Goal: Task Accomplishment & Management: Manage account settings

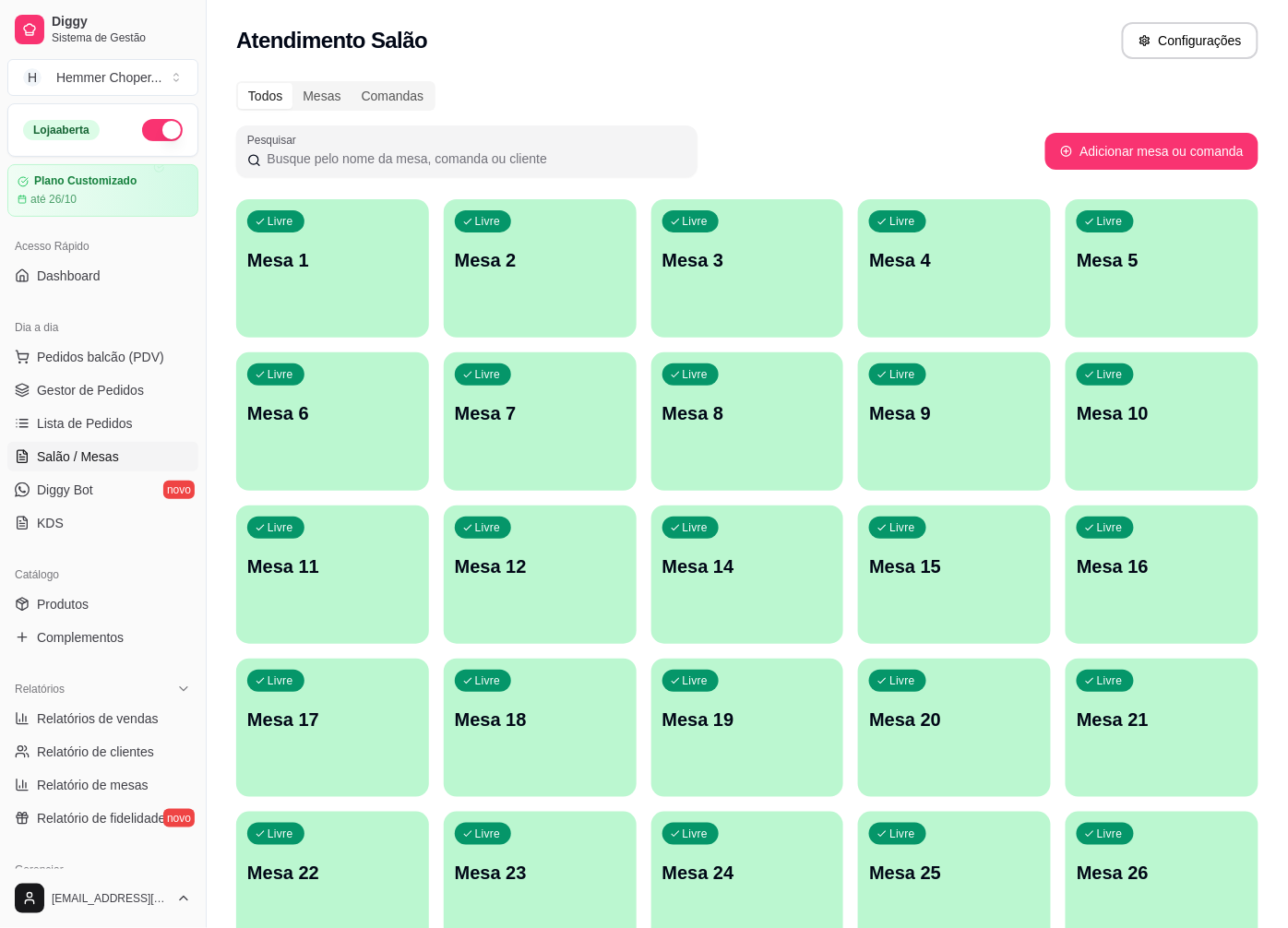
click at [493, 839] on p "Livre" at bounding box center [488, 833] width 26 height 15
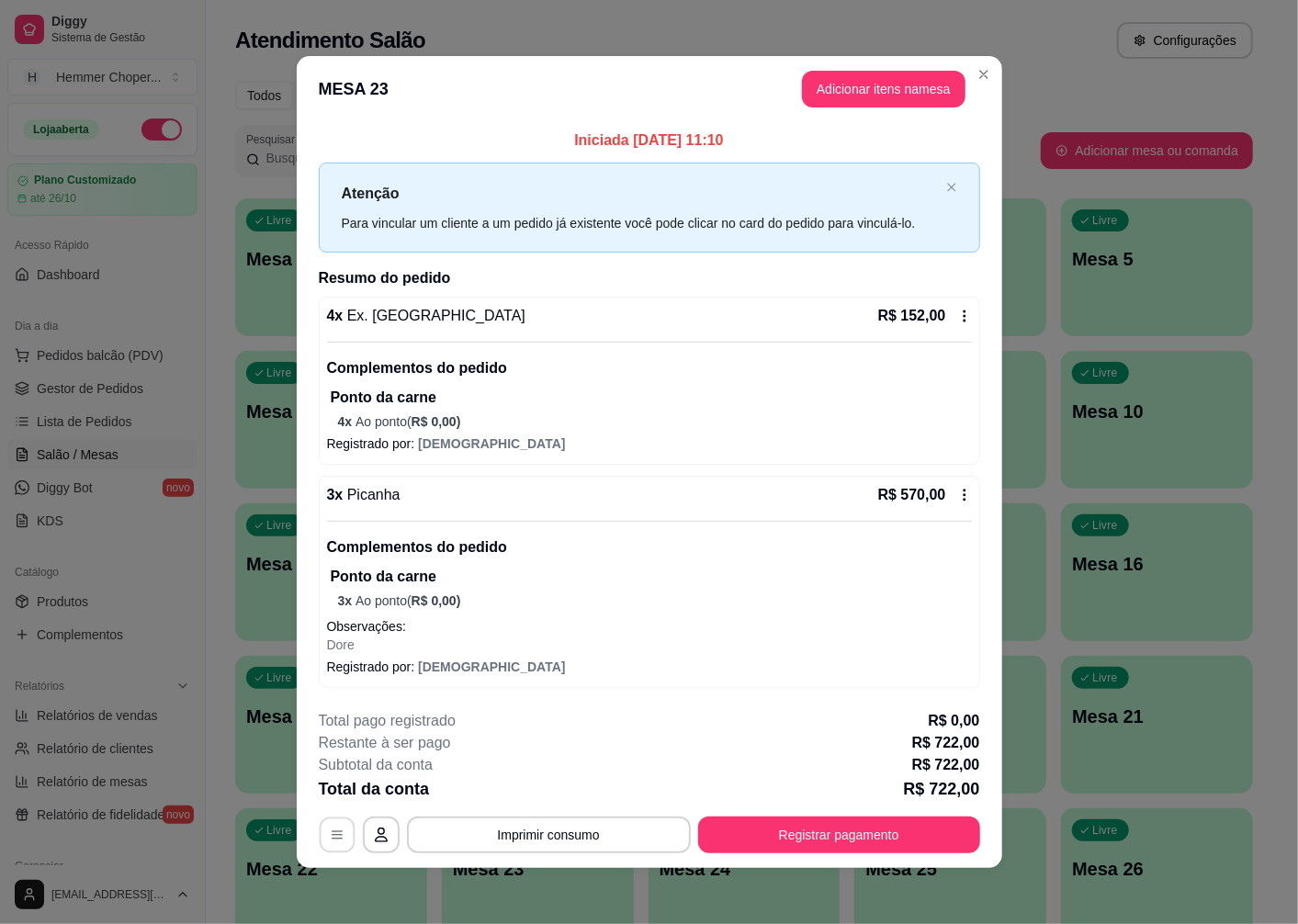
click at [332, 839] on icon "button" at bounding box center [337, 835] width 11 height 8
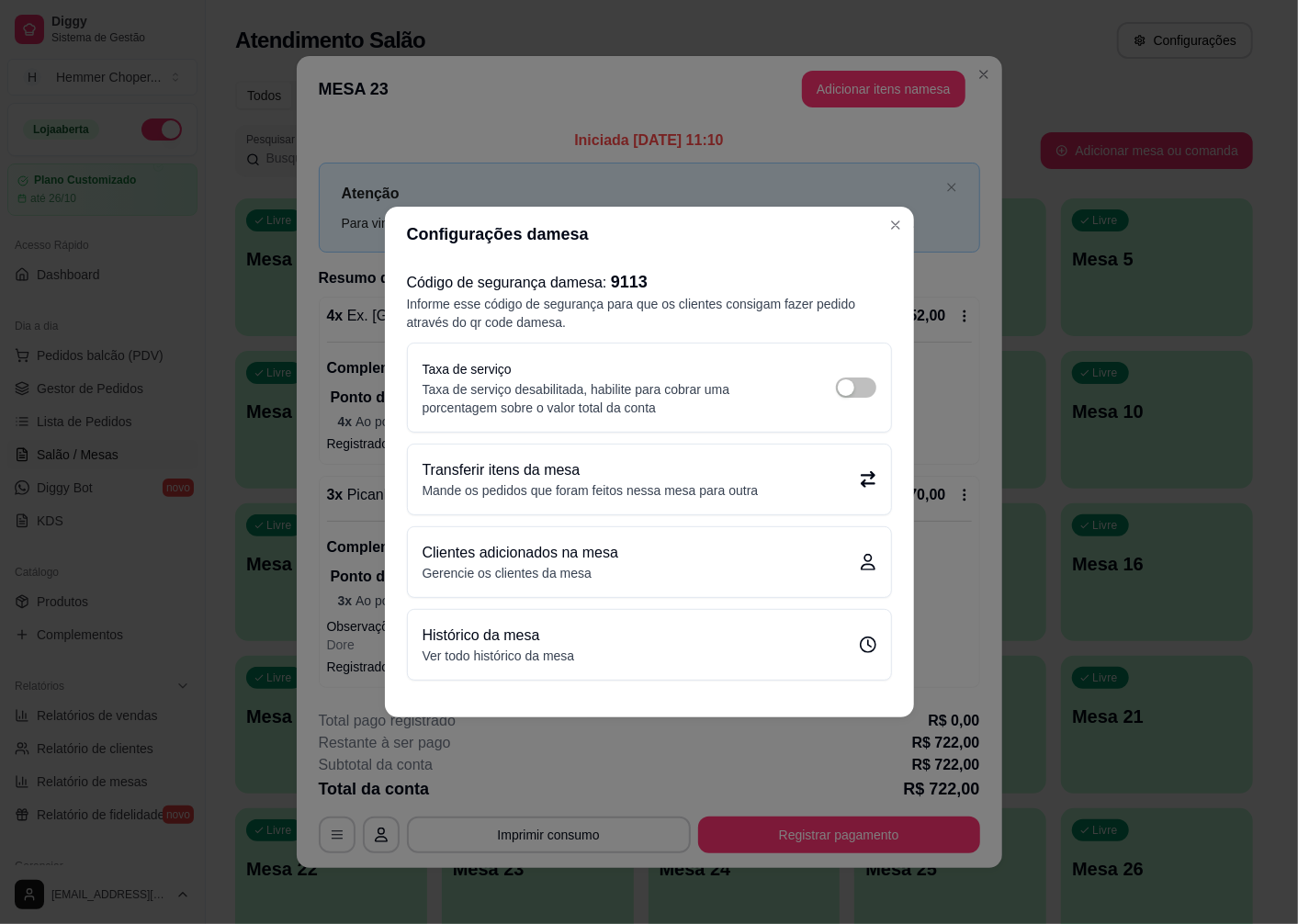
click at [554, 475] on p "Transferir itens da mesa" at bounding box center [590, 470] width 336 height 22
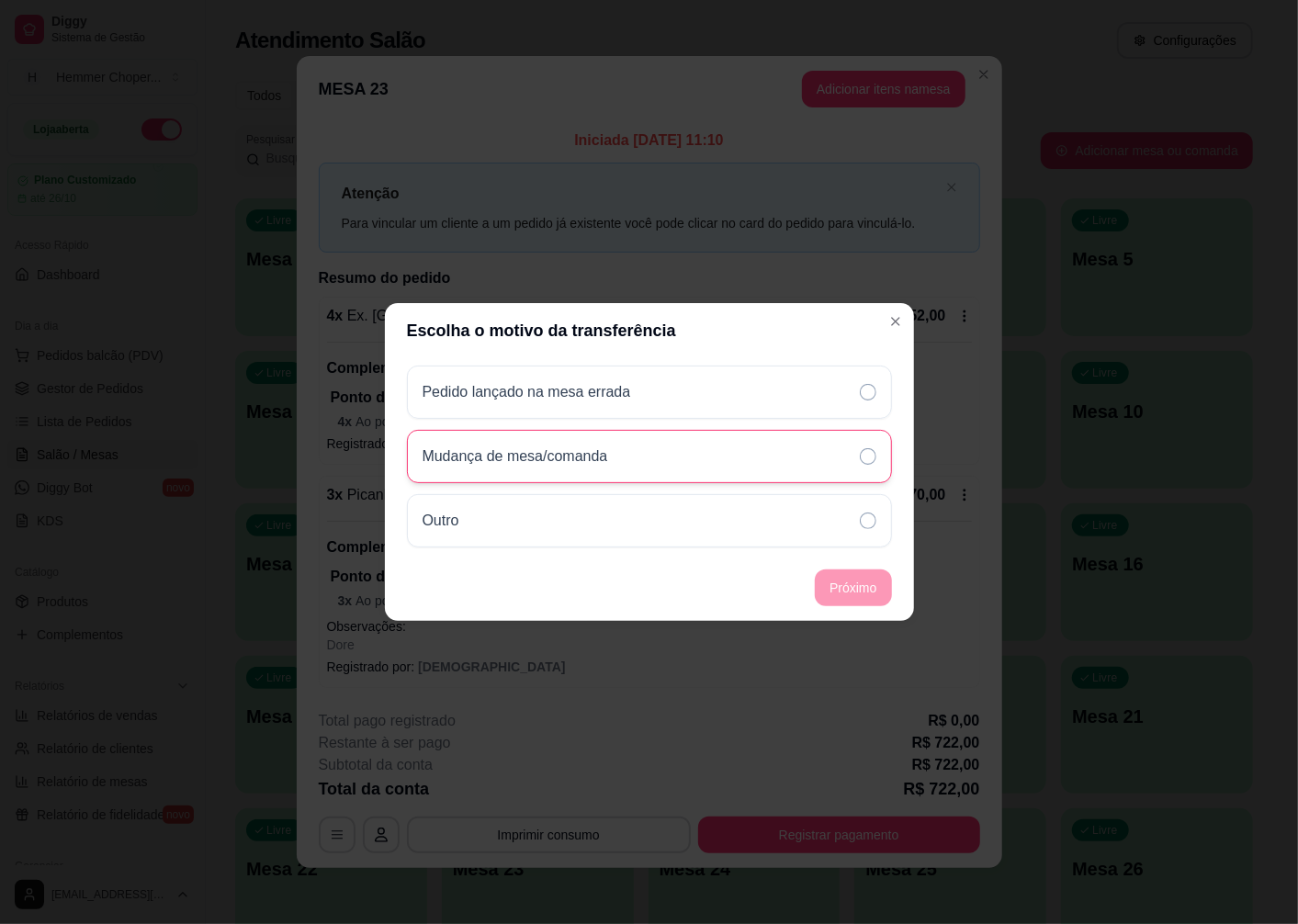
click at [600, 460] on p "Mudança de mesa/comanda" at bounding box center [514, 457] width 186 height 22
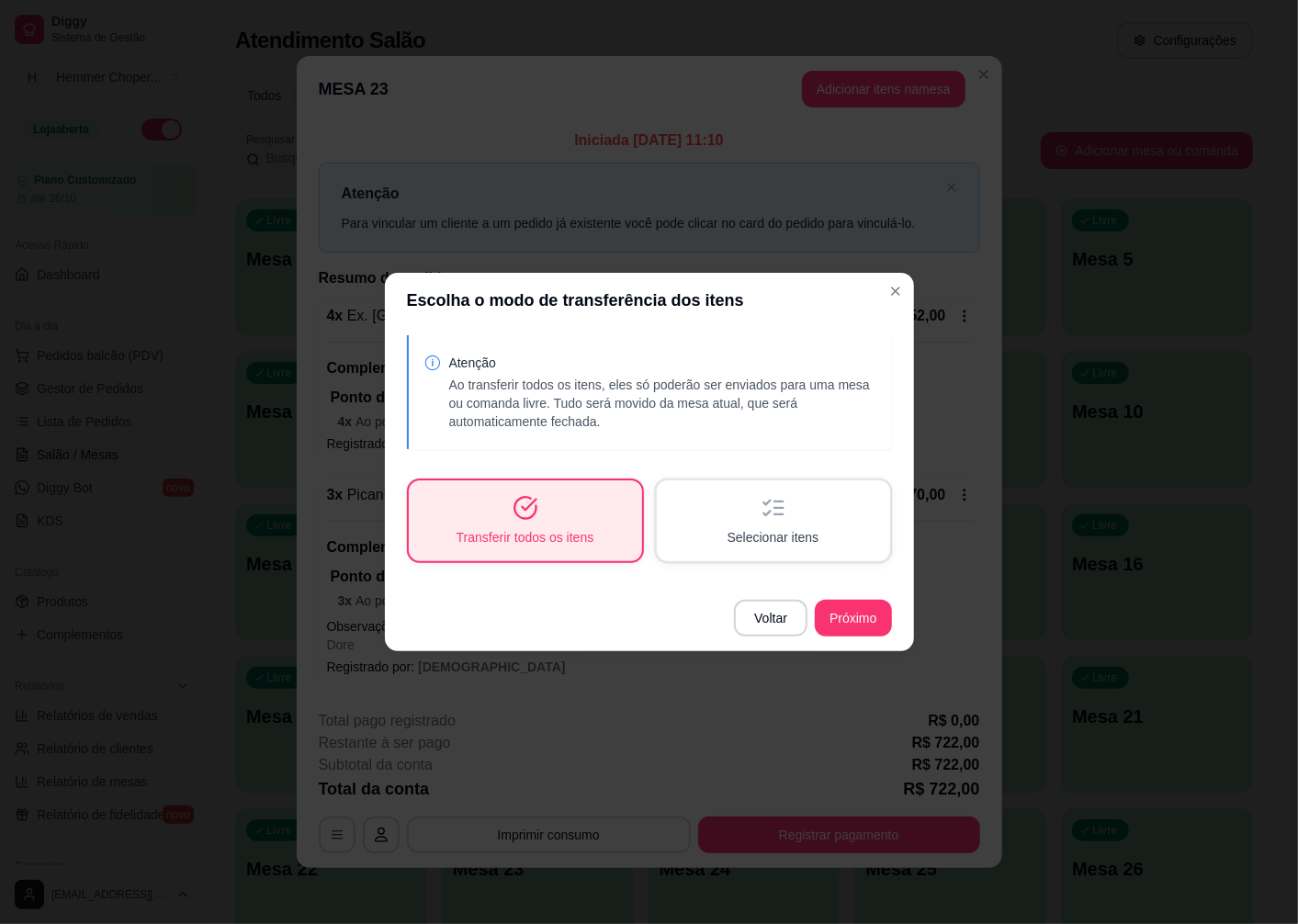
click at [525, 516] on icon "button" at bounding box center [525, 508] width 26 height 26
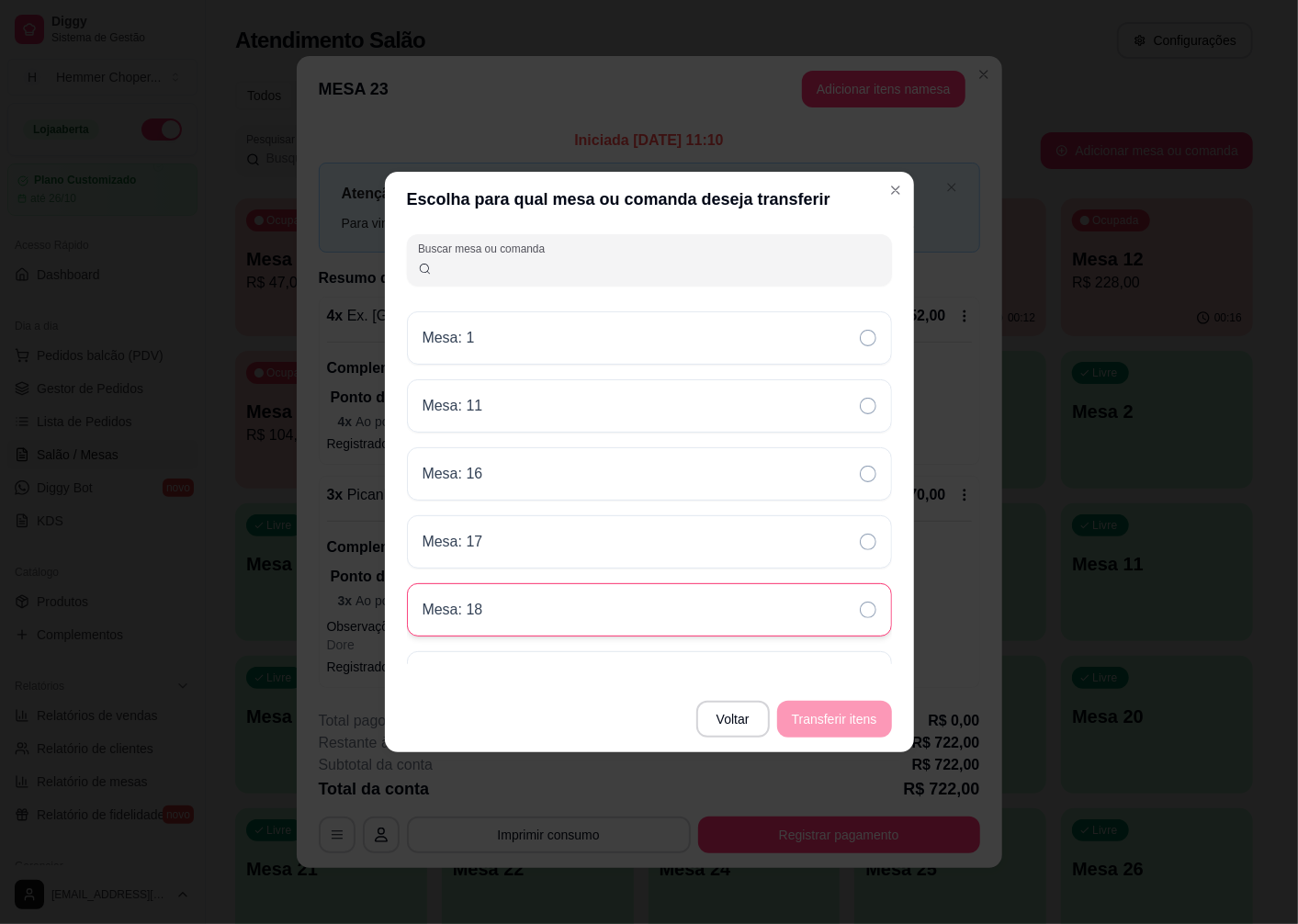
click at [867, 619] on icon at bounding box center [868, 610] width 17 height 17
click at [836, 721] on button "Transferir itens" at bounding box center [834, 720] width 111 height 35
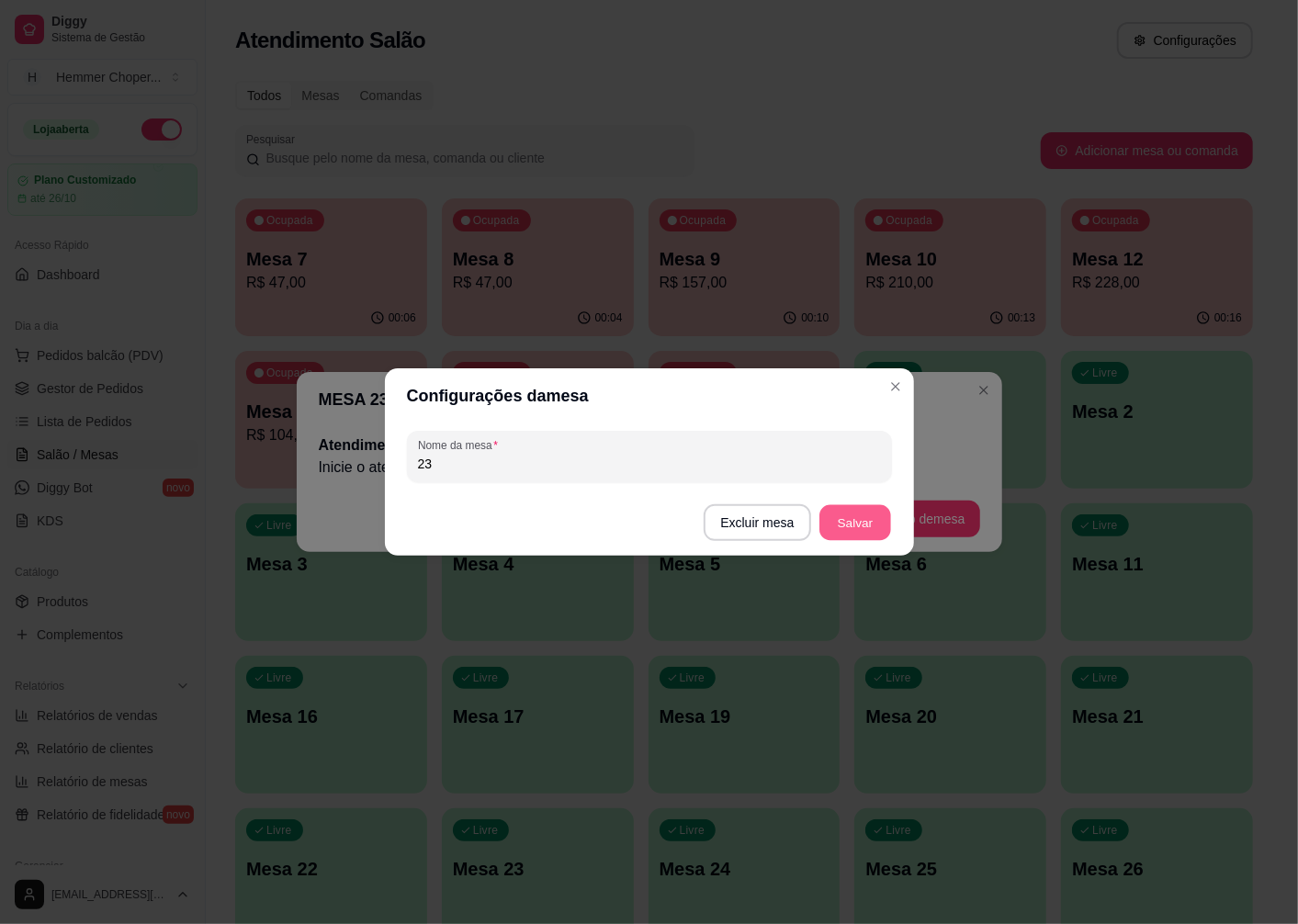
click at [858, 524] on button "Salvar" at bounding box center [854, 523] width 72 height 35
click at [847, 519] on button "Salvar" at bounding box center [855, 522] width 74 height 36
click at [748, 516] on button "Excluir mesa" at bounding box center [757, 522] width 107 height 36
click at [760, 636] on button "Confirmar" at bounding box center [761, 637] width 68 height 28
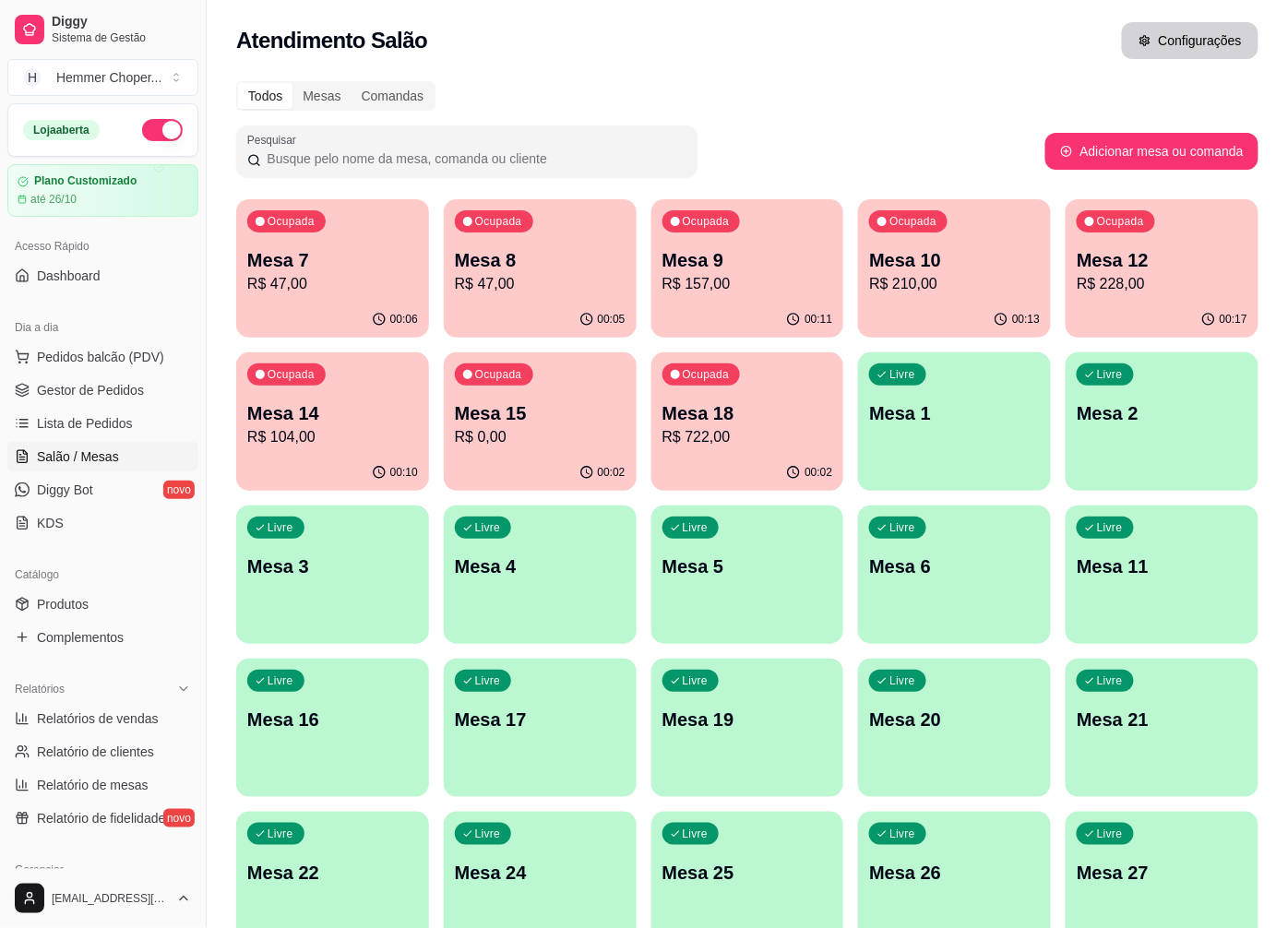
click at [1176, 36] on button "Configurações" at bounding box center [1190, 39] width 136 height 36
click at [100, 452] on span "Salão / Mesas" at bounding box center [77, 457] width 82 height 19
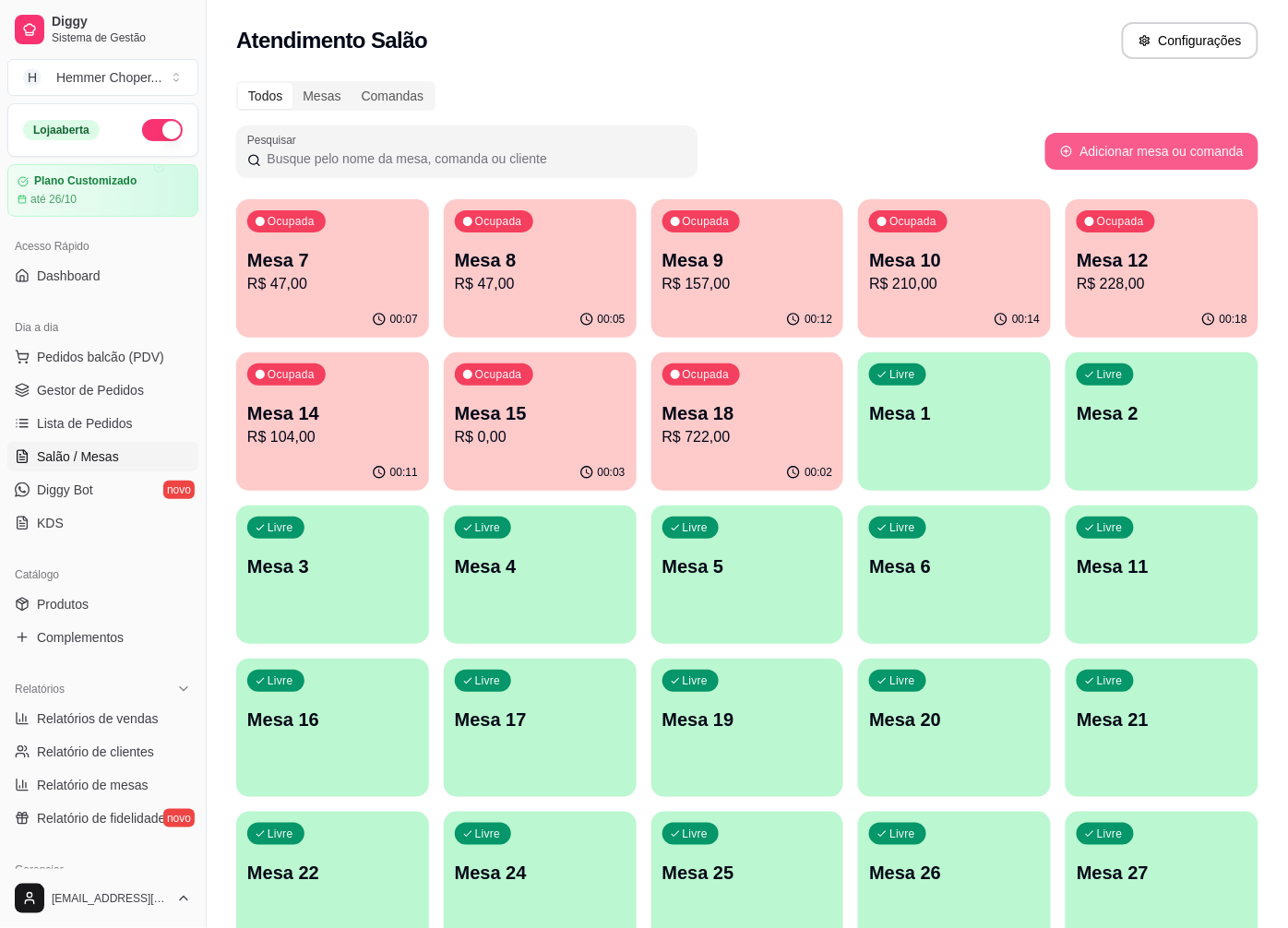
click at [1230, 151] on button "Adicionar mesa ou comanda" at bounding box center [1152, 151] width 213 height 36
select select "TABLE"
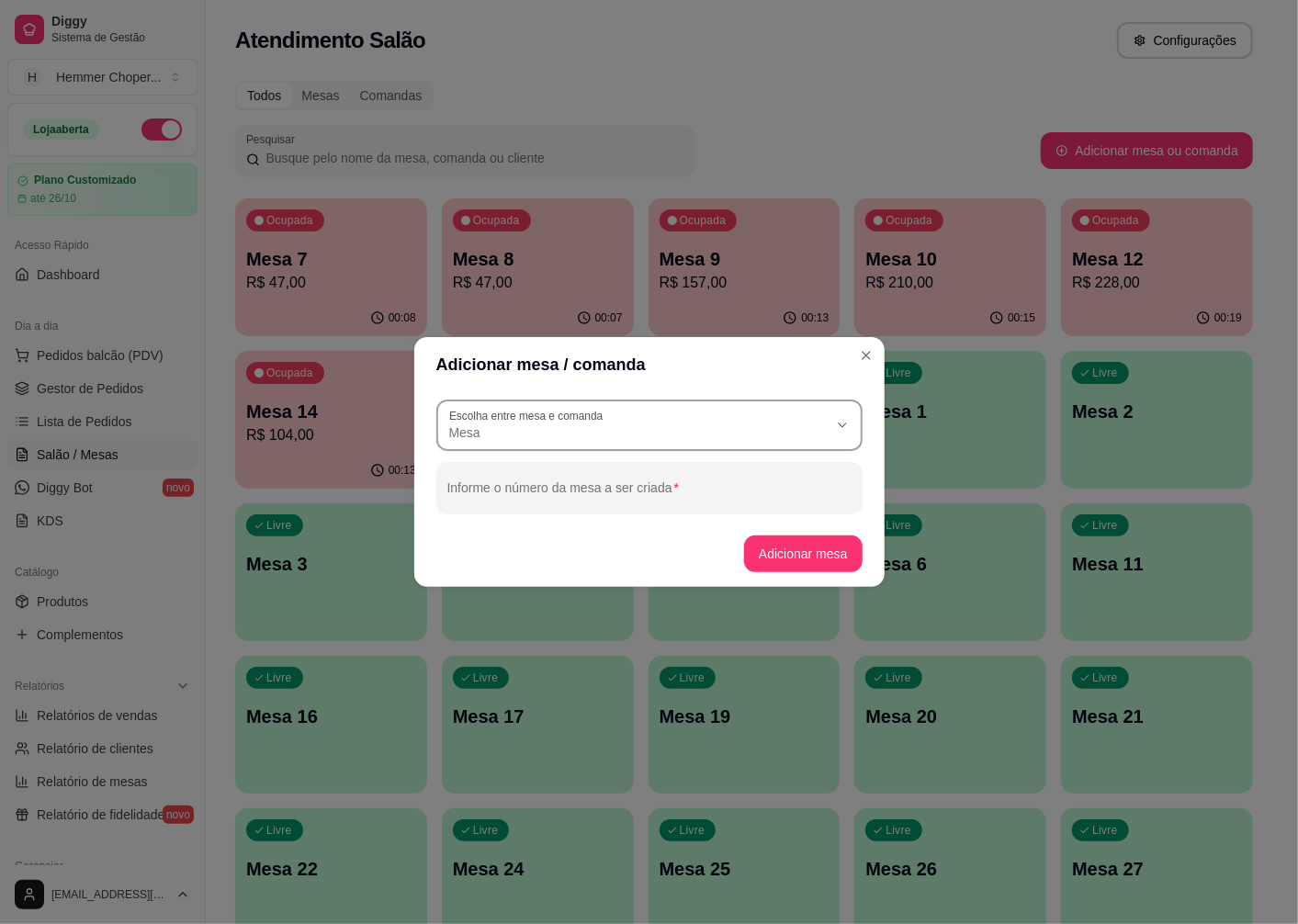
click at [521, 429] on span "Mesa" at bounding box center [637, 432] width 378 height 19
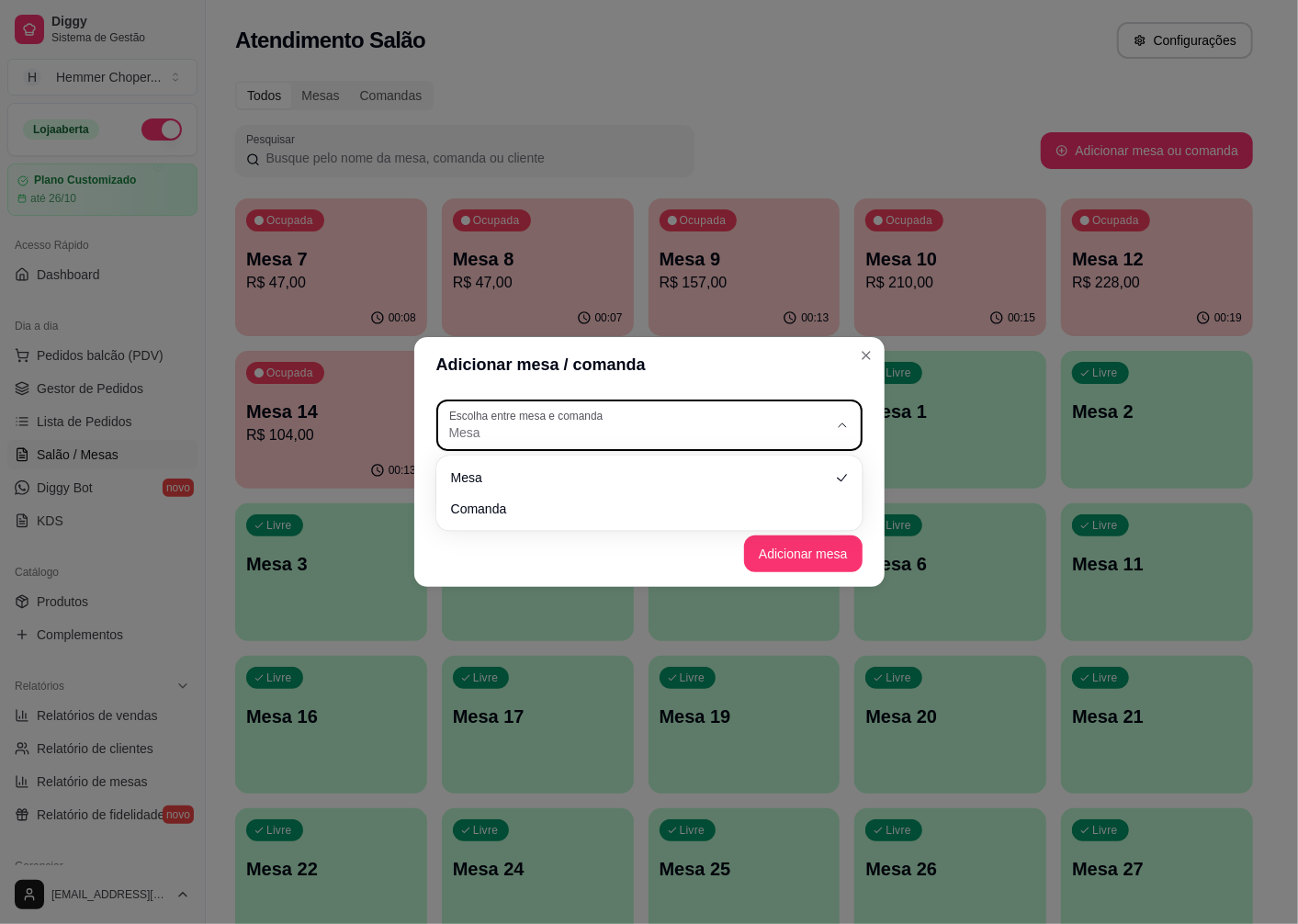
click at [523, 432] on span "Mesa" at bounding box center [637, 432] width 378 height 19
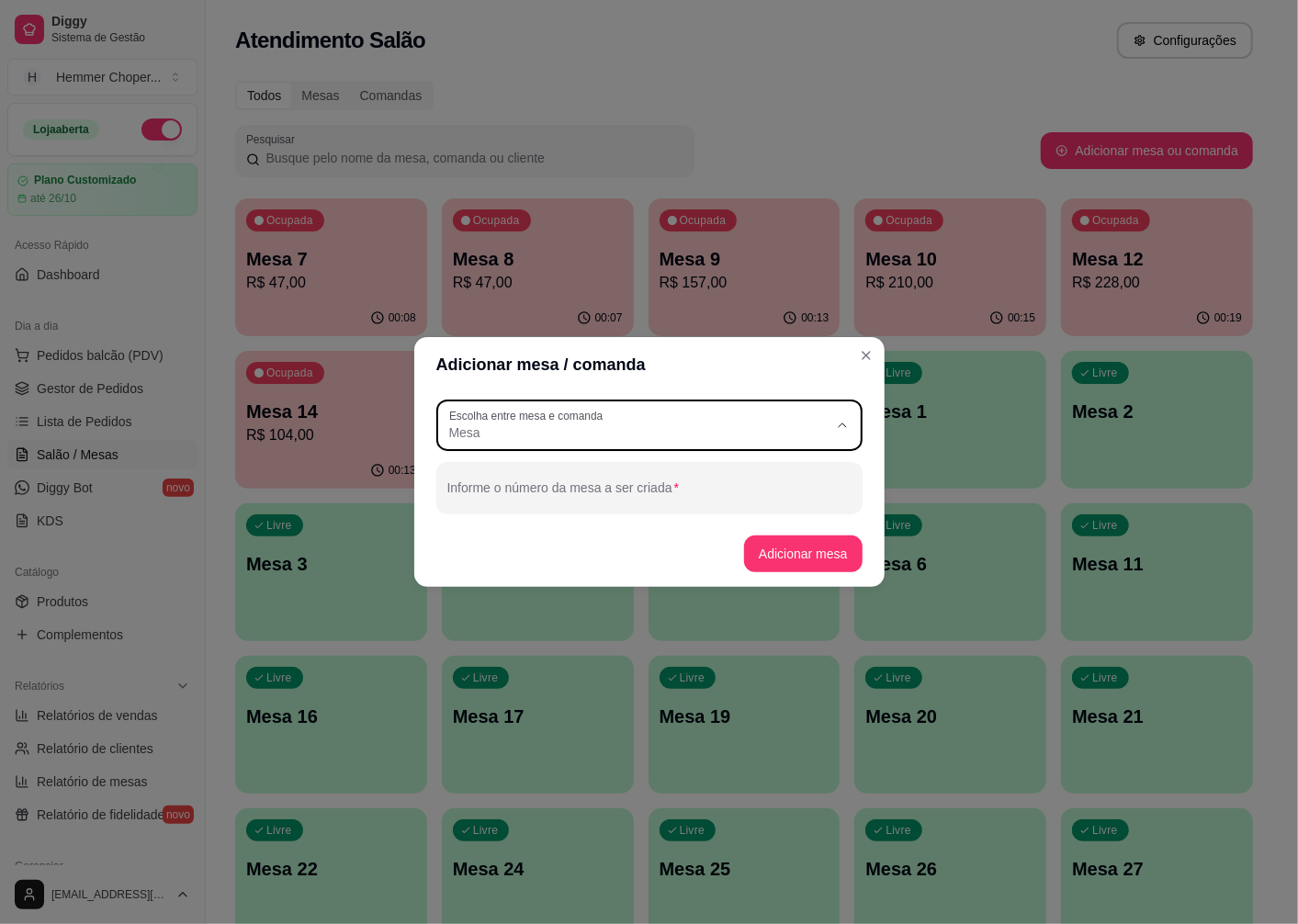
click at [512, 470] on span "Mesa" at bounding box center [640, 476] width 363 height 18
select select
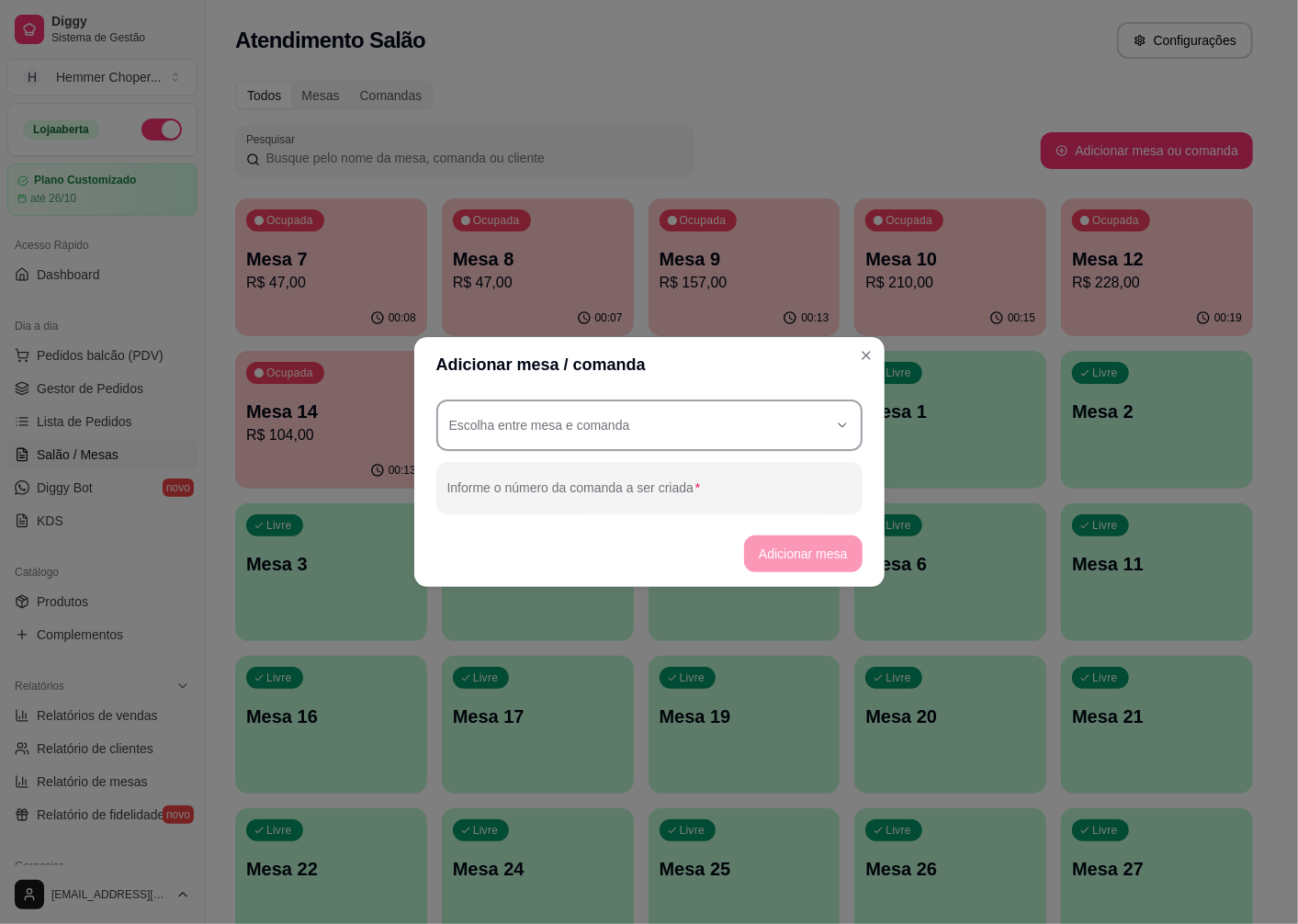
click at [577, 430] on button "Escolha entre mesa e comanda" at bounding box center [649, 425] width 426 height 51
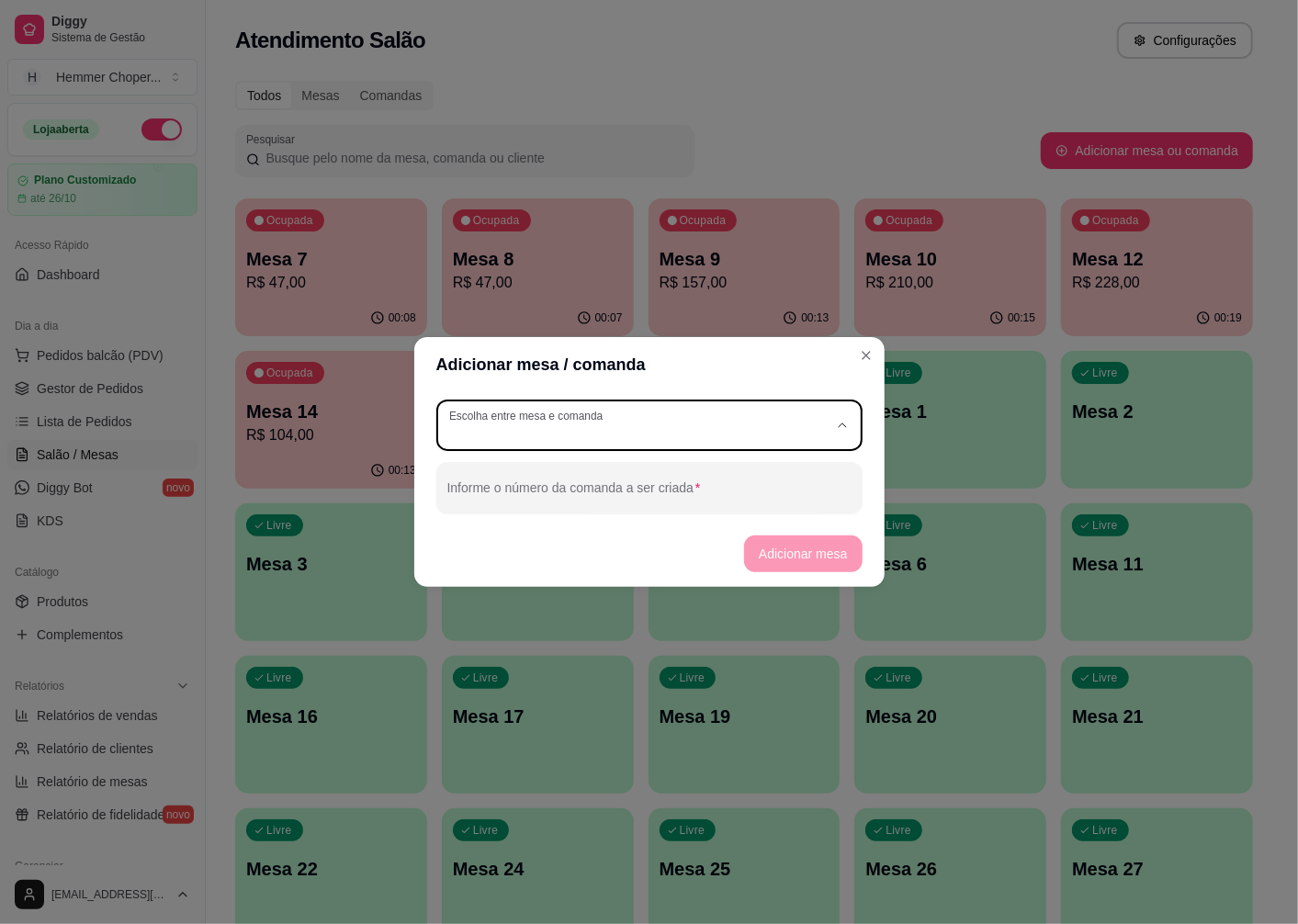
click at [578, 465] on li "Mesa" at bounding box center [649, 476] width 395 height 28
type input "TABLE"
select select "TABLE"
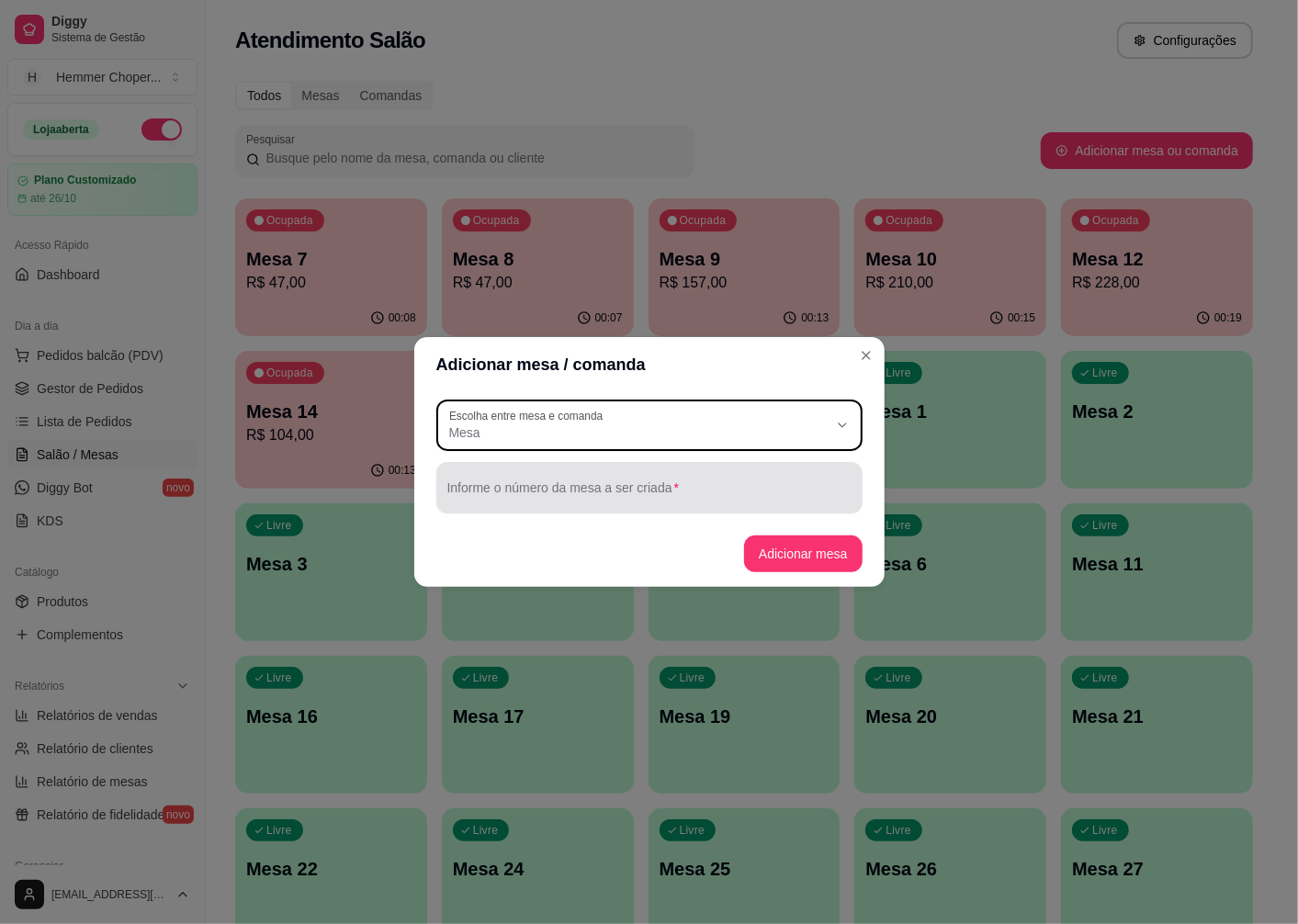
click at [567, 489] on input "Informe o número da mesa a ser criada" at bounding box center [650, 495] width 405 height 19
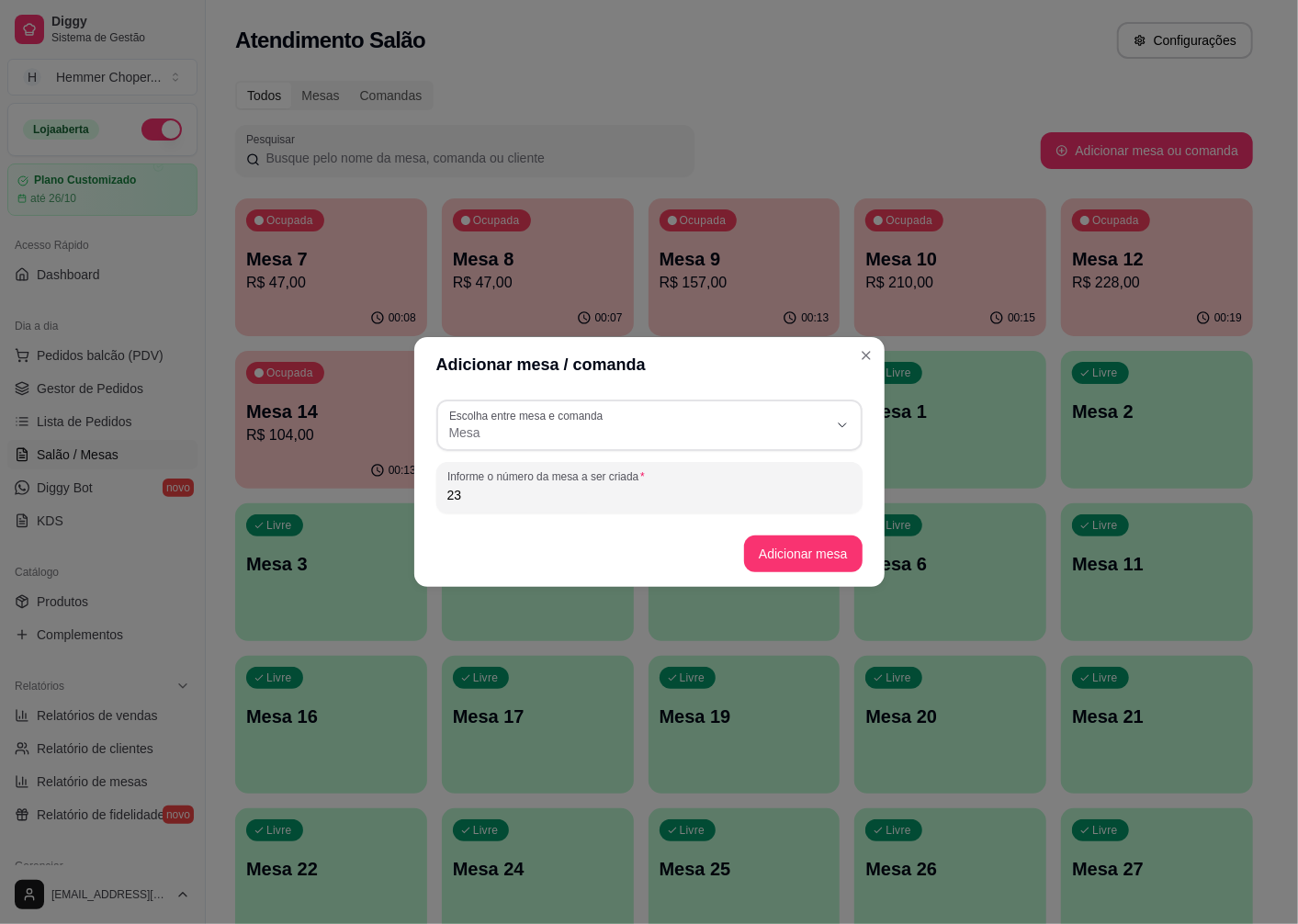
type input "23"
click at [841, 564] on button "Adicionar mesa" at bounding box center [803, 554] width 115 height 35
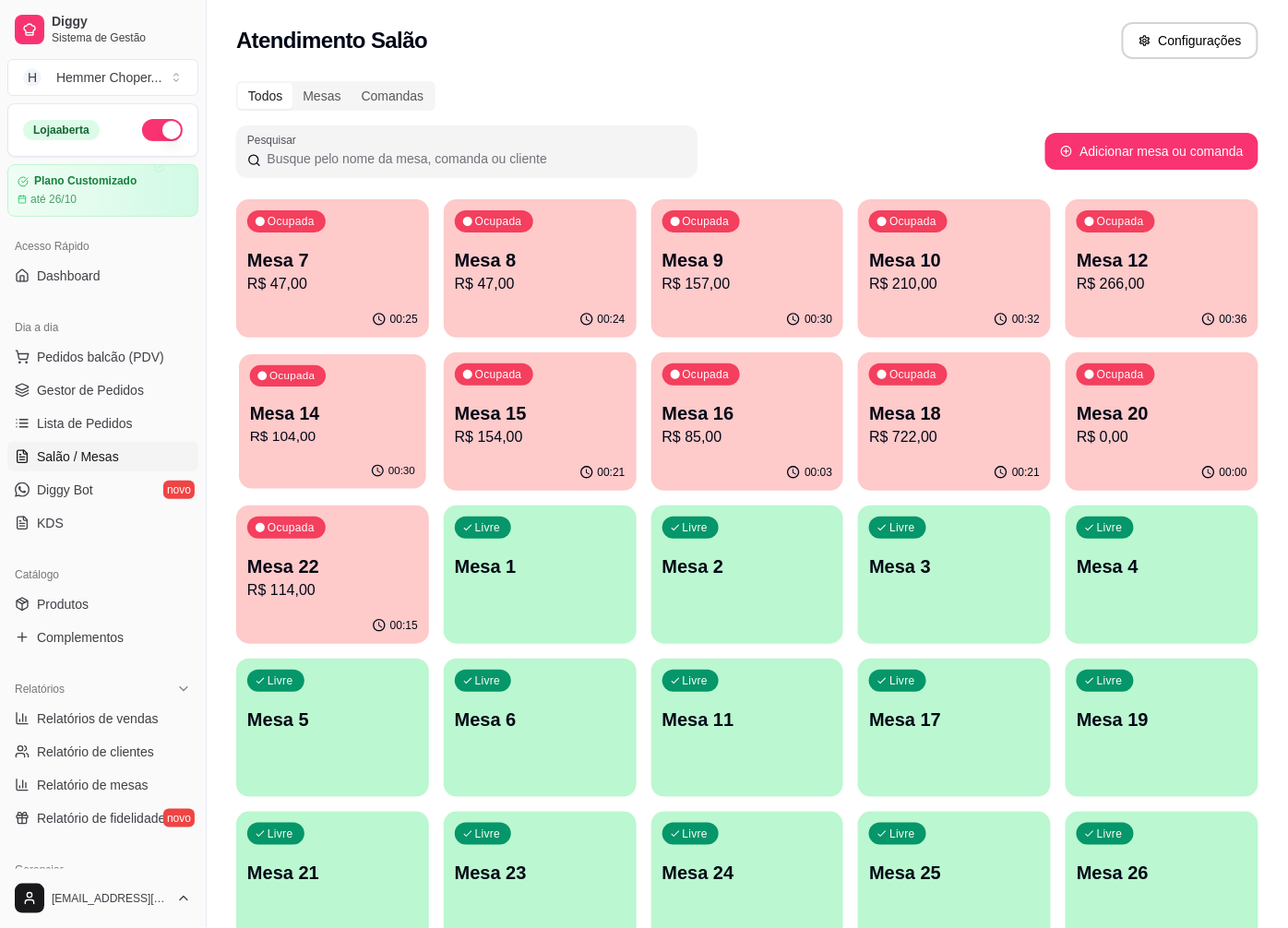
click at [337, 462] on div "00:30" at bounding box center [332, 471] width 187 height 36
click at [908, 584] on div "Livre Mesa 3" at bounding box center [955, 564] width 193 height 116
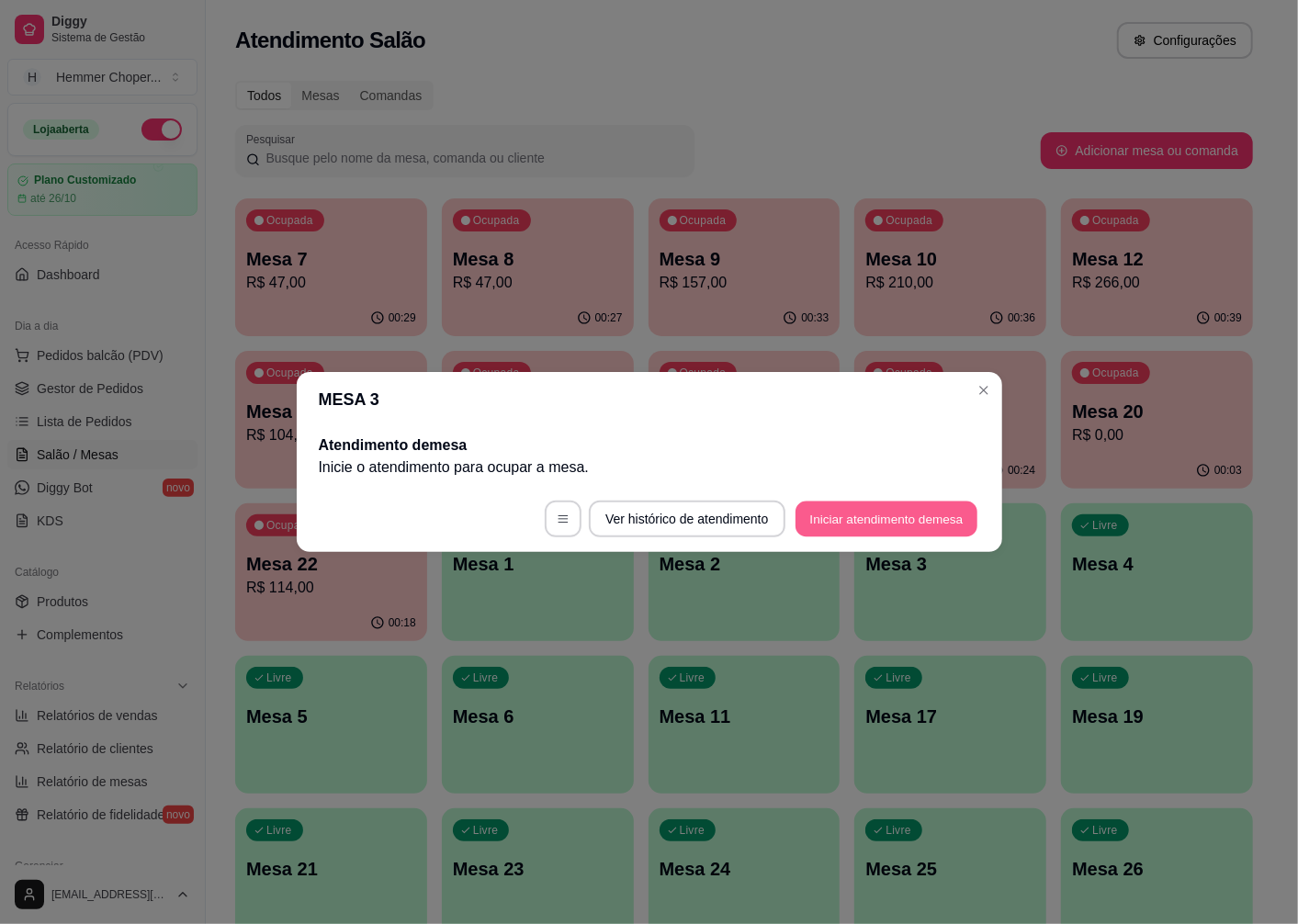
click at [843, 513] on button "Iniciar atendimento de mesa" at bounding box center [886, 519] width 182 height 35
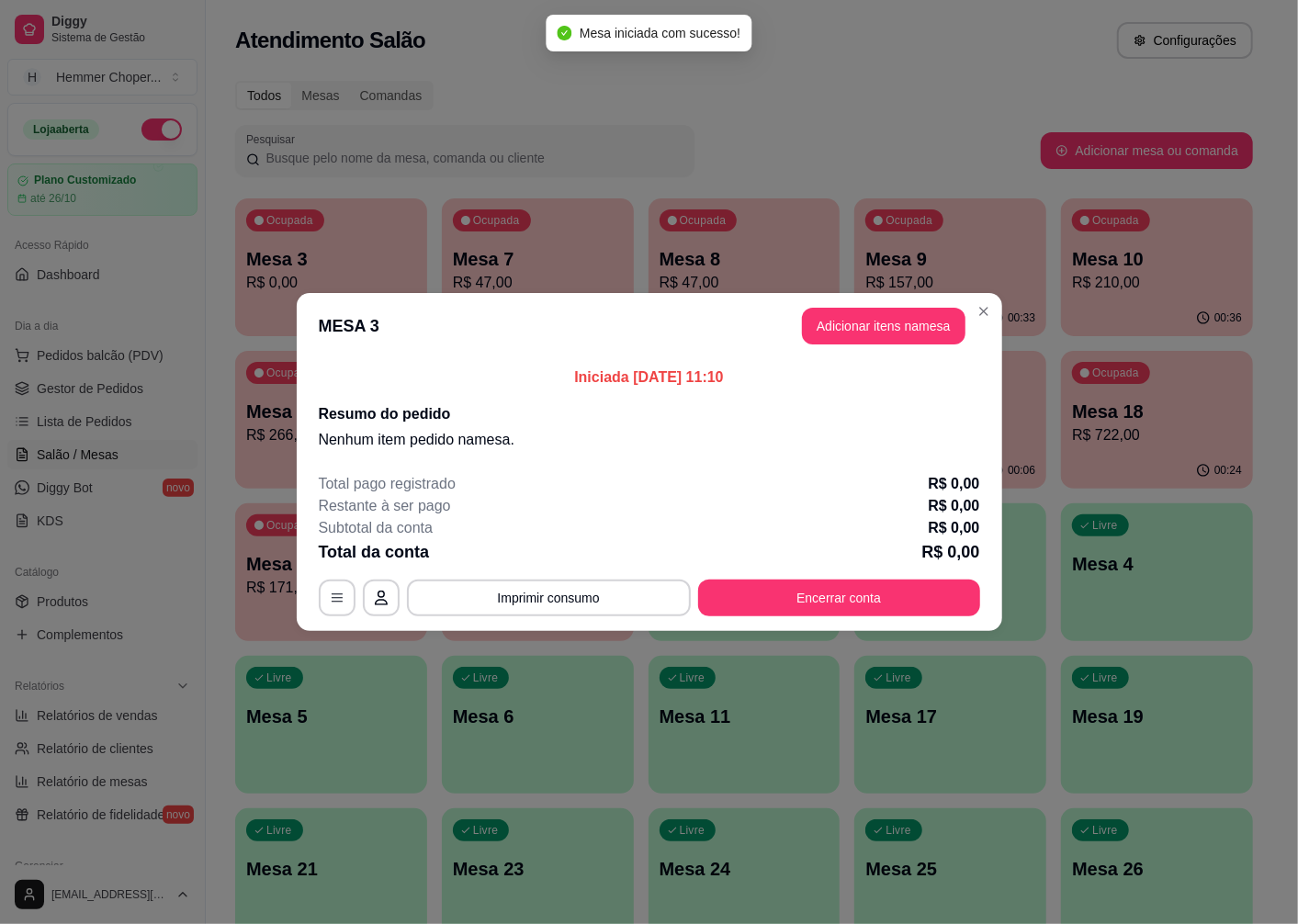
click at [858, 335] on button "Adicionar itens na mesa" at bounding box center [884, 325] width 164 height 36
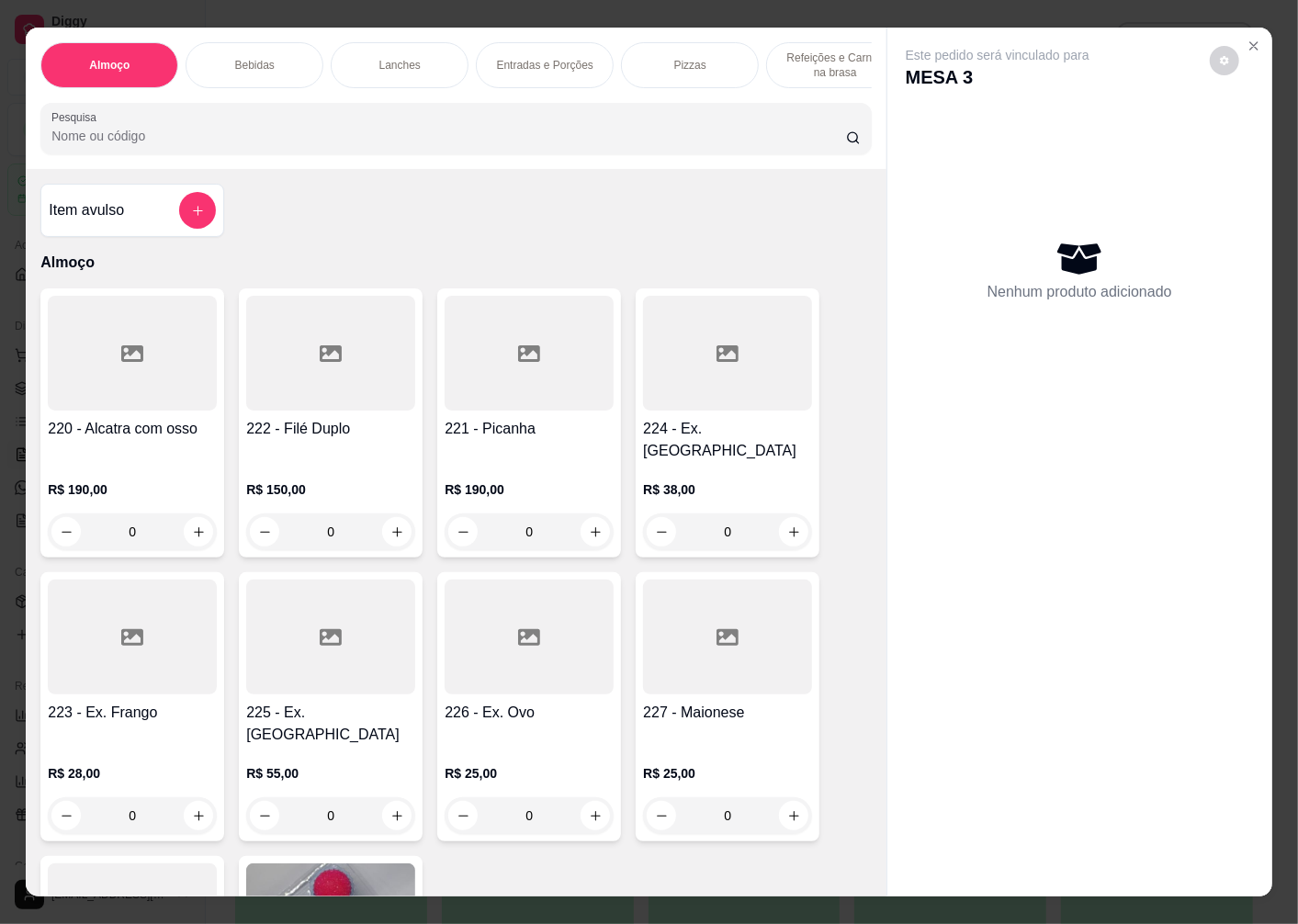
click at [190, 797] on div "0" at bounding box center [133, 815] width 169 height 36
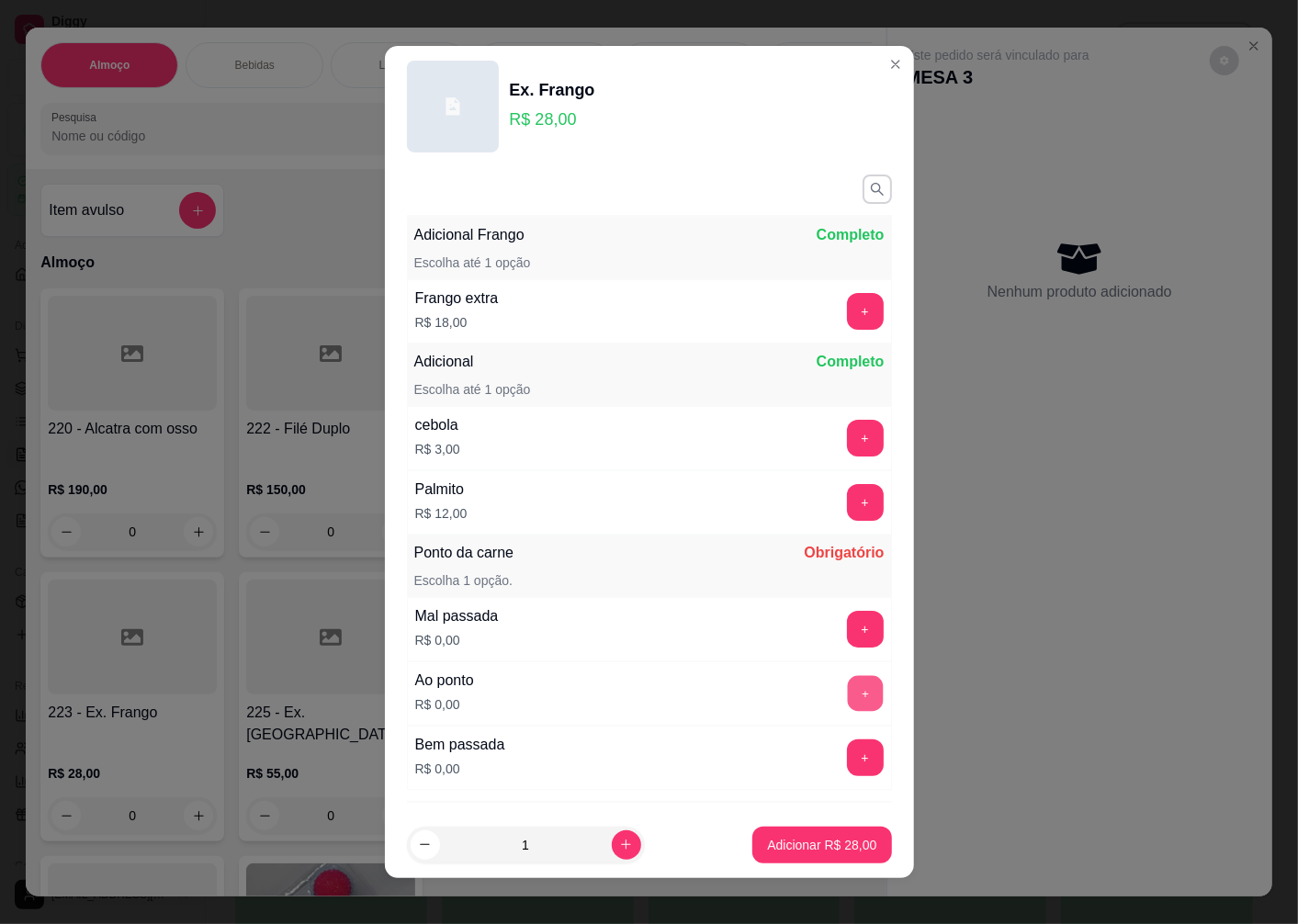
click at [847, 709] on button "+" at bounding box center [865, 694] width 35 height 35
click at [612, 842] on button "increase-product-quantity" at bounding box center [626, 845] width 29 height 29
type input "2"
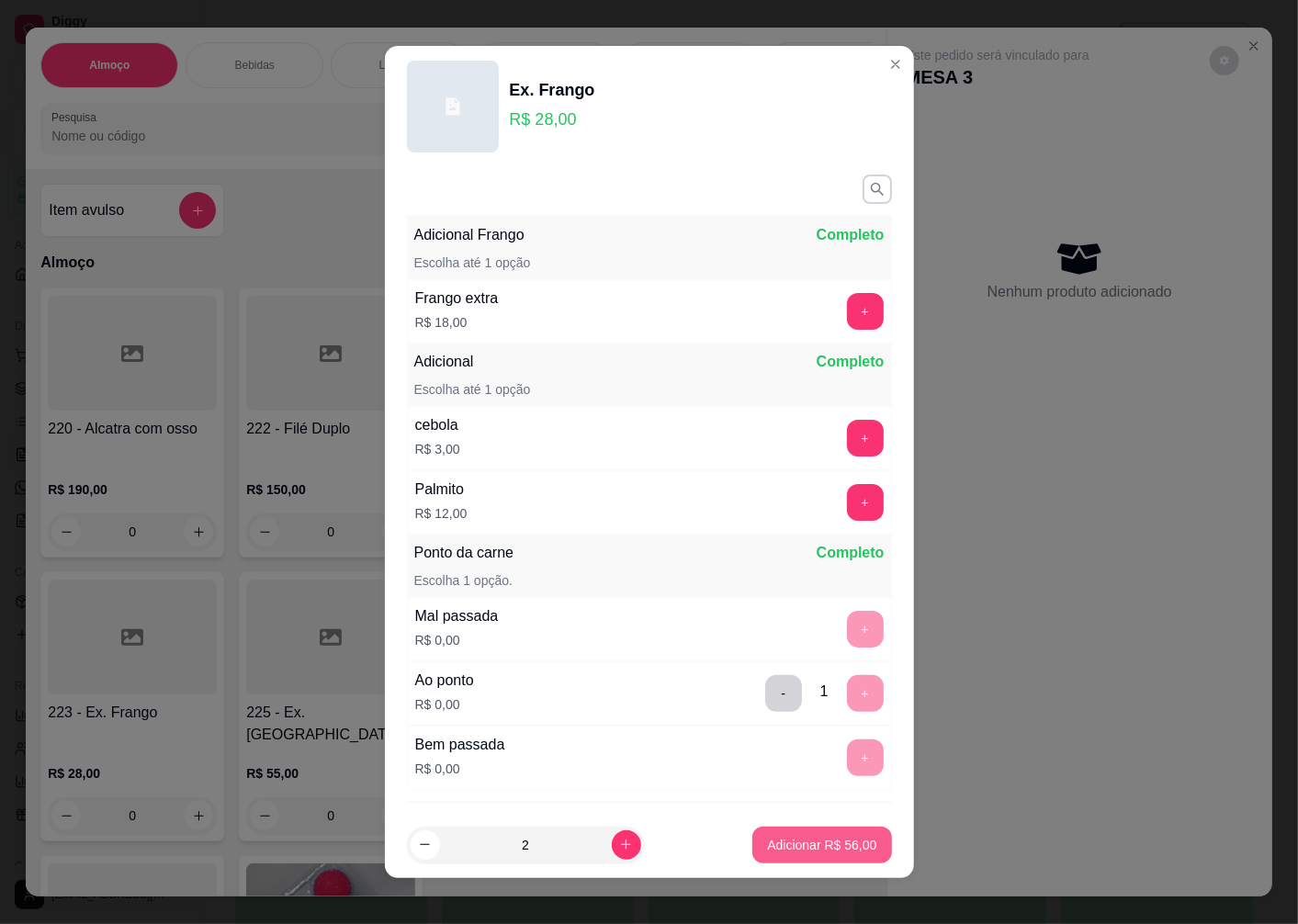
click at [774, 838] on p "Adicionar R$ 56,00" at bounding box center [821, 844] width 109 height 19
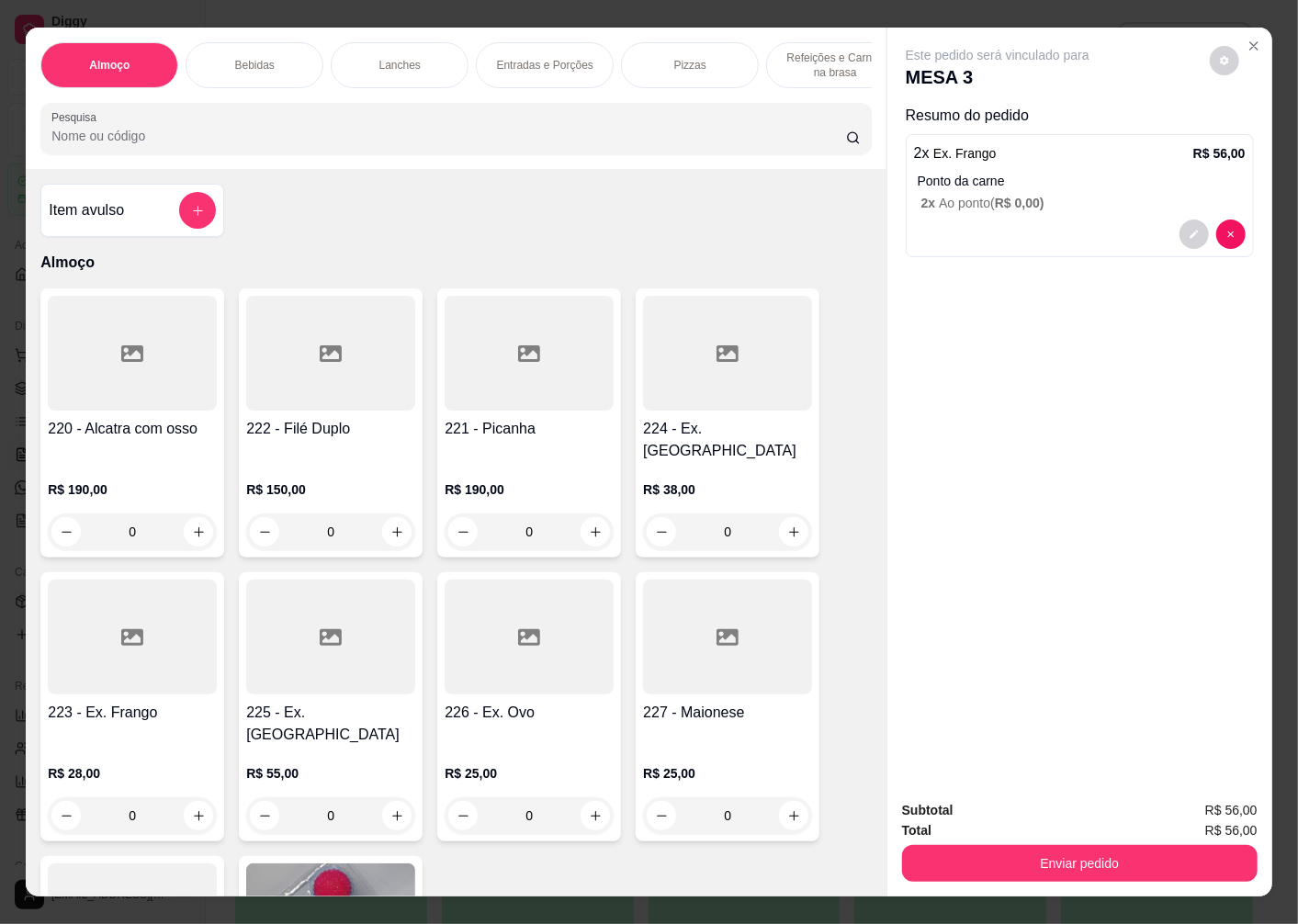
click at [590, 797] on div "0" at bounding box center [529, 815] width 169 height 36
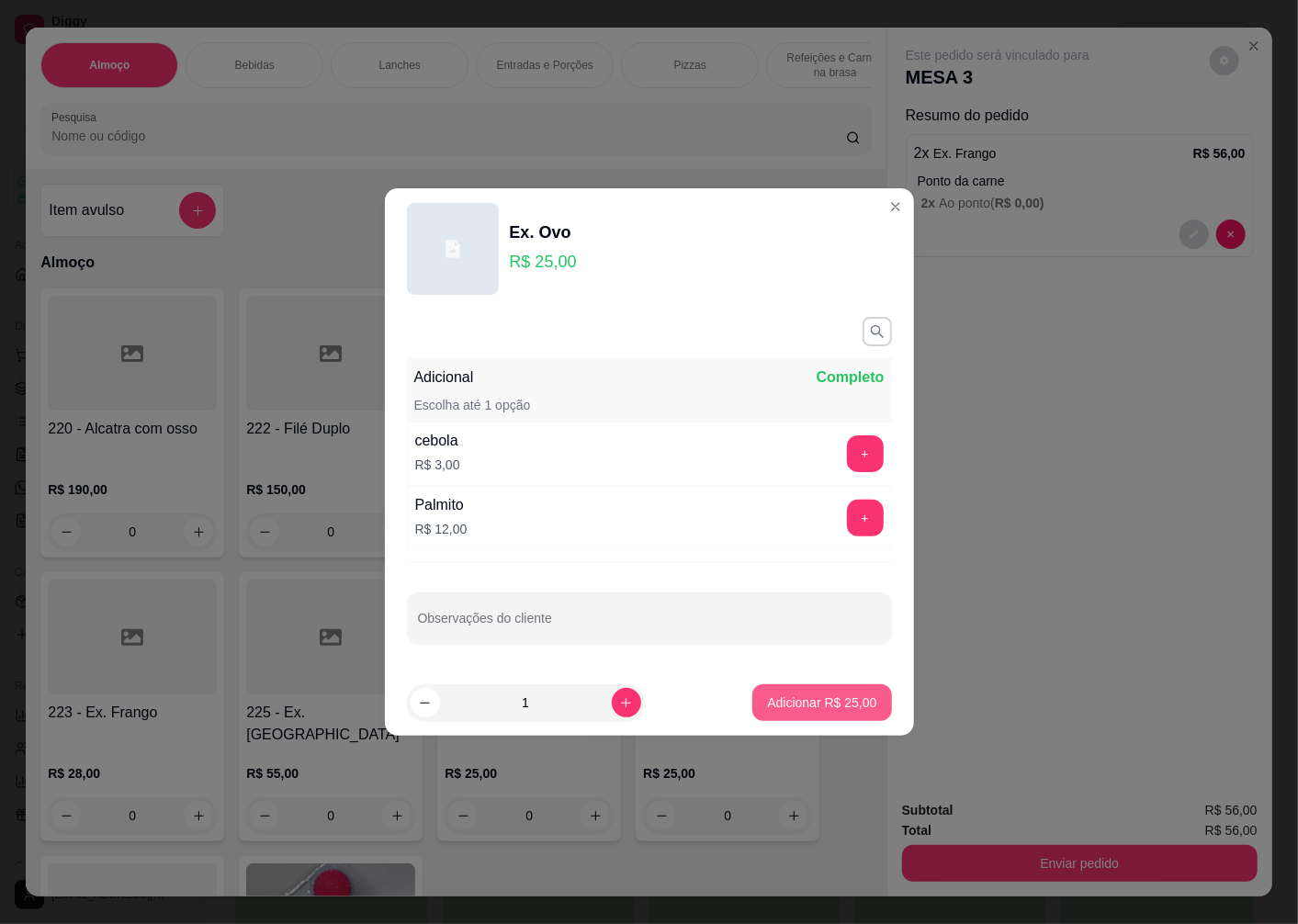
click at [814, 699] on p "Adicionar R$ 25,00" at bounding box center [821, 702] width 109 height 19
type input "1"
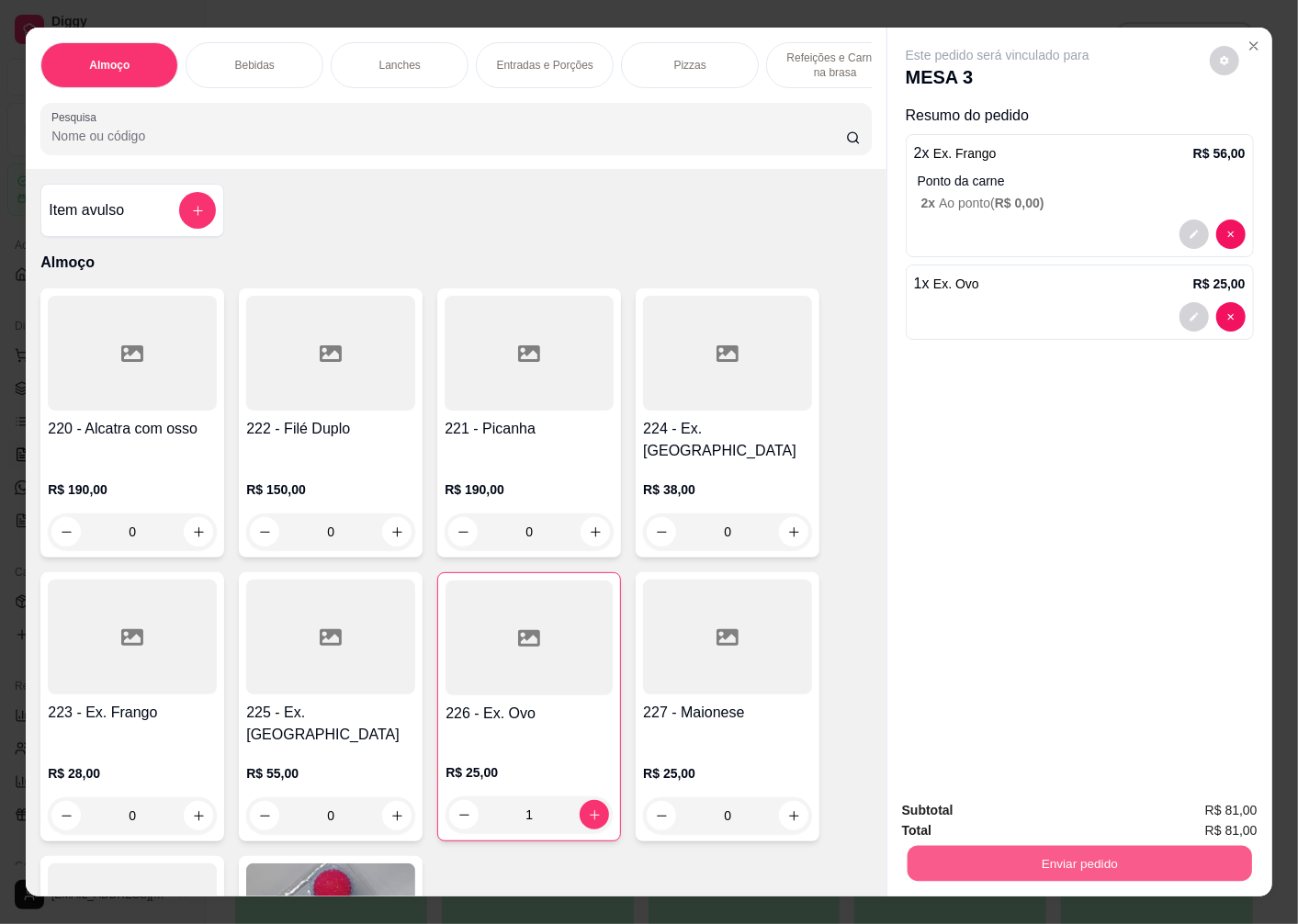
click at [1172, 845] on button "Enviar pedido" at bounding box center [1079, 863] width 345 height 35
click at [1103, 804] on button "Registrar cliente" at bounding box center [1087, 810] width 118 height 34
click at [1137, 845] on button "Enviar pedido" at bounding box center [1080, 863] width 355 height 36
click at [1197, 797] on button "Enviar pedido" at bounding box center [1210, 811] width 104 height 35
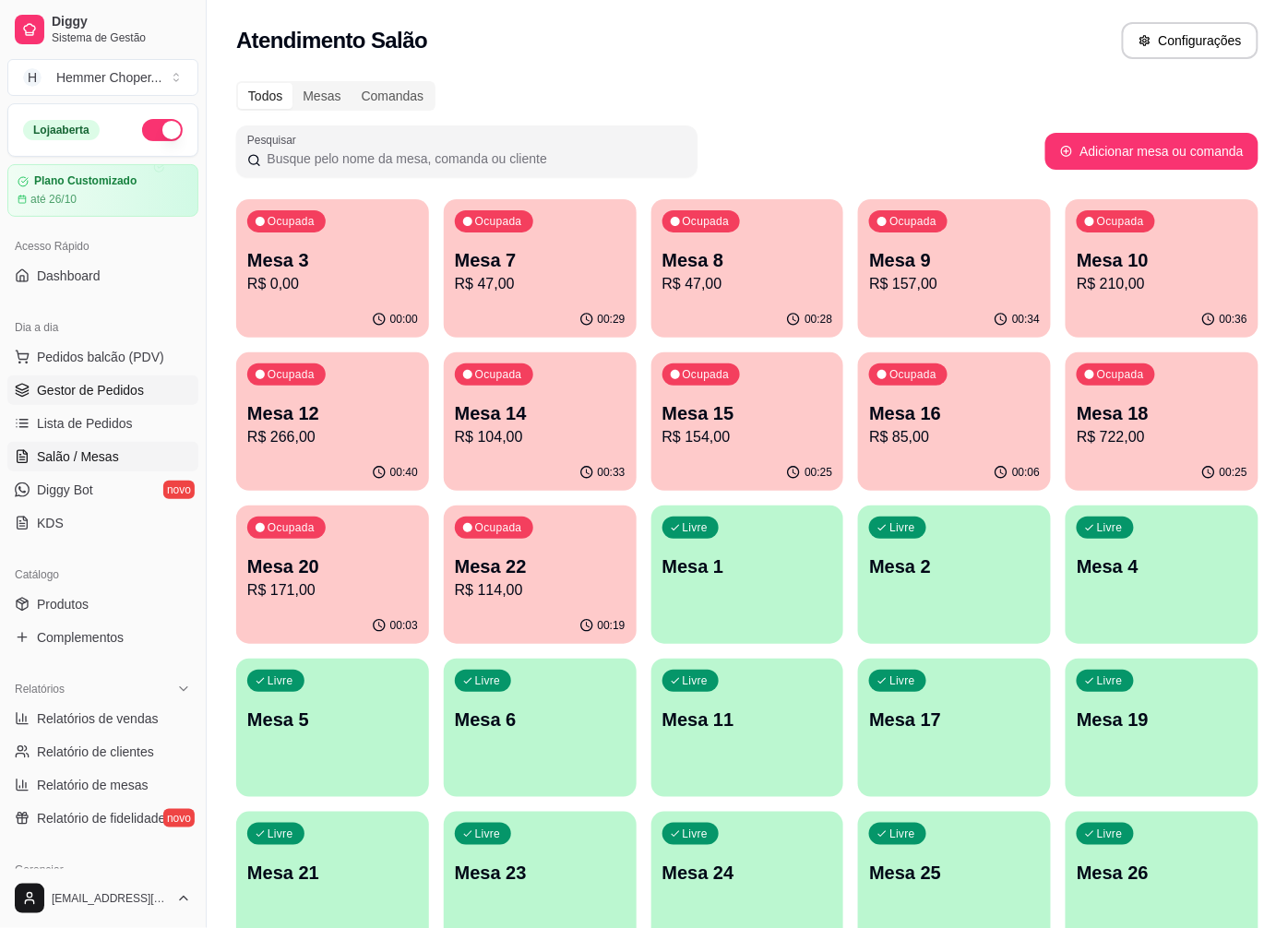
click at [117, 396] on span "Gestor de Pedidos" at bounding box center [90, 390] width 107 height 19
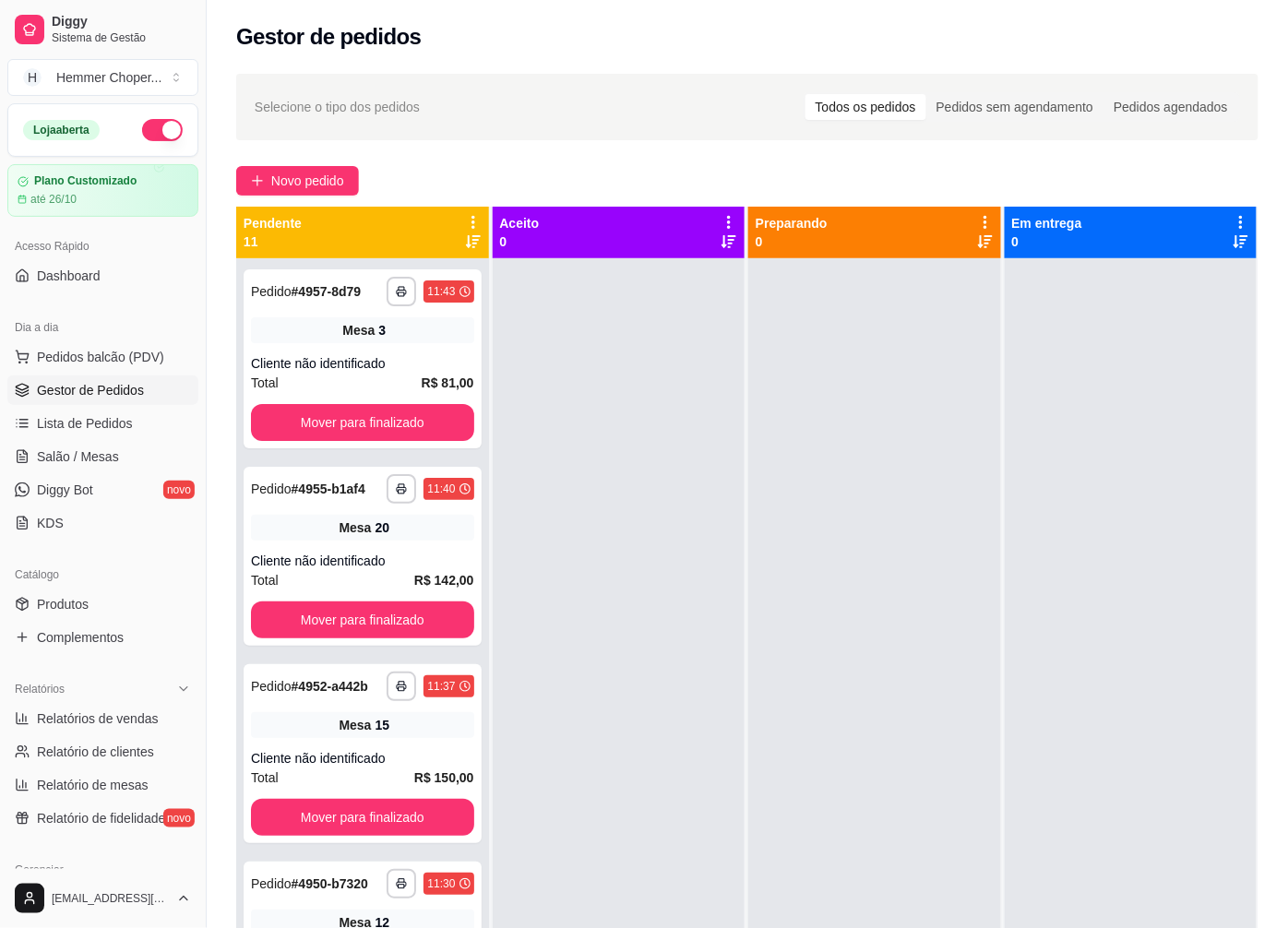
click at [130, 333] on div "Dia a dia" at bounding box center [103, 327] width 191 height 30
click at [134, 360] on span "Pedidos balcão (PDV)" at bounding box center [100, 357] width 127 height 19
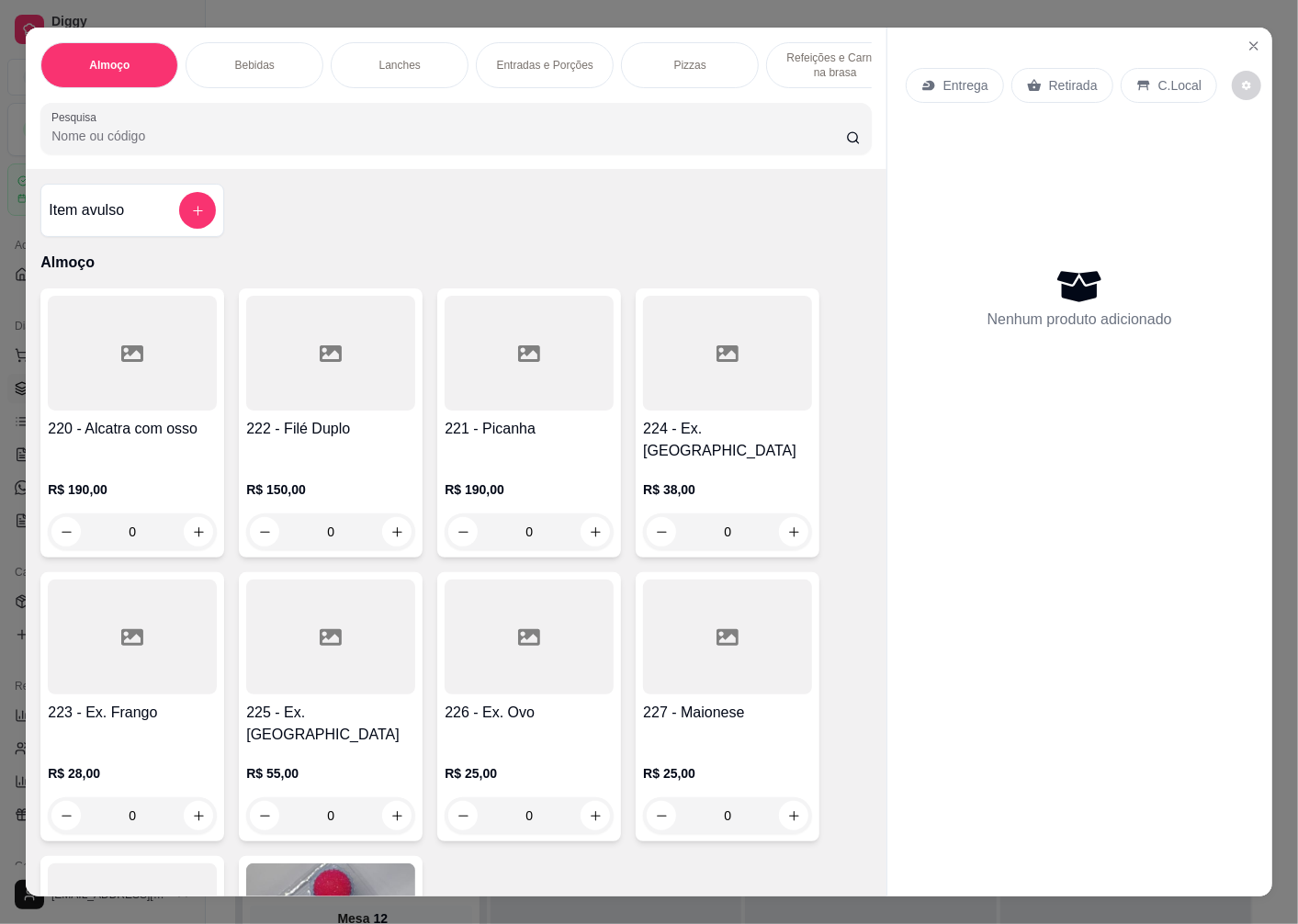
click at [1049, 83] on p "Retirada" at bounding box center [1073, 85] width 49 height 19
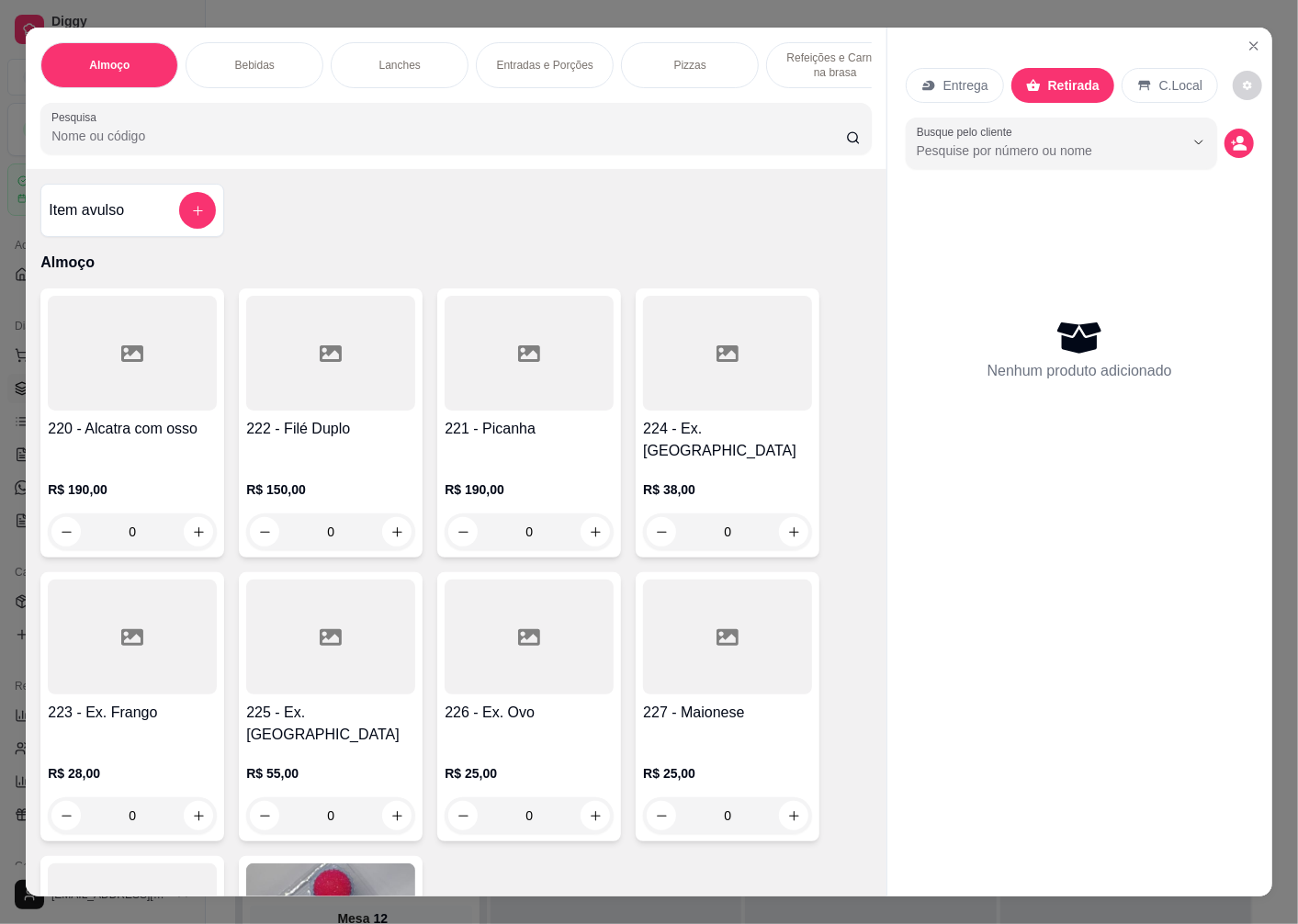
click at [784, 519] on div "0" at bounding box center [728, 531] width 169 height 36
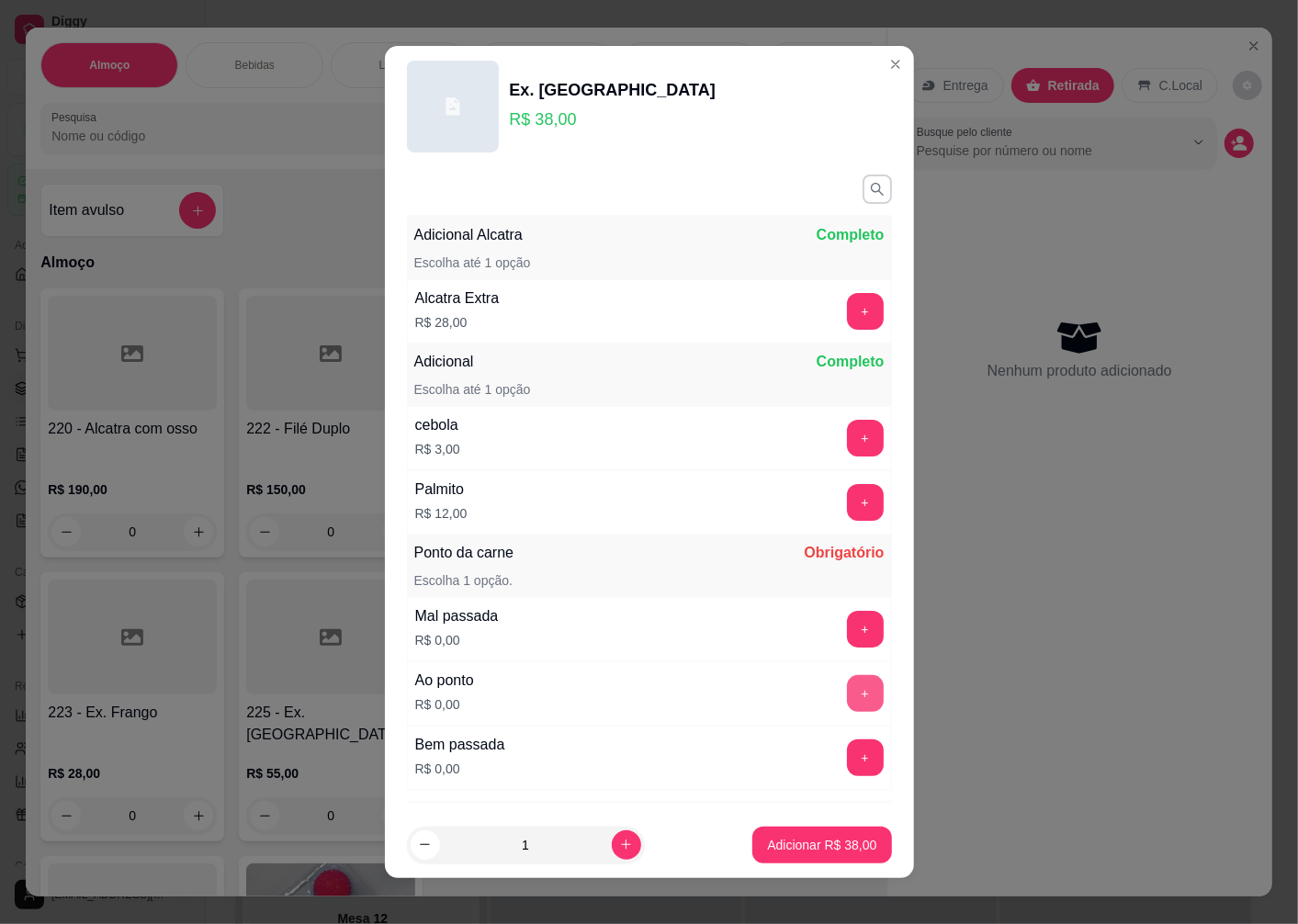
click at [847, 686] on button "+" at bounding box center [865, 693] width 36 height 36
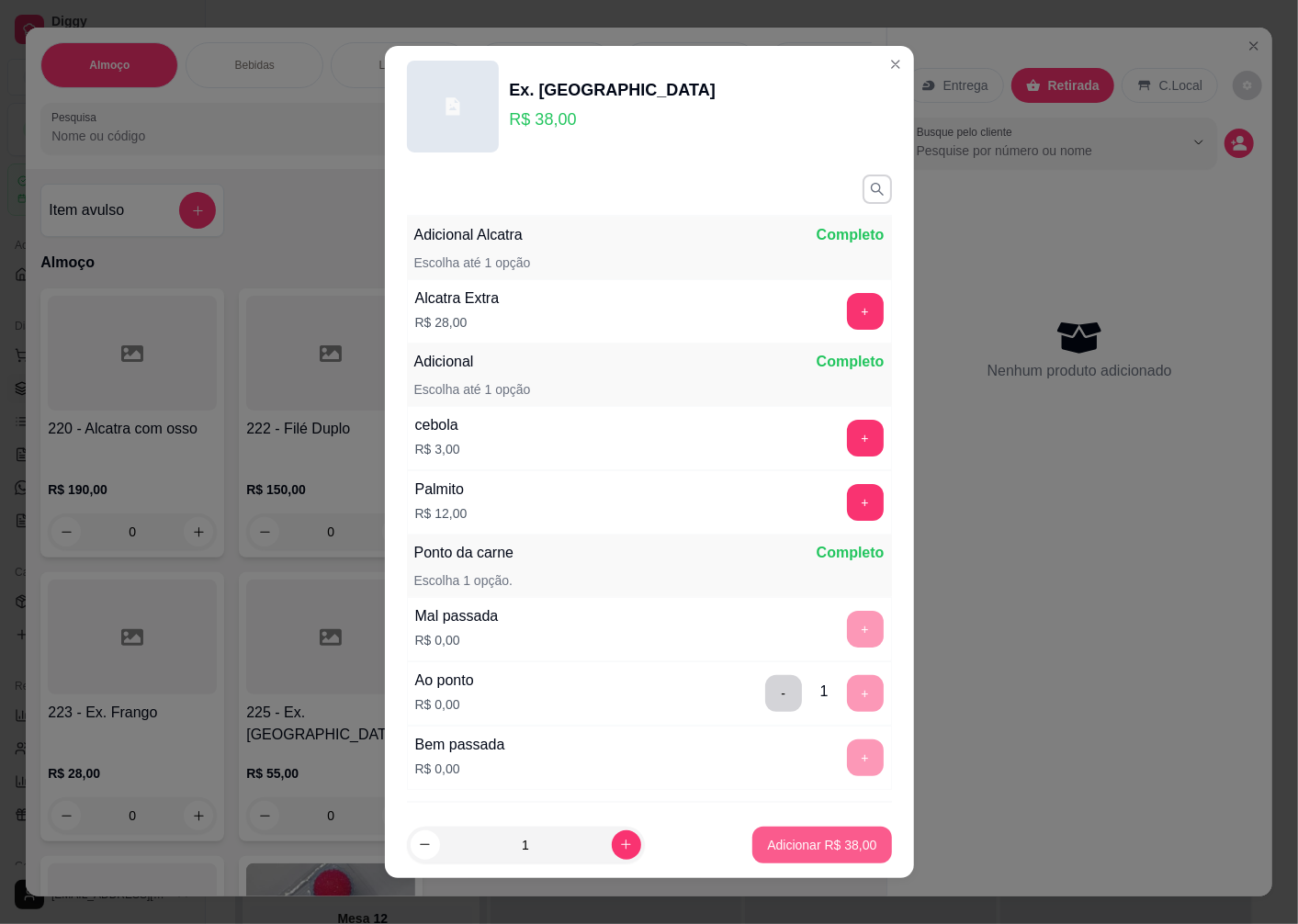
click at [808, 847] on p "Adicionar R$ 38,00" at bounding box center [821, 844] width 109 height 19
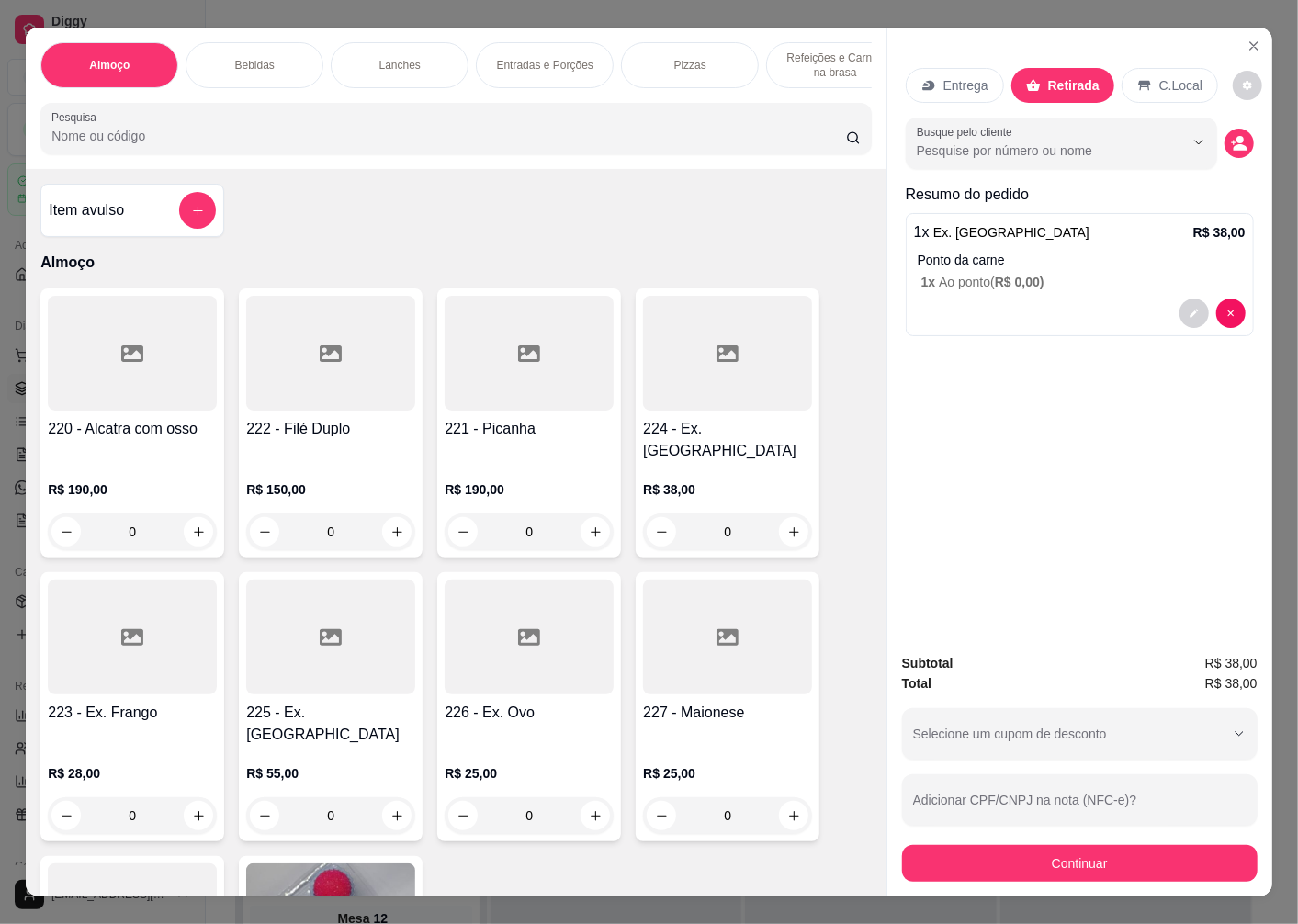
click at [1071, 846] on button "Continuar" at bounding box center [1080, 863] width 355 height 36
click at [1231, 136] on icon "decrease-product-quantity" at bounding box center [1239, 143] width 17 height 17
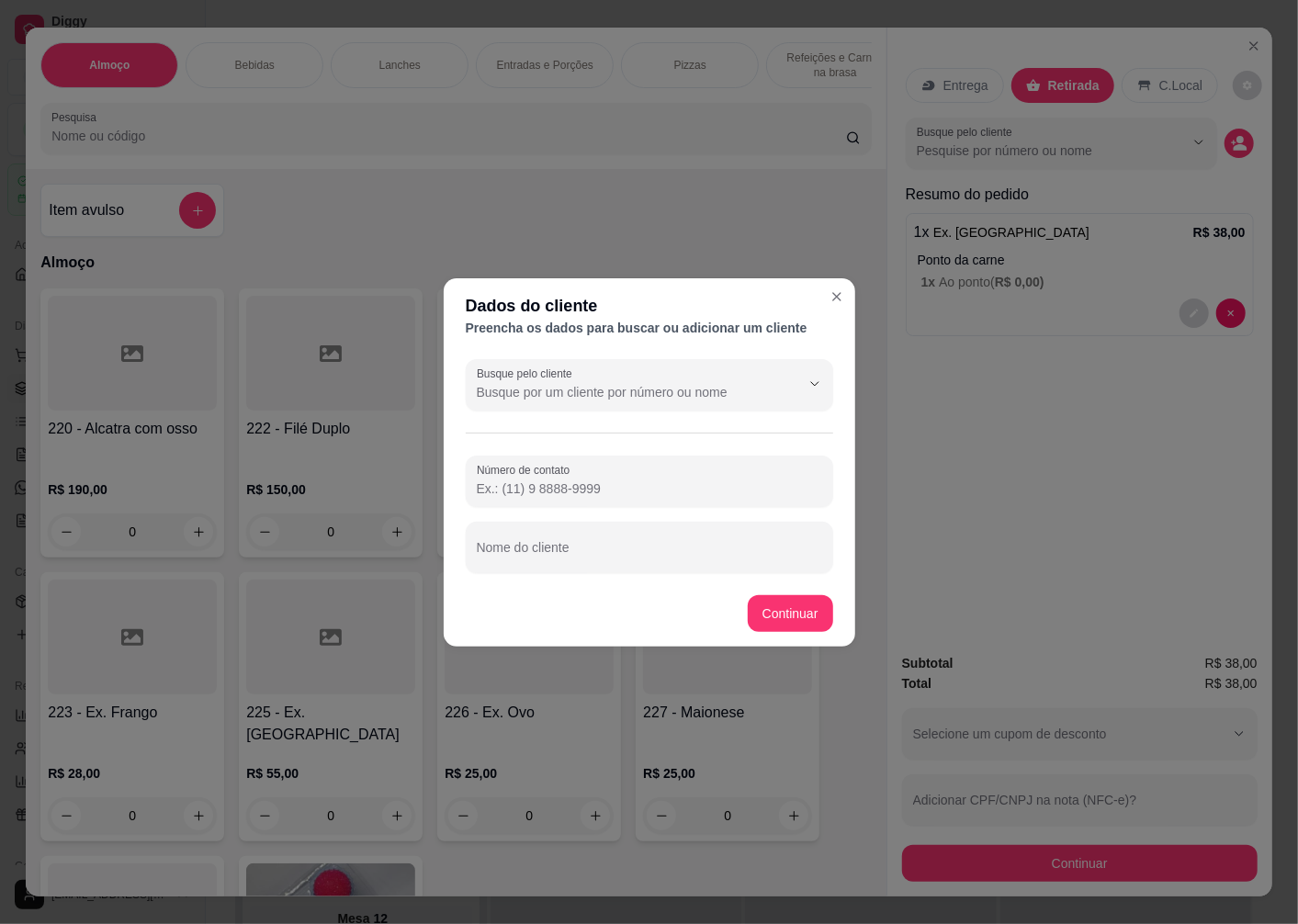
click at [537, 542] on div at bounding box center [650, 547] width 346 height 36
type input "[PERSON_NAME]"
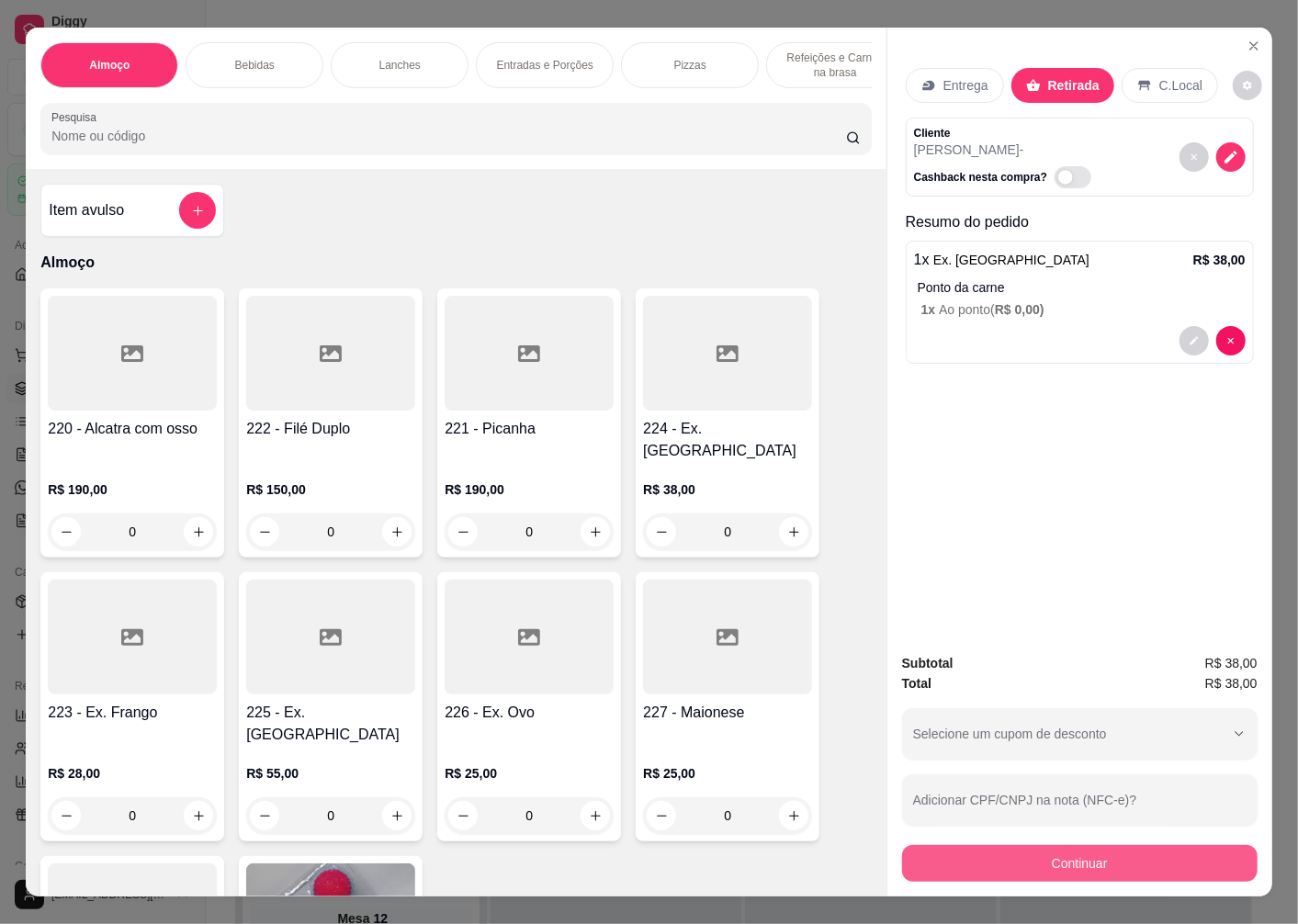
click at [1012, 859] on button "Continuar" at bounding box center [1080, 863] width 355 height 36
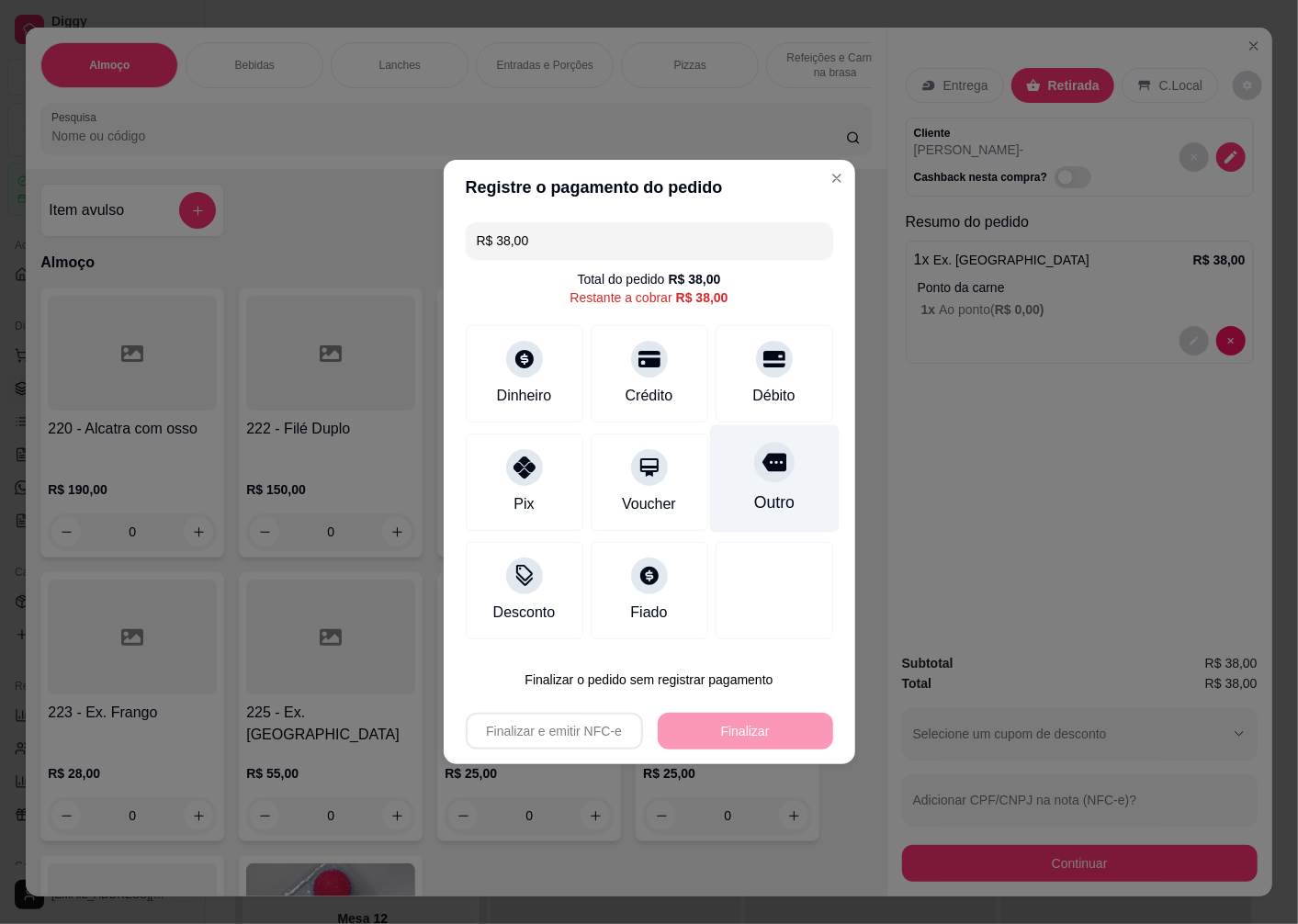
click at [754, 462] on div at bounding box center [774, 462] width 40 height 40
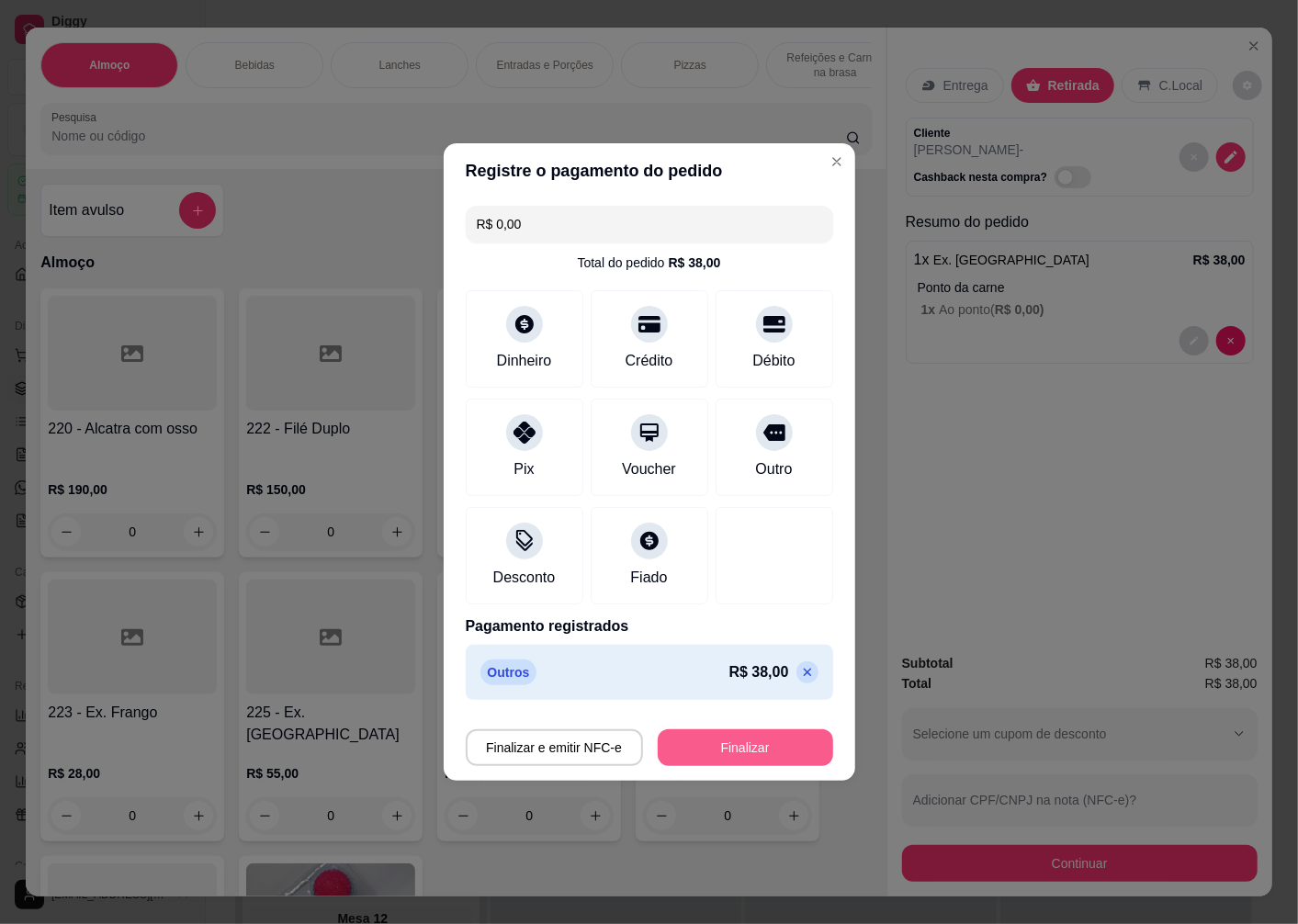
click at [790, 760] on button "Finalizar" at bounding box center [745, 747] width 176 height 36
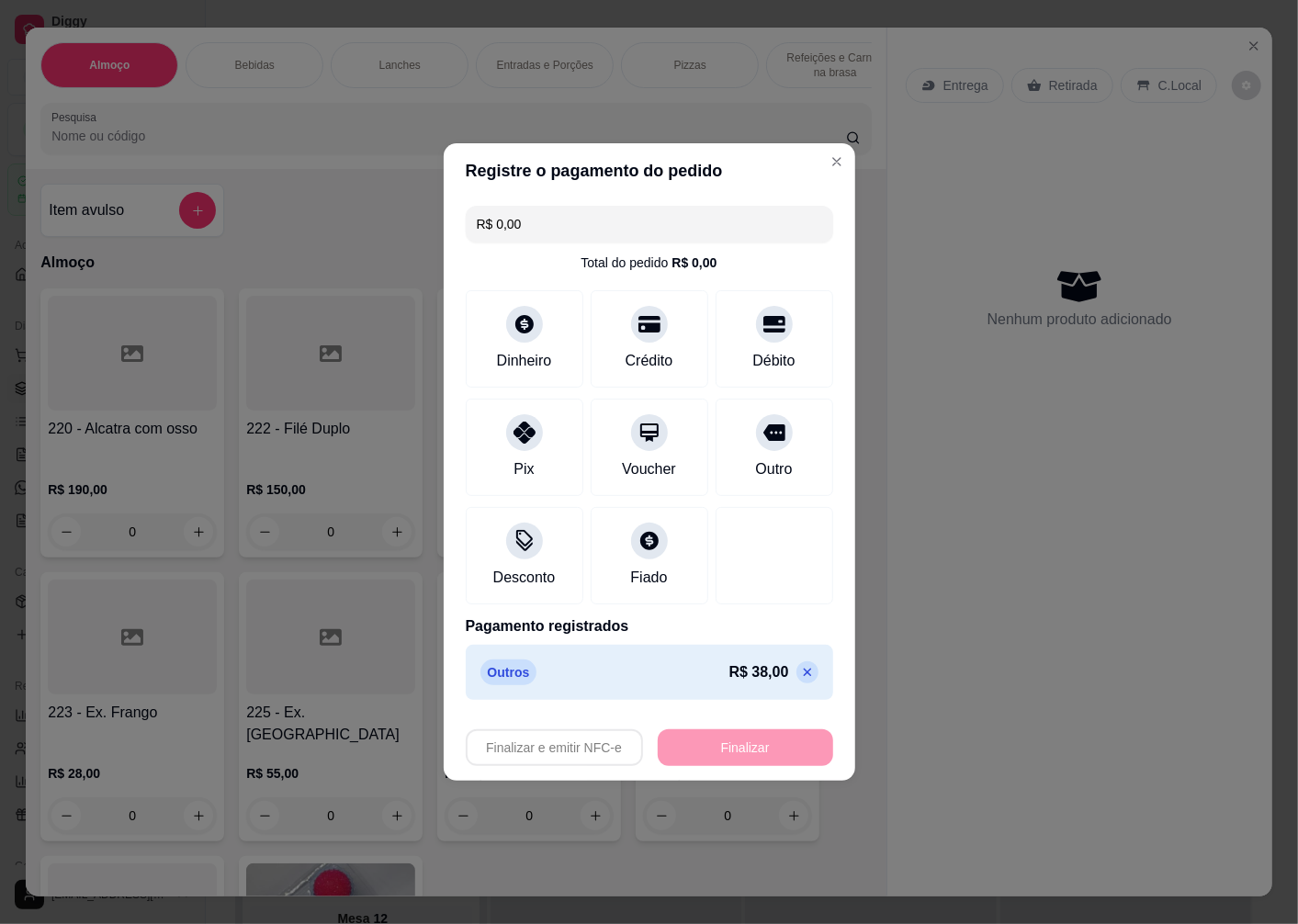
type input "-R$ 38,00"
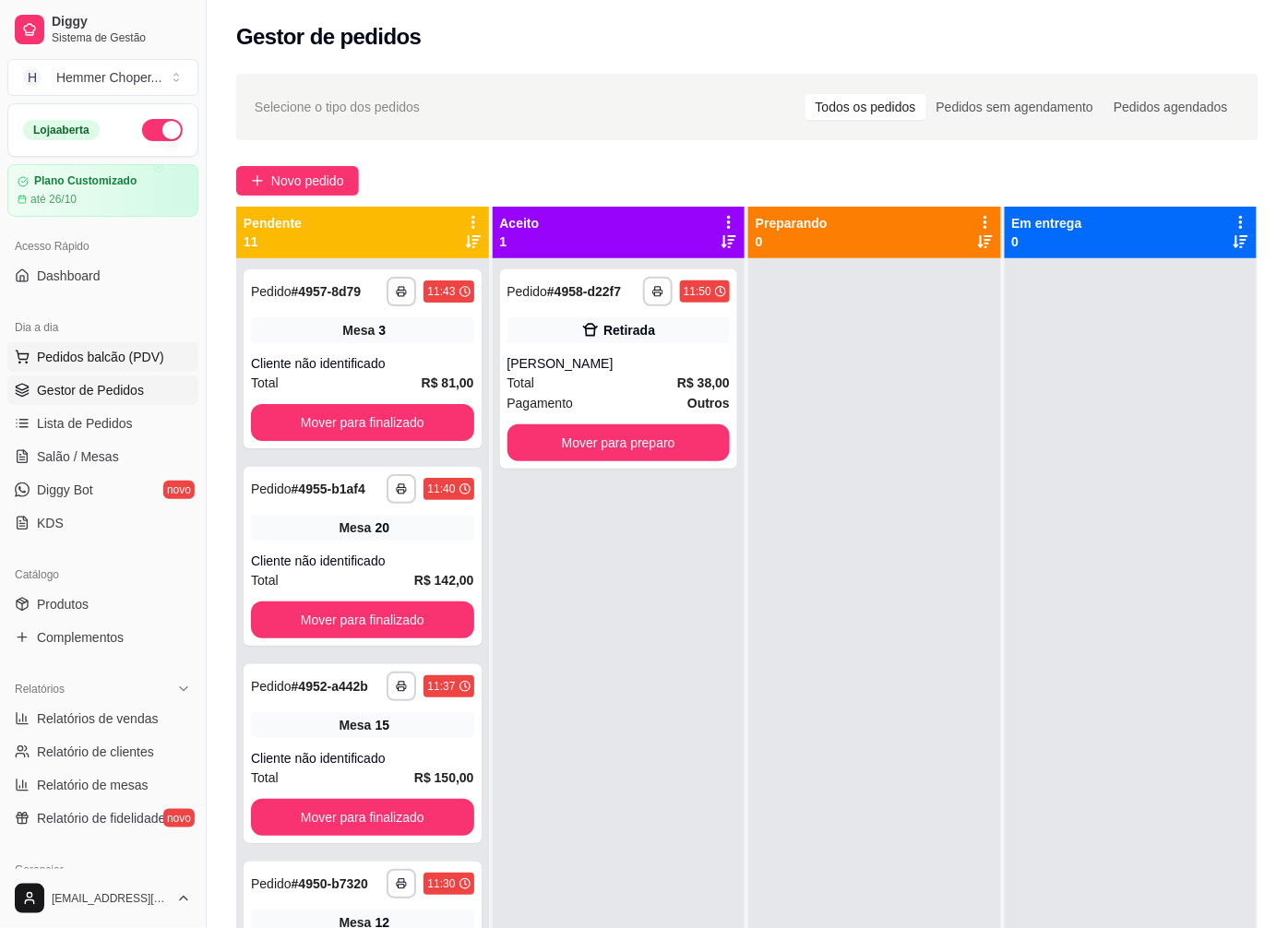
click at [118, 348] on span "Pedidos balcão (PDV)" at bounding box center [100, 357] width 127 height 19
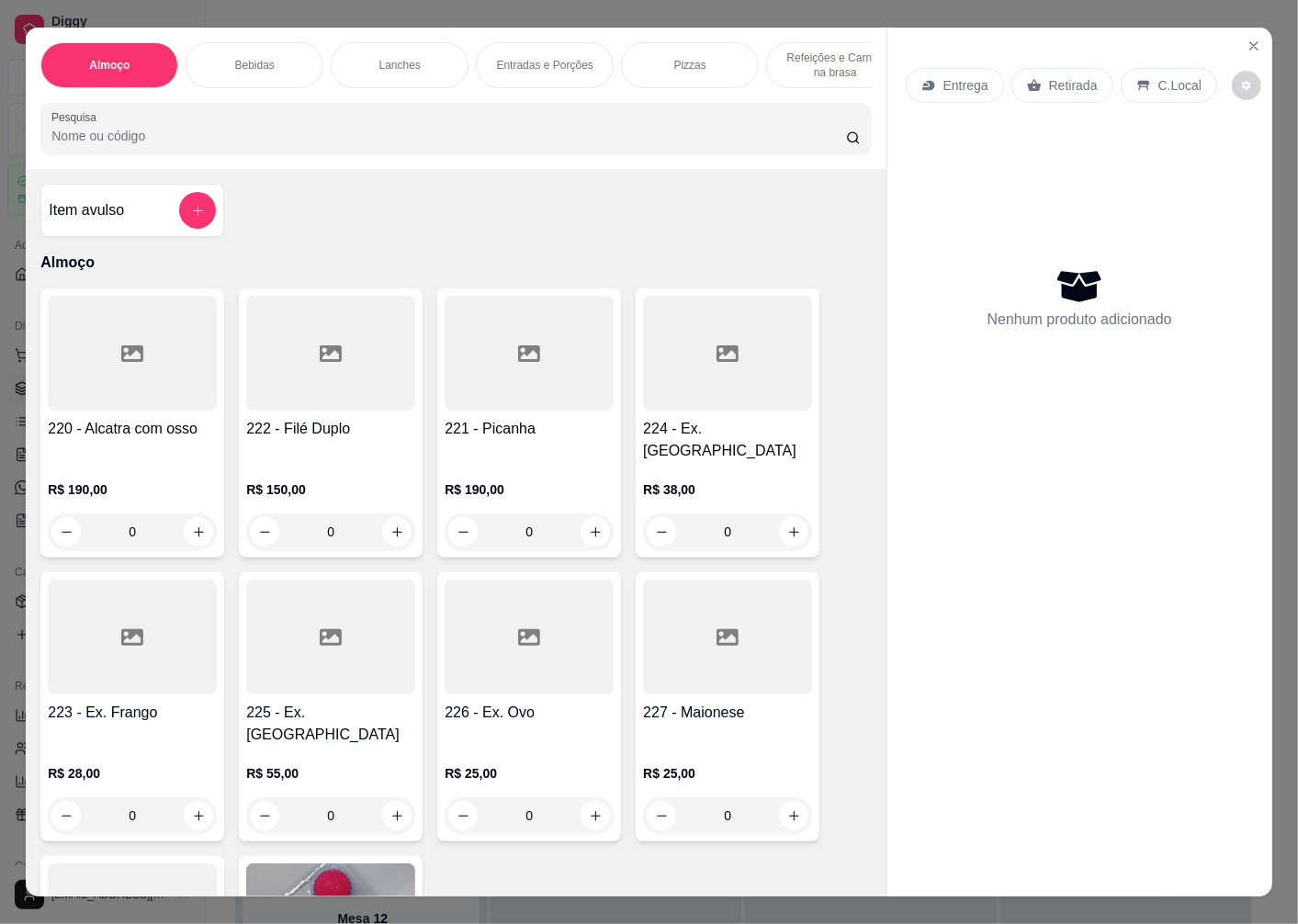
click at [1049, 78] on p "Retirada" at bounding box center [1073, 85] width 49 height 19
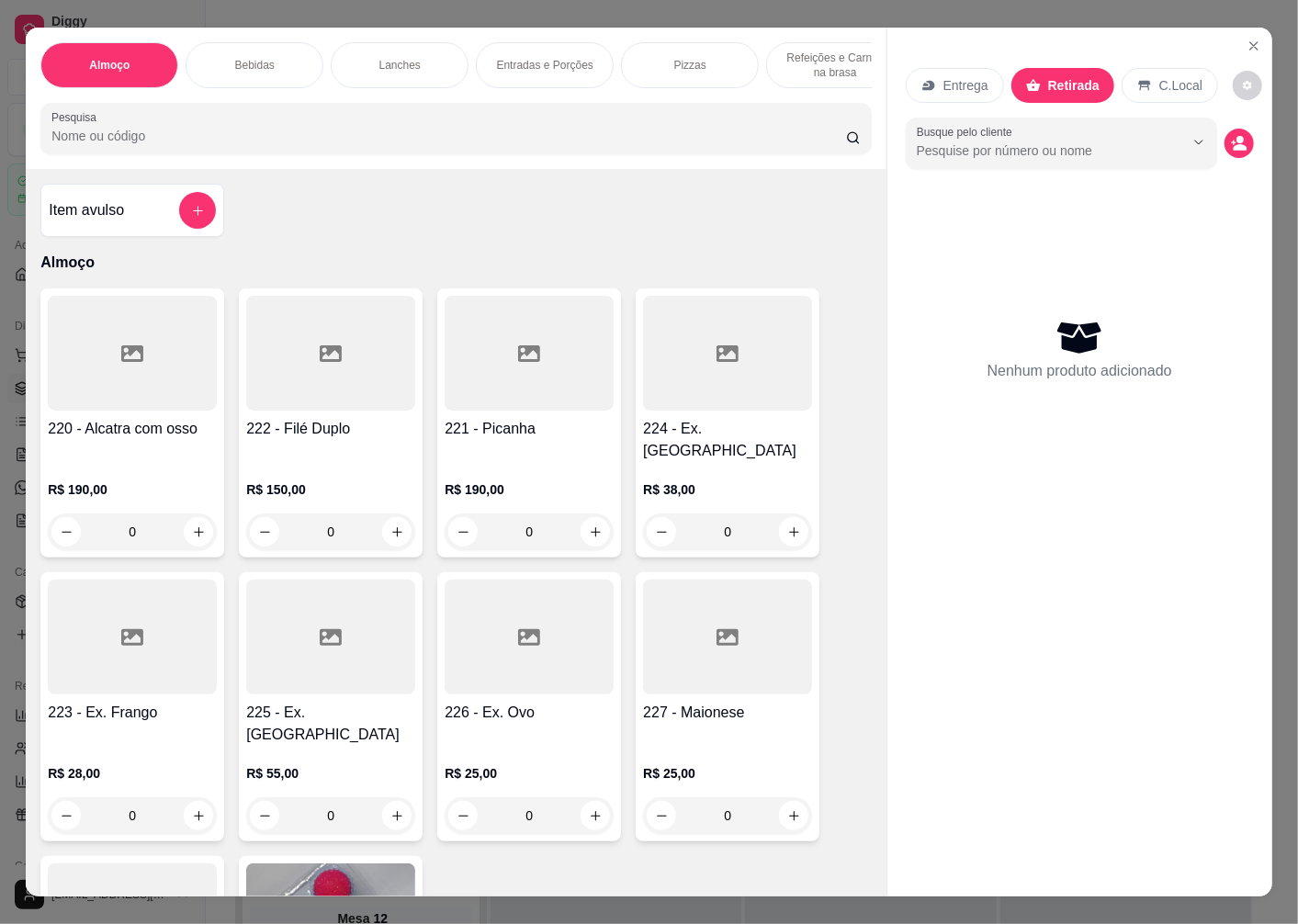
click at [785, 514] on div "0" at bounding box center [728, 531] width 169 height 36
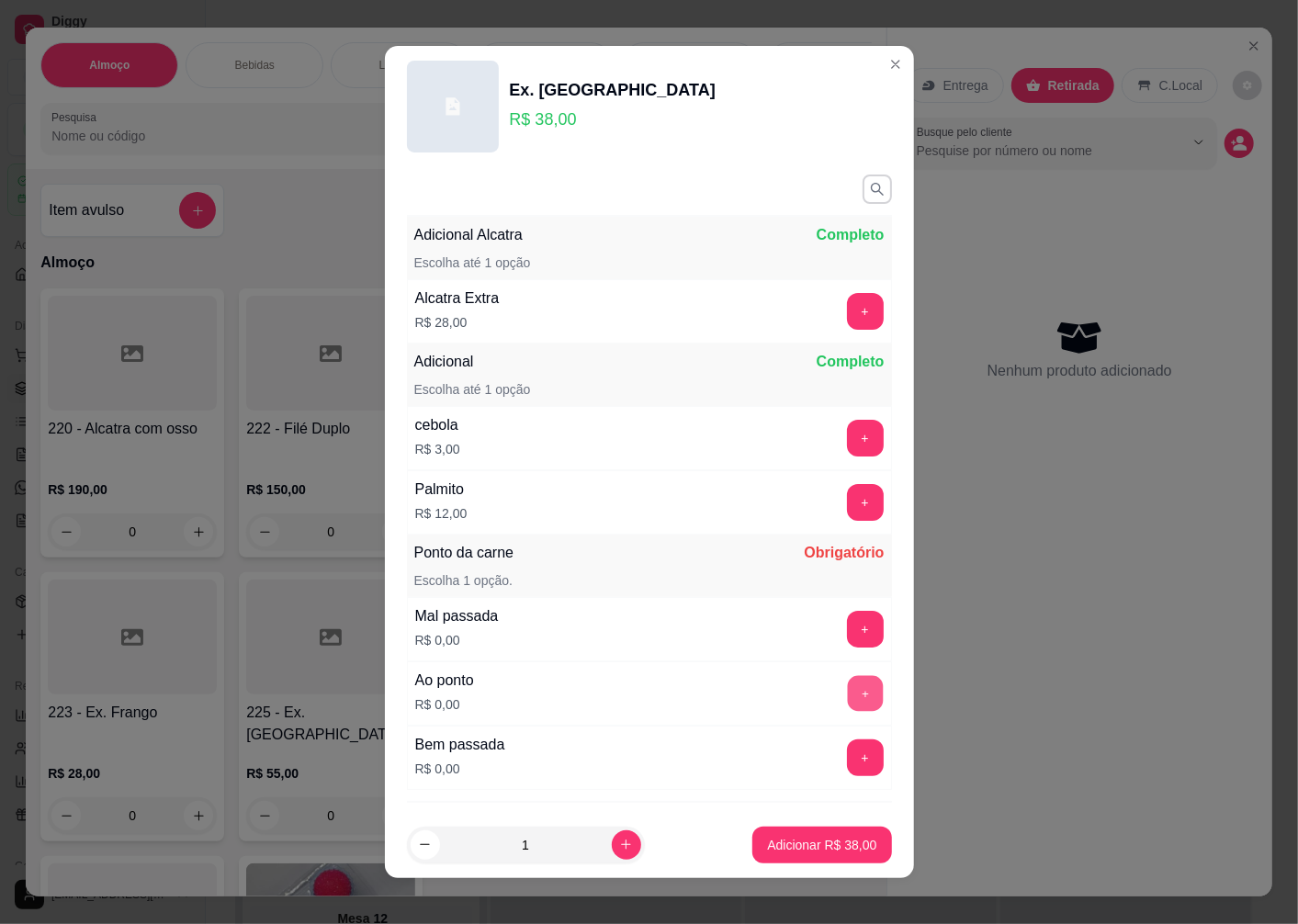
click at [847, 703] on button "+" at bounding box center [865, 694] width 35 height 35
click at [620, 842] on icon "increase-product-quantity" at bounding box center [626, 844] width 14 height 14
type input "2"
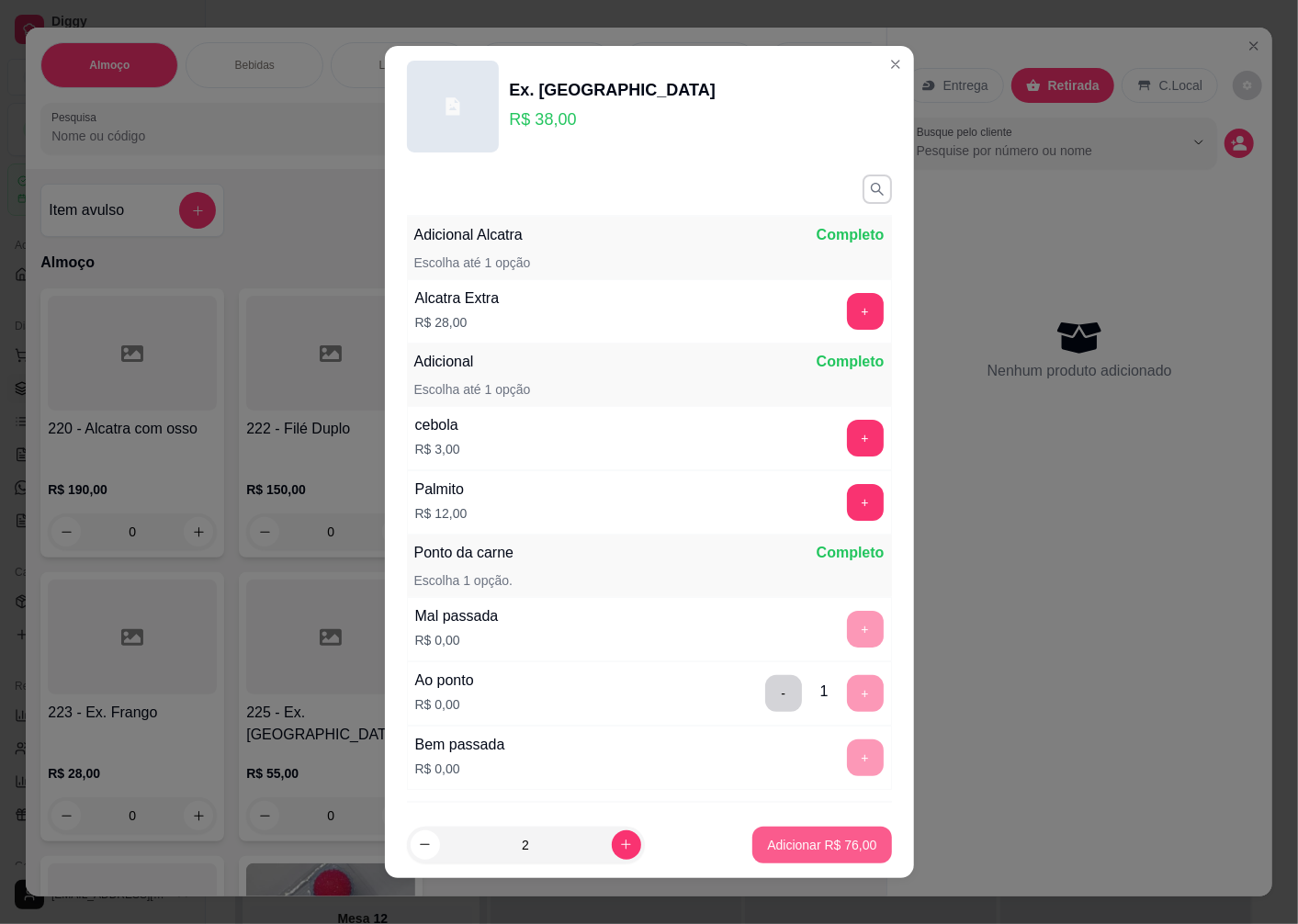
click at [768, 849] on p "Adicionar R$ 76,00" at bounding box center [821, 844] width 109 height 19
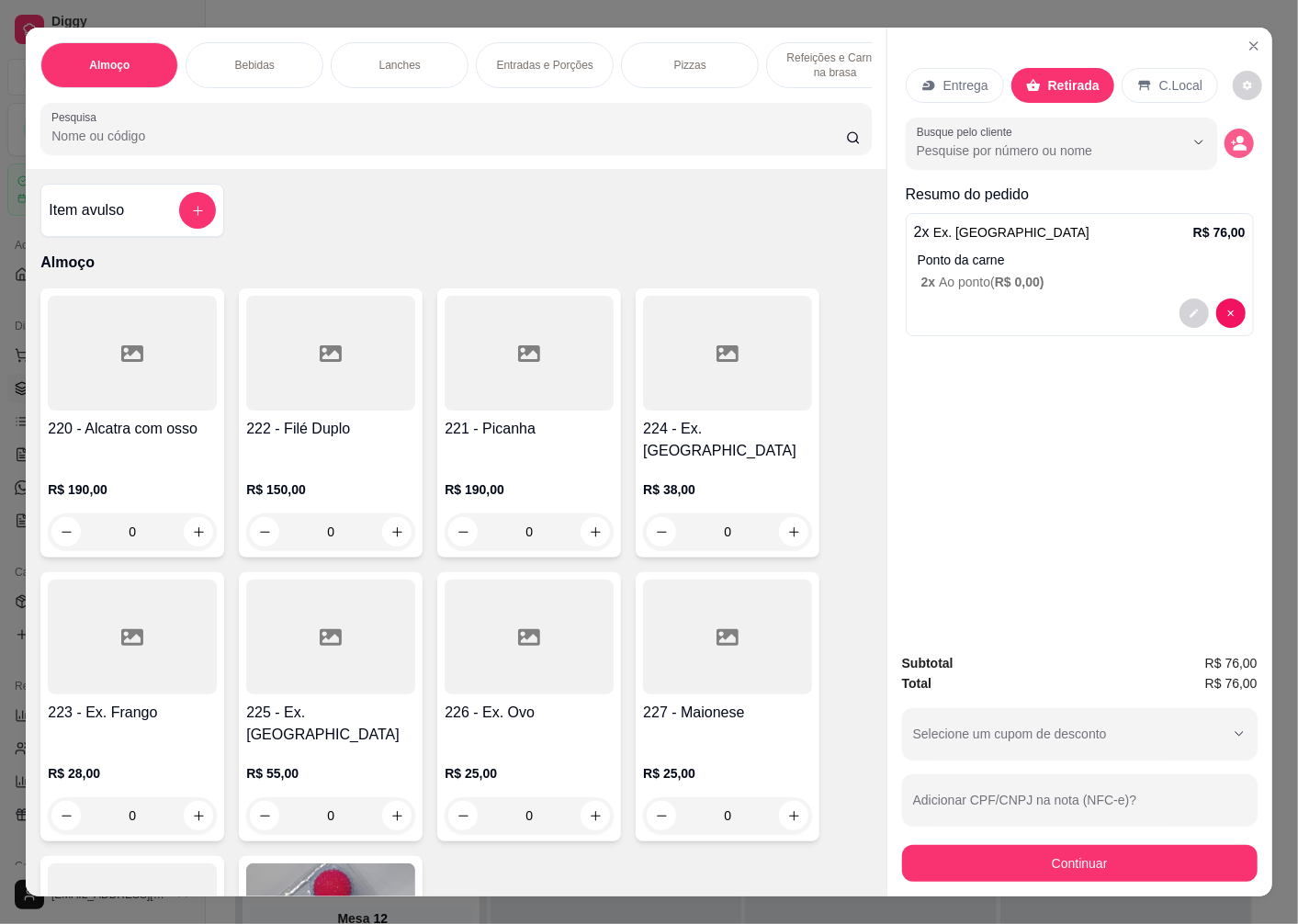
click at [1240, 144] on button "decrease-product-quantity" at bounding box center [1239, 143] width 29 height 29
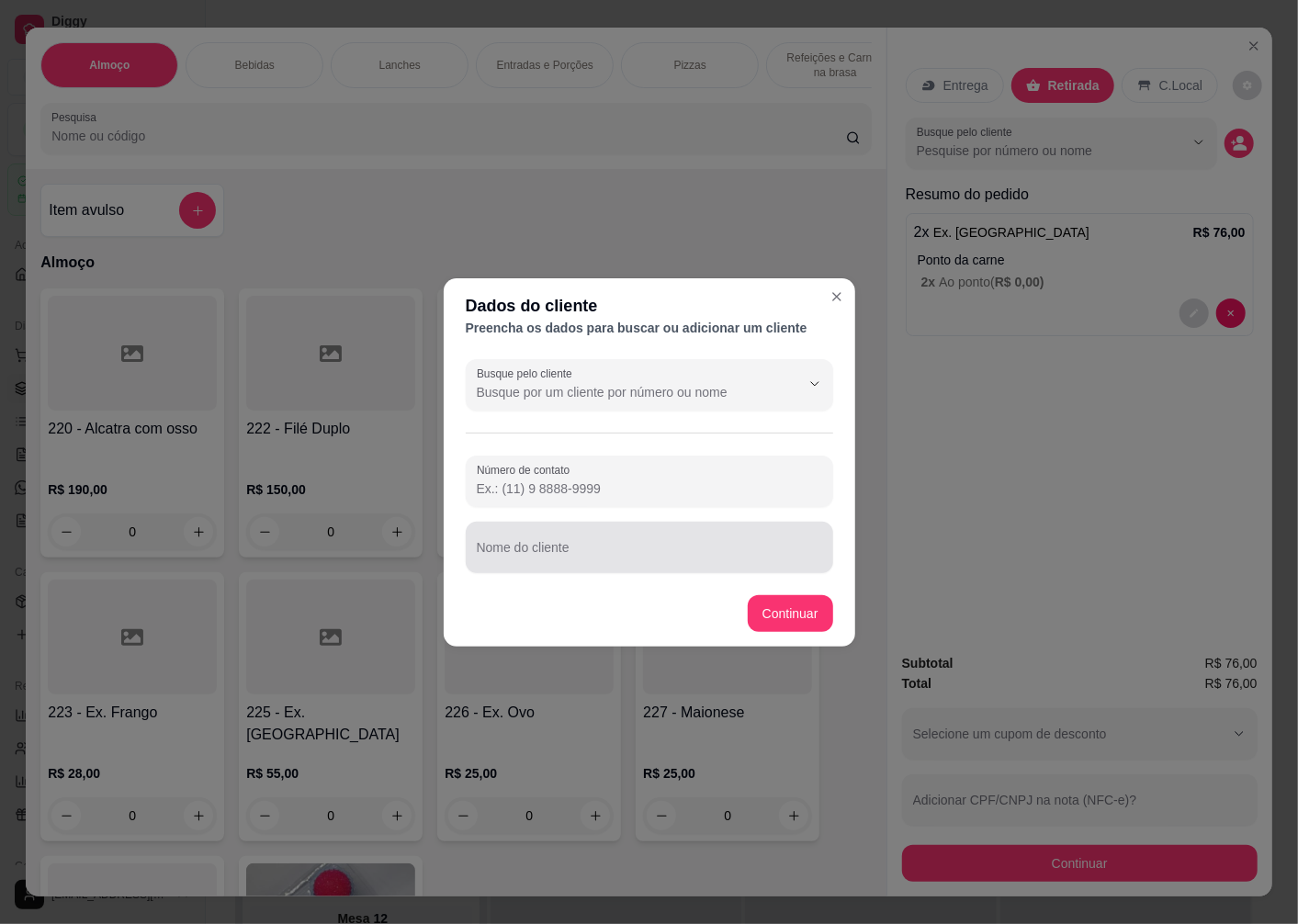
click at [533, 557] on input "Nome do cliente" at bounding box center [650, 555] width 346 height 19
type input "Everton ja buscou so estou lançando"
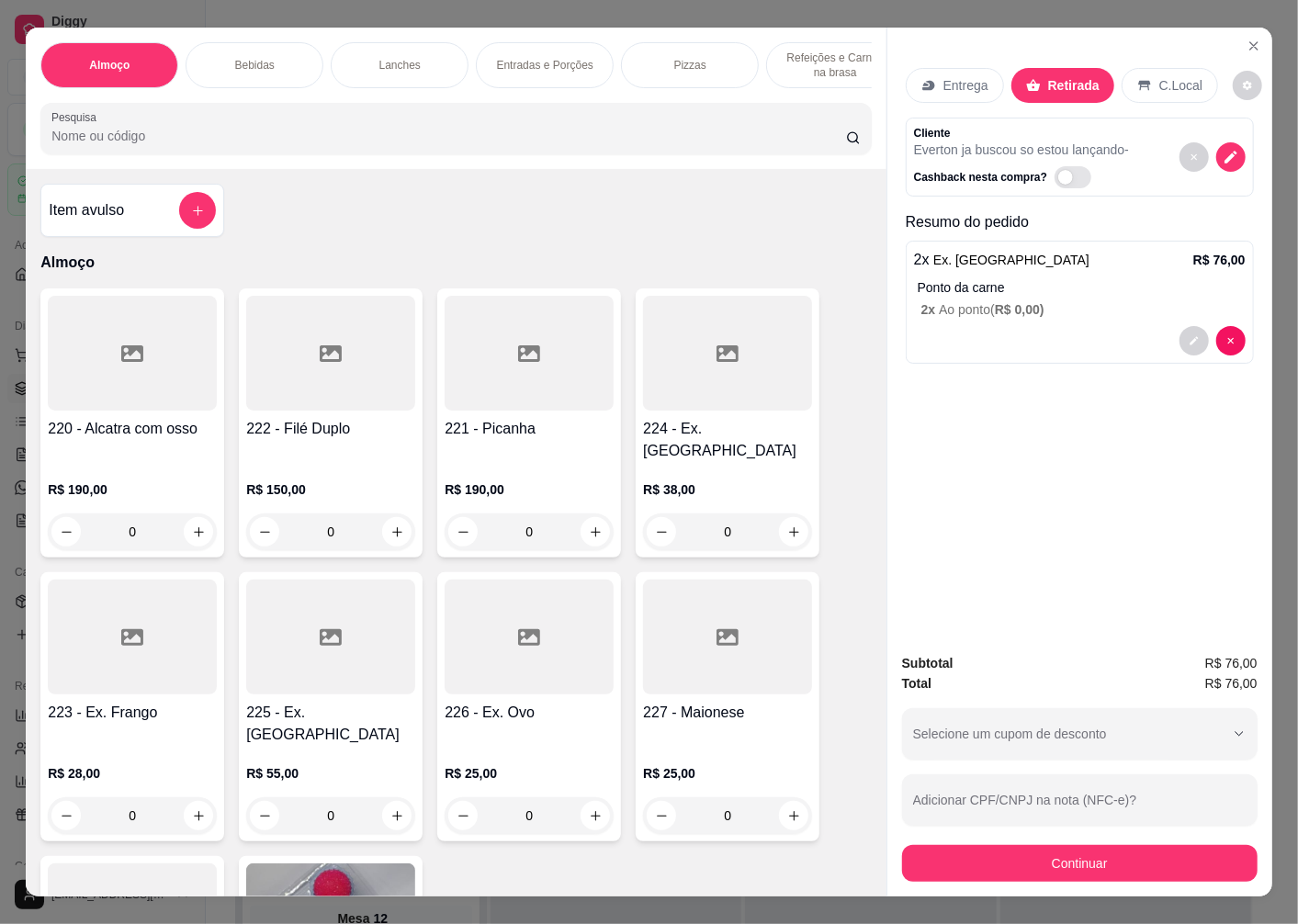
click at [1004, 863] on button "Continuar" at bounding box center [1080, 863] width 355 height 36
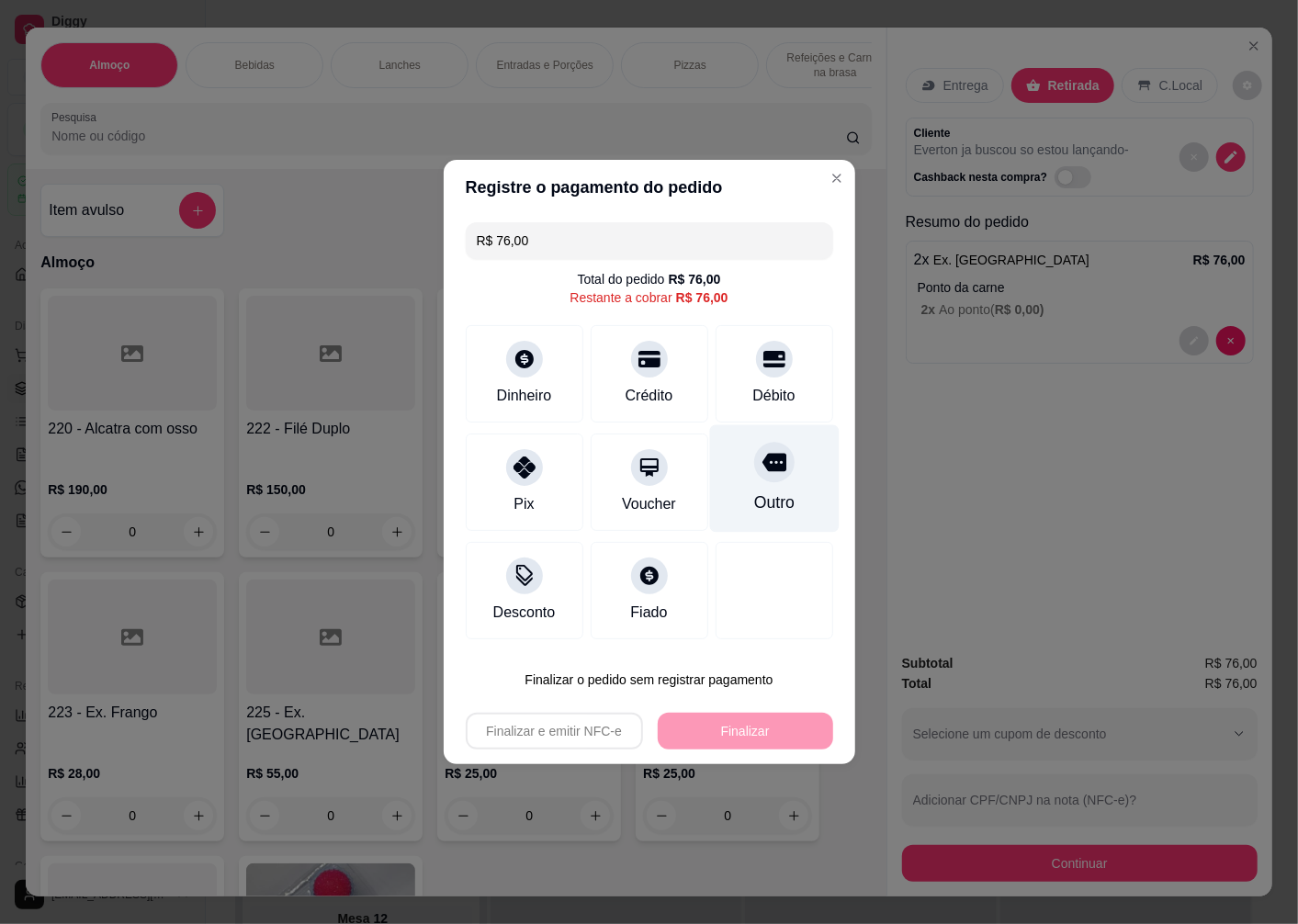
click at [774, 475] on div at bounding box center [774, 462] width 40 height 40
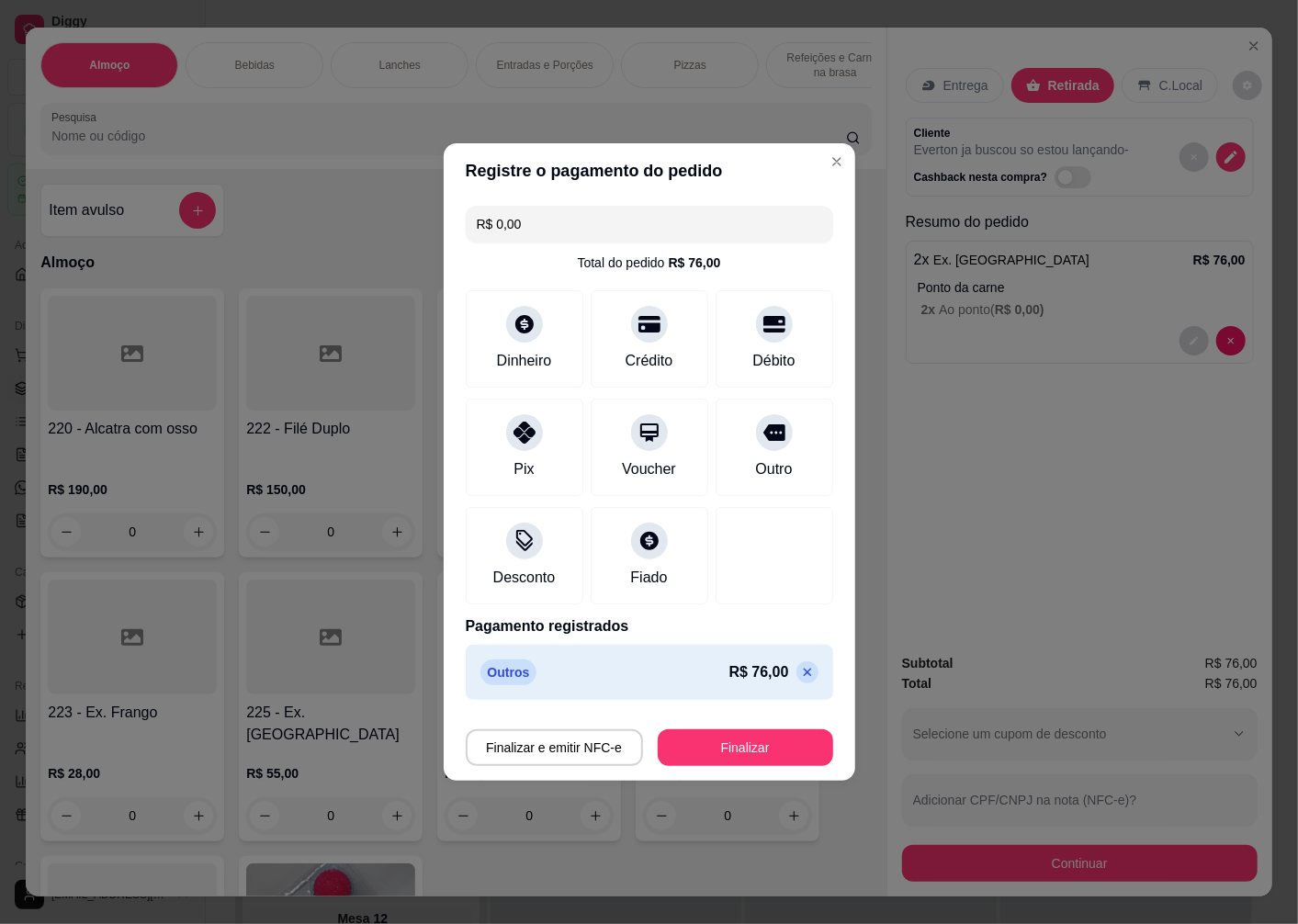
click at [800, 671] on icon at bounding box center [807, 672] width 15 height 15
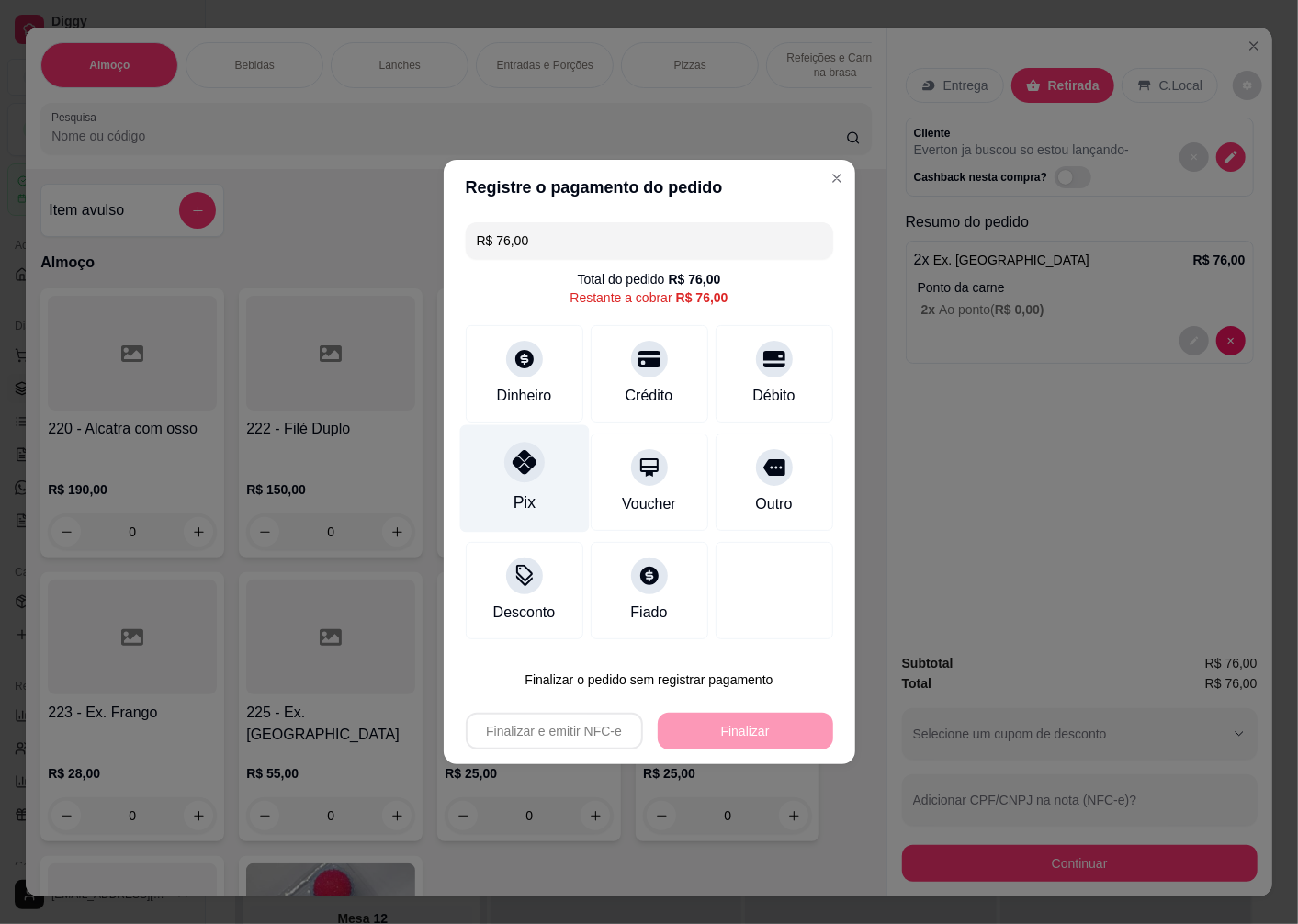
click at [528, 468] on icon at bounding box center [523, 462] width 24 height 24
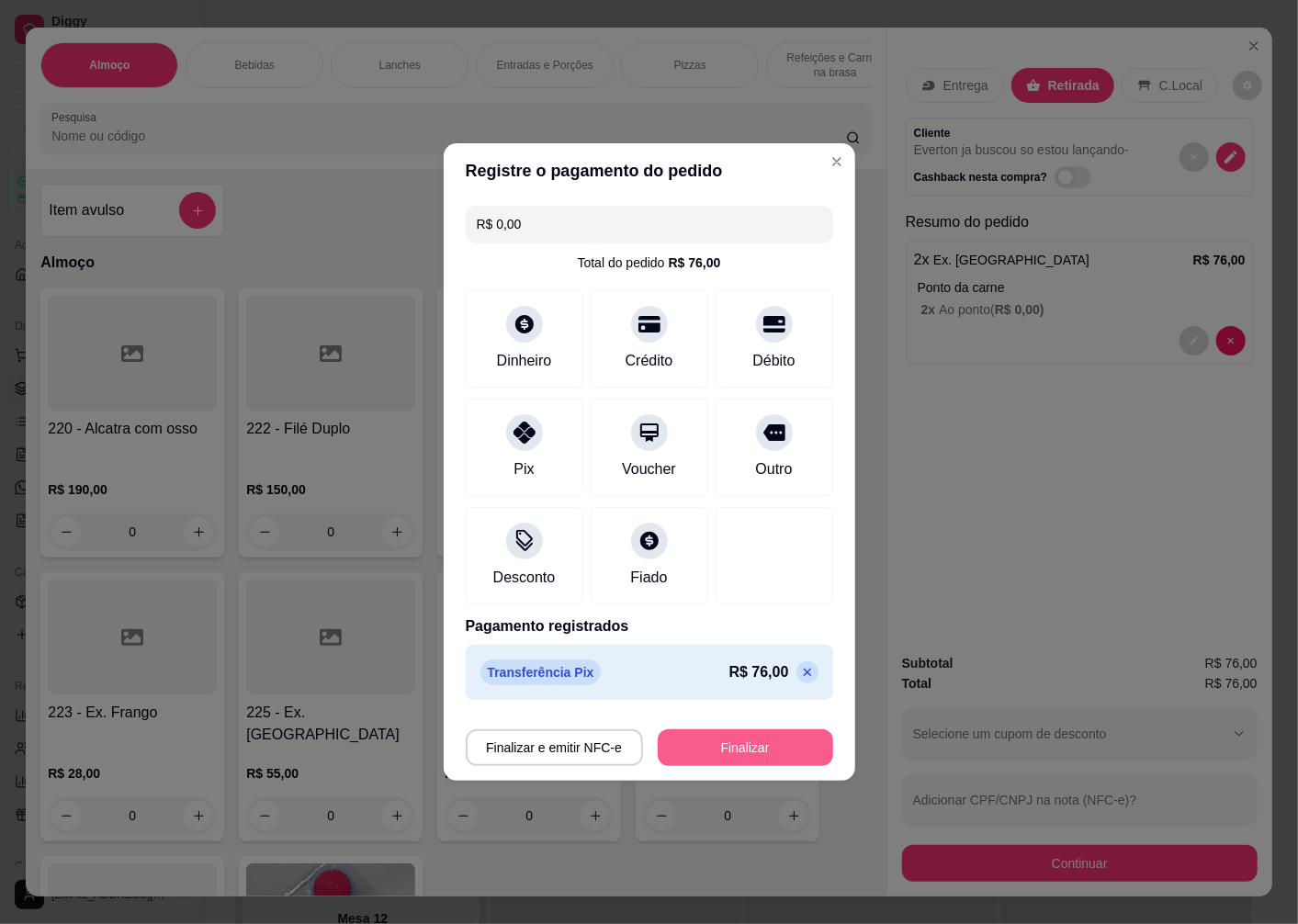
click at [759, 740] on button "Finalizar" at bounding box center [745, 747] width 176 height 36
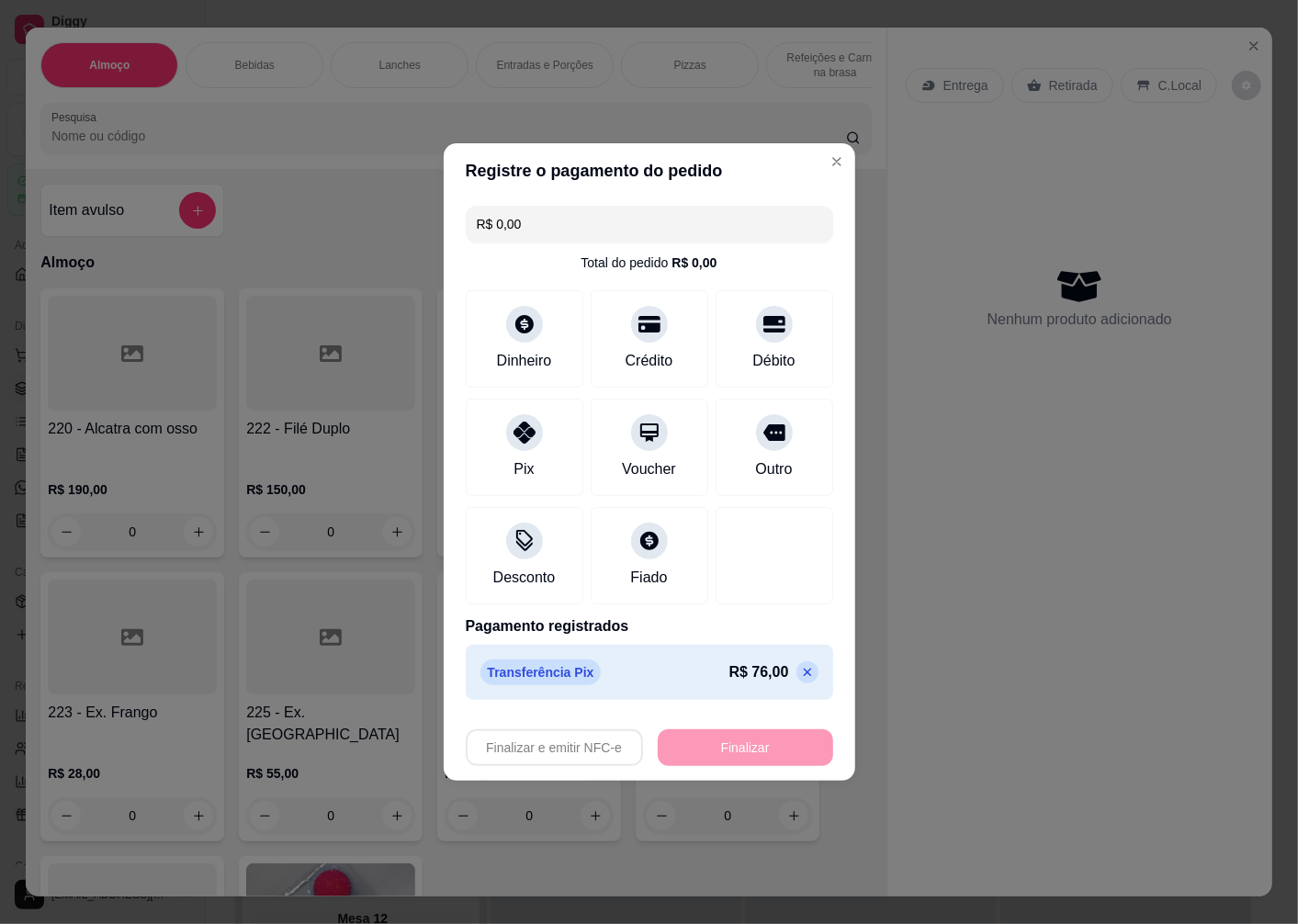
type input "-R$ 76,00"
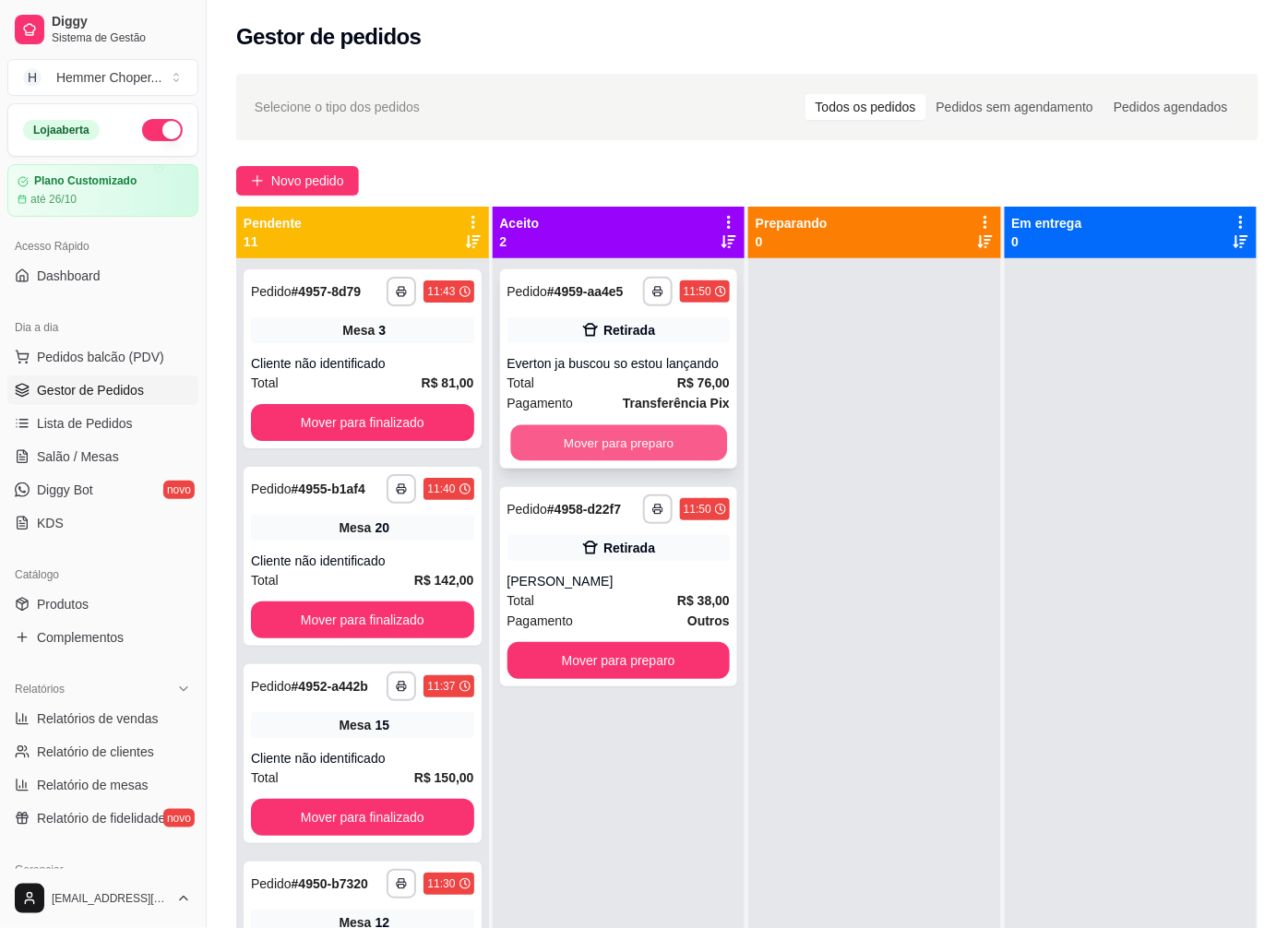
click at [538, 431] on button "Mover para preparo" at bounding box center [617, 443] width 216 height 36
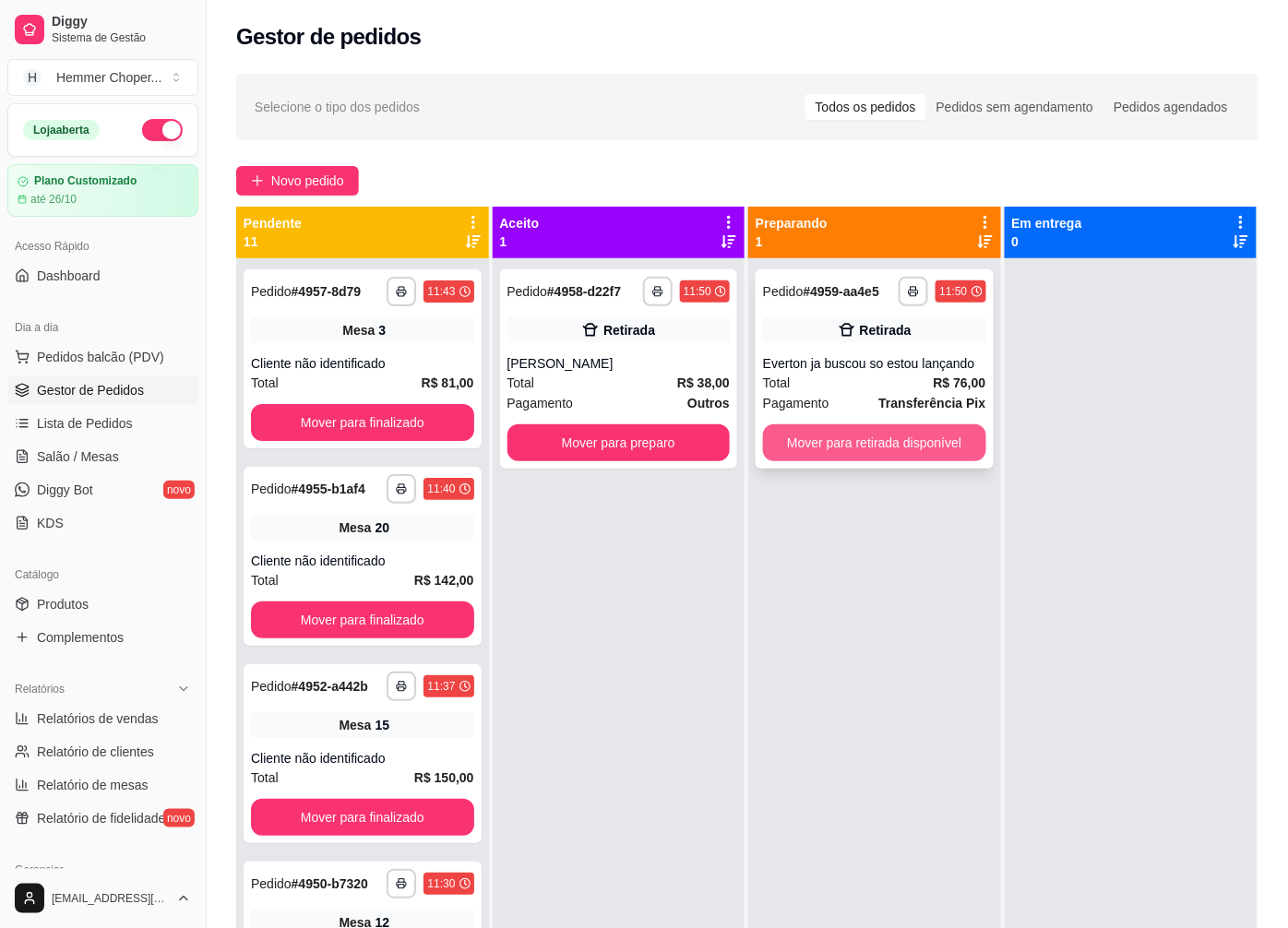
click at [911, 448] on button "Mover para retirada disponível" at bounding box center [875, 442] width 223 height 36
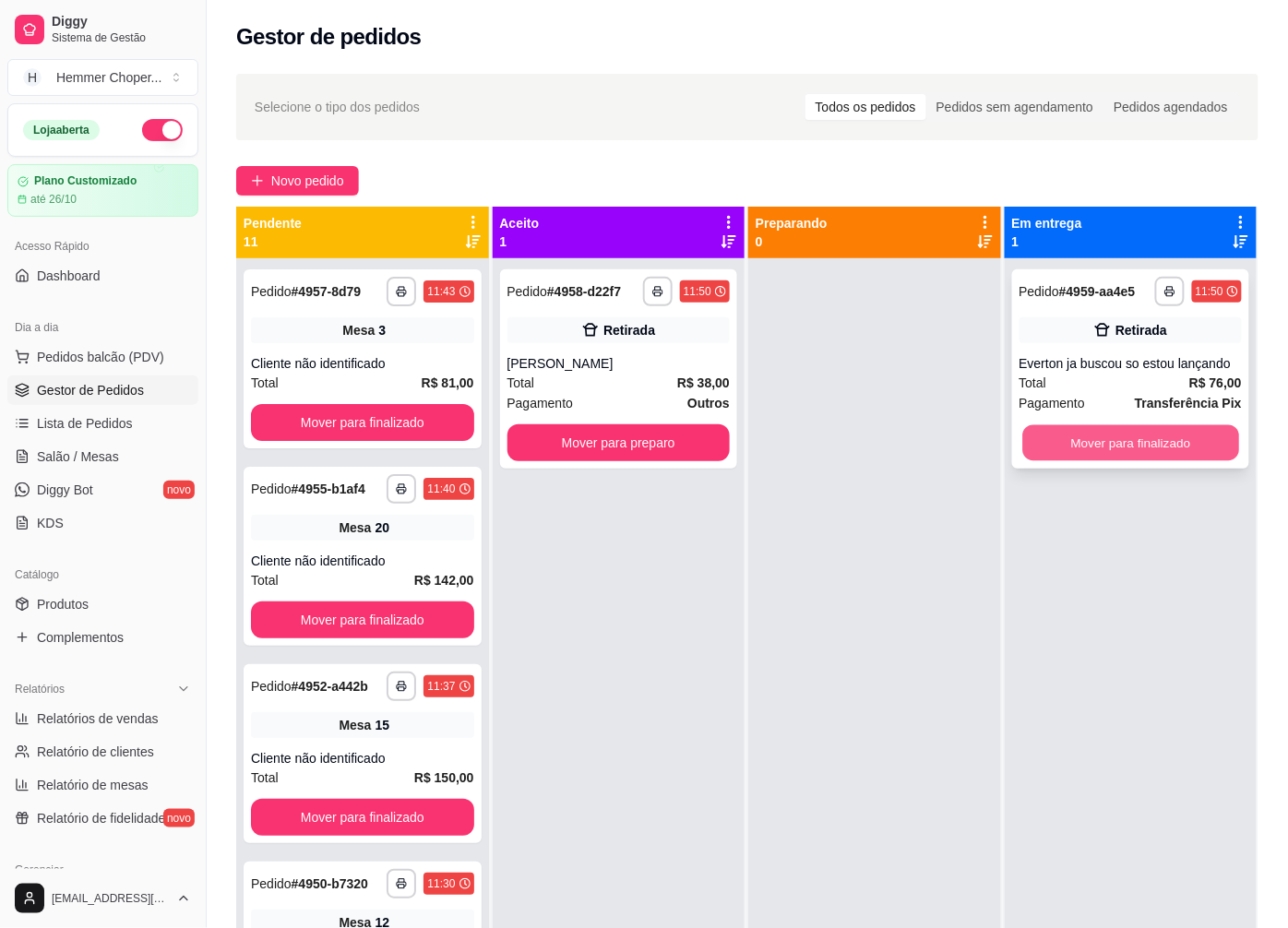
click at [1080, 439] on button "Mover para finalizado" at bounding box center [1130, 443] width 216 height 36
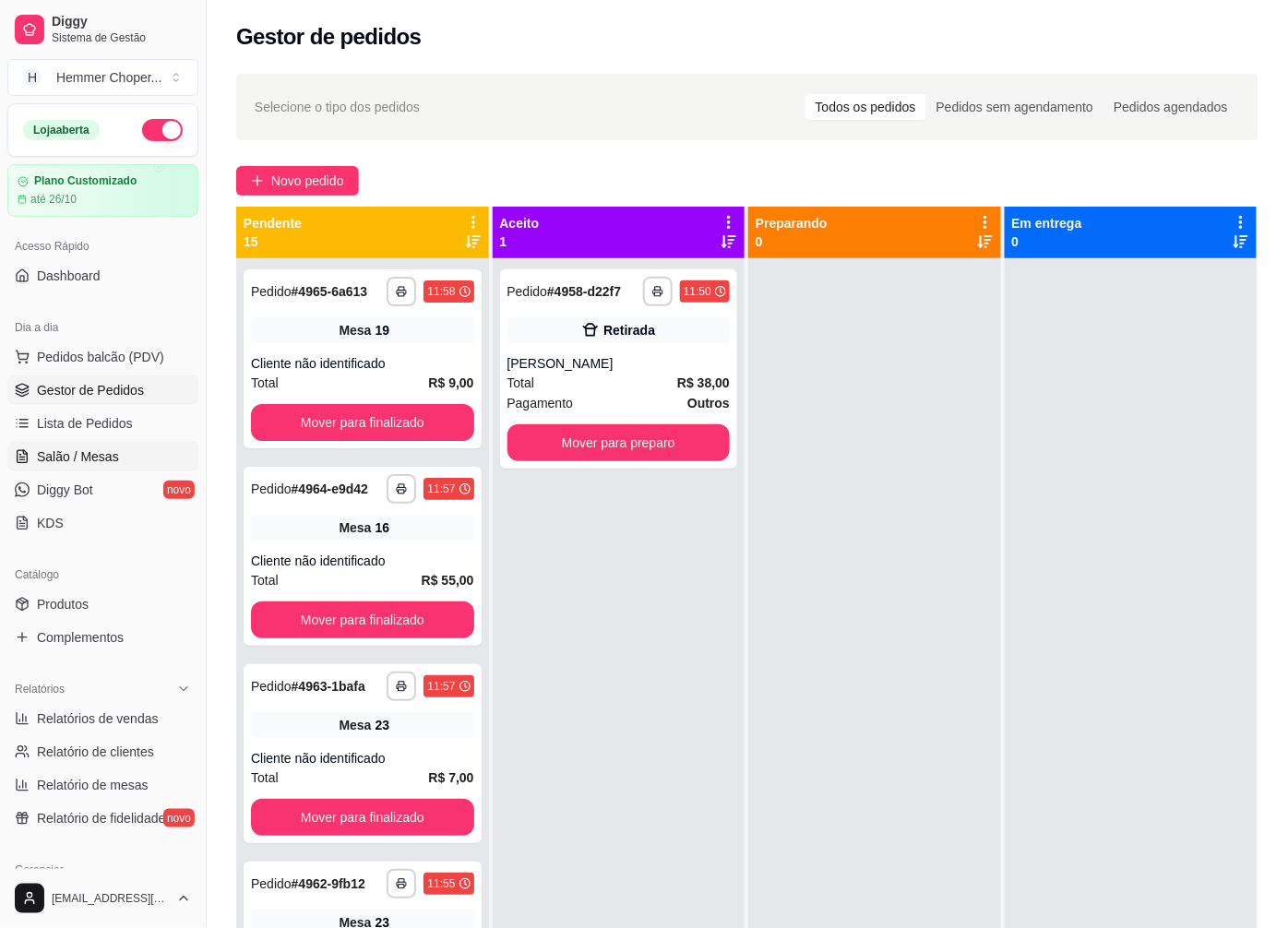
click at [149, 452] on link "Salão / Mesas" at bounding box center [103, 457] width 191 height 30
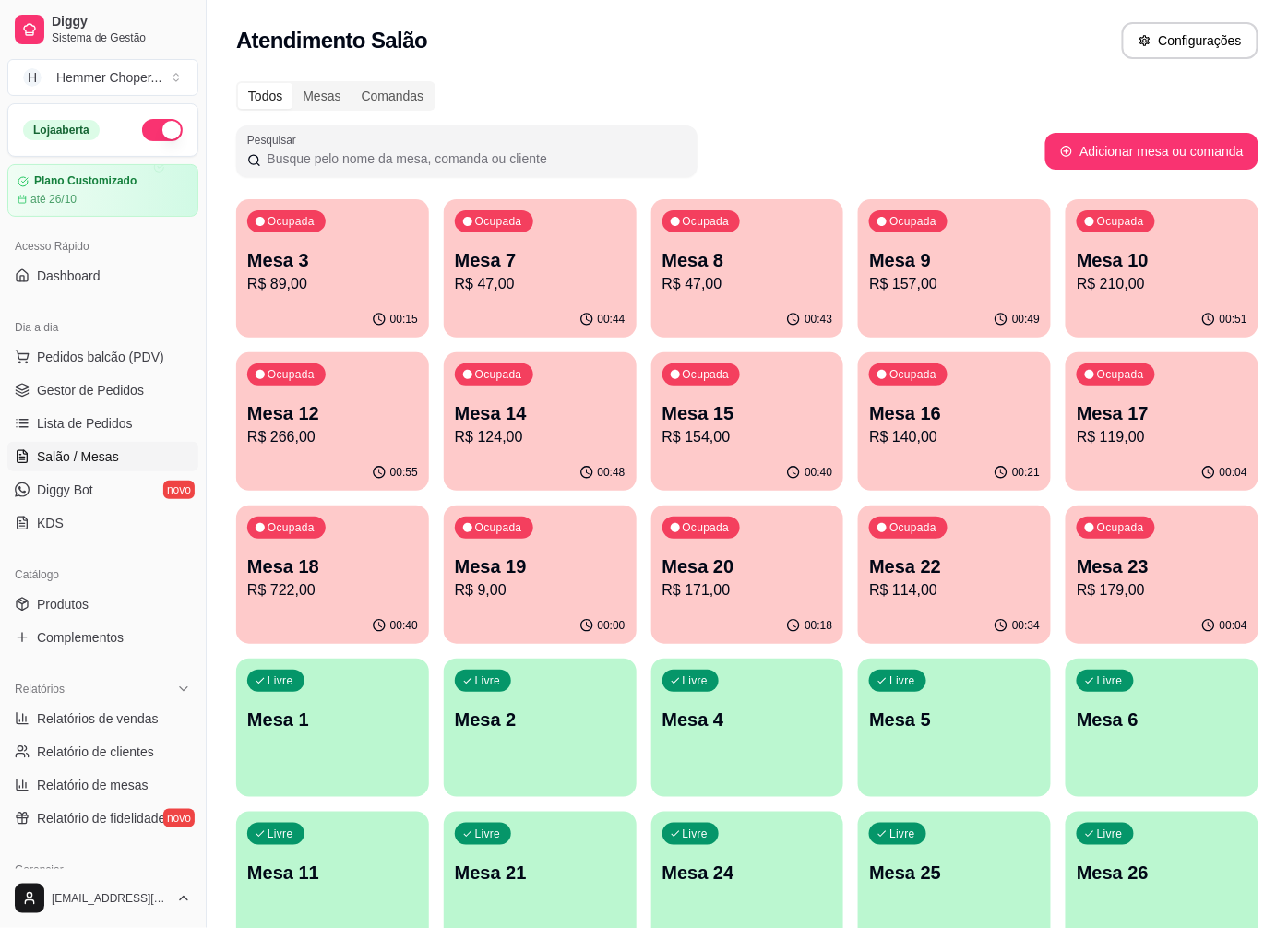
click at [887, 580] on p "R$ 114,00" at bounding box center [954, 591] width 171 height 22
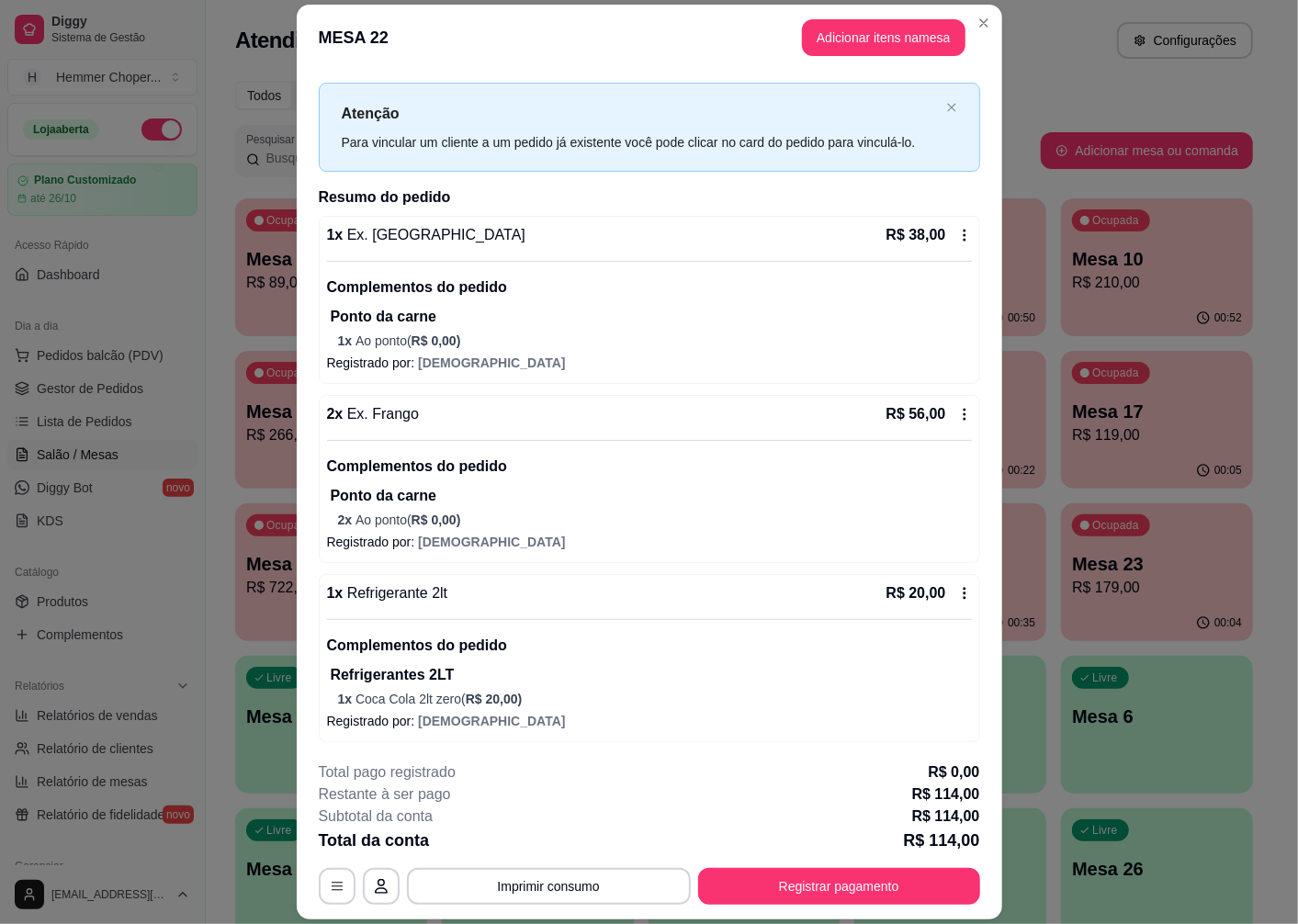
scroll to position [31, 0]
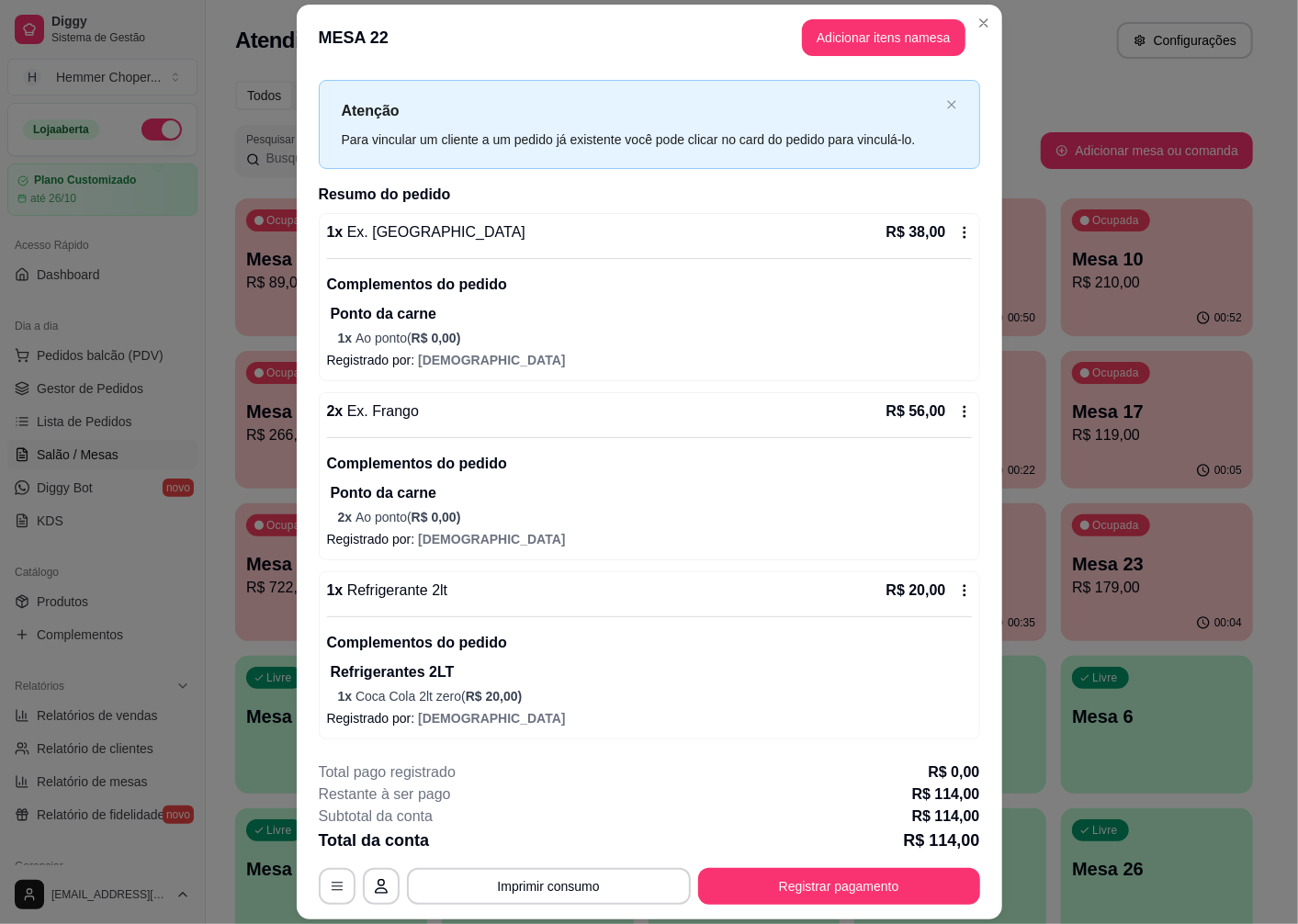
click at [873, 913] on footer "**********" at bounding box center [649, 834] width 705 height 173
click at [871, 888] on button "Registrar pagamento" at bounding box center [838, 887] width 274 height 35
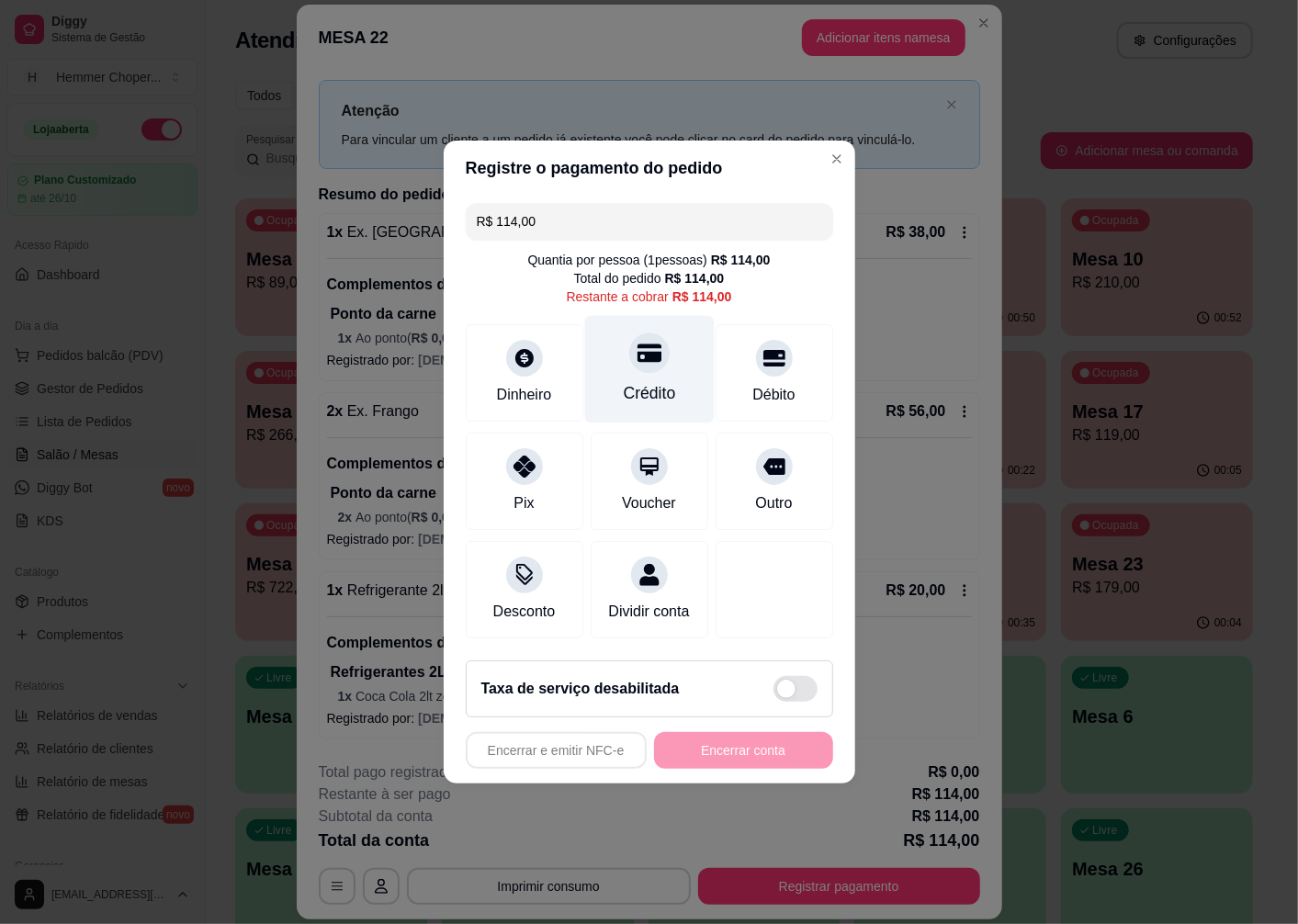
click at [629, 352] on div at bounding box center [649, 353] width 40 height 40
type input "R$ 0,00"
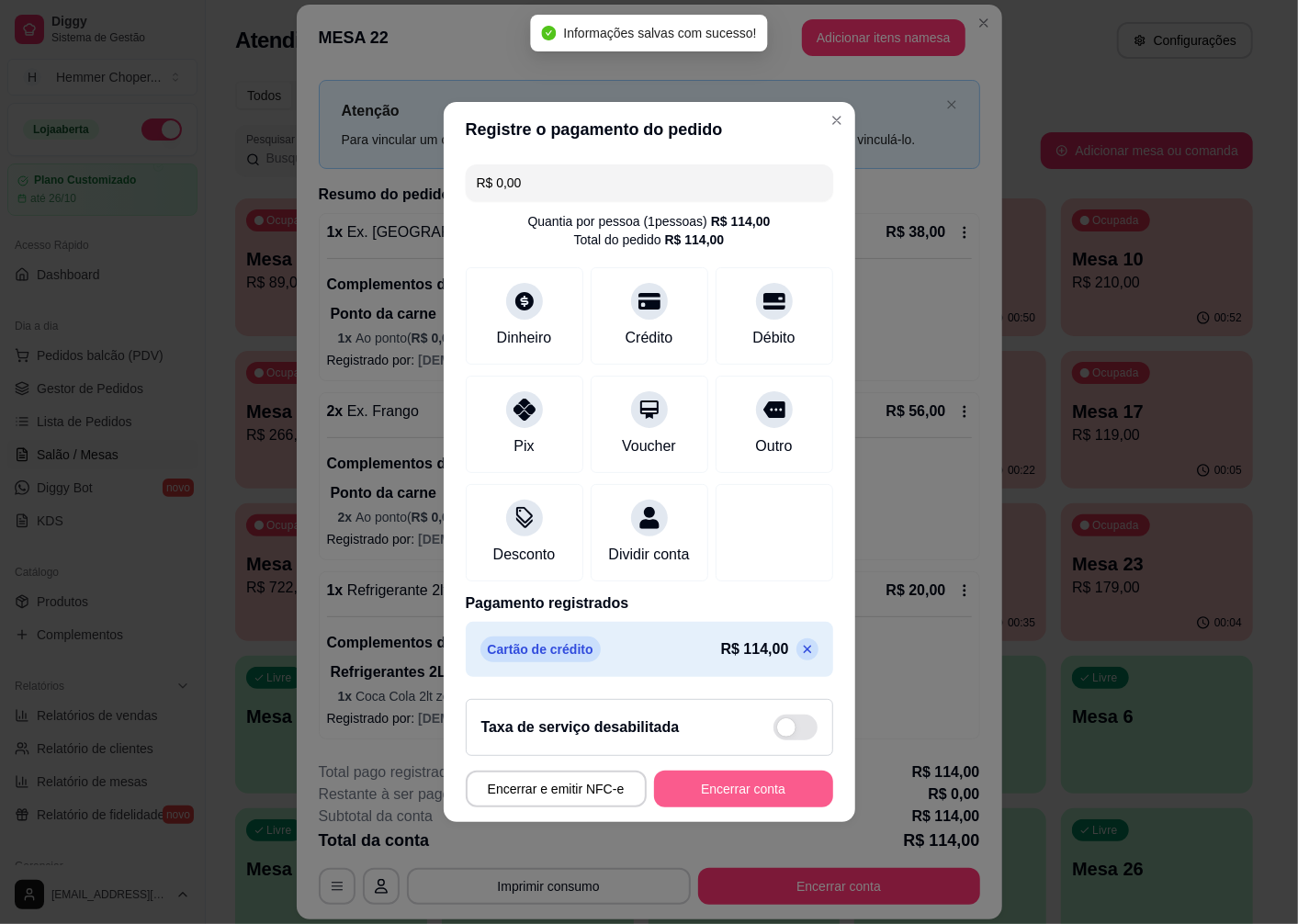
click at [745, 790] on button "Encerrar conta" at bounding box center [743, 788] width 179 height 36
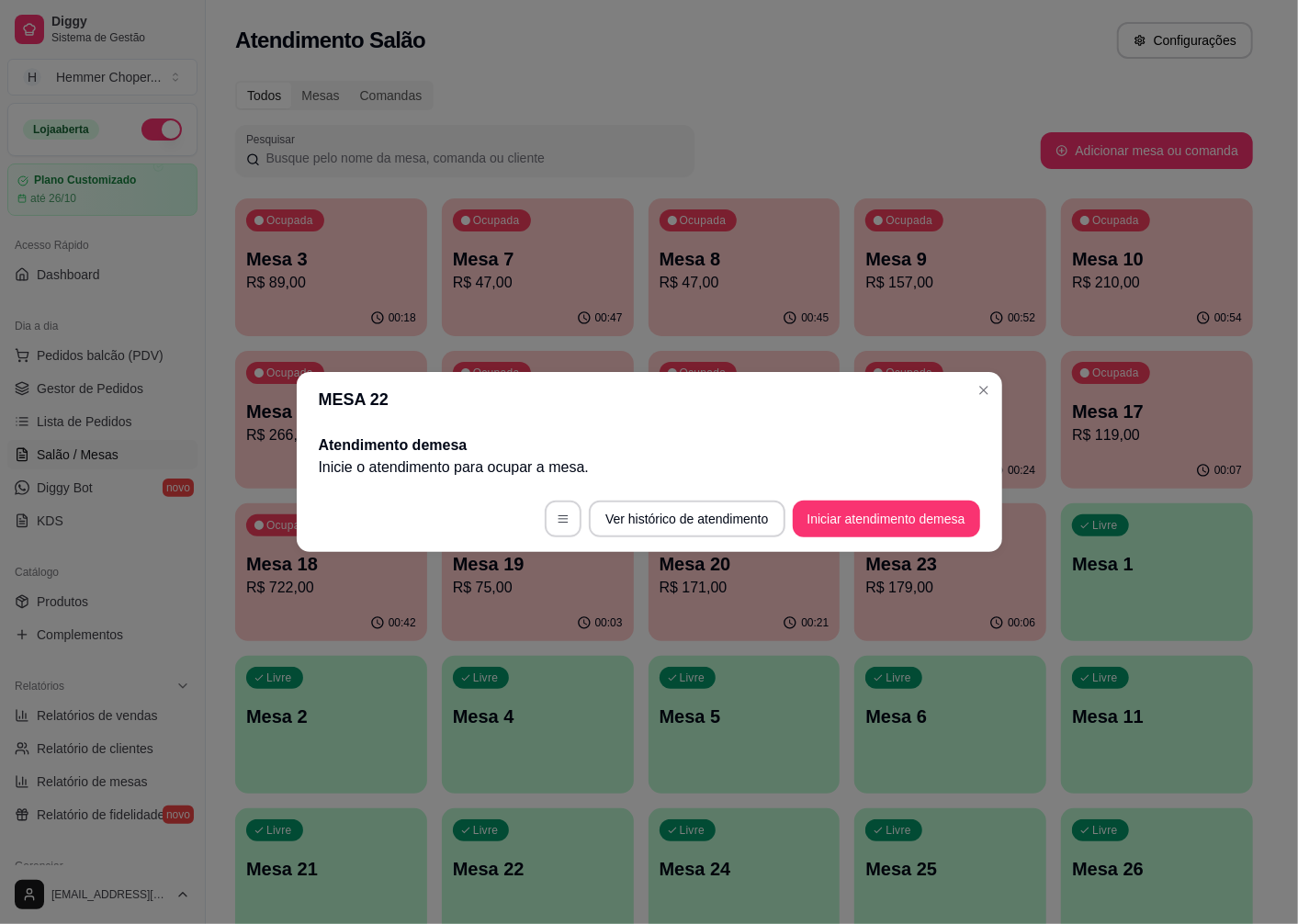
scroll to position [0, 0]
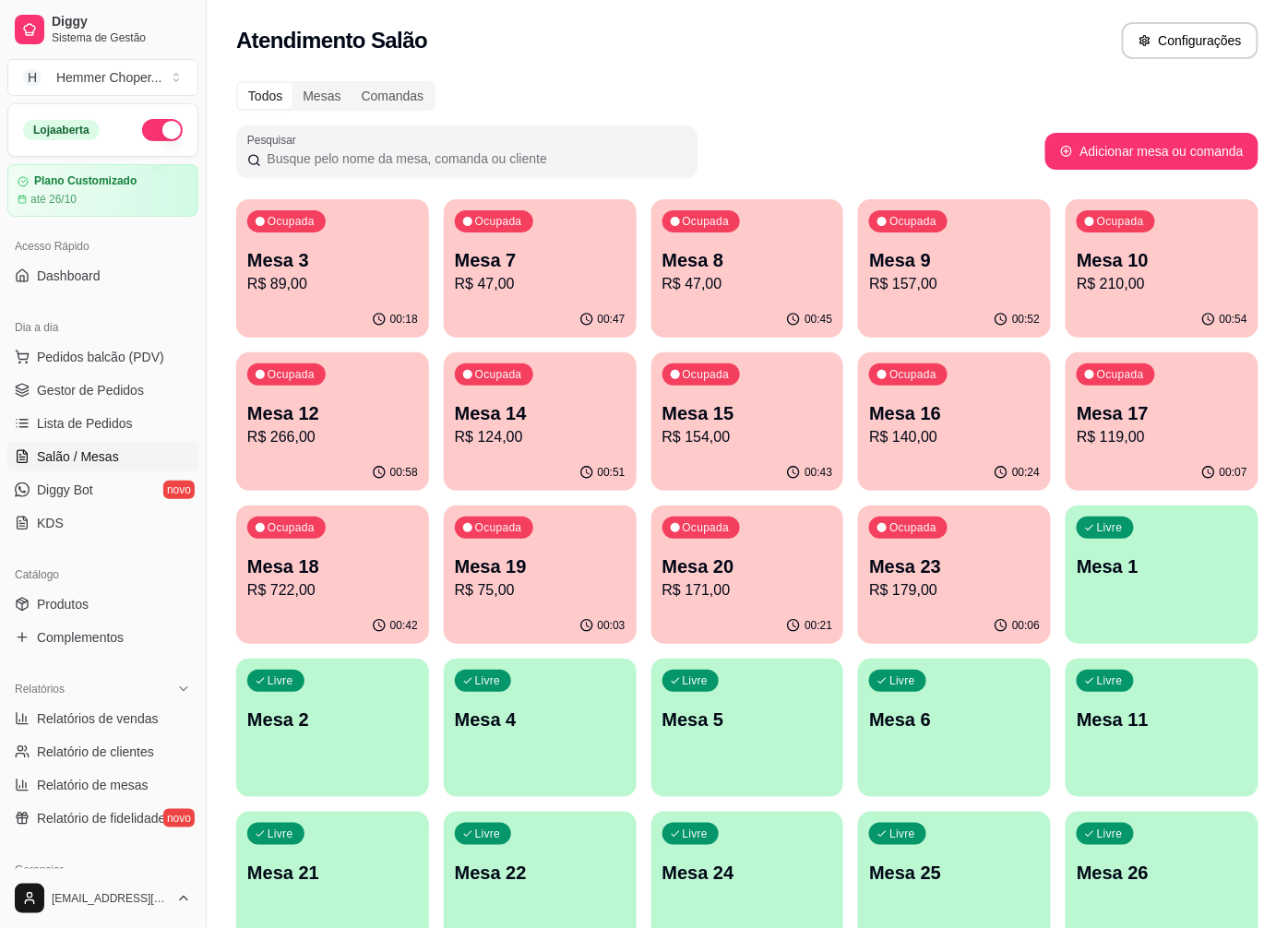
click at [319, 752] on div "Livre Mesa 2" at bounding box center [332, 717] width 193 height 116
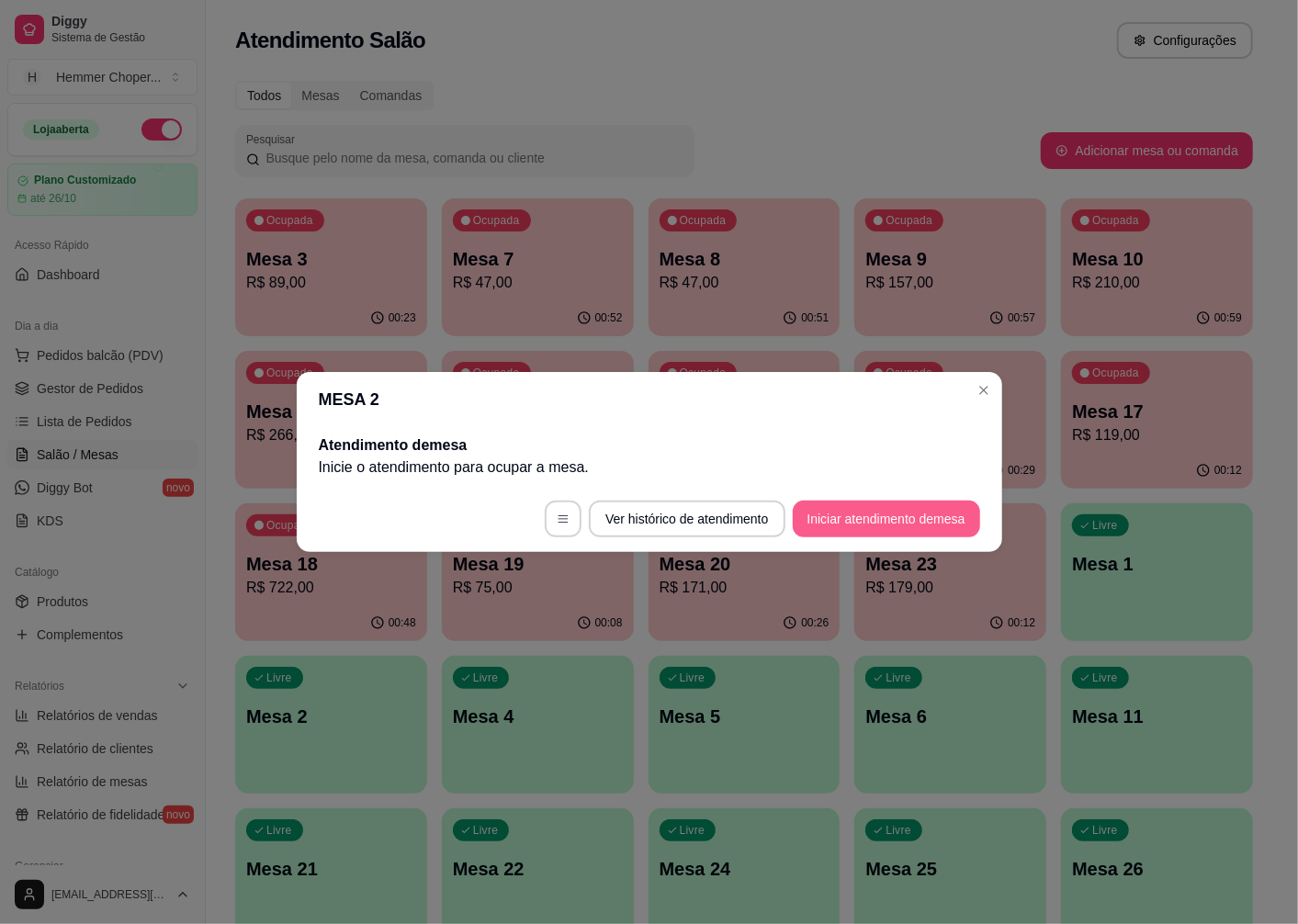
click at [809, 507] on button "Iniciar atendimento de mesa" at bounding box center [886, 518] width 188 height 36
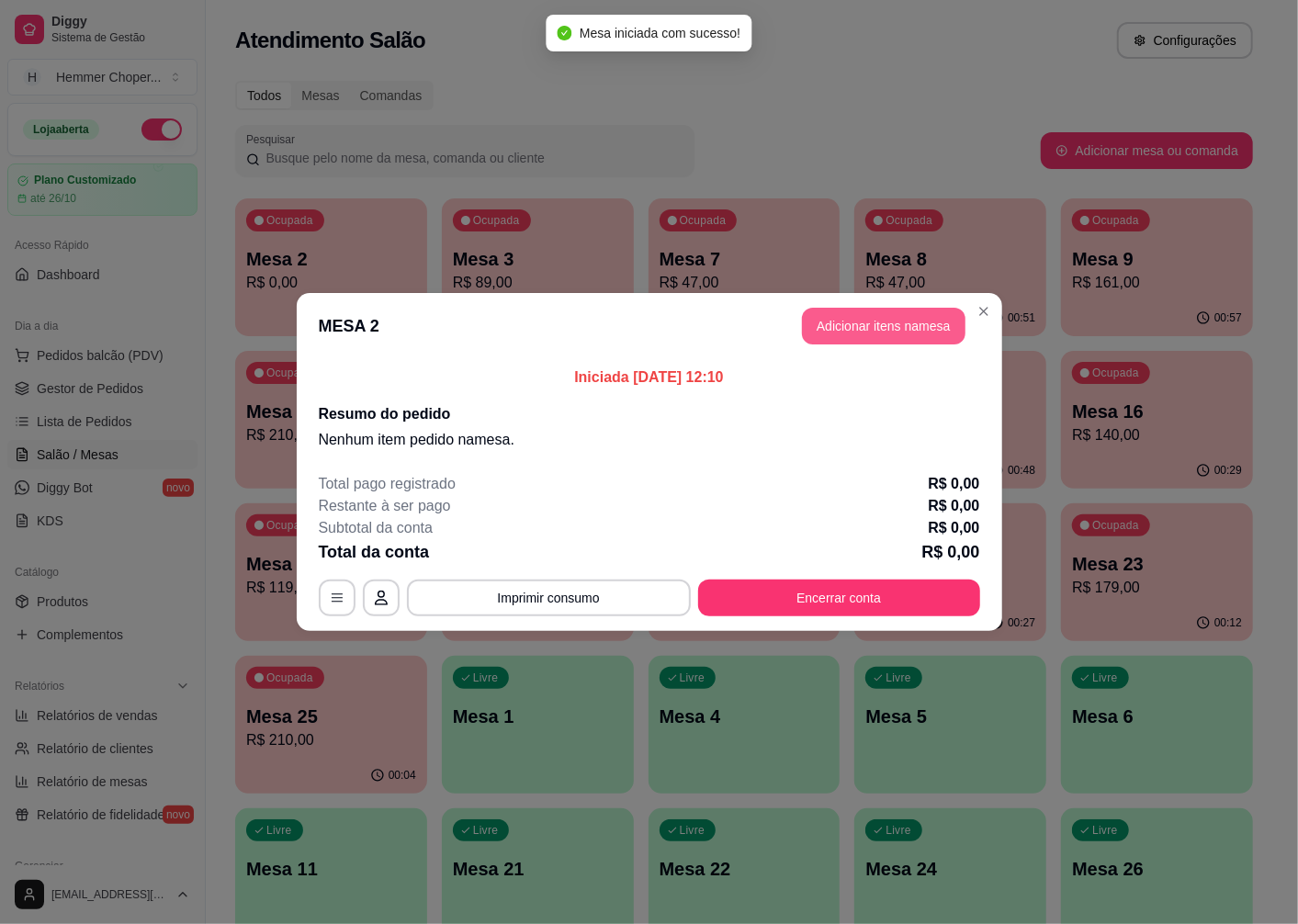
click at [928, 338] on button "Adicionar itens na mesa" at bounding box center [884, 325] width 164 height 36
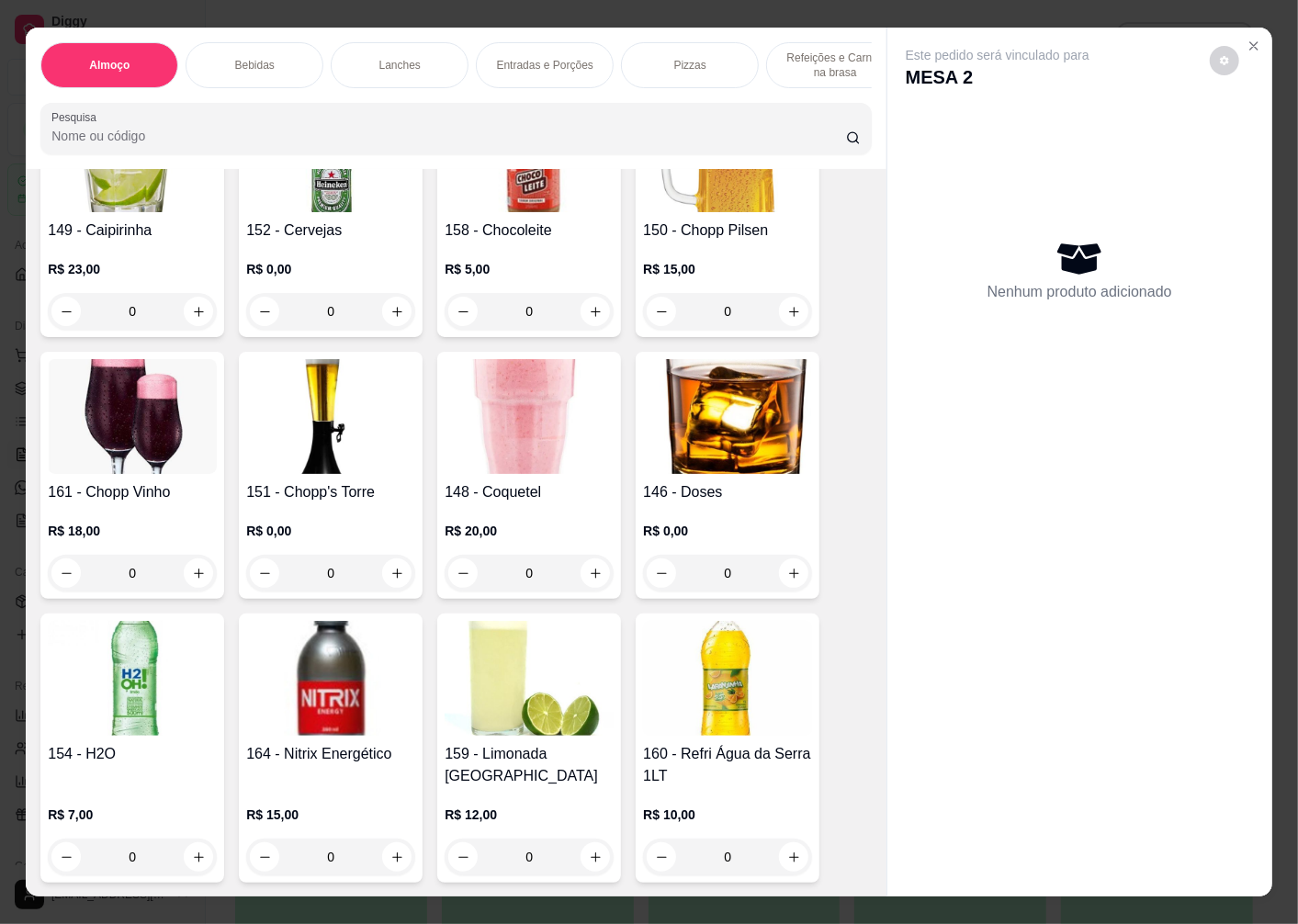
scroll to position [1122, 0]
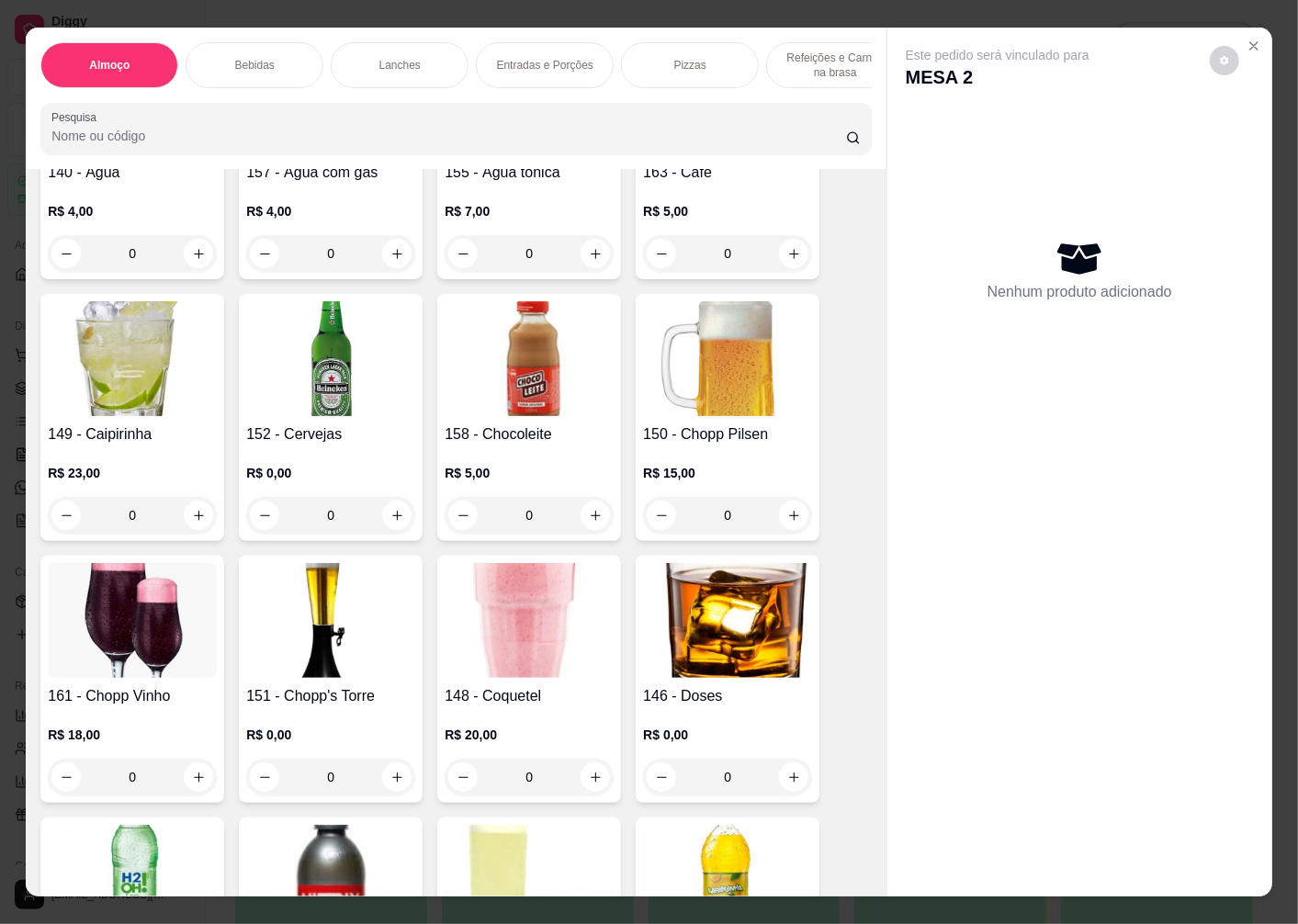
click at [399, 497] on div "0" at bounding box center [331, 515] width 169 height 36
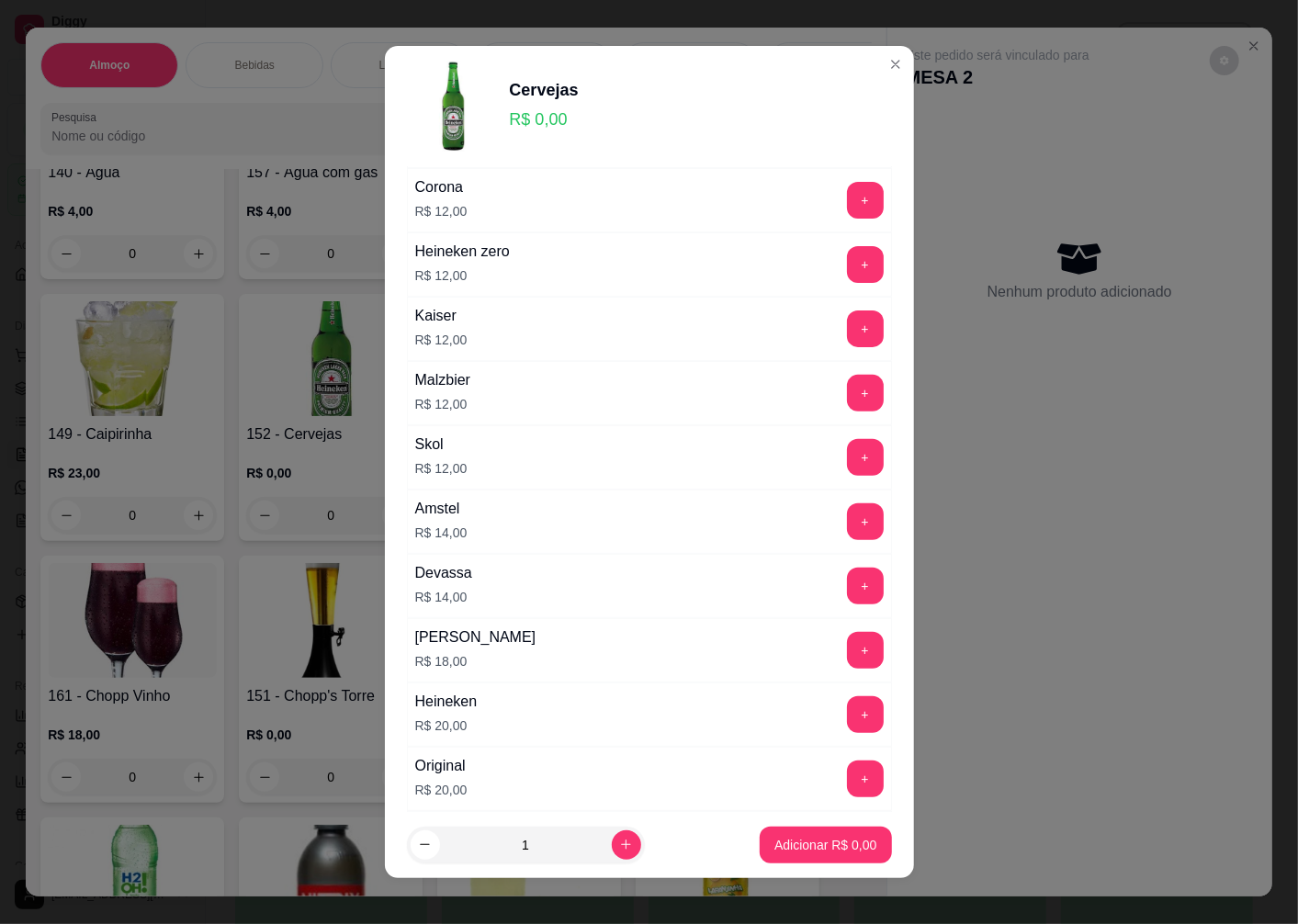
scroll to position [510, 0]
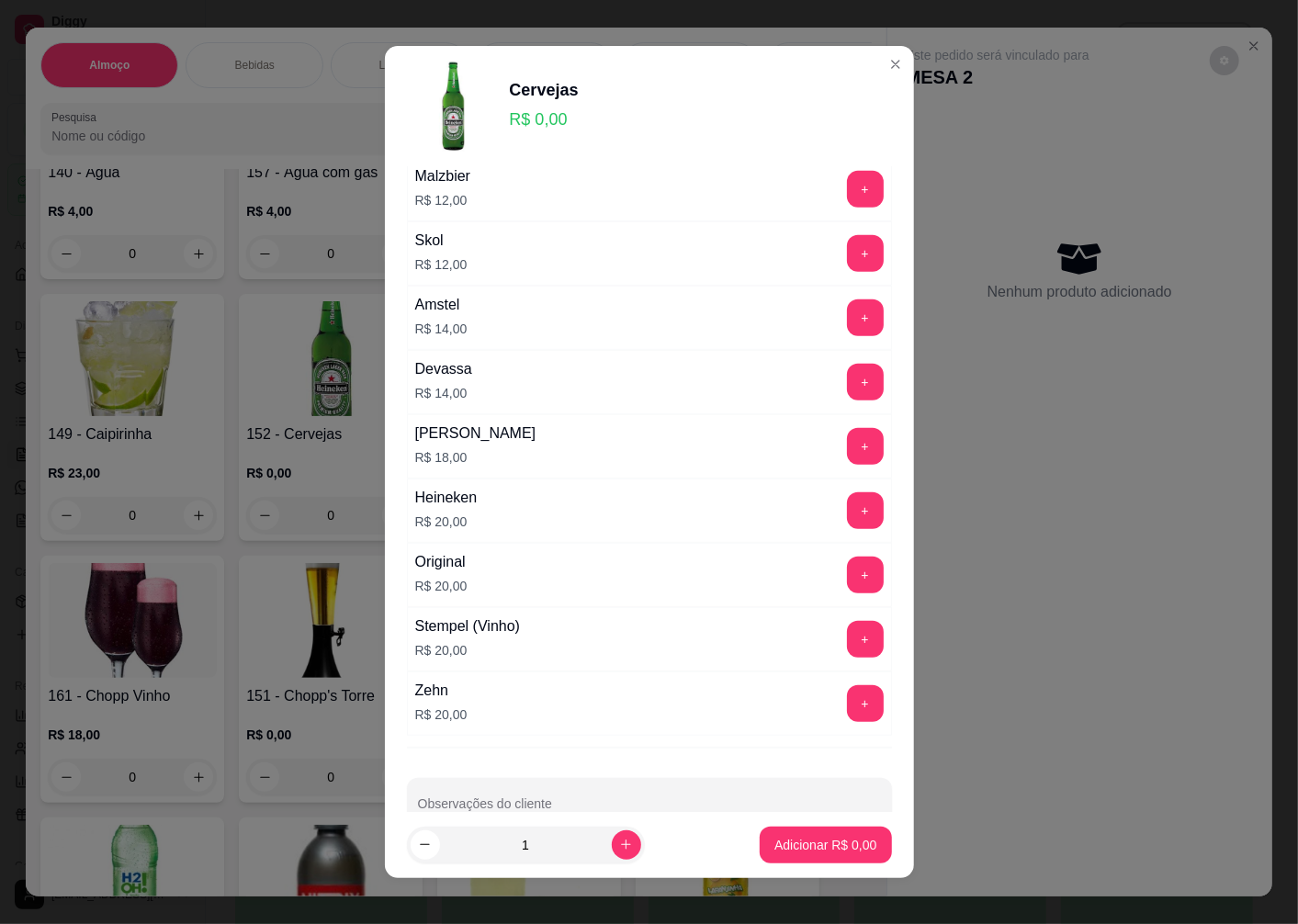
click at [839, 586] on div "+" at bounding box center [865, 574] width 51 height 36
click at [847, 579] on button "+" at bounding box center [865, 574] width 36 height 36
click at [620, 846] on icon "increase-product-quantity" at bounding box center [626, 844] width 14 height 14
type input "2"
click at [777, 847] on p "Adicionar R$ 40,00" at bounding box center [821, 844] width 109 height 19
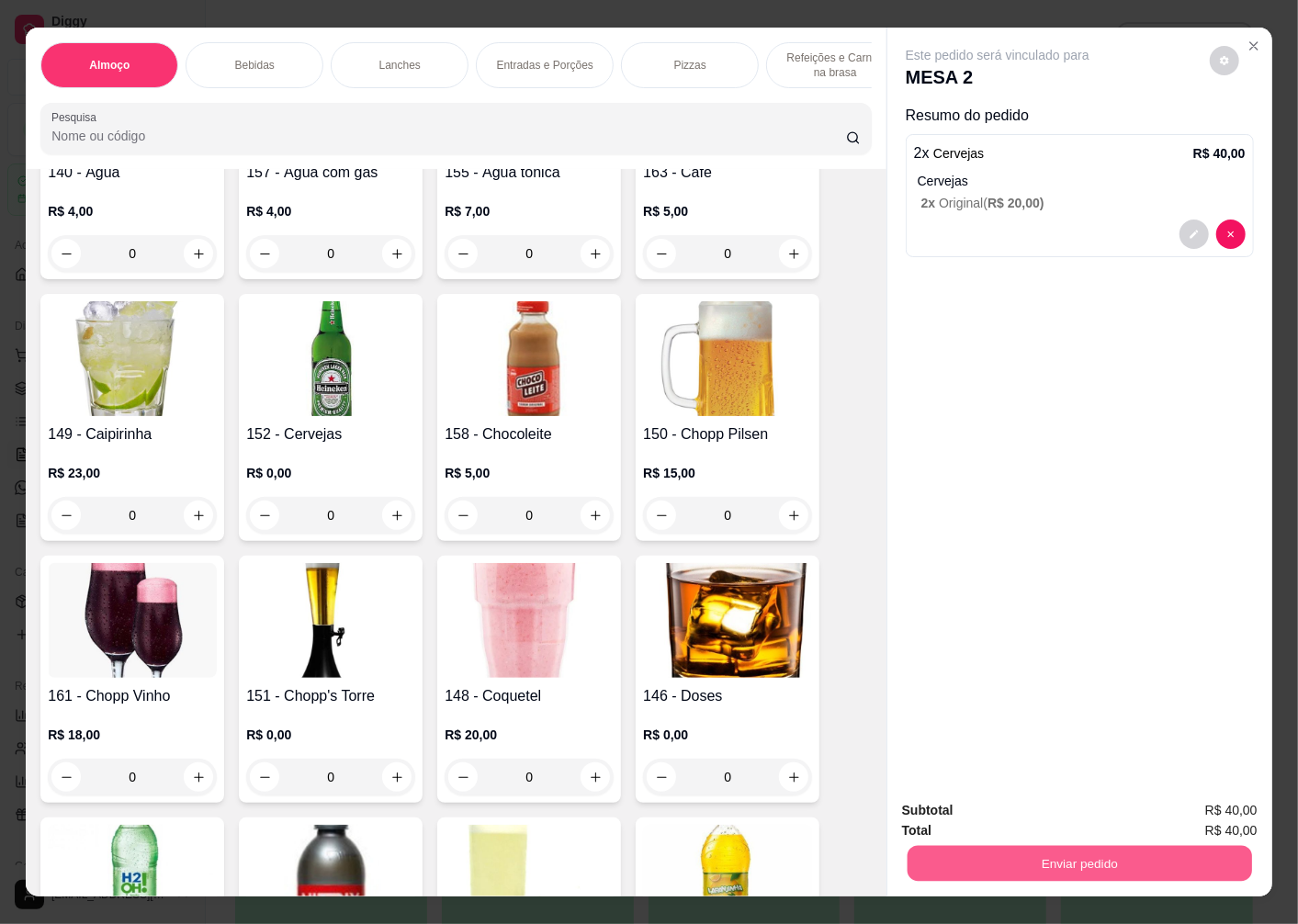
click at [1045, 857] on button "Enviar pedido" at bounding box center [1079, 863] width 345 height 35
click at [1189, 809] on button "Enviar pedido" at bounding box center [1210, 811] width 104 height 35
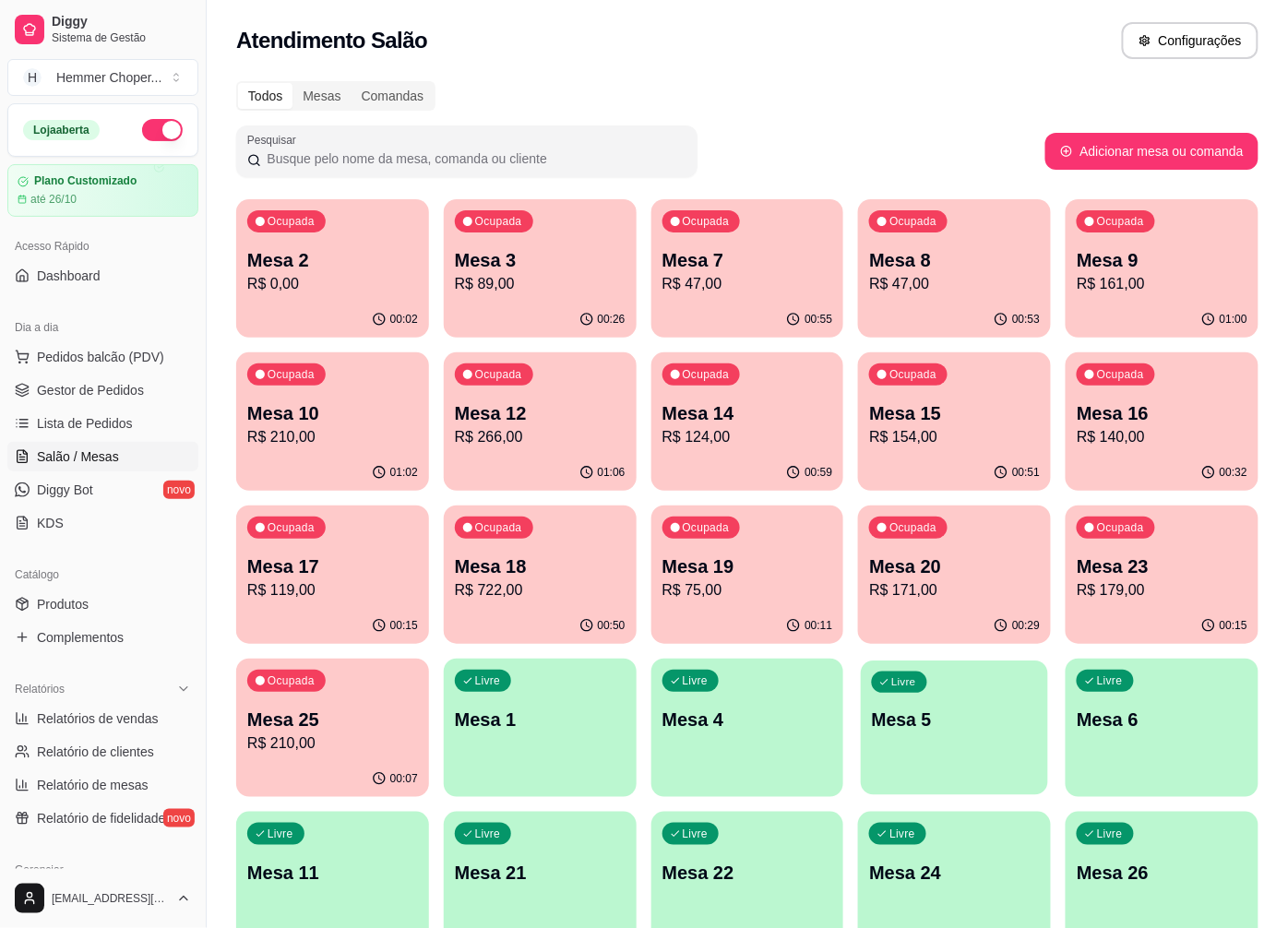
click at [980, 735] on div "Livre Mesa 5" at bounding box center [956, 717] width 187 height 112
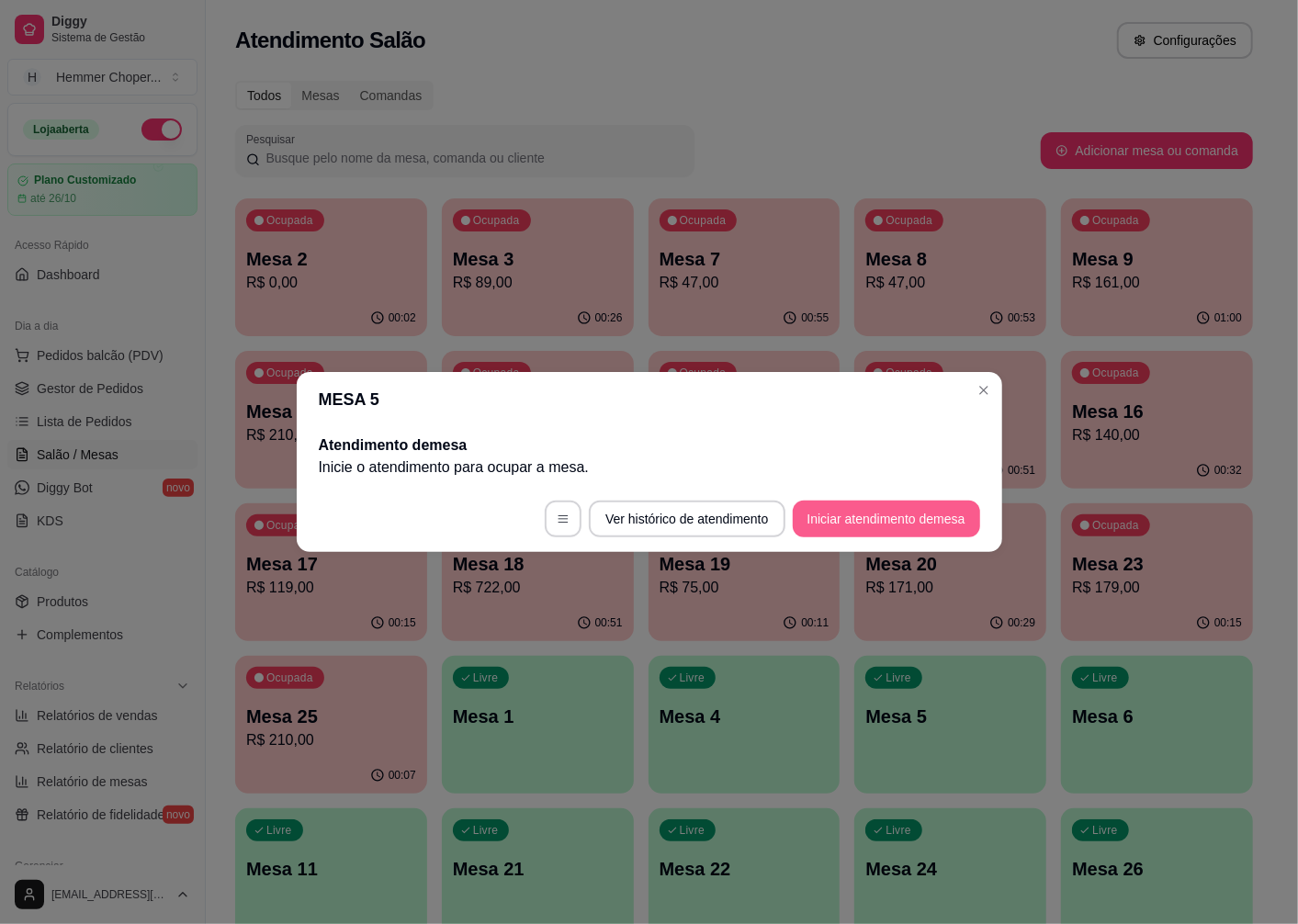
click at [852, 524] on button "Iniciar atendimento de mesa" at bounding box center [886, 518] width 188 height 36
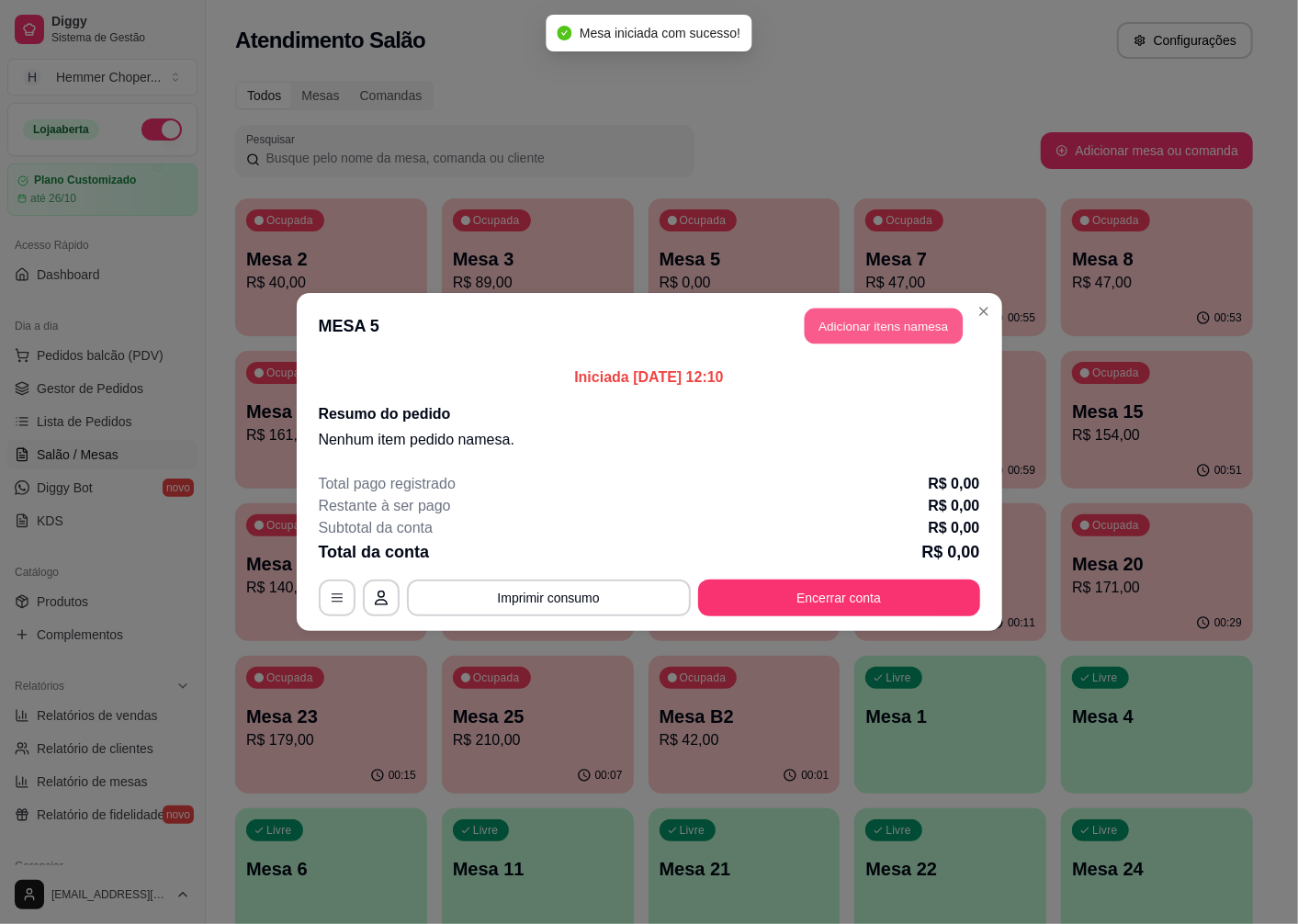
click at [841, 317] on button "Adicionar itens na mesa" at bounding box center [884, 326] width 158 height 35
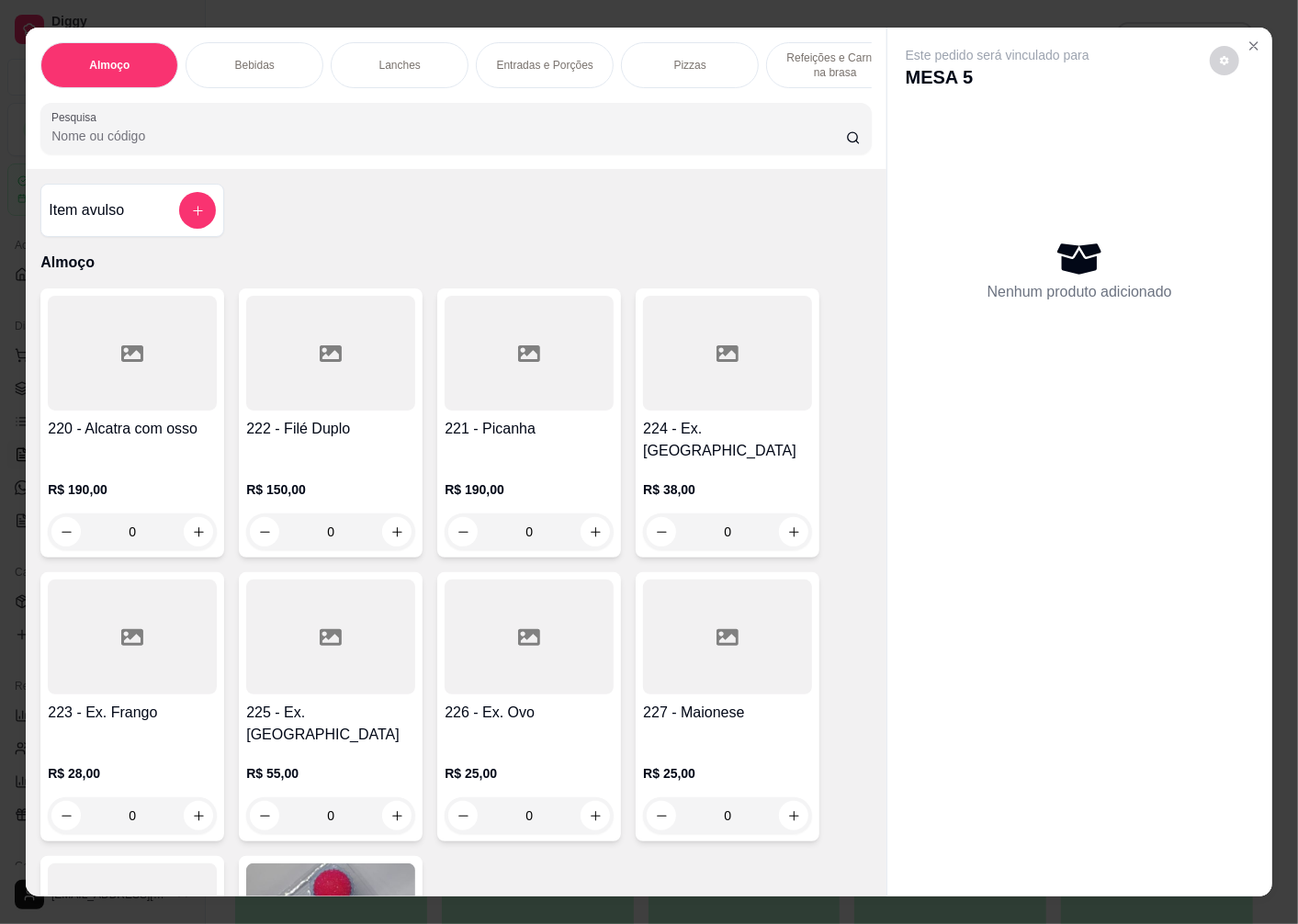
click at [172, 797] on div "0" at bounding box center [133, 815] width 169 height 36
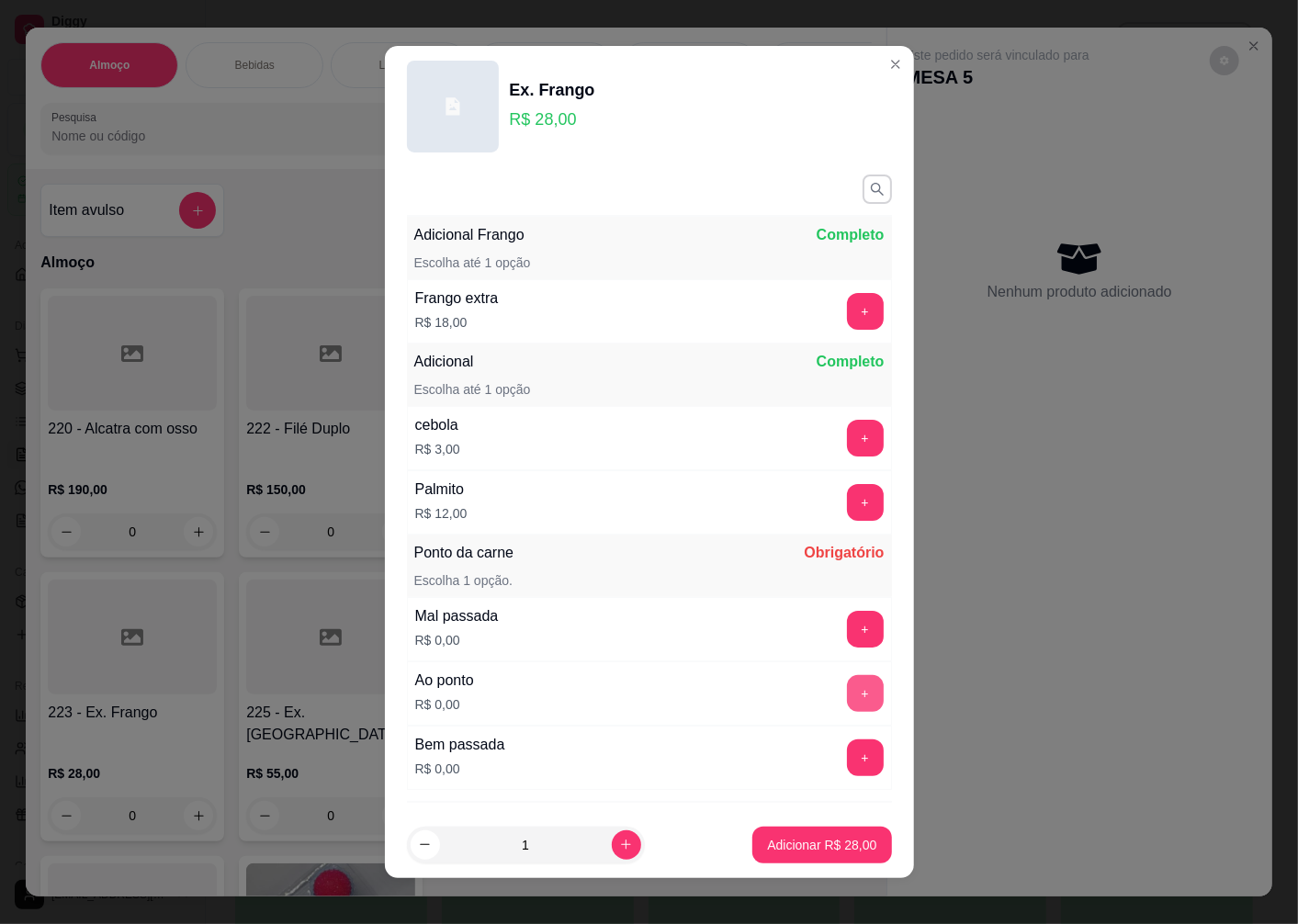
click at [847, 686] on button "+" at bounding box center [865, 693] width 36 height 36
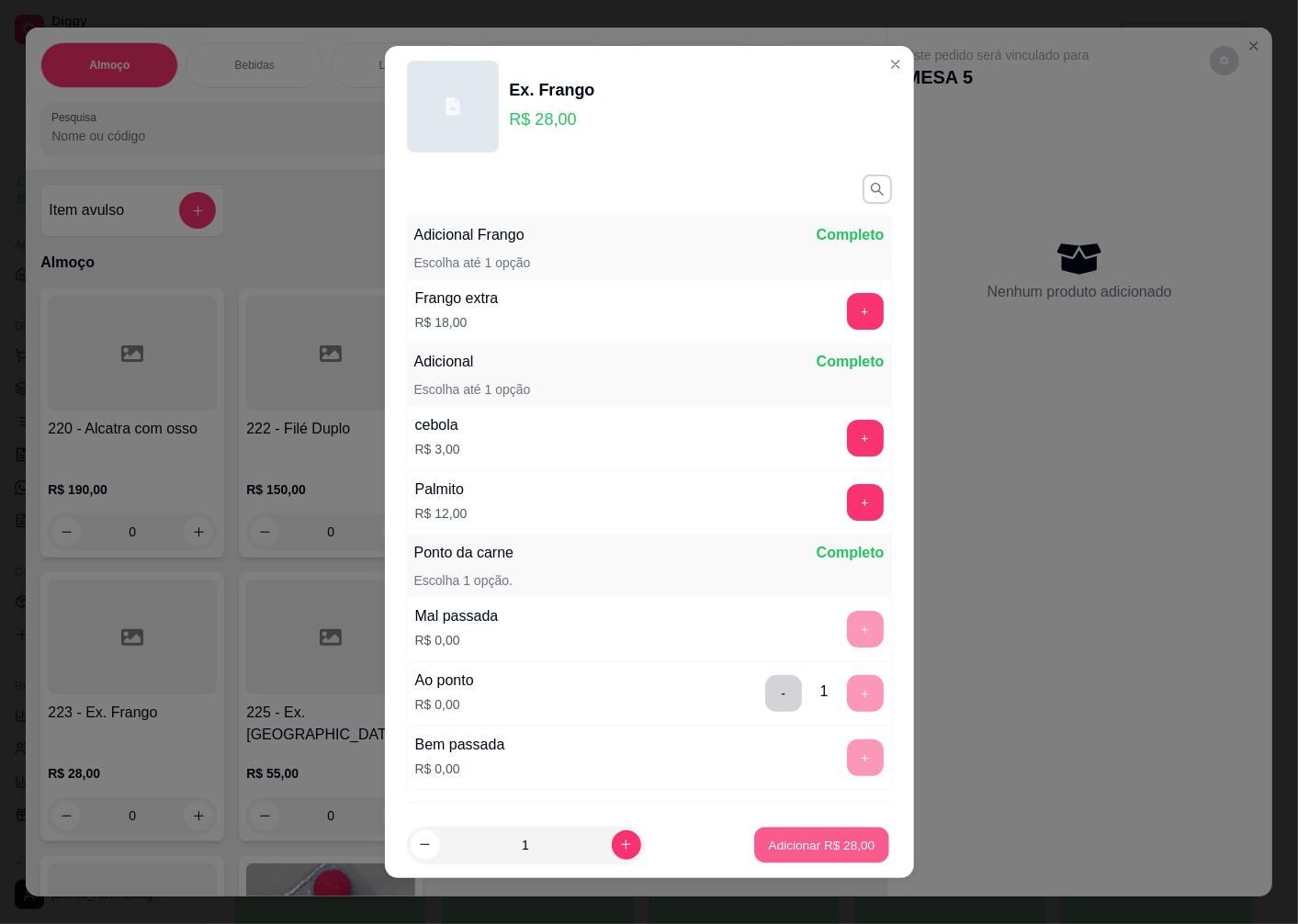
click at [820, 854] on button "Adicionar R$ 28,00" at bounding box center [823, 844] width 135 height 35
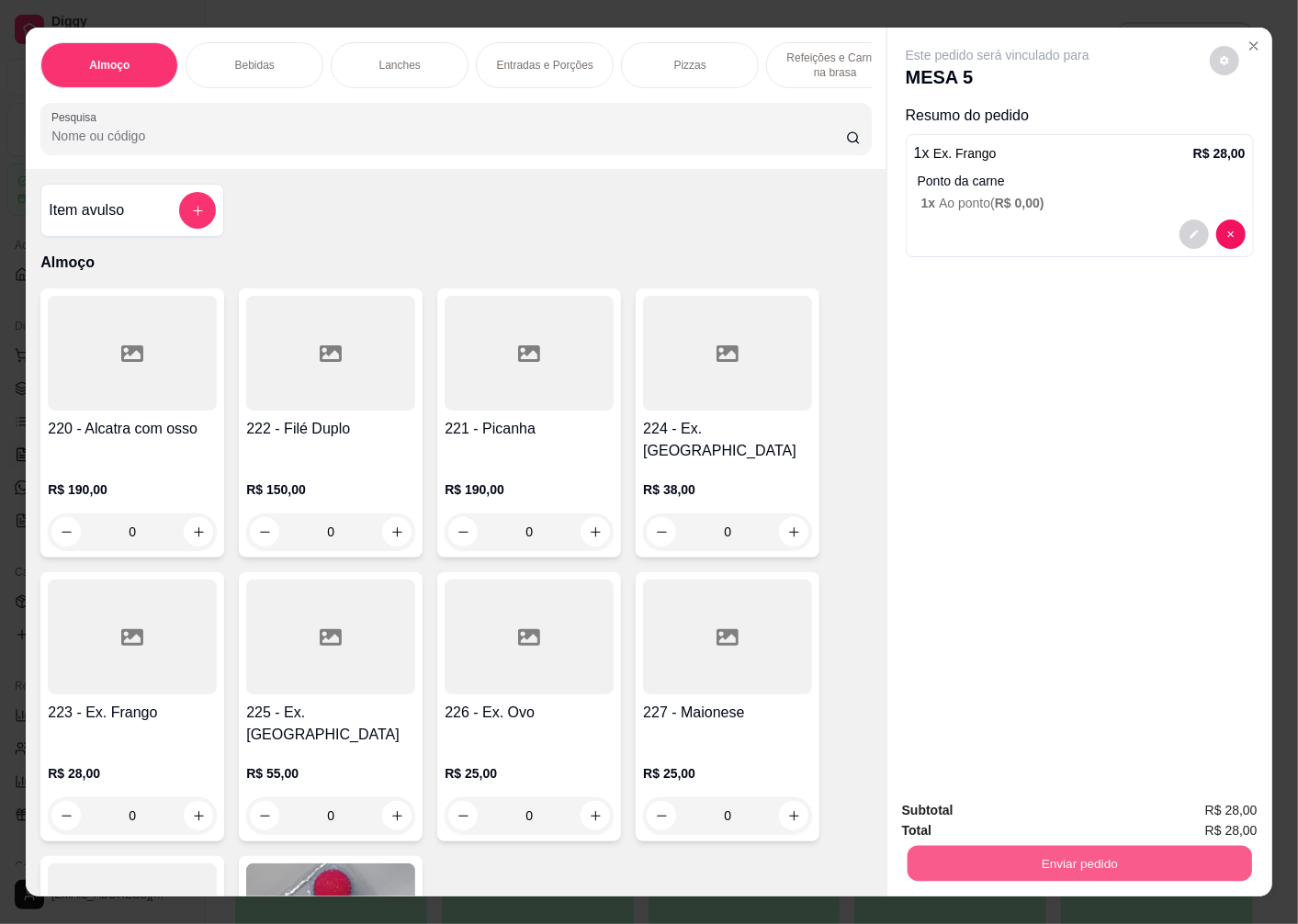
click at [1007, 865] on button "Enviar pedido" at bounding box center [1079, 863] width 345 height 35
click at [1217, 818] on button "Enviar pedido" at bounding box center [1210, 811] width 104 height 35
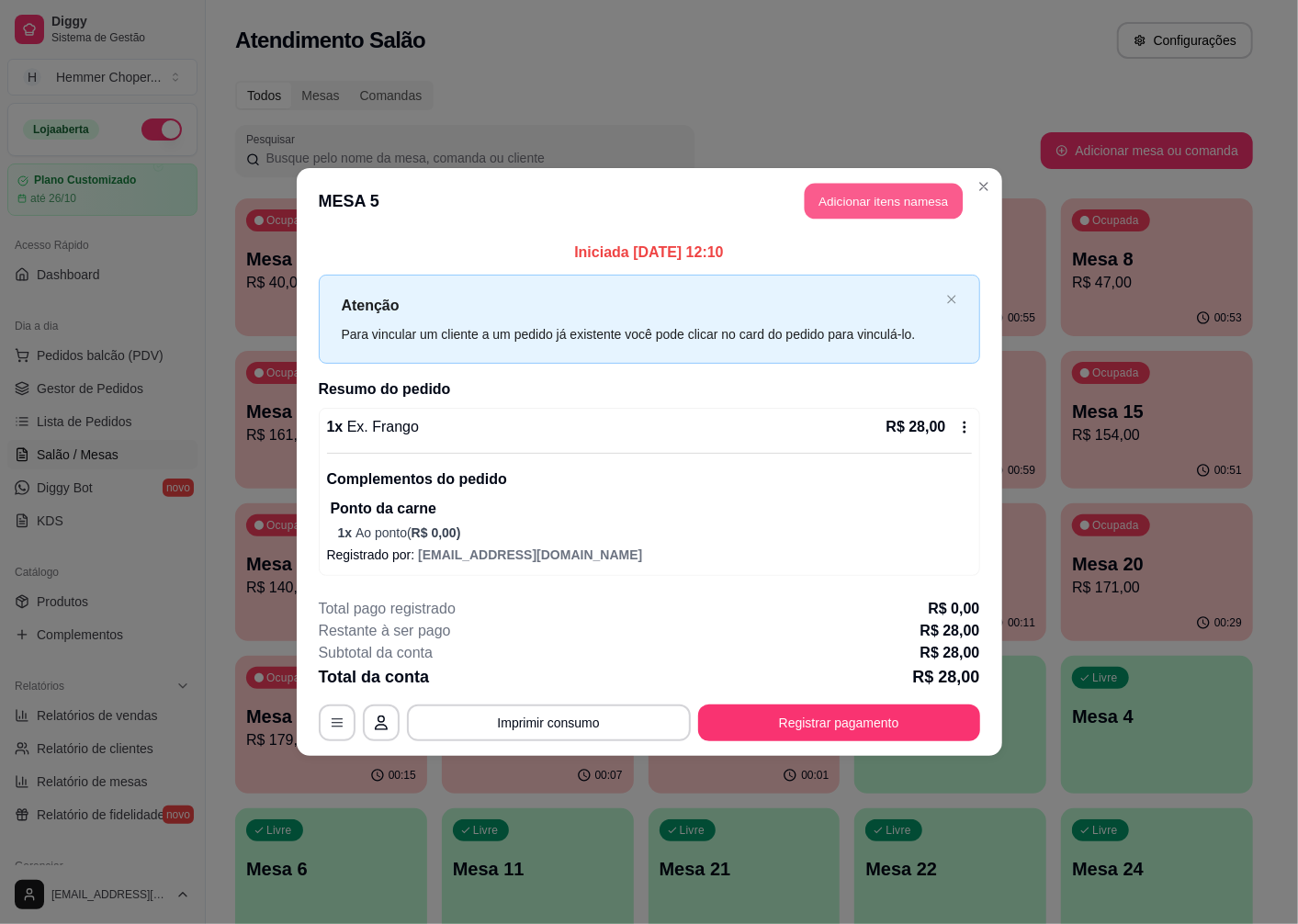
click at [913, 204] on button "Adicionar itens na mesa" at bounding box center [884, 201] width 158 height 35
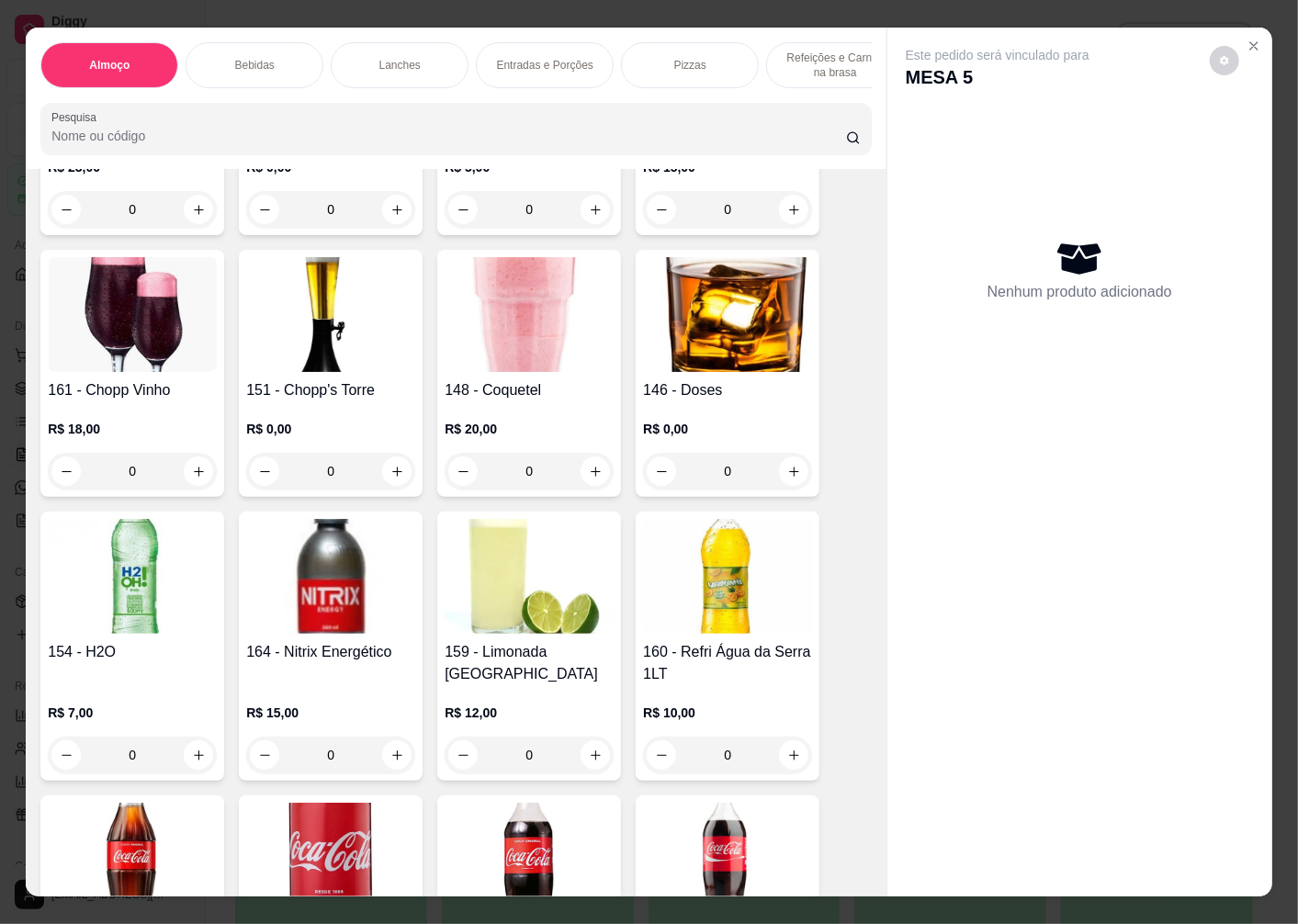
scroll to position [1632, 0]
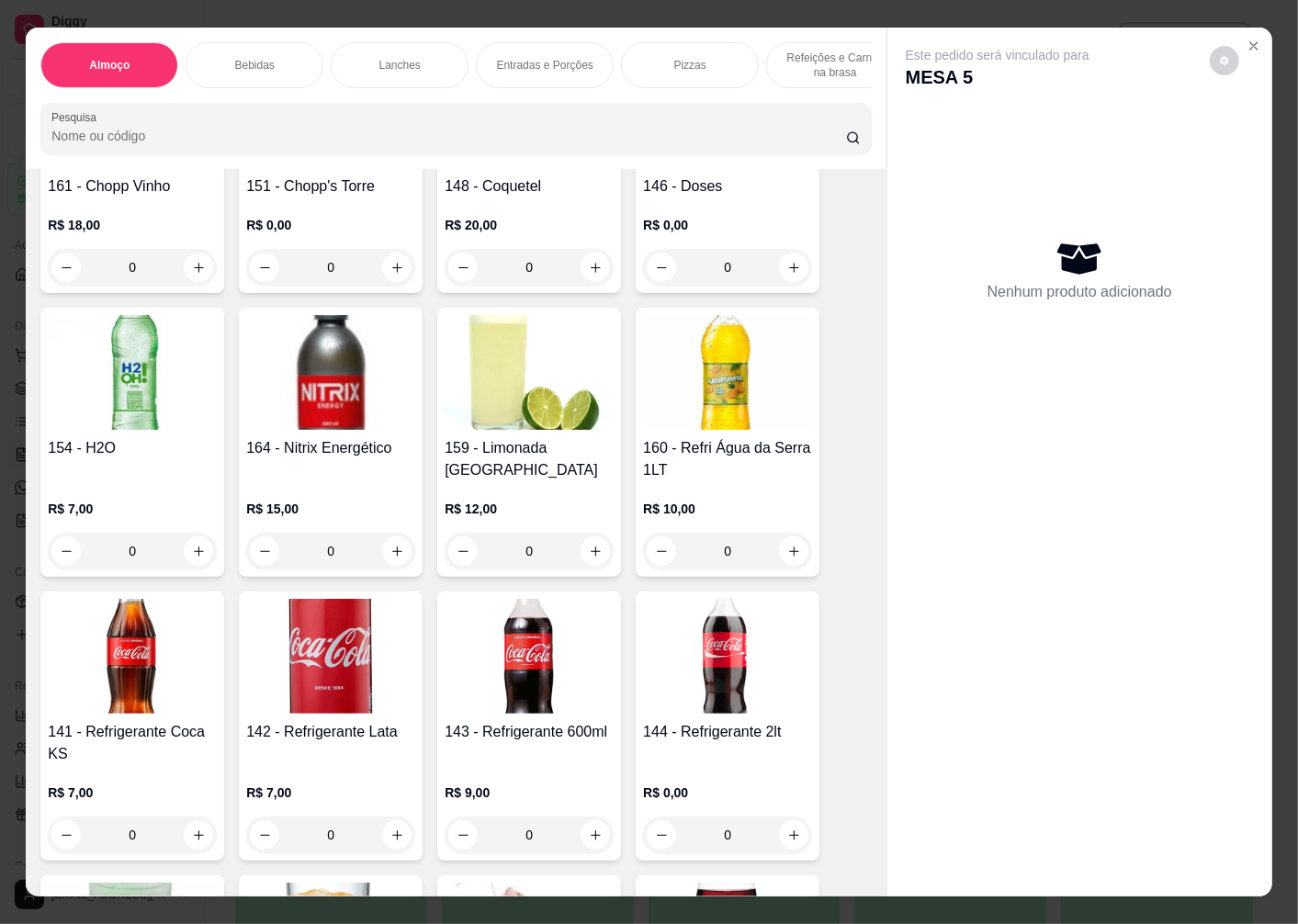
click at [589, 829] on icon "increase-product-quantity" at bounding box center [596, 836] width 14 height 14
type input "1"
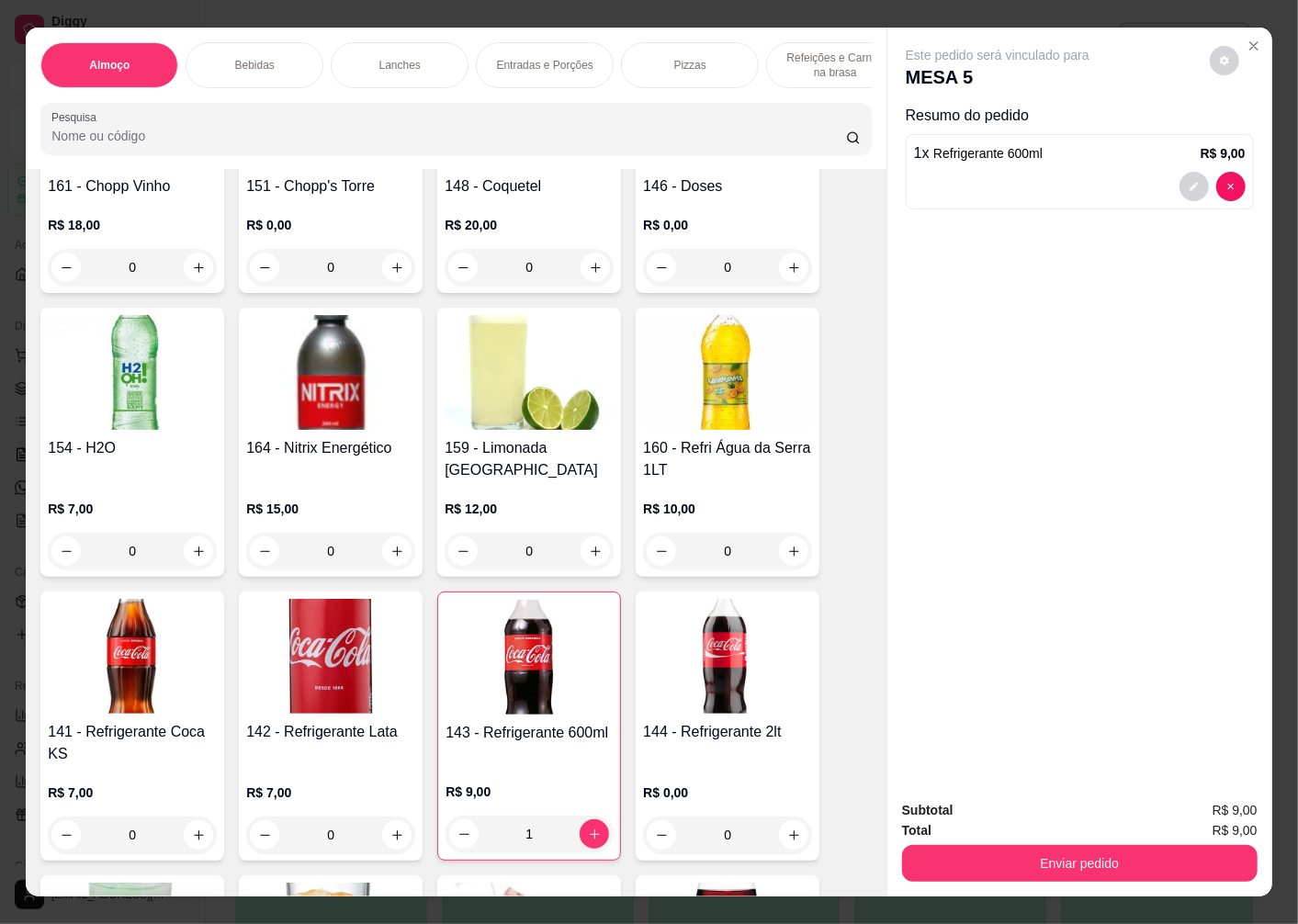
click at [1010, 864] on button "Enviar pedido" at bounding box center [1080, 863] width 355 height 36
click at [1181, 815] on button "Enviar pedido" at bounding box center [1210, 810] width 101 height 34
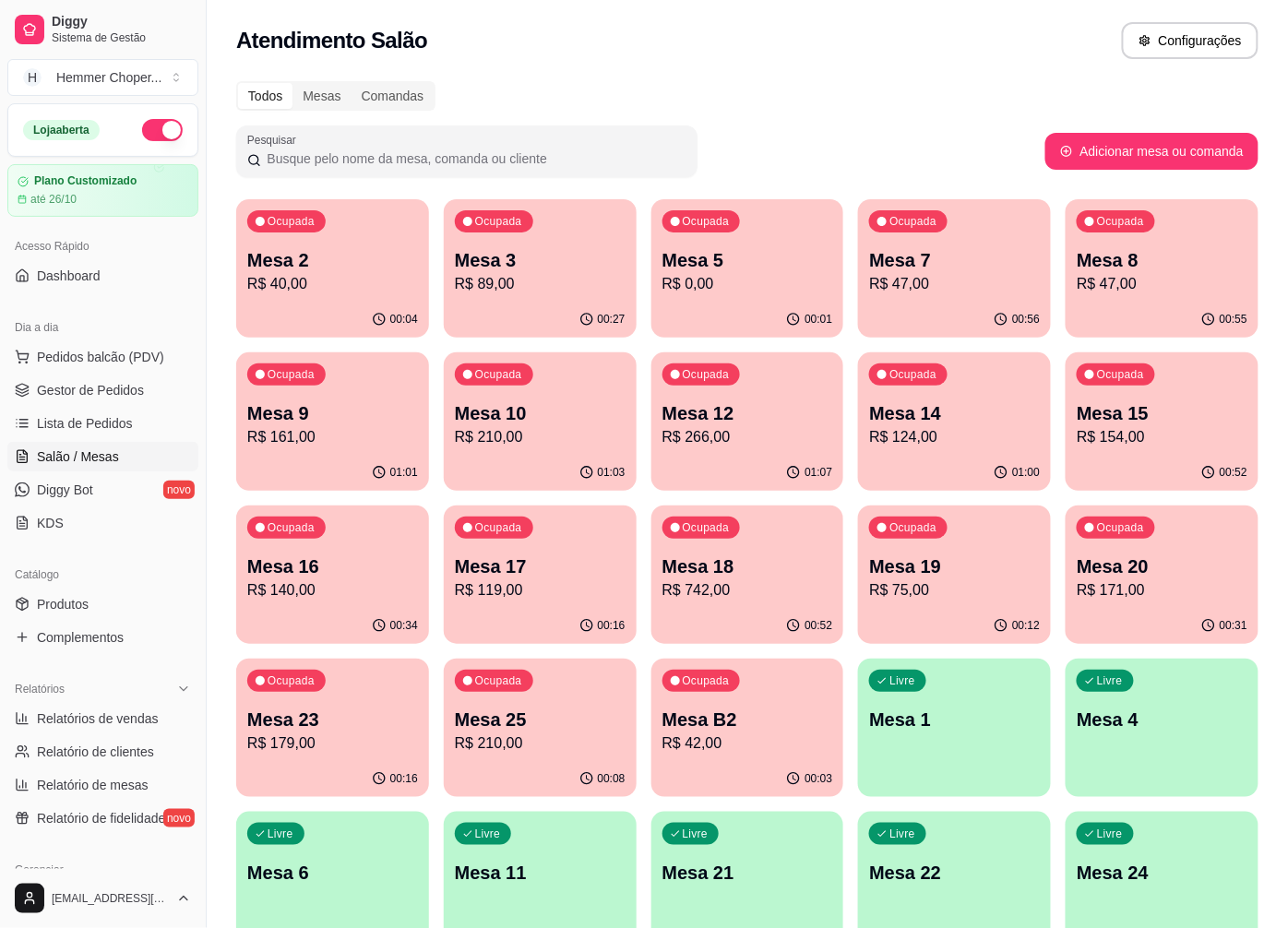
click at [427, 274] on div "Ocupada Mesa 2 R$ 40,00 00:04 Ocupada Mesa 3 R$ 89,00 00:27 Ocupada Mesa 5 R$ 0…" at bounding box center [747, 804] width 1023 height 1210
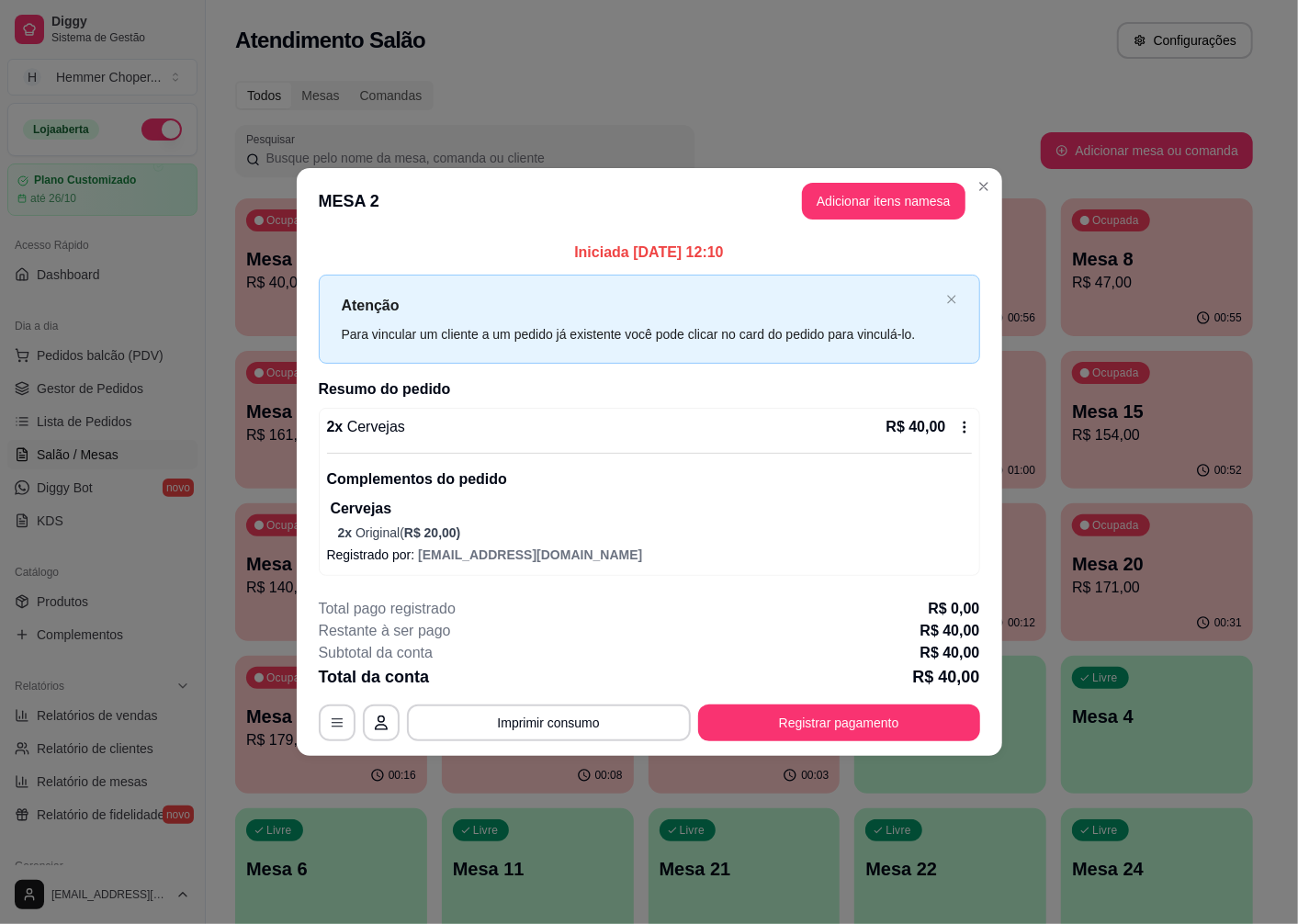
click at [977, 168] on header "MESA 2 Adicionar itens na mesa" at bounding box center [649, 200] width 705 height 66
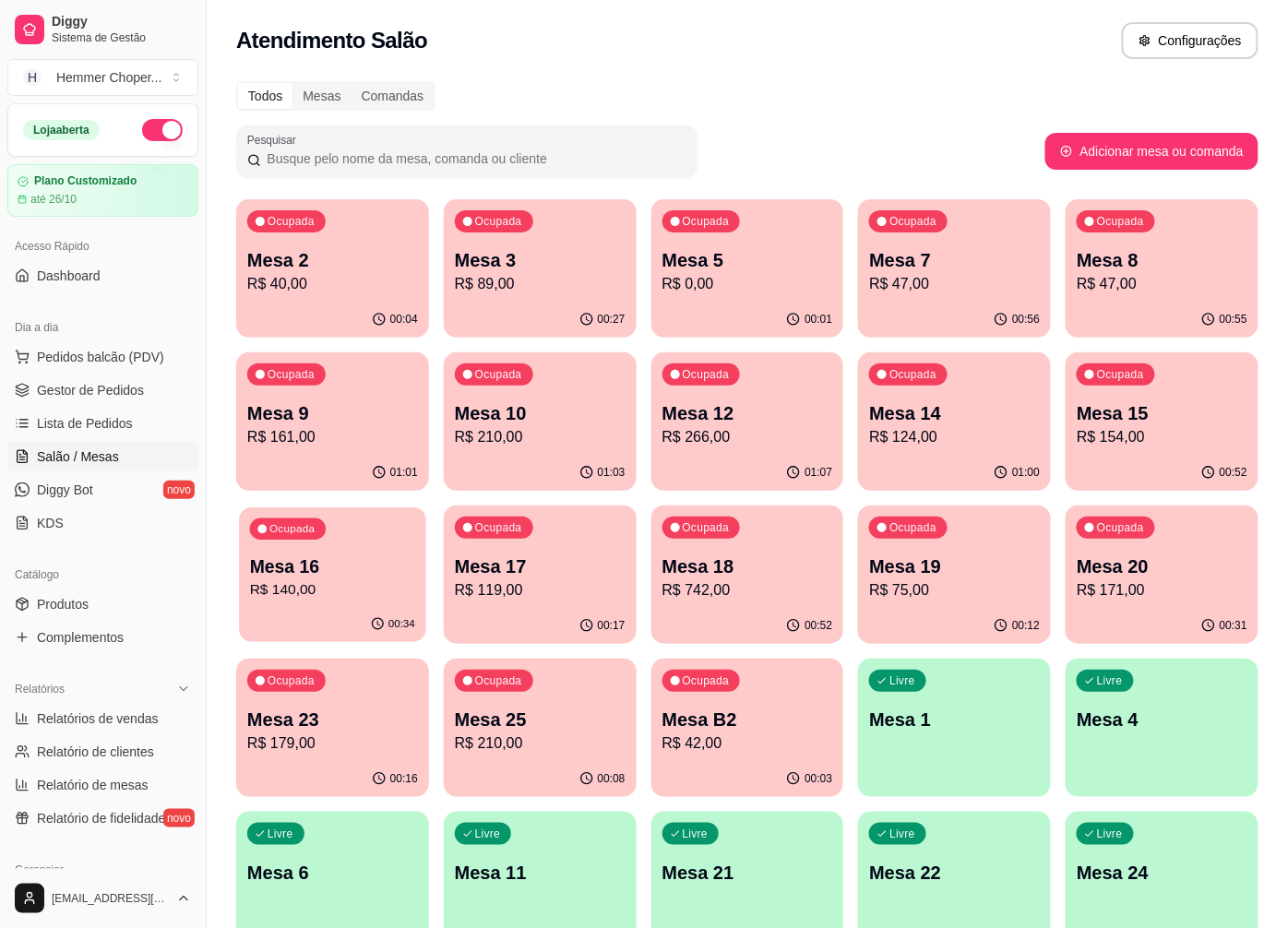
click at [416, 569] on div "Ocupada Mesa 16 R$ 140,00" at bounding box center [332, 557] width 187 height 100
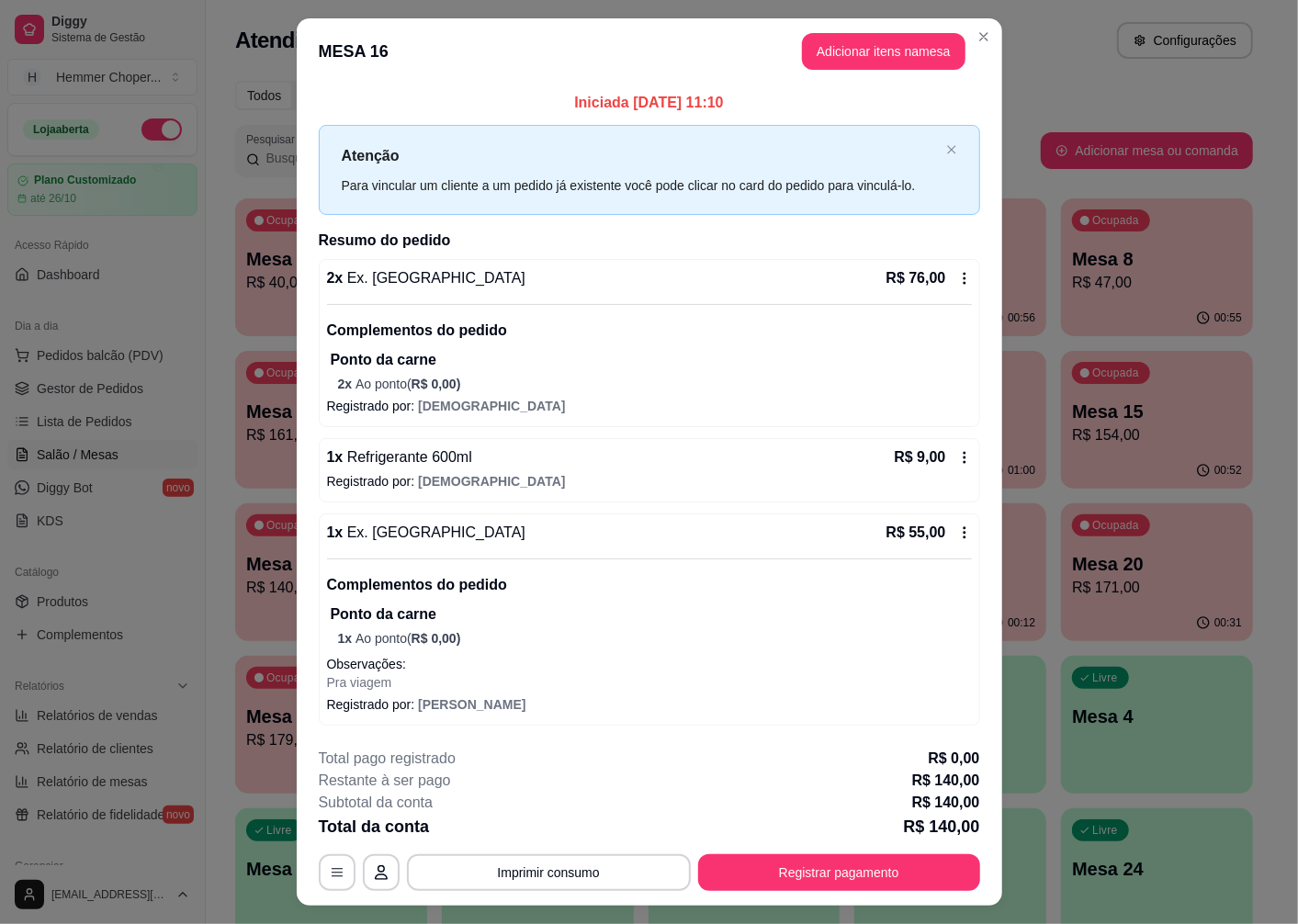
scroll to position [39, 0]
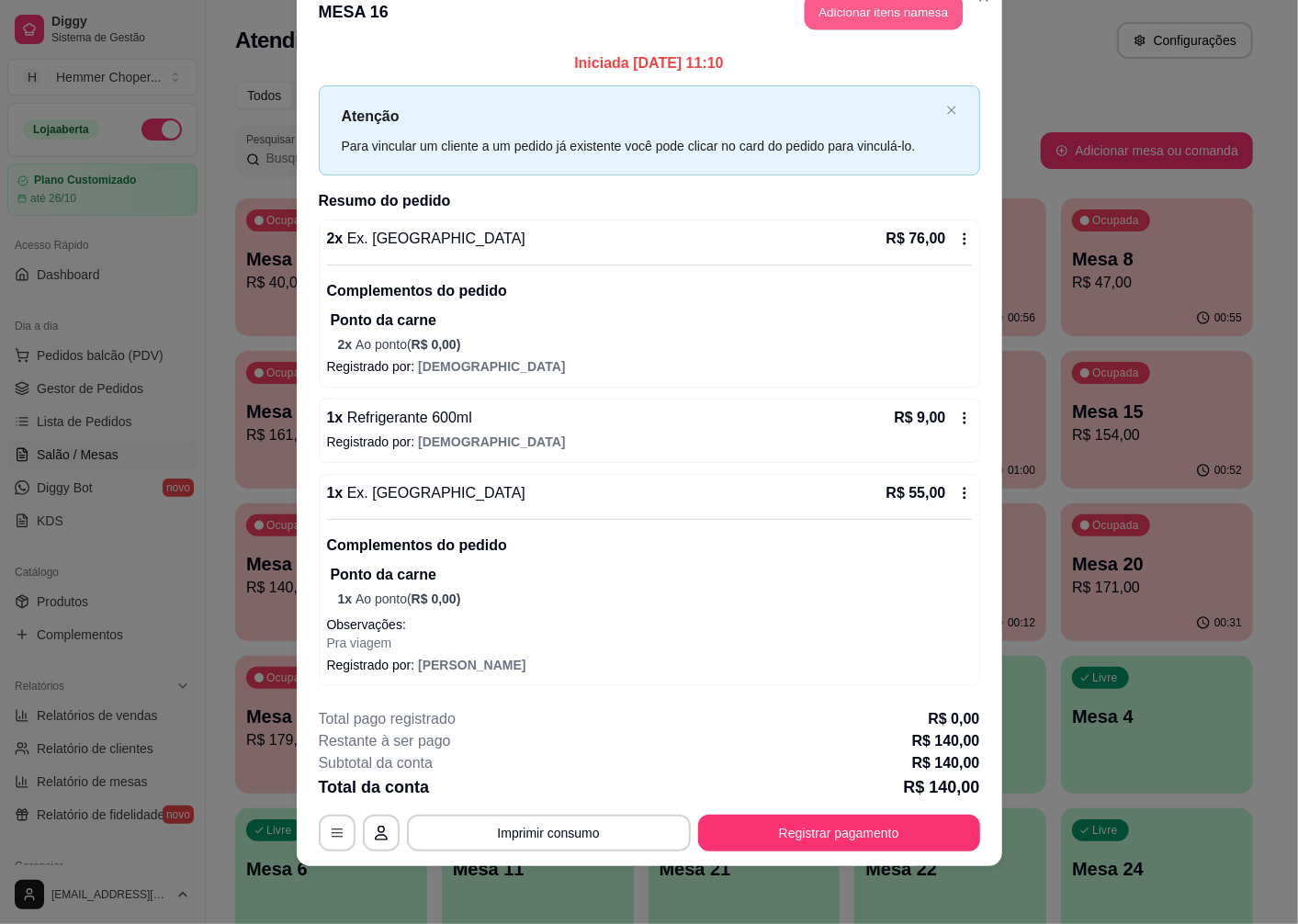
click at [833, 17] on button "Adicionar itens na mesa" at bounding box center [884, 12] width 158 height 35
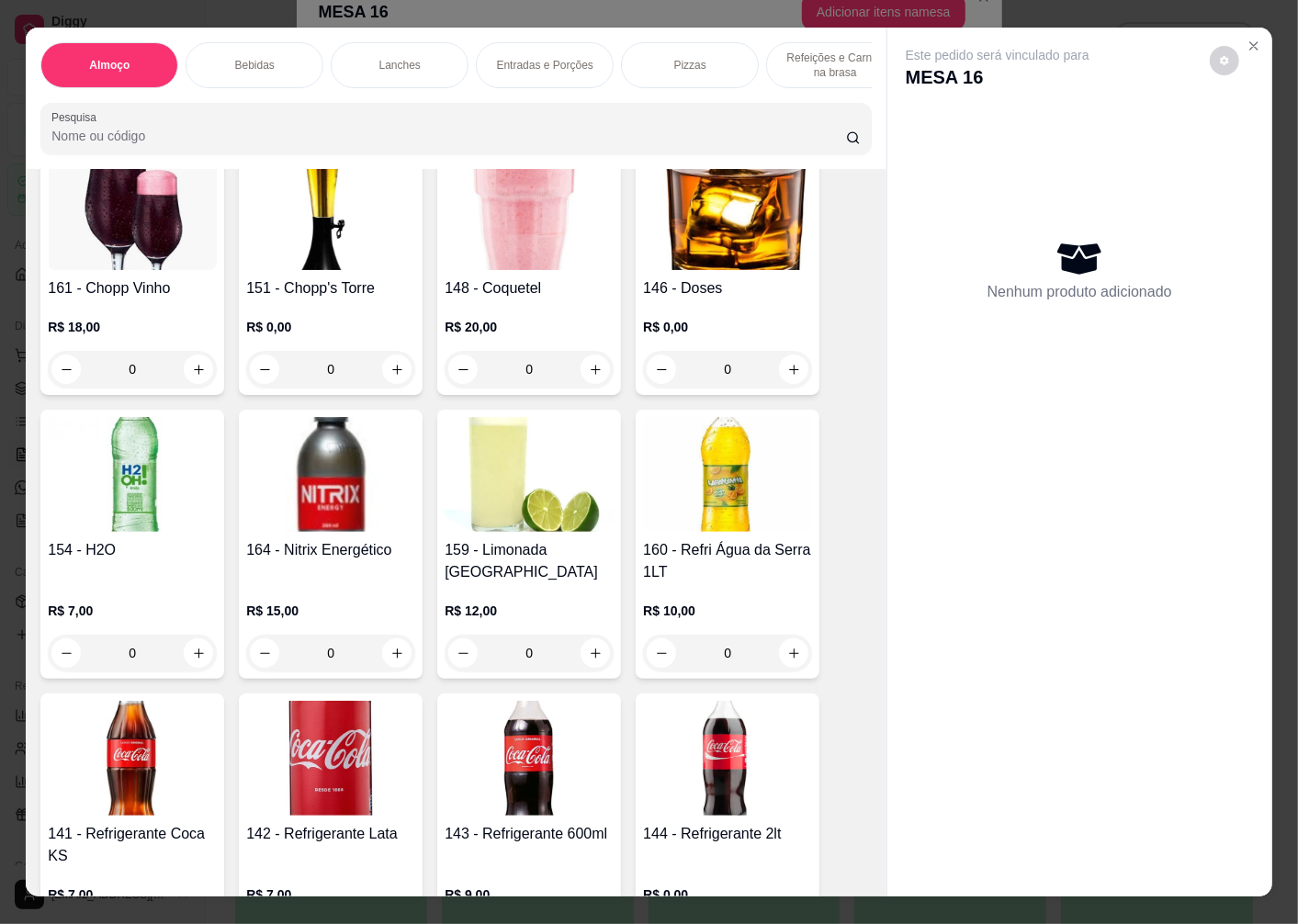
scroll to position [1632, 0]
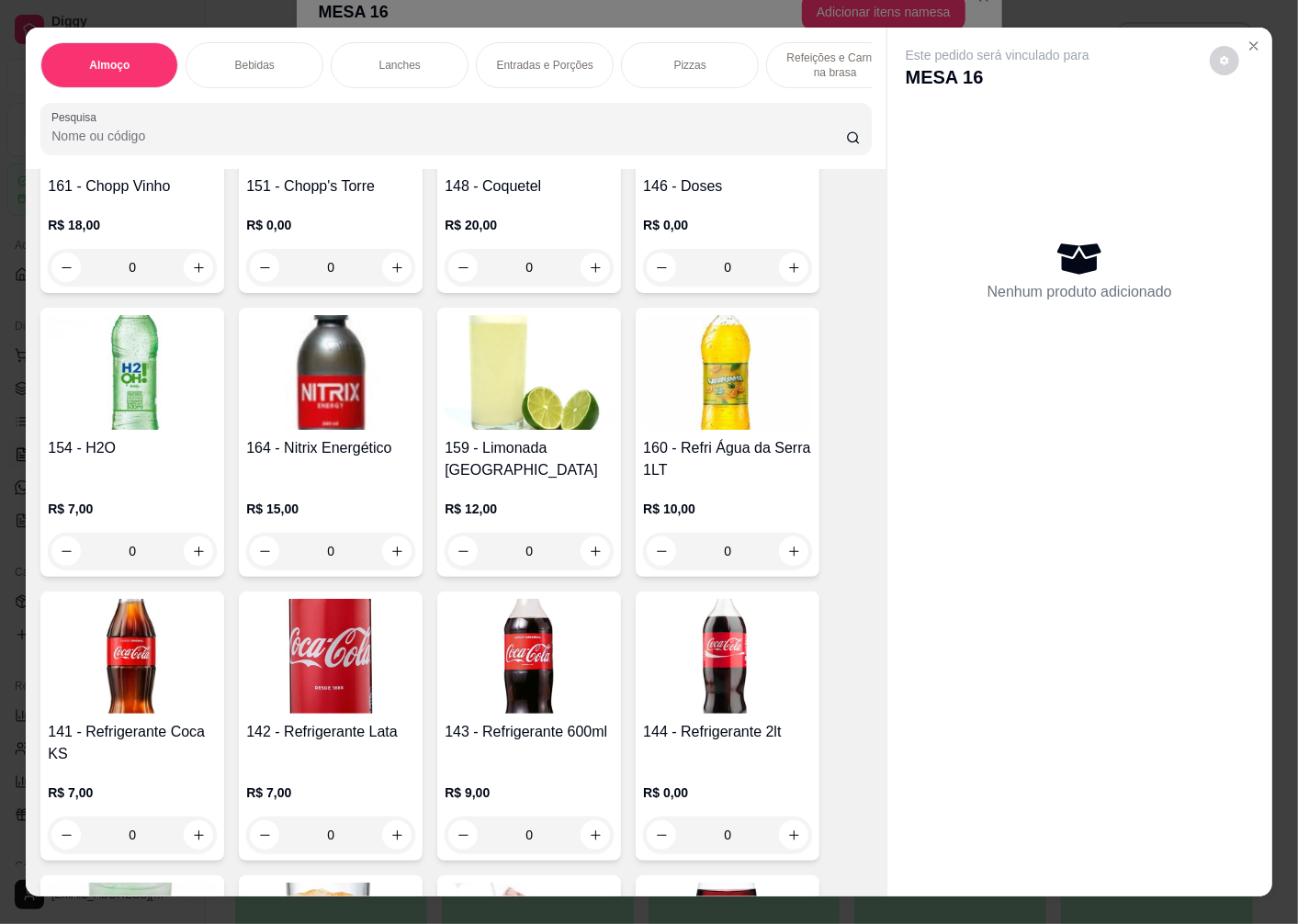
click at [788, 817] on div "0" at bounding box center [728, 835] width 169 height 36
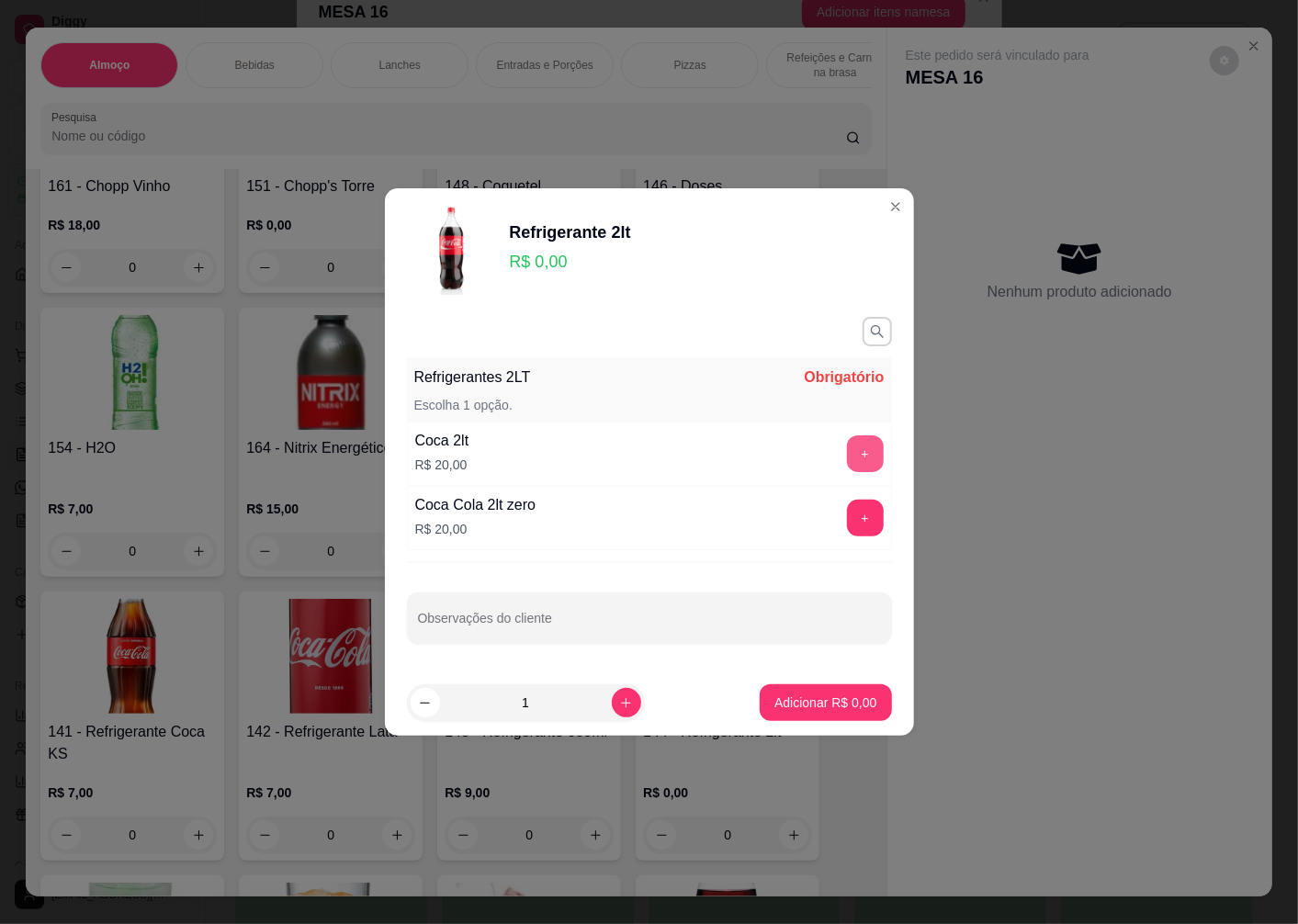
click at [847, 441] on button "+" at bounding box center [865, 453] width 36 height 36
click at [838, 710] on p "Adicionar R$ 20,00" at bounding box center [821, 702] width 109 height 19
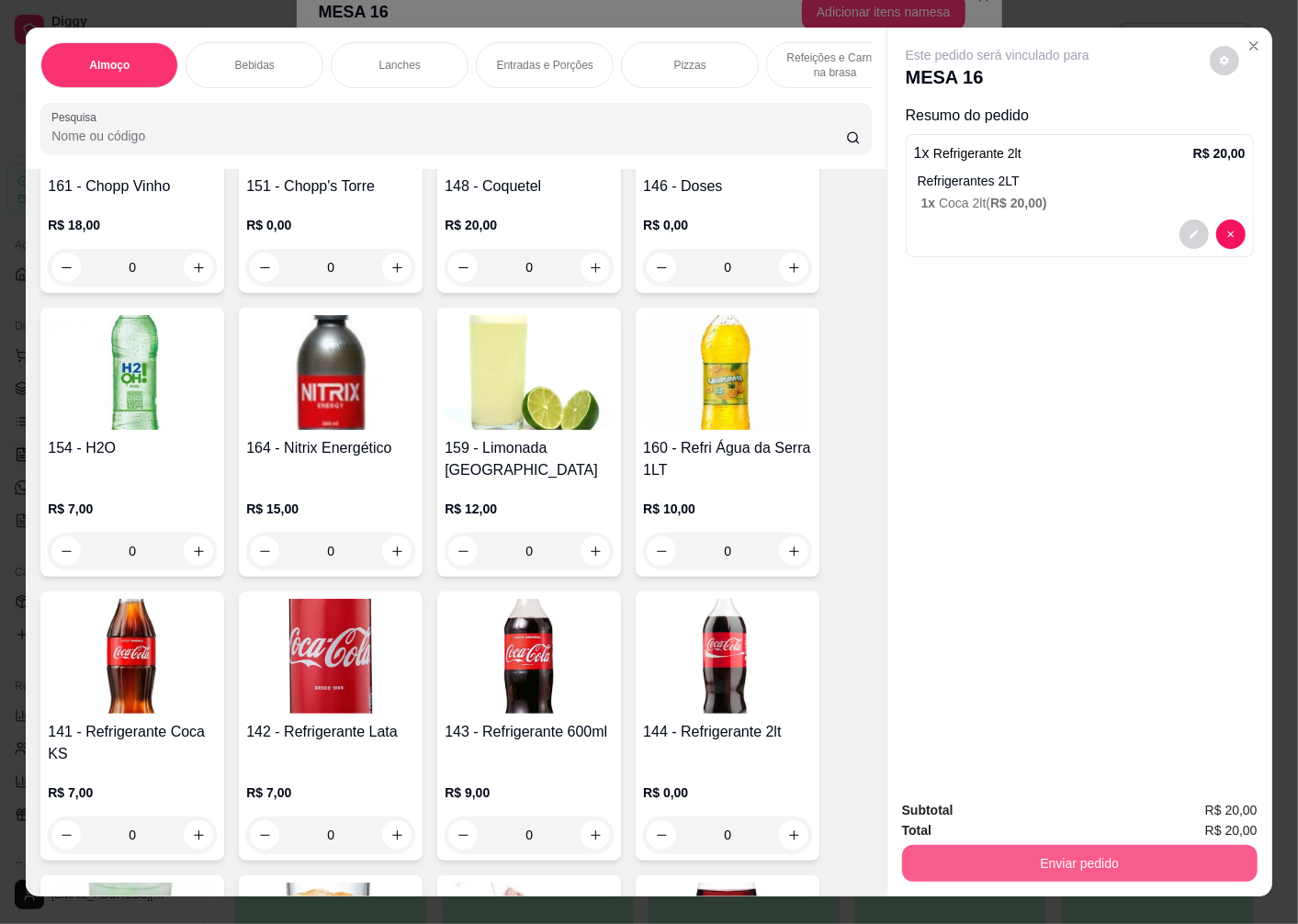
click at [1111, 852] on button "Enviar pedido" at bounding box center [1080, 863] width 355 height 36
click at [1199, 813] on button "Enviar pedido" at bounding box center [1210, 810] width 101 height 34
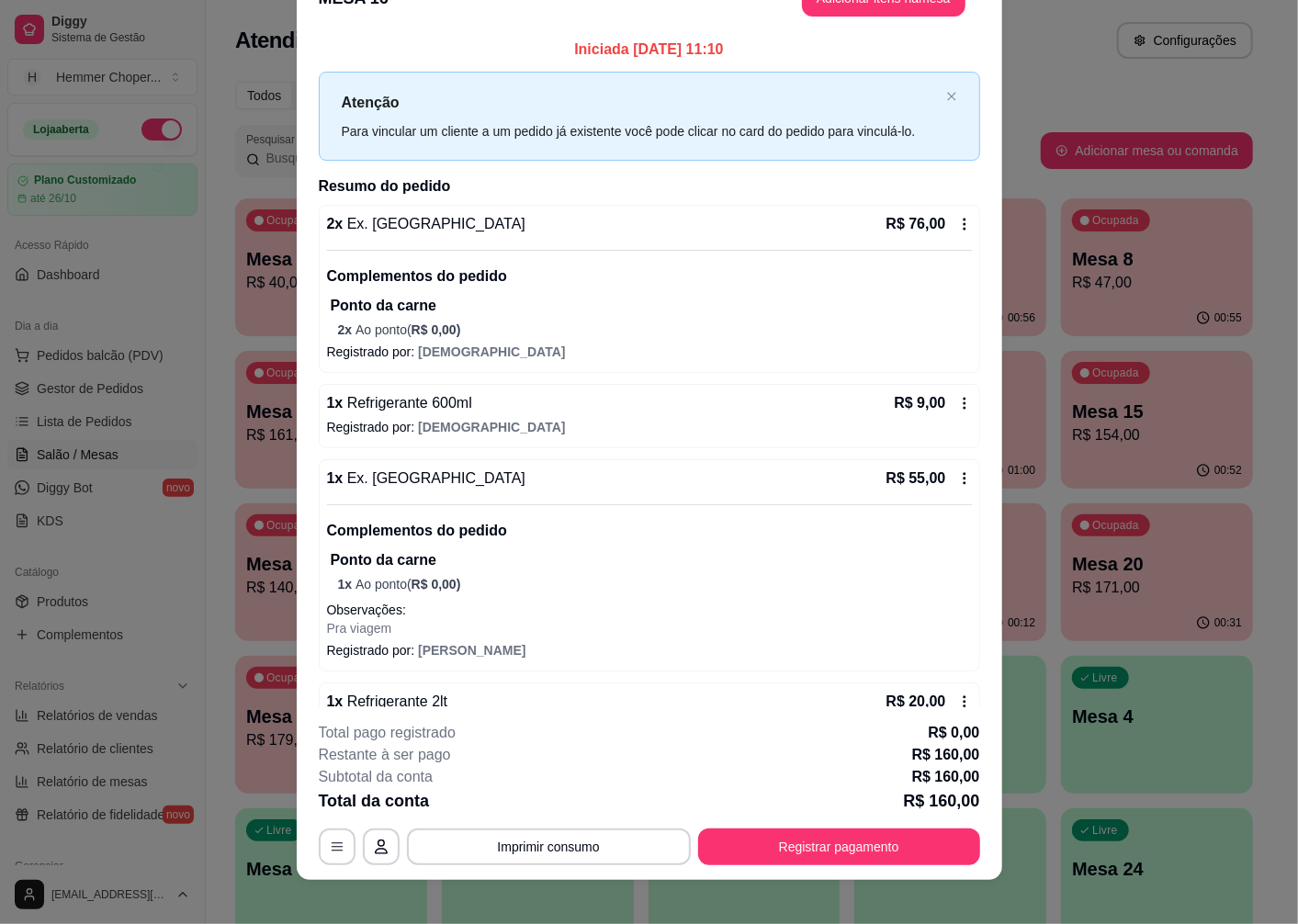
scroll to position [25, 0]
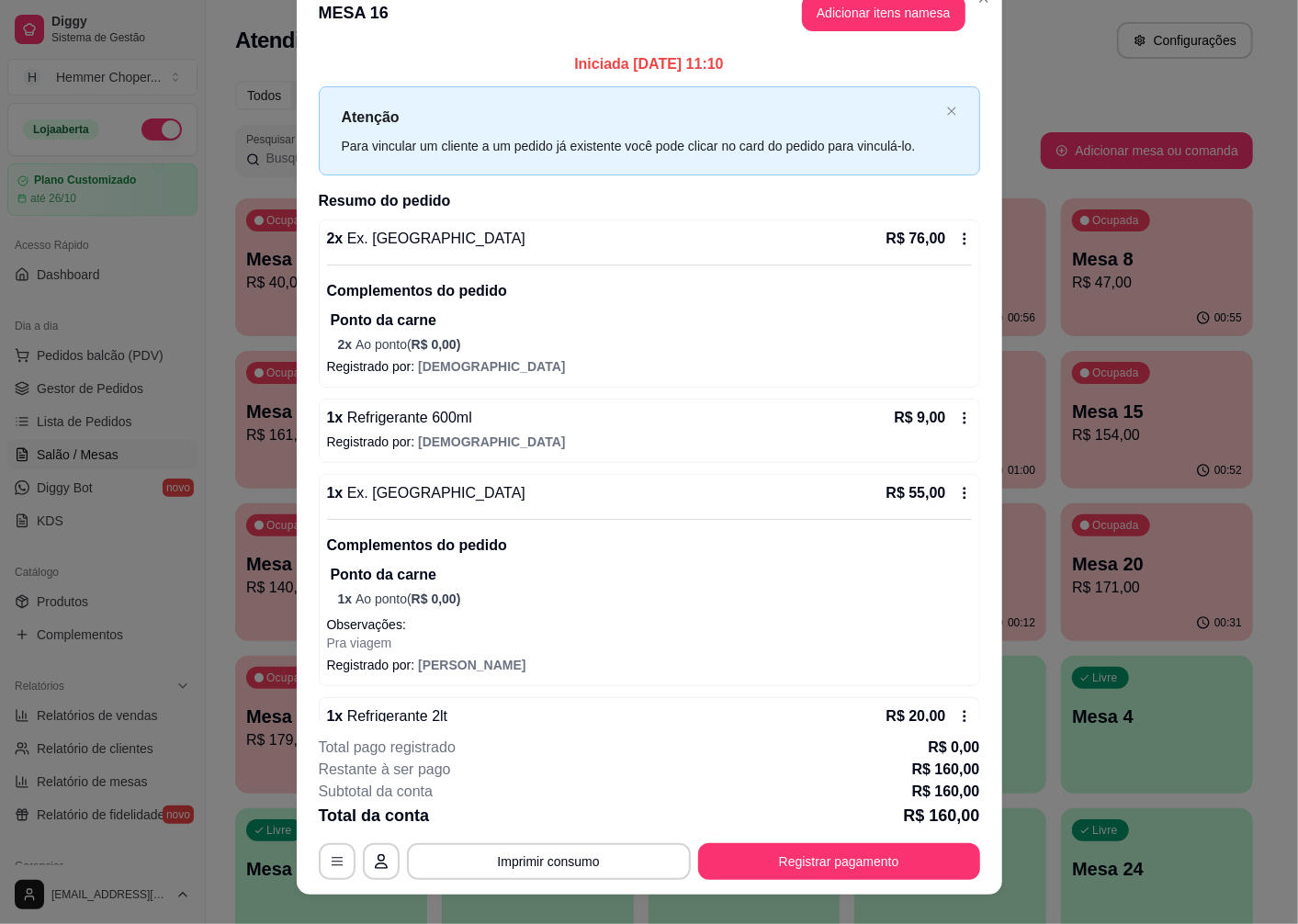
click at [797, 840] on div "**********" at bounding box center [650, 808] width 662 height 143
click at [799, 845] on button "Registrar pagamento" at bounding box center [838, 862] width 274 height 35
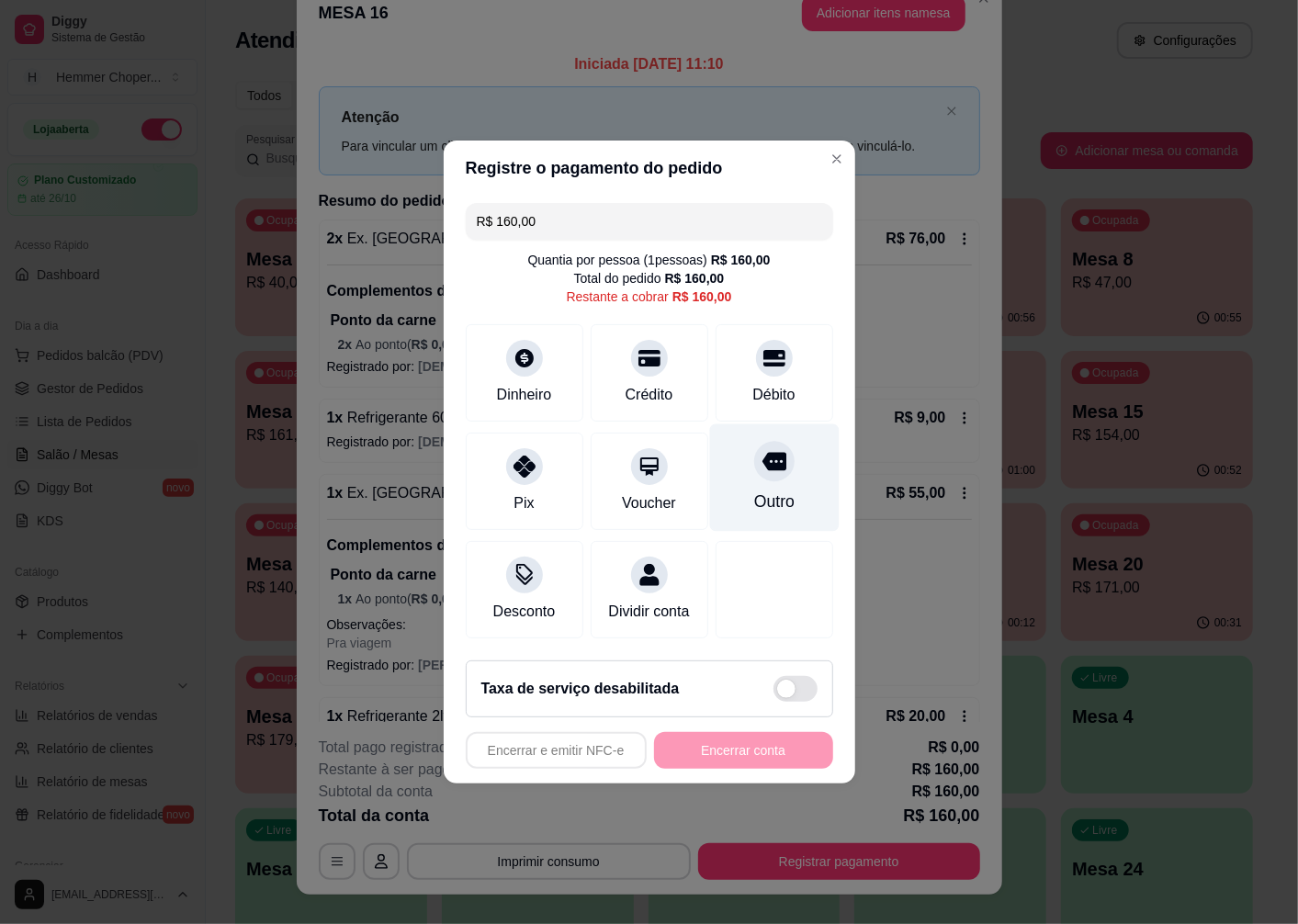
click at [754, 461] on div at bounding box center [774, 461] width 40 height 40
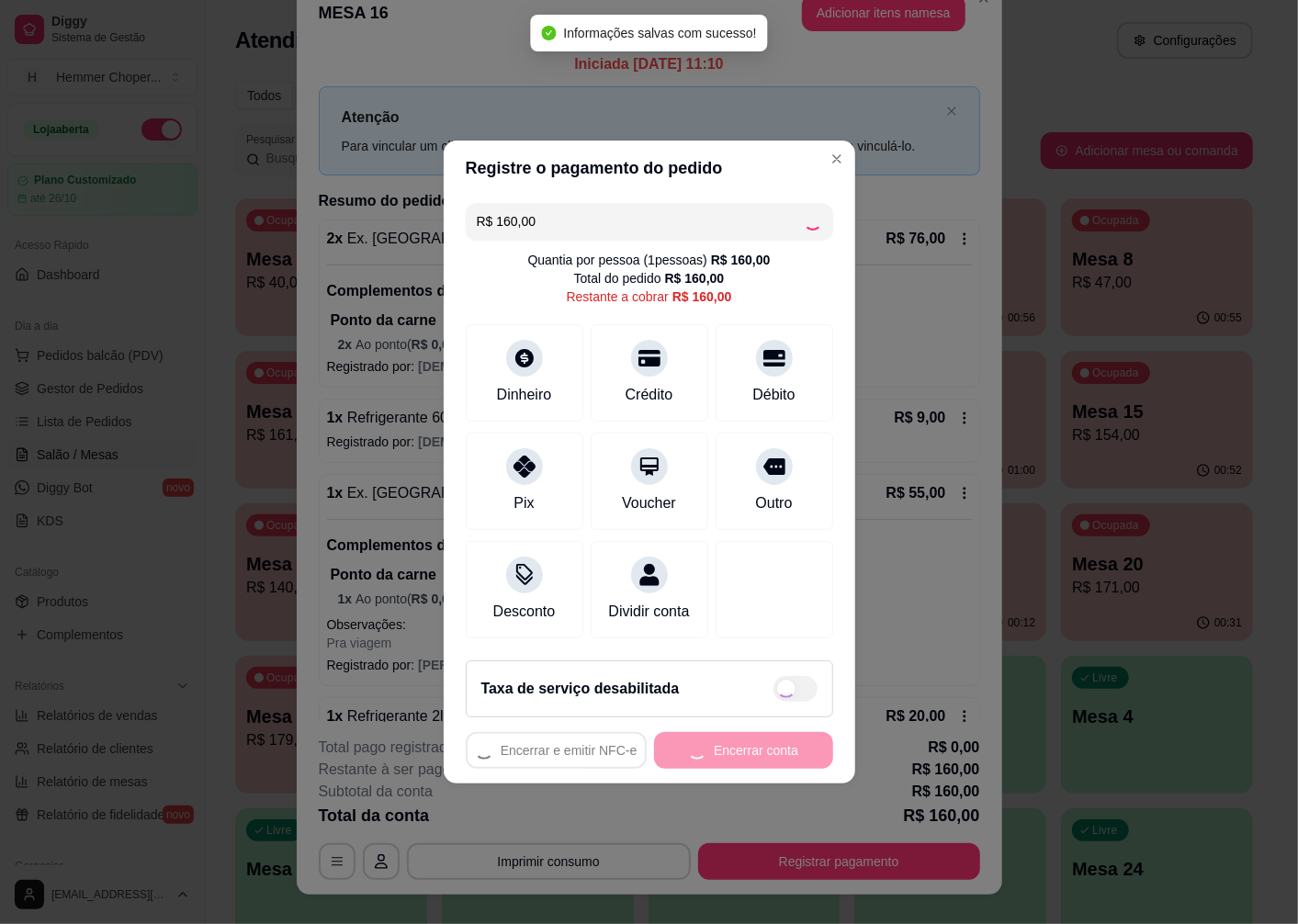
type input "R$ 0,00"
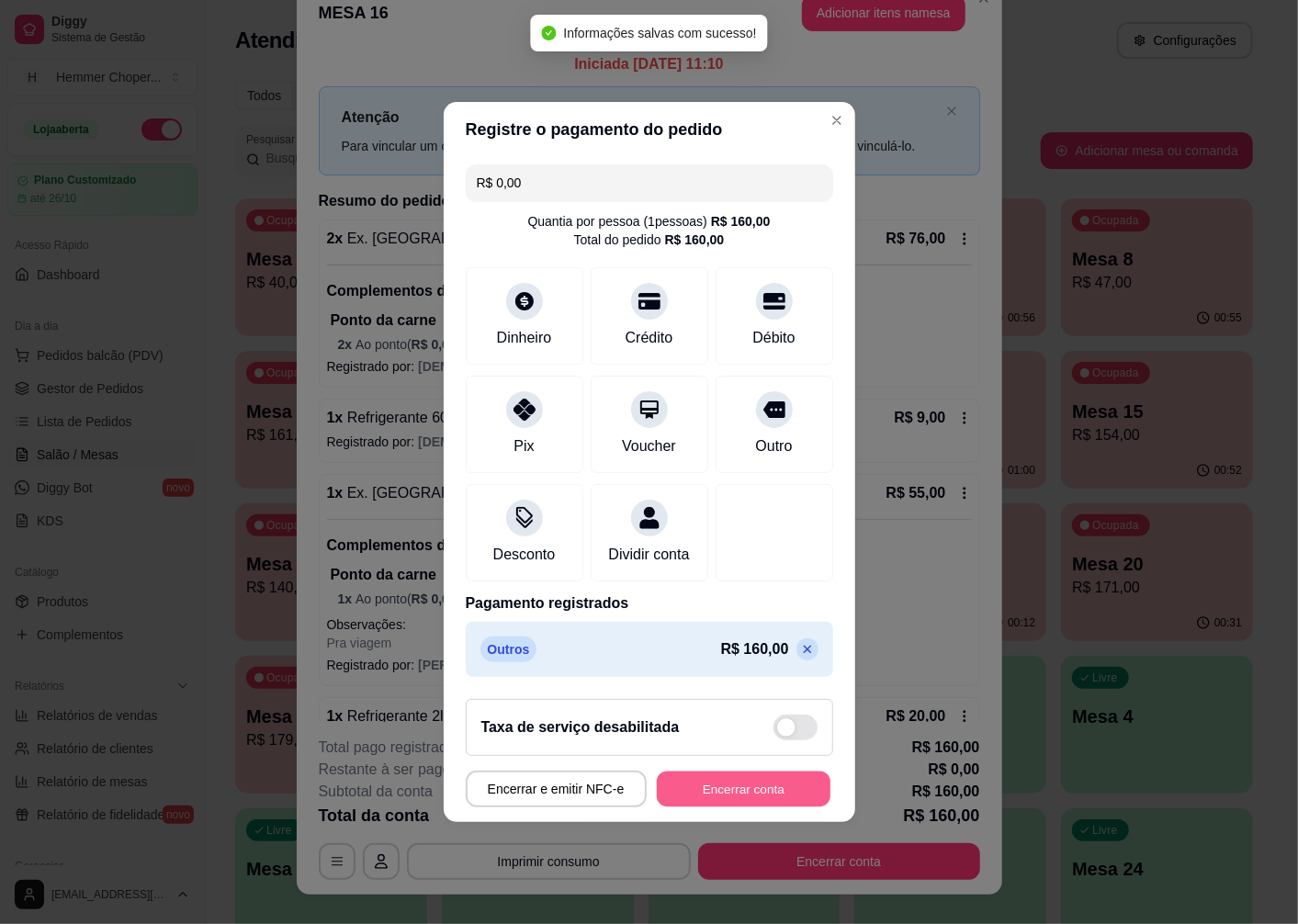
click at [756, 788] on button "Encerrar conta" at bounding box center [743, 789] width 174 height 35
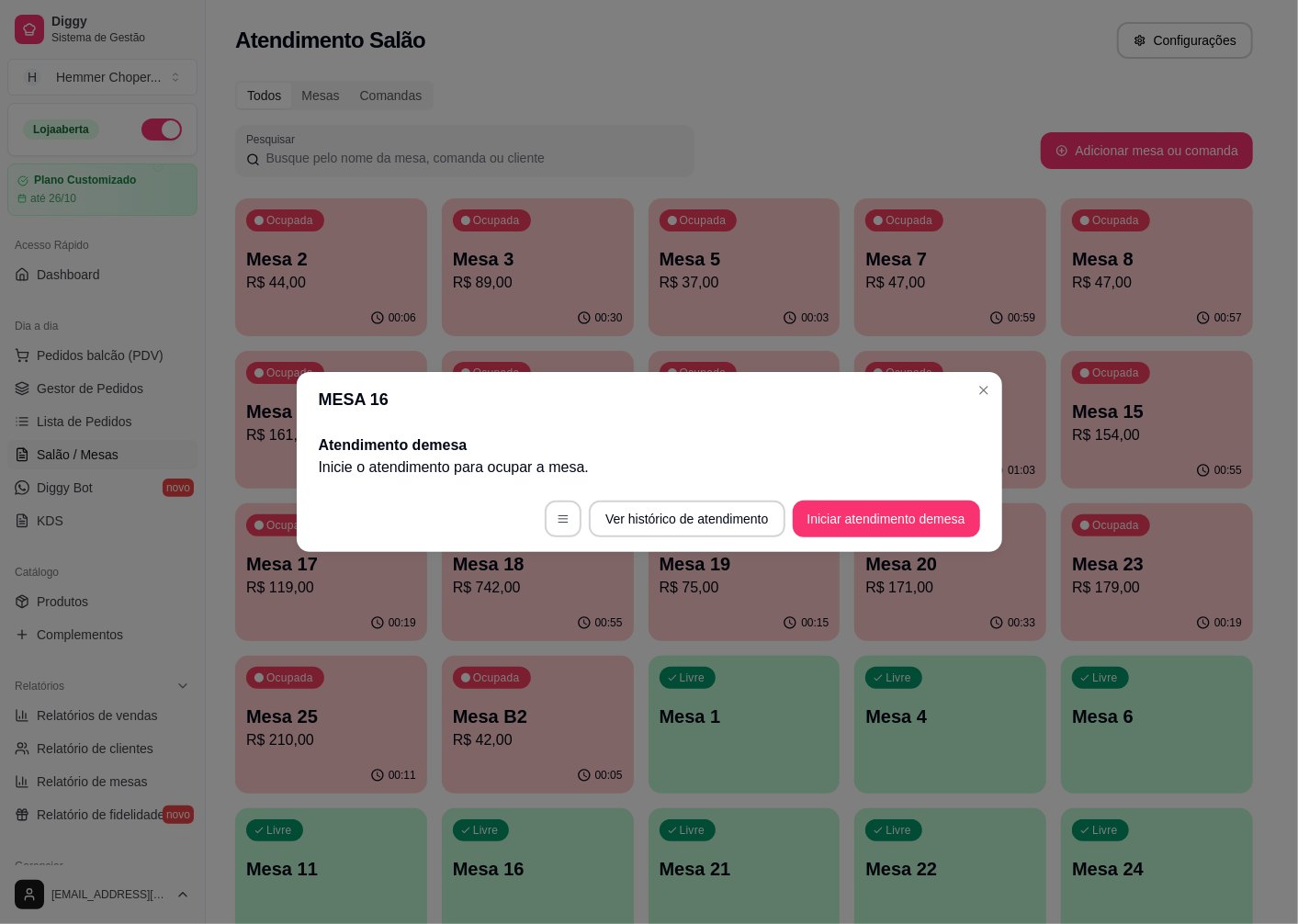
scroll to position [0, 0]
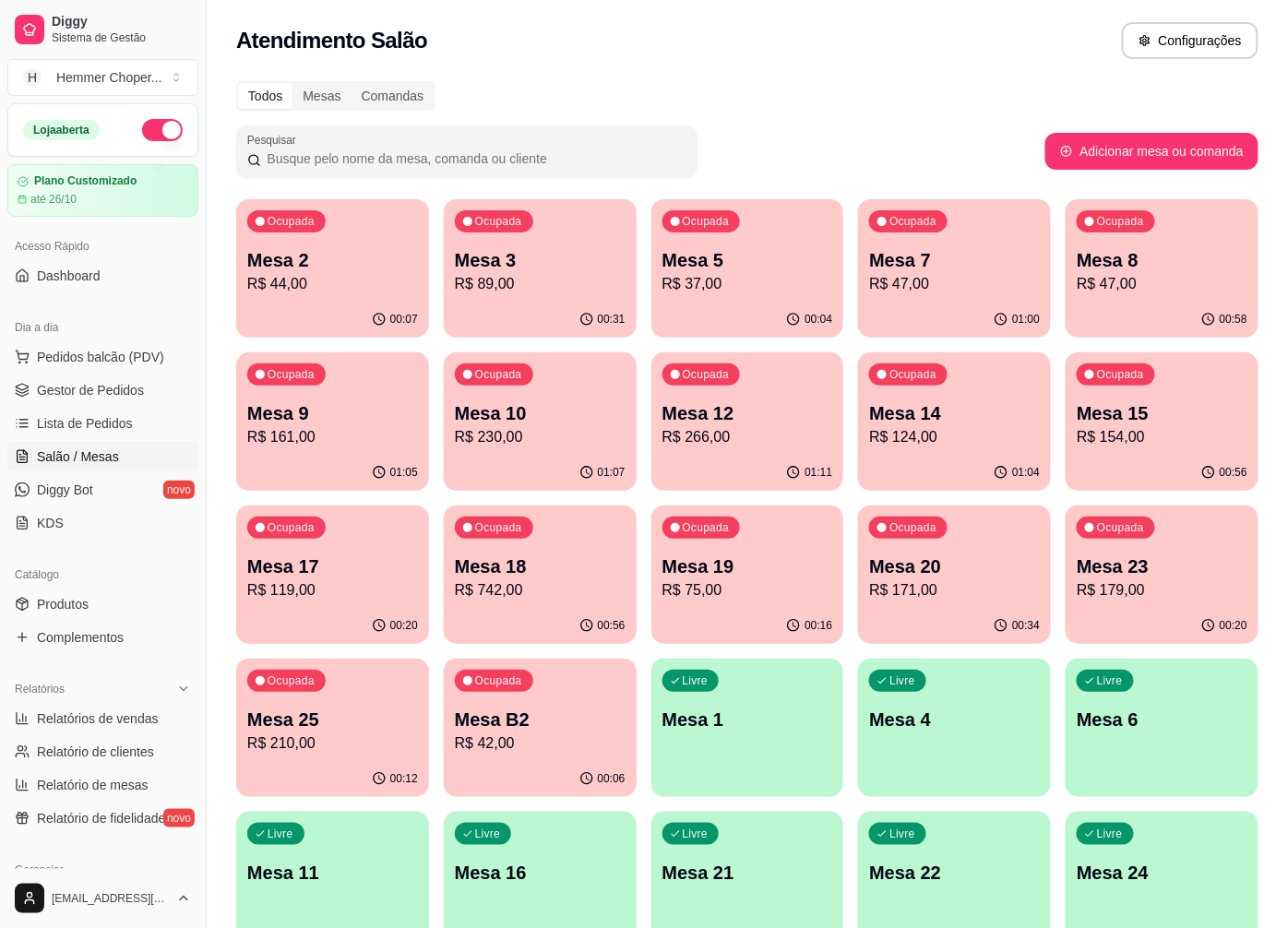
click at [337, 259] on p "Mesa 2" at bounding box center [332, 260] width 171 height 26
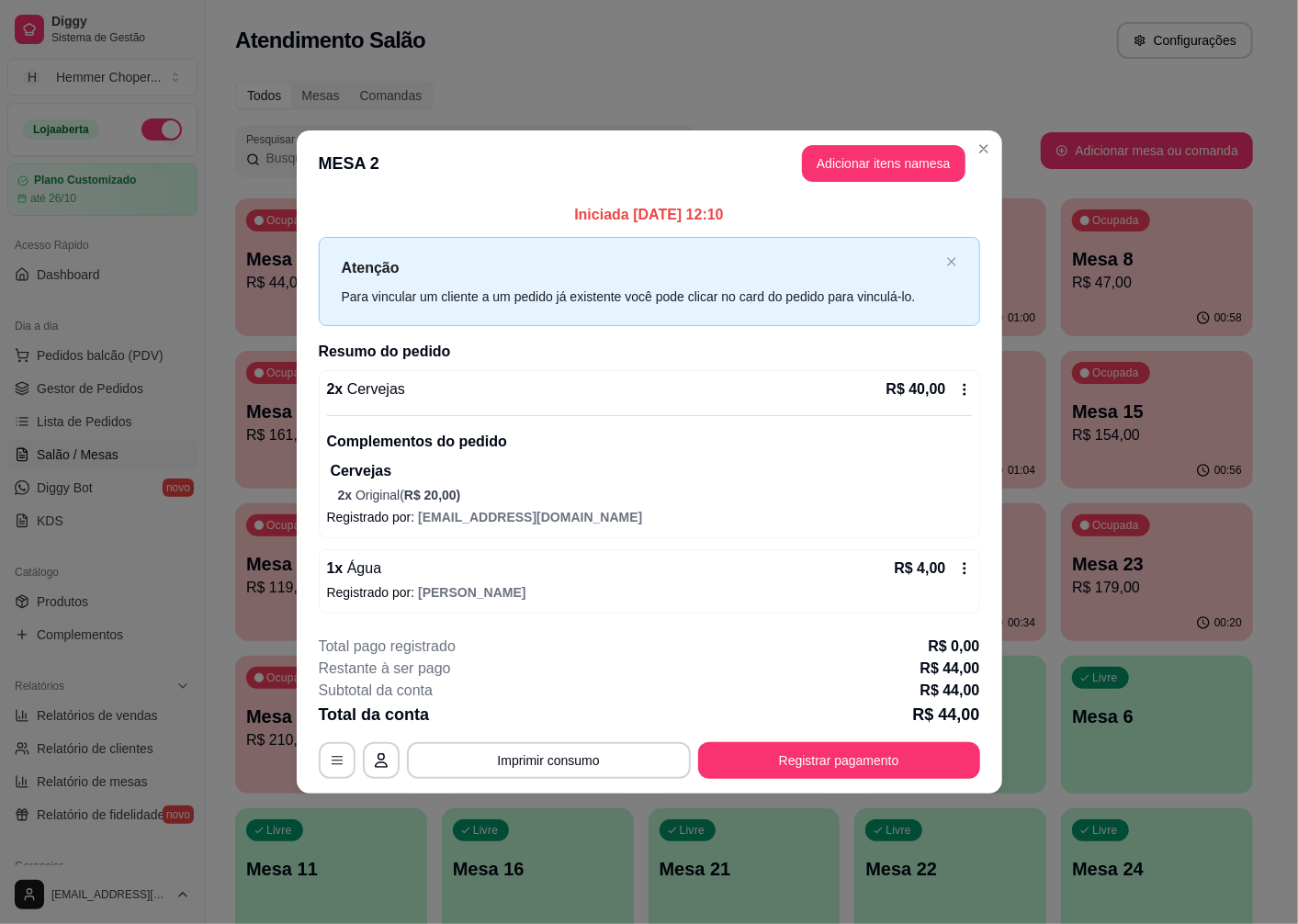
click at [962, 396] on icon at bounding box center [964, 389] width 15 height 15
click at [938, 177] on button "Adicionar itens na mesa" at bounding box center [884, 163] width 164 height 36
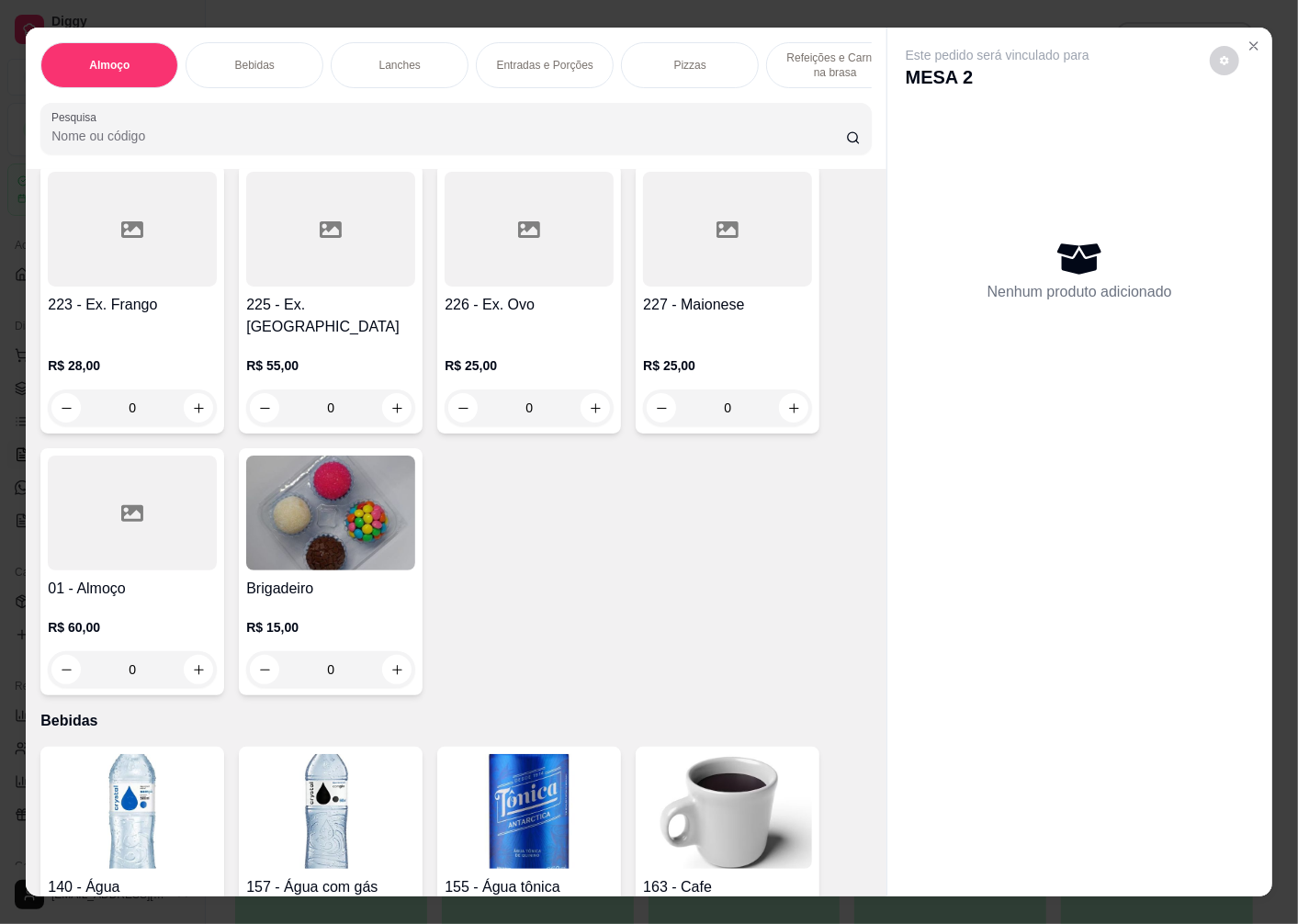
scroll to position [816, 0]
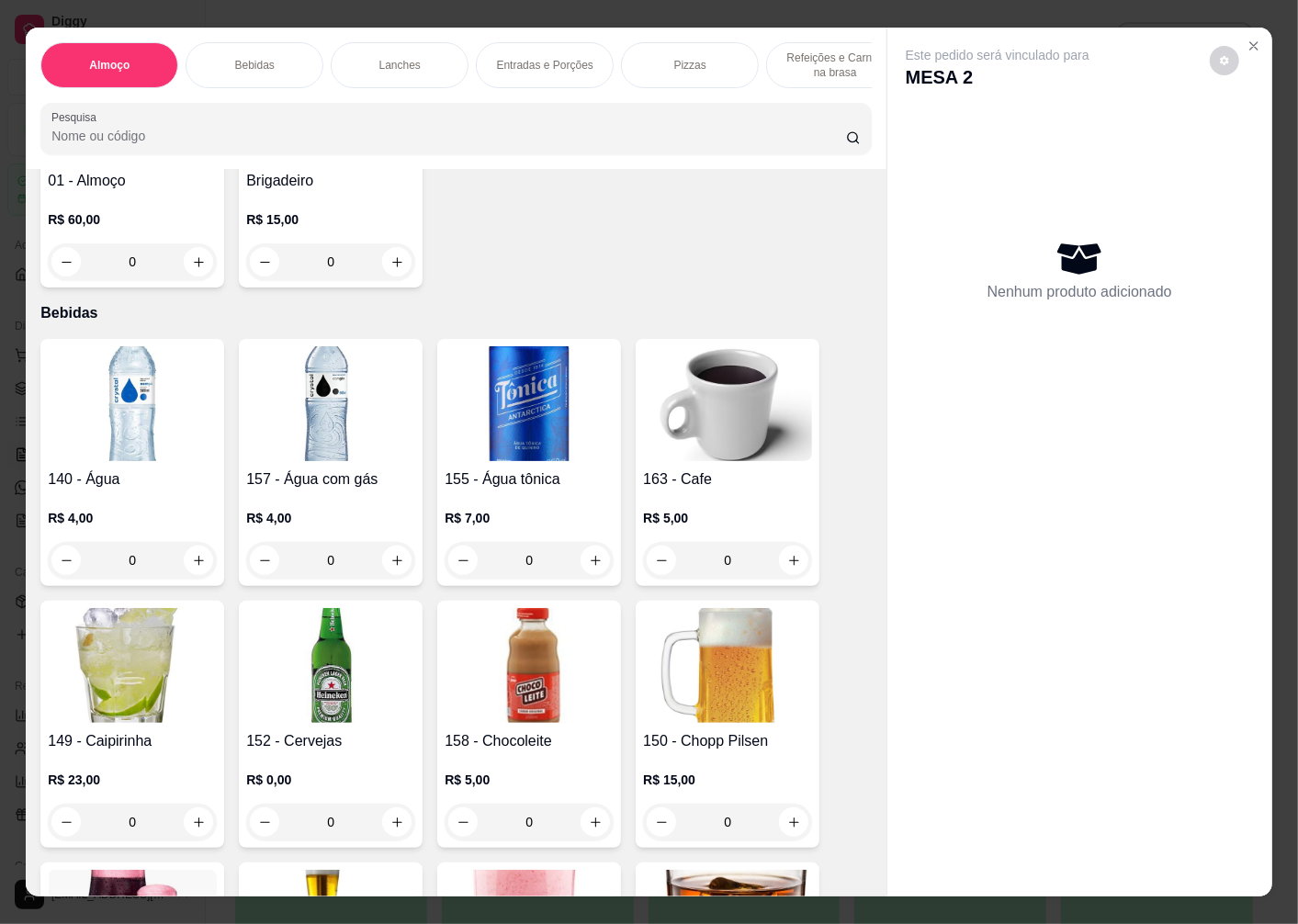
click at [387, 804] on div "0" at bounding box center [331, 822] width 169 height 36
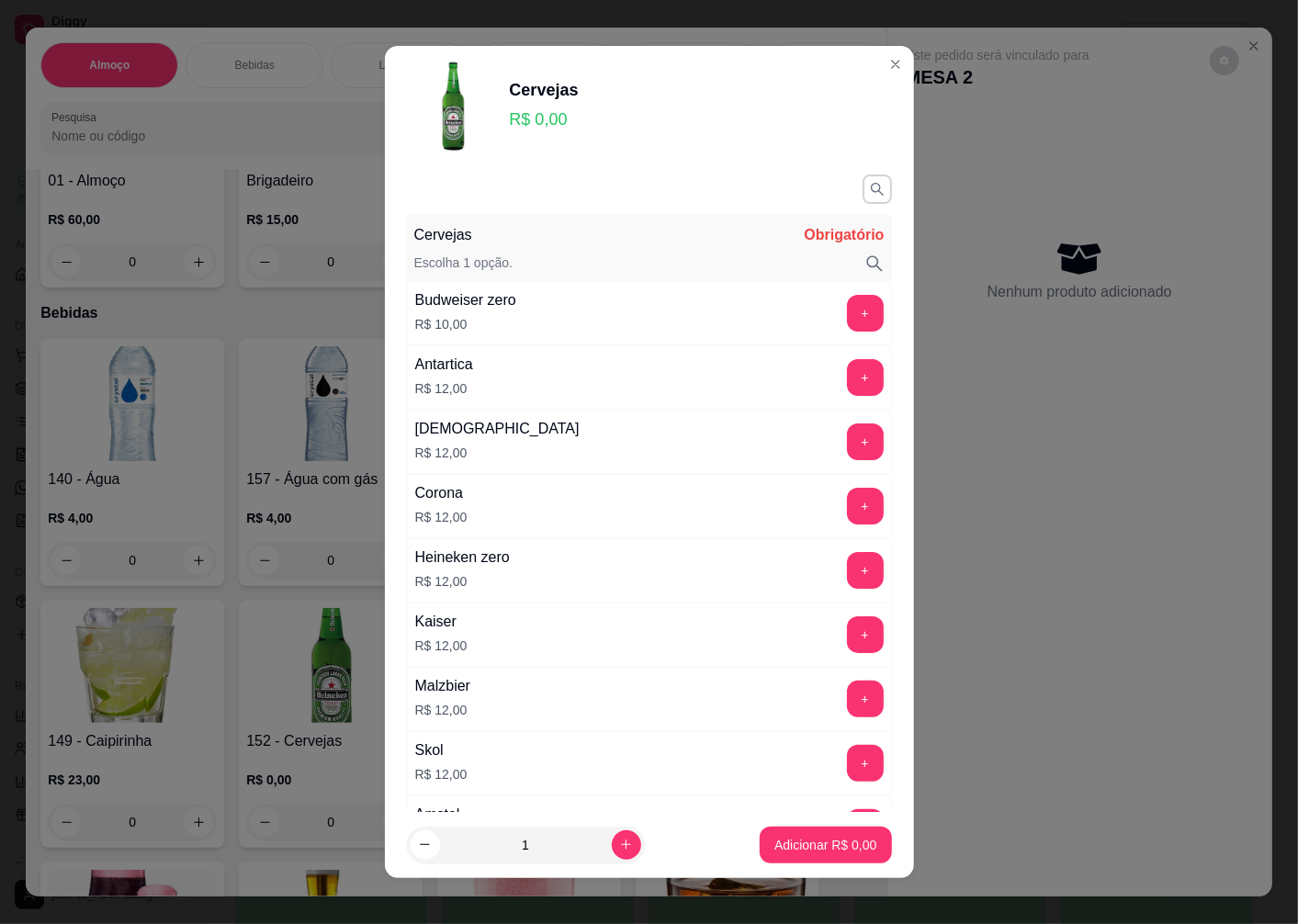
click at [847, 377] on button "+" at bounding box center [865, 377] width 36 height 36
click at [620, 847] on icon "increase-product-quantity" at bounding box center [626, 844] width 14 height 14
type input "2"
click at [794, 839] on p "Adicionar R$ 24,00" at bounding box center [821, 844] width 109 height 19
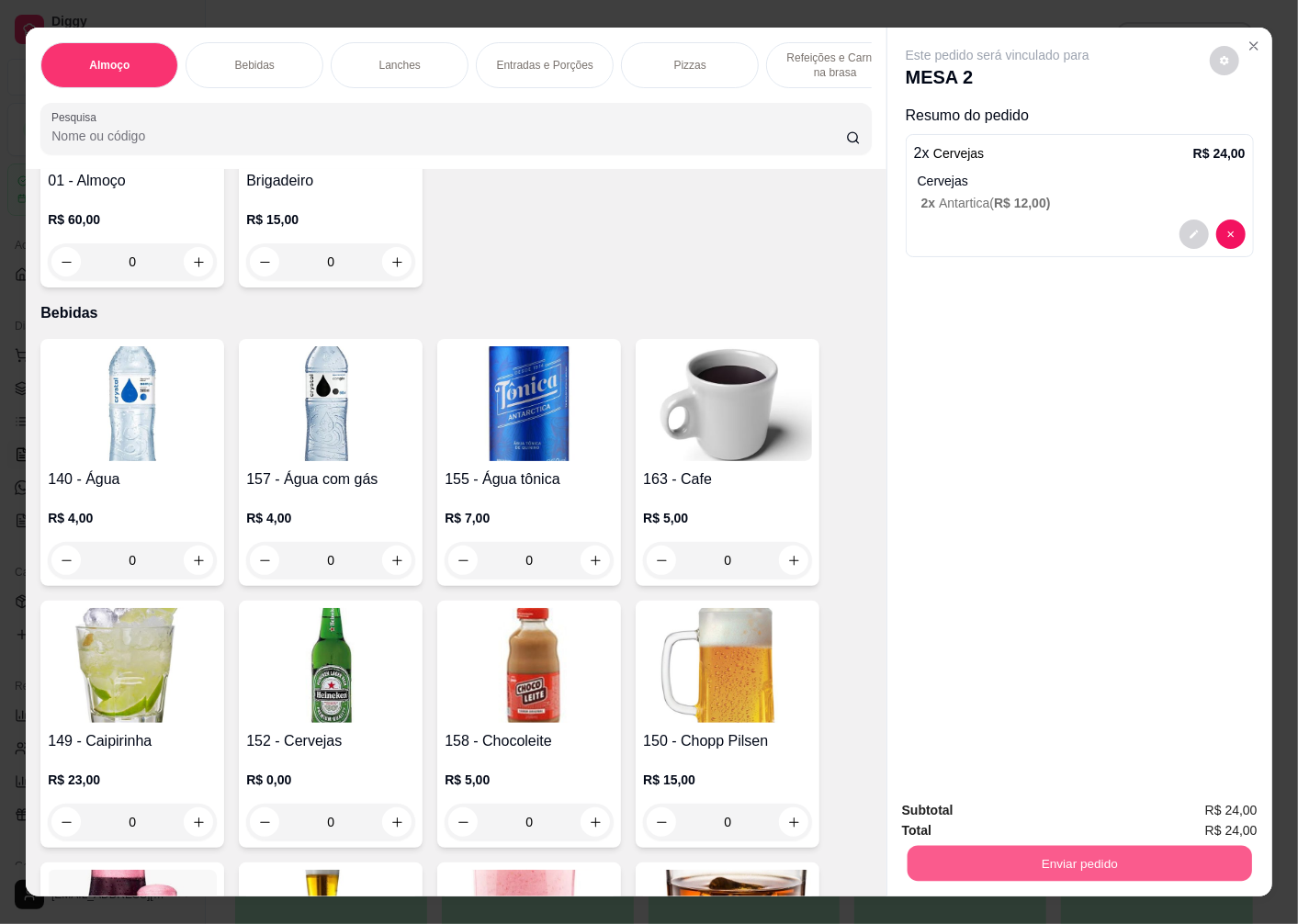
click at [976, 841] on div "Enviar pedido" at bounding box center [1080, 861] width 355 height 41
click at [990, 850] on button "Enviar pedido" at bounding box center [1080, 863] width 355 height 36
click at [1194, 803] on button "Enviar pedido" at bounding box center [1210, 810] width 101 height 34
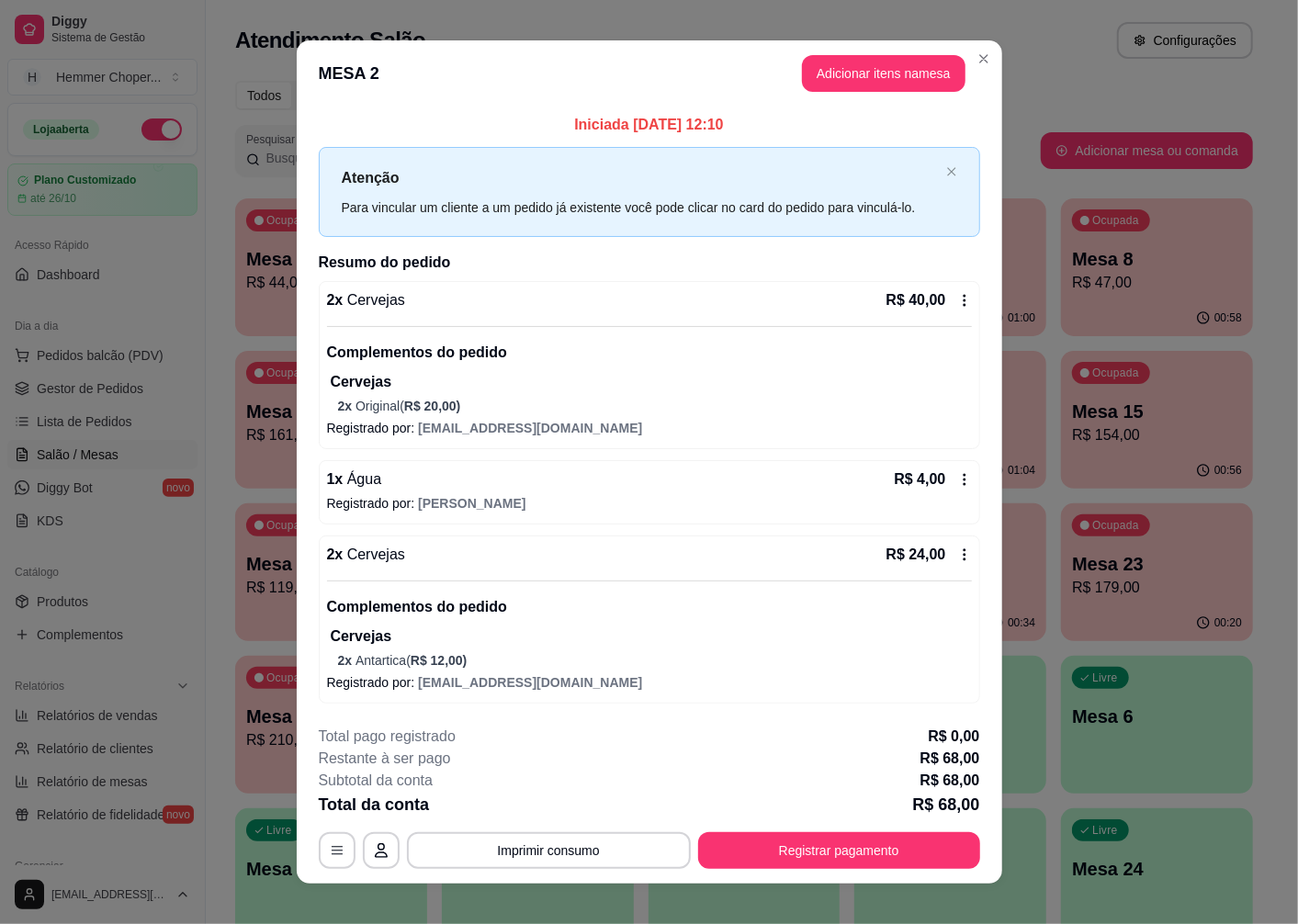
click at [947, 300] on div "R$ 40,00" at bounding box center [929, 300] width 85 height 22
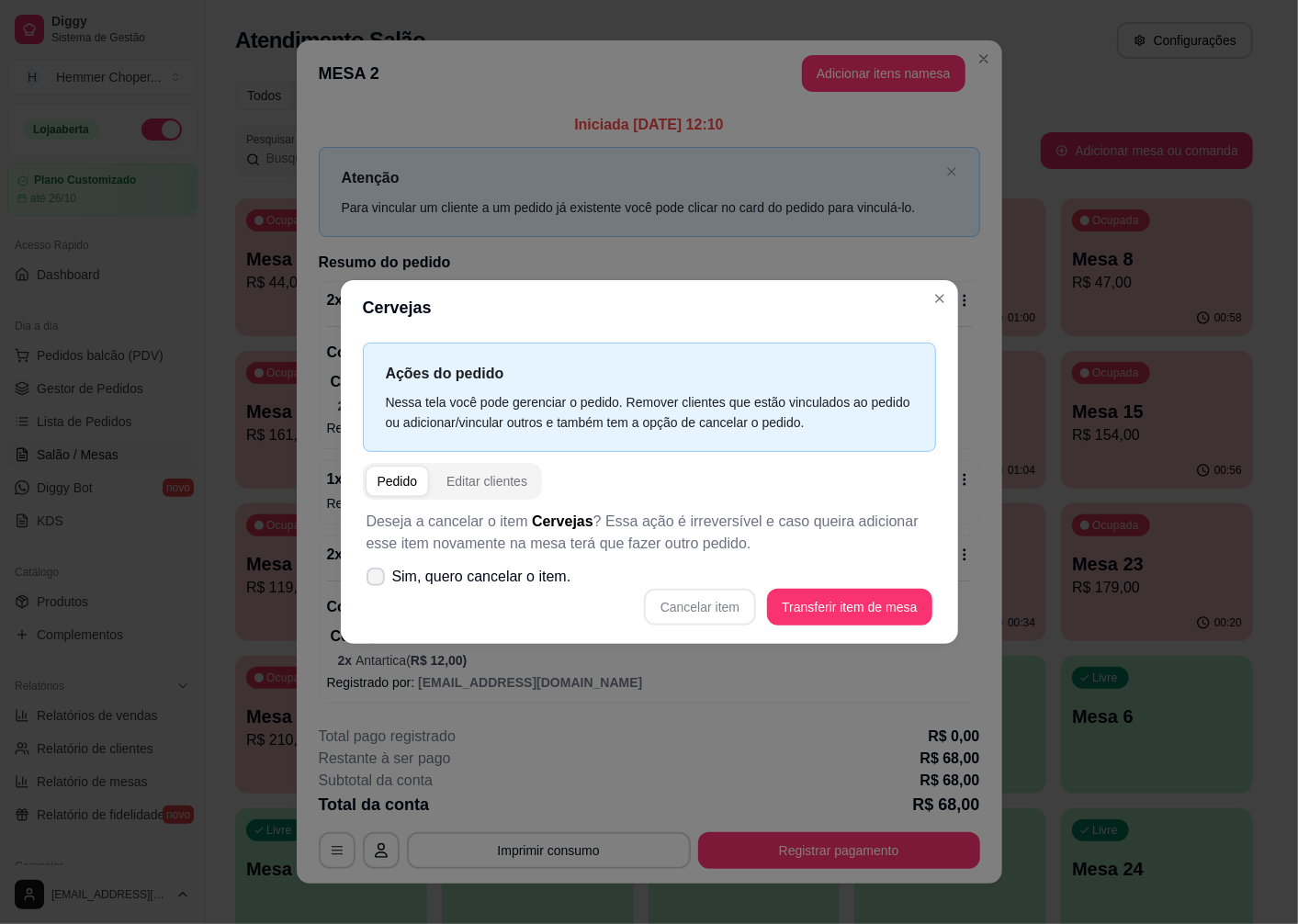
click at [429, 571] on span "Sim, quero cancelar o item." at bounding box center [481, 576] width 179 height 22
click at [377, 580] on input "Sim, quero cancelar o item." at bounding box center [371, 586] width 12 height 12
checkbox input "true"
click at [719, 616] on button "Cancelar item" at bounding box center [700, 607] width 112 height 36
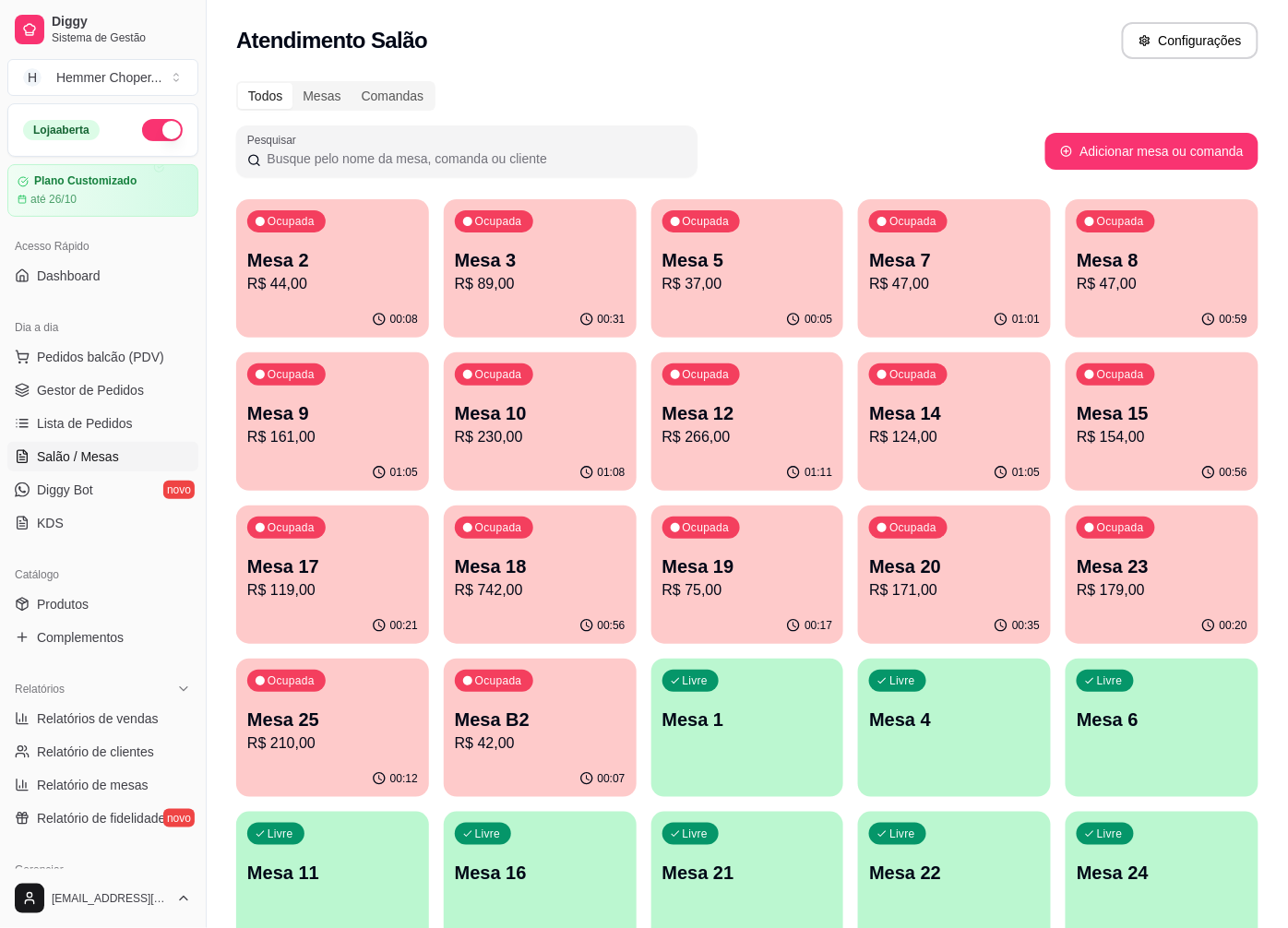
click at [1160, 287] on p "R$ 47,00" at bounding box center [1162, 284] width 171 height 22
click at [544, 277] on p "R$ 89,00" at bounding box center [539, 284] width 171 height 22
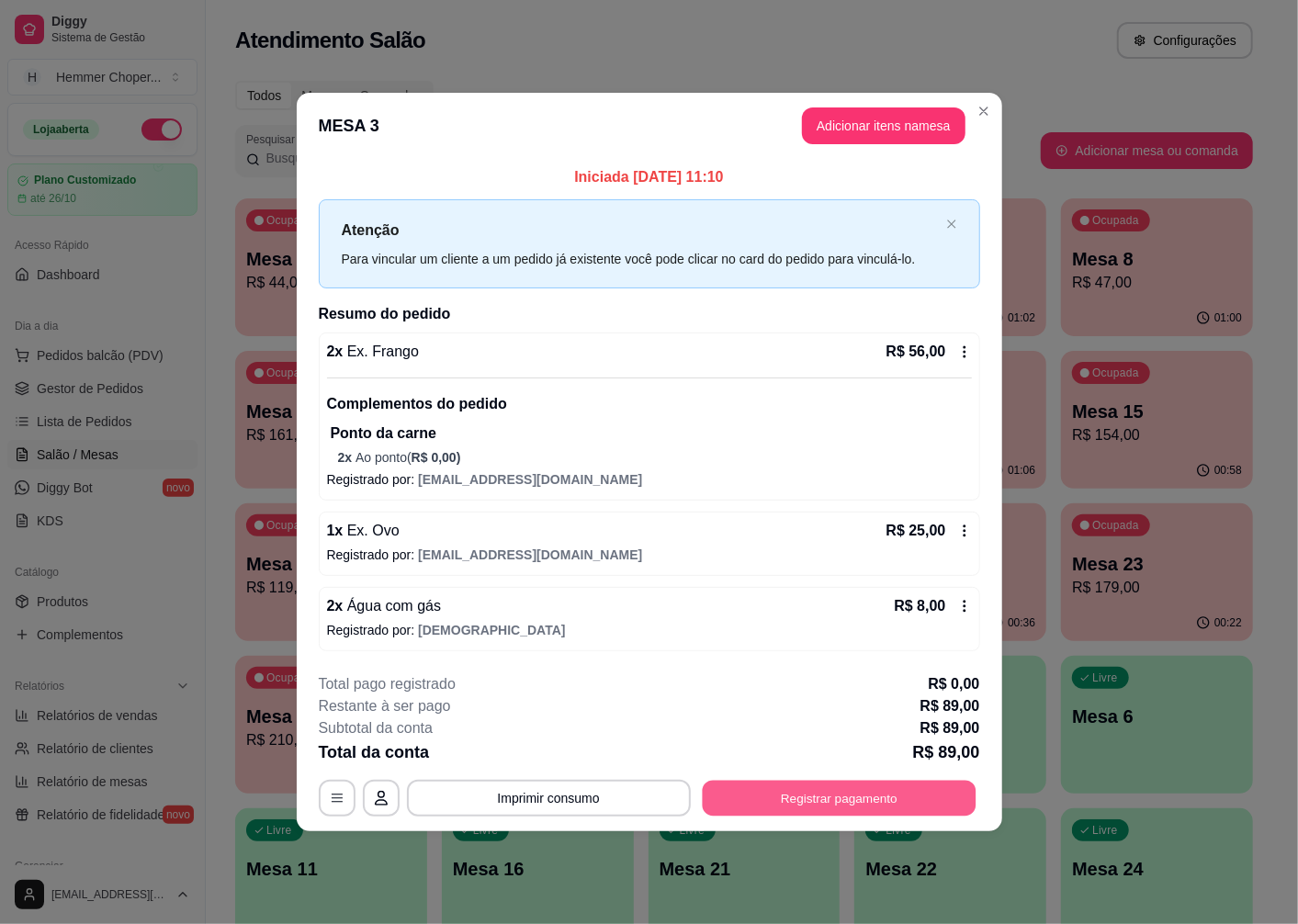
click at [928, 790] on button "Registrar pagamento" at bounding box center [838, 798] width 274 height 35
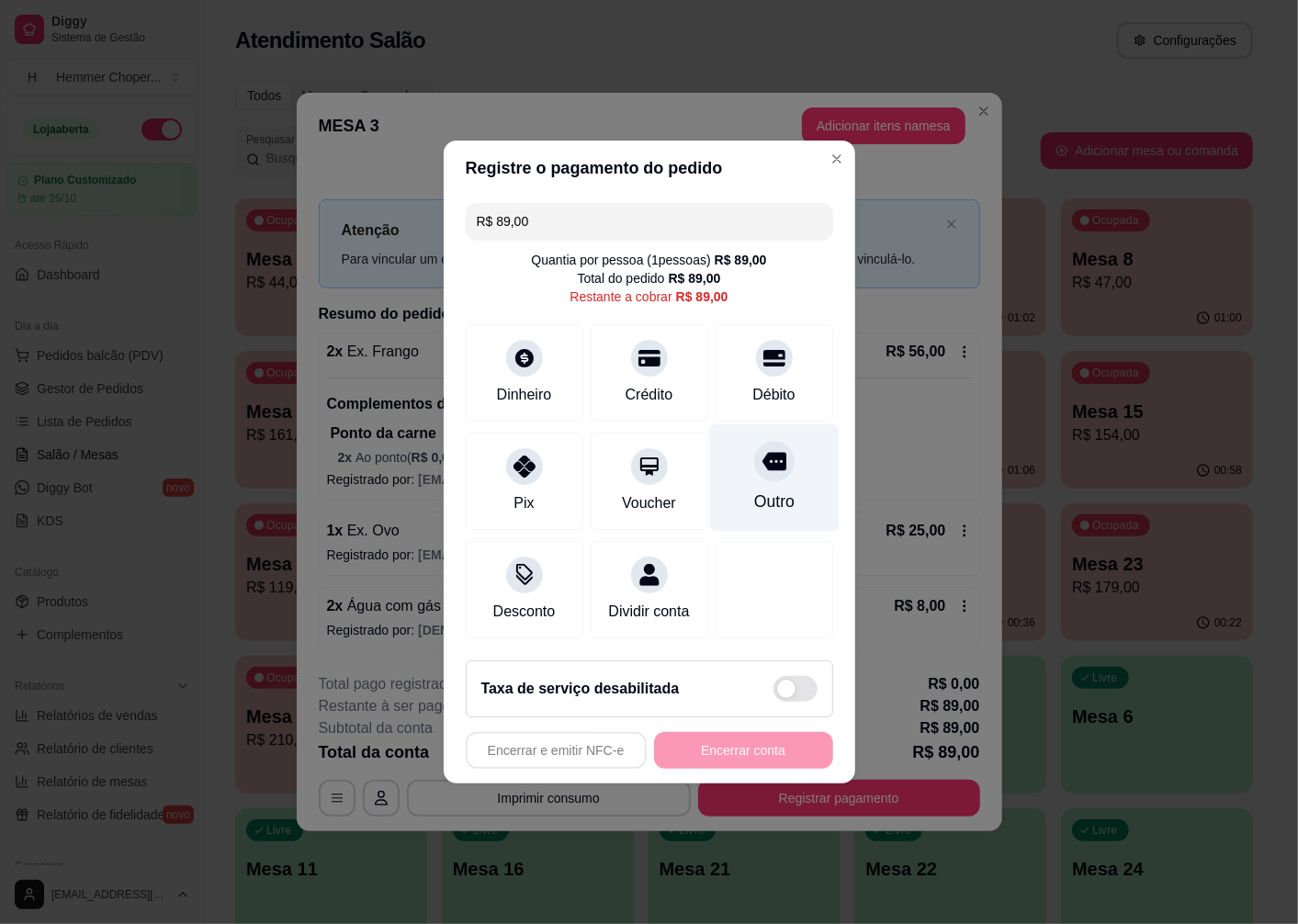
click at [766, 469] on div at bounding box center [774, 461] width 40 height 40
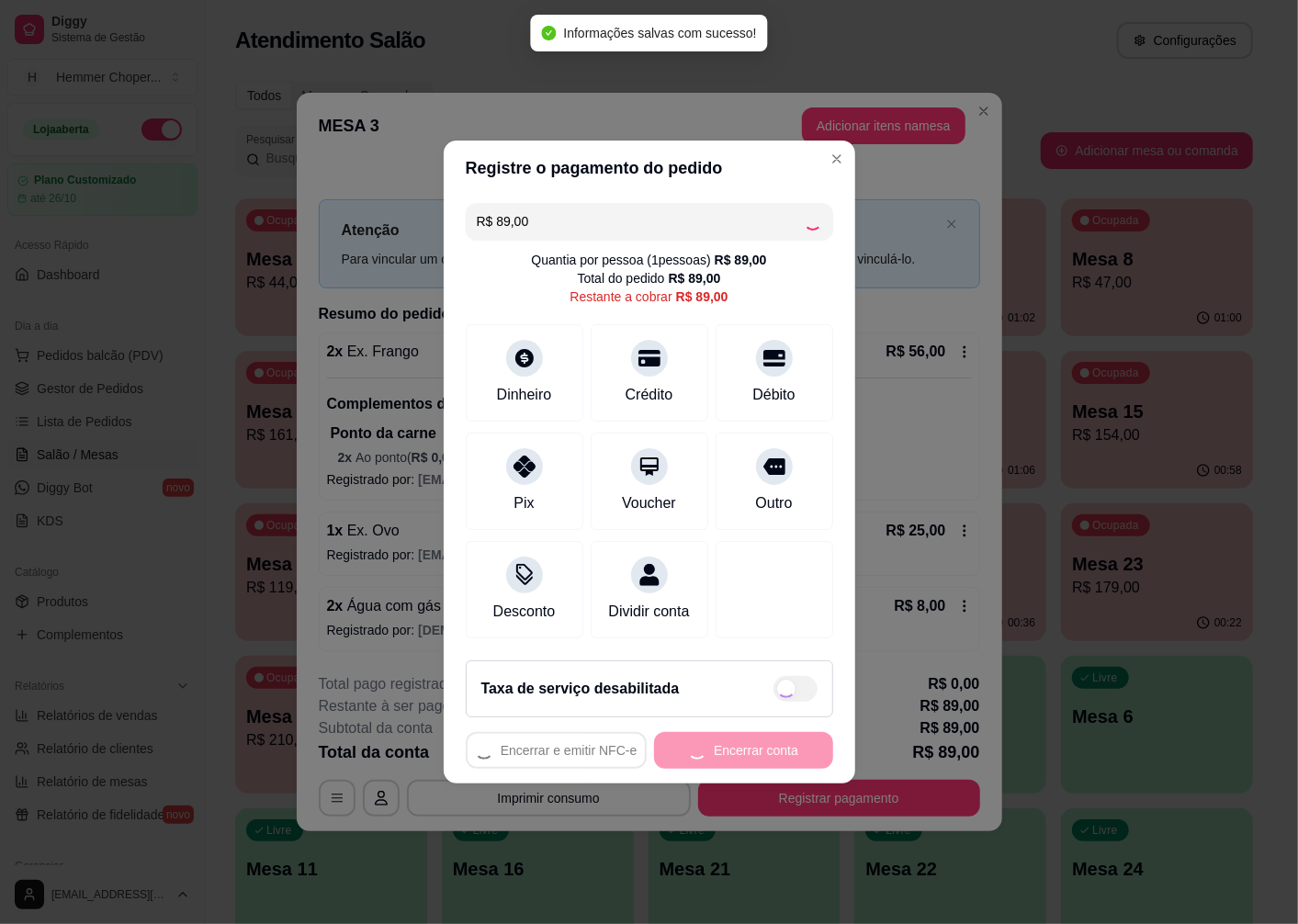
type input "R$ 0,00"
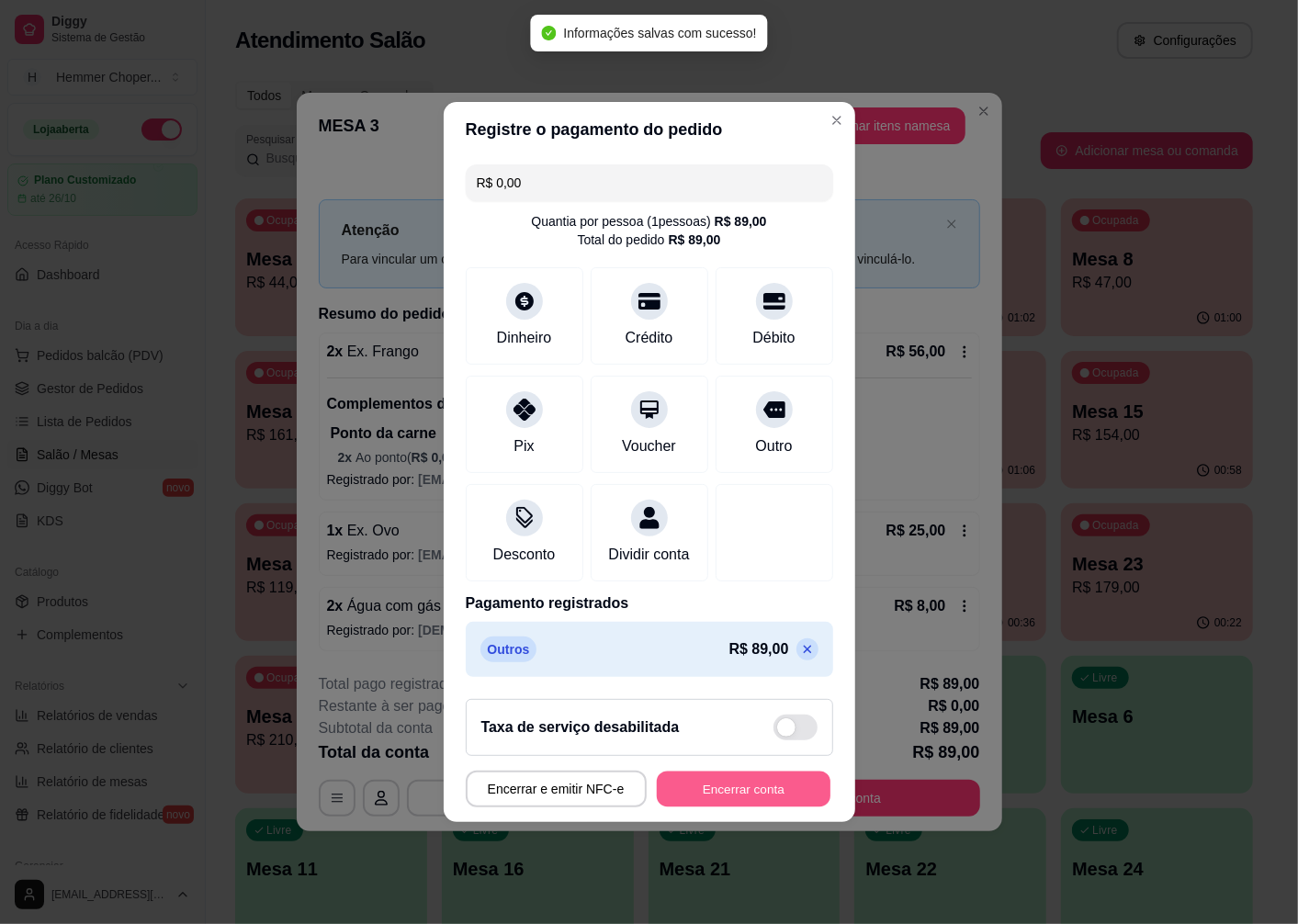
click at [760, 804] on button "Encerrar conta" at bounding box center [743, 789] width 174 height 35
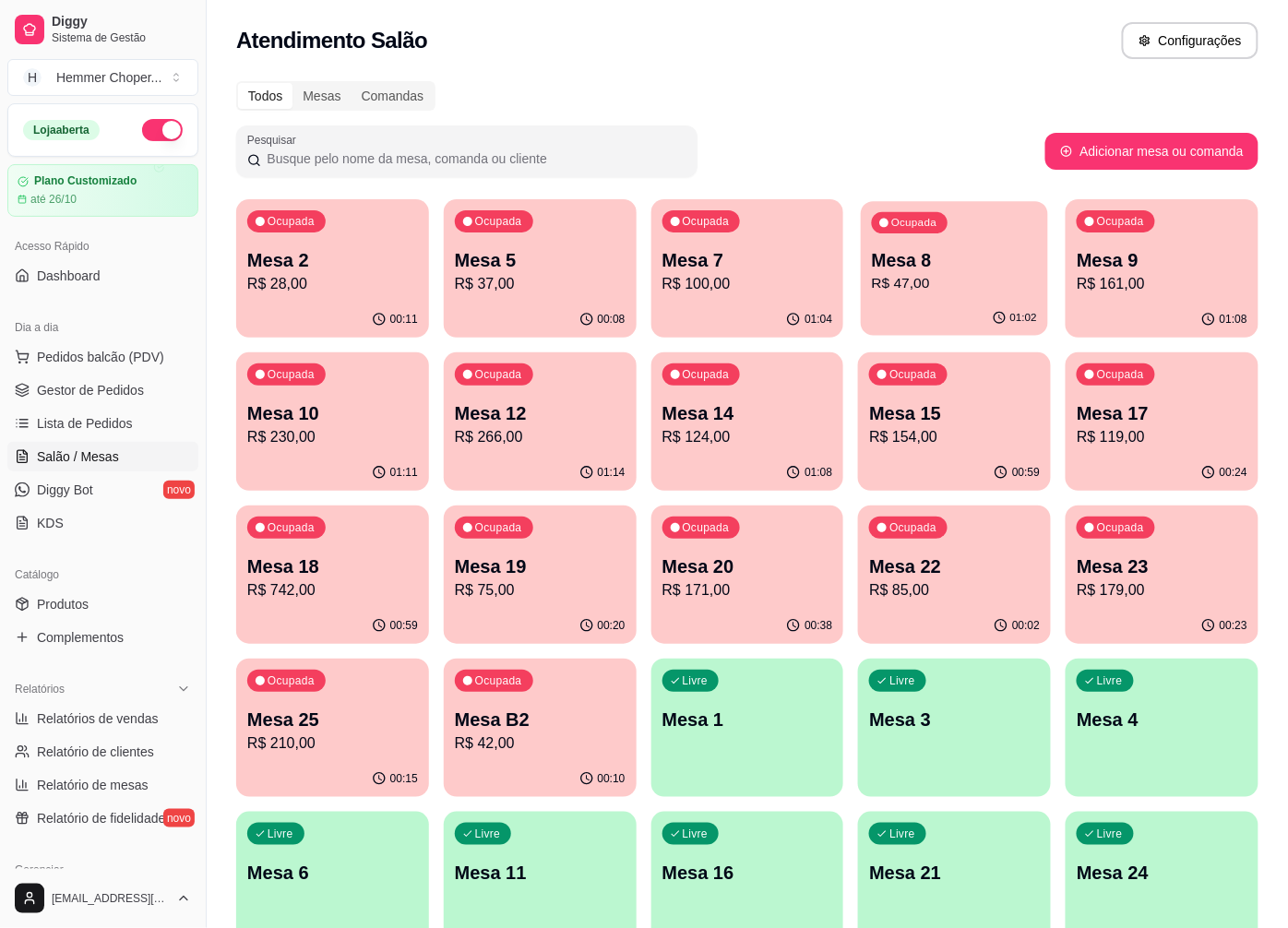
click at [915, 274] on p "R$ 47,00" at bounding box center [954, 284] width 165 height 22
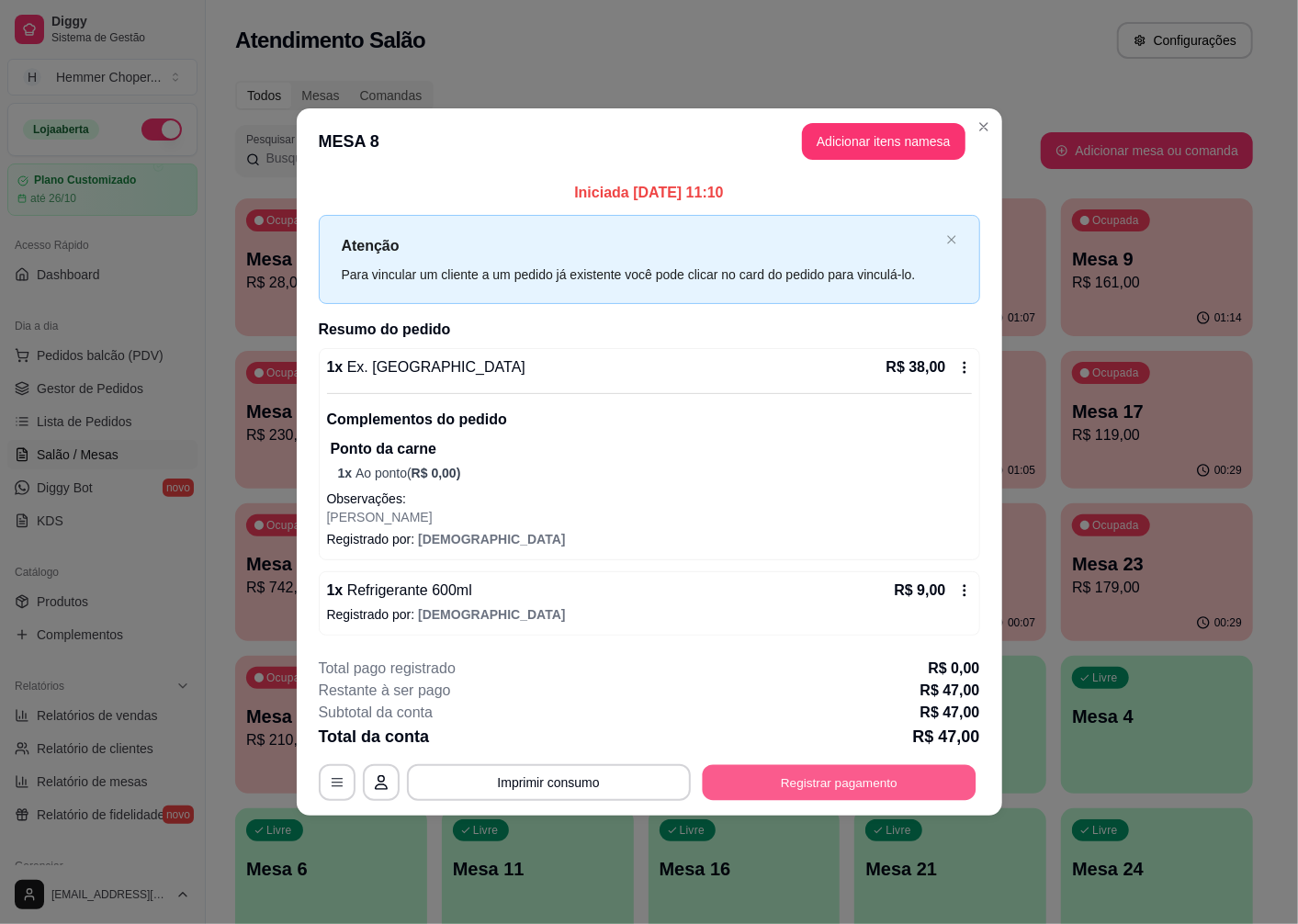
click at [878, 772] on button "Registrar pagamento" at bounding box center [838, 783] width 274 height 35
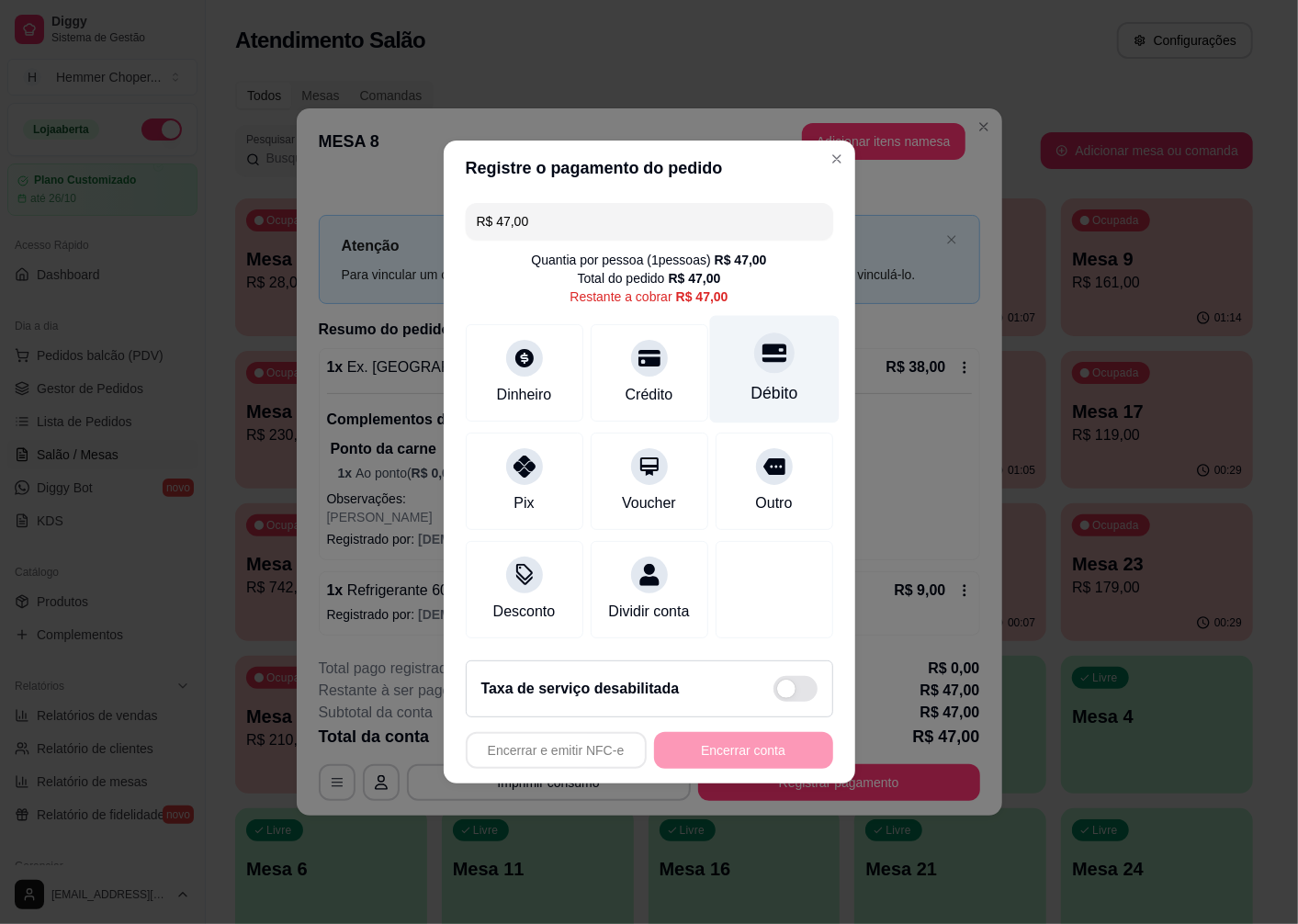
click at [763, 381] on div "Débito" at bounding box center [774, 393] width 47 height 24
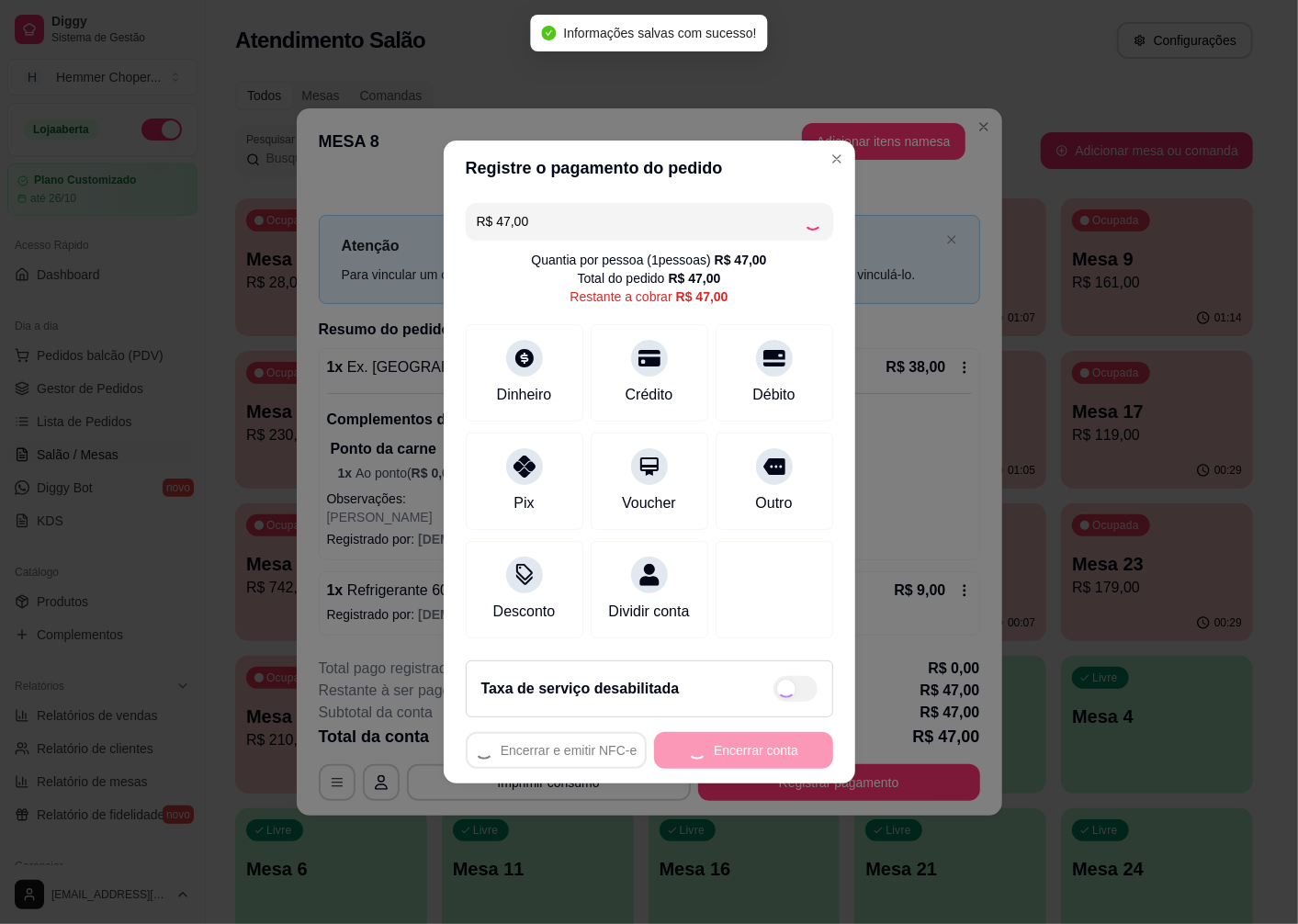
type input "R$ 0,00"
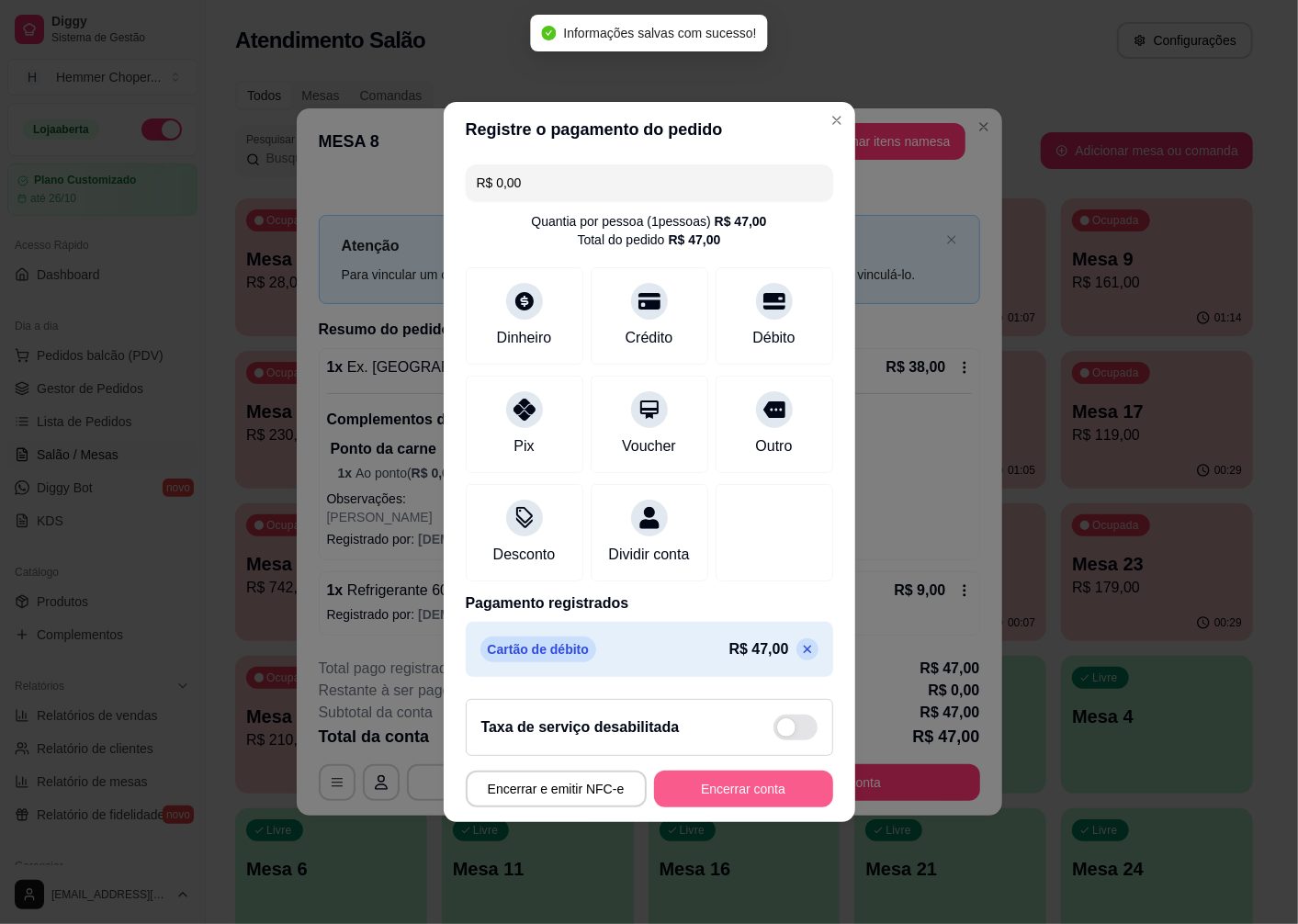
click at [748, 790] on button "Encerrar conta" at bounding box center [743, 788] width 179 height 36
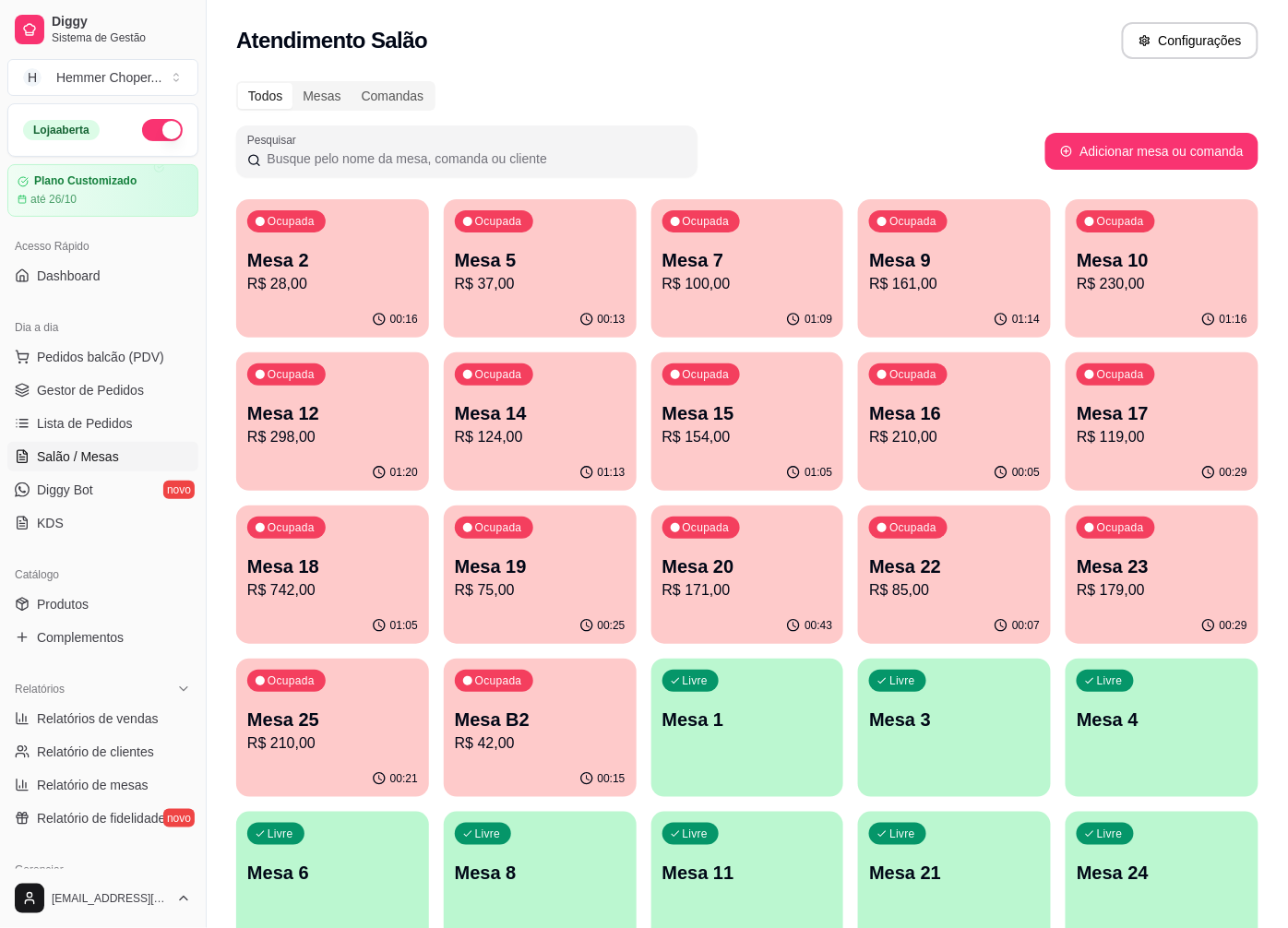
click at [795, 437] on p "R$ 154,00" at bounding box center [748, 437] width 171 height 22
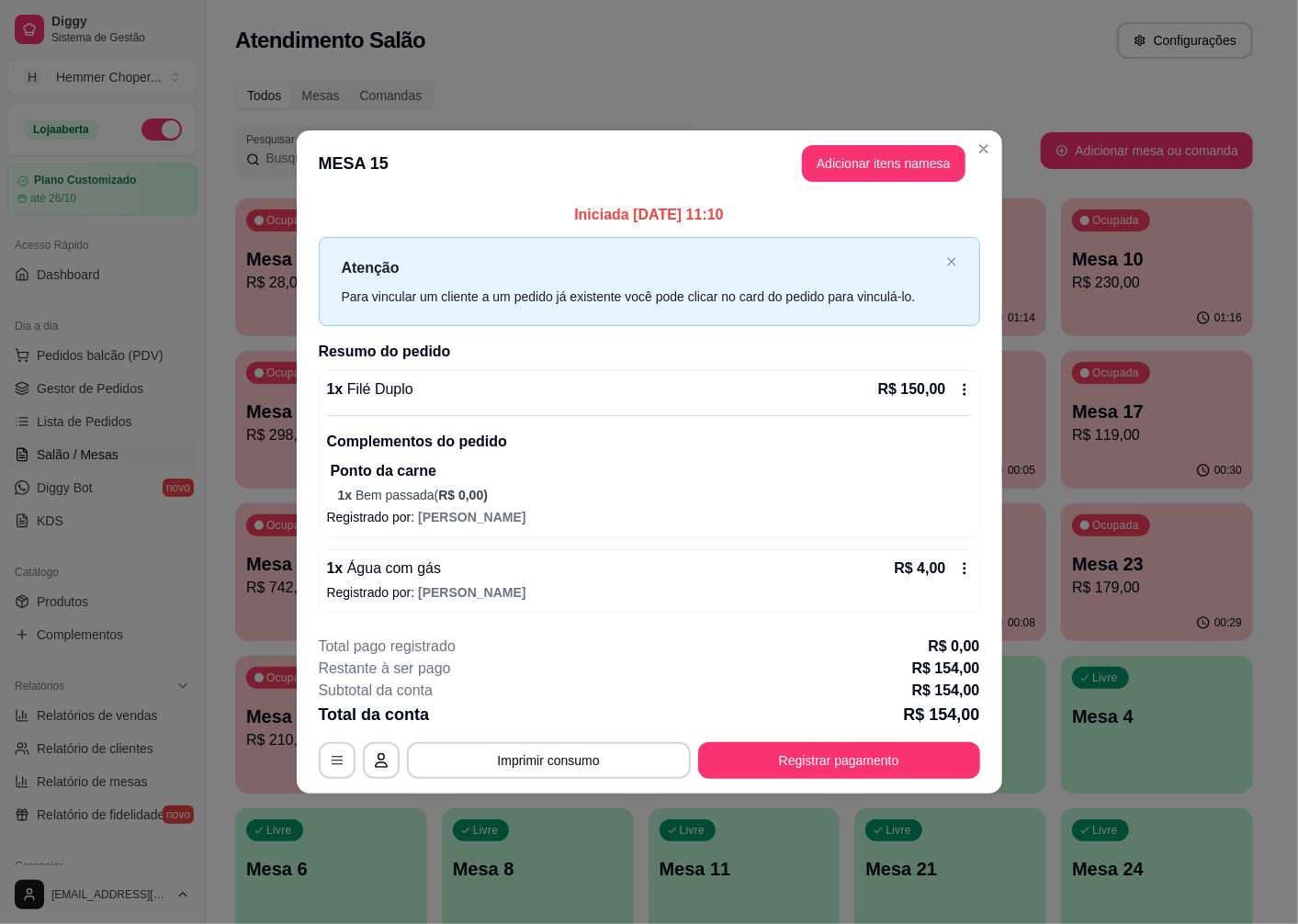
click at [890, 769] on button "Registrar pagamento" at bounding box center [838, 760] width 282 height 36
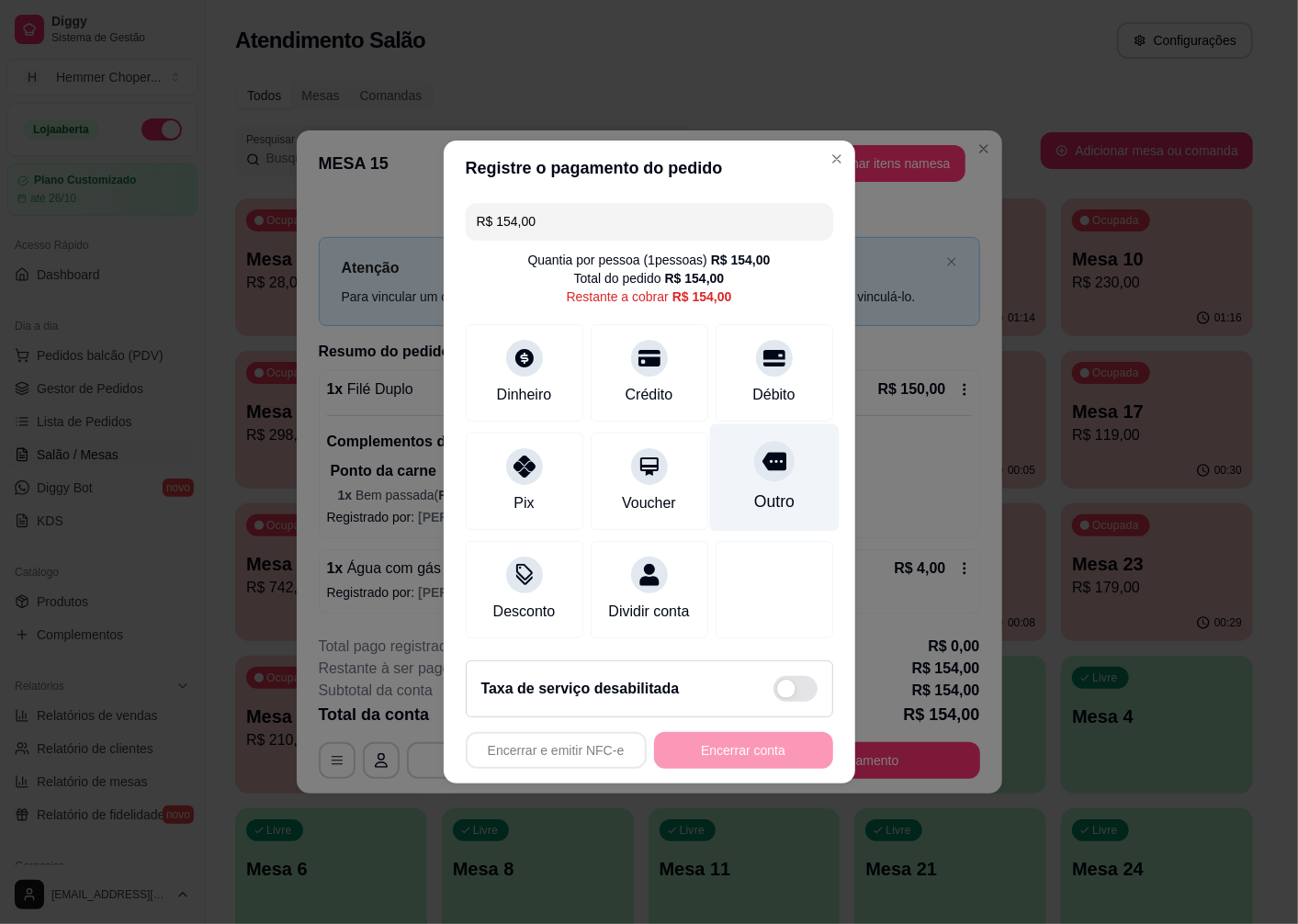
click at [778, 453] on div at bounding box center [774, 461] width 40 height 40
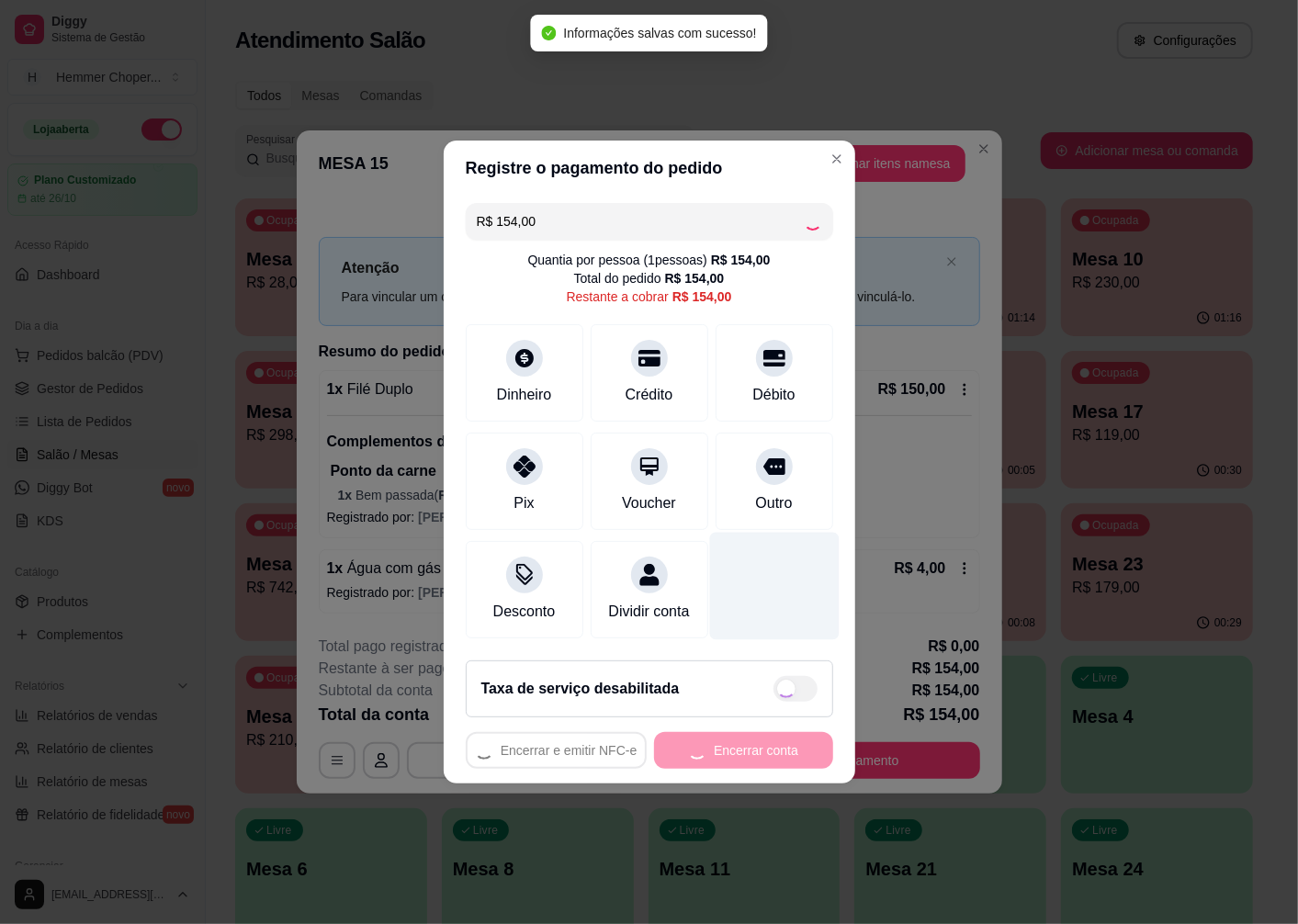
type input "R$ 0,00"
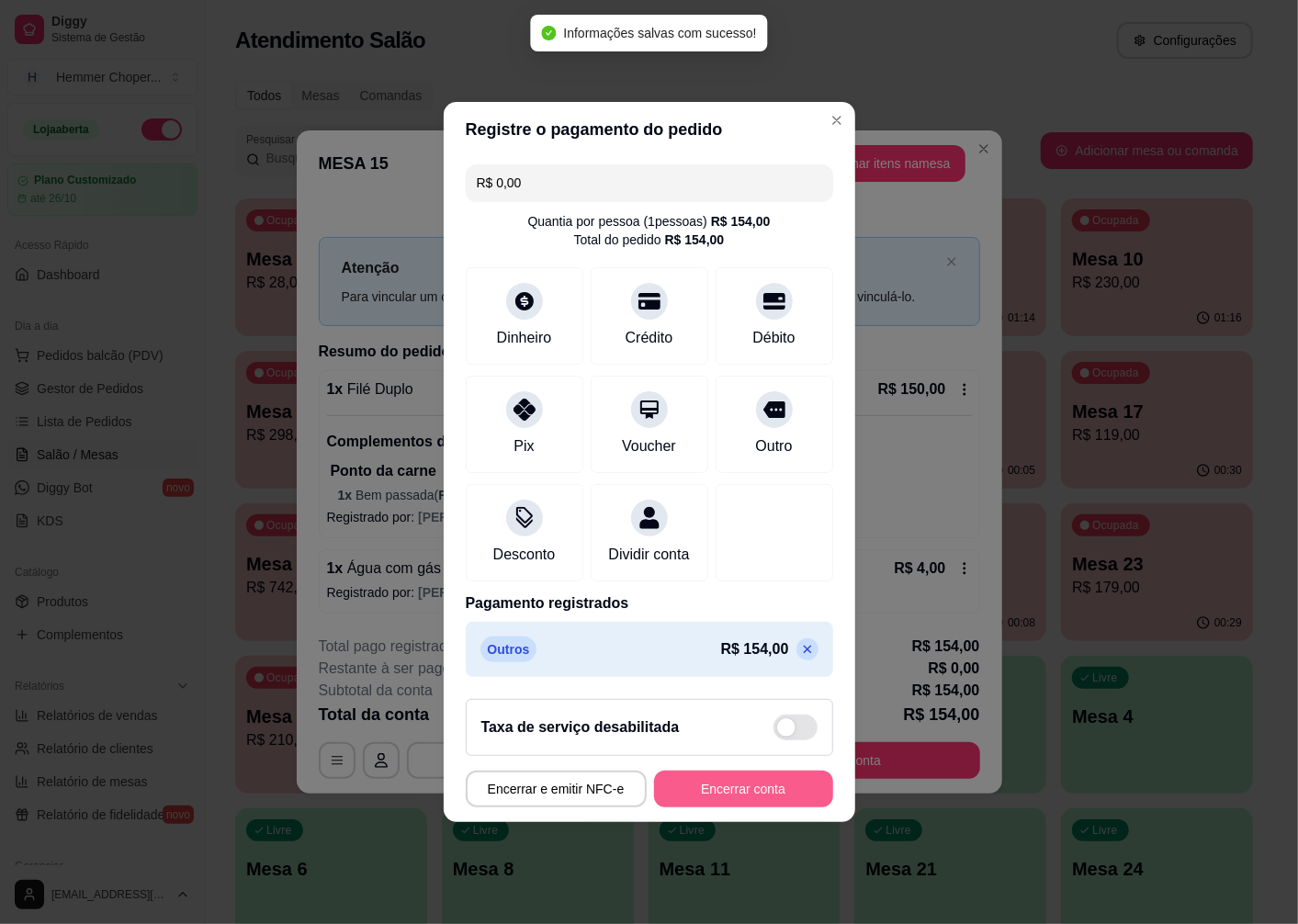
click at [764, 807] on button "Encerrar conta" at bounding box center [743, 788] width 179 height 36
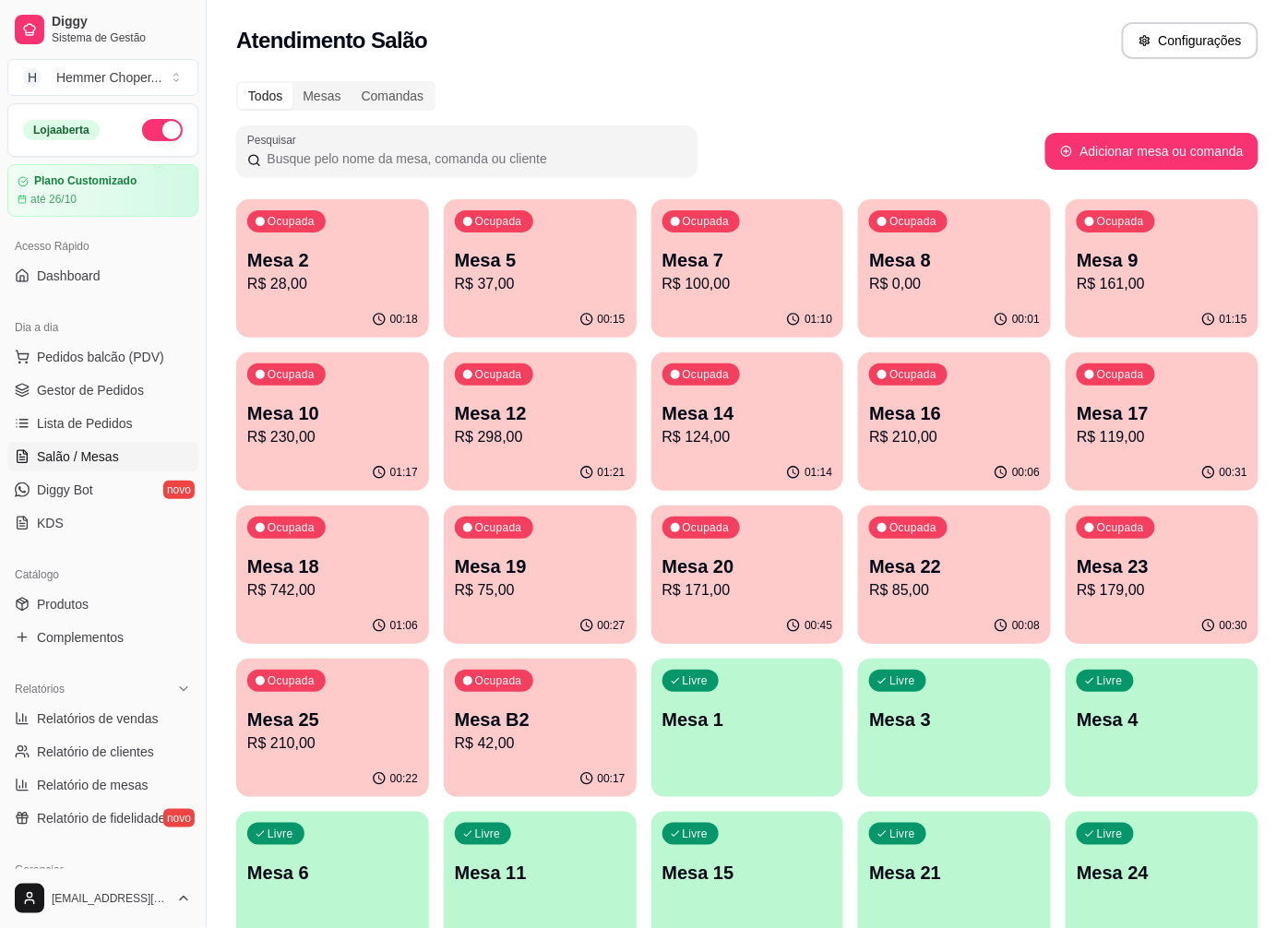
click at [780, 594] on p "R$ 171,00" at bounding box center [748, 591] width 171 height 22
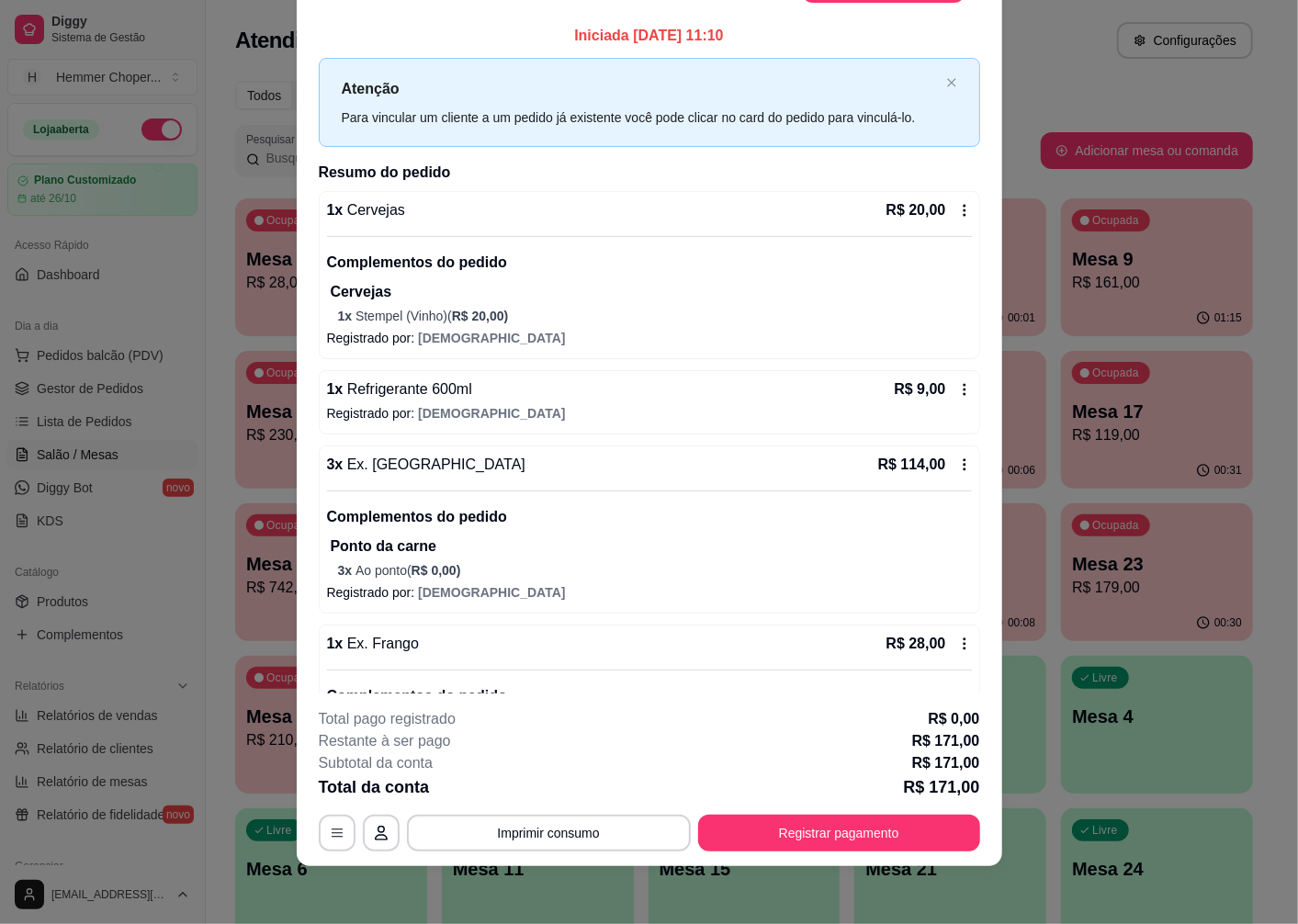
scroll to position [0, 0]
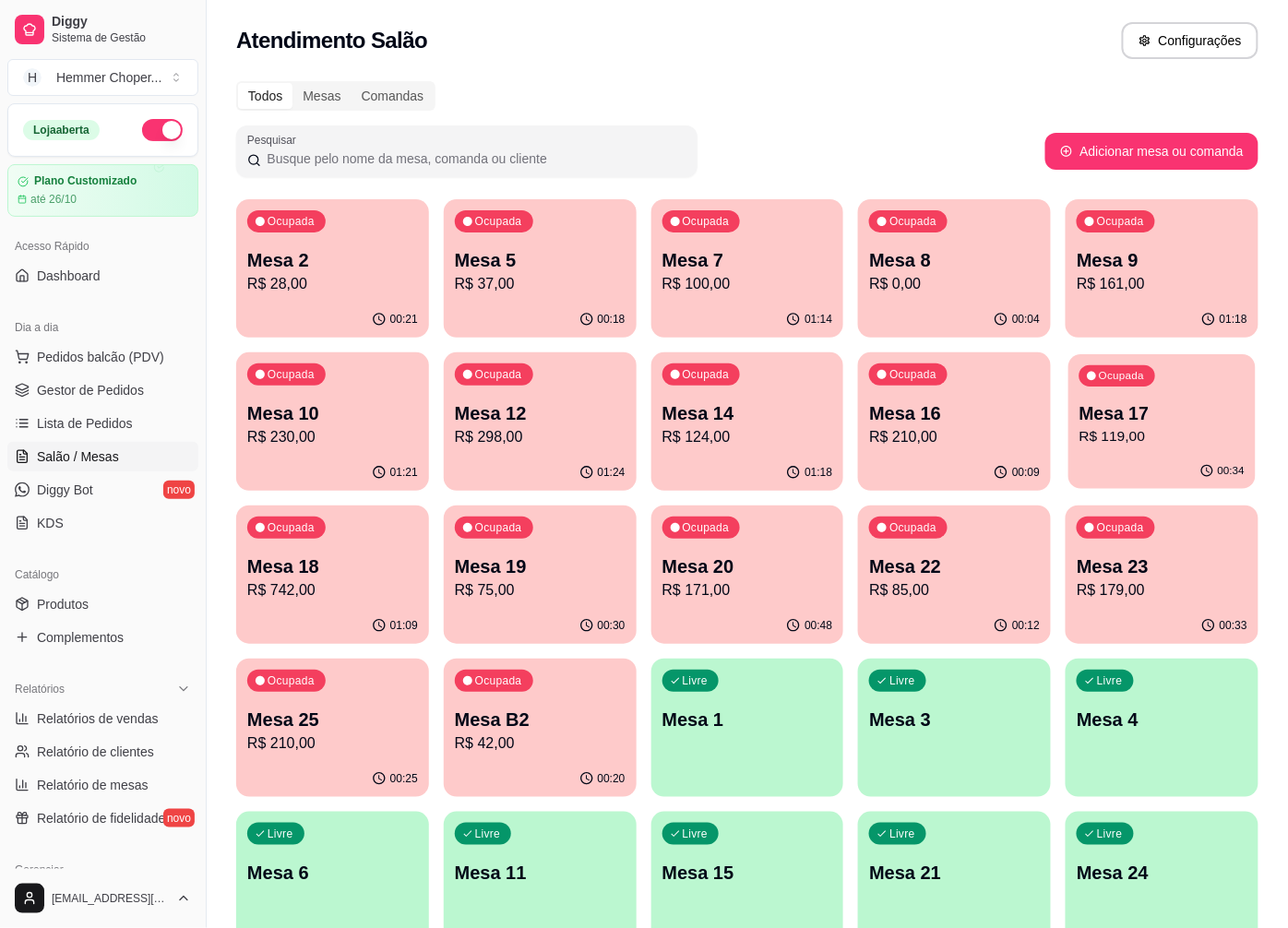
click at [1152, 439] on p "R$ 119,00" at bounding box center [1162, 437] width 165 height 22
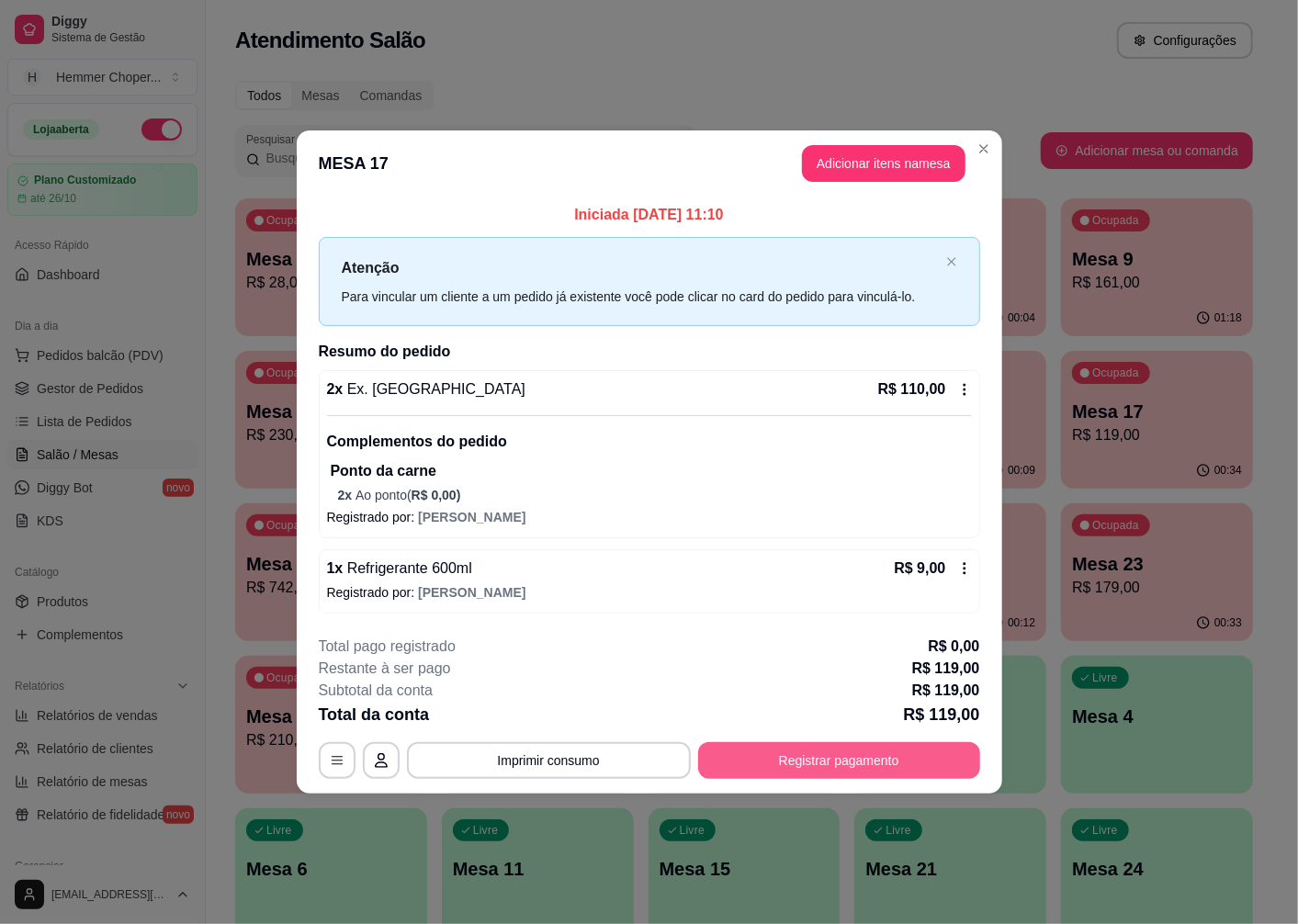
click at [824, 749] on button "Registrar pagamento" at bounding box center [838, 760] width 282 height 36
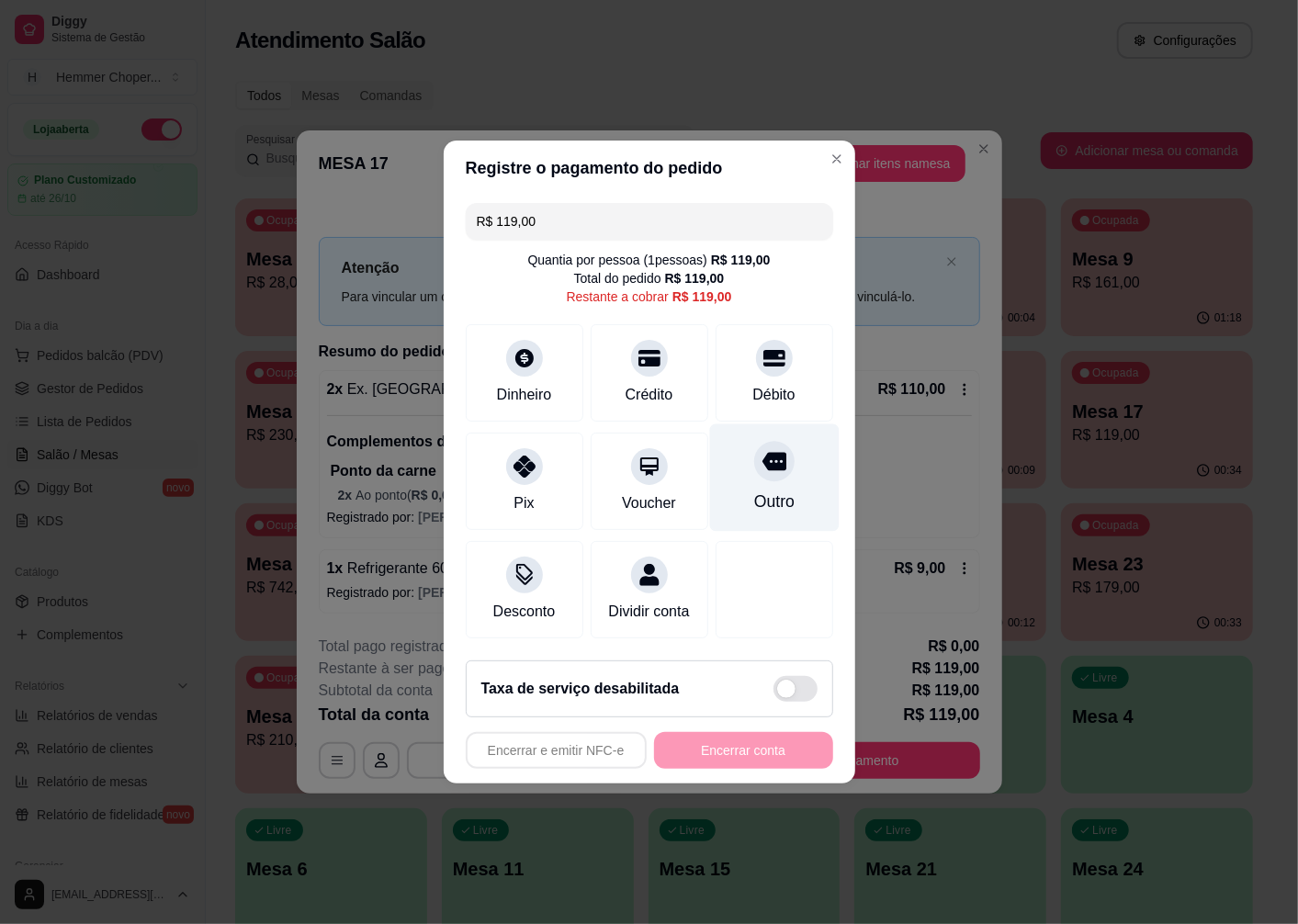
click at [768, 449] on icon at bounding box center [774, 461] width 24 height 24
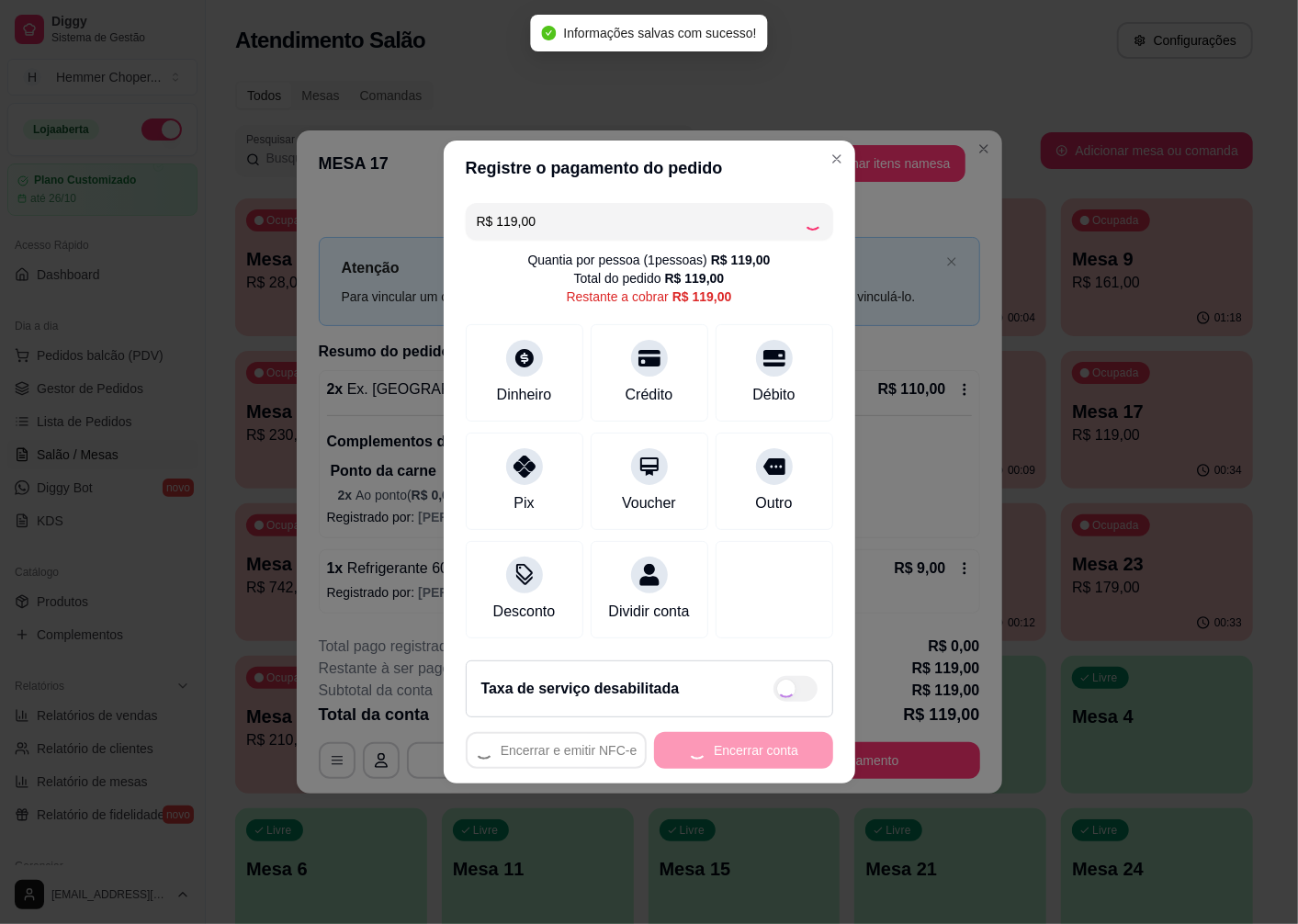
type input "R$ 0,00"
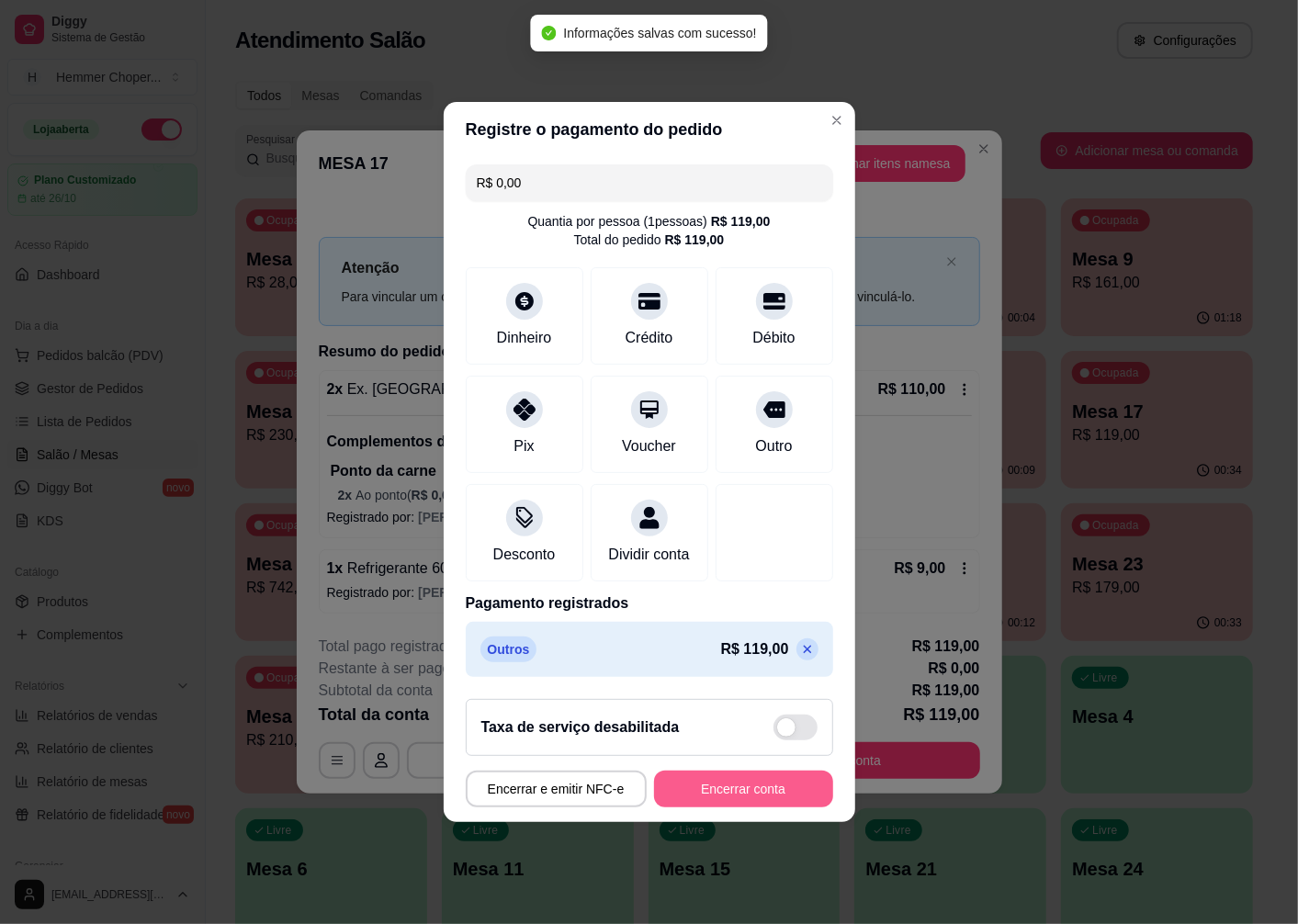
click at [776, 805] on button "Encerrar conta" at bounding box center [743, 788] width 179 height 36
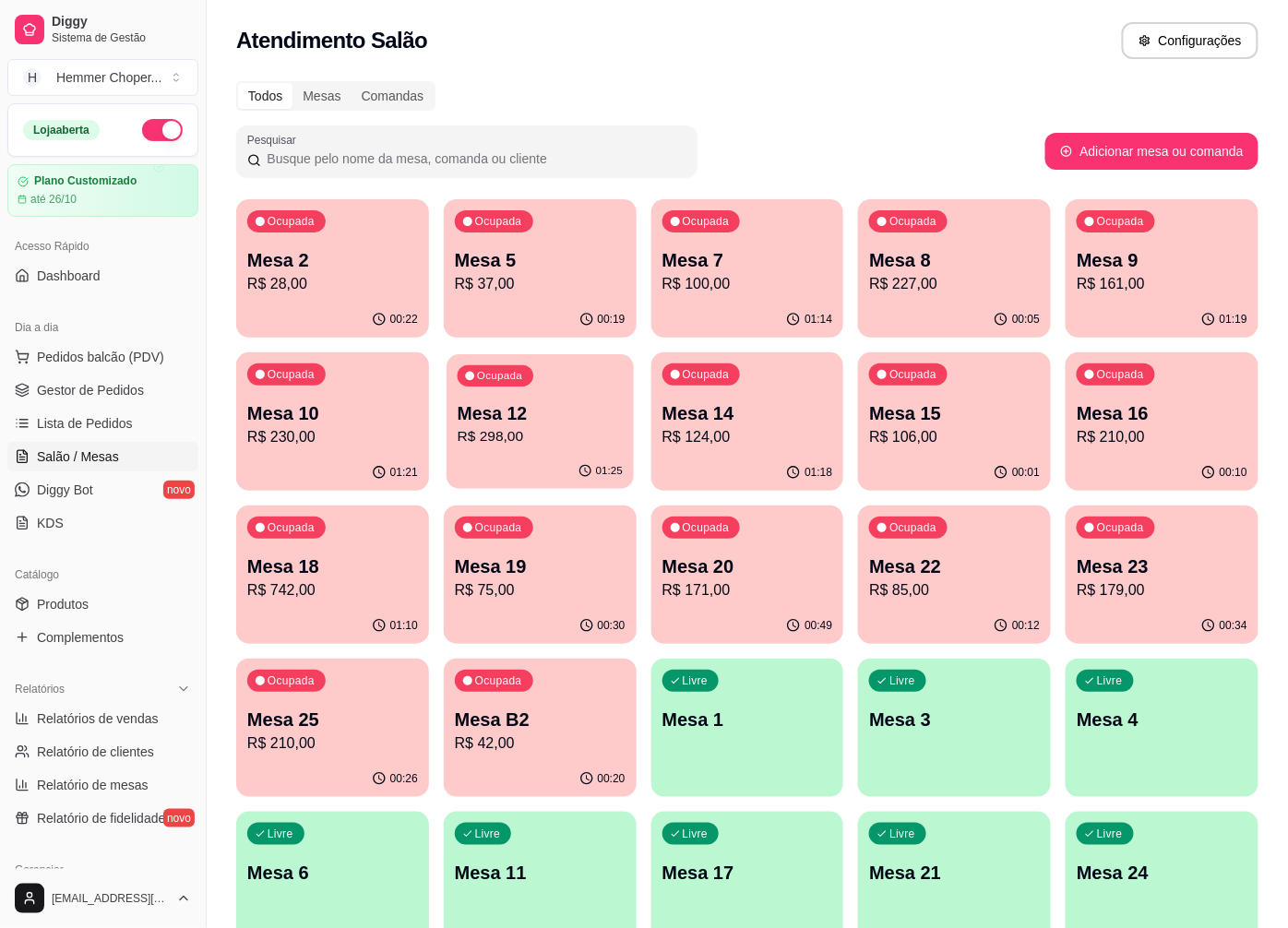
click at [560, 428] on p "R$ 298,00" at bounding box center [539, 437] width 165 height 22
click at [781, 415] on p "Mesa 14" at bounding box center [748, 413] width 171 height 26
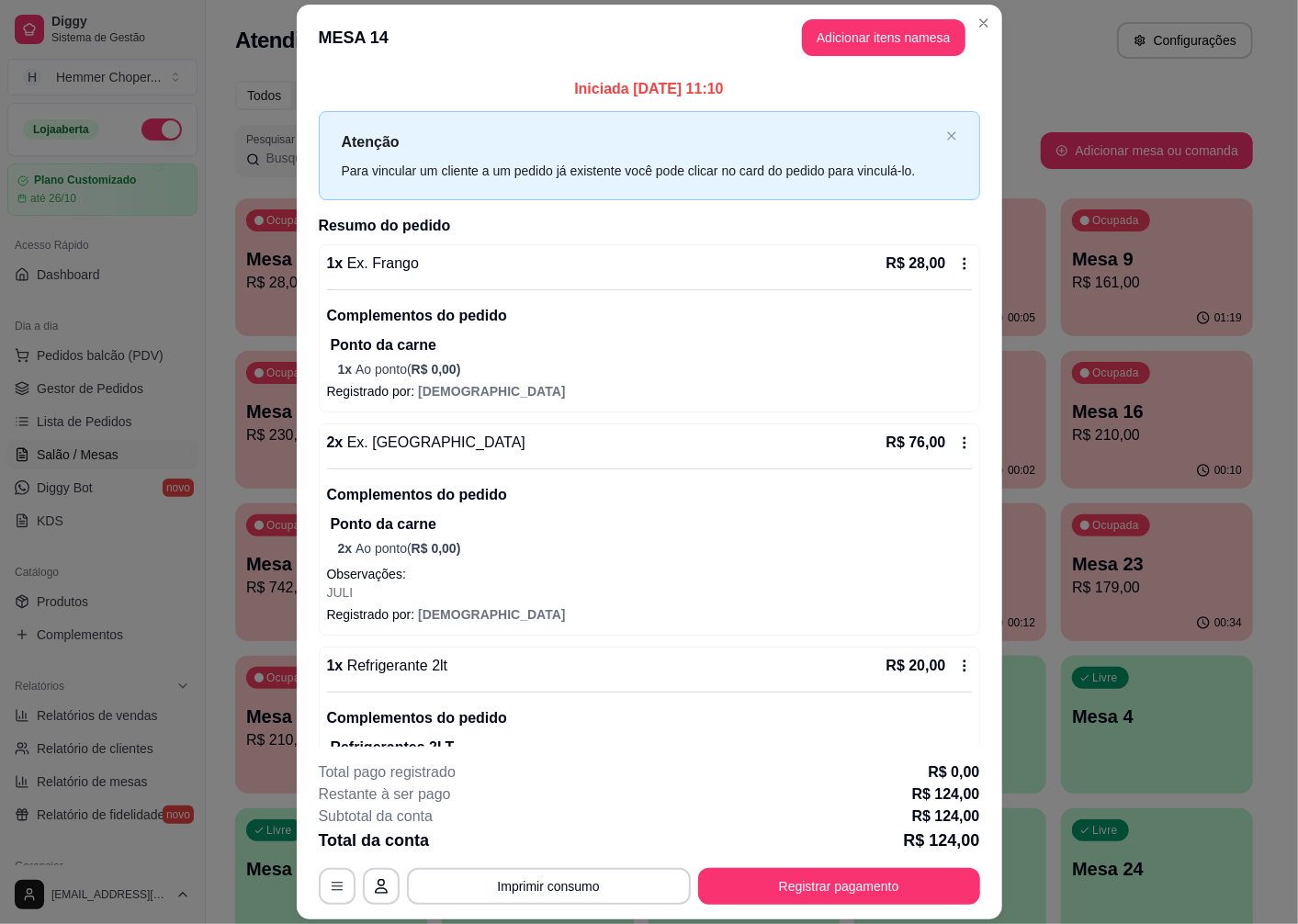
scroll to position [76, 0]
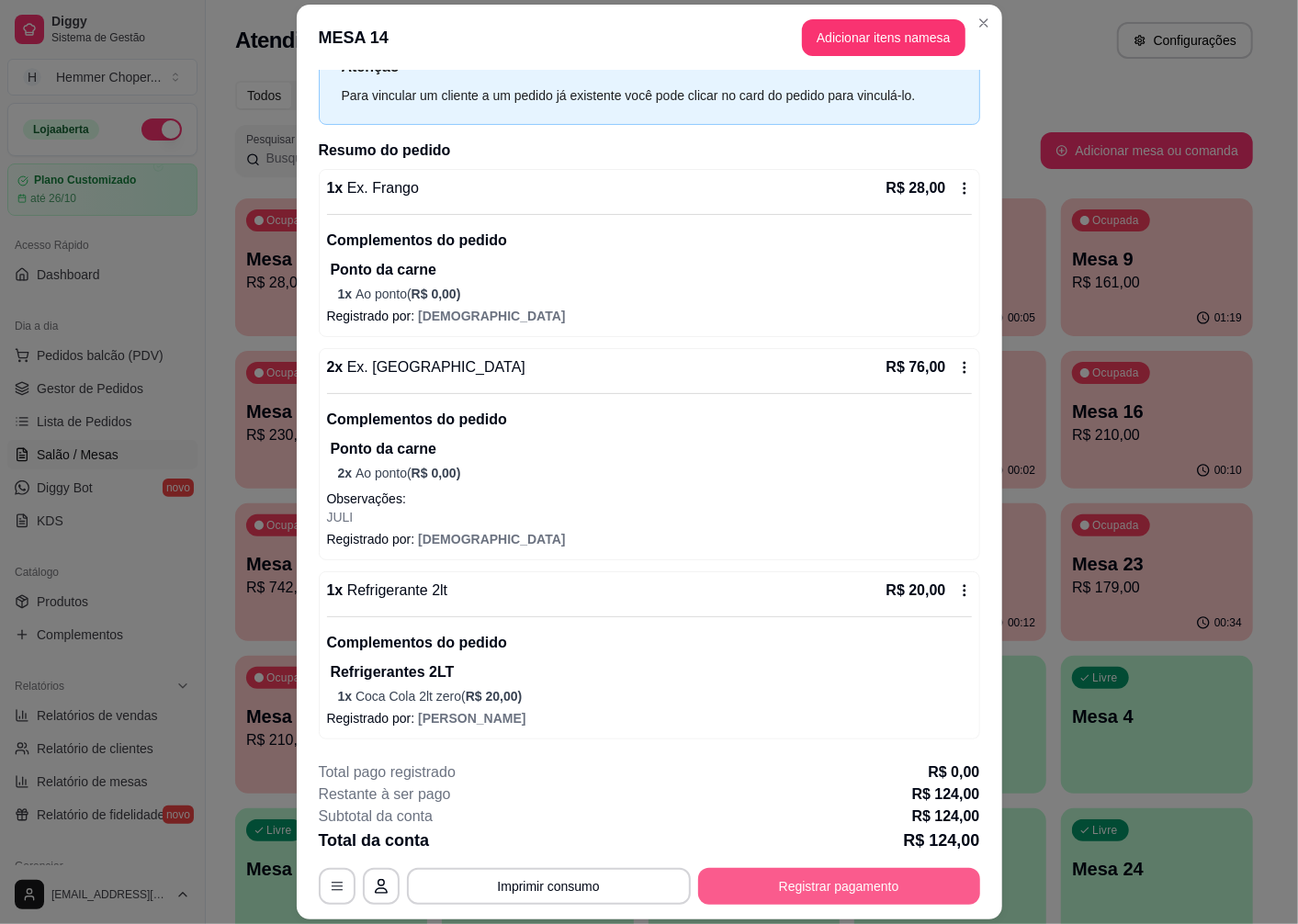
click at [869, 893] on button "Registrar pagamento" at bounding box center [838, 886] width 282 height 36
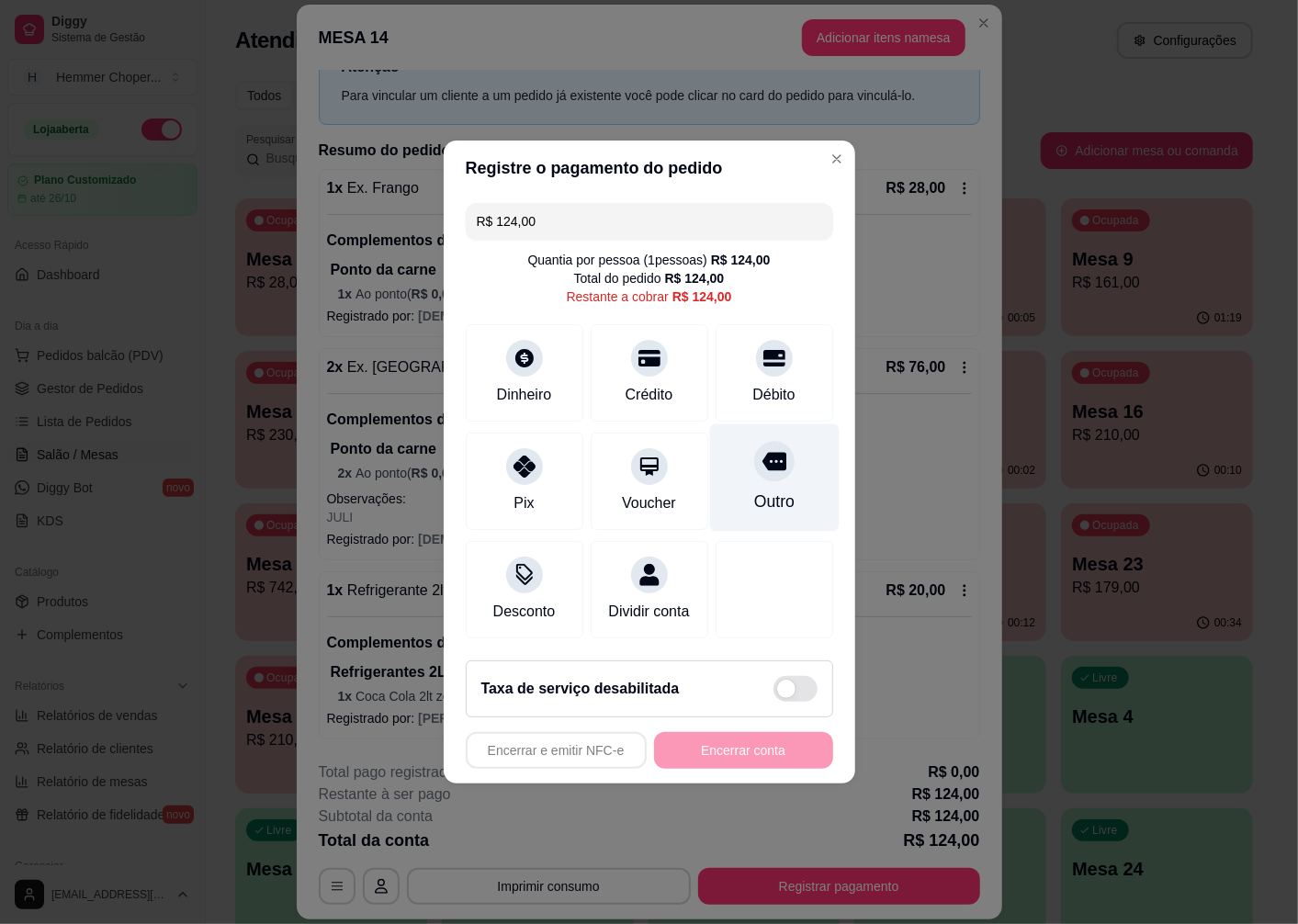
click at [762, 453] on icon at bounding box center [774, 462] width 24 height 19
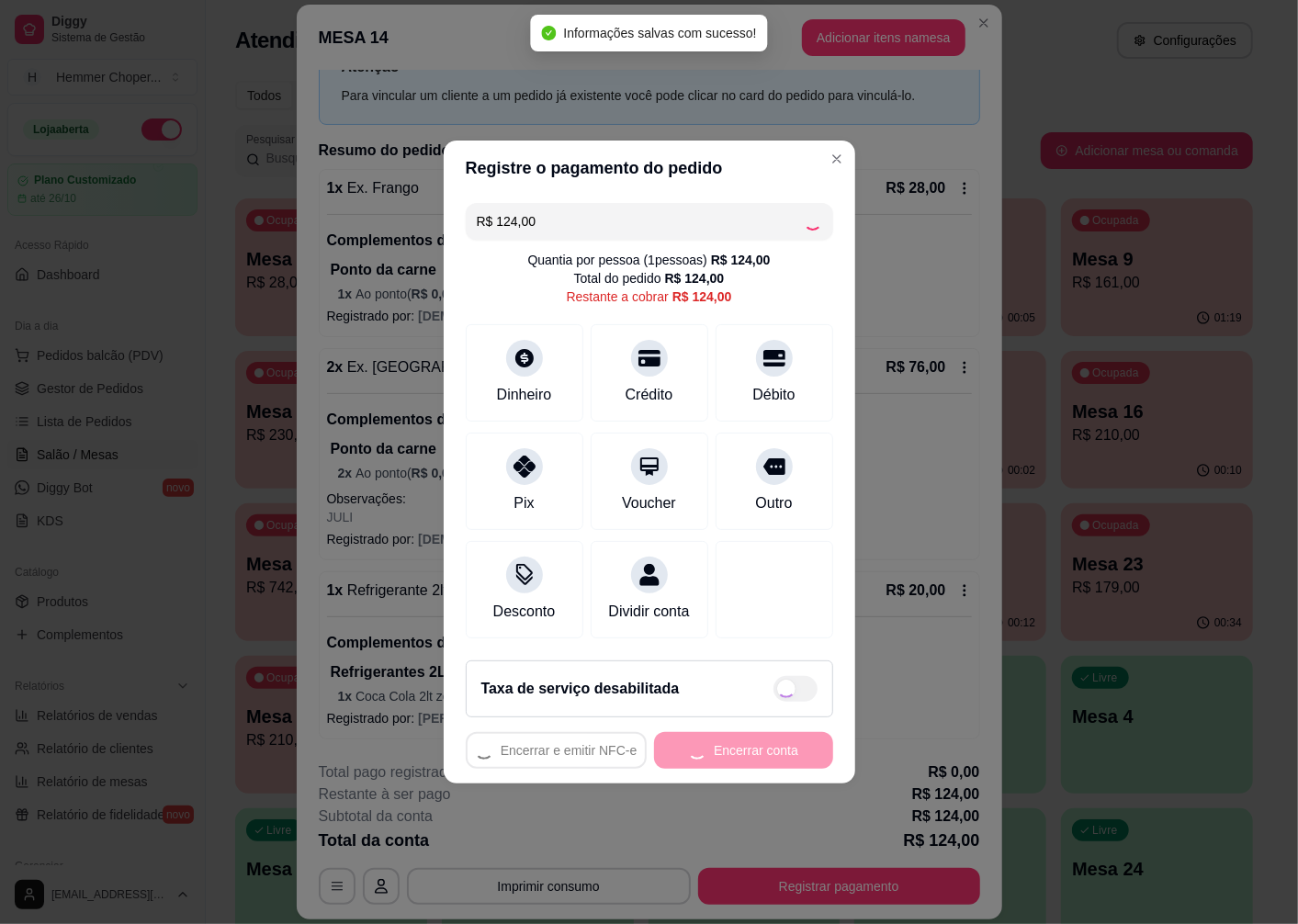
type input "R$ 0,00"
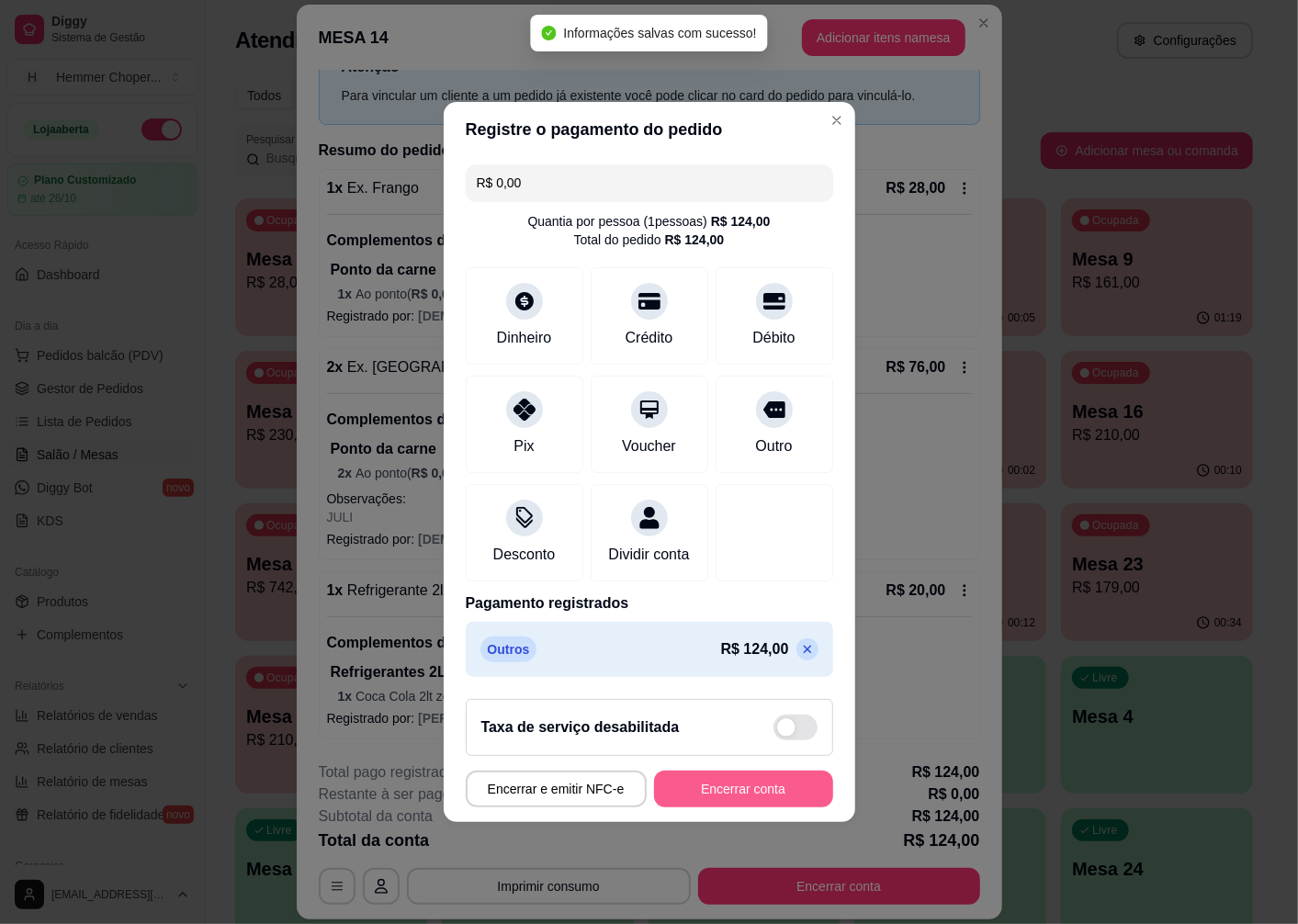
click at [788, 806] on button "Encerrar conta" at bounding box center [743, 788] width 179 height 36
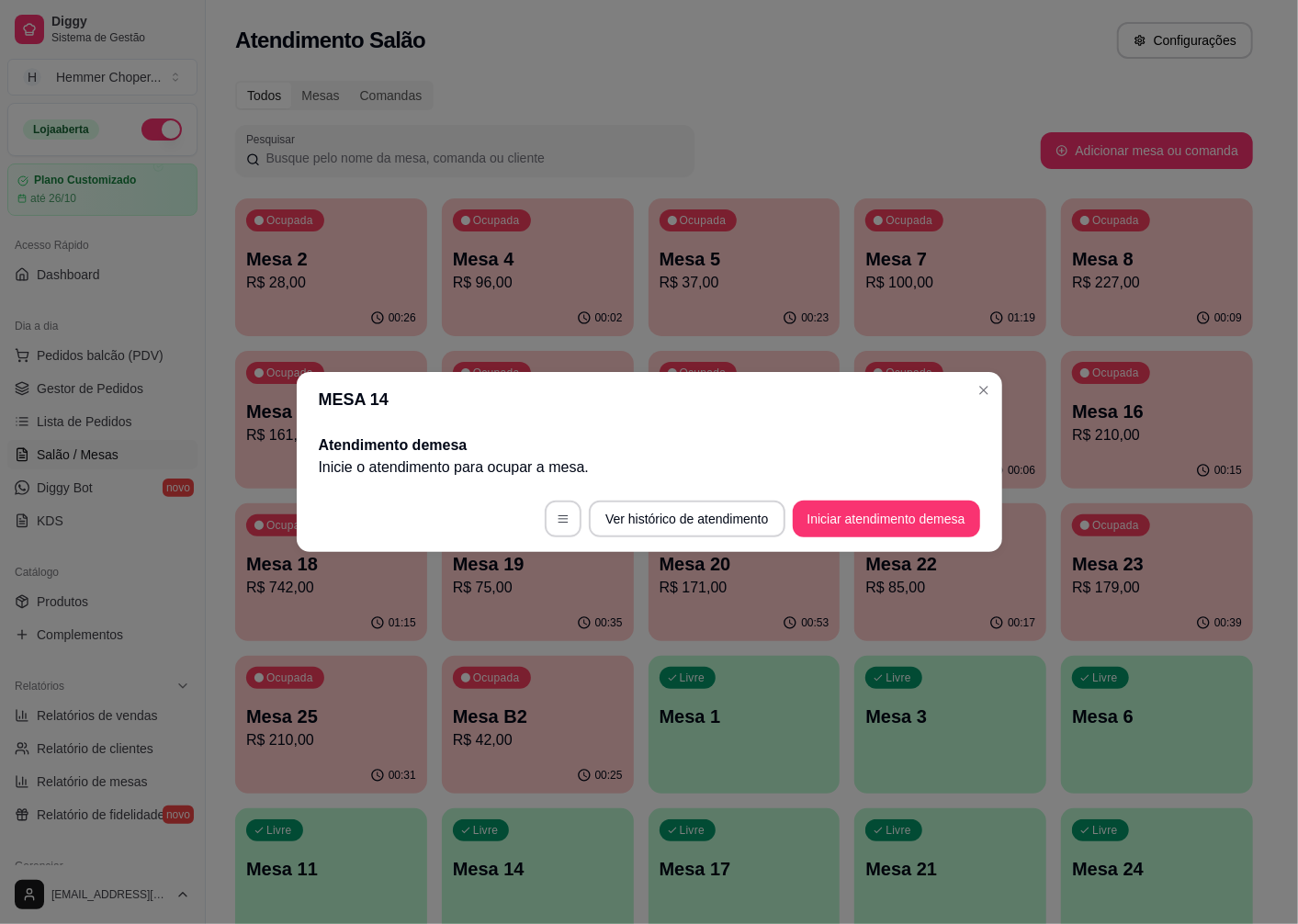
scroll to position [0, 0]
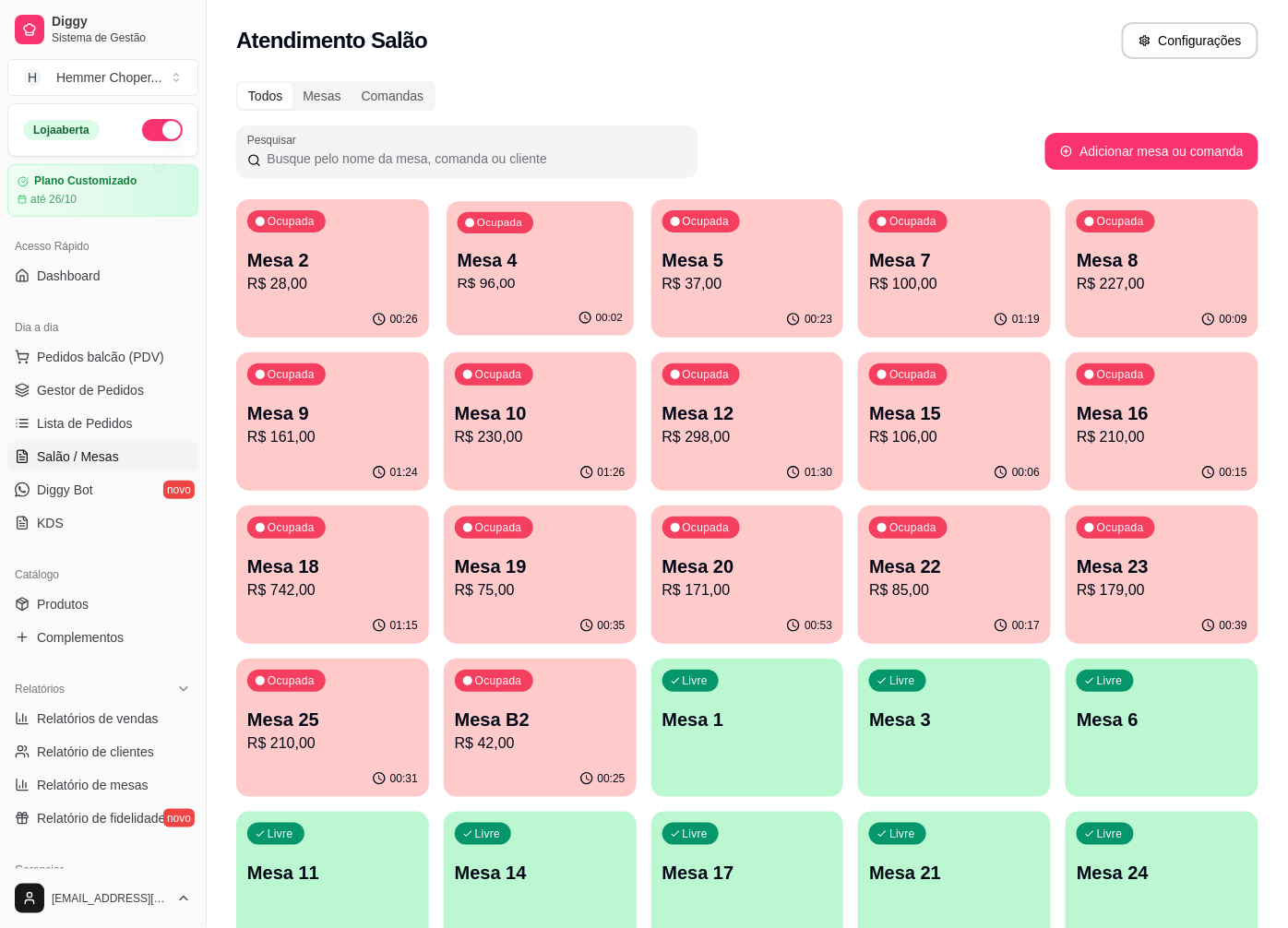
click at [557, 308] on div "00:02" at bounding box center [540, 319] width 187 height 36
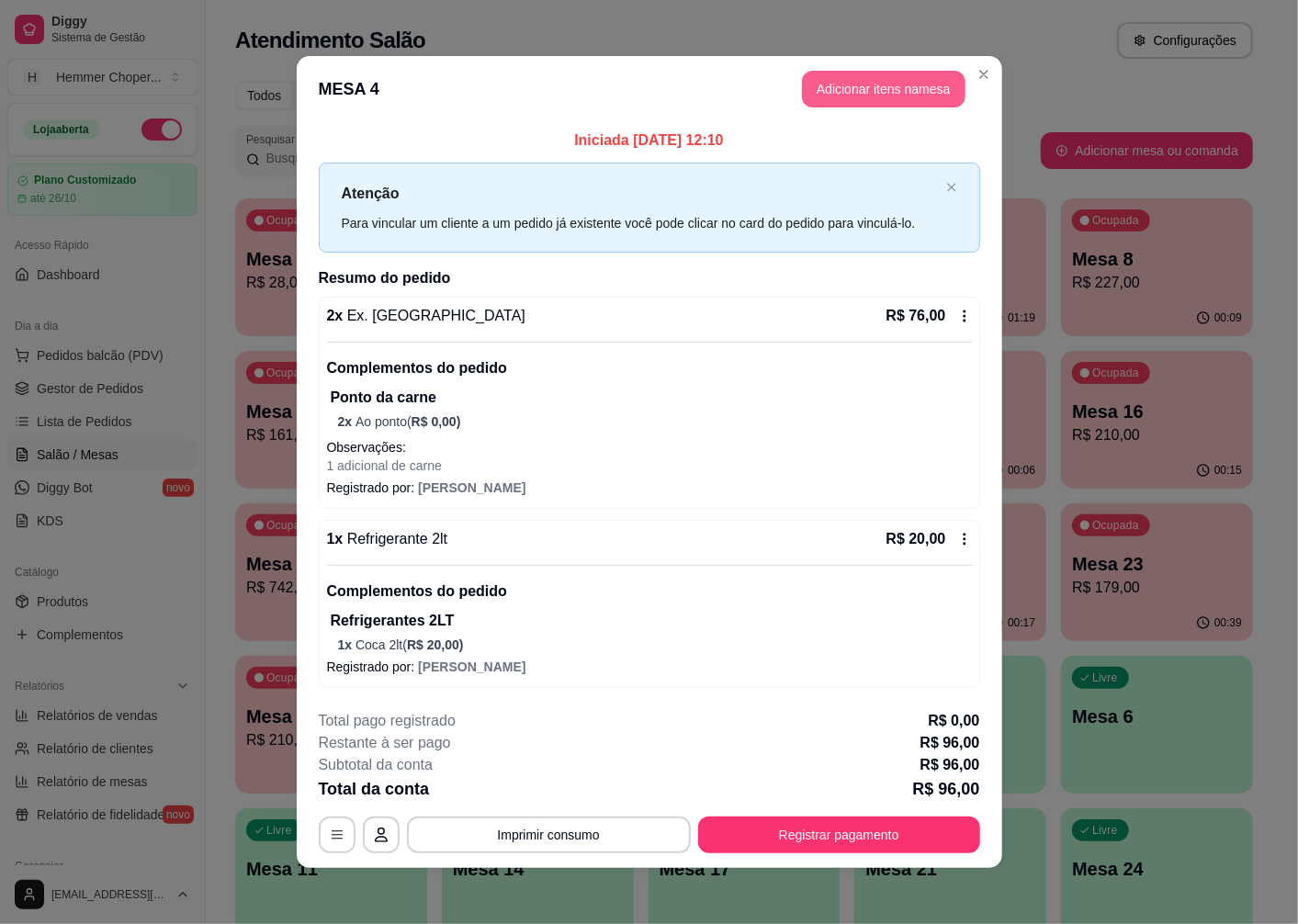
click at [871, 78] on button "Adicionar itens na mesa" at bounding box center [884, 88] width 164 height 36
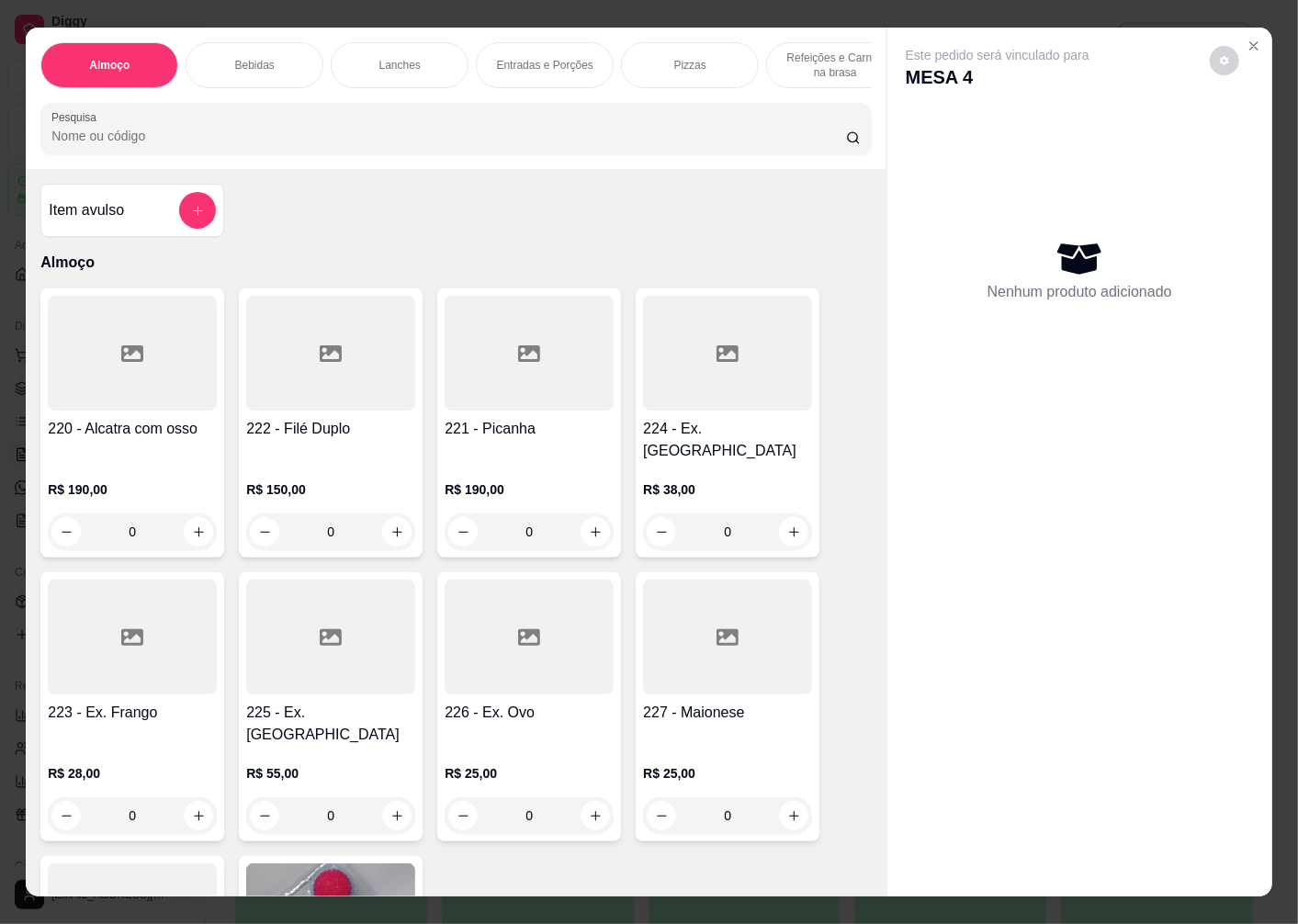
click at [785, 520] on div "0" at bounding box center [728, 531] width 169 height 36
click at [192, 228] on button "add-separate-item" at bounding box center [196, 210] width 36 height 36
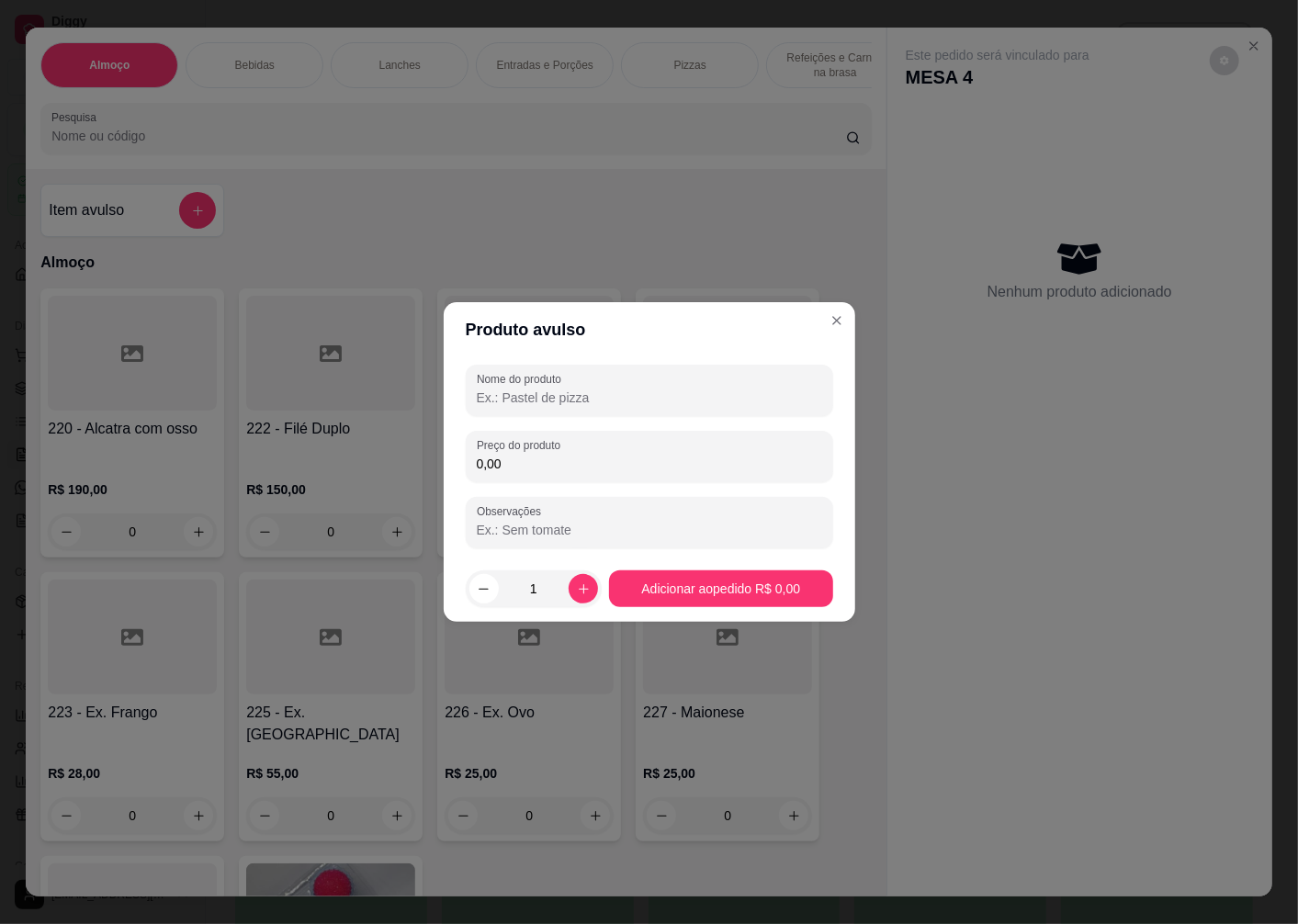
click at [579, 408] on div at bounding box center [650, 390] width 346 height 36
type input "adicional de carne"
click at [547, 451] on label "Preço do produto" at bounding box center [522, 445] width 90 height 16
click at [547, 455] on input "0,00" at bounding box center [650, 463] width 346 height 19
type input "28,00"
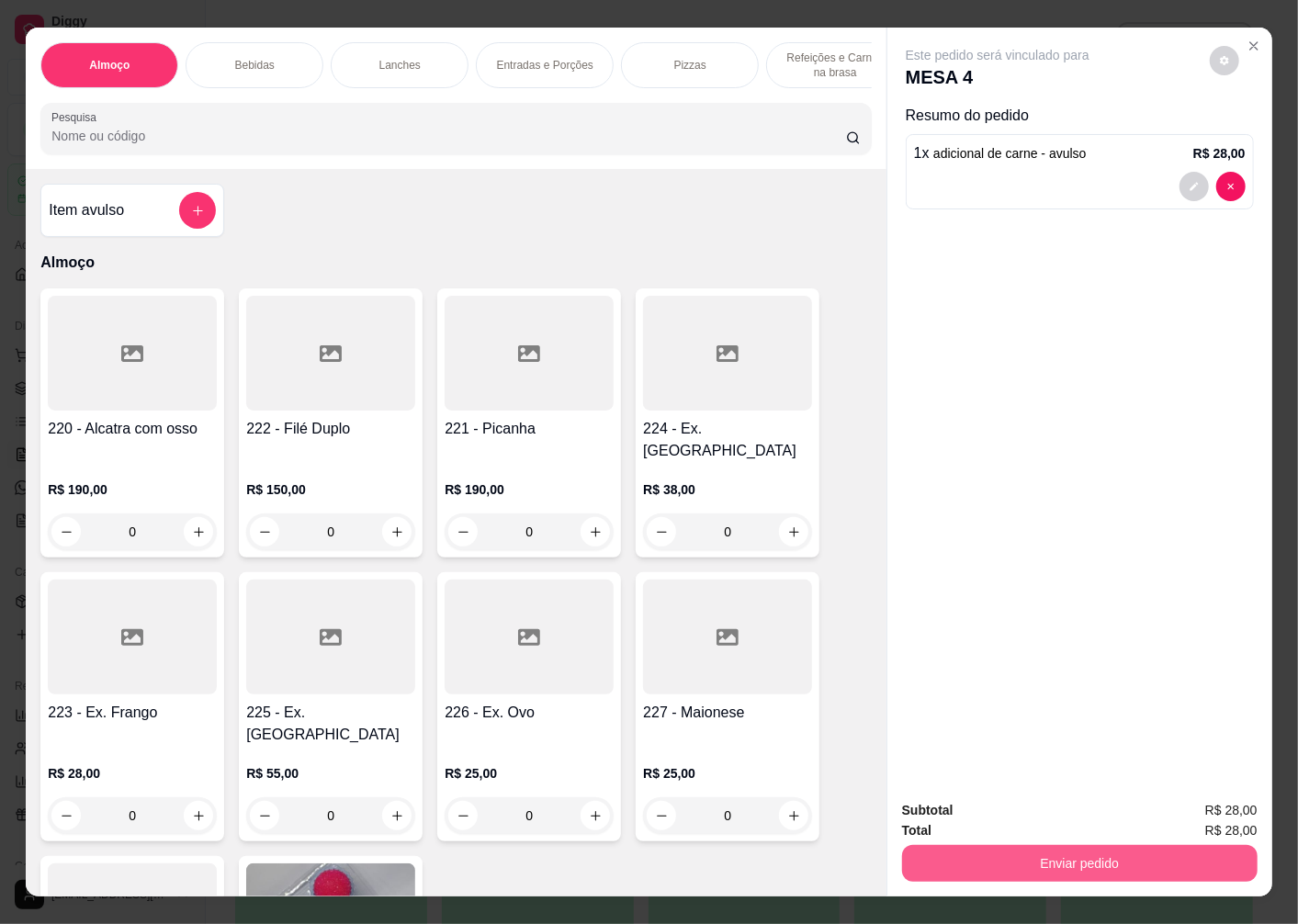
click at [1057, 866] on button "Enviar pedido" at bounding box center [1080, 863] width 355 height 36
click at [1189, 814] on button "Enviar pedido" at bounding box center [1210, 811] width 104 height 35
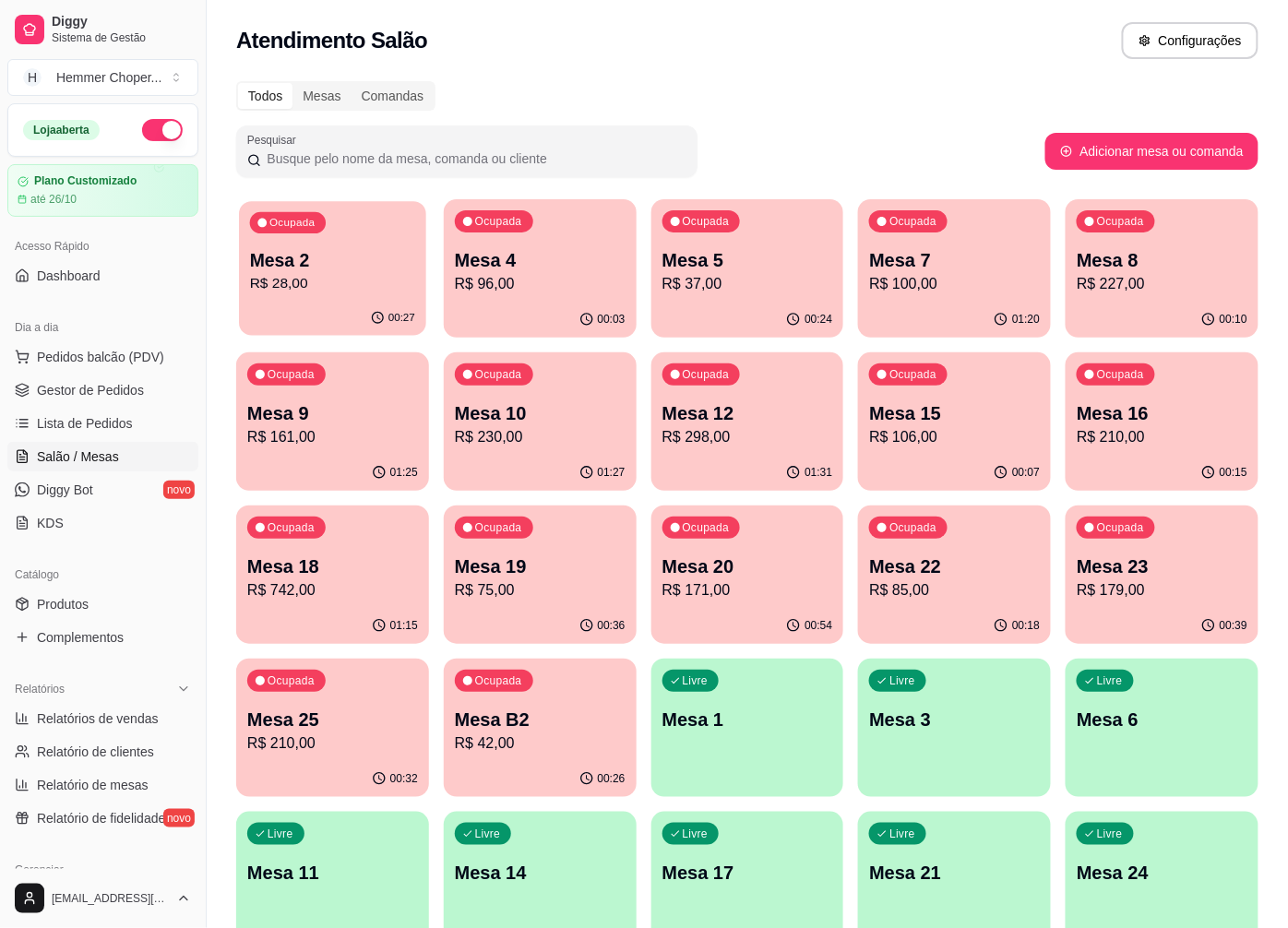
click at [363, 281] on p "R$ 28,00" at bounding box center [332, 284] width 165 height 22
click at [1154, 252] on p "Mesa 8" at bounding box center [1162, 260] width 171 height 26
click at [375, 404] on p "Mesa 9" at bounding box center [332, 413] width 171 height 26
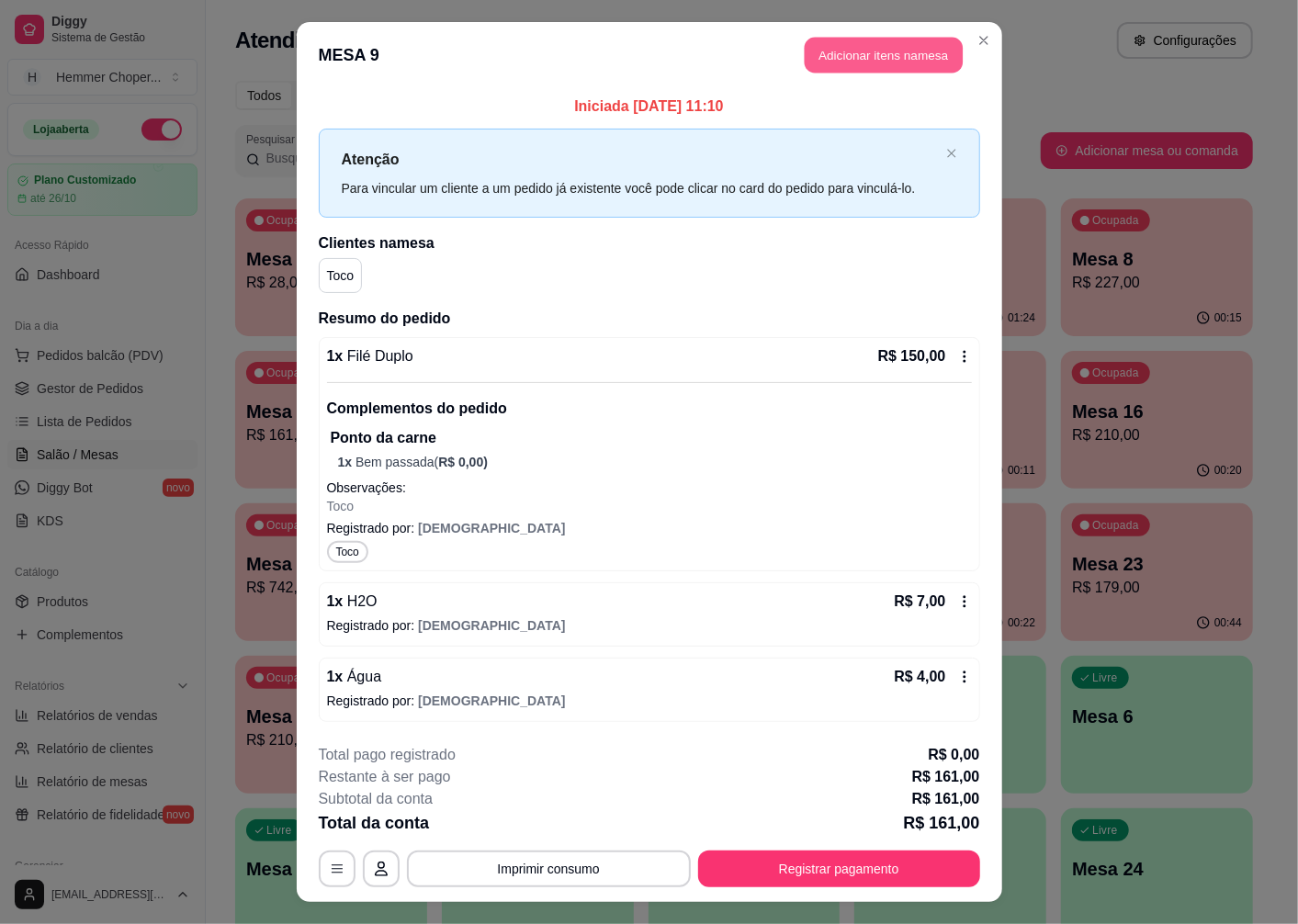
click at [906, 55] on button "Adicionar itens na mesa" at bounding box center [884, 55] width 158 height 35
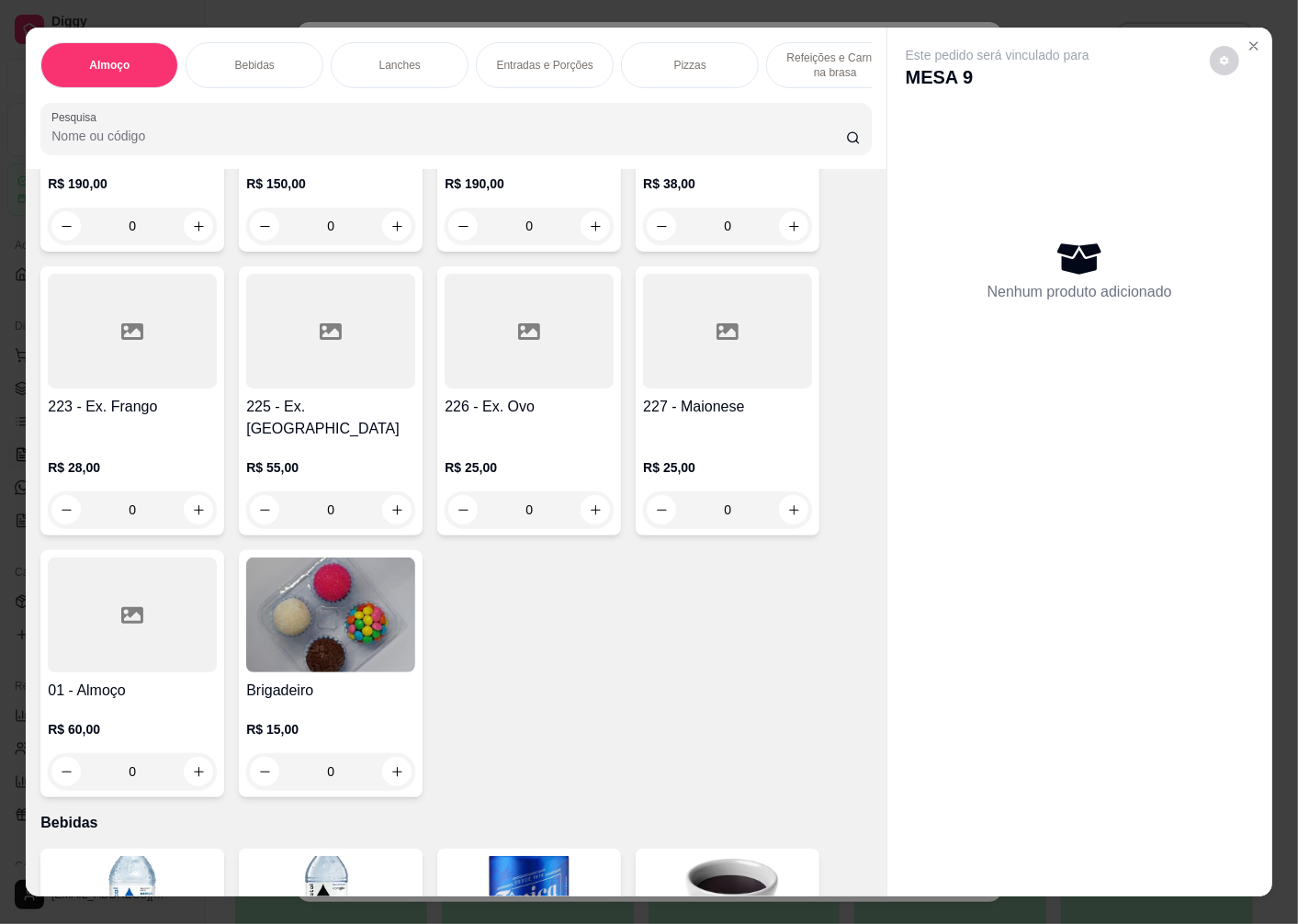
scroll to position [714, 0]
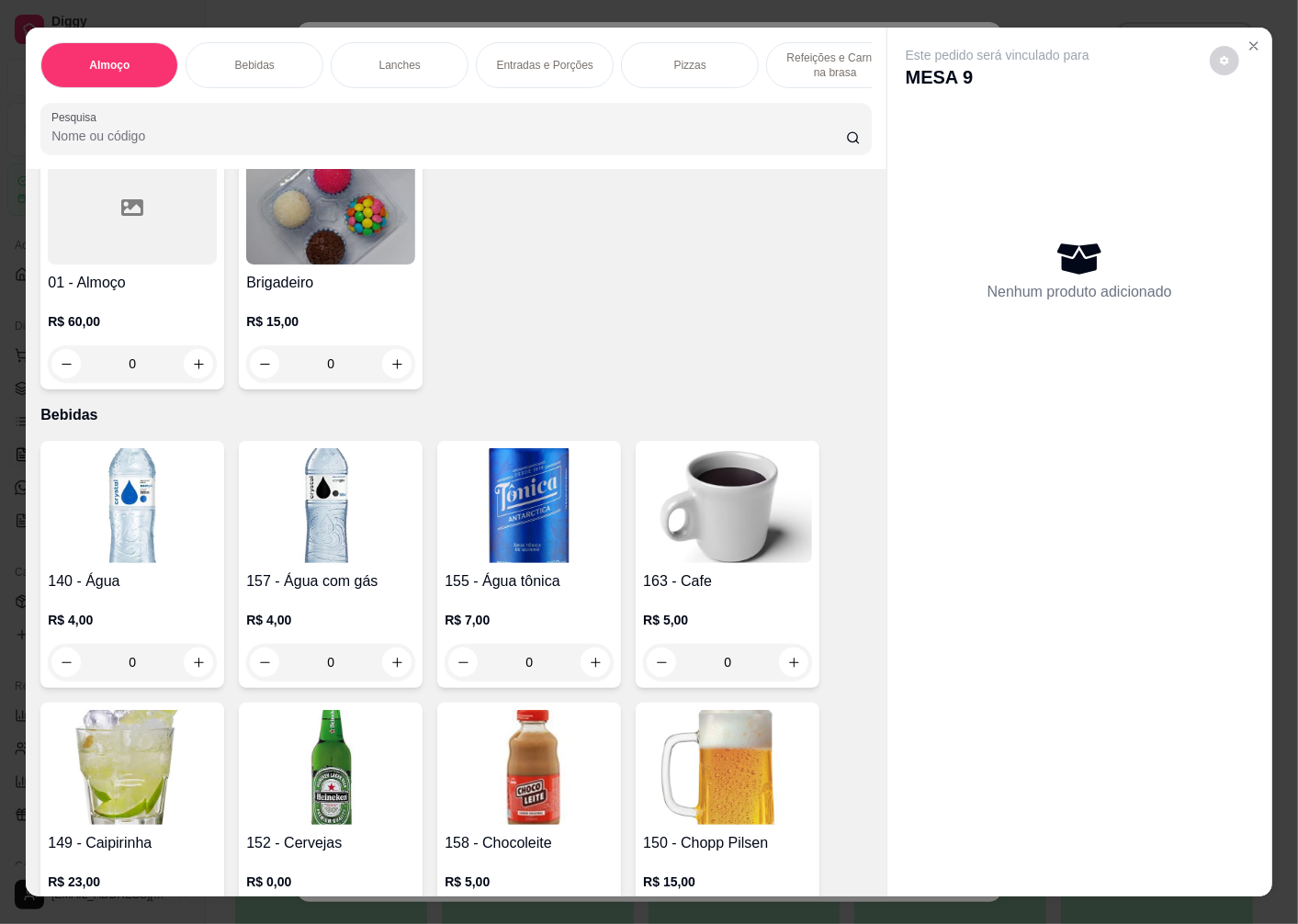
click at [791, 648] on button "increase-product-quantity" at bounding box center [793, 663] width 29 height 29
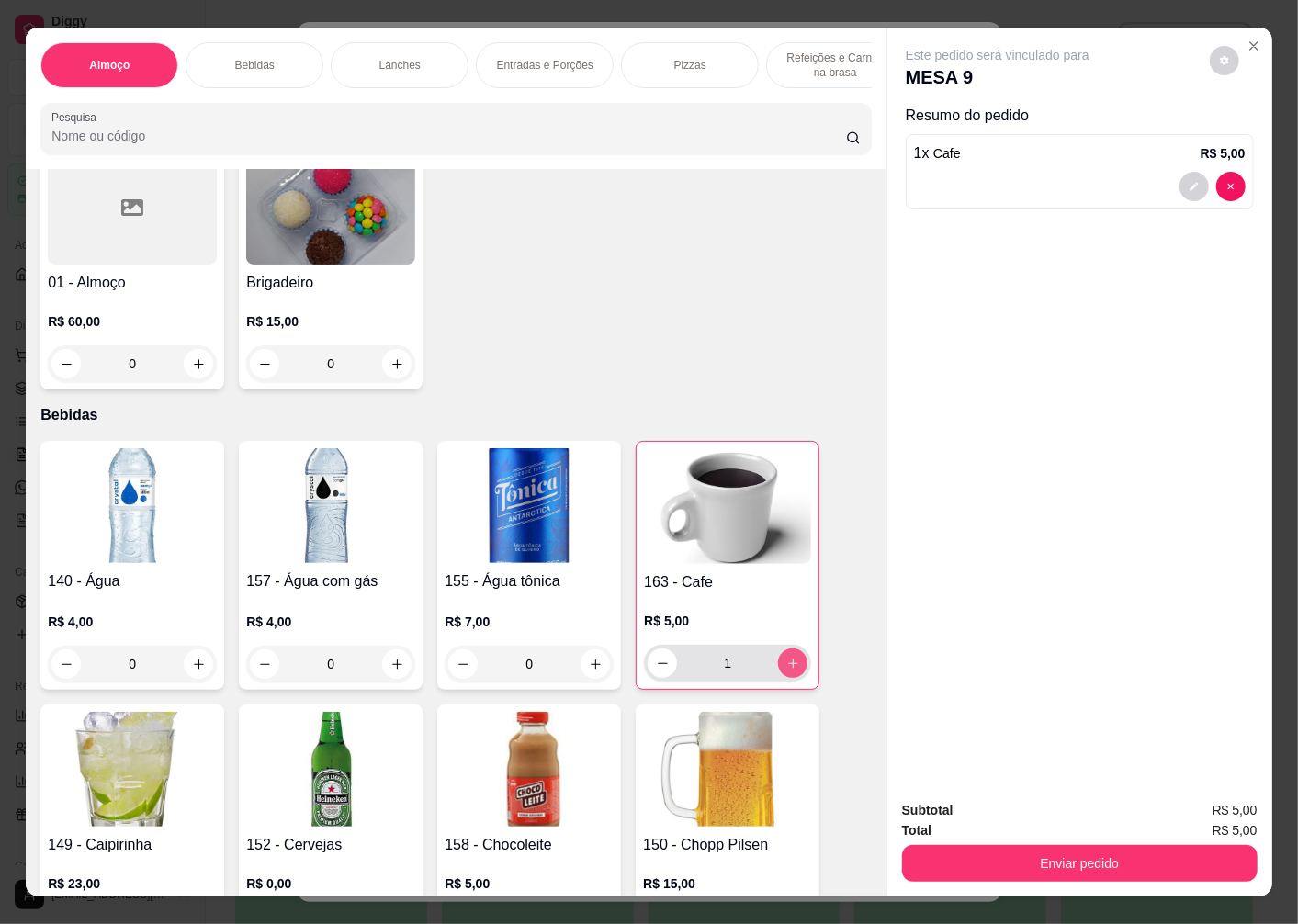
click at [784, 648] on button "increase-product-quantity" at bounding box center [792, 663] width 29 height 29
type input "2"
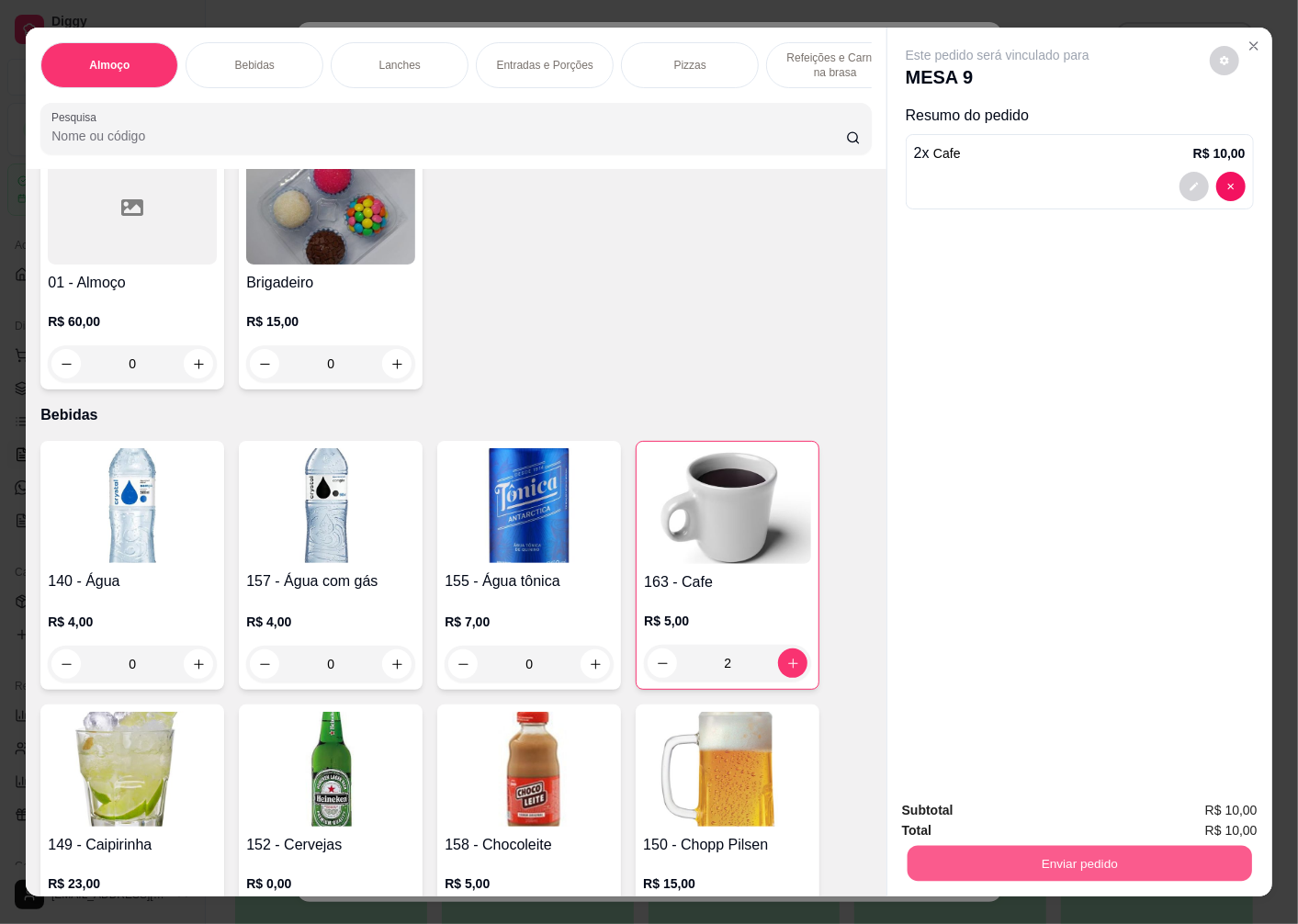
click at [1052, 855] on button "Enviar pedido" at bounding box center [1079, 863] width 345 height 35
click at [1194, 815] on button "Enviar pedido" at bounding box center [1210, 811] width 104 height 35
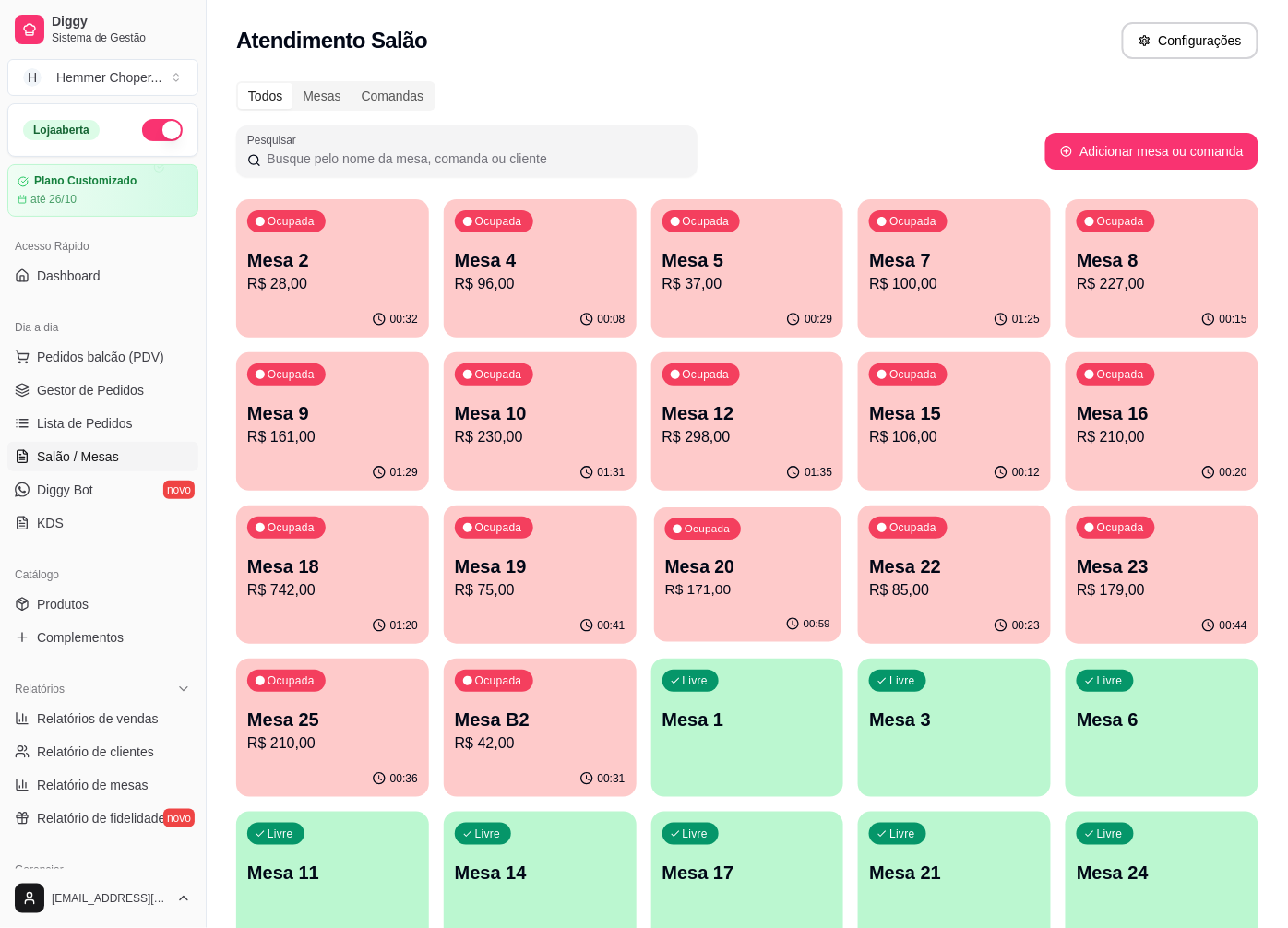
click at [746, 610] on div "00:59" at bounding box center [748, 625] width 187 height 36
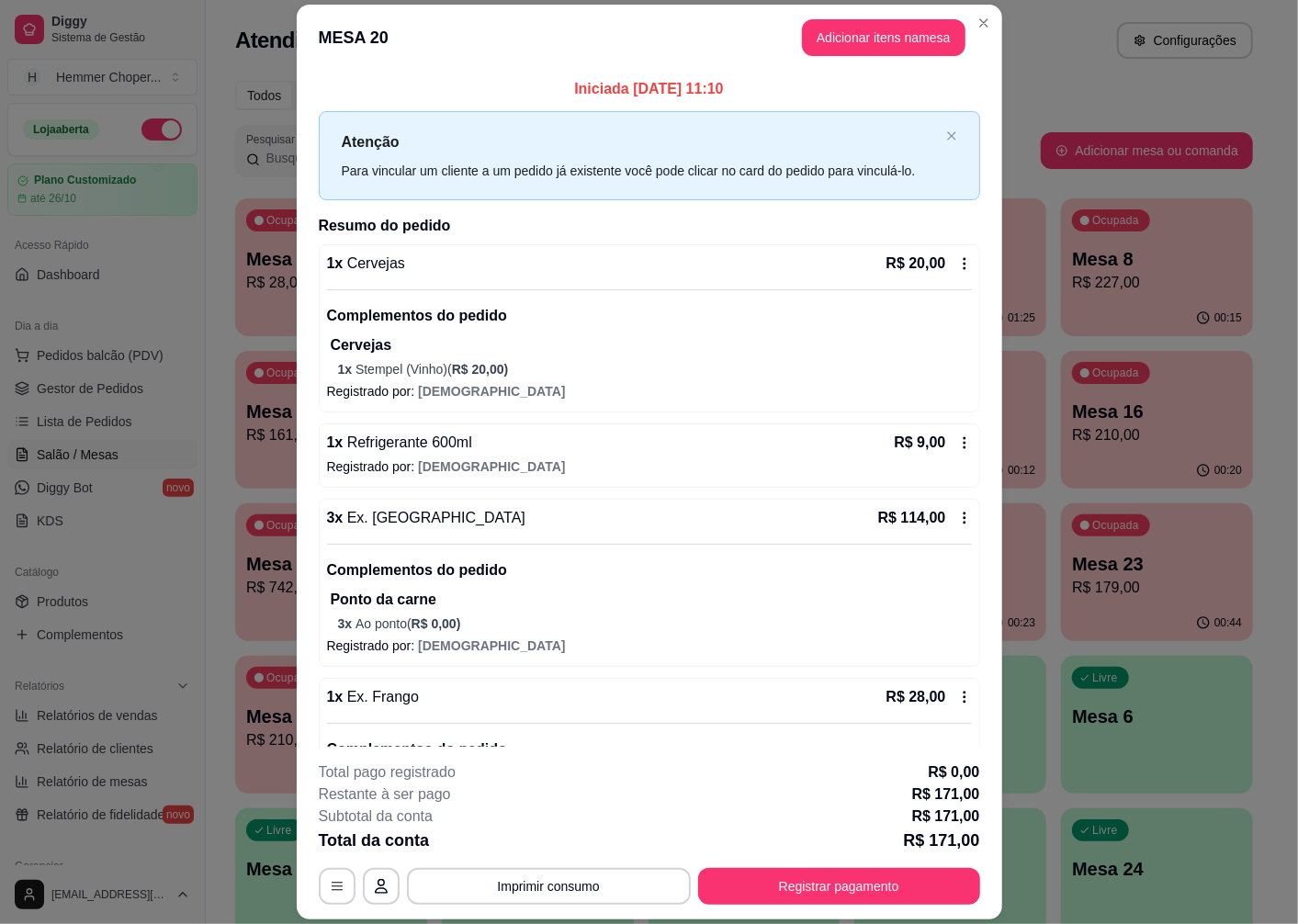
scroll to position [107, 0]
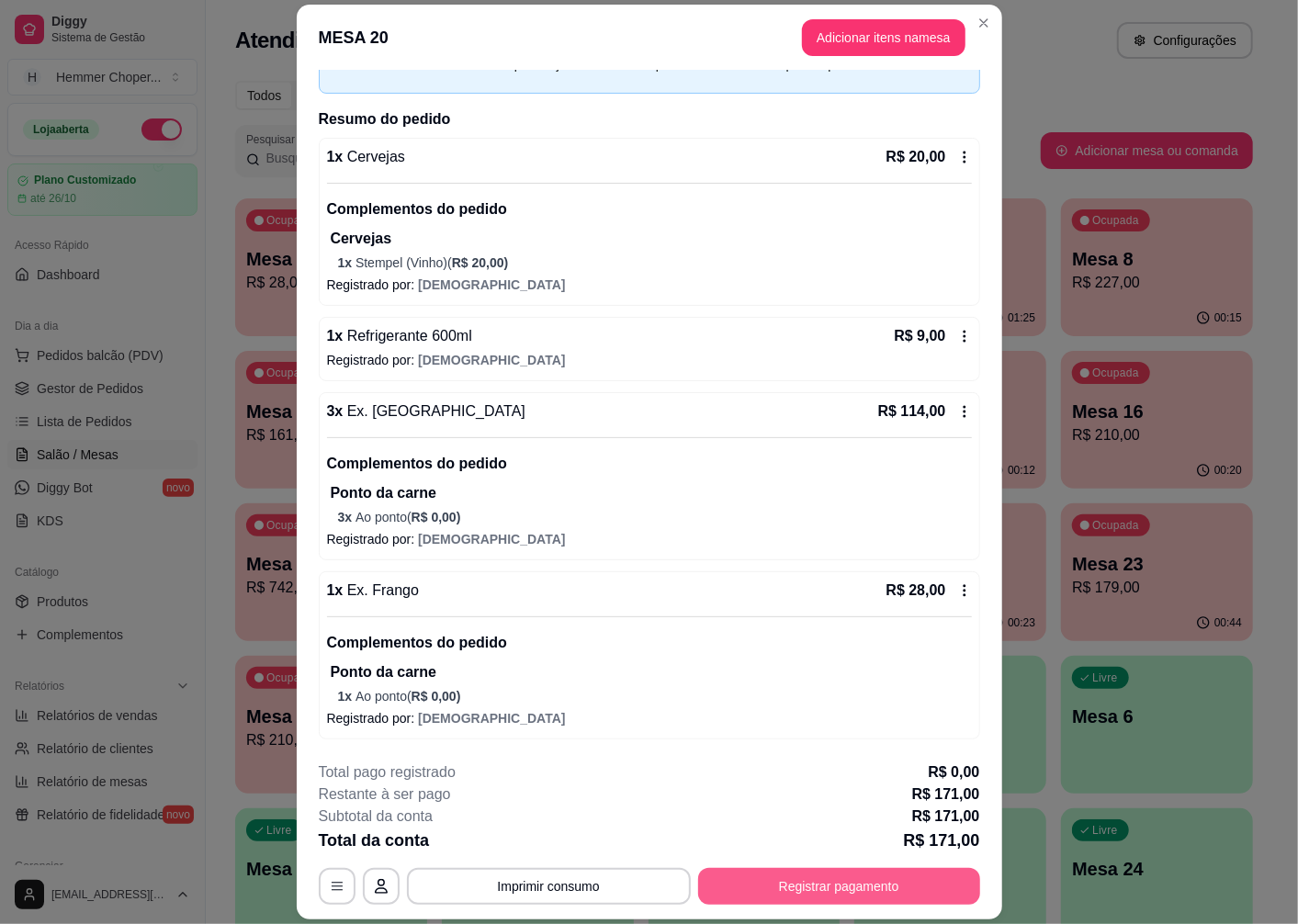
click at [750, 879] on button "Registrar pagamento" at bounding box center [838, 886] width 282 height 36
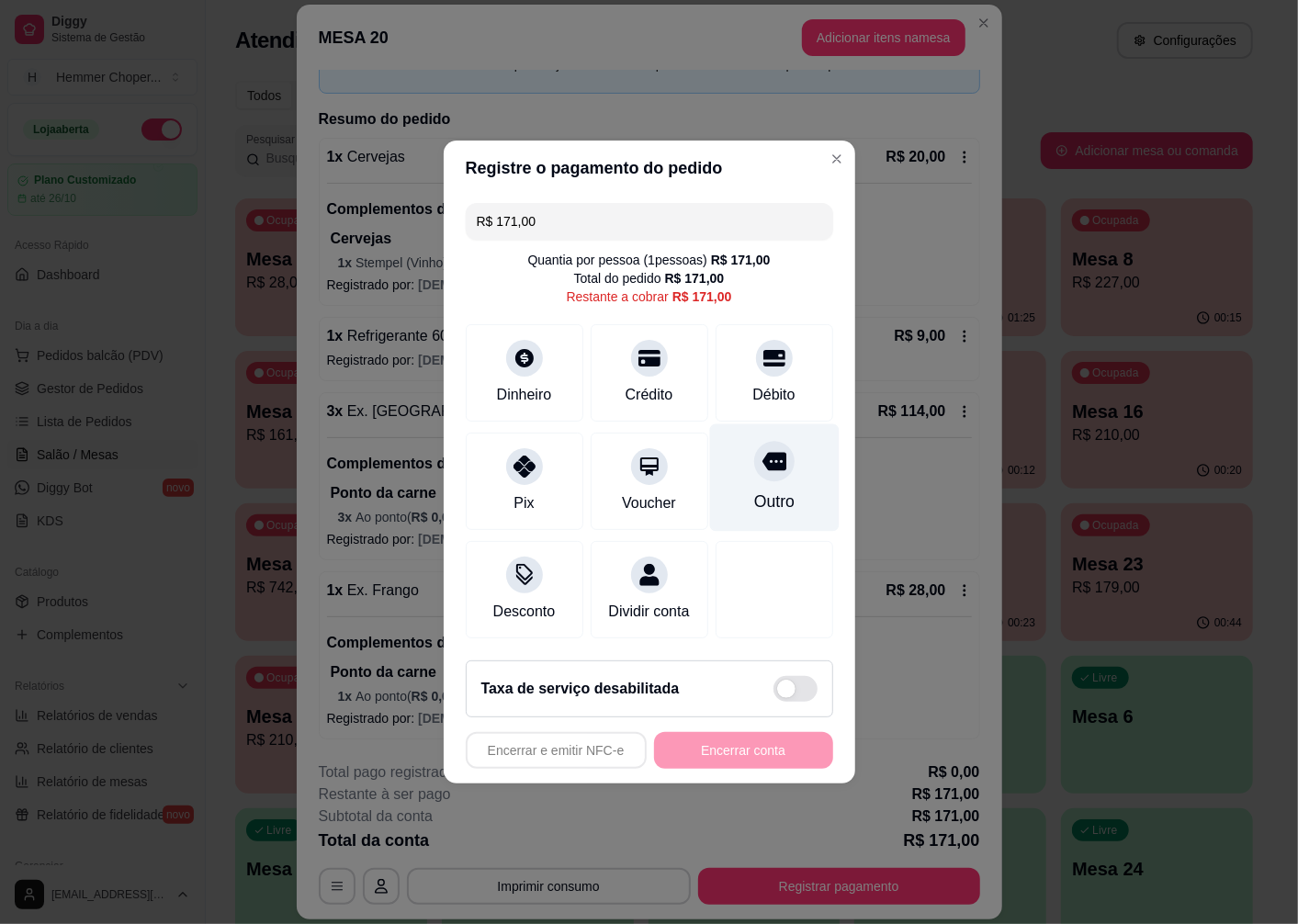
click at [754, 462] on div at bounding box center [774, 461] width 40 height 40
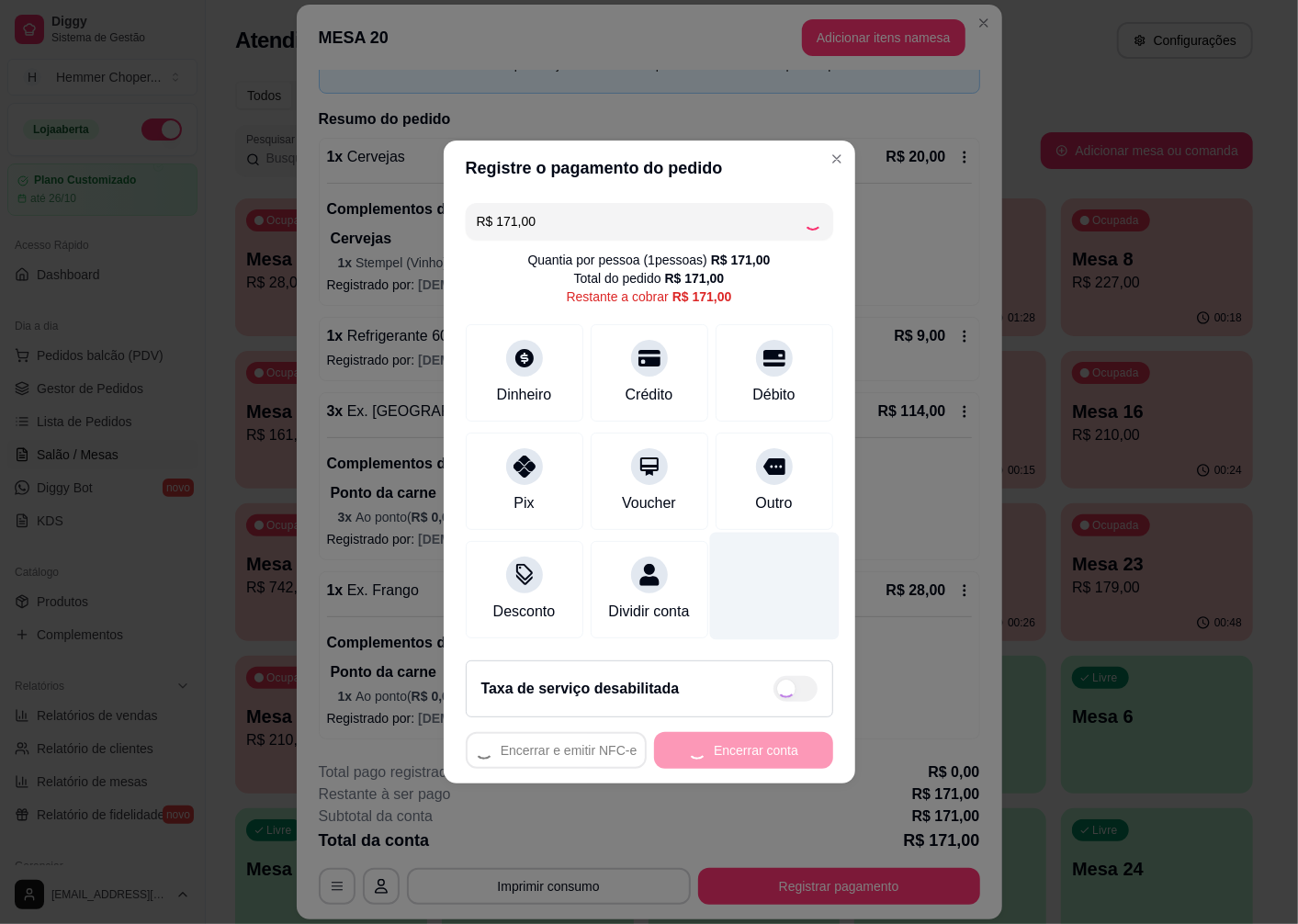
type input "R$ 0,00"
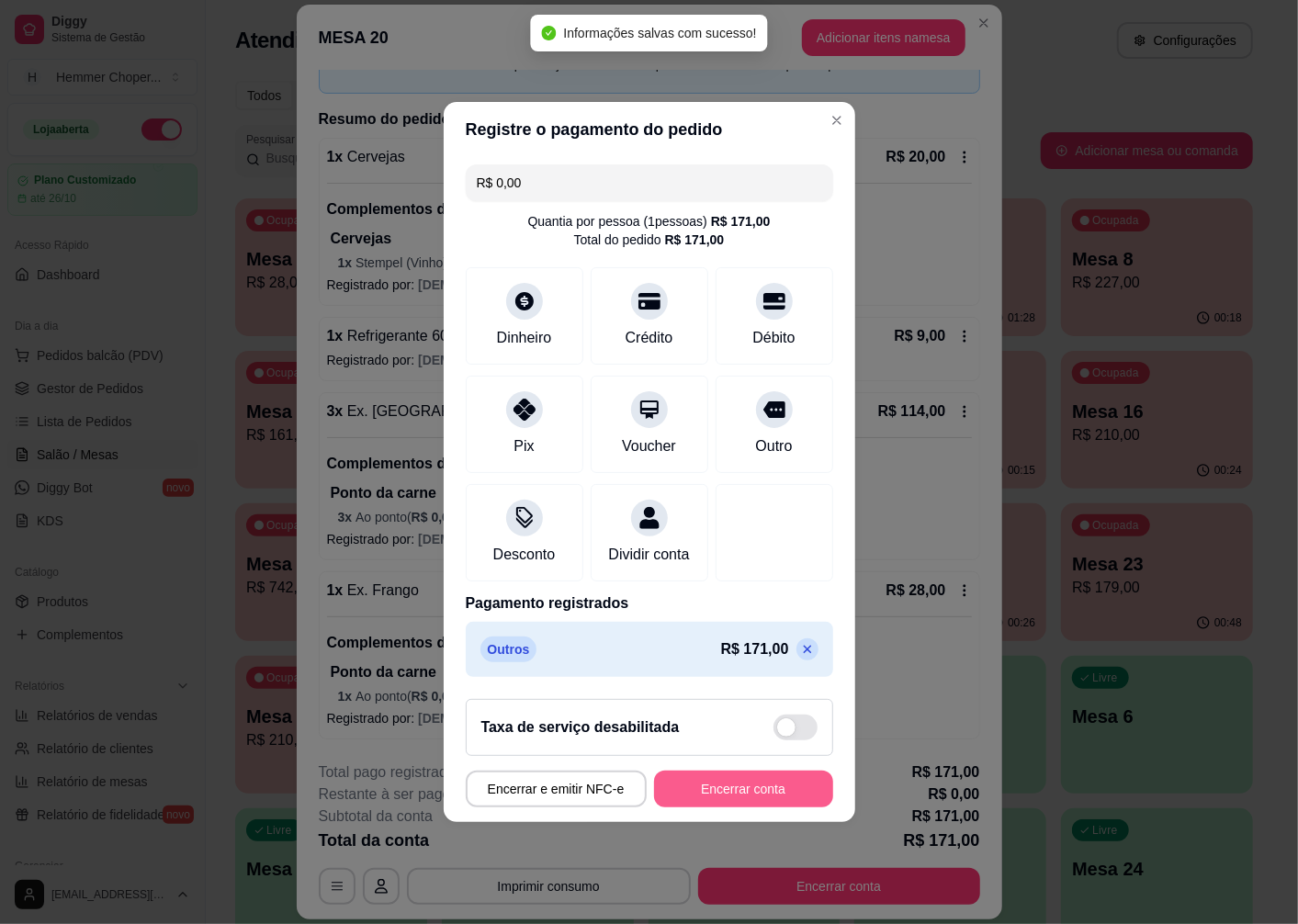
click at [731, 787] on button "Encerrar conta" at bounding box center [743, 788] width 179 height 36
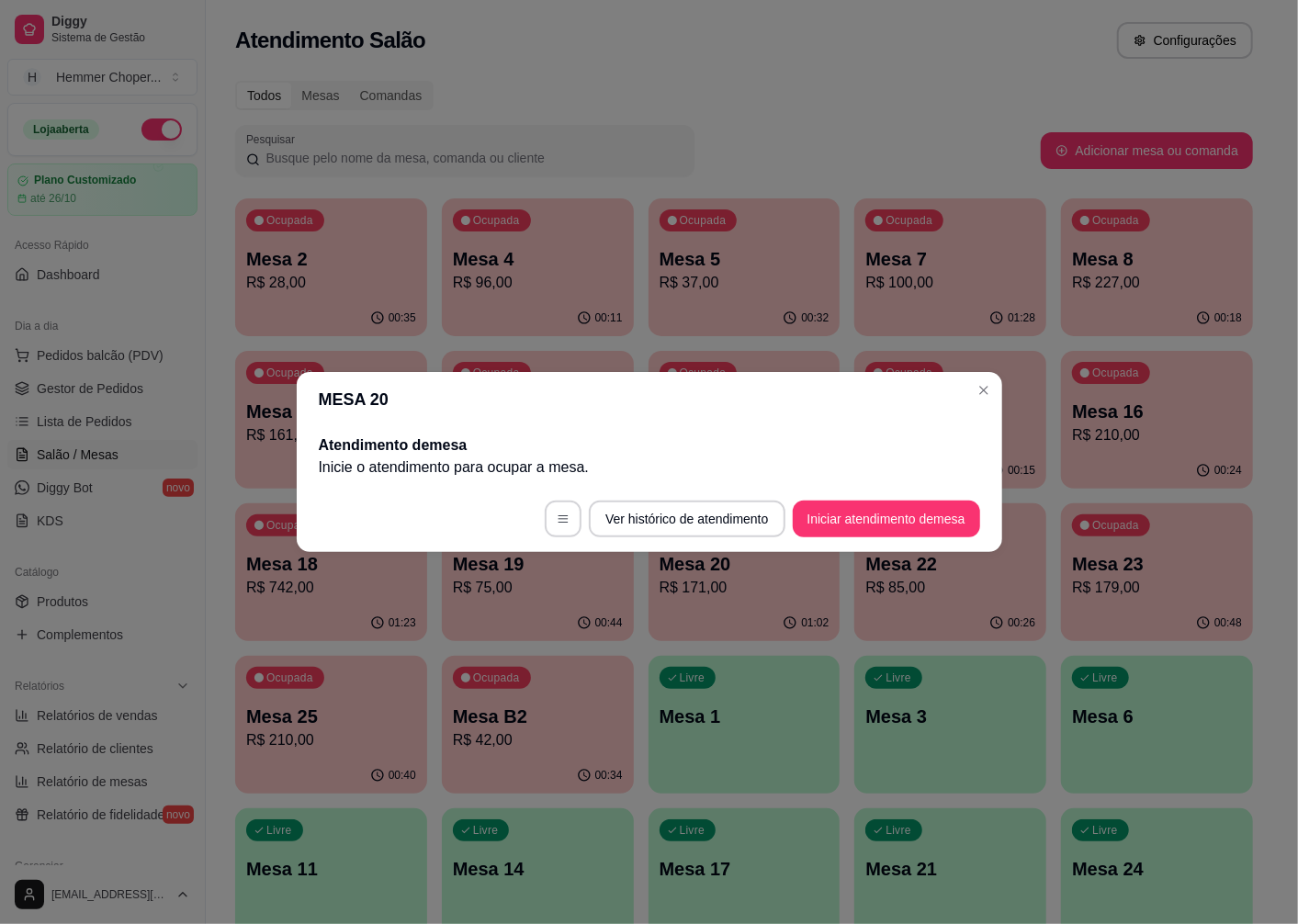
scroll to position [0, 0]
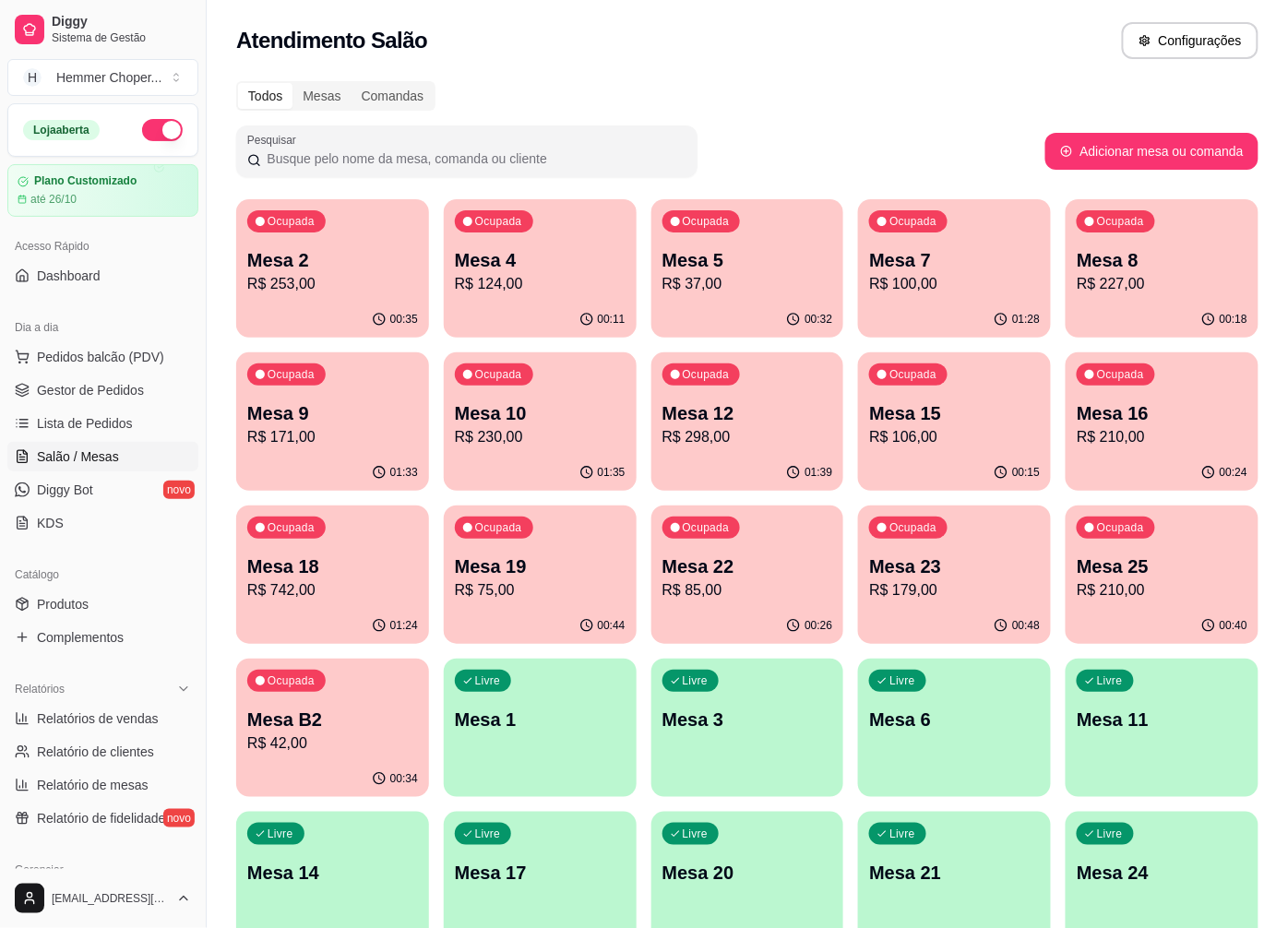
click at [711, 712] on p "Mesa 3" at bounding box center [748, 720] width 171 height 26
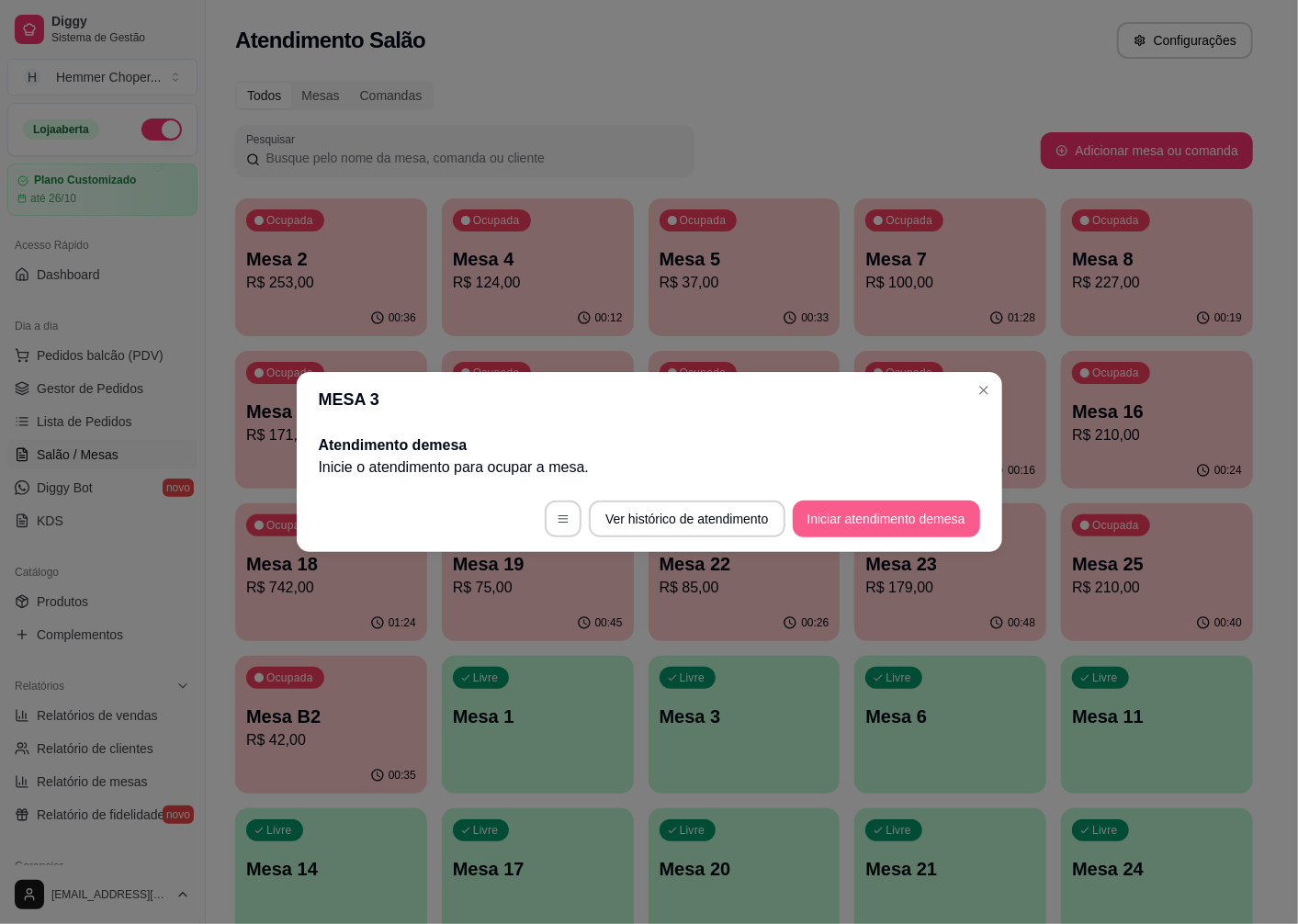
click at [842, 527] on button "Iniciar atendimento de mesa" at bounding box center [886, 518] width 188 height 36
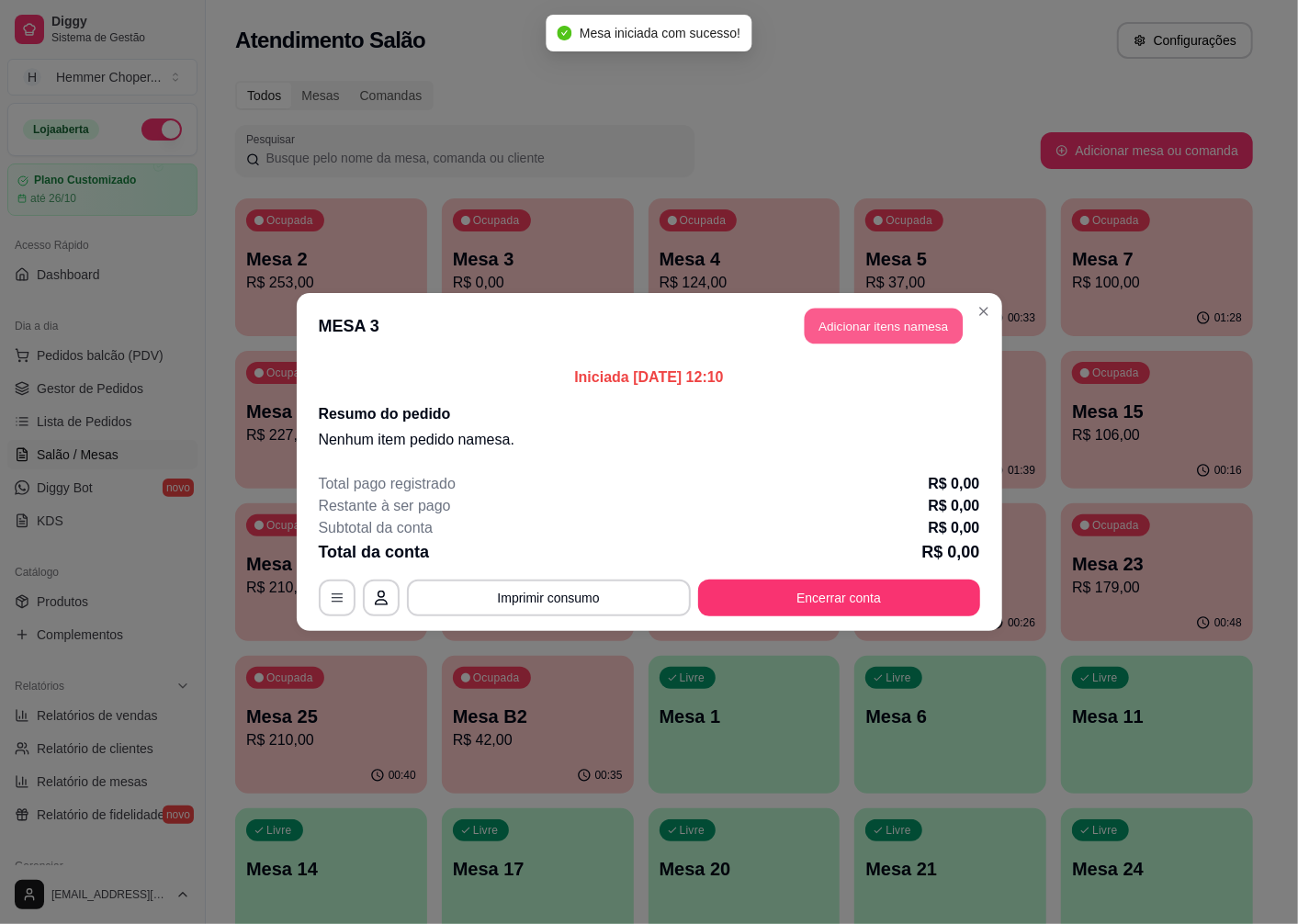
click at [932, 314] on button "Adicionar itens na mesa" at bounding box center [884, 326] width 158 height 35
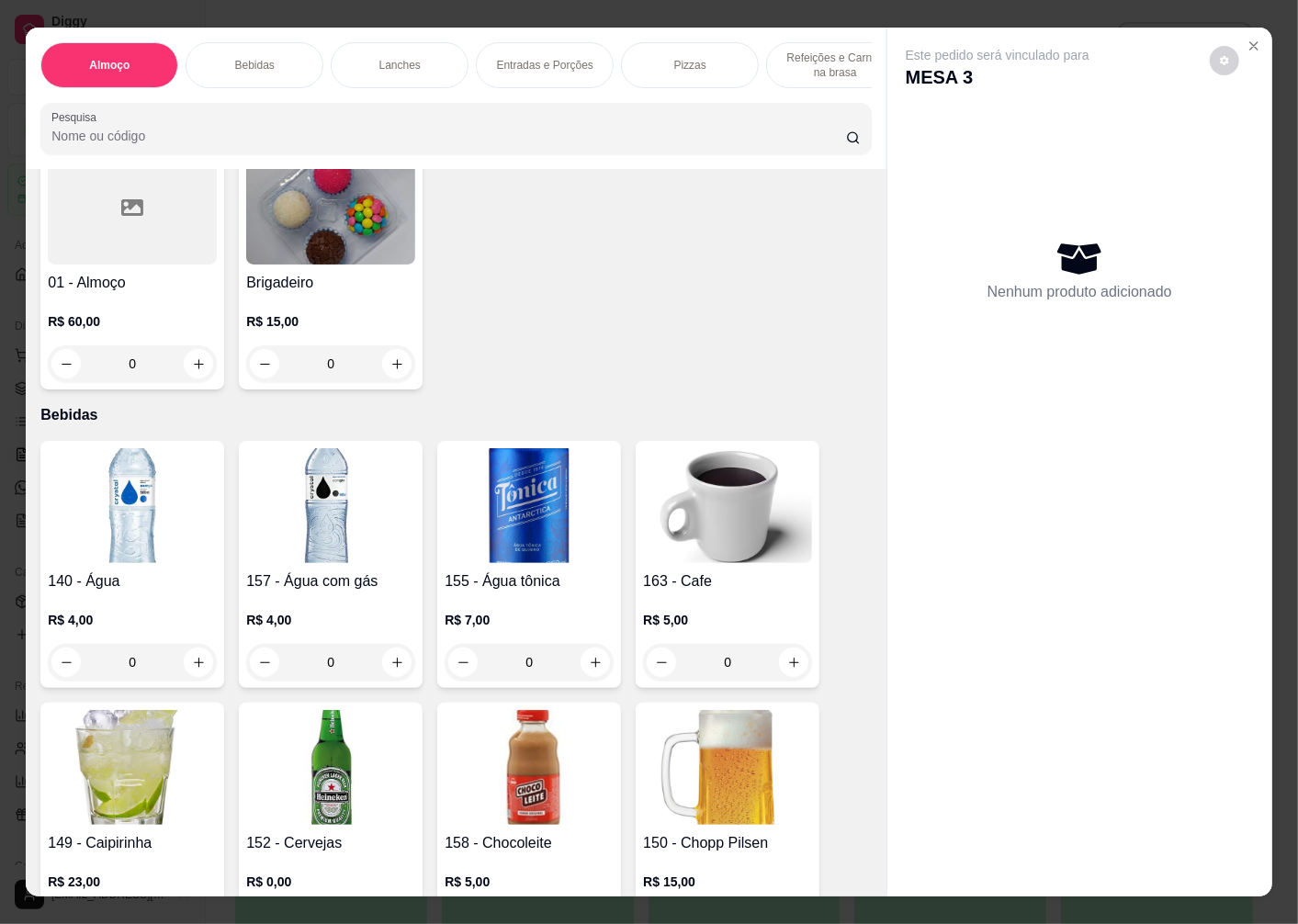
scroll to position [919, 0]
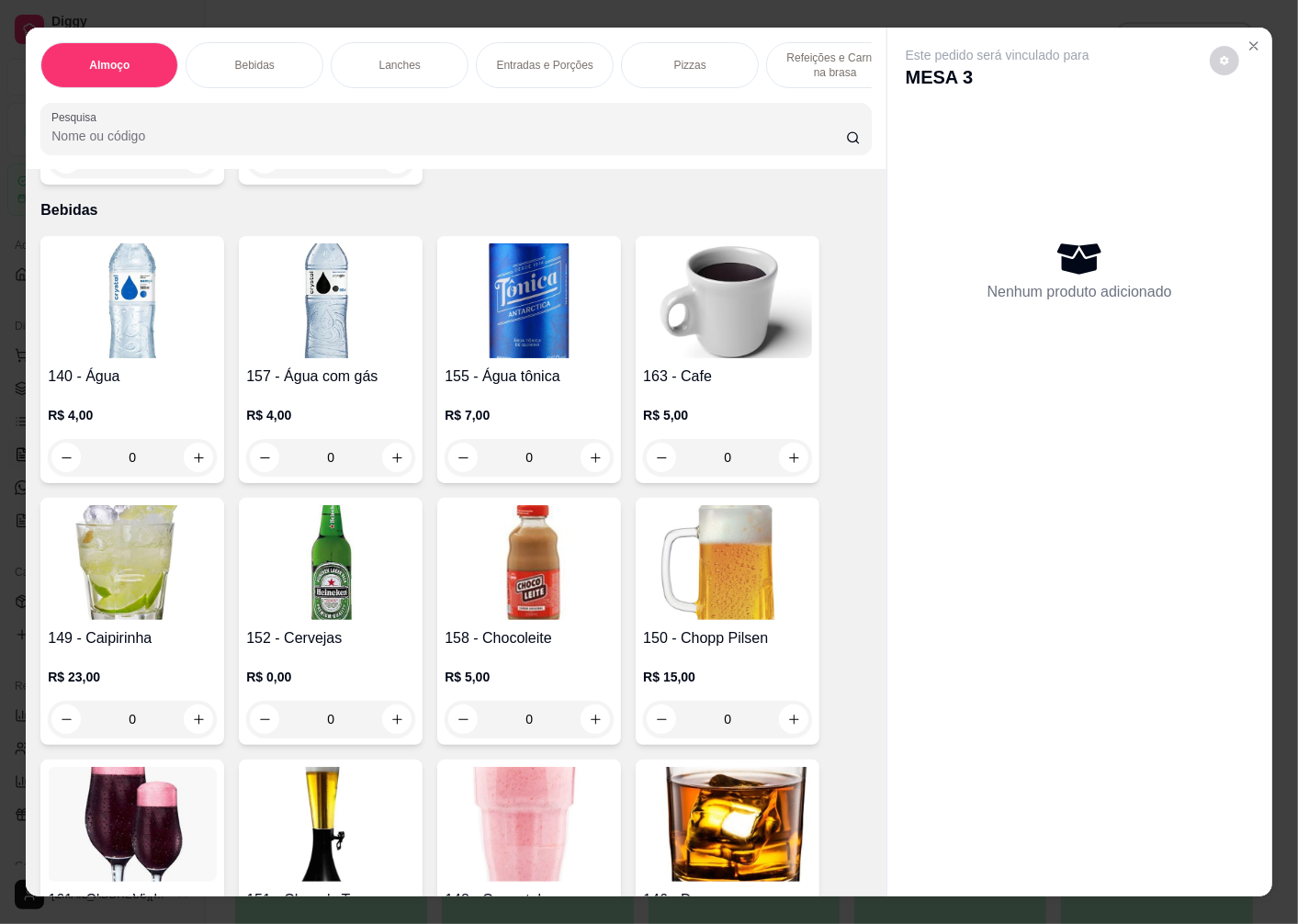
click at [398, 701] on div "0" at bounding box center [331, 719] width 169 height 36
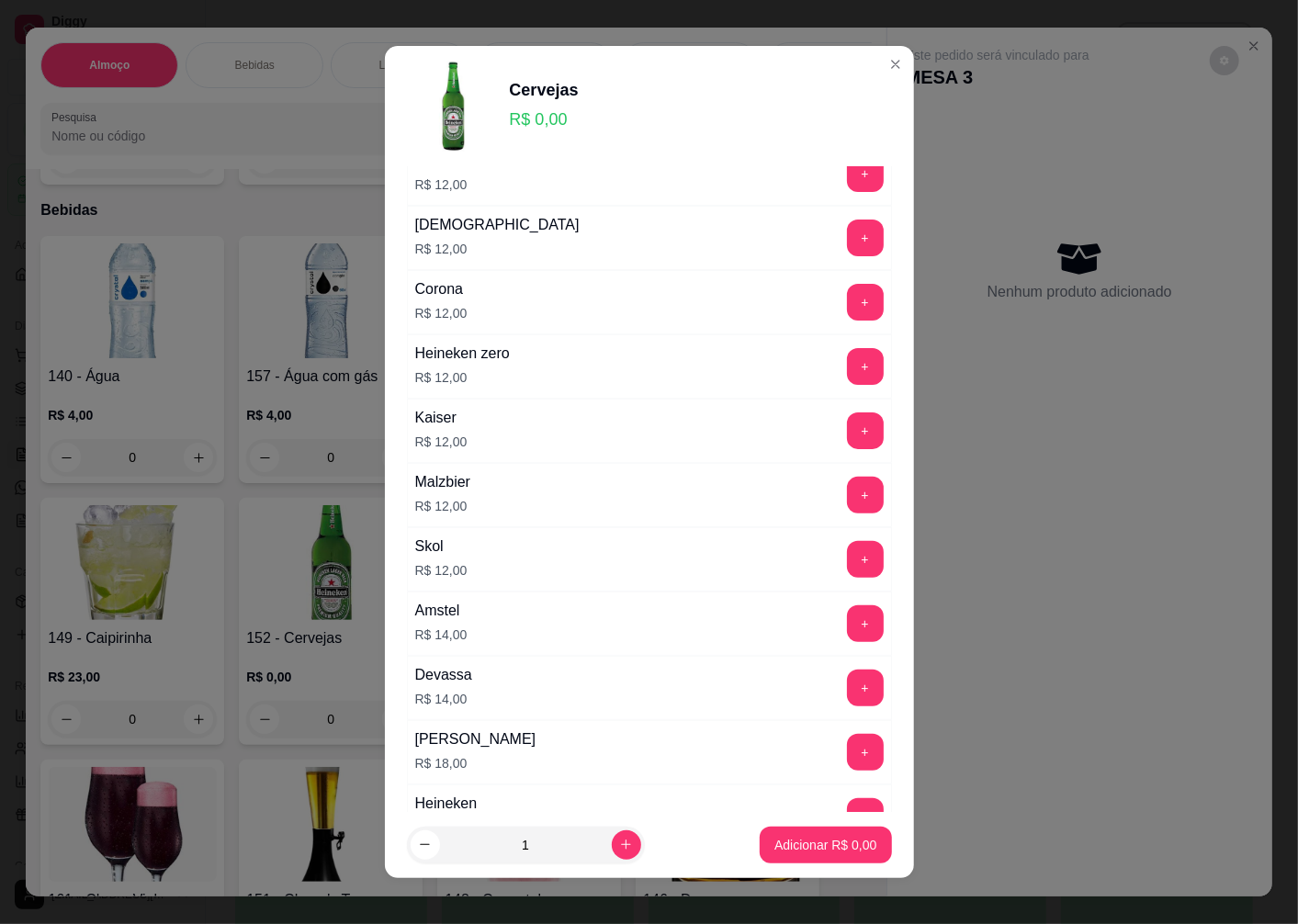
scroll to position [408, 0]
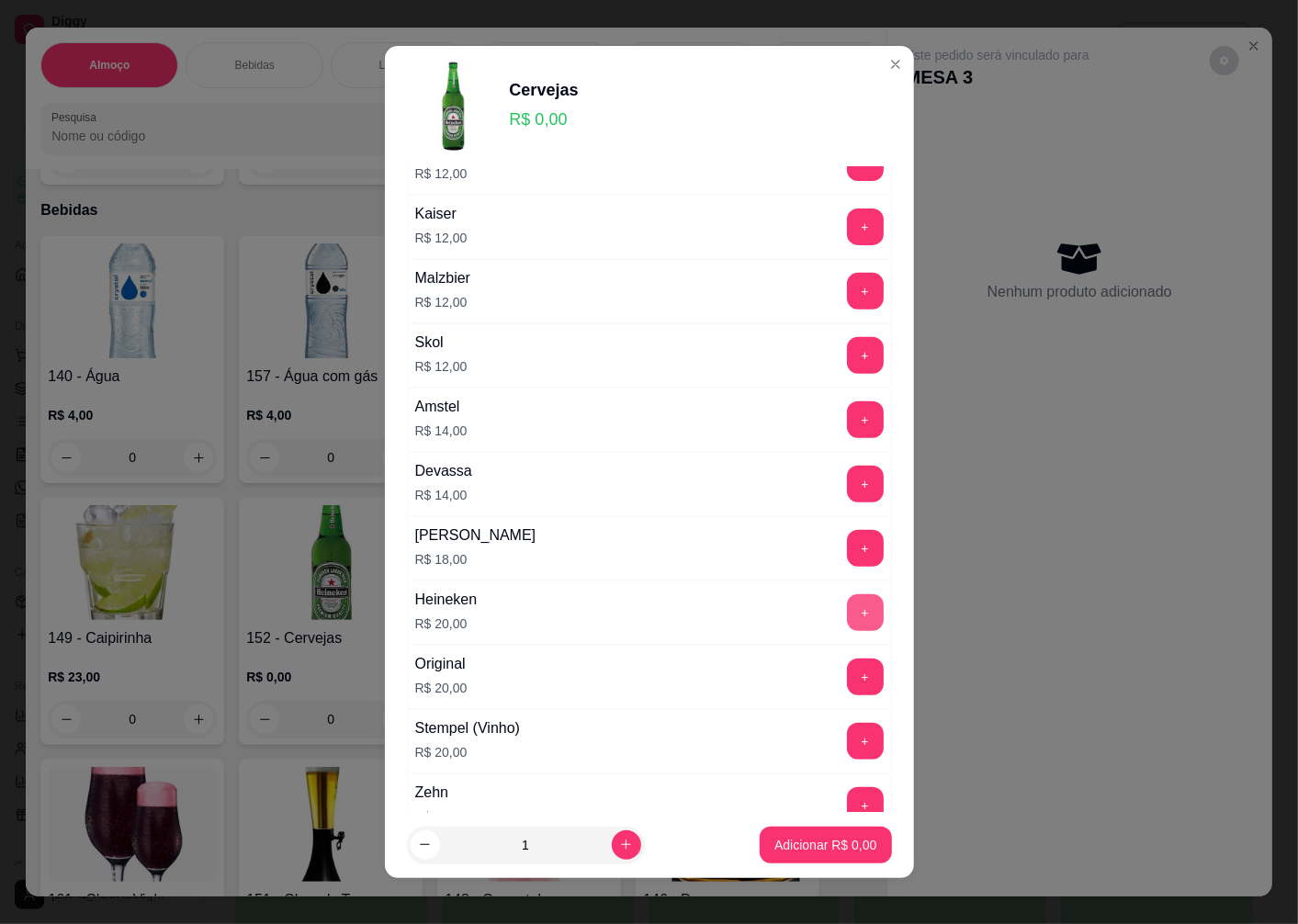
click at [847, 603] on button "+" at bounding box center [865, 612] width 36 height 36
click at [841, 842] on p "Adicionar R$ 20,00" at bounding box center [822, 844] width 107 height 18
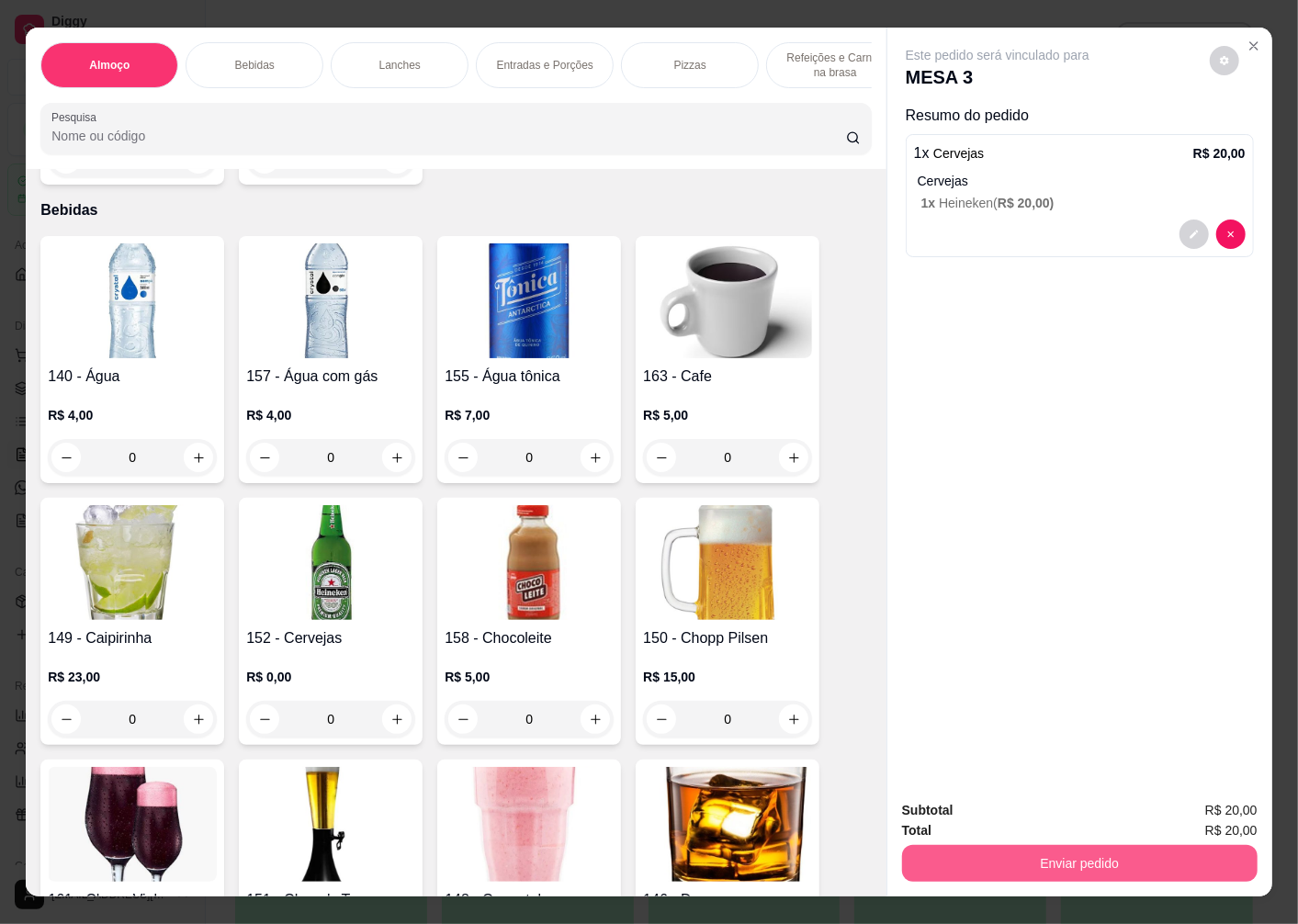
click at [1007, 861] on button "Enviar pedido" at bounding box center [1080, 863] width 355 height 36
click at [1199, 811] on button "Enviar pedido" at bounding box center [1210, 810] width 101 height 34
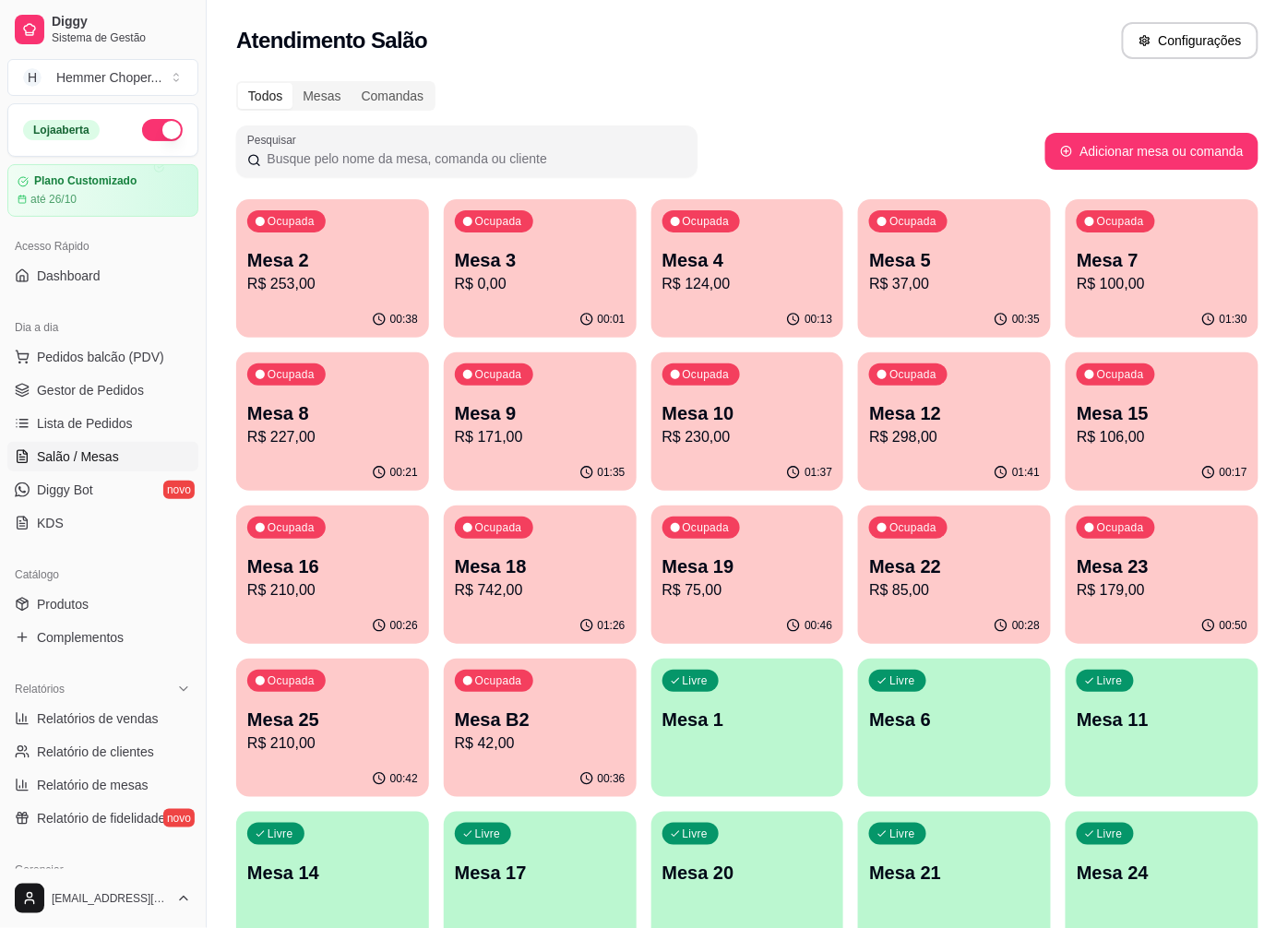
click at [796, 567] on p "Mesa 19" at bounding box center [748, 566] width 171 height 26
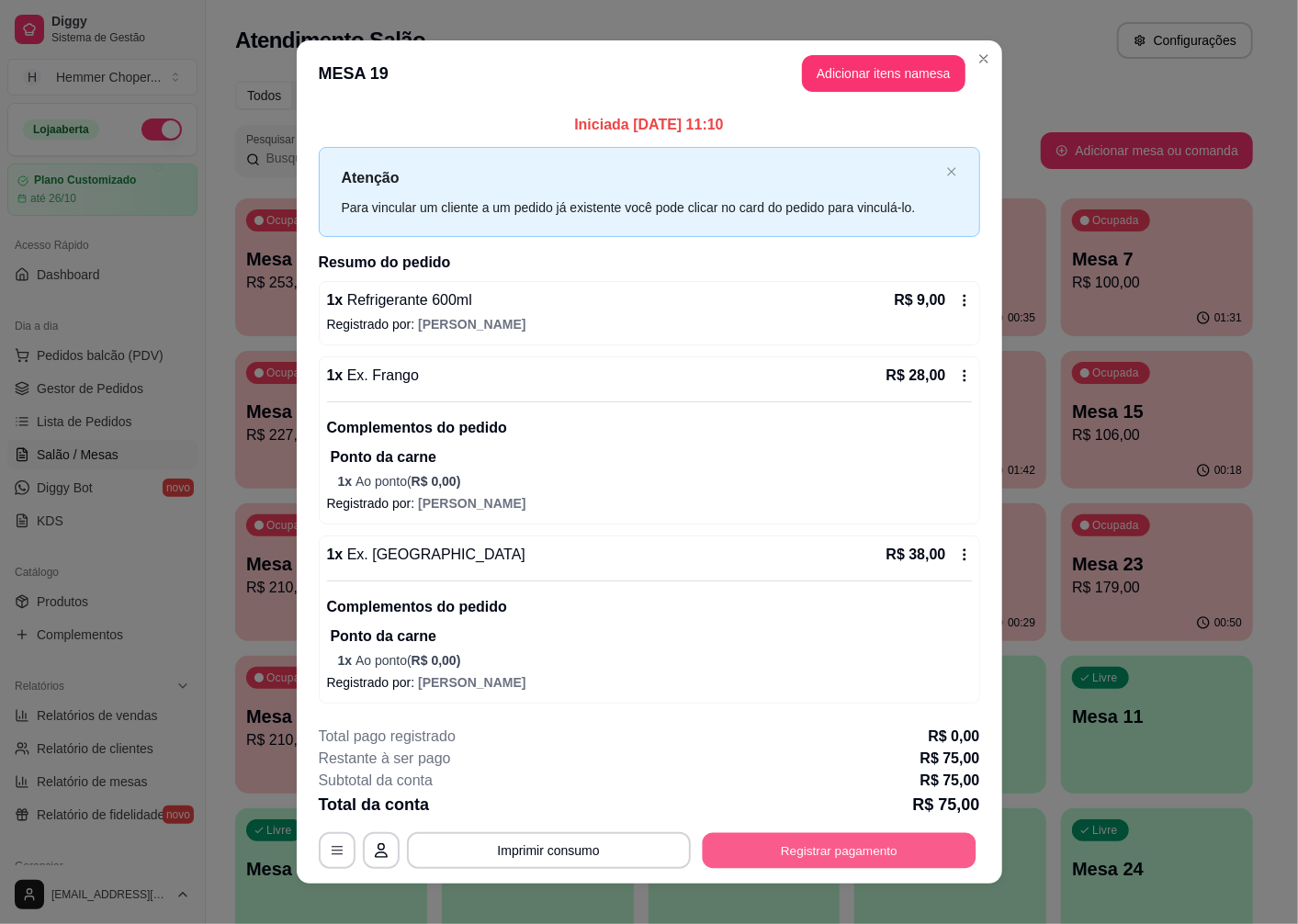
click at [875, 836] on button "Registrar pagamento" at bounding box center [838, 850] width 274 height 35
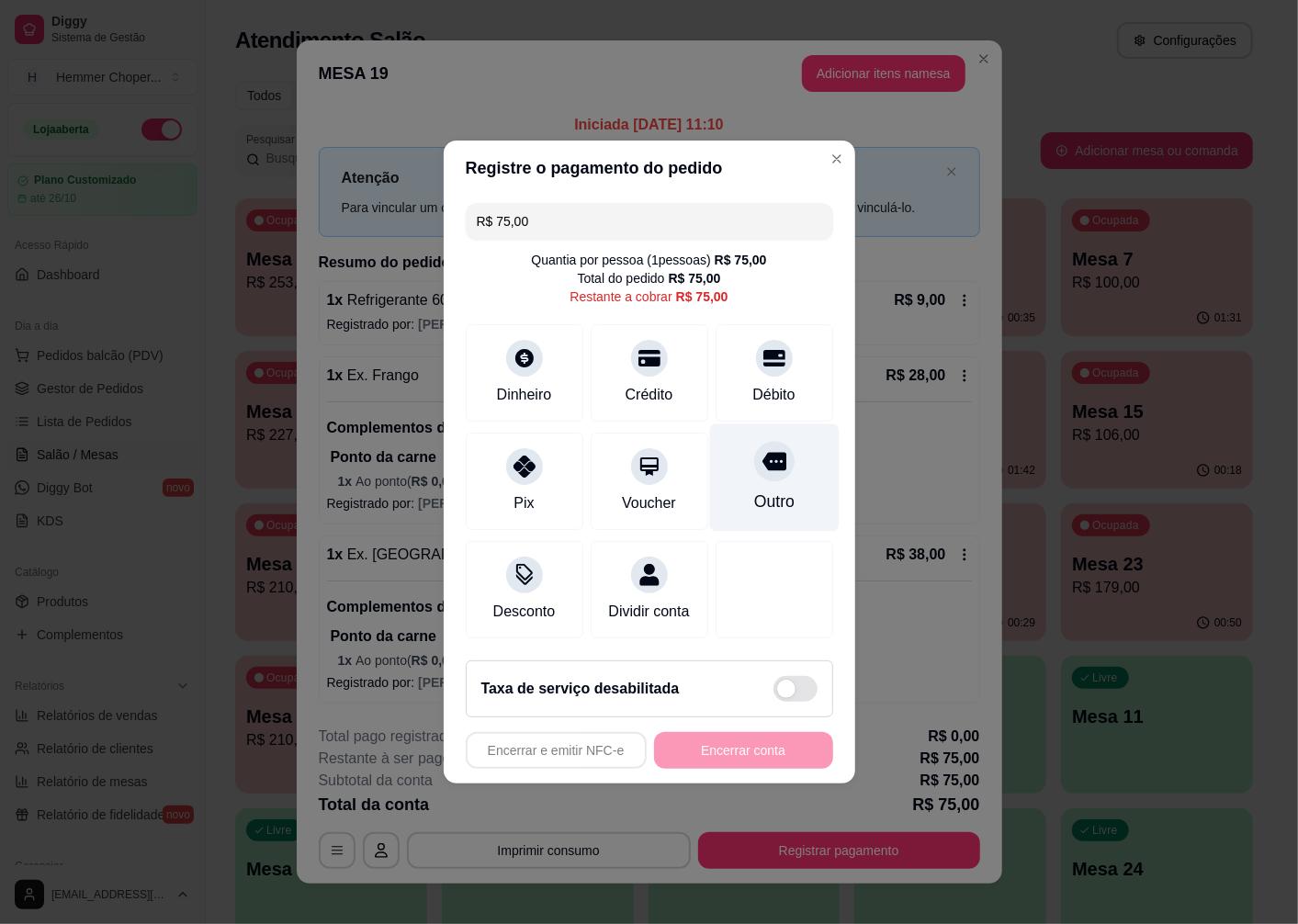
click at [765, 490] on div "Outro" at bounding box center [773, 502] width 40 height 24
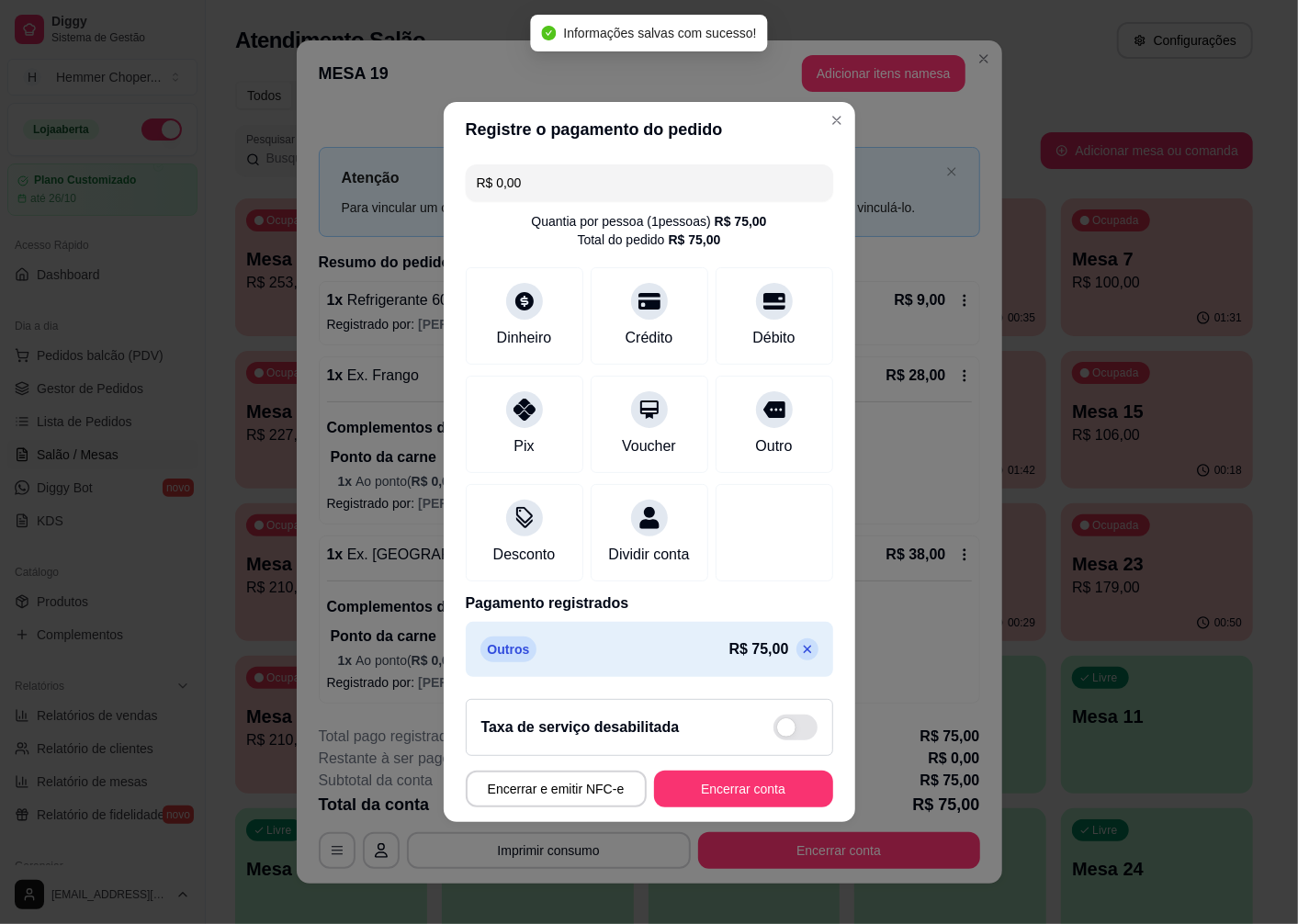
type input "R$ 0,00"
click at [768, 797] on button "Encerrar conta" at bounding box center [743, 789] width 174 height 35
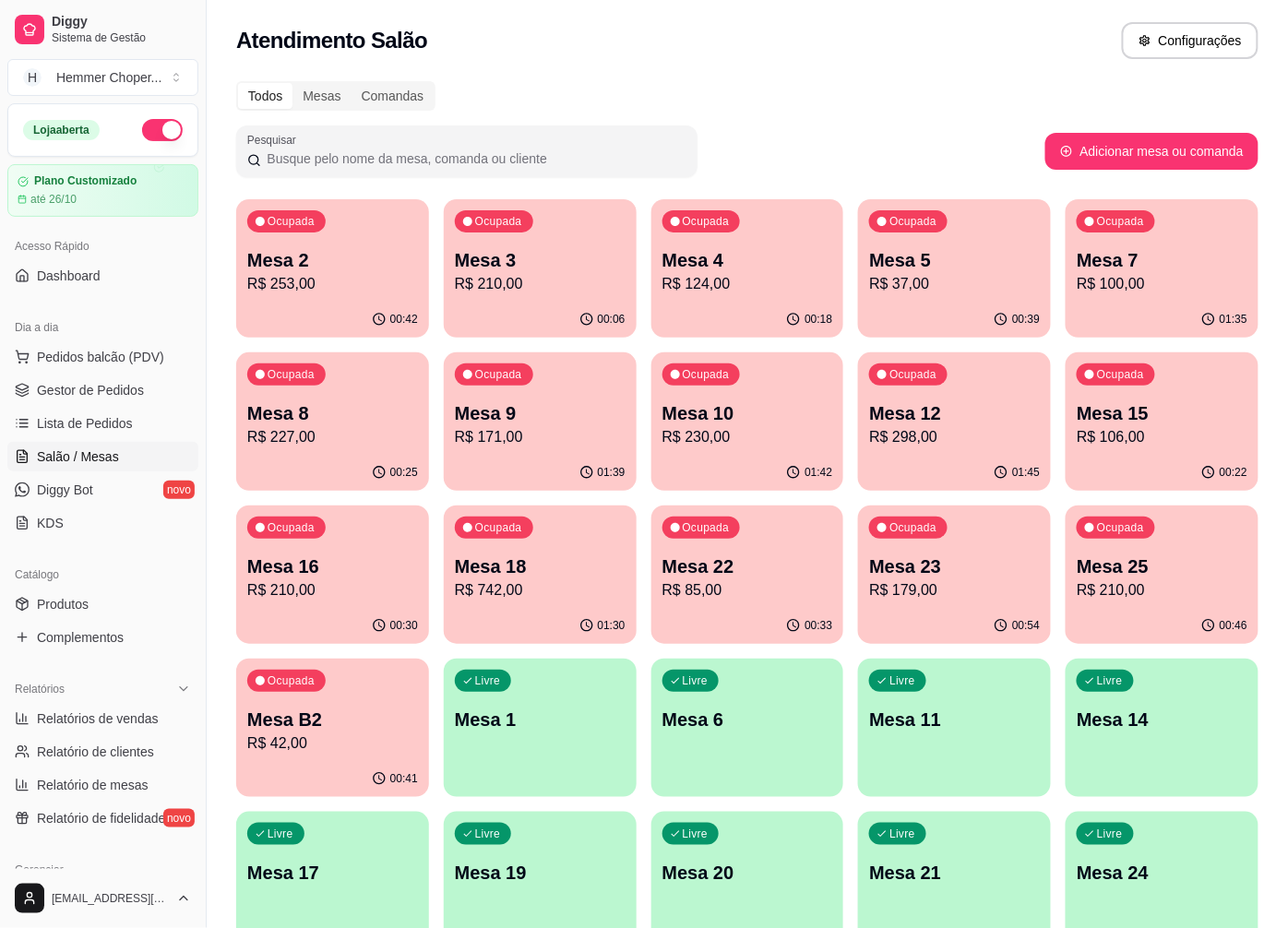
click at [984, 307] on div "00:39" at bounding box center [955, 320] width 193 height 36
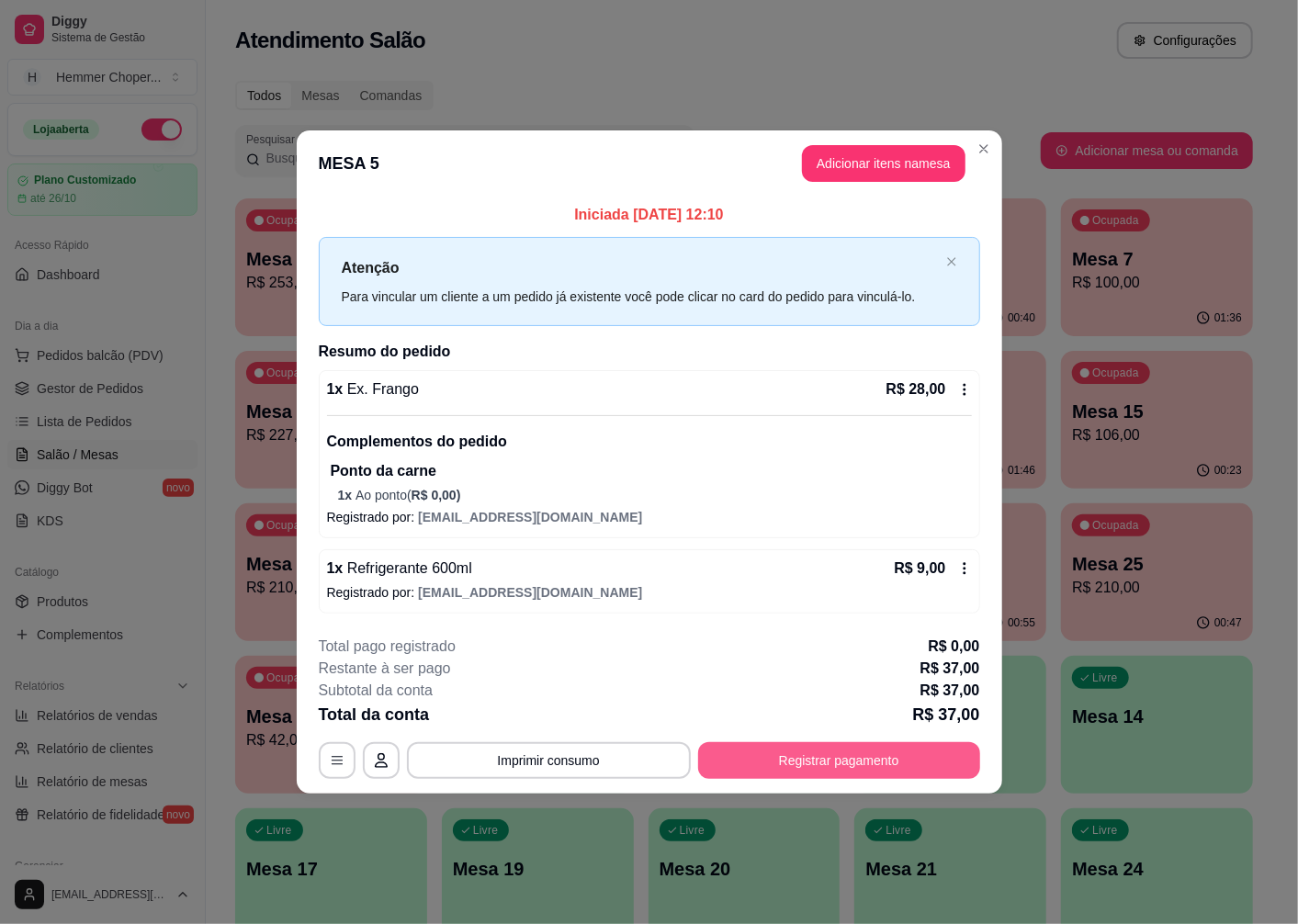
click at [888, 754] on button "Registrar pagamento" at bounding box center [838, 760] width 282 height 36
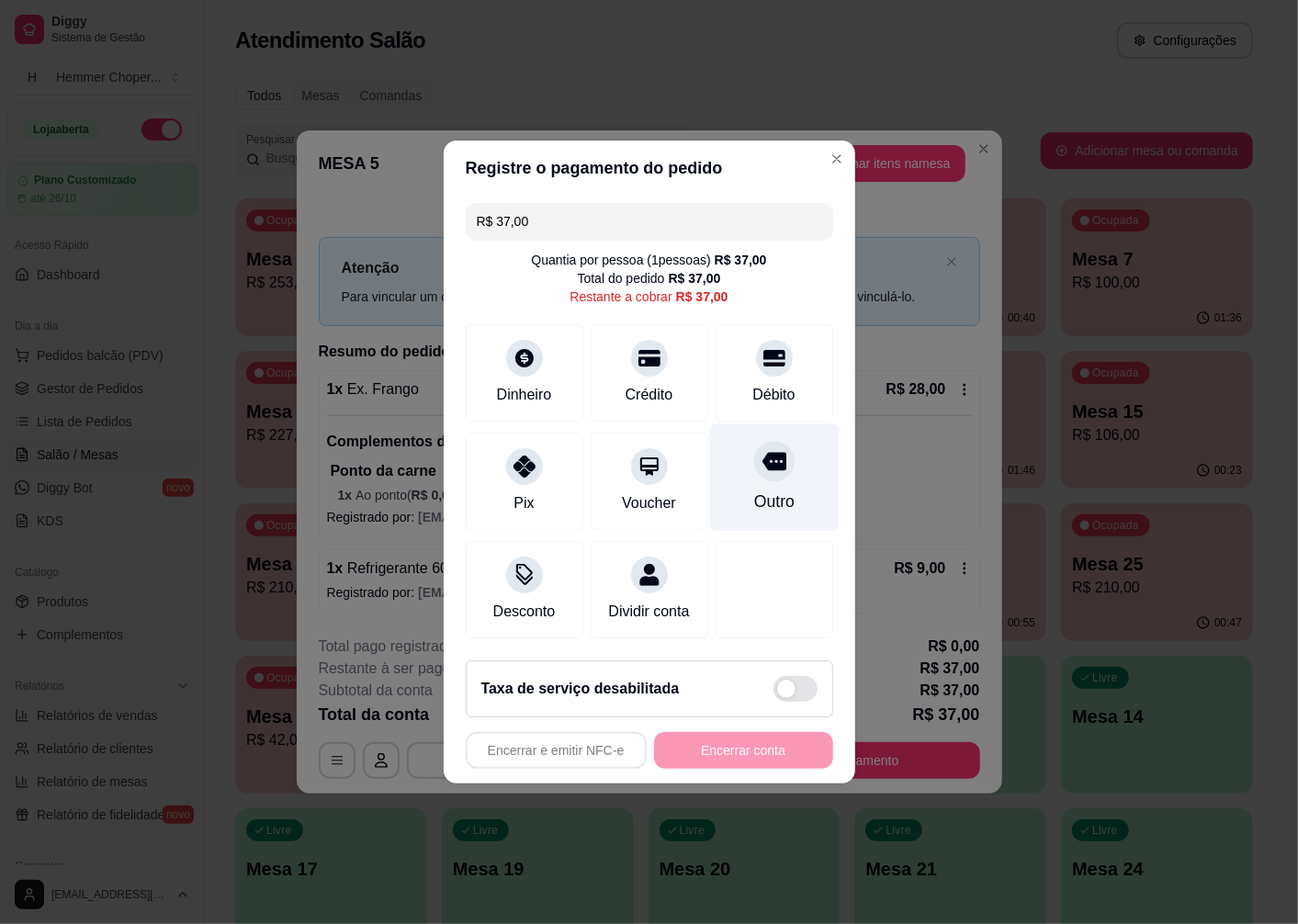
click at [764, 472] on div "Outro" at bounding box center [774, 477] width 130 height 107
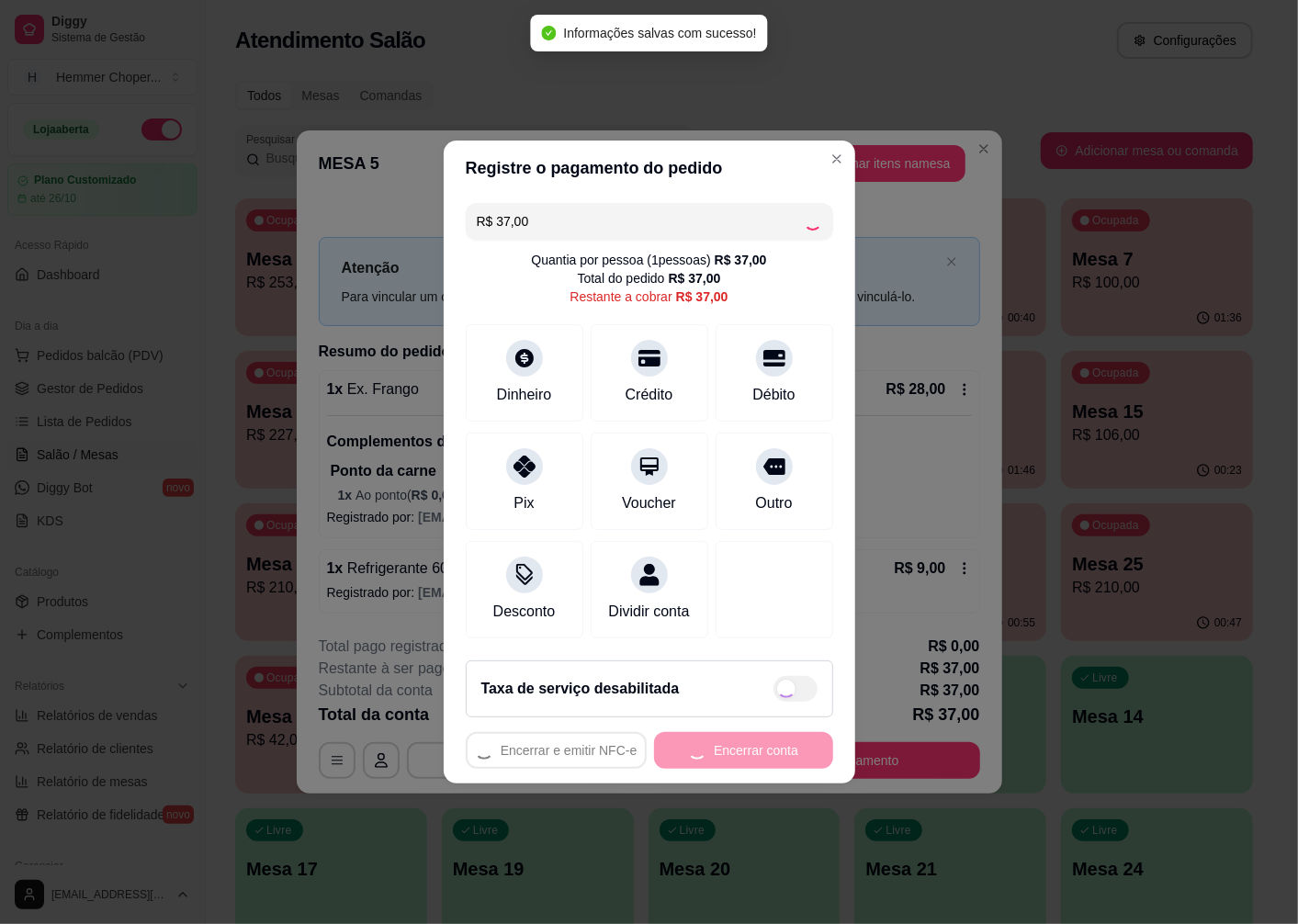
type input "R$ 0,00"
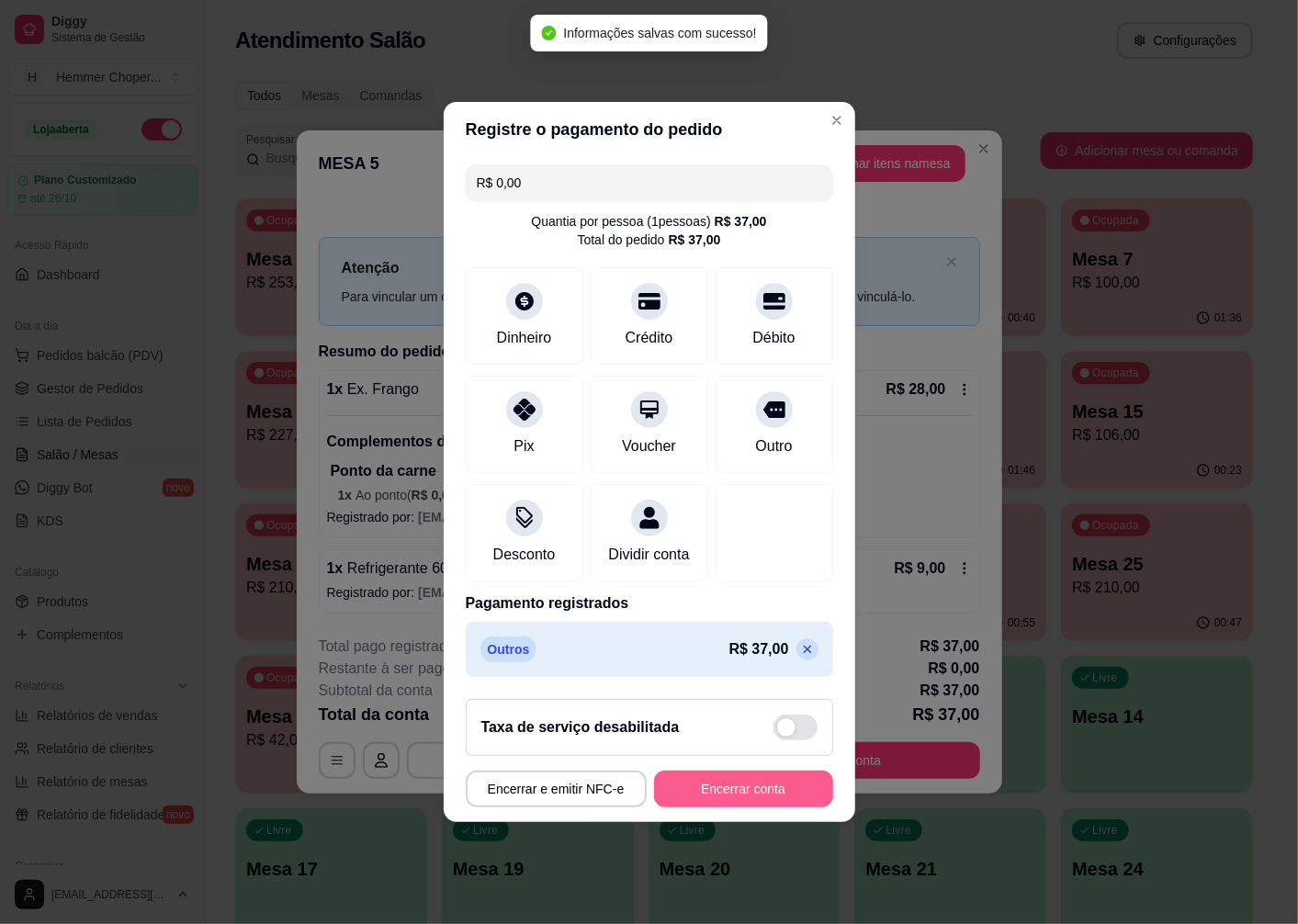
click at [760, 799] on button "Encerrar conta" at bounding box center [743, 788] width 179 height 36
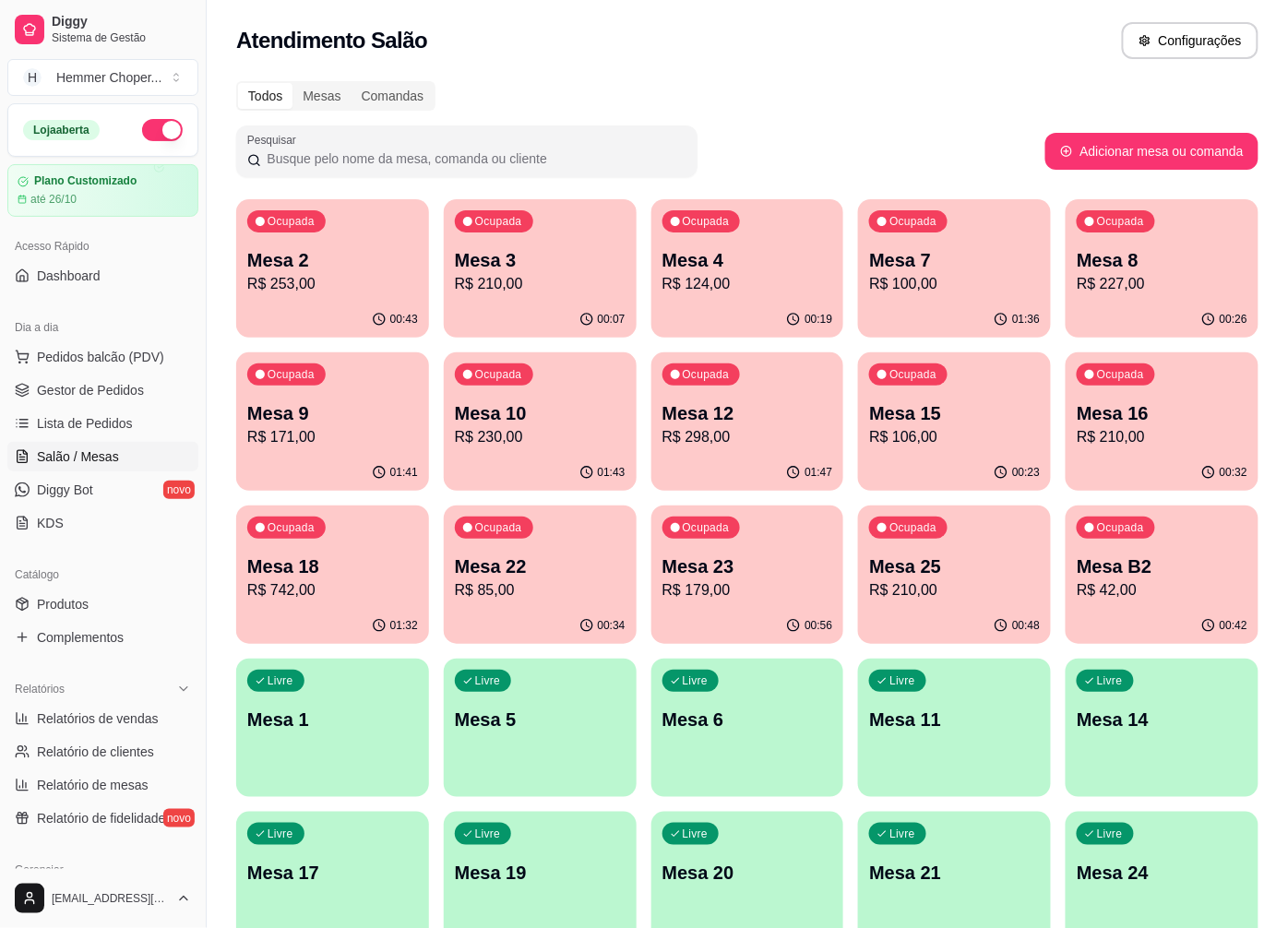
click at [545, 452] on div "Ocupada Mesa 10 R$ 230,00" at bounding box center [540, 403] width 193 height 103
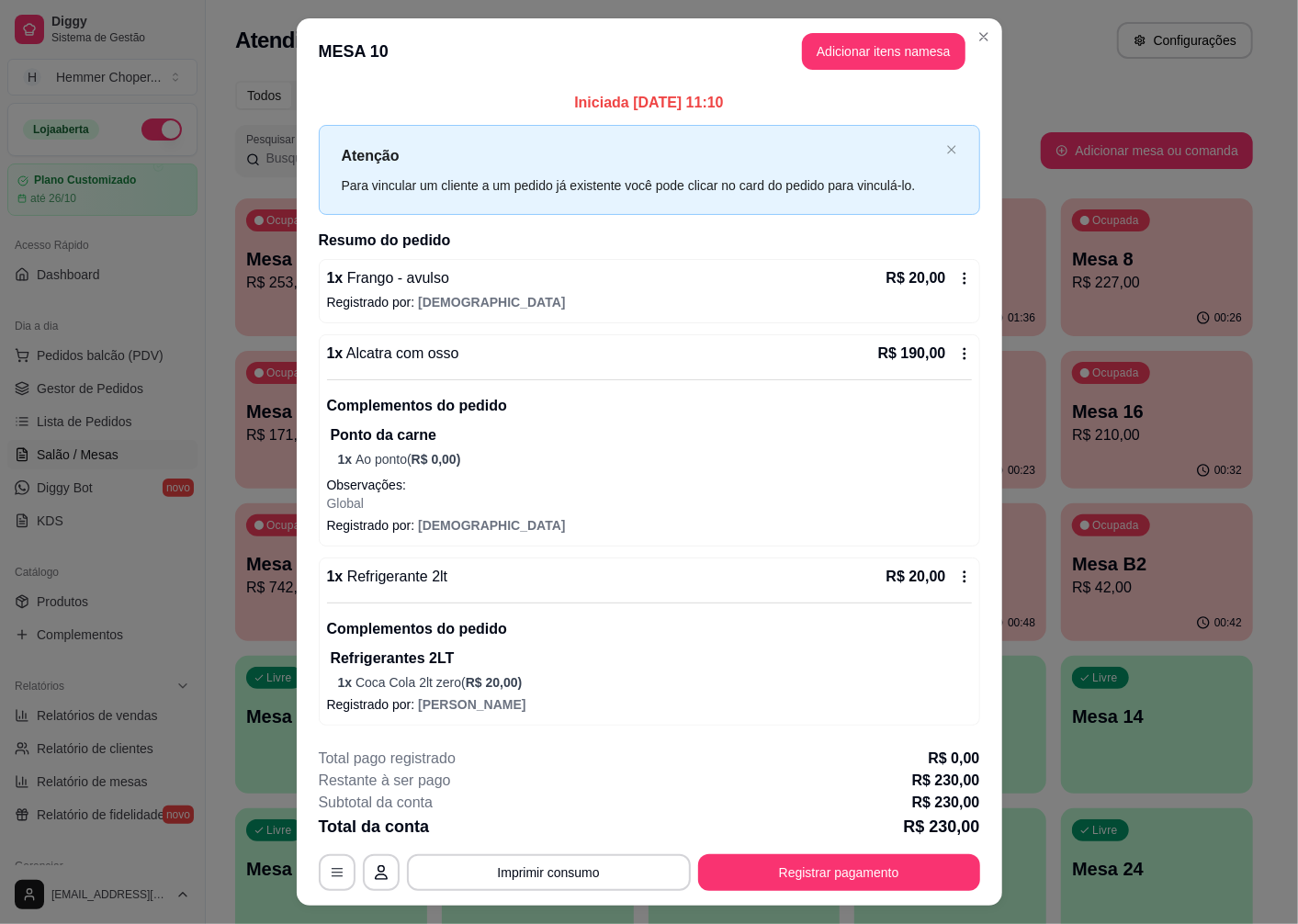
scroll to position [39, 0]
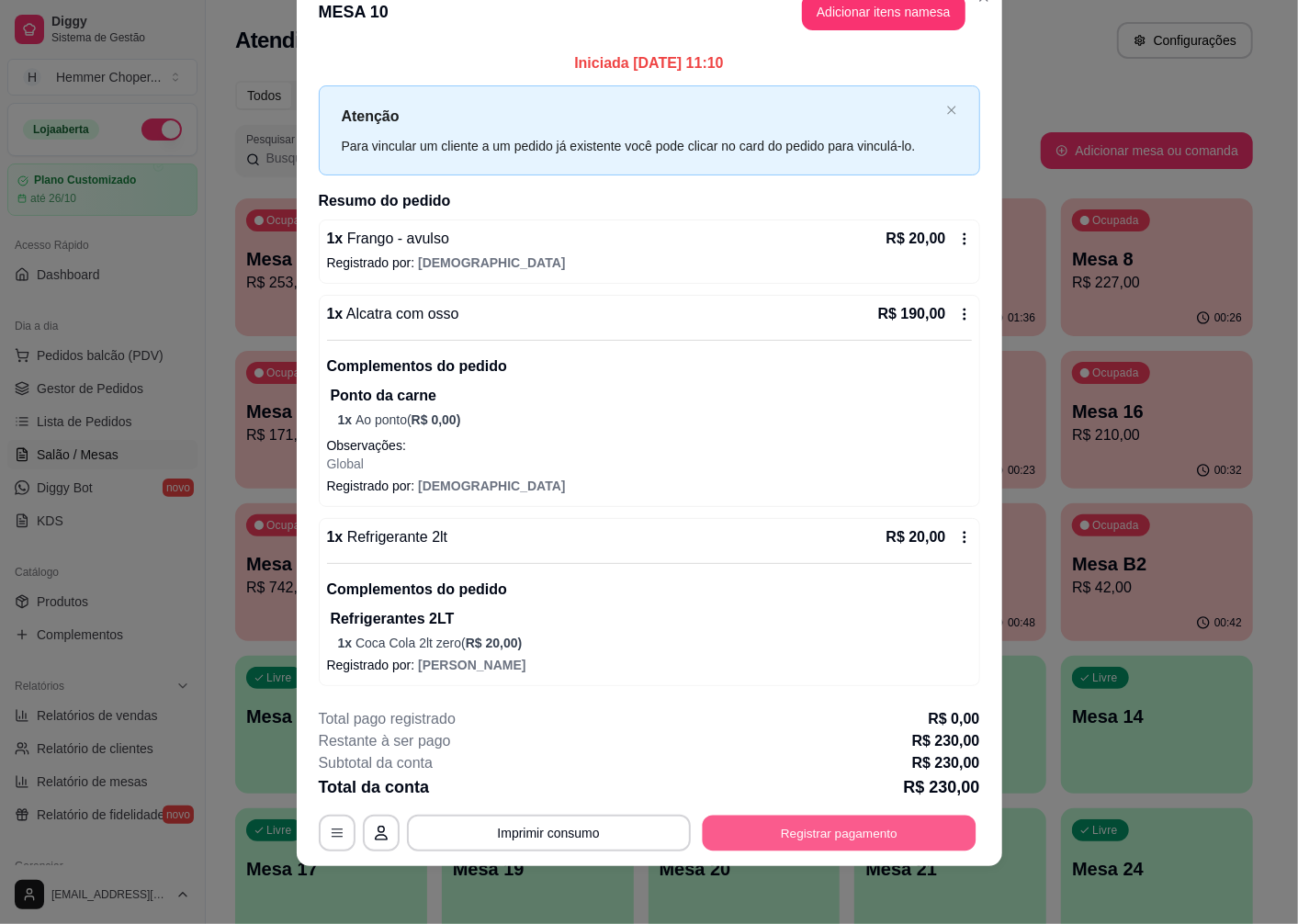
click at [824, 820] on button "Registrar pagamento" at bounding box center [838, 833] width 274 height 35
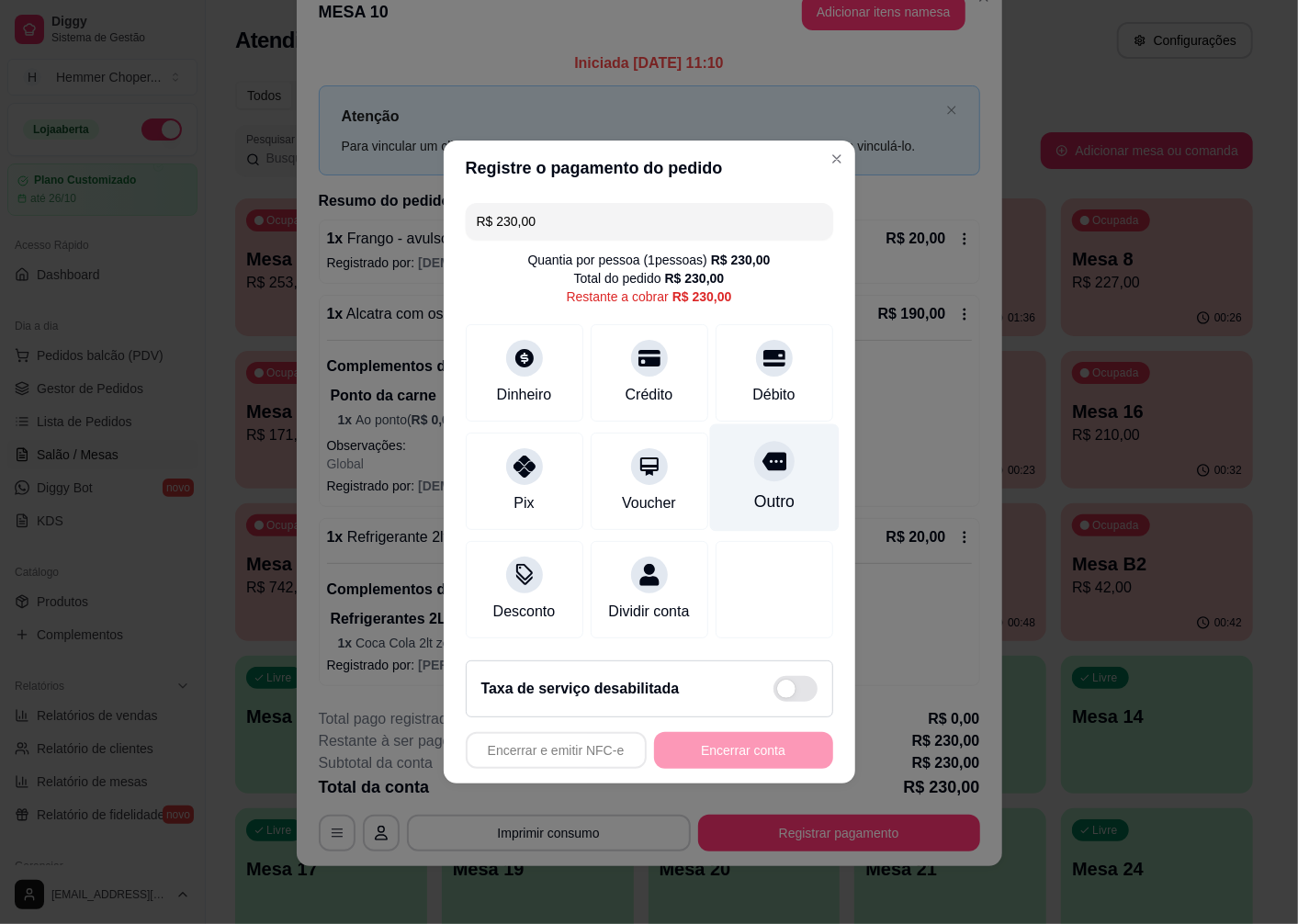
click at [753, 478] on div "Outro" at bounding box center [774, 477] width 130 height 107
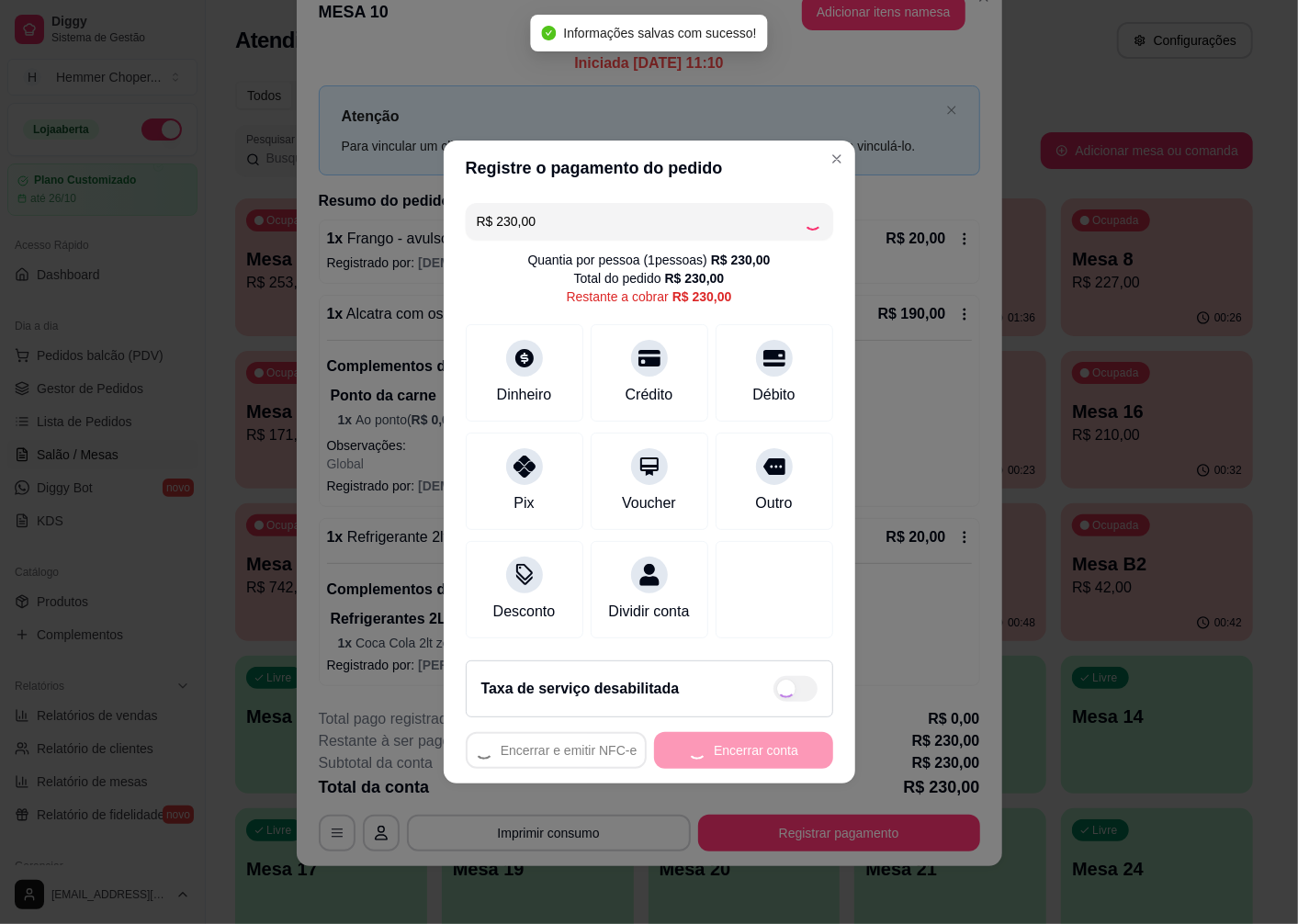
type input "R$ 0,00"
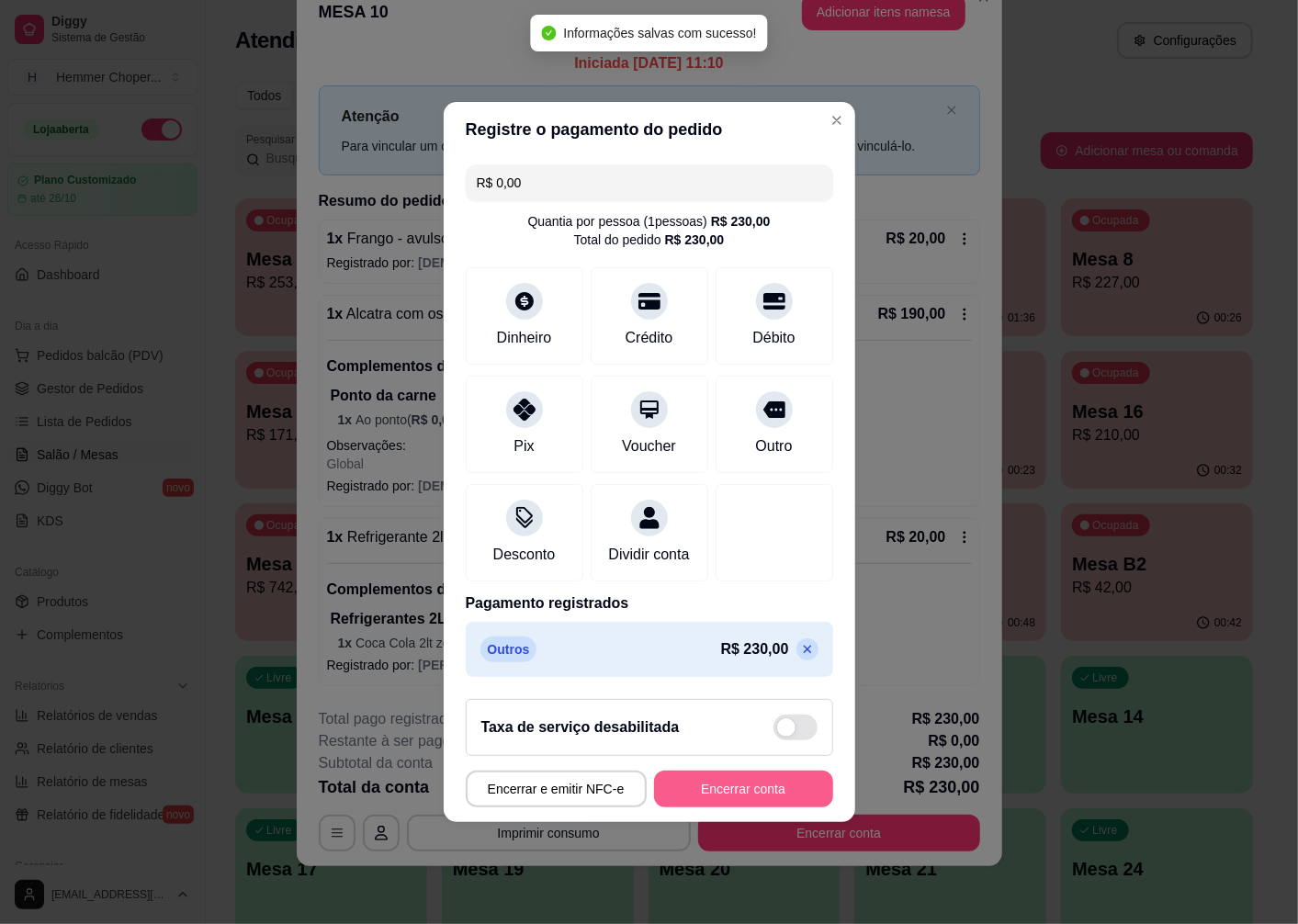
click at [768, 792] on button "Encerrar conta" at bounding box center [743, 788] width 179 height 36
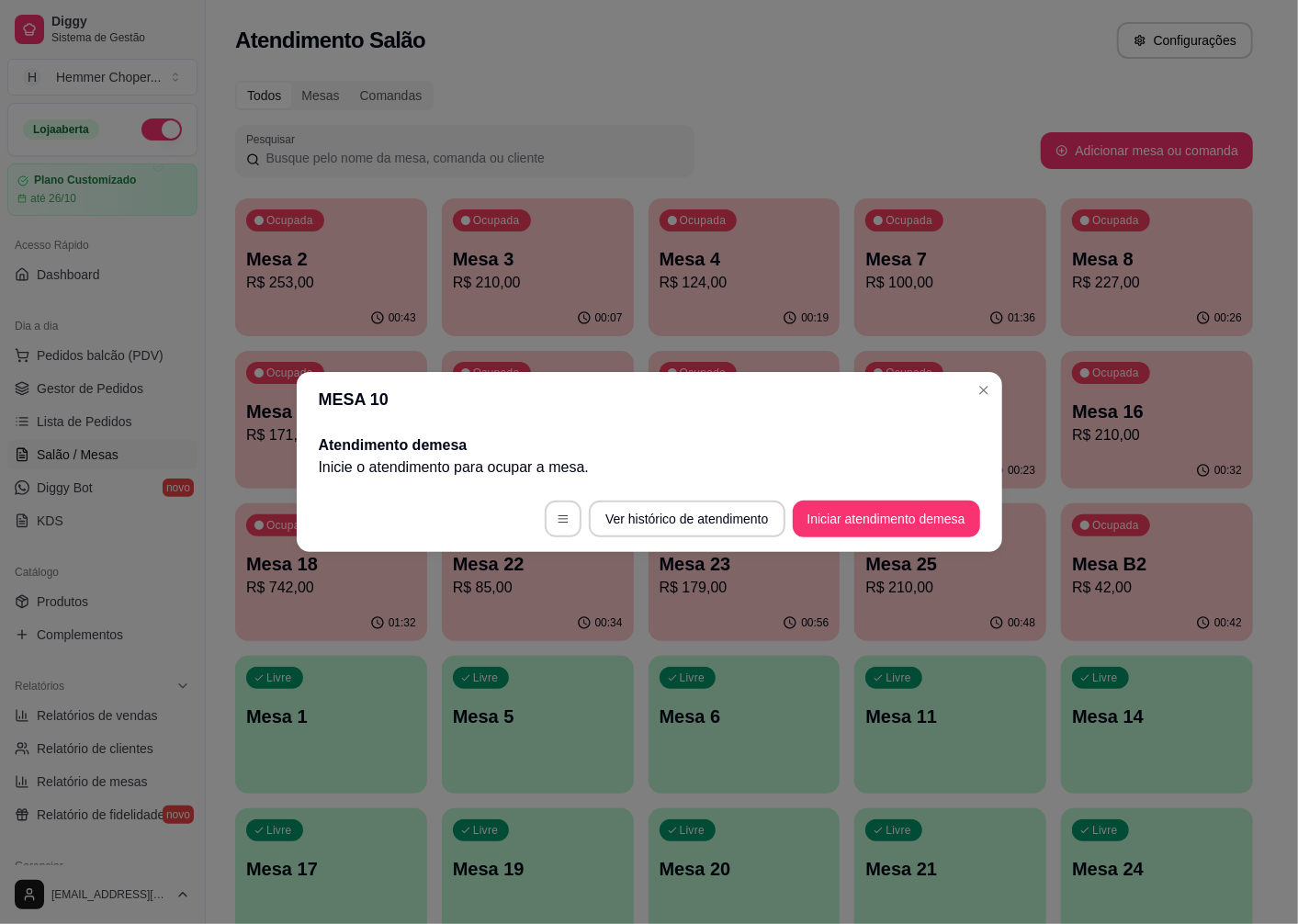
scroll to position [0, 0]
click at [965, 393] on header "MESA 10" at bounding box center [649, 400] width 705 height 55
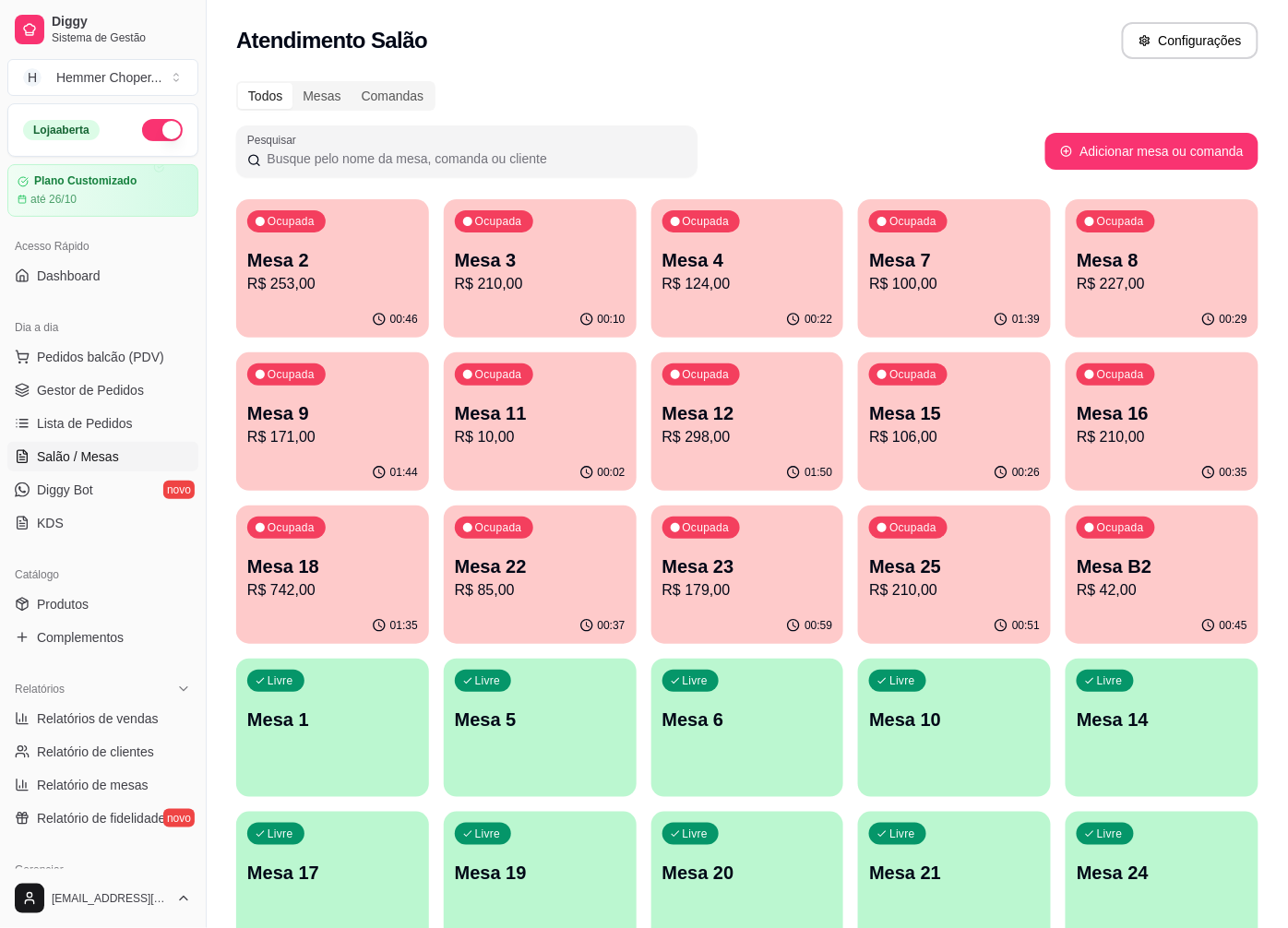
click at [307, 436] on p "R$ 171,00" at bounding box center [332, 437] width 171 height 22
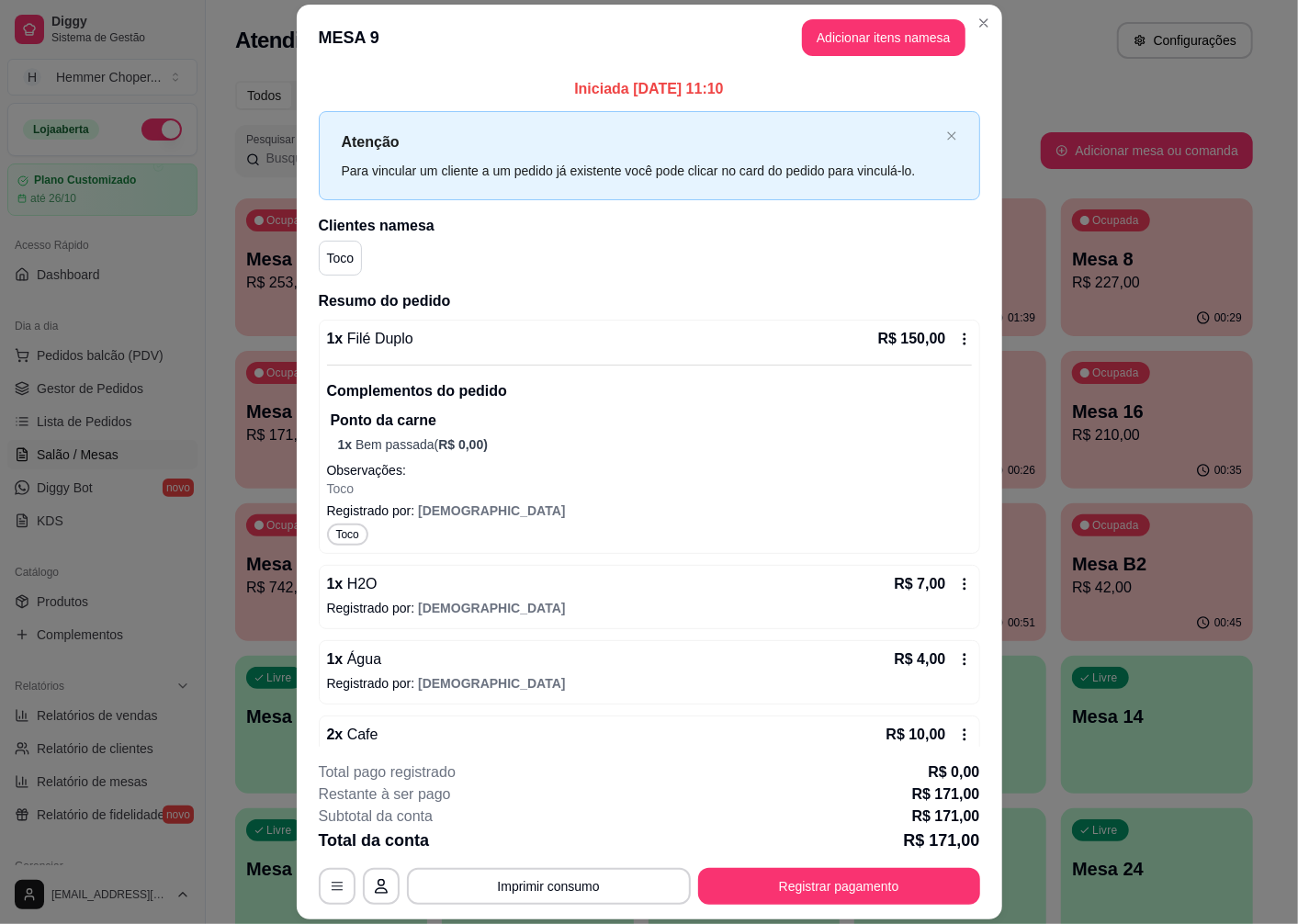
scroll to position [40, 0]
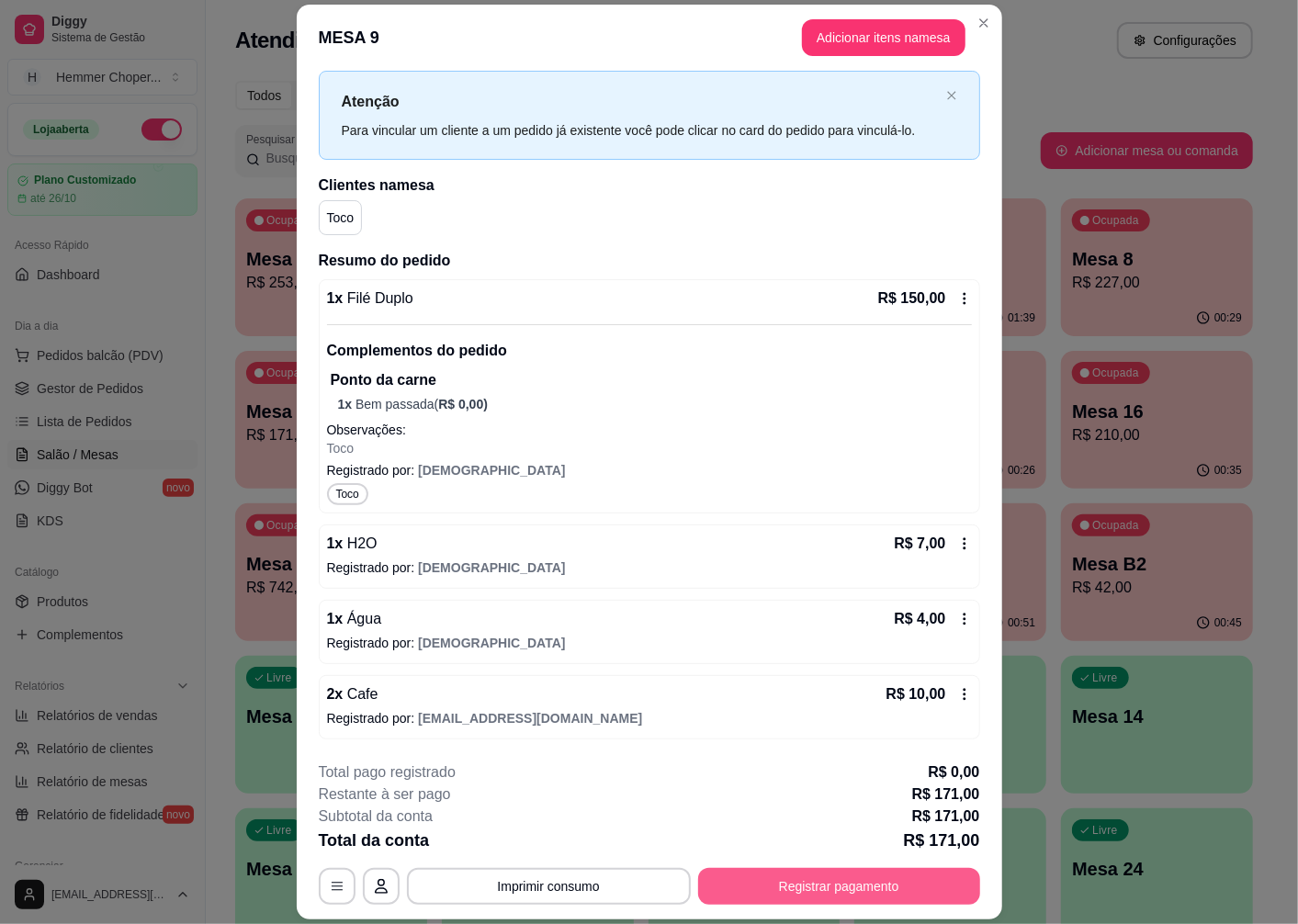
click at [802, 874] on button "Registrar pagamento" at bounding box center [838, 886] width 282 height 36
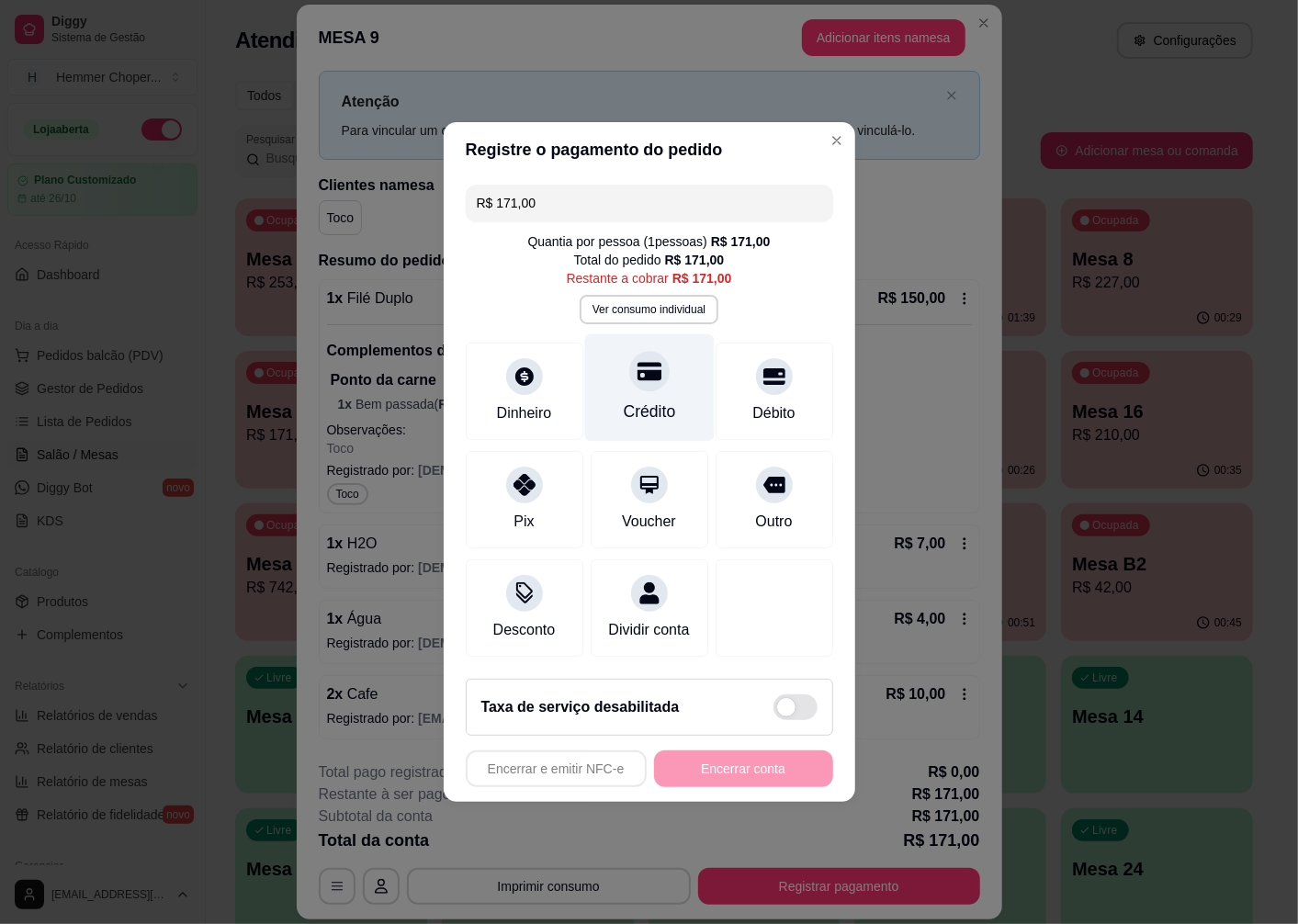
click at [646, 369] on icon at bounding box center [648, 372] width 24 height 19
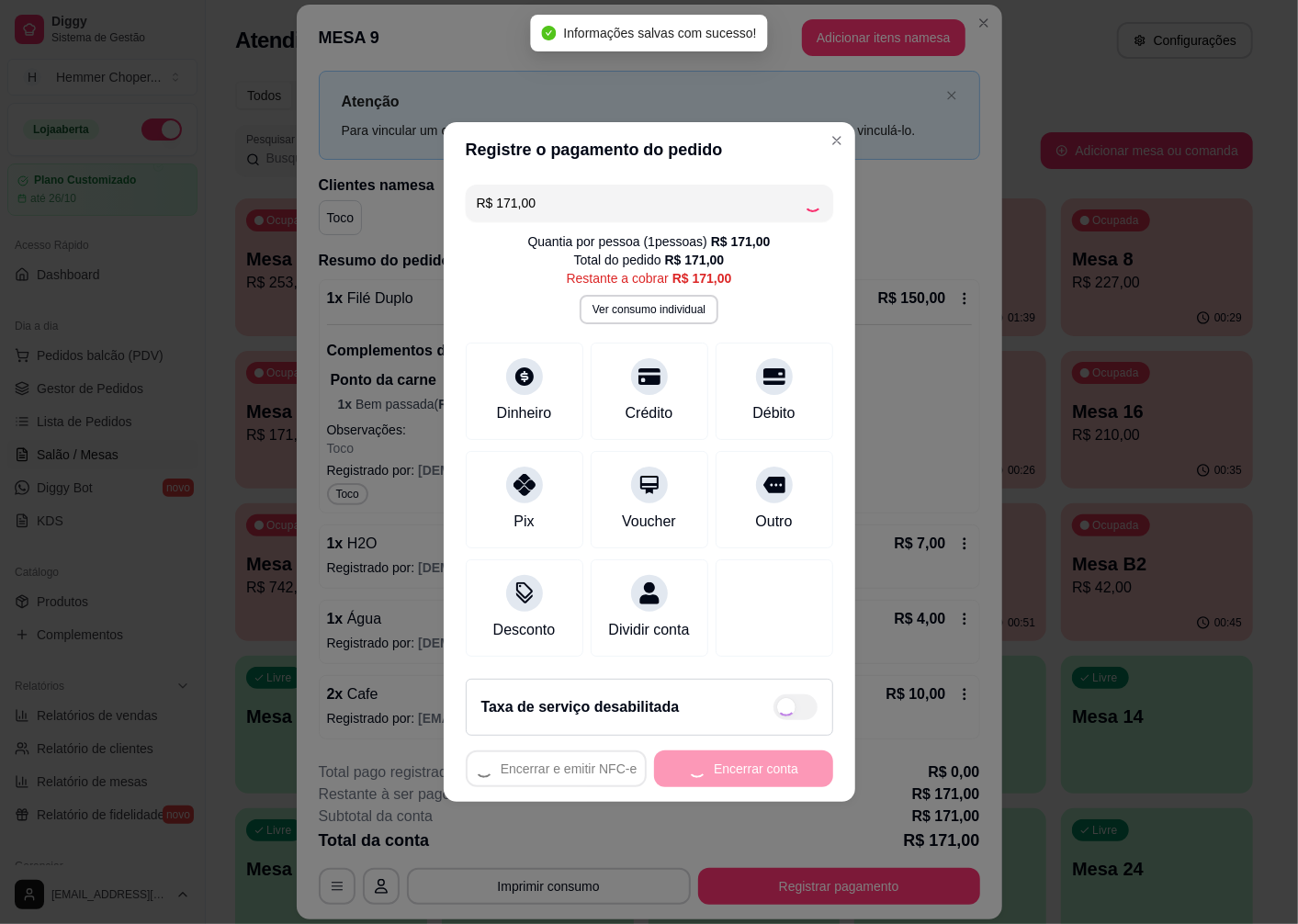
type input "R$ 0,00"
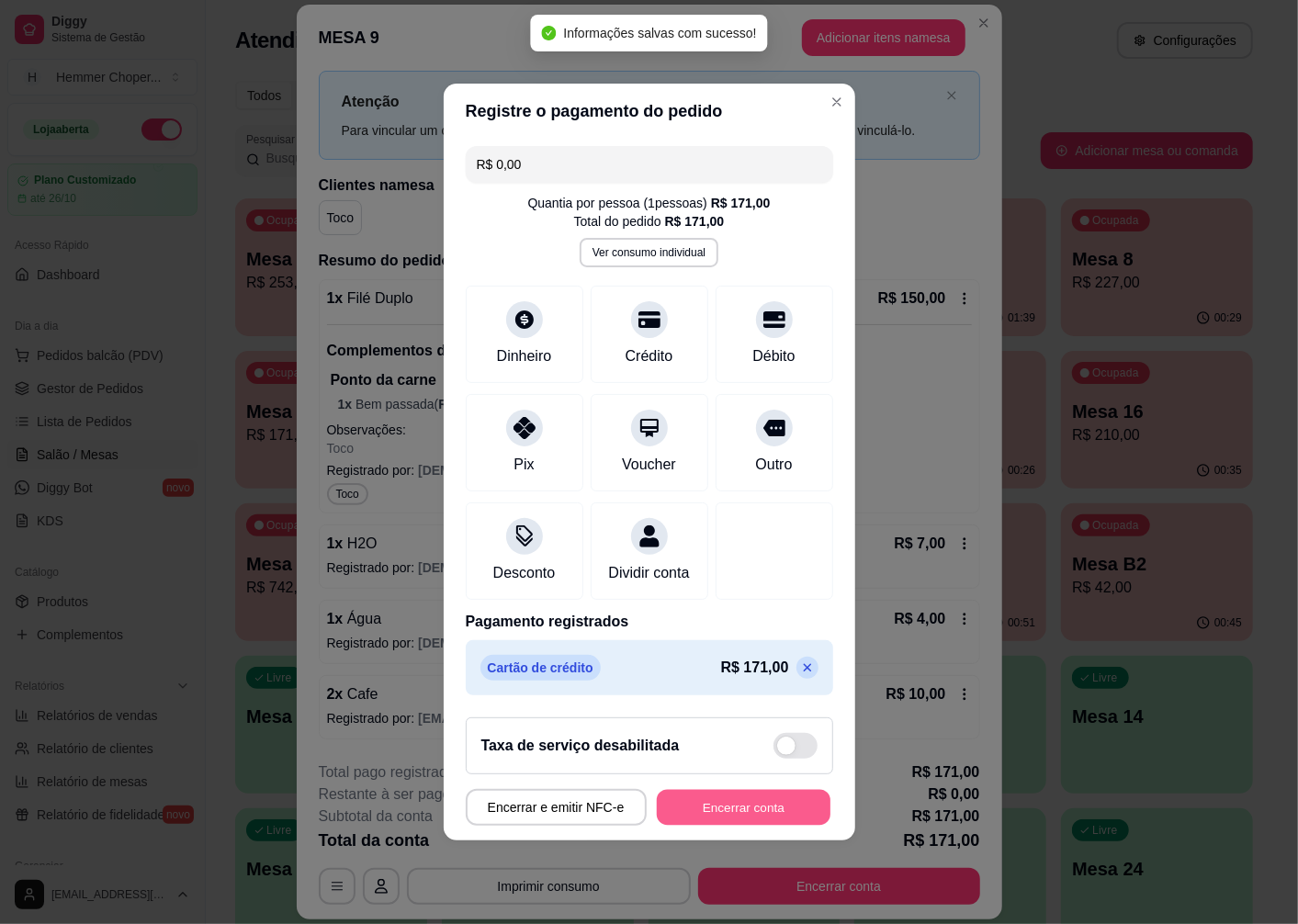
click at [755, 809] on button "Encerrar conta" at bounding box center [743, 808] width 174 height 35
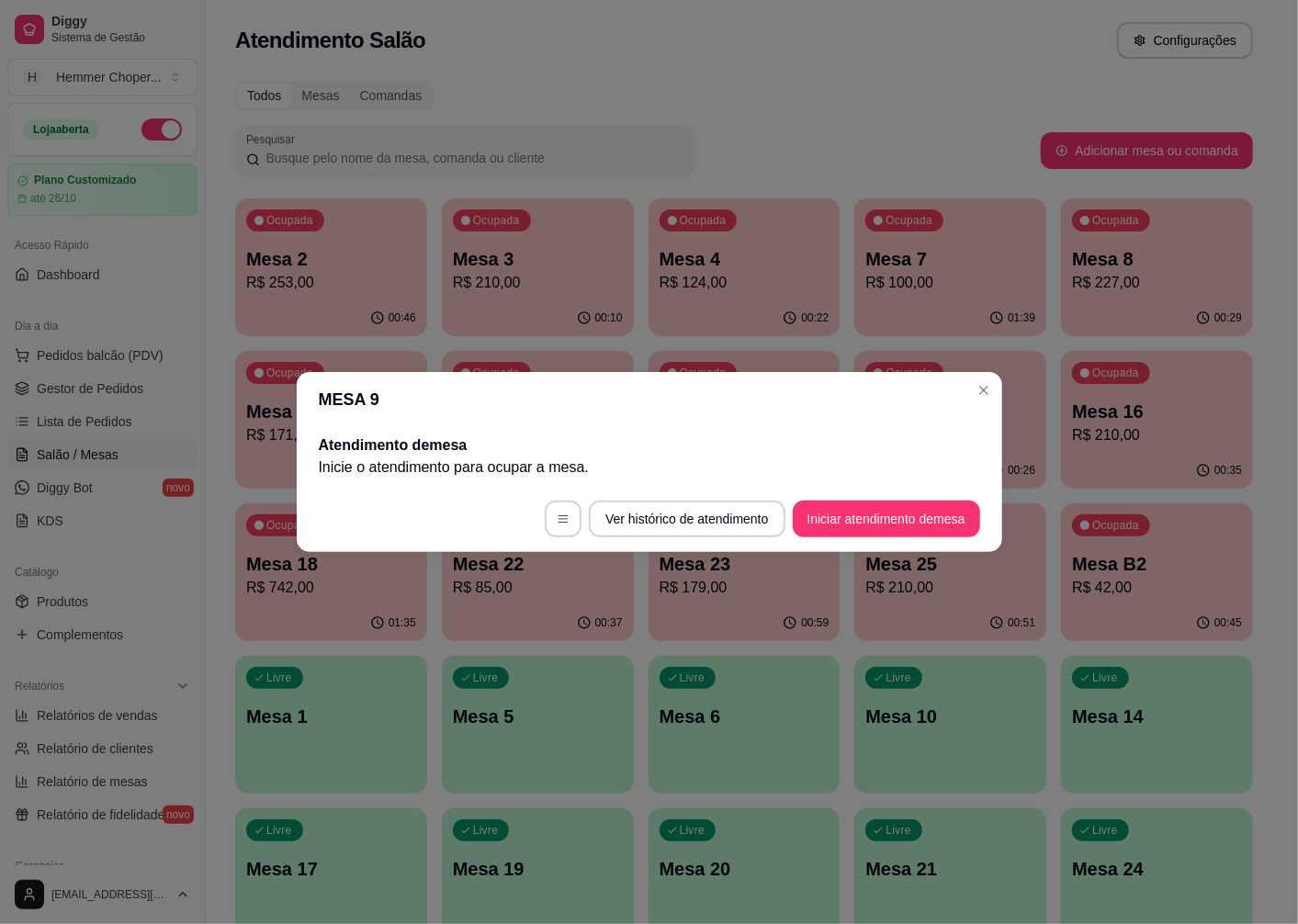
scroll to position [0, 0]
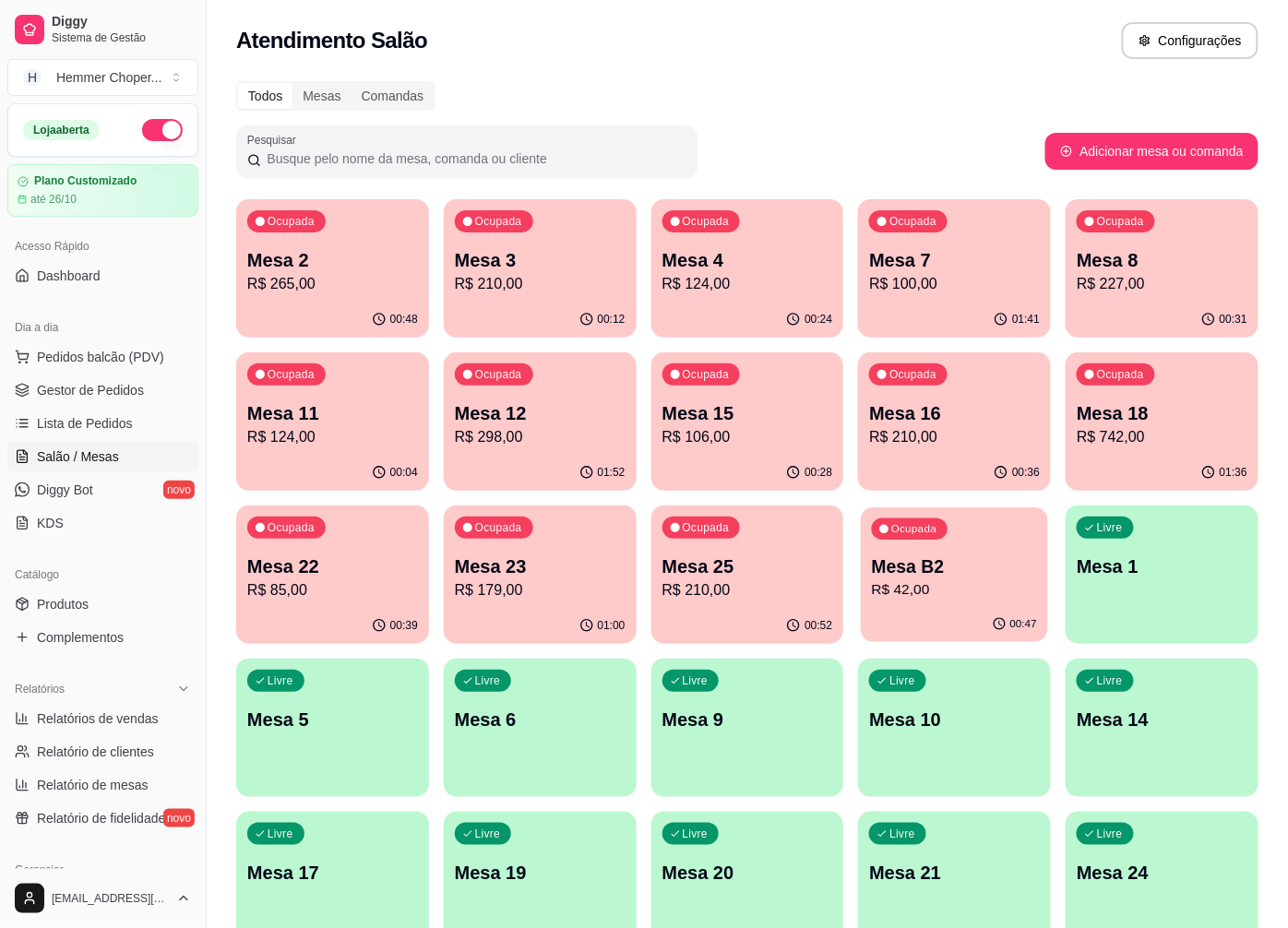
click at [946, 604] on div "Ocupada Mesa B2 R$ 42,00" at bounding box center [956, 557] width 187 height 100
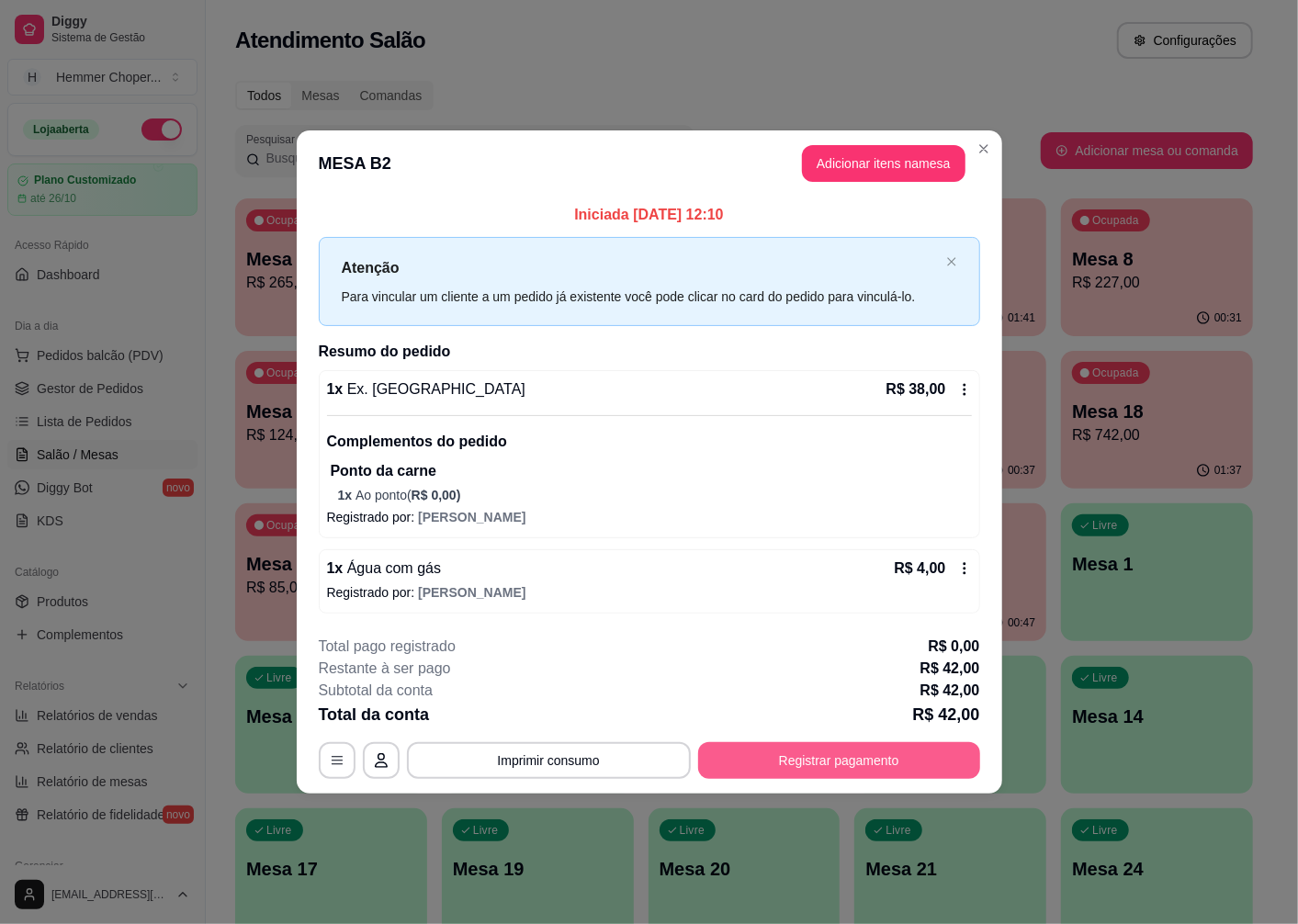
click at [862, 772] on button "Registrar pagamento" at bounding box center [838, 760] width 282 height 36
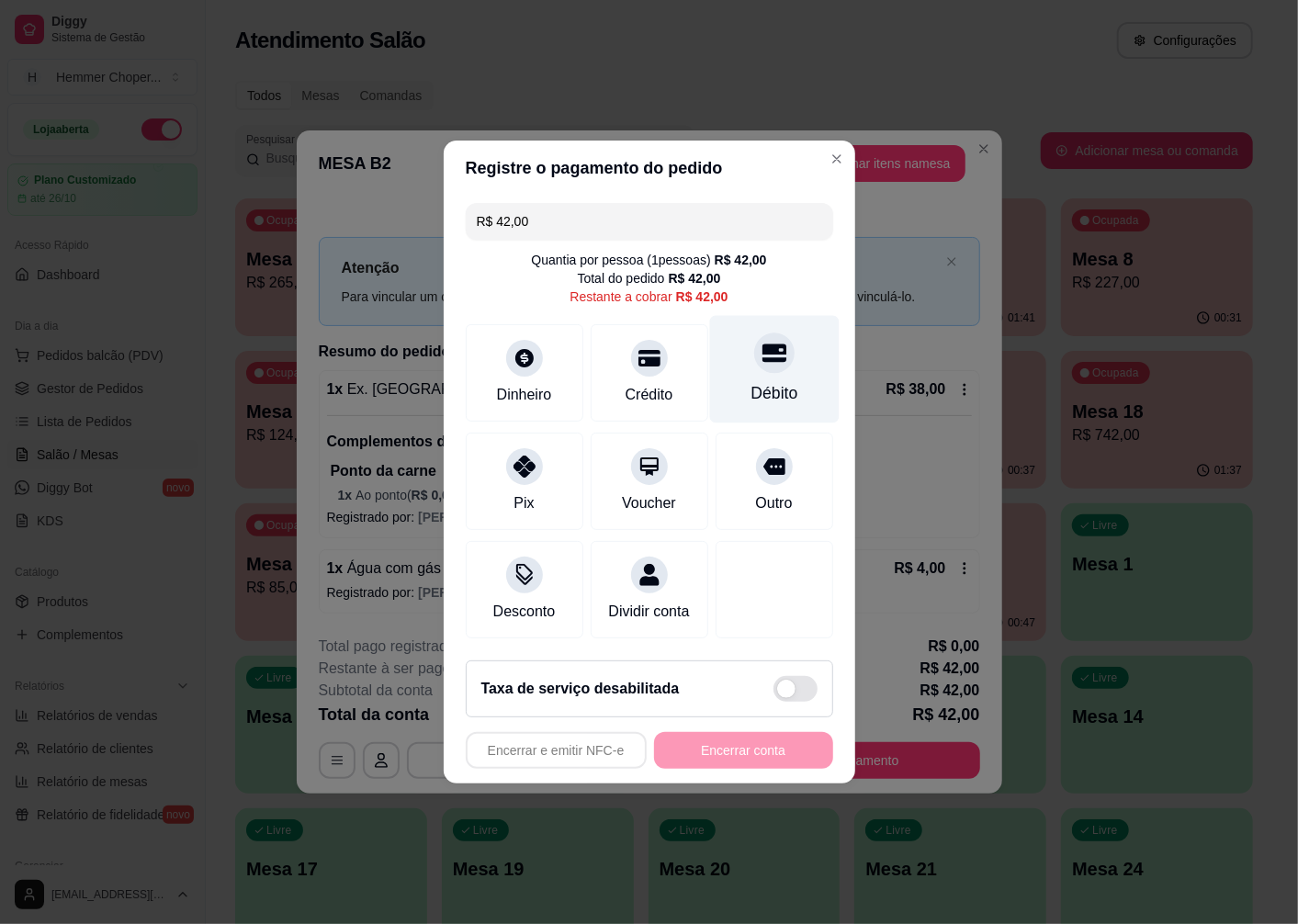
click at [748, 369] on div "Débito" at bounding box center [774, 369] width 130 height 107
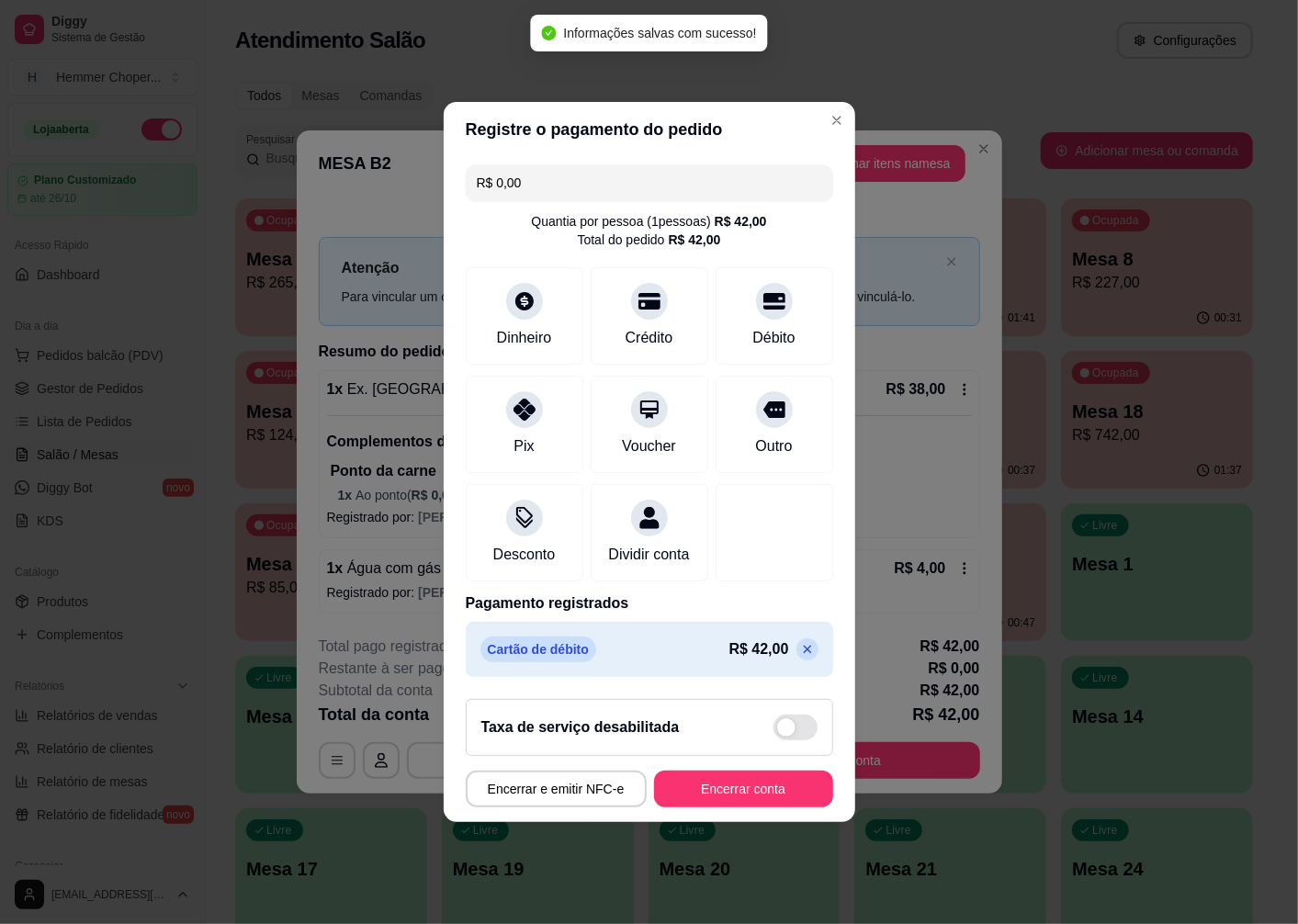
type input "R$ 0,00"
click at [750, 807] on button "Encerrar conta" at bounding box center [743, 789] width 174 height 35
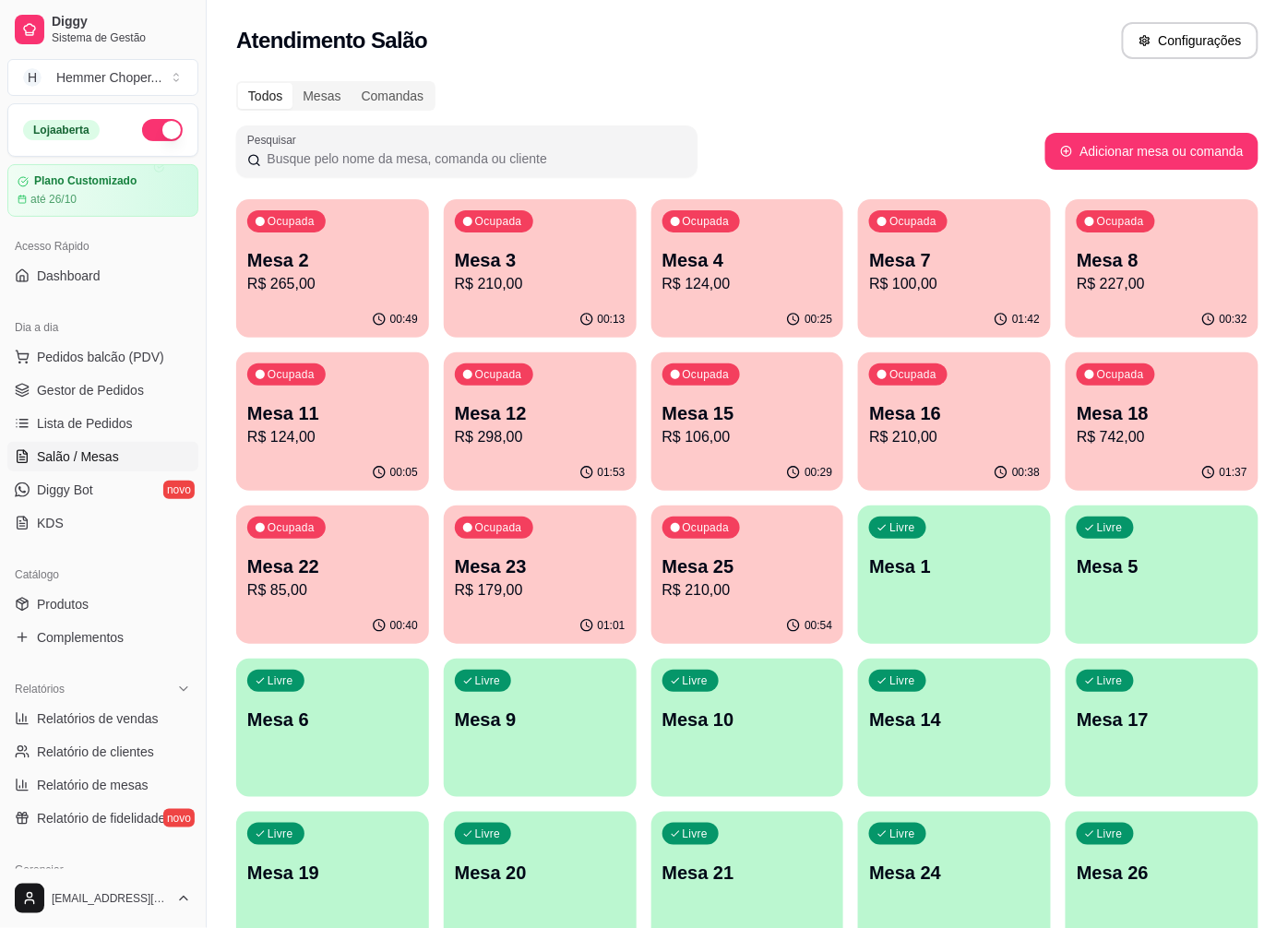
click at [964, 301] on button "Ocupada Mesa 7 R$ 100,00 01:42" at bounding box center [955, 268] width 193 height 138
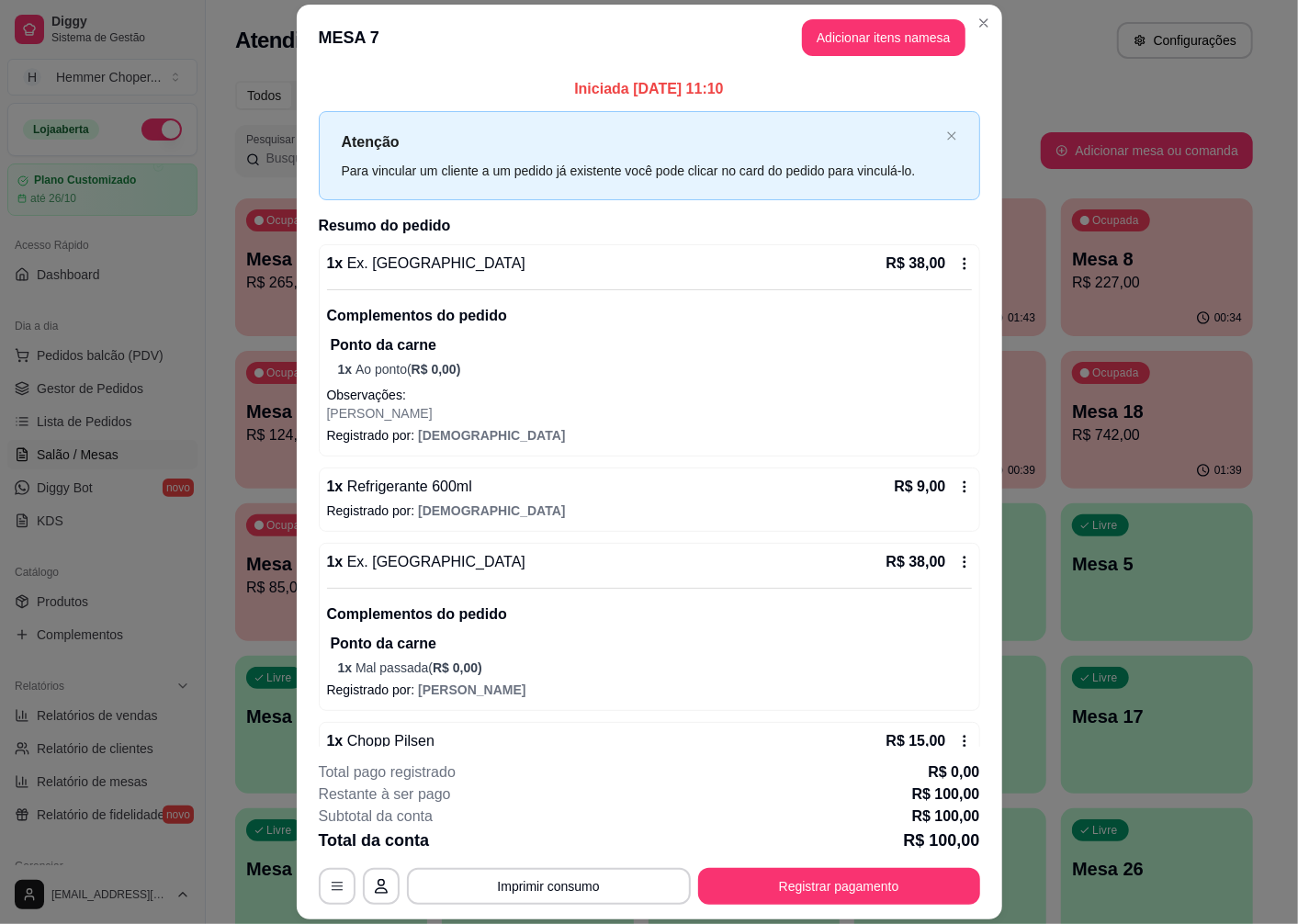
scroll to position [47, 0]
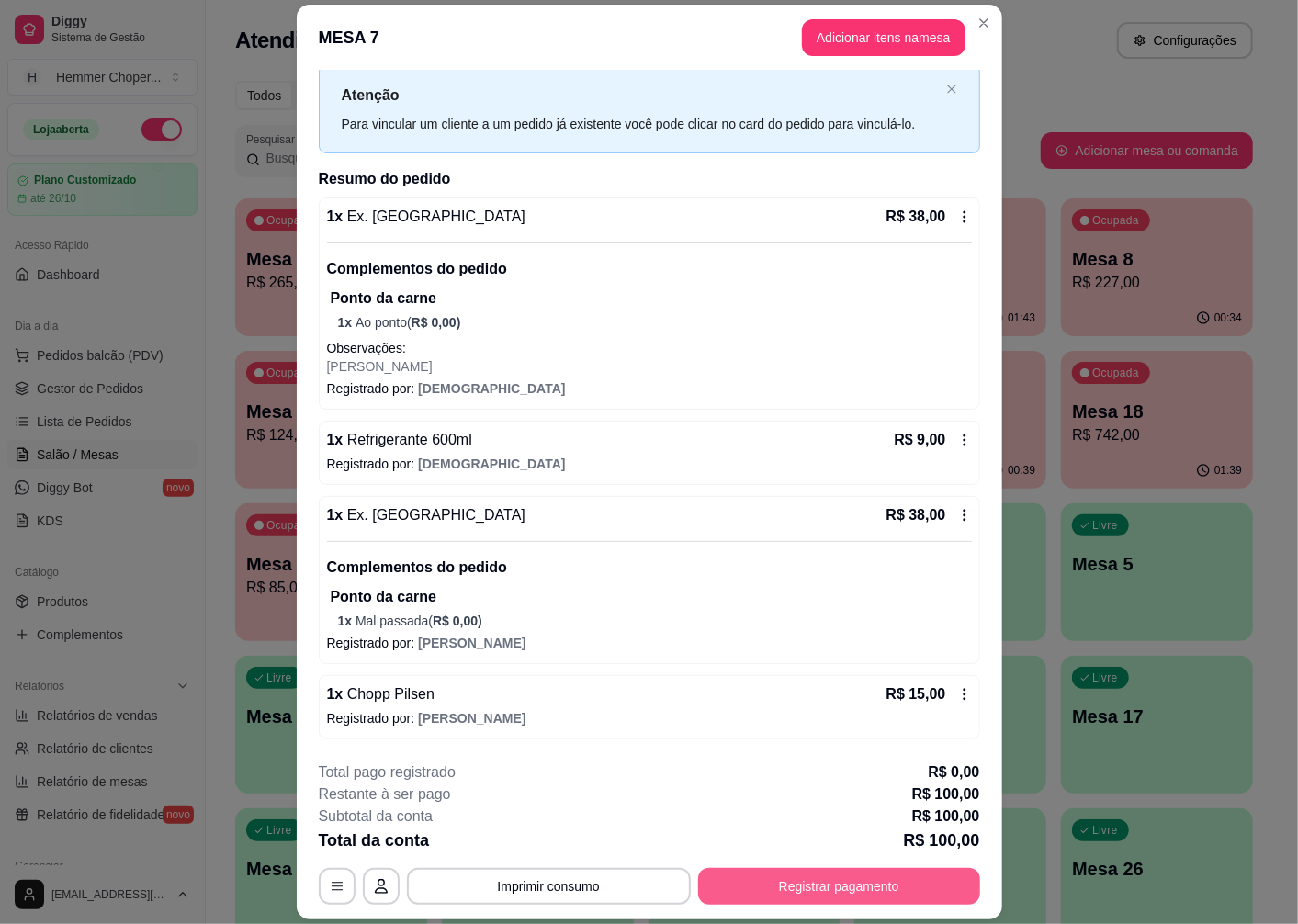
click at [941, 896] on button "Registrar pagamento" at bounding box center [838, 886] width 282 height 36
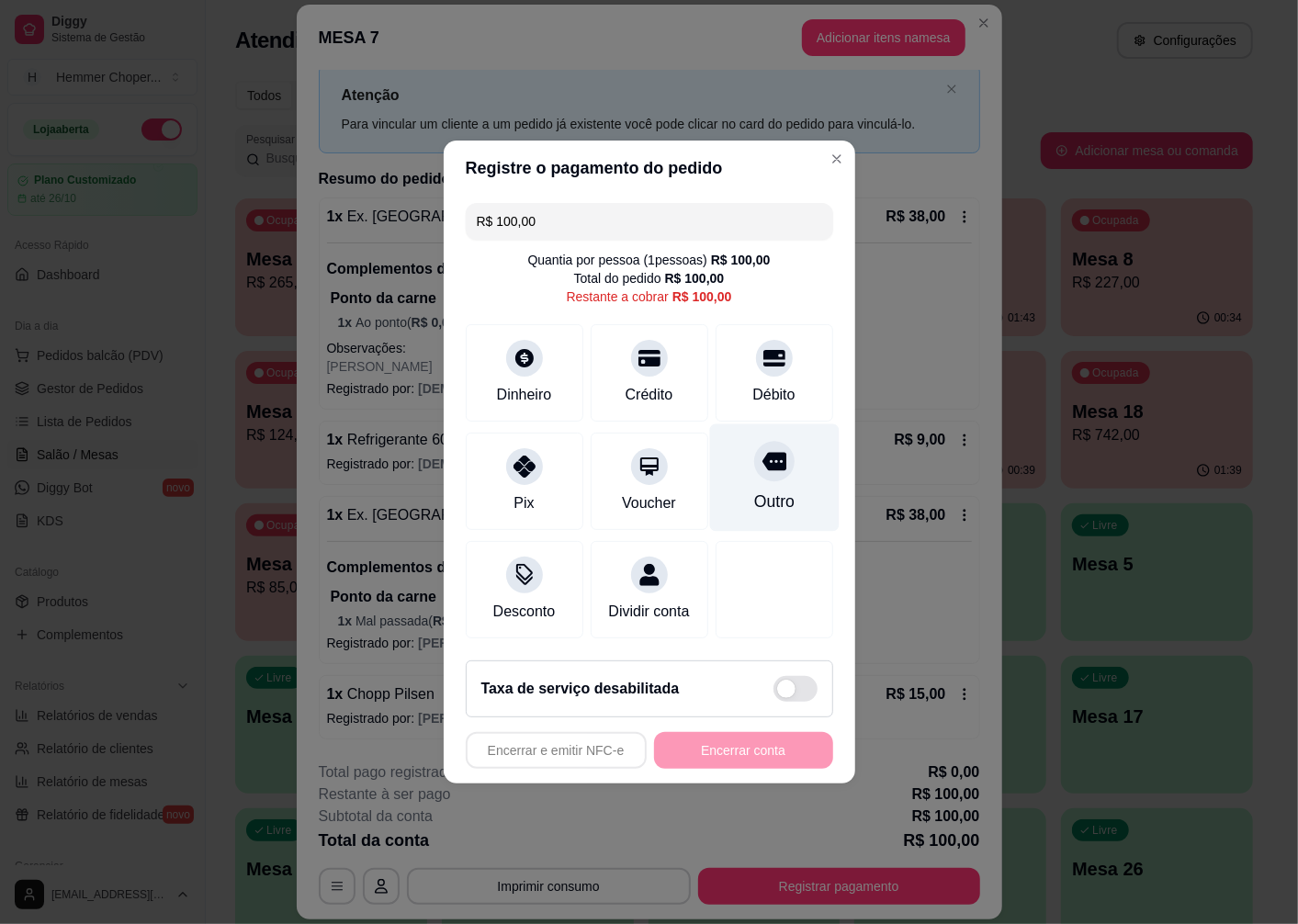
click at [766, 453] on icon at bounding box center [774, 462] width 24 height 19
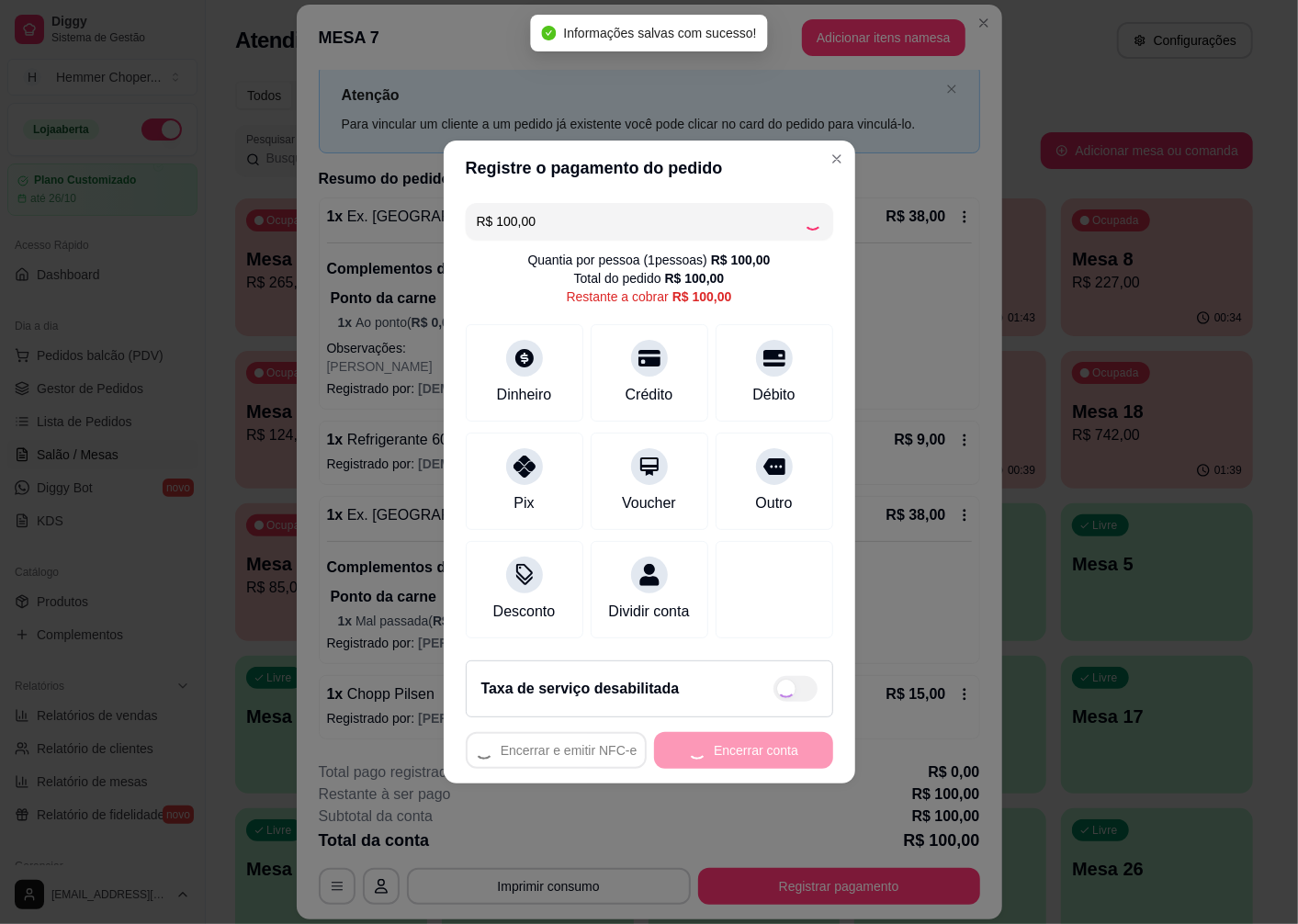
type input "R$ 0,00"
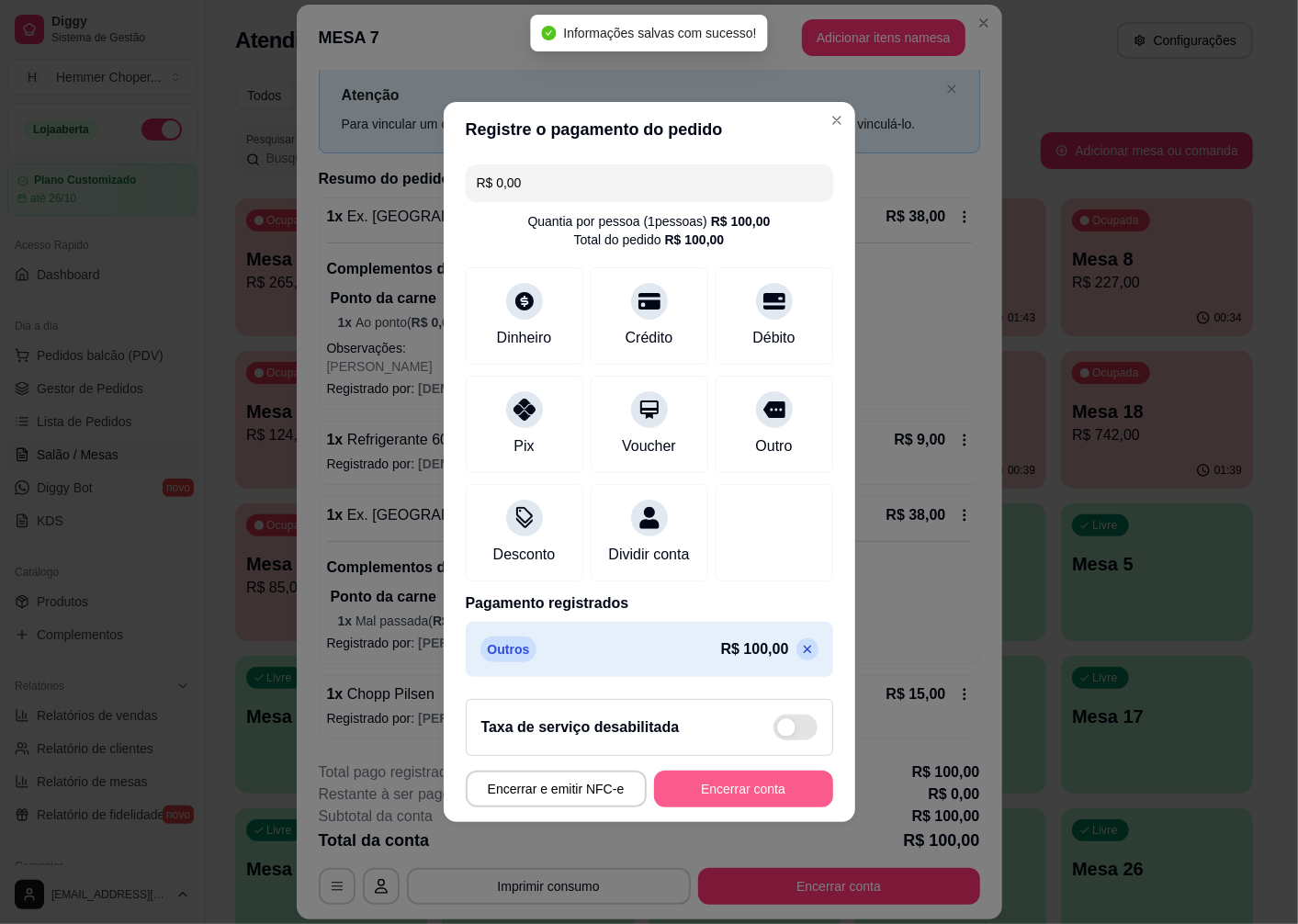
click at [762, 796] on button "Encerrar conta" at bounding box center [743, 788] width 179 height 36
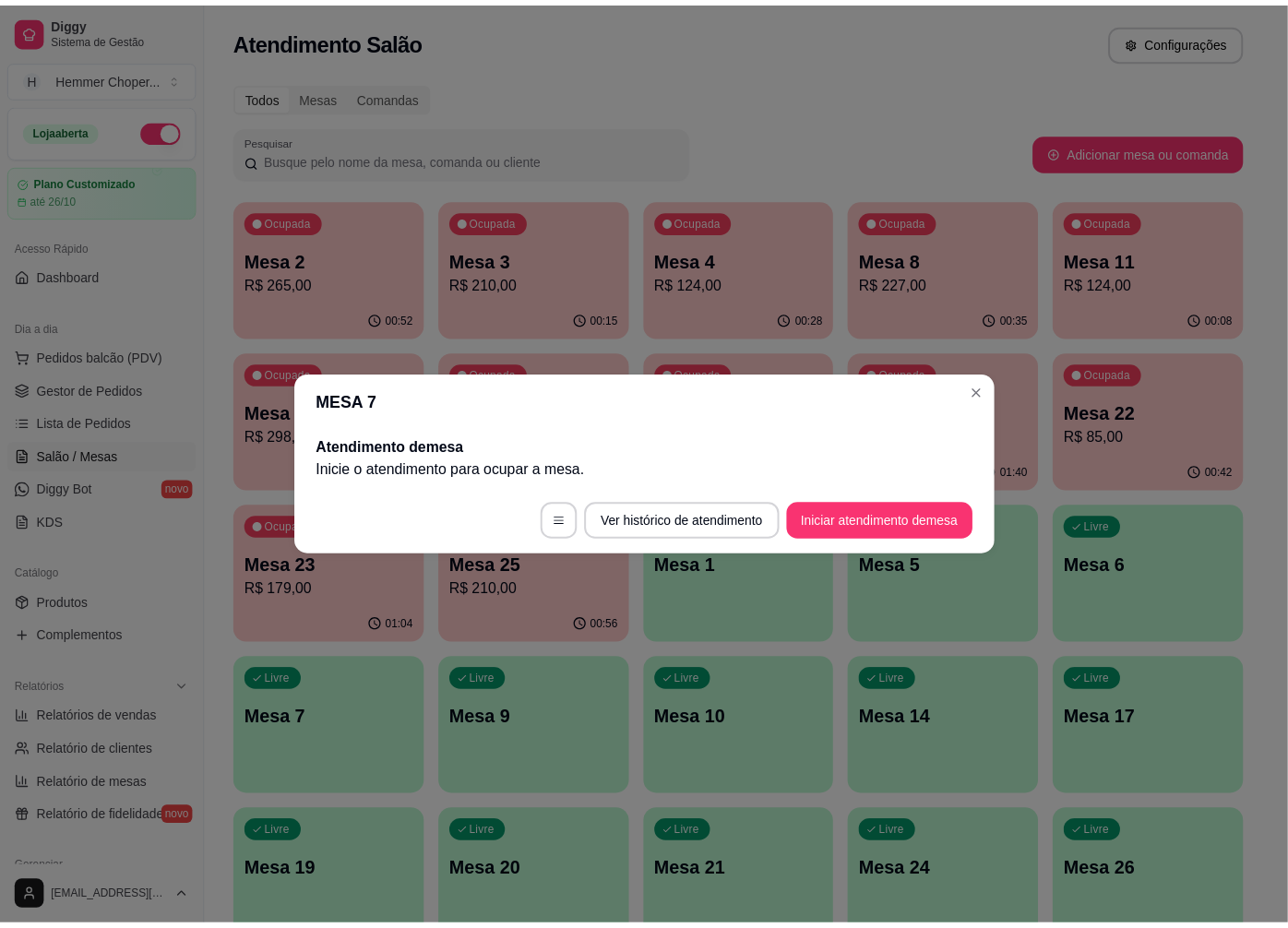
scroll to position [0, 0]
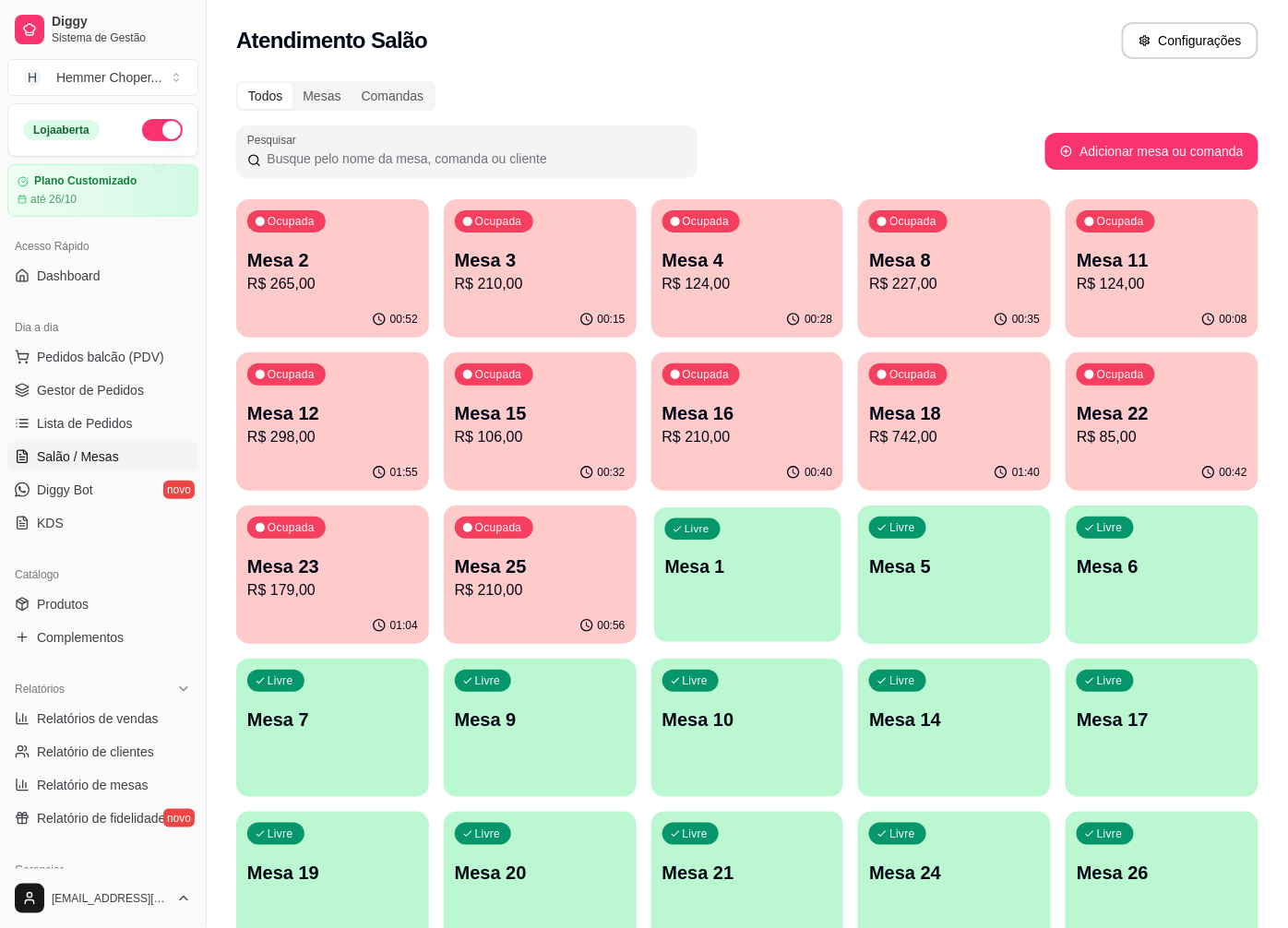
click at [768, 588] on div "Livre Mesa 1" at bounding box center [748, 564] width 187 height 112
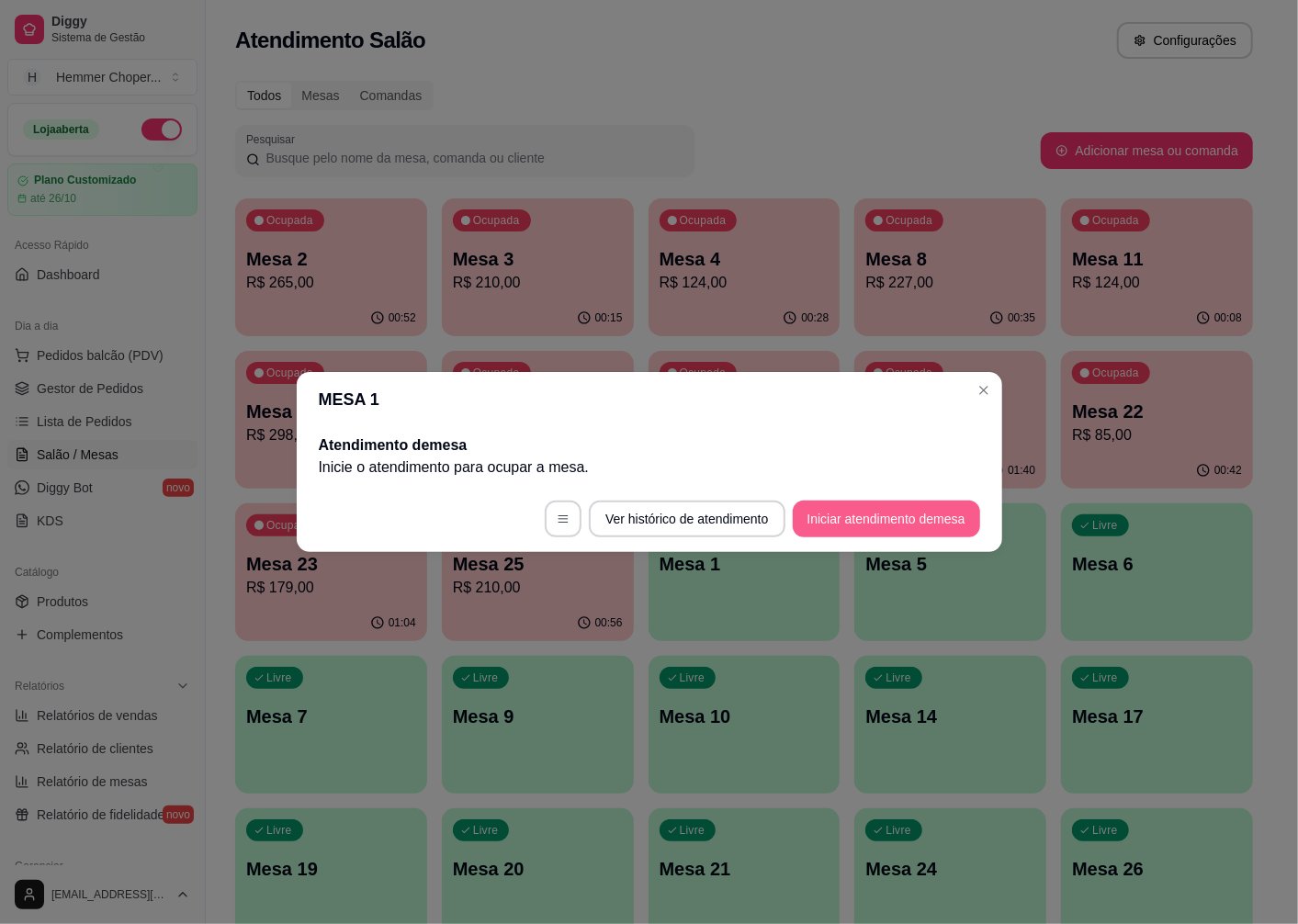
click at [887, 527] on button "Iniciar atendimento de mesa" at bounding box center [886, 518] width 188 height 36
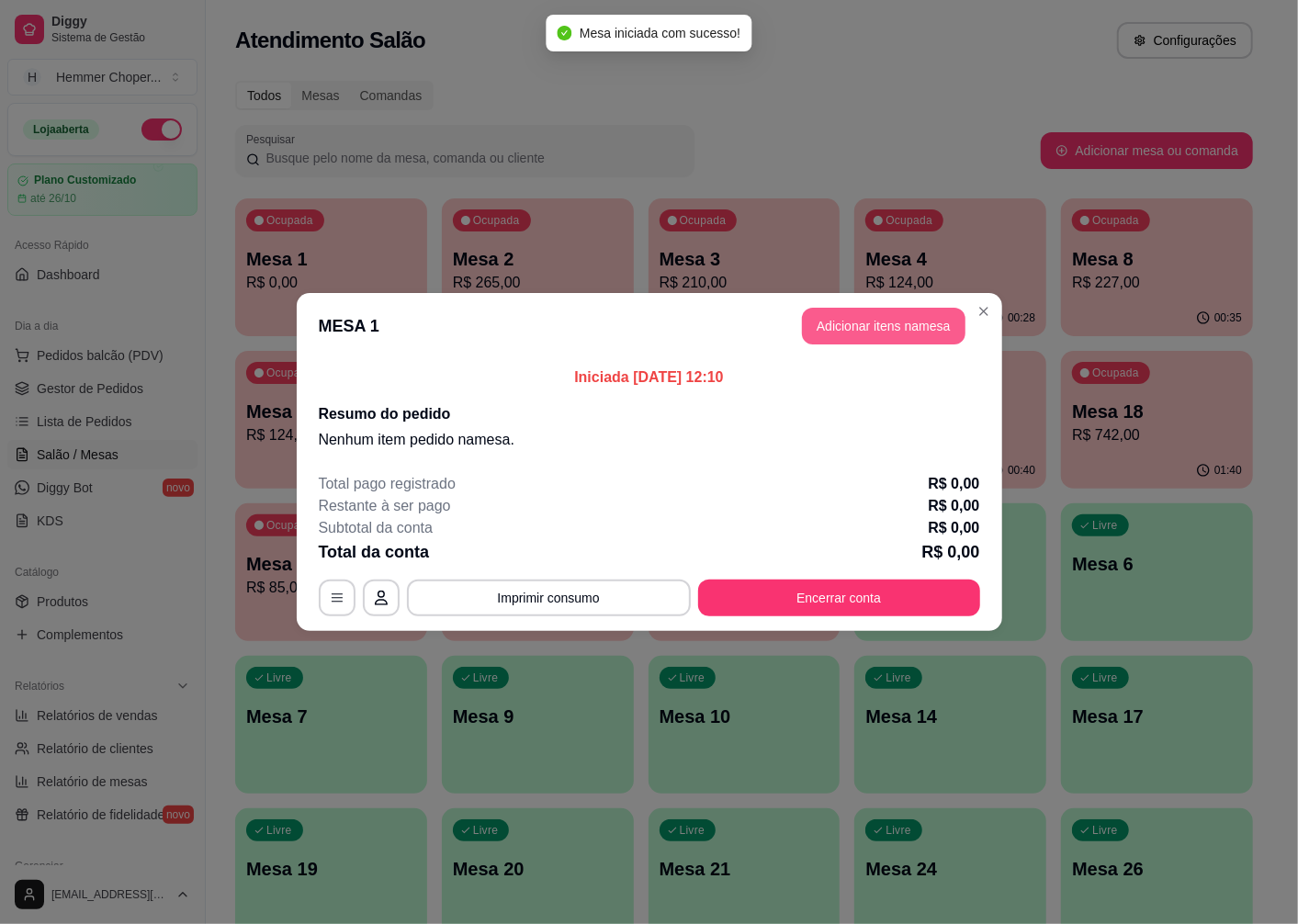
click at [879, 328] on button "Adicionar itens na mesa" at bounding box center [884, 325] width 164 height 36
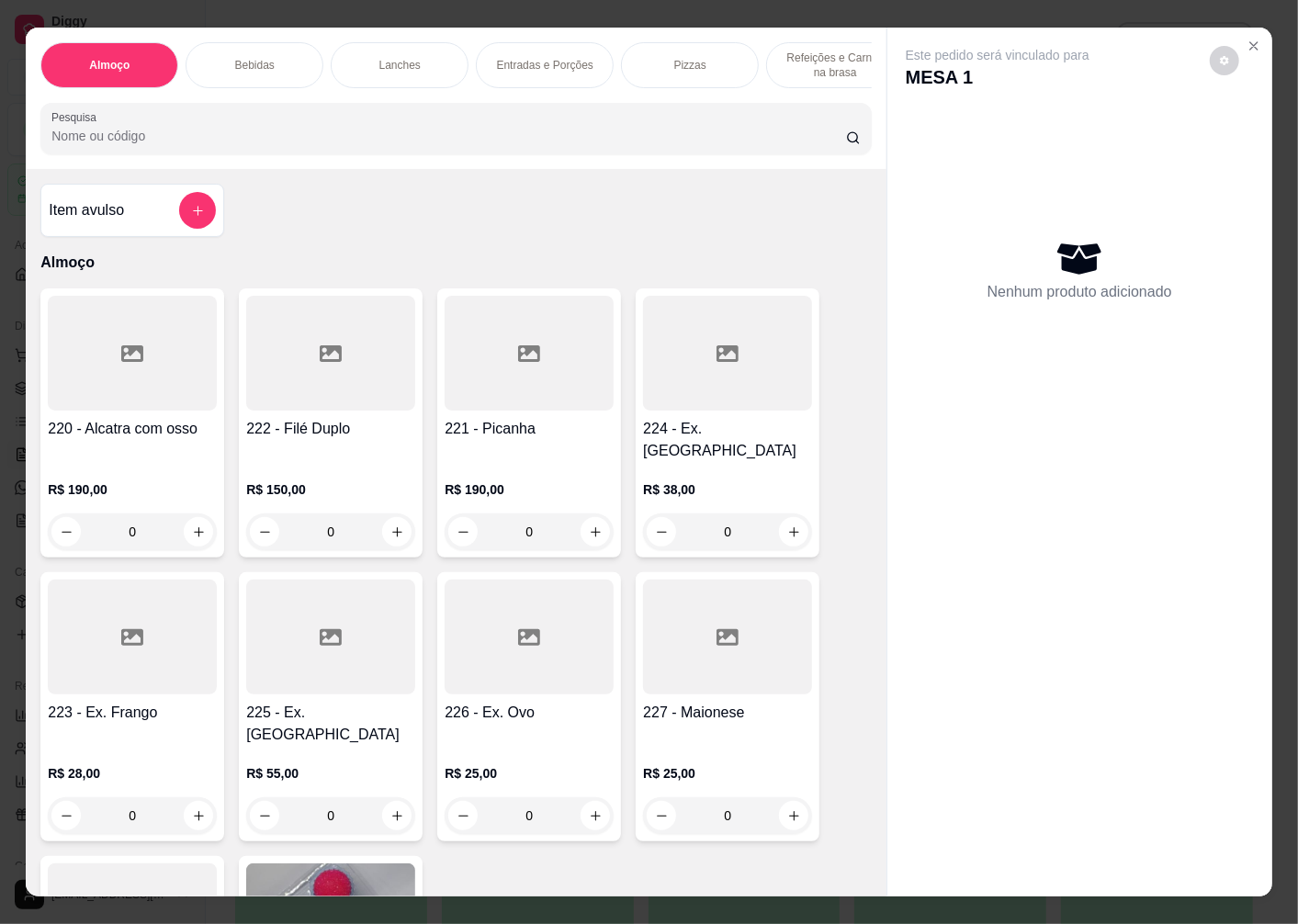
click at [790, 523] on div "0" at bounding box center [728, 531] width 169 height 36
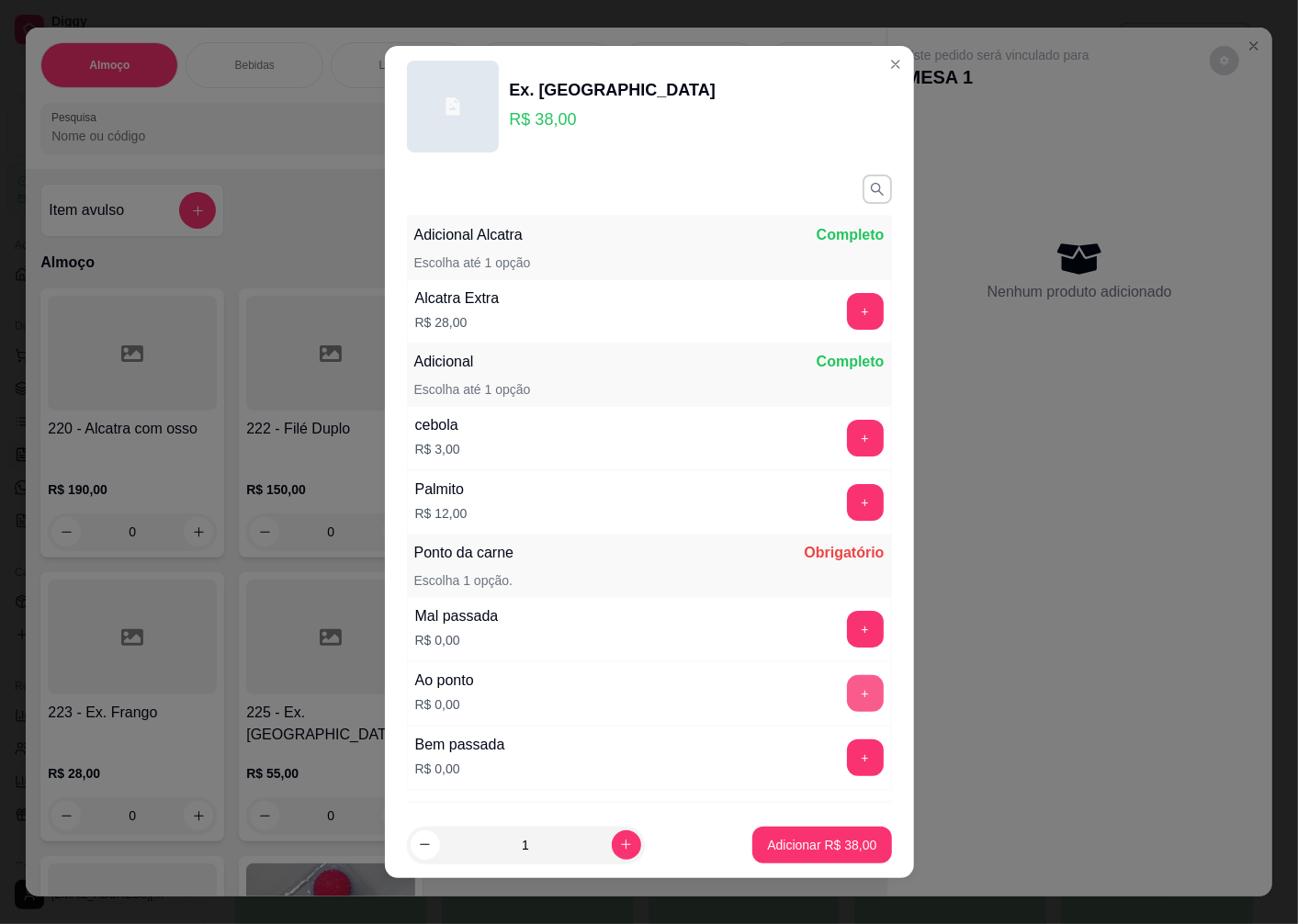
click at [847, 689] on button "+" at bounding box center [865, 693] width 36 height 36
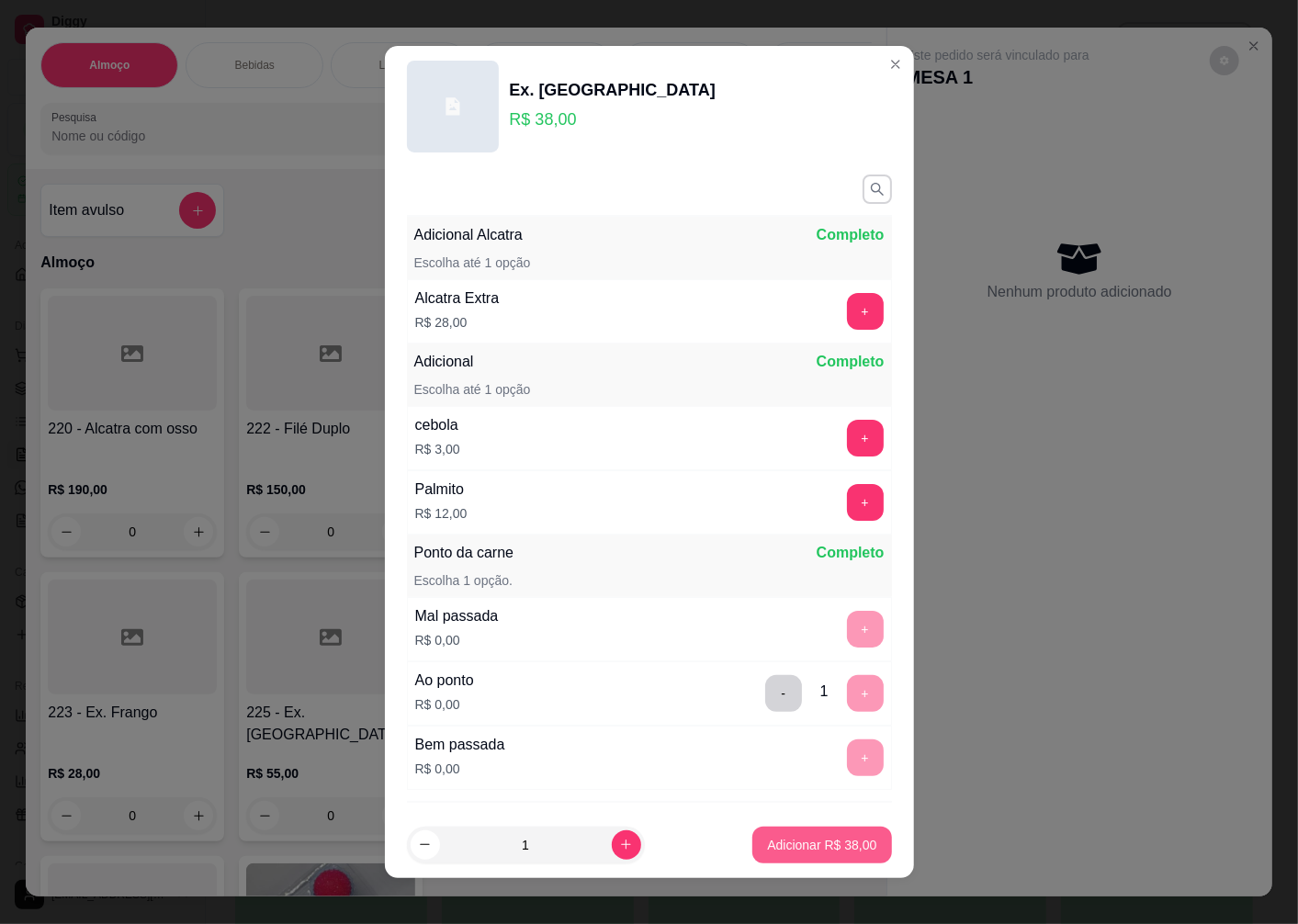
click at [808, 845] on p "Adicionar R$ 38,00" at bounding box center [821, 844] width 109 height 19
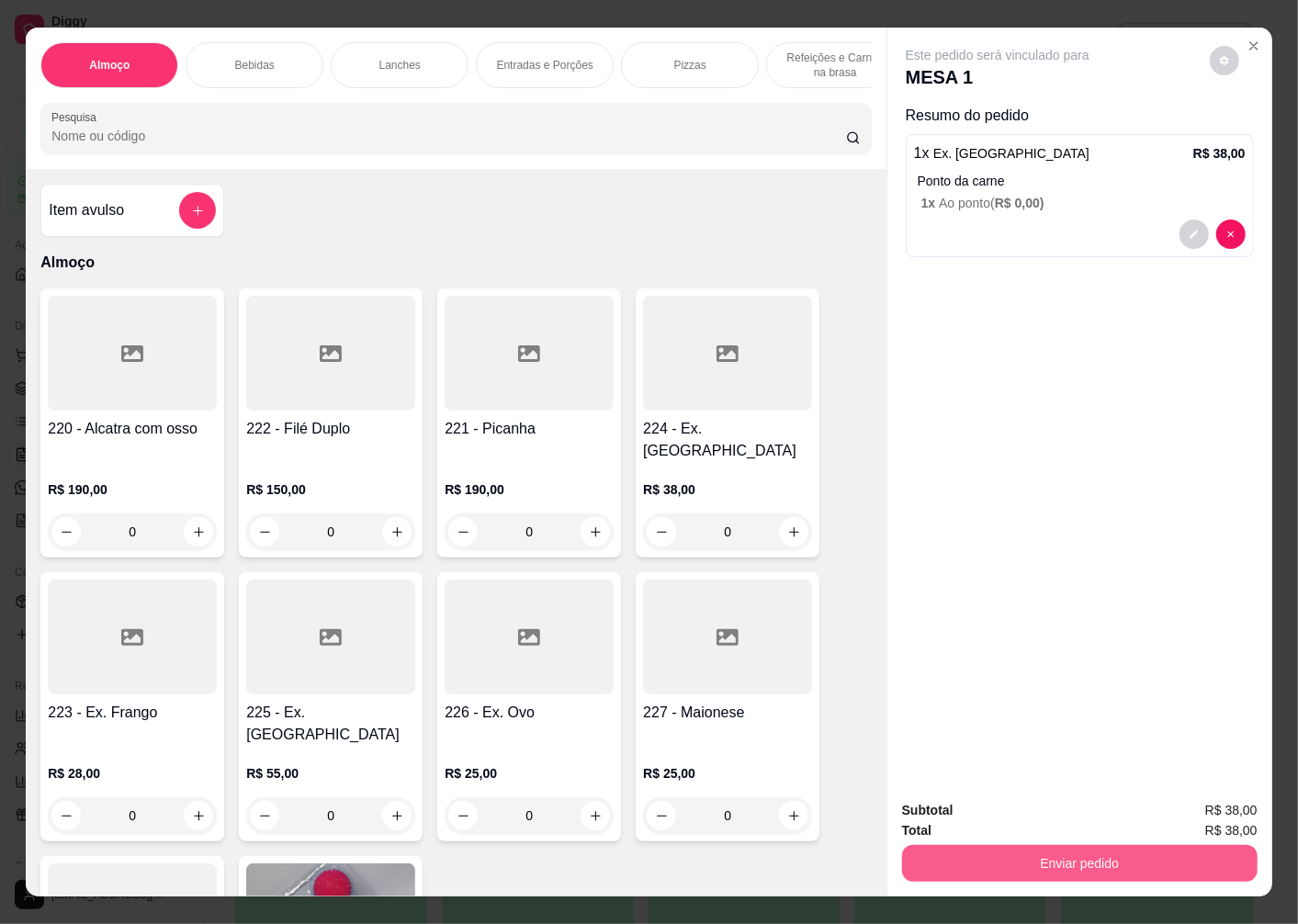
click at [1077, 845] on button "Enviar pedido" at bounding box center [1080, 863] width 355 height 36
click at [1221, 805] on button "Enviar pedido" at bounding box center [1210, 811] width 104 height 35
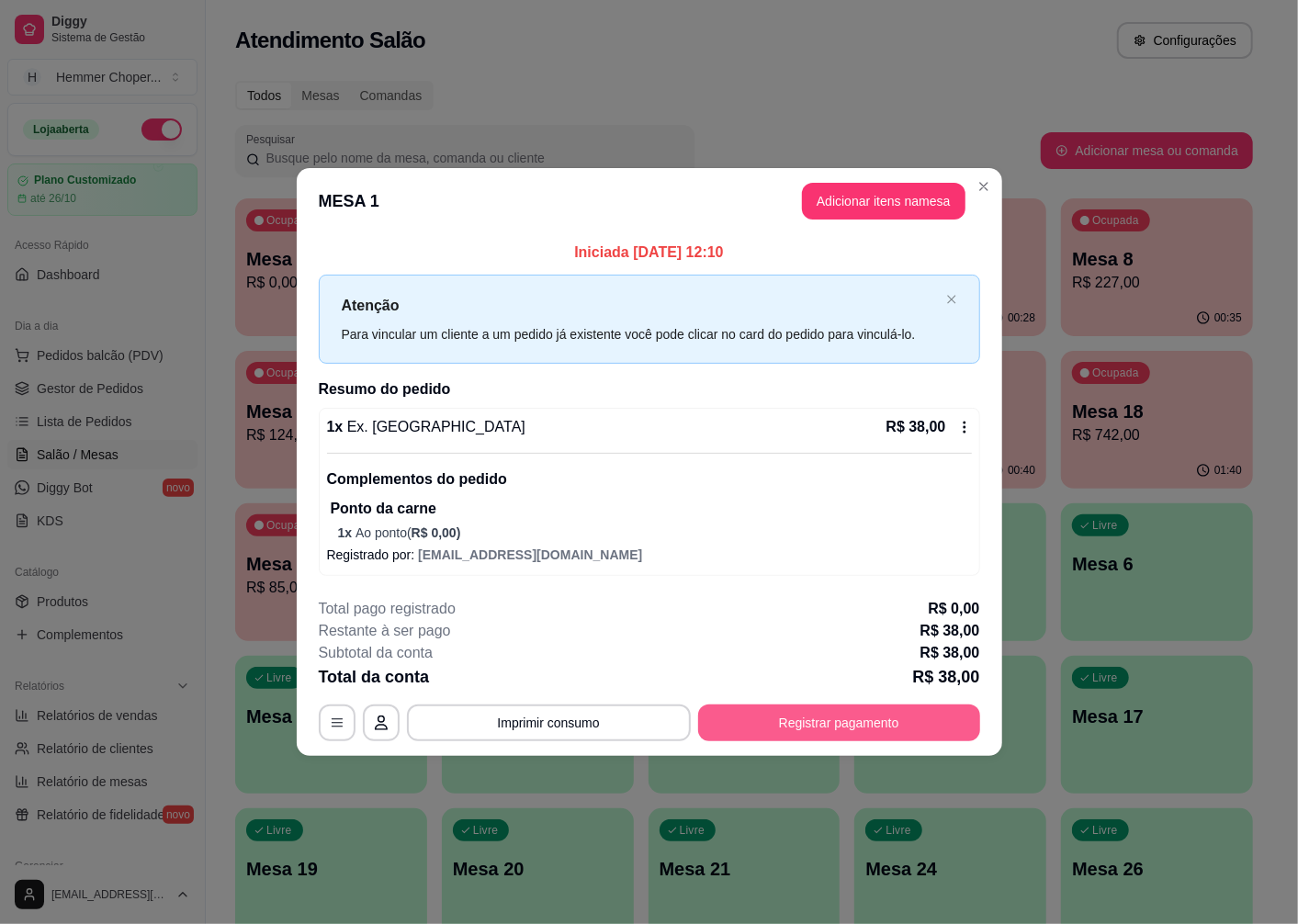
click at [865, 718] on button "Registrar pagamento" at bounding box center [838, 723] width 282 height 36
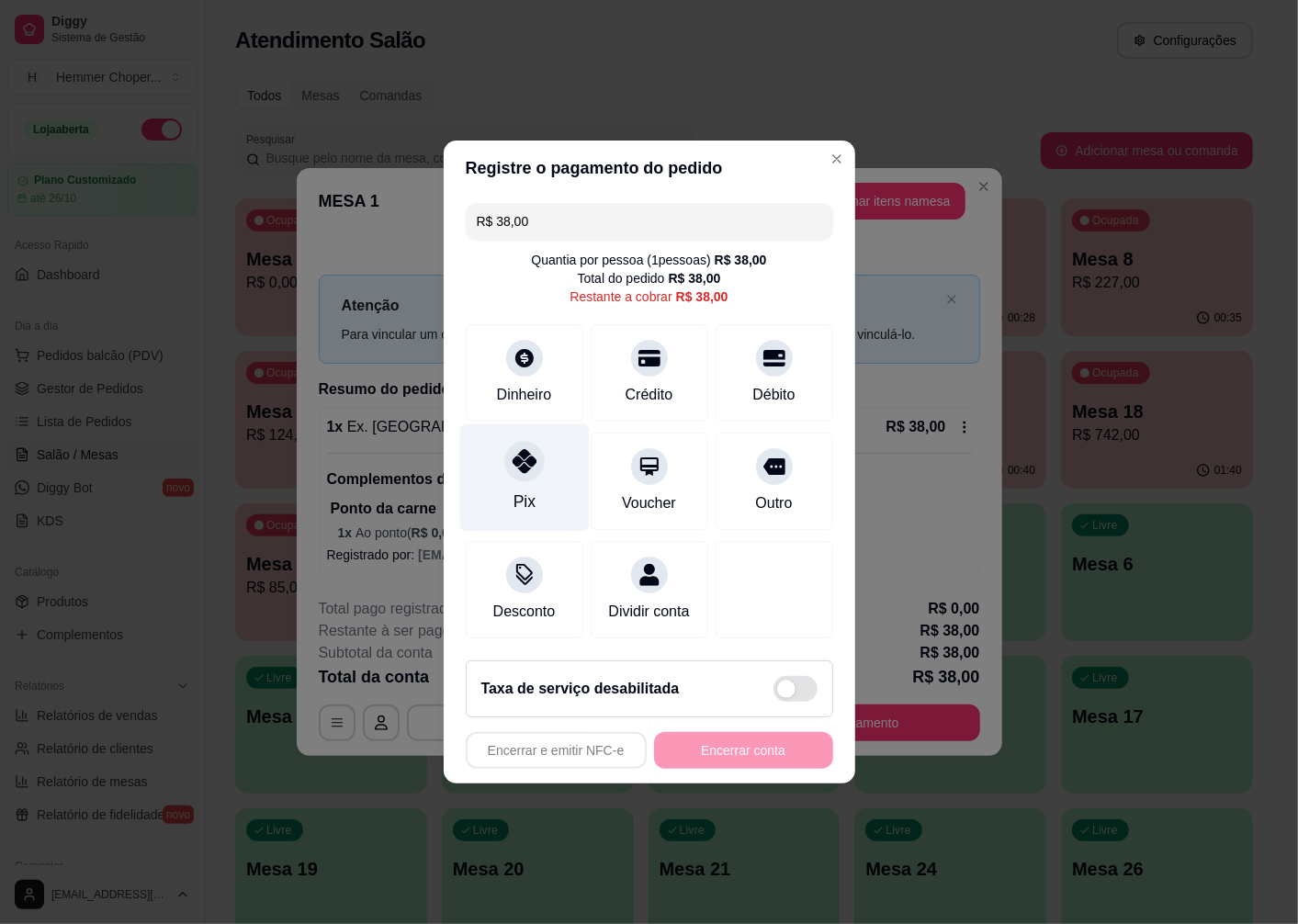
click at [527, 471] on div "Pix" at bounding box center [524, 477] width 130 height 107
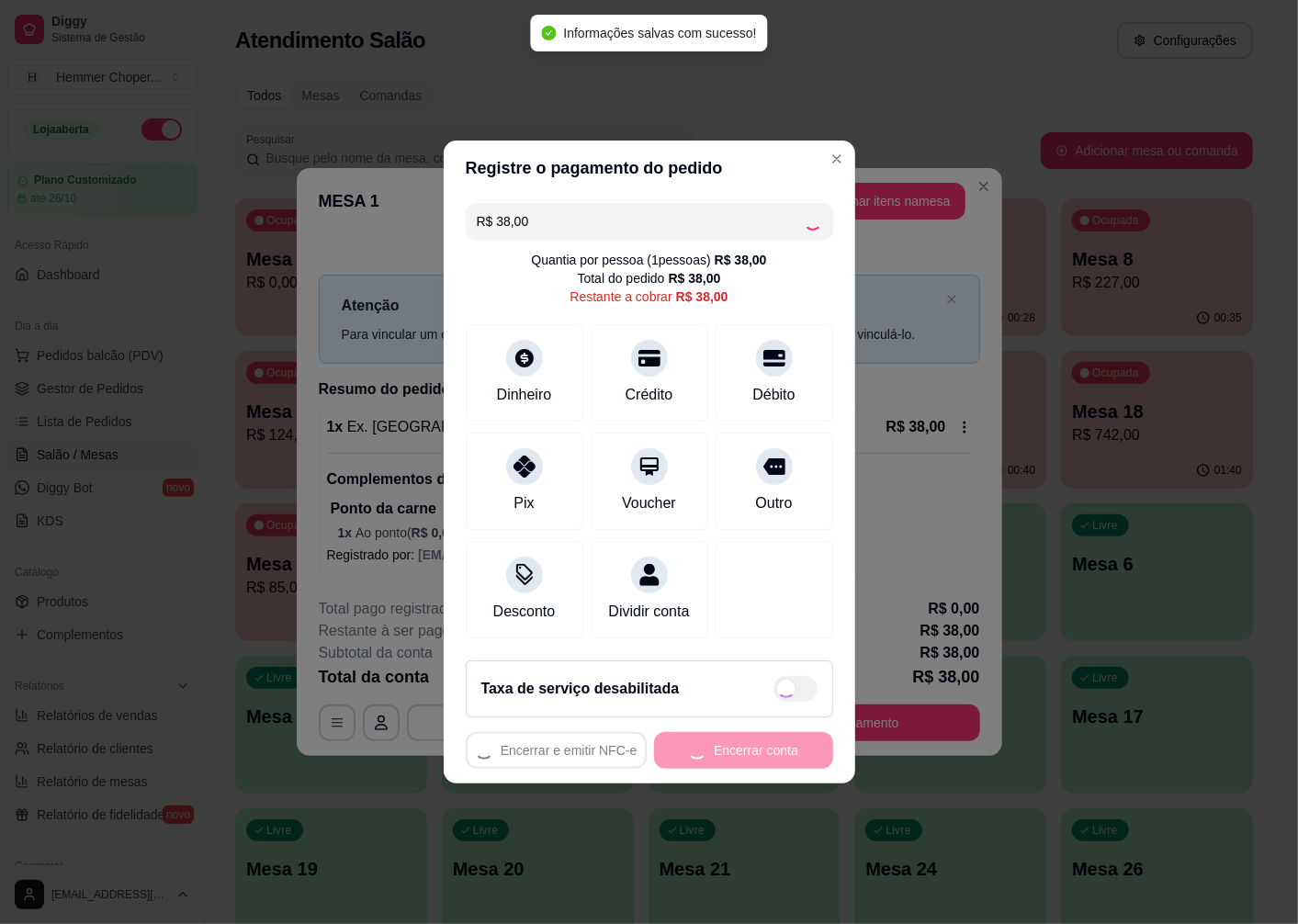
type input "R$ 0,00"
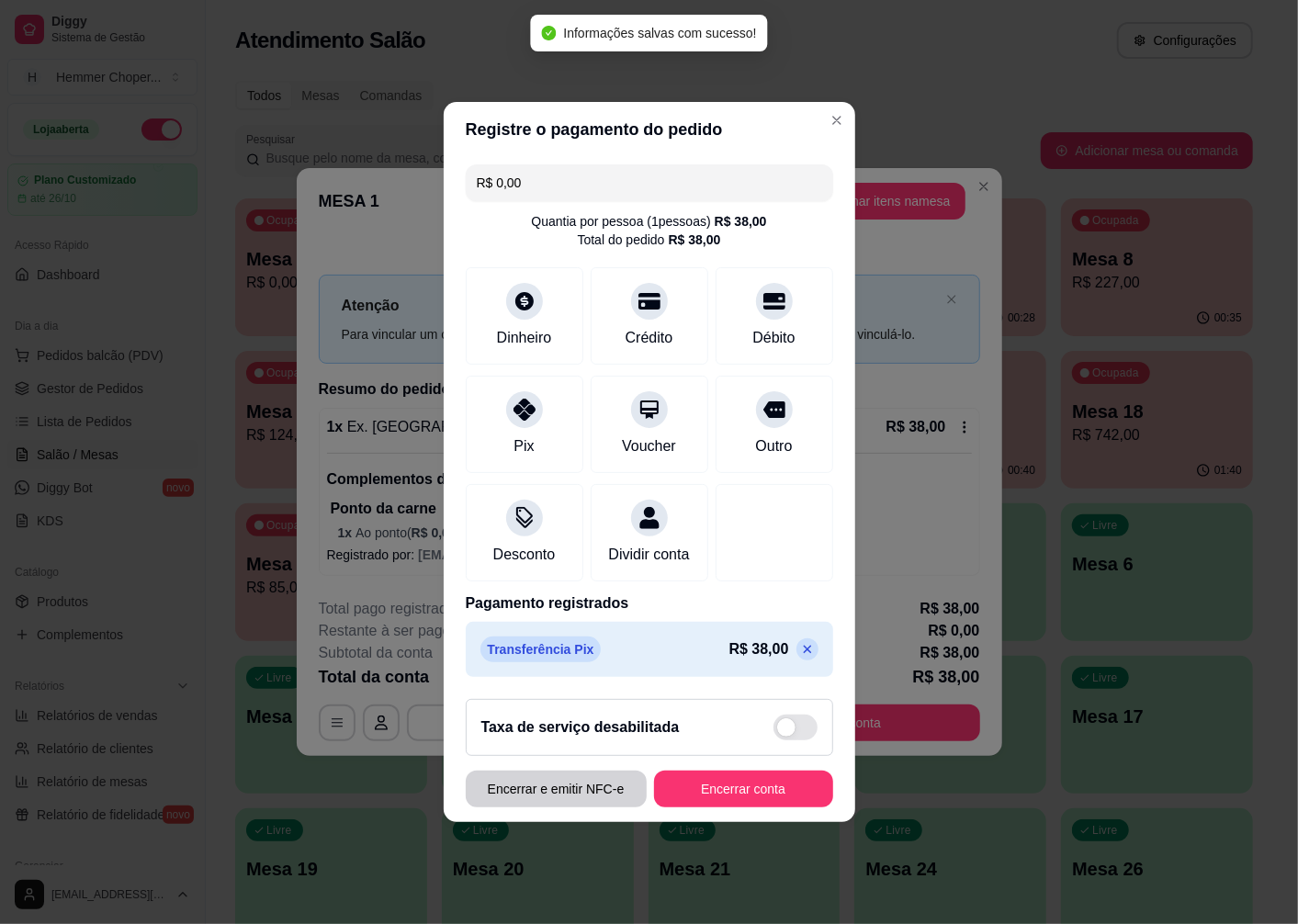
click at [598, 805] on button "Encerrar e emitir NFC-e" at bounding box center [556, 788] width 181 height 36
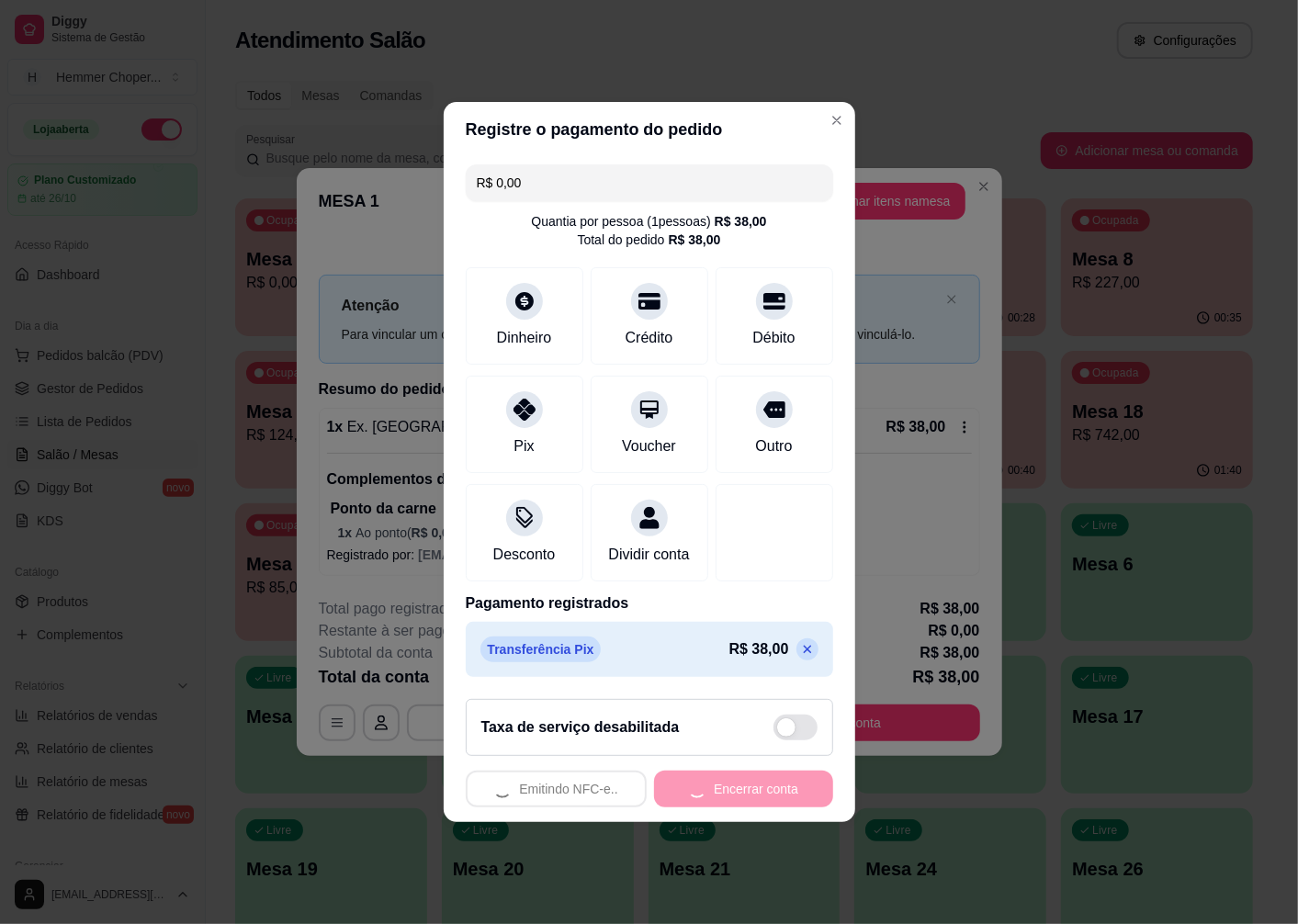
click at [767, 803] on div "Emitindo NFC-e.. Encerrar conta" at bounding box center [649, 788] width 367 height 36
click at [802, 661] on p at bounding box center [807, 649] width 22 height 22
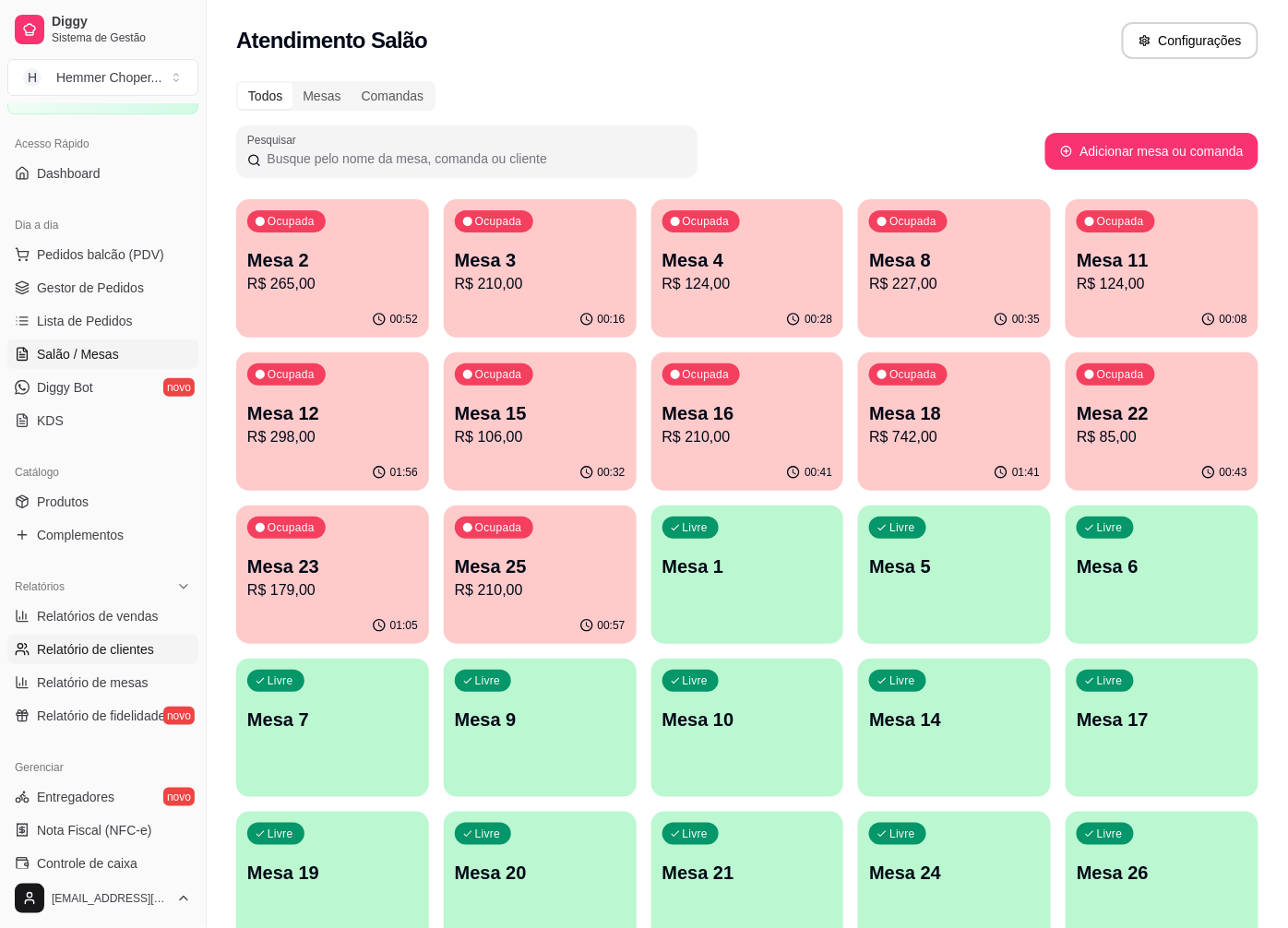
scroll to position [308, 0]
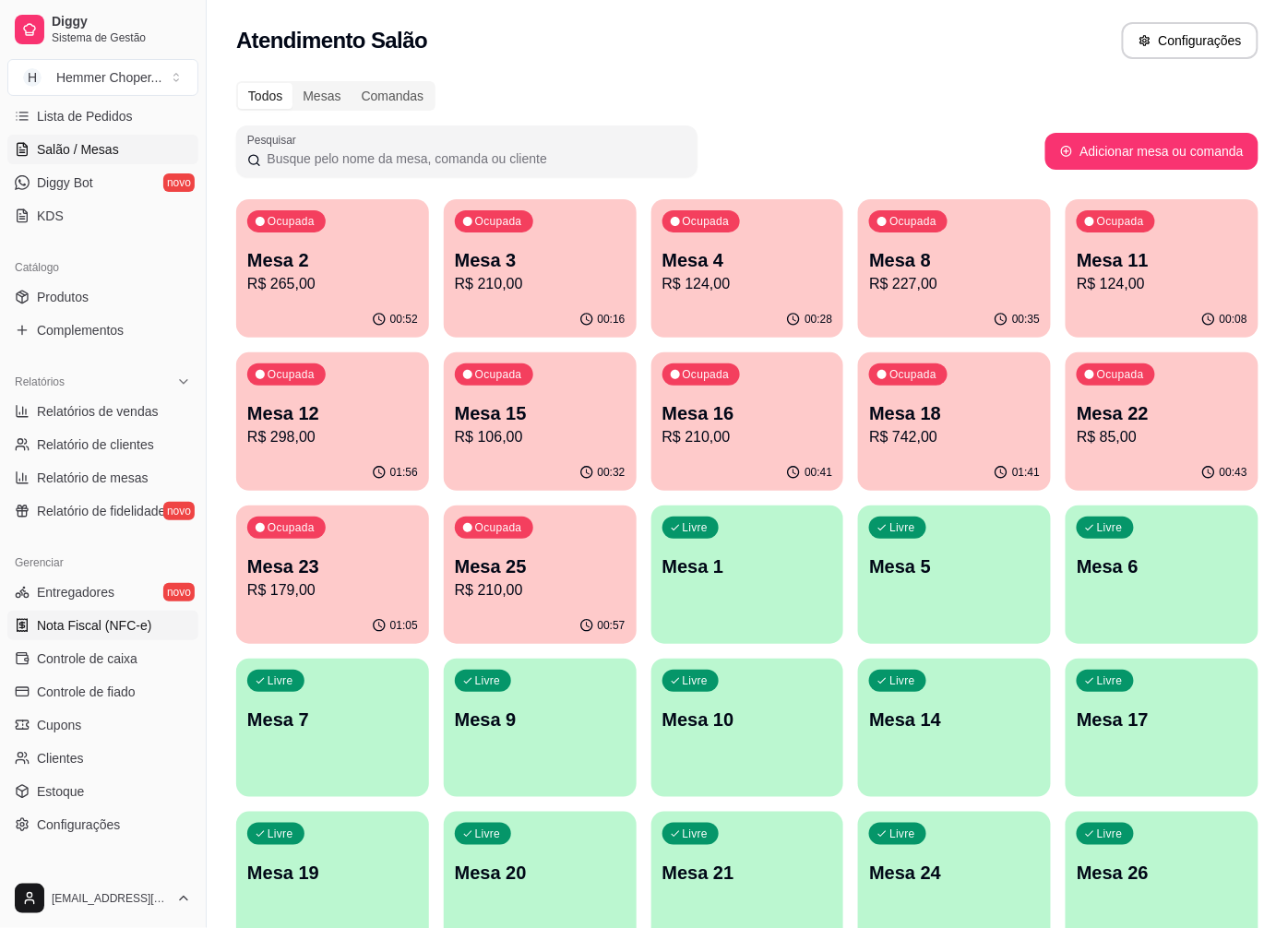
click at [123, 610] on link "Nota Fiscal (NFC-e)" at bounding box center [103, 625] width 191 height 30
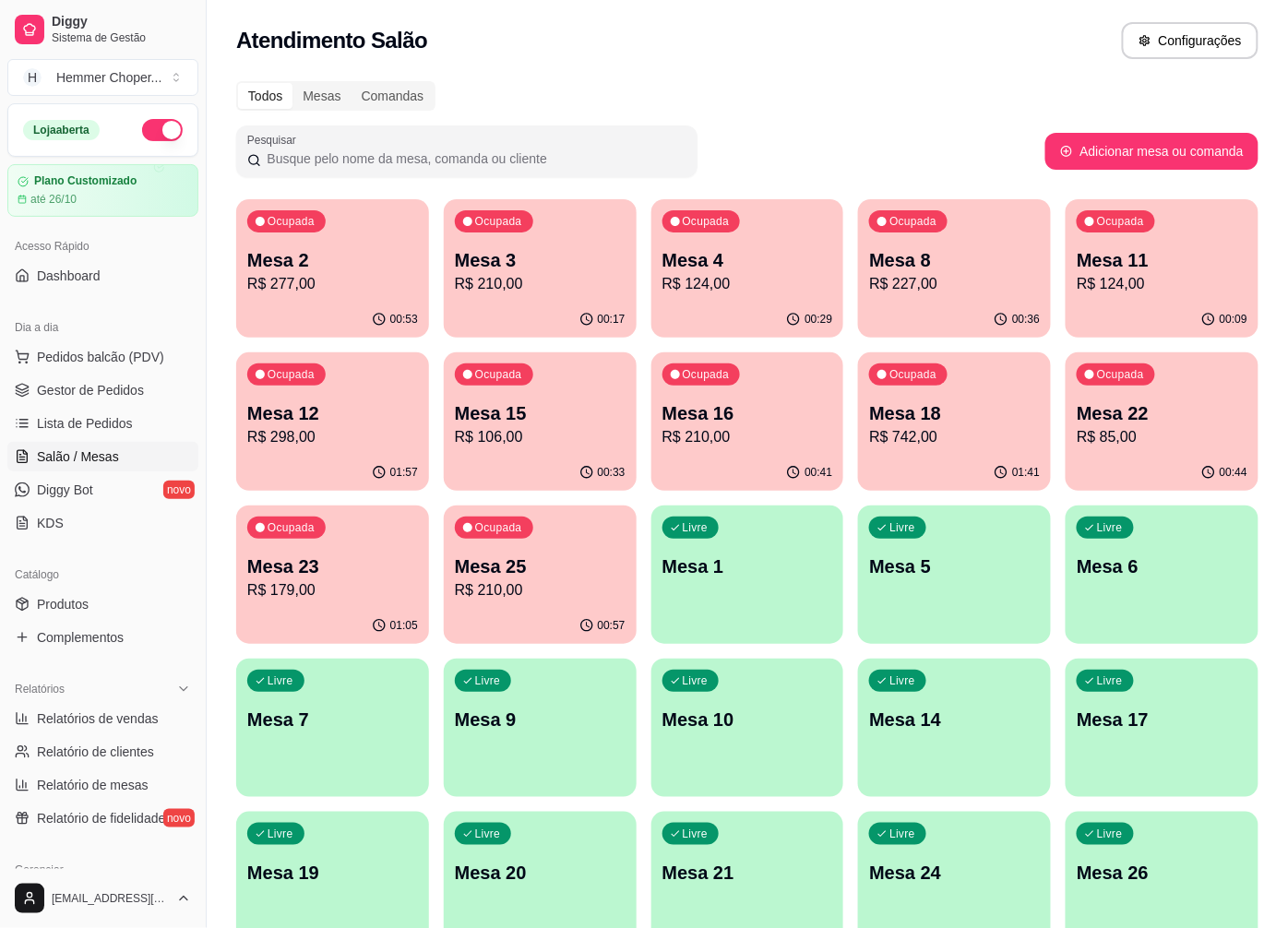
click at [956, 435] on p "R$ 742,00" at bounding box center [954, 437] width 171 height 22
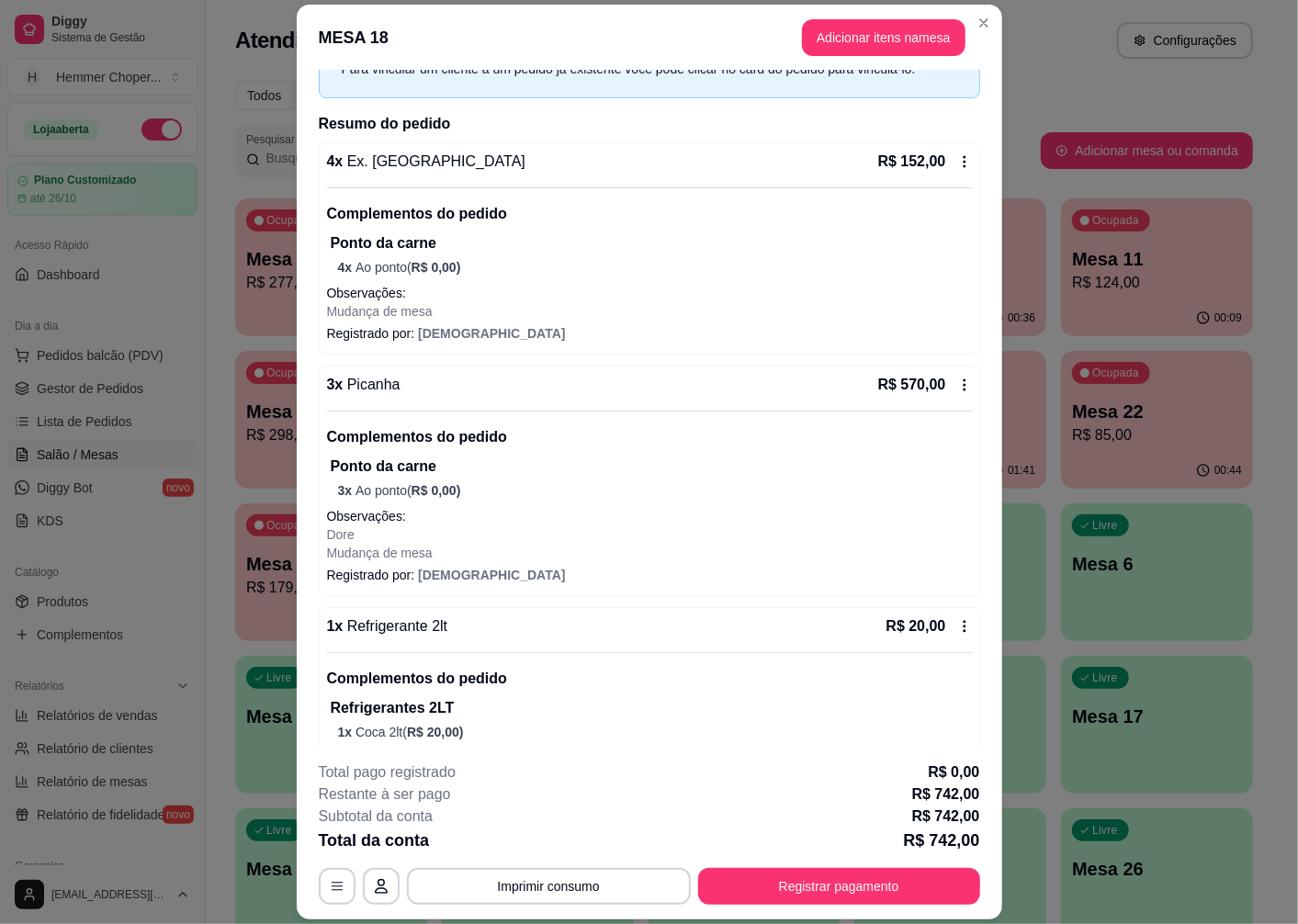
scroll to position [137, 0]
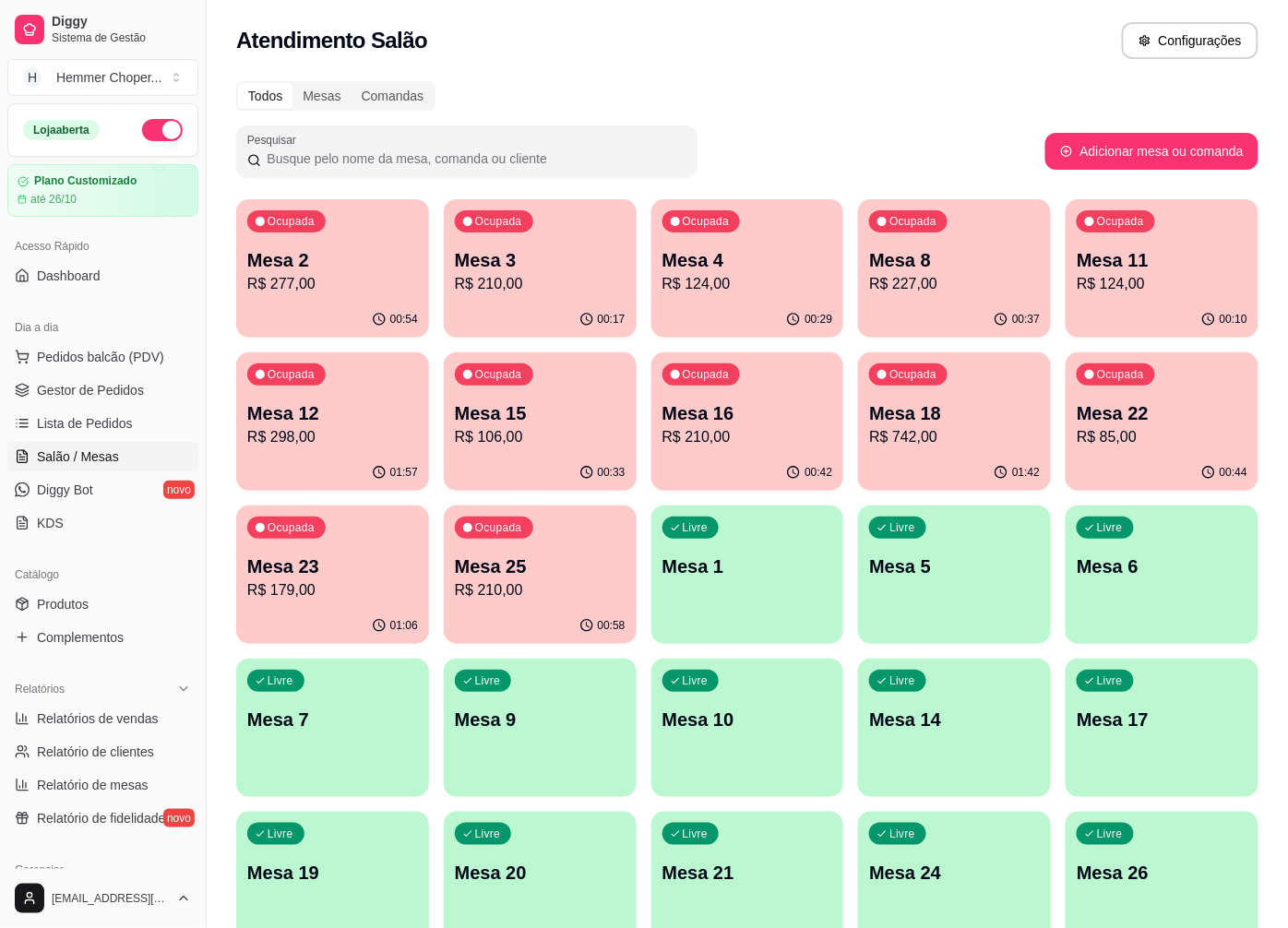
click at [919, 432] on p "R$ 742,00" at bounding box center [954, 437] width 171 height 22
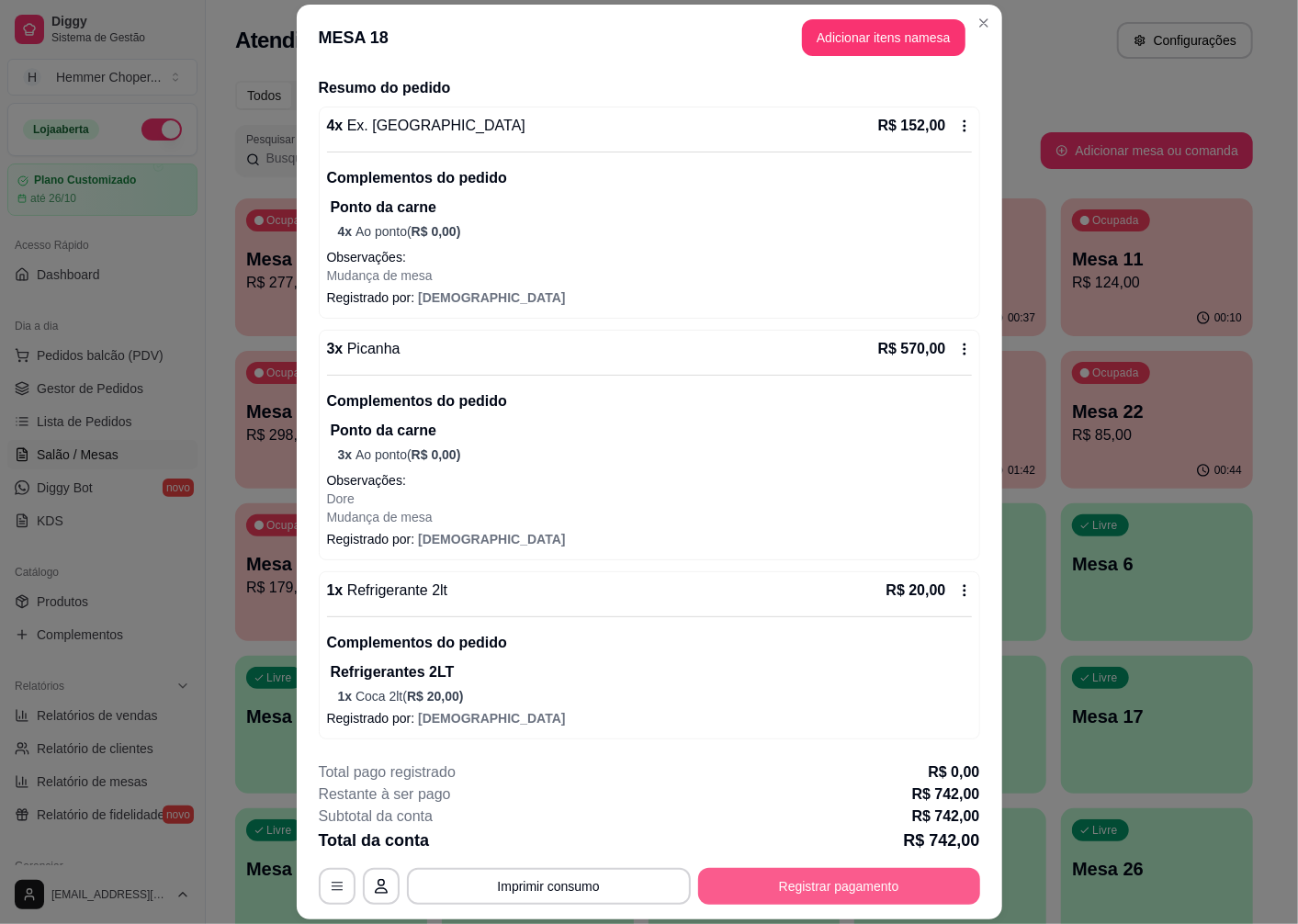
click at [829, 895] on button "Registrar pagamento" at bounding box center [838, 886] width 282 height 36
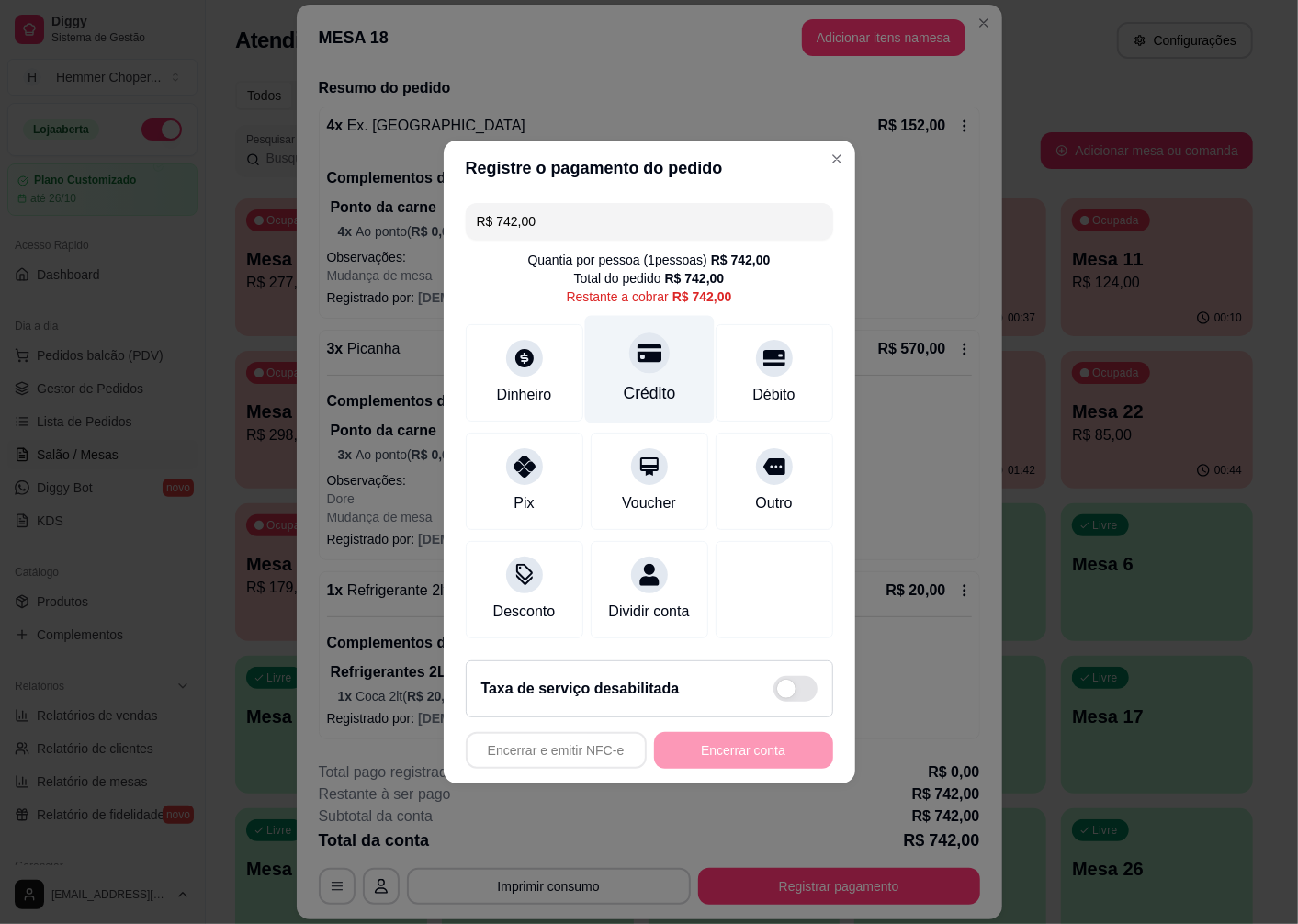
click at [617, 353] on div "Crédito" at bounding box center [649, 369] width 130 height 107
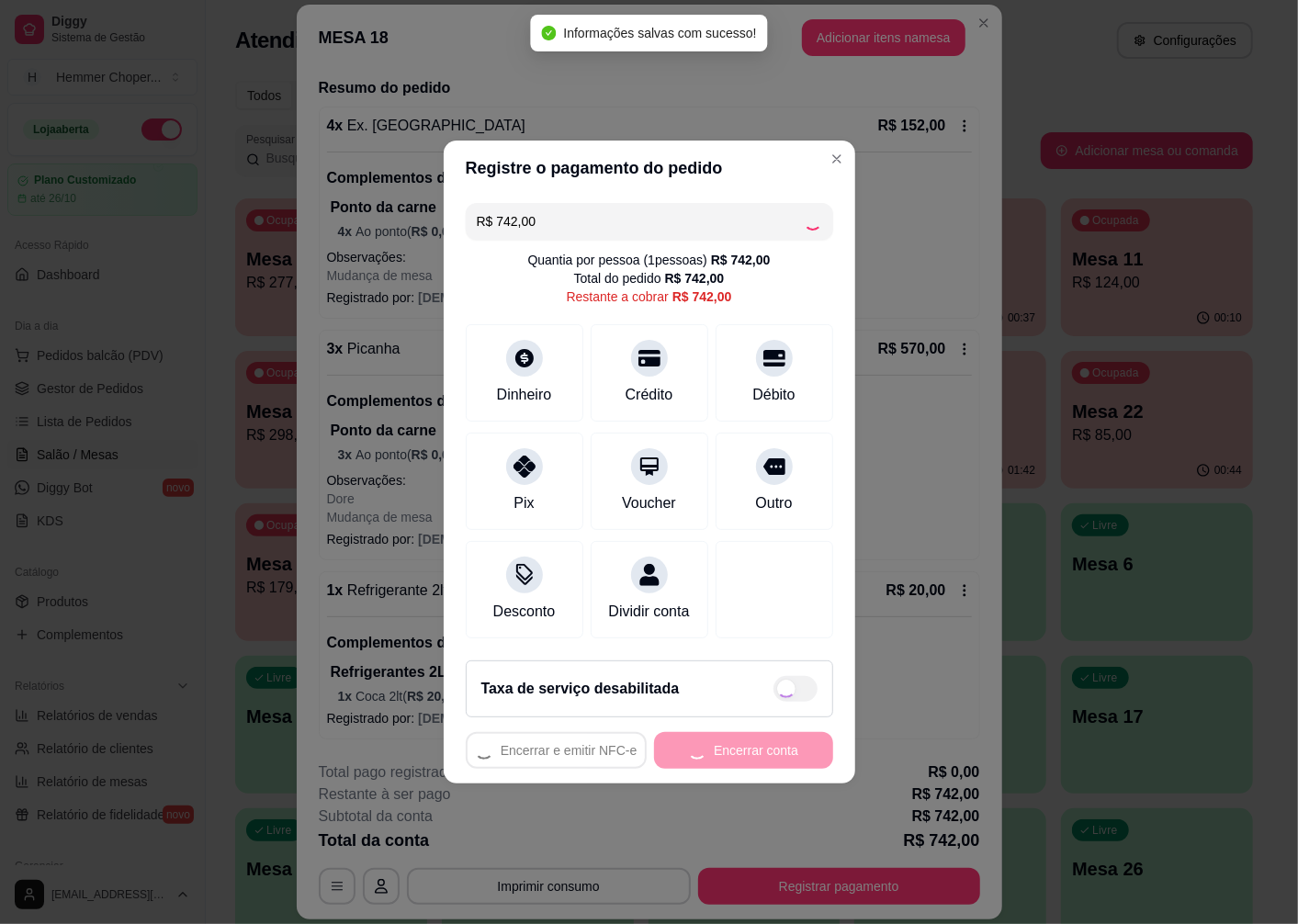
type input "R$ 0,00"
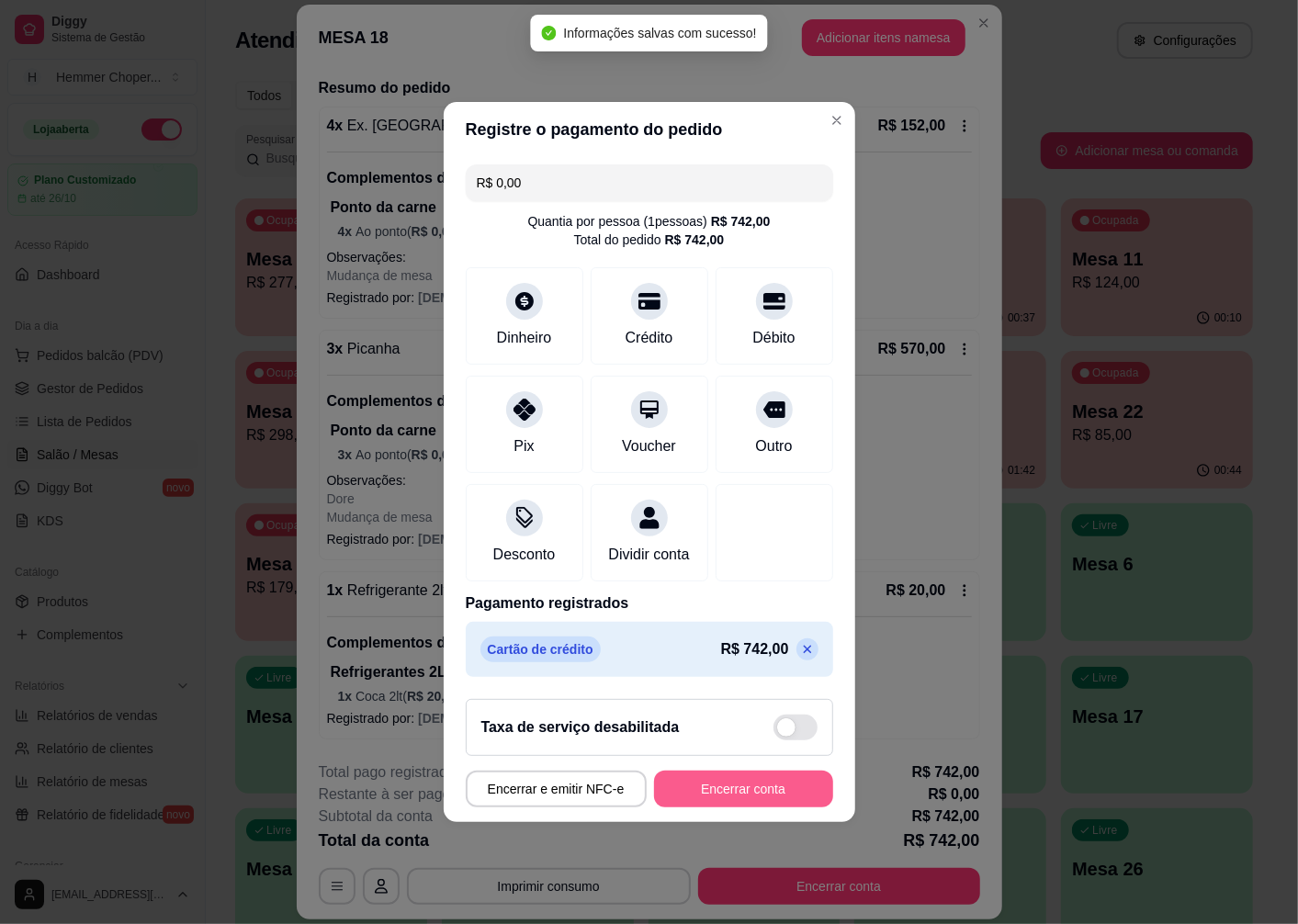
click at [785, 804] on button "Encerrar conta" at bounding box center [743, 788] width 179 height 36
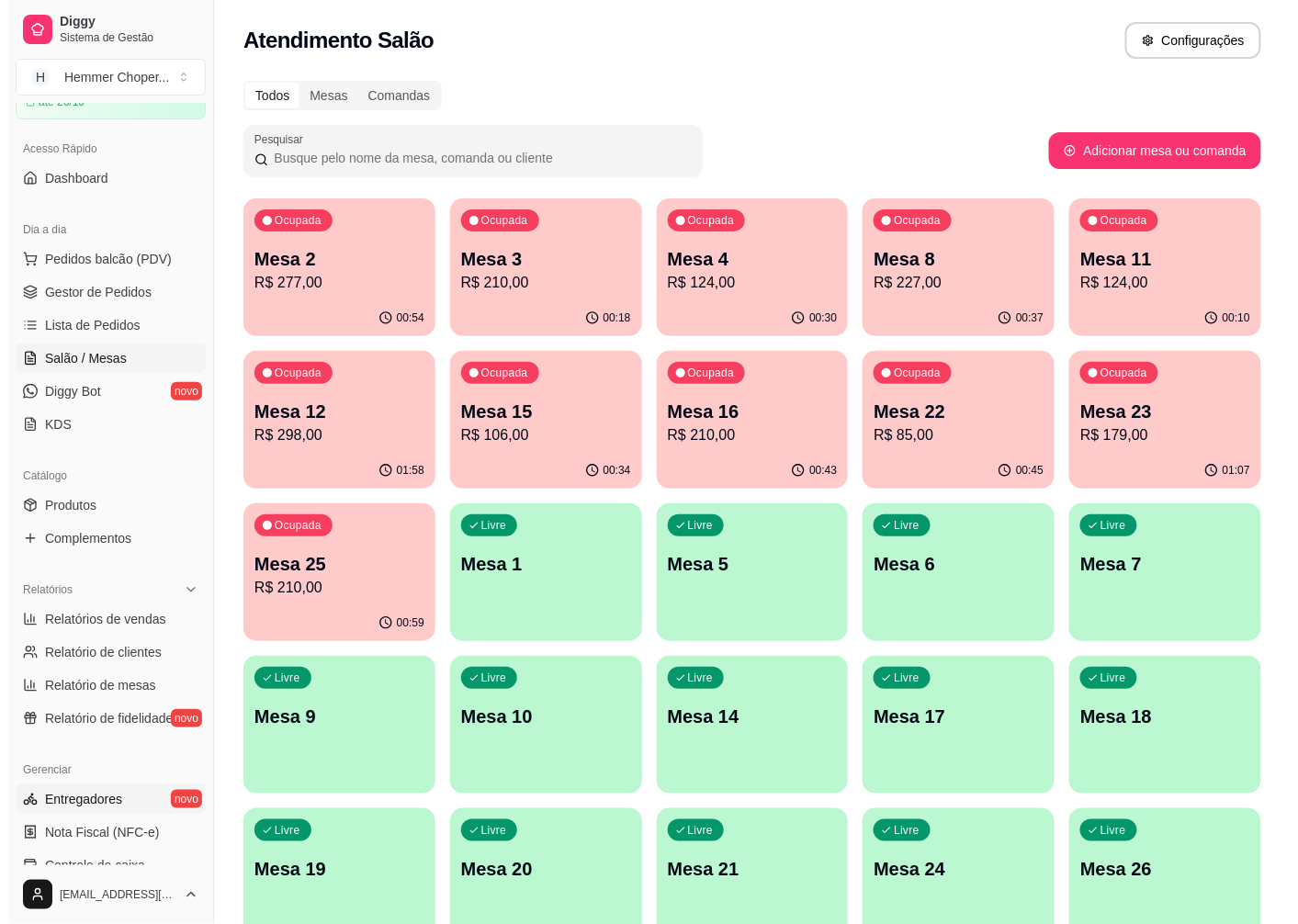
scroll to position [204, 0]
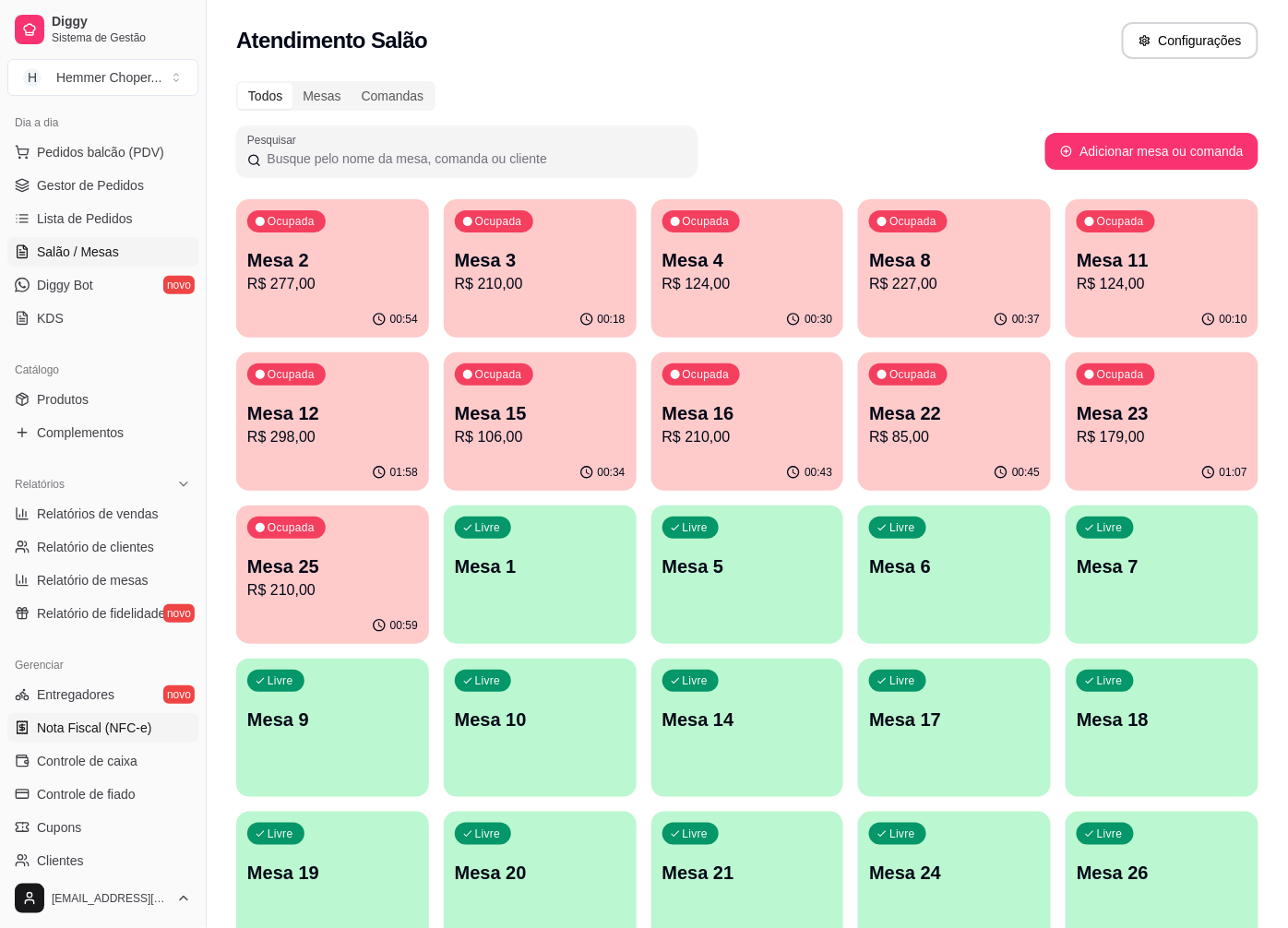
click at [90, 731] on span "Nota Fiscal (NFC-e)" at bounding box center [94, 728] width 114 height 19
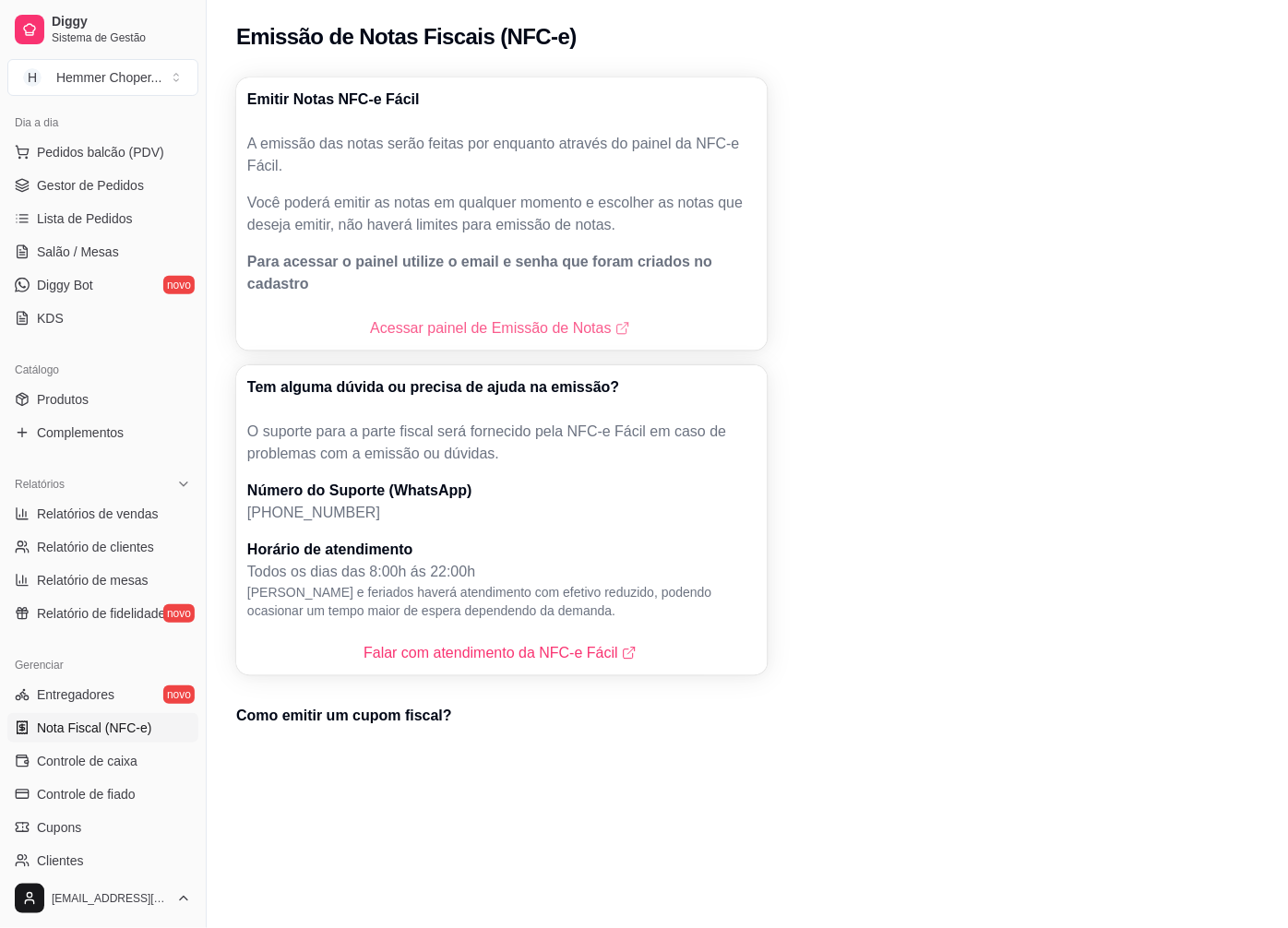
click at [511, 318] on link "Acessar painel de Emissão de Notas" at bounding box center [501, 328] width 263 height 22
click at [86, 254] on span "Salão / Mesas" at bounding box center [77, 251] width 82 height 19
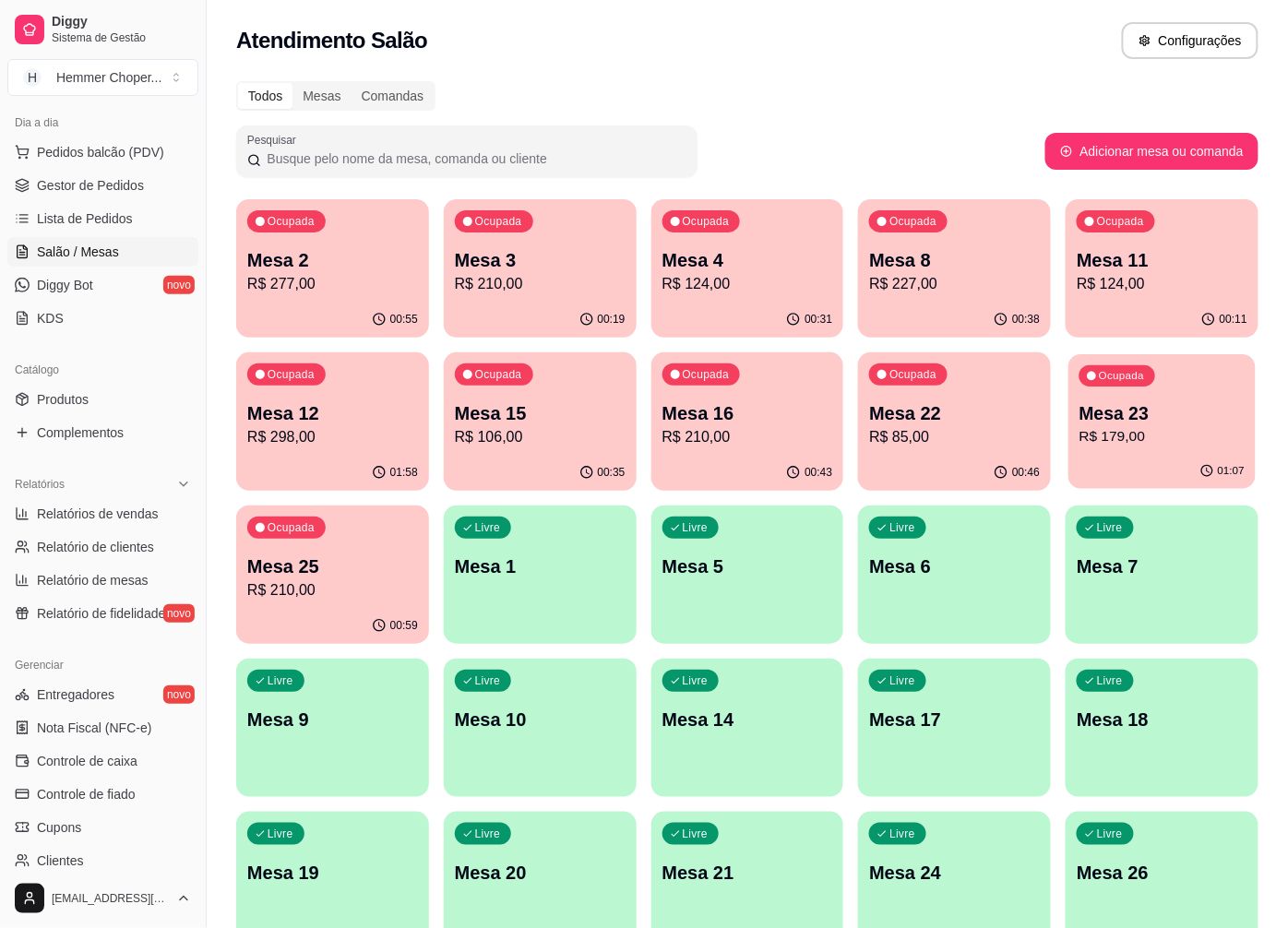
click at [1166, 437] on p "R$ 179,00" at bounding box center [1162, 437] width 165 height 22
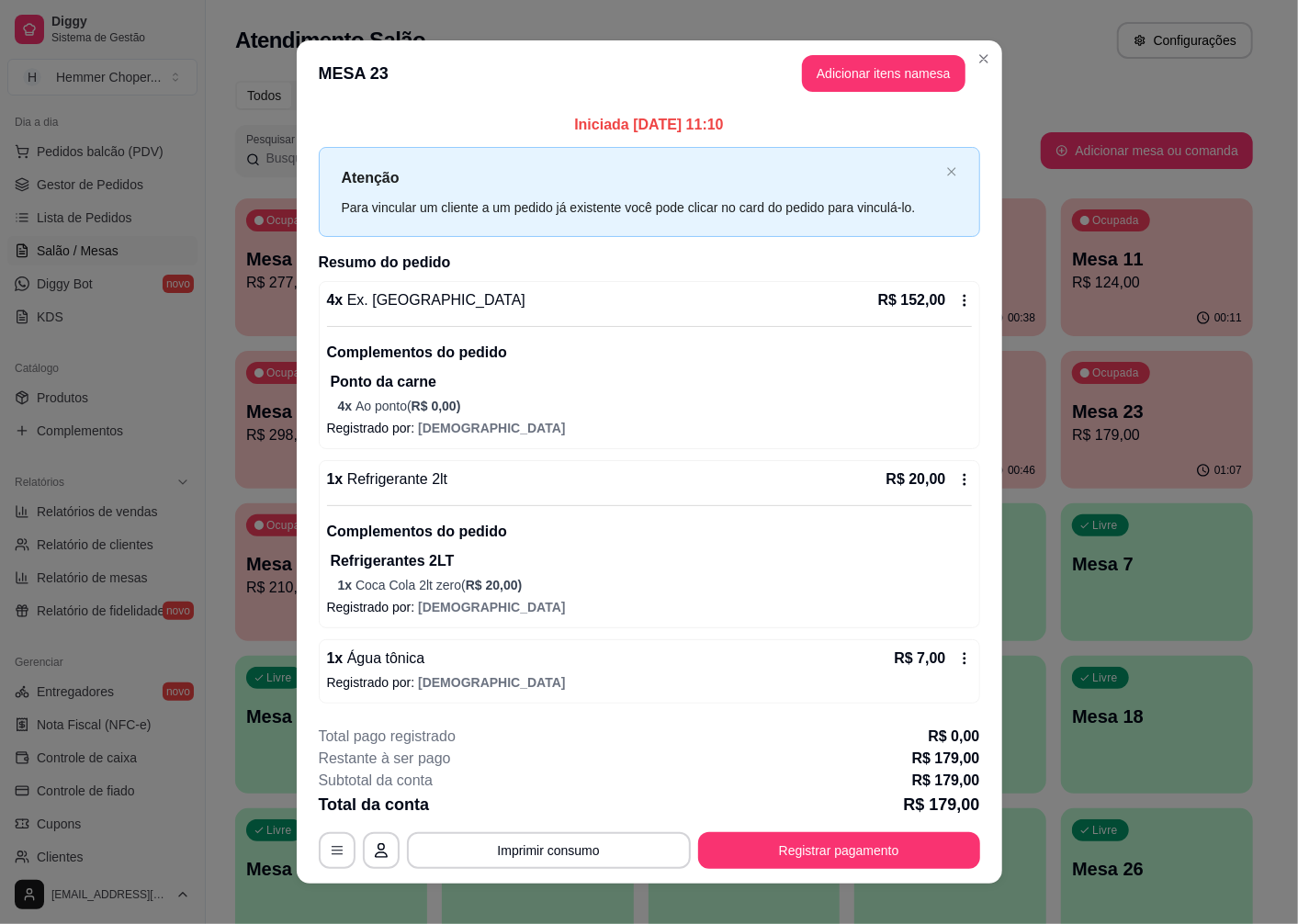
scroll to position [19, 0]
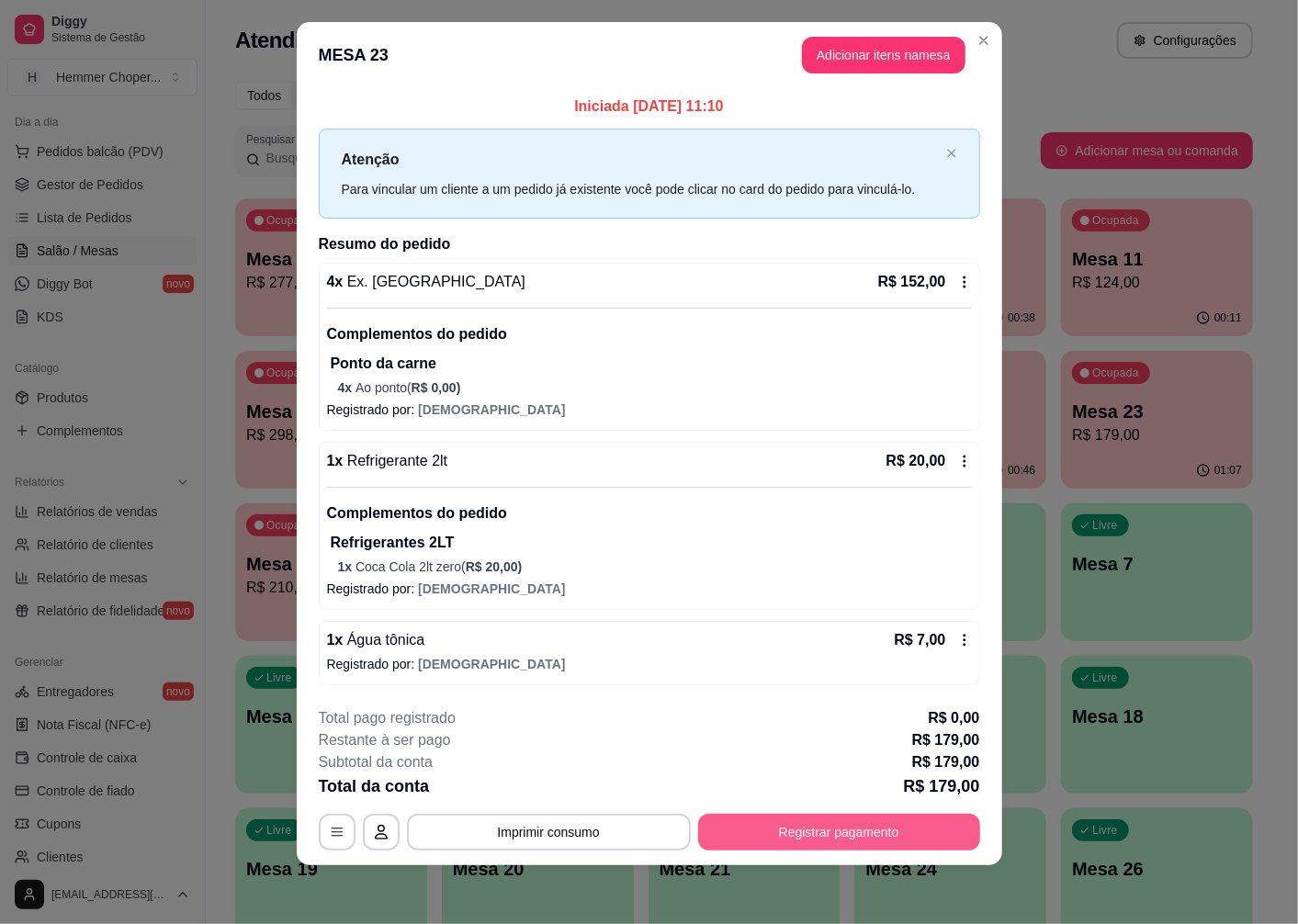
click at [876, 842] on button "Registrar pagamento" at bounding box center [838, 832] width 282 height 36
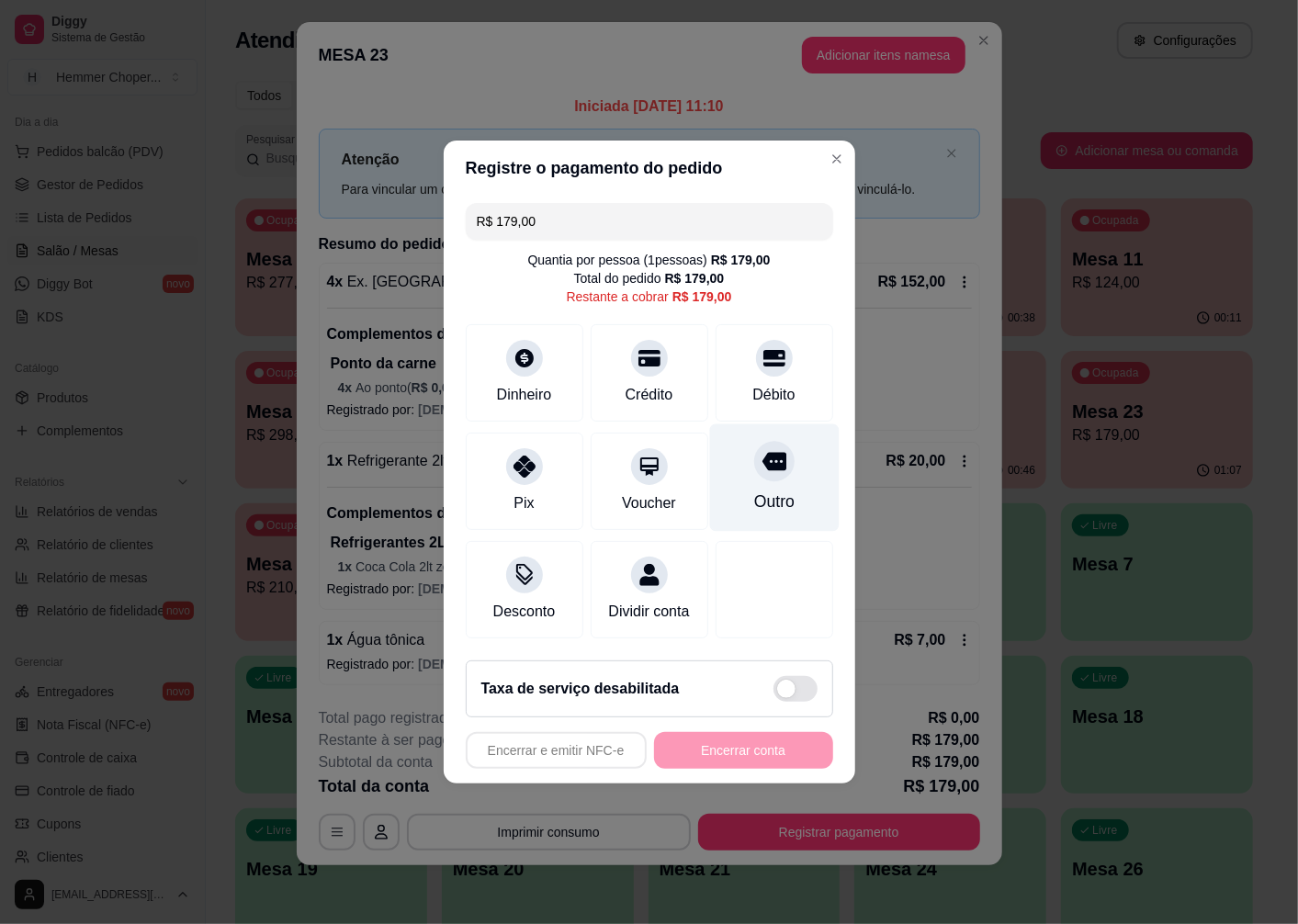
click at [768, 473] on div "Outro" at bounding box center [774, 477] width 130 height 107
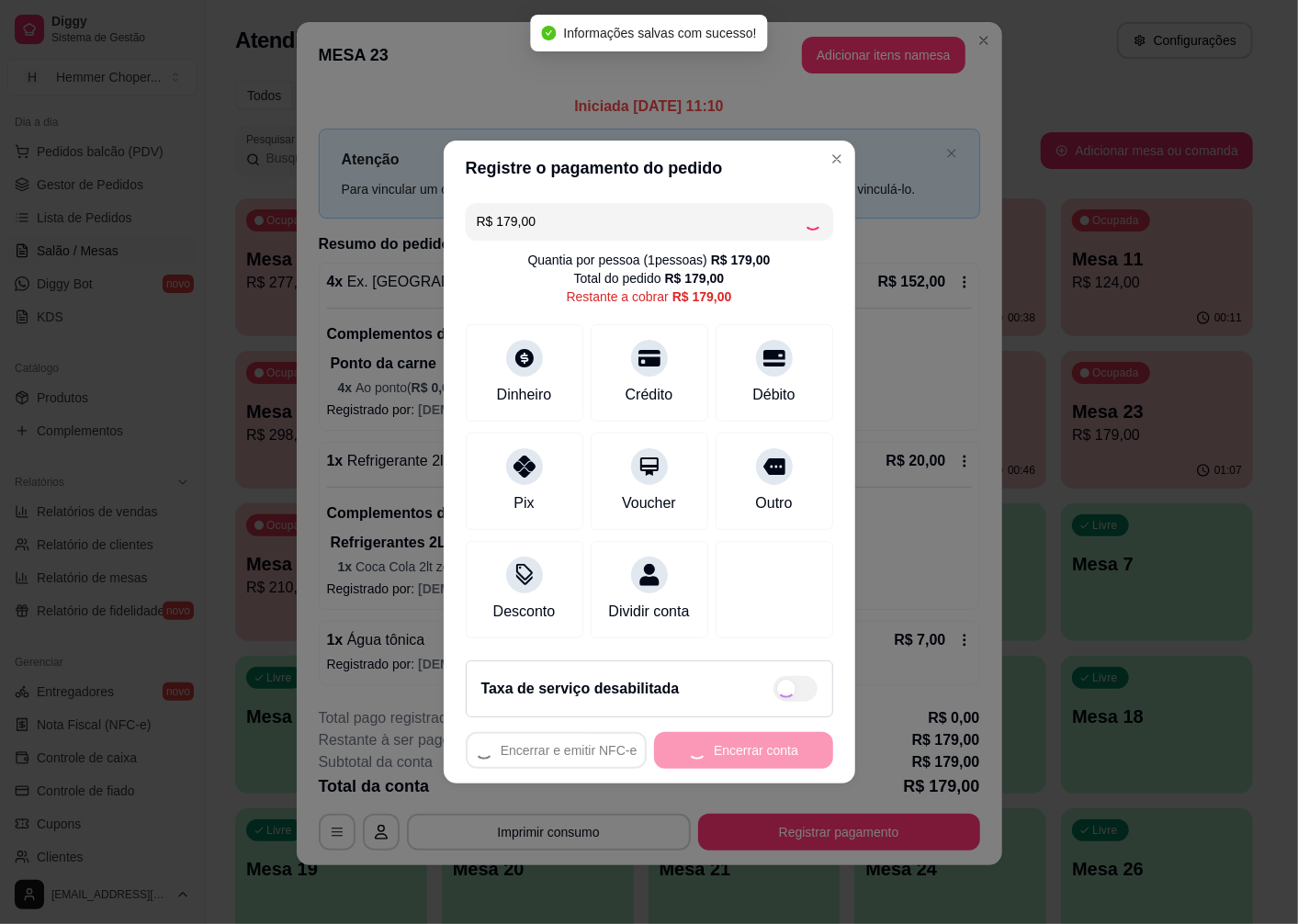
type input "R$ 0,00"
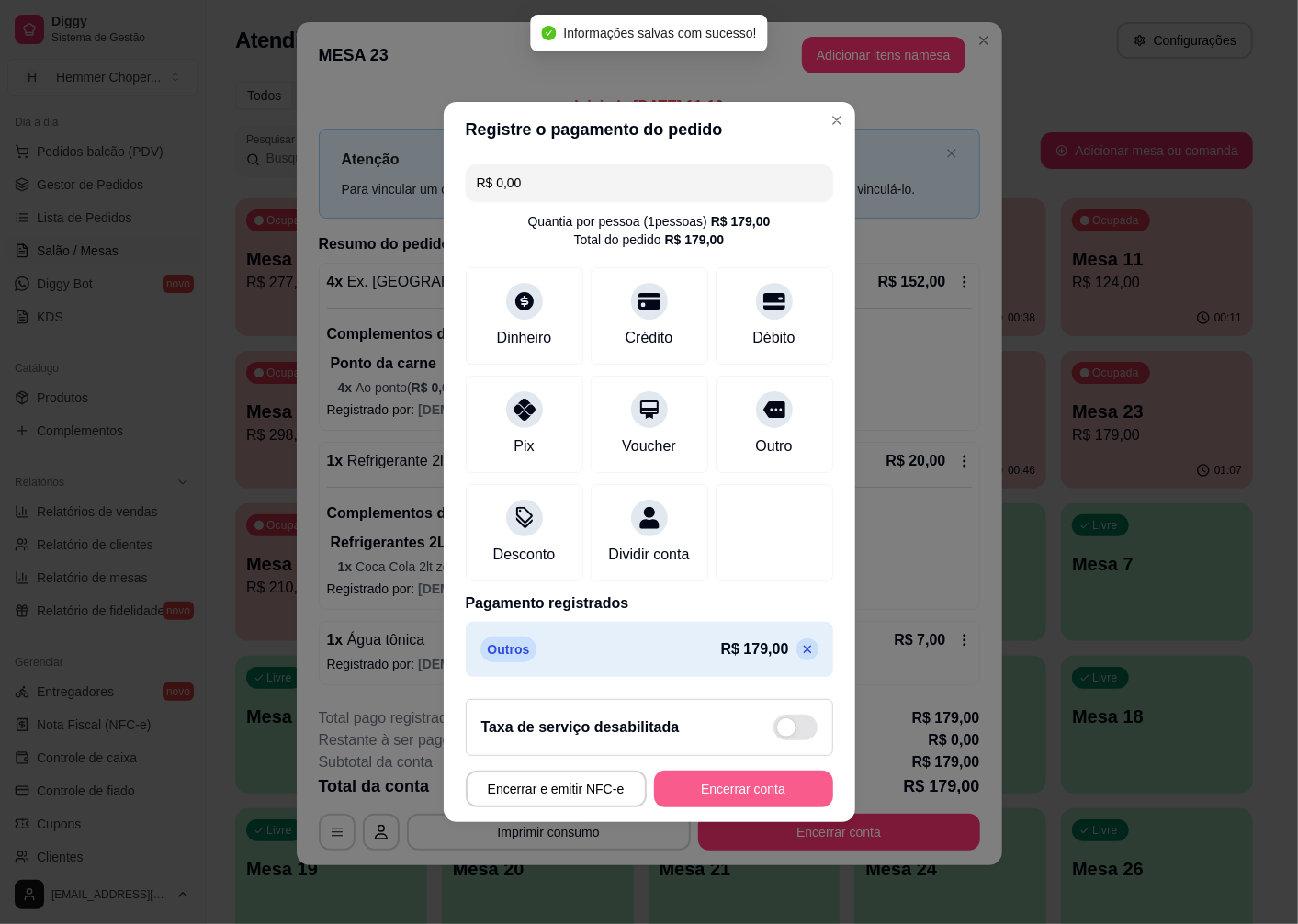
click at [772, 802] on button "Encerrar conta" at bounding box center [743, 788] width 179 height 36
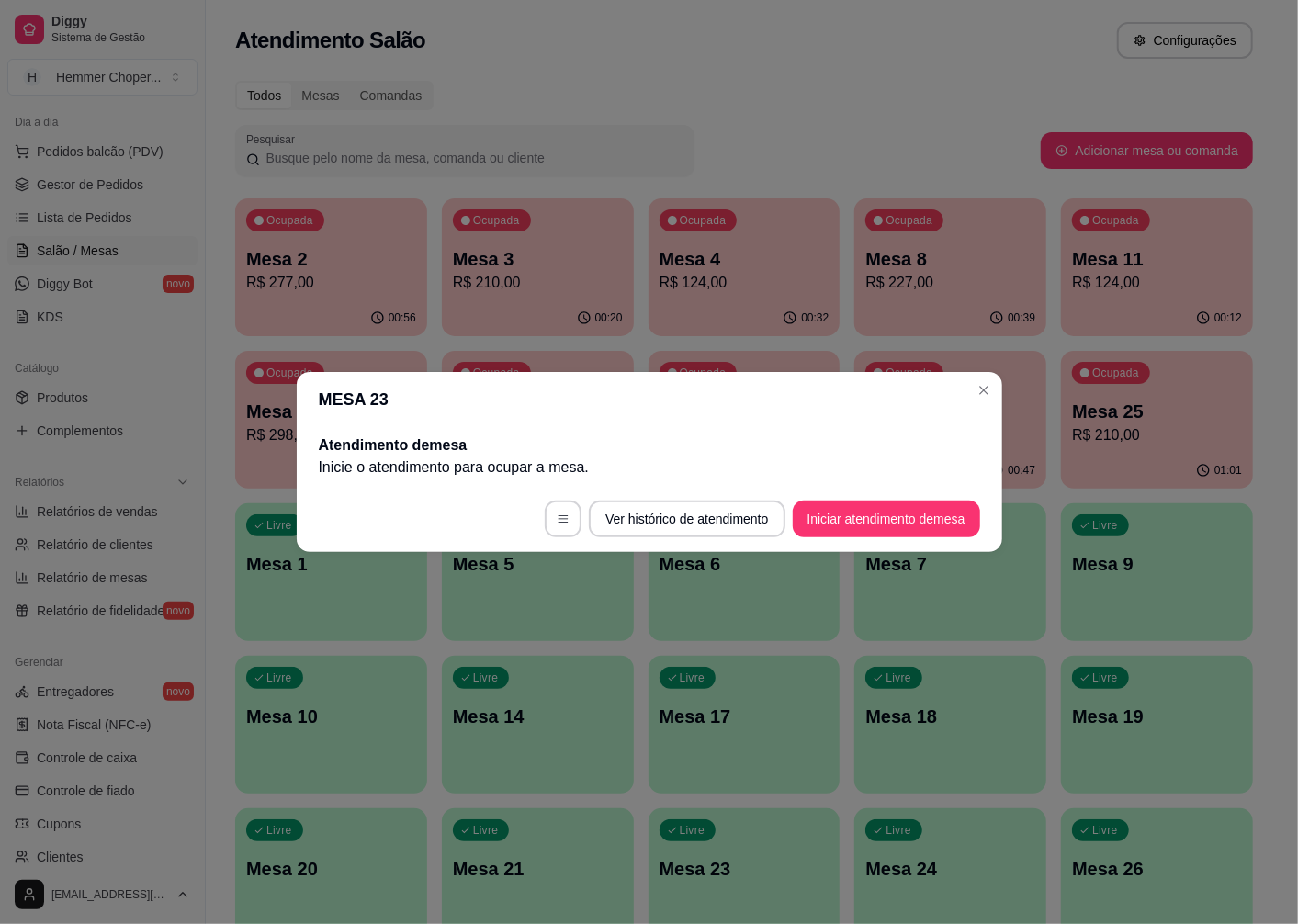
scroll to position [0, 0]
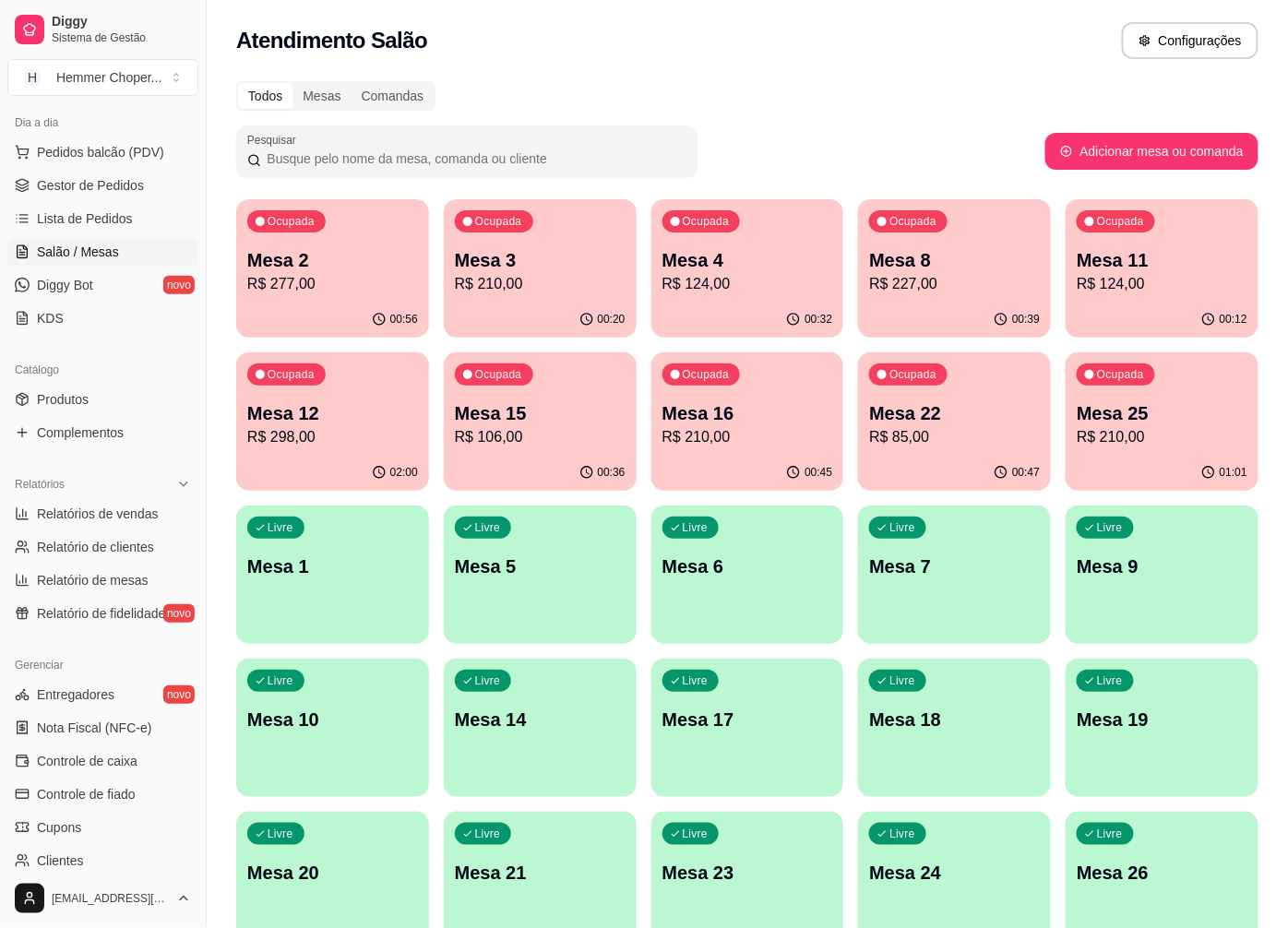
click at [970, 448] on div "Ocupada Mesa 22 R$ 85,00" at bounding box center [955, 403] width 193 height 103
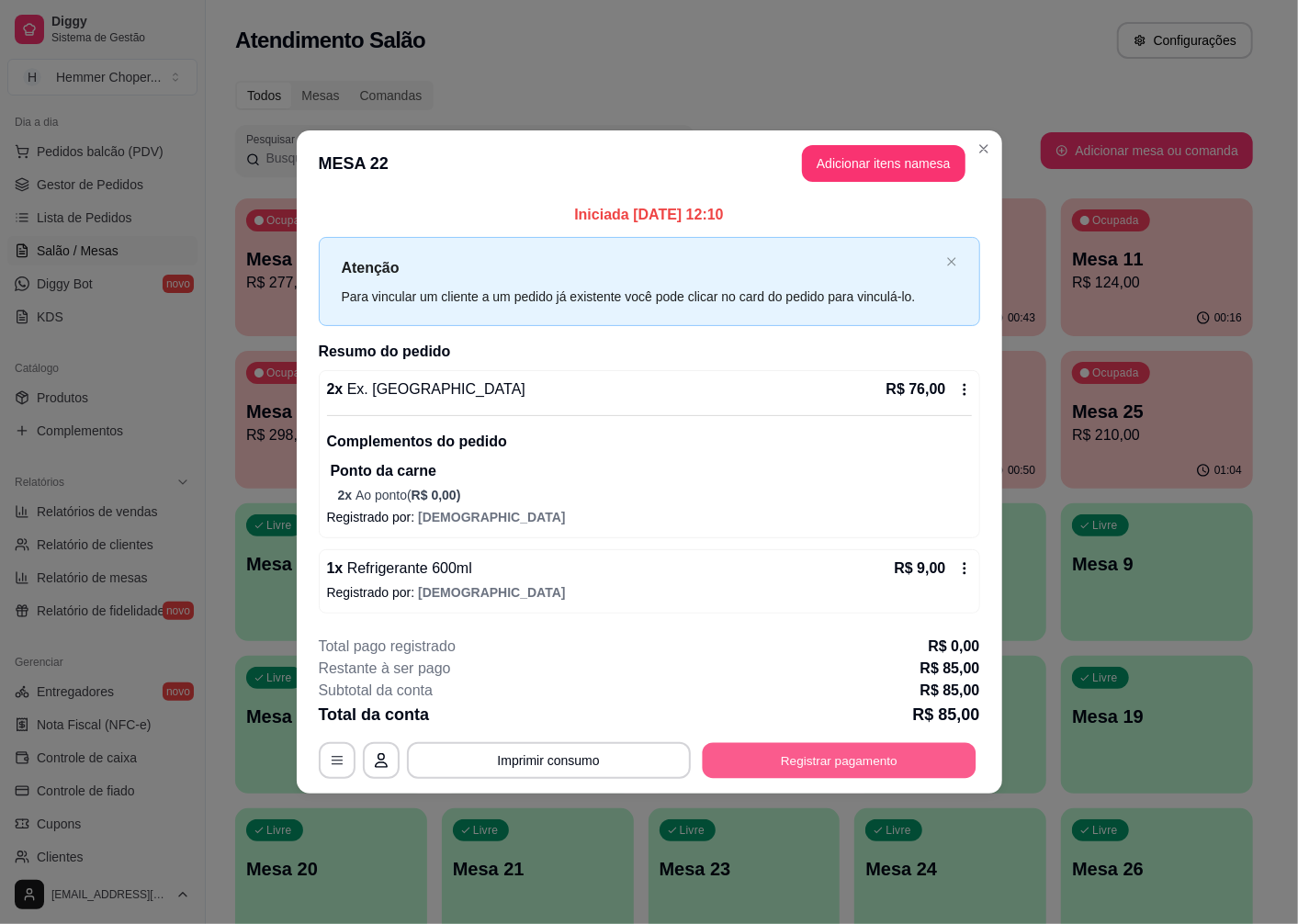
click at [901, 758] on button "Registrar pagamento" at bounding box center [838, 761] width 274 height 35
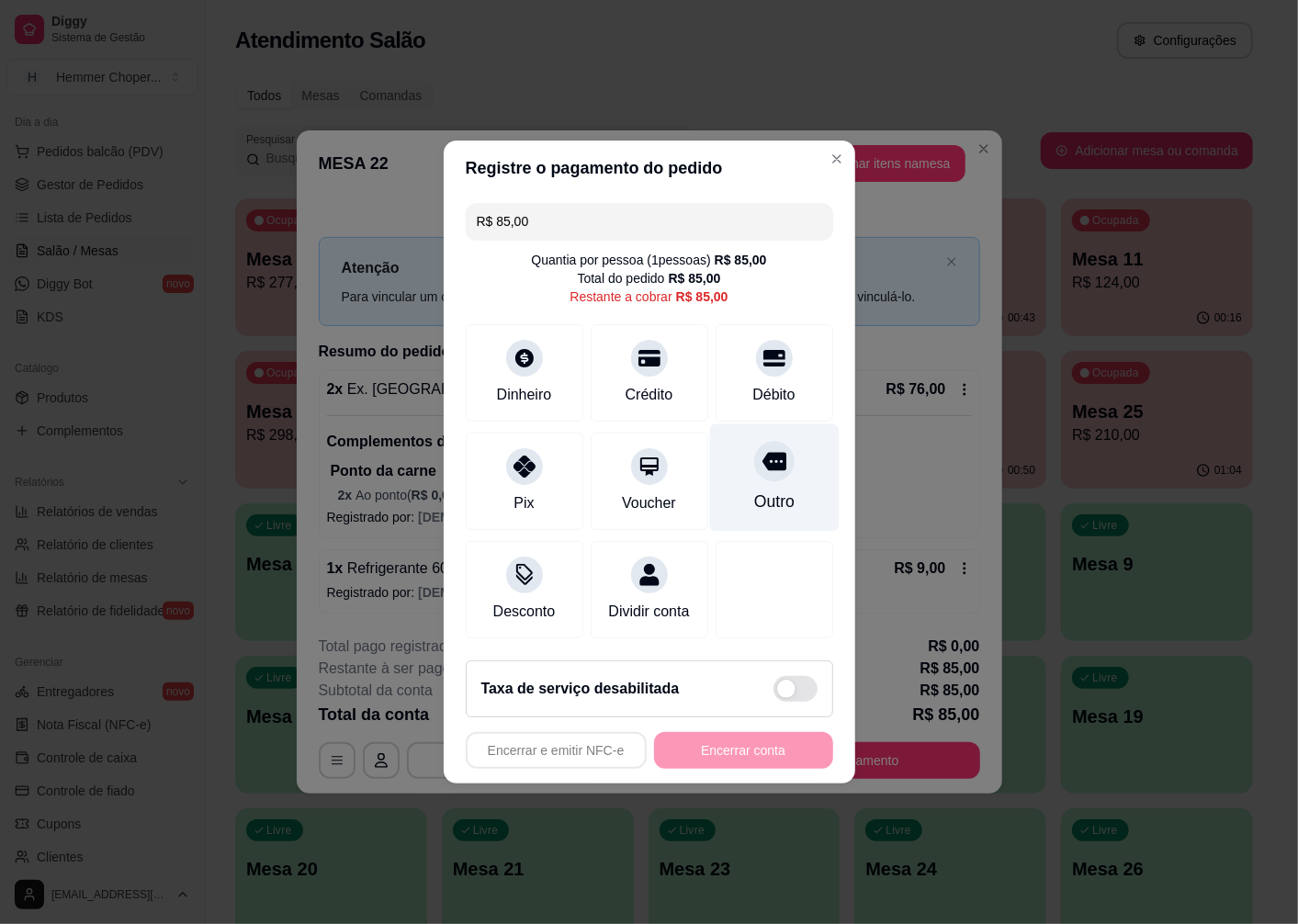
click at [760, 463] on div at bounding box center [774, 461] width 40 height 40
type input "R$ 0,00"
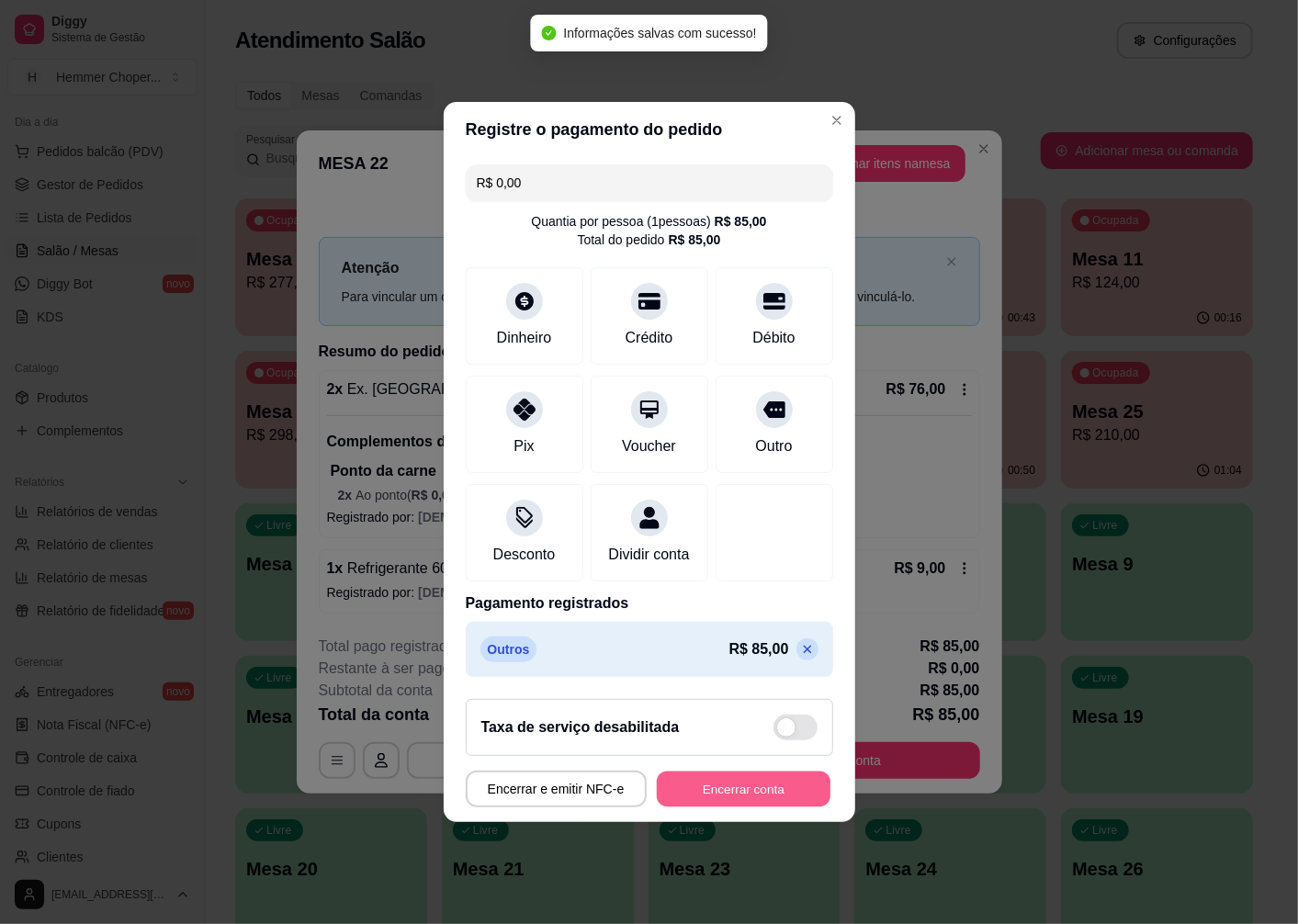
click at [738, 791] on button "Encerrar conta" at bounding box center [743, 789] width 174 height 35
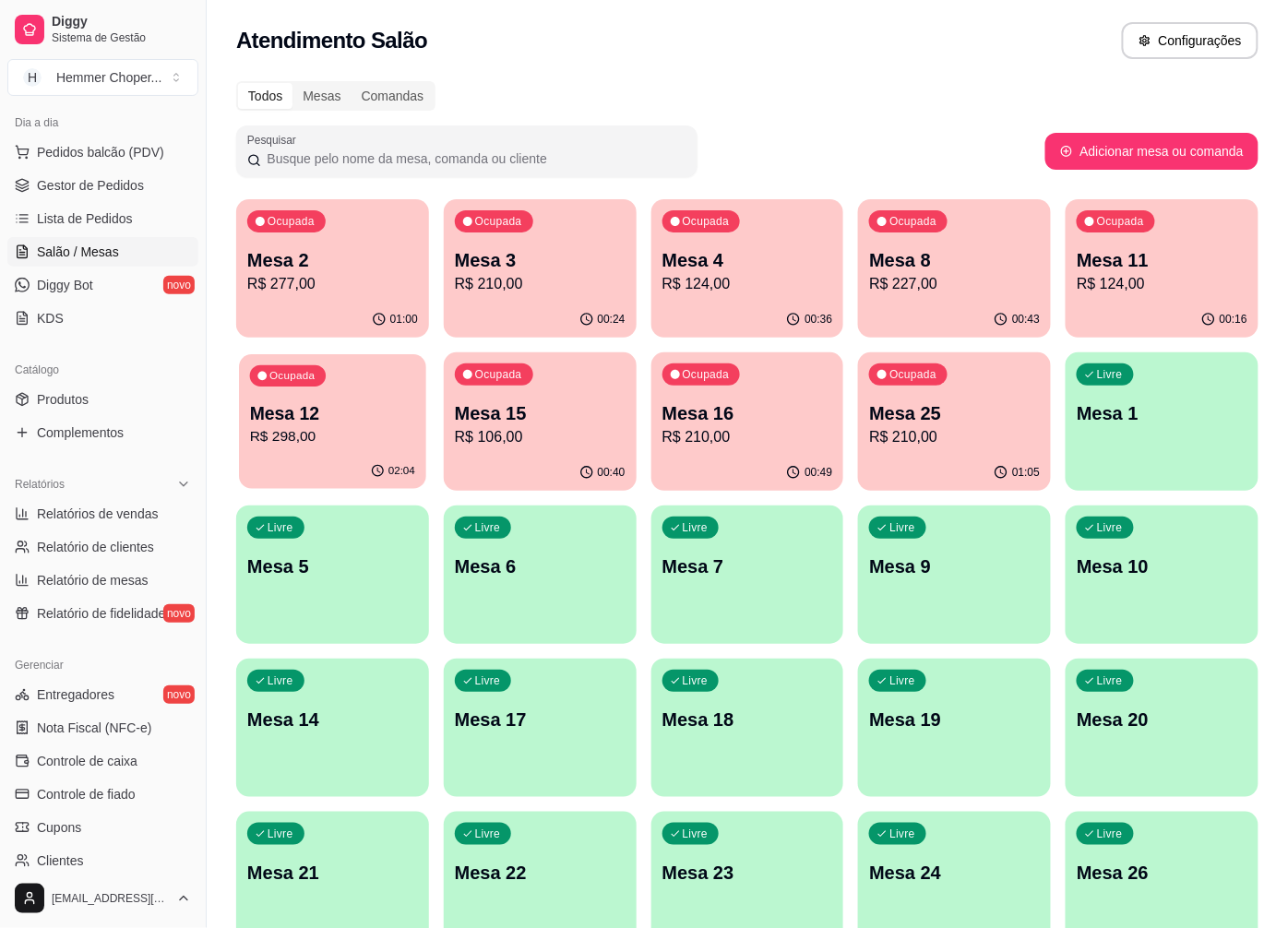
click at [361, 431] on p "R$ 298,00" at bounding box center [332, 437] width 165 height 22
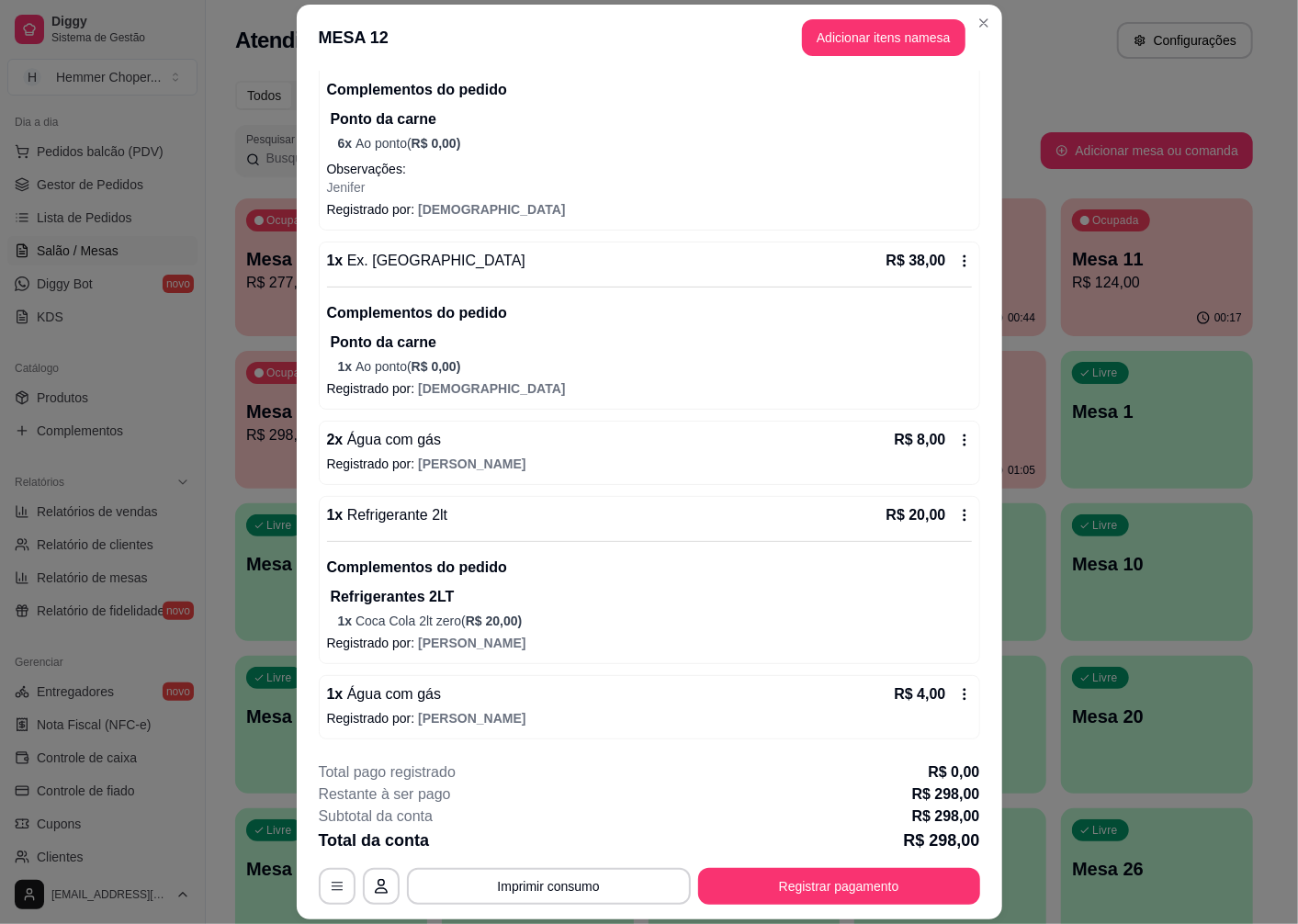
scroll to position [53, 0]
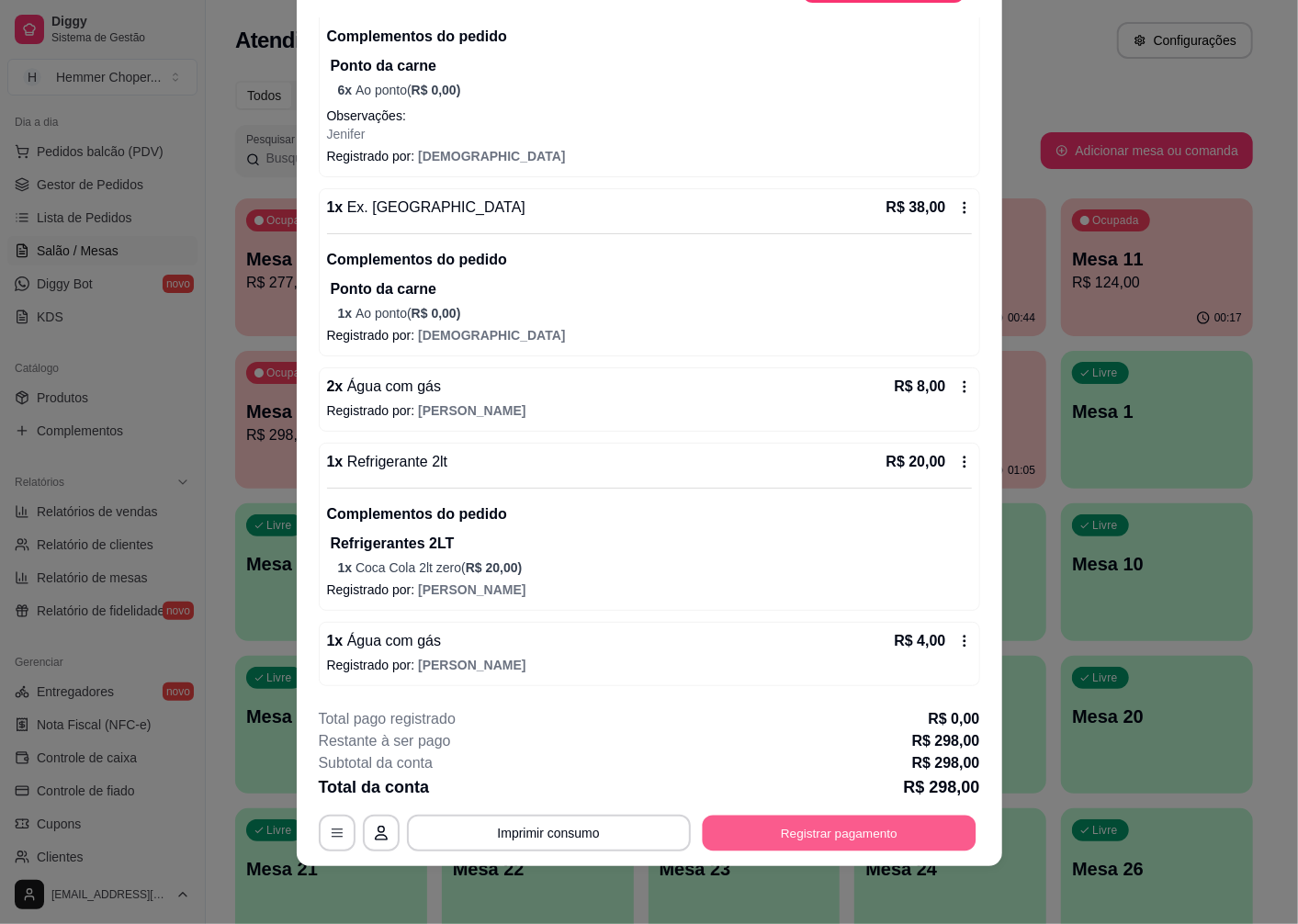
click at [906, 842] on button "Registrar pagamento" at bounding box center [838, 834] width 274 height 35
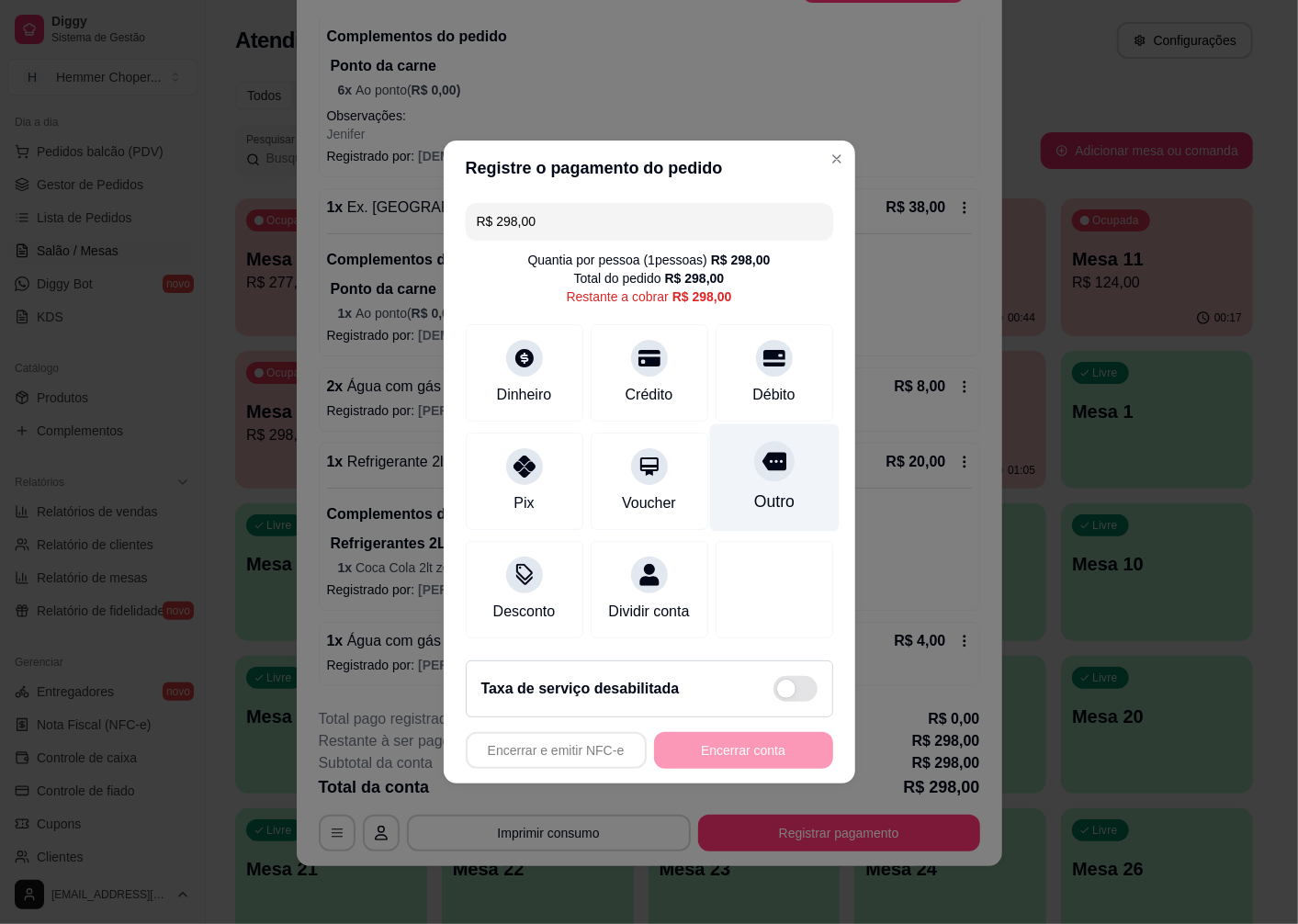
click at [753, 430] on div "Outro" at bounding box center [774, 477] width 130 height 107
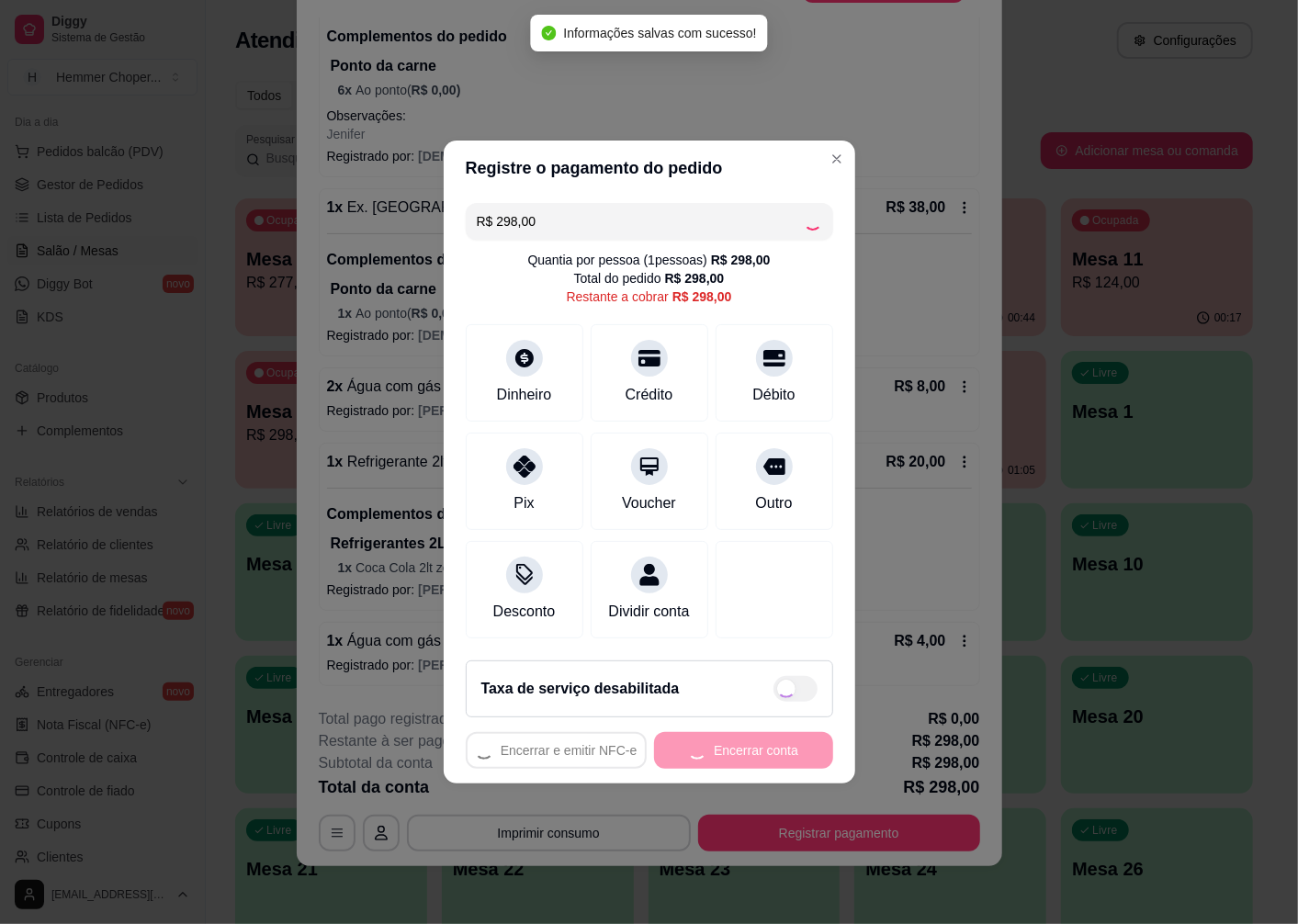
type input "R$ 0,00"
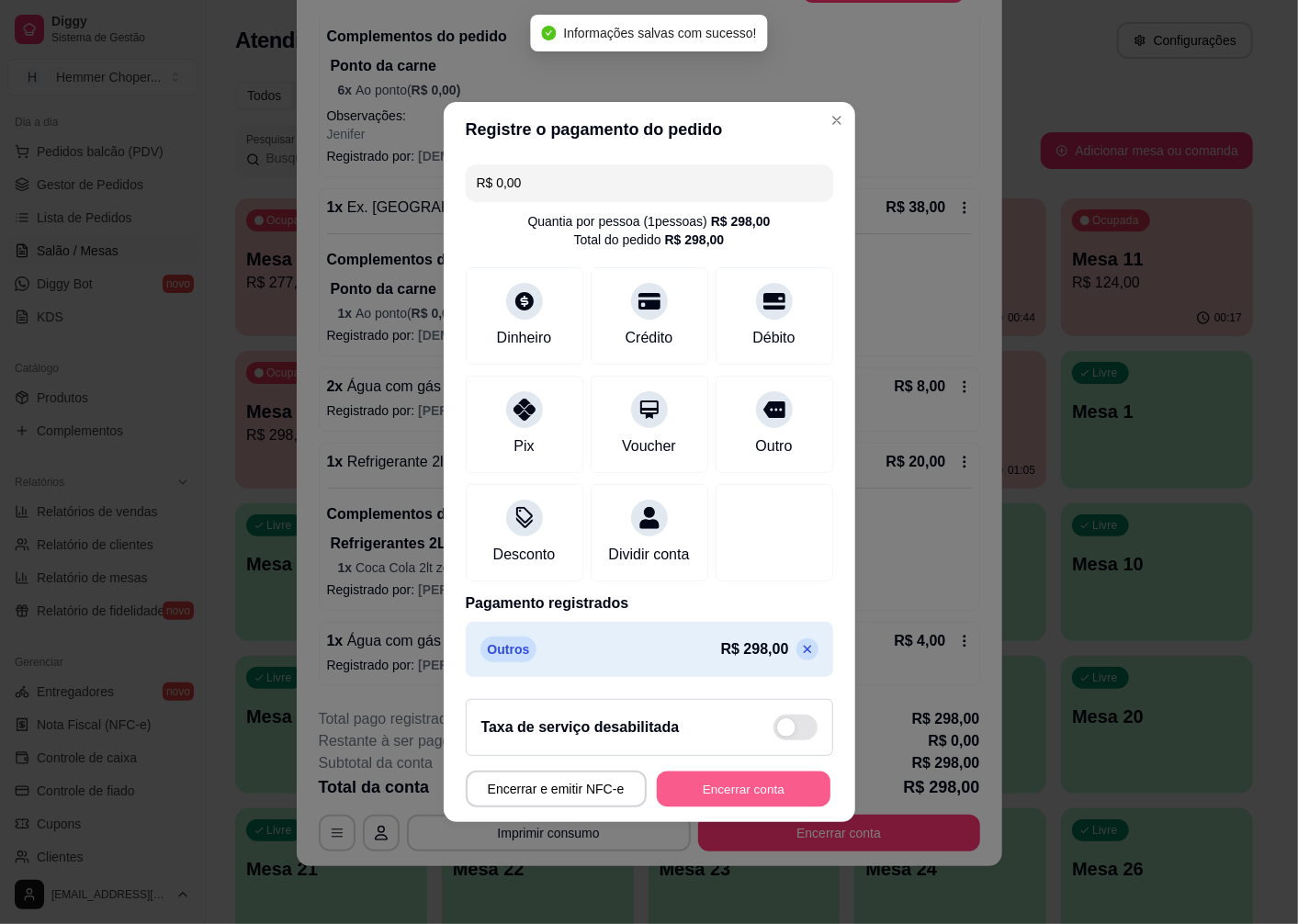
click at [748, 790] on button "Encerrar conta" at bounding box center [743, 789] width 174 height 35
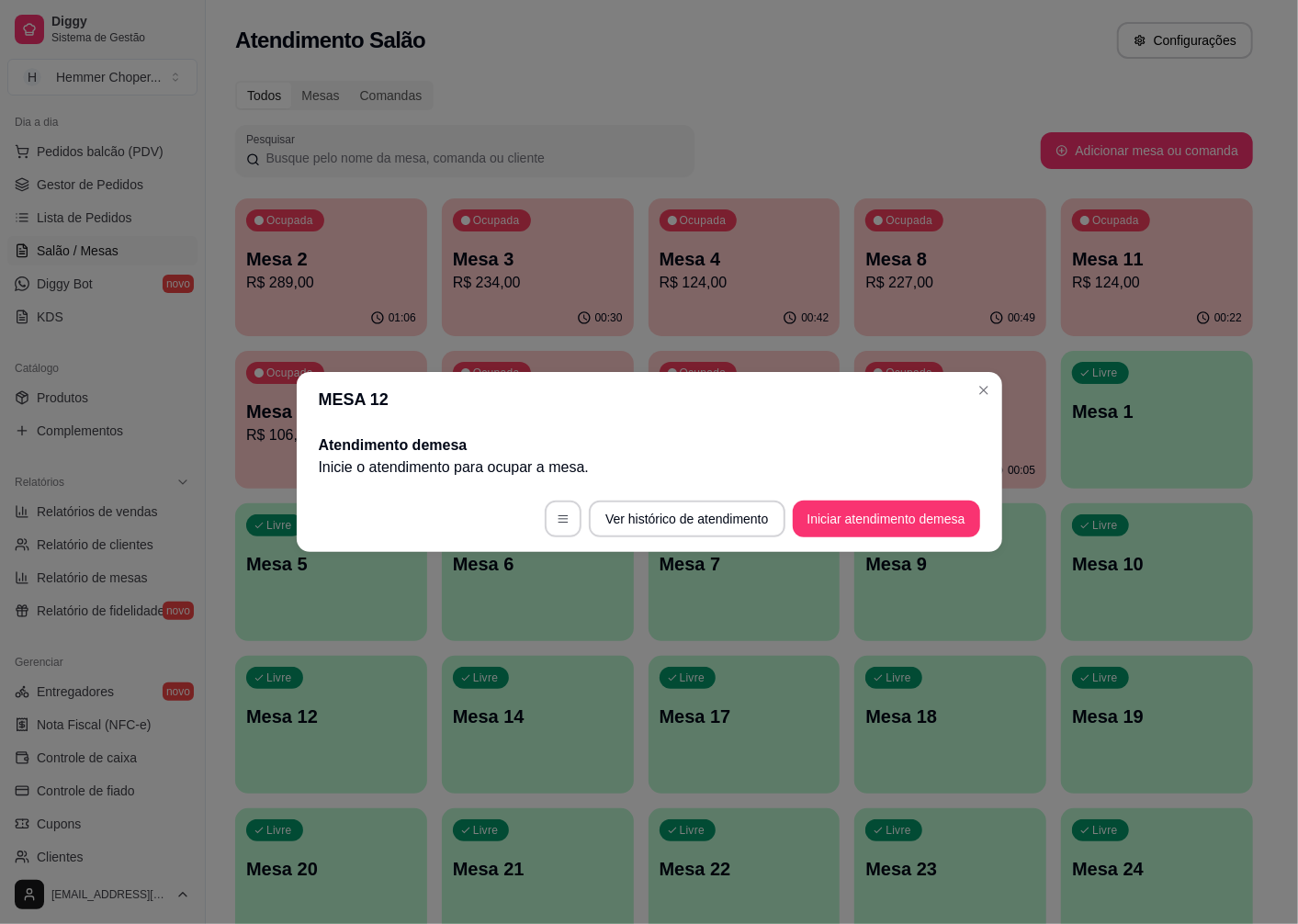
scroll to position [0, 0]
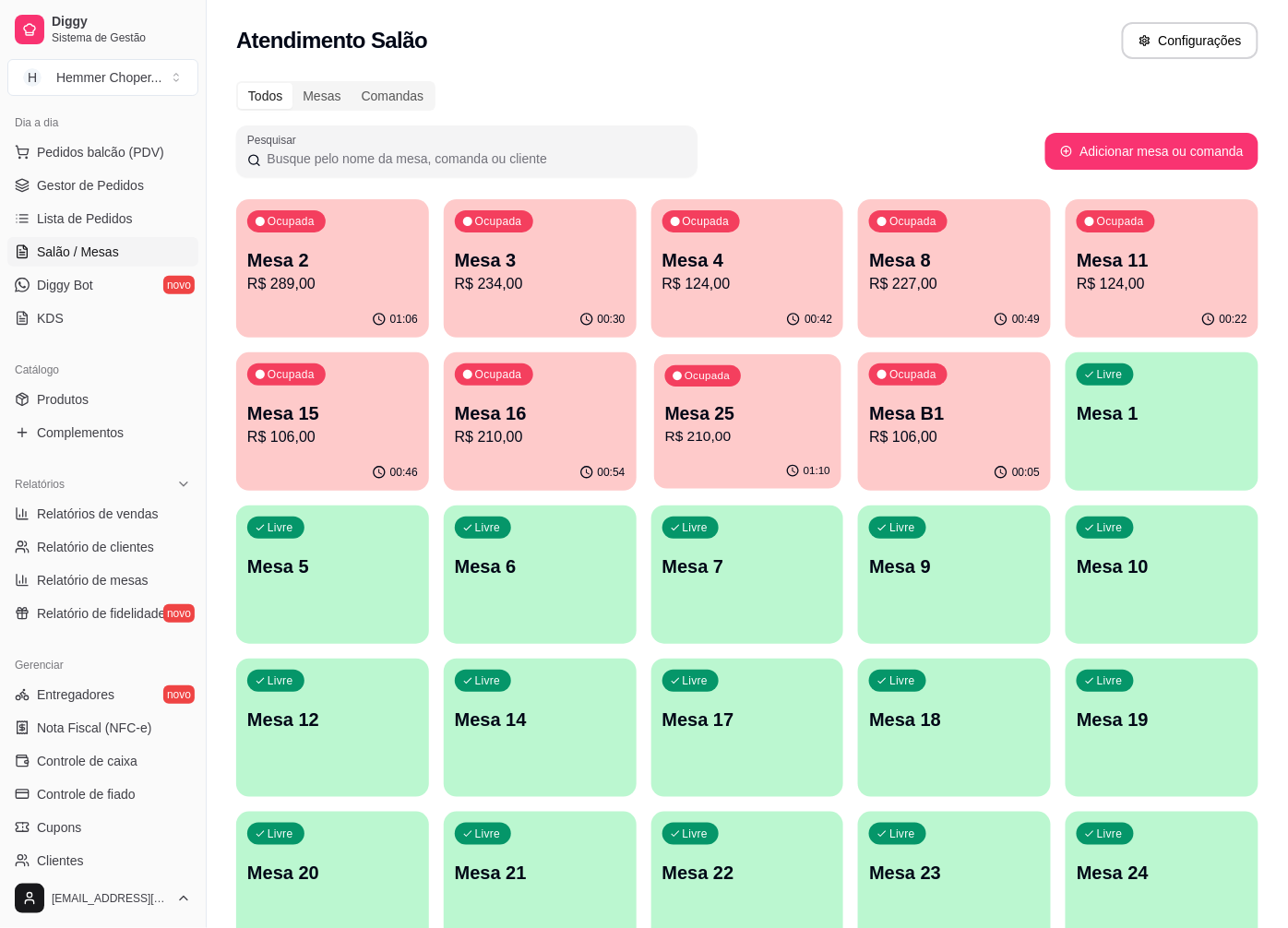
click at [745, 420] on p "Mesa 25" at bounding box center [747, 413] width 165 height 25
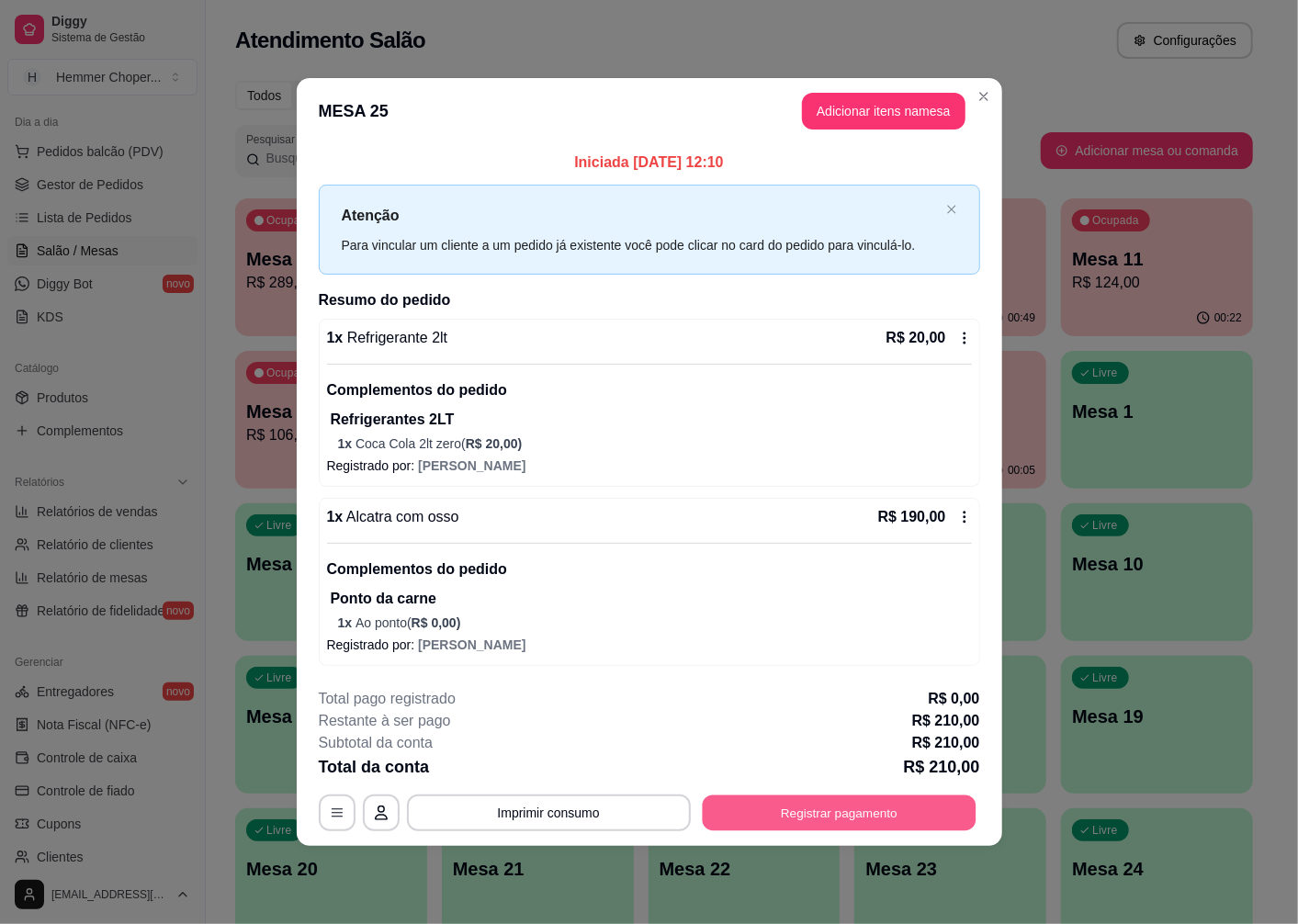
click at [861, 809] on button "Registrar pagamento" at bounding box center [838, 812] width 274 height 35
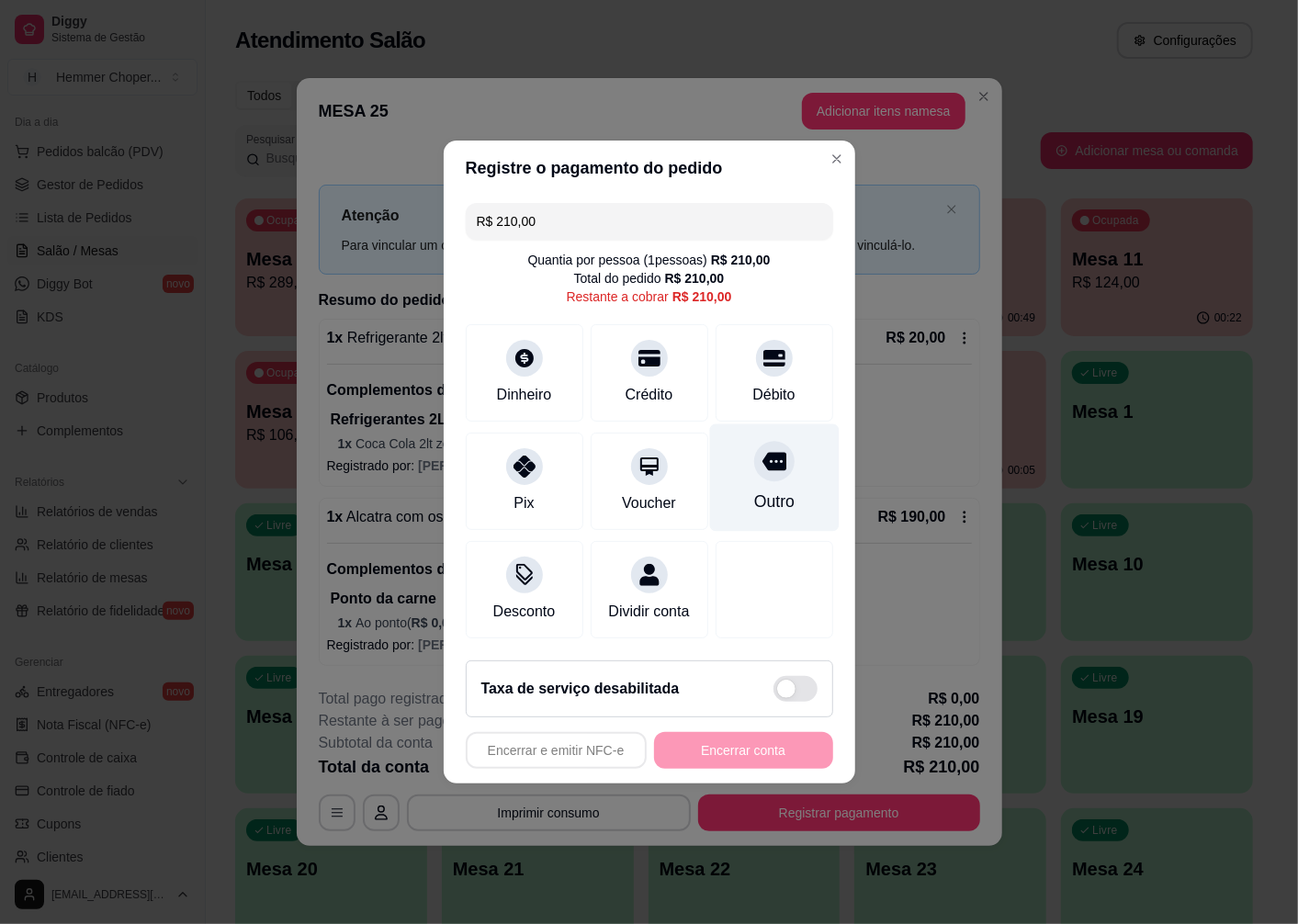
click at [758, 464] on div at bounding box center [774, 461] width 40 height 40
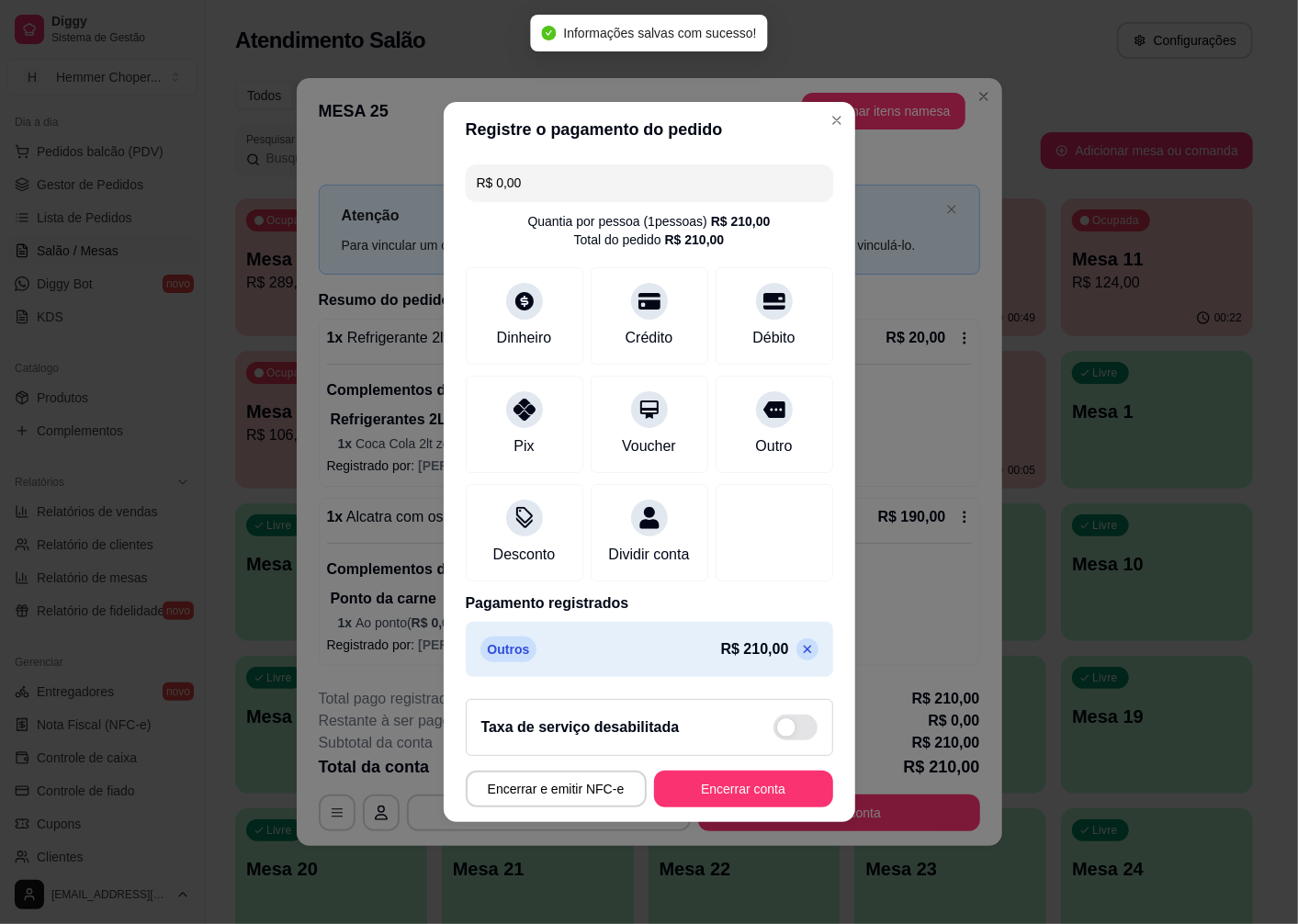
type input "R$ 0,00"
click at [754, 802] on button "Encerrar conta" at bounding box center [743, 788] width 179 height 36
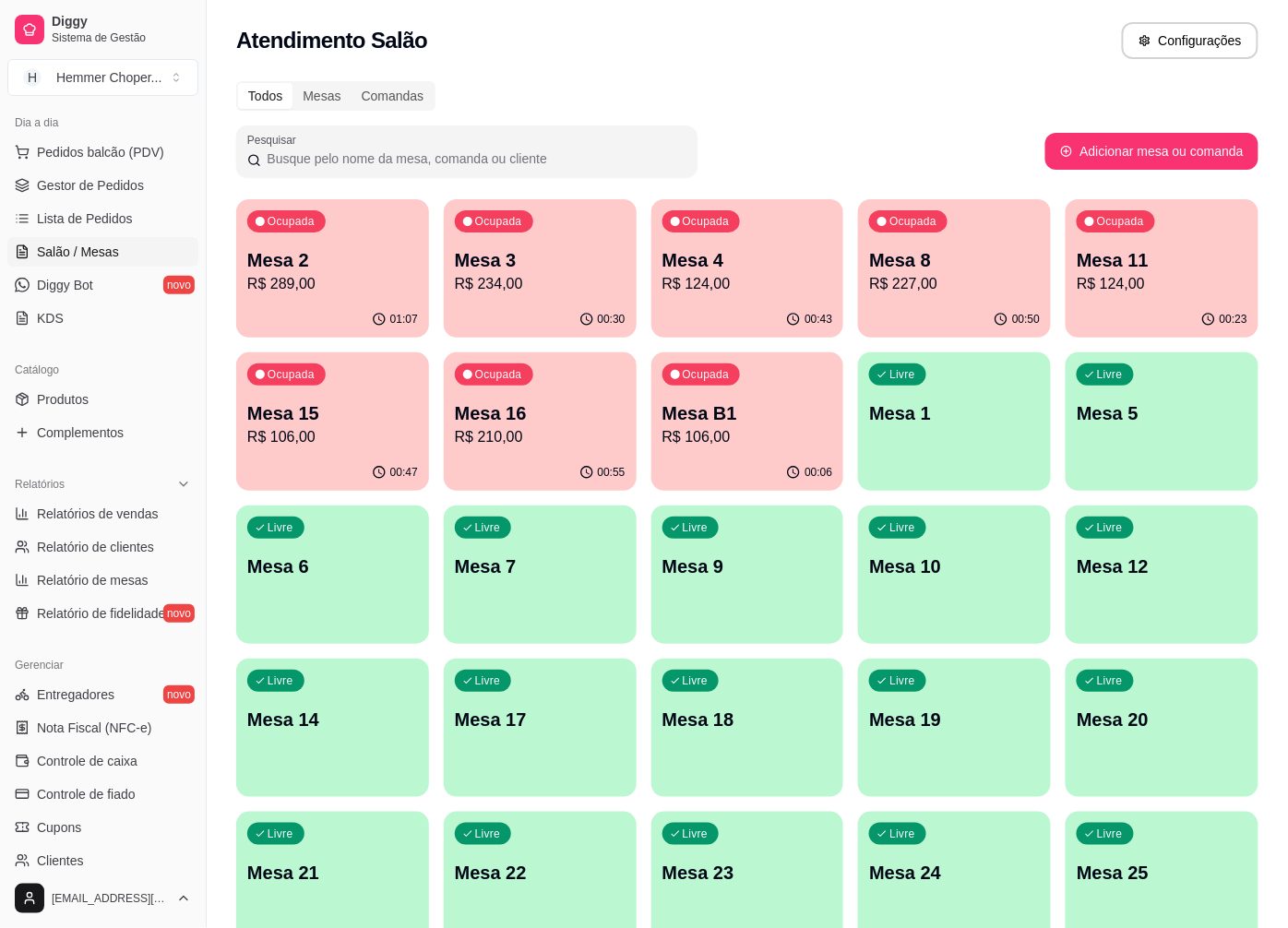
click at [371, 458] on div "00:47" at bounding box center [332, 472] width 193 height 36
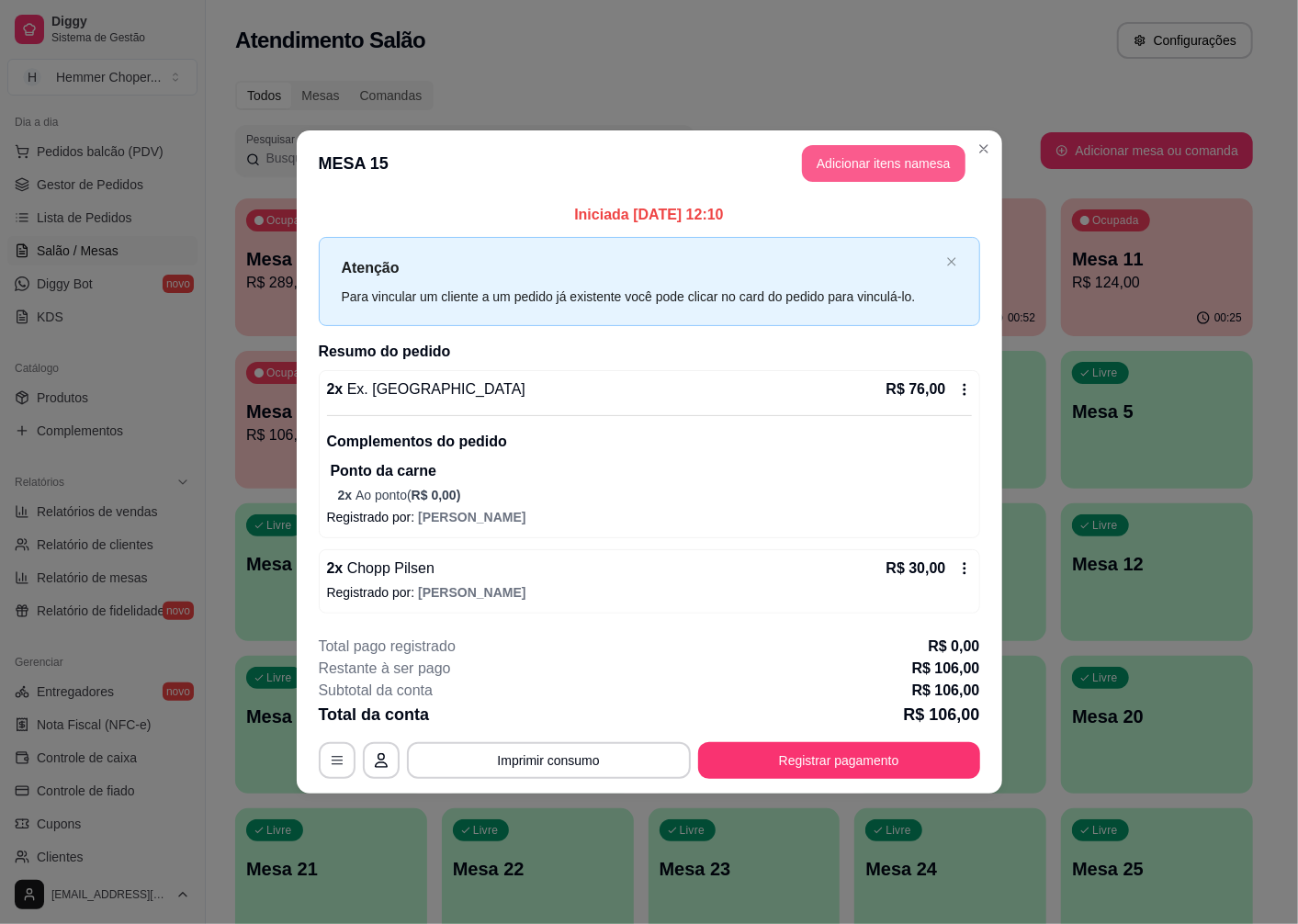
click at [860, 169] on button "Adicionar itens na mesa" at bounding box center [884, 163] width 164 height 36
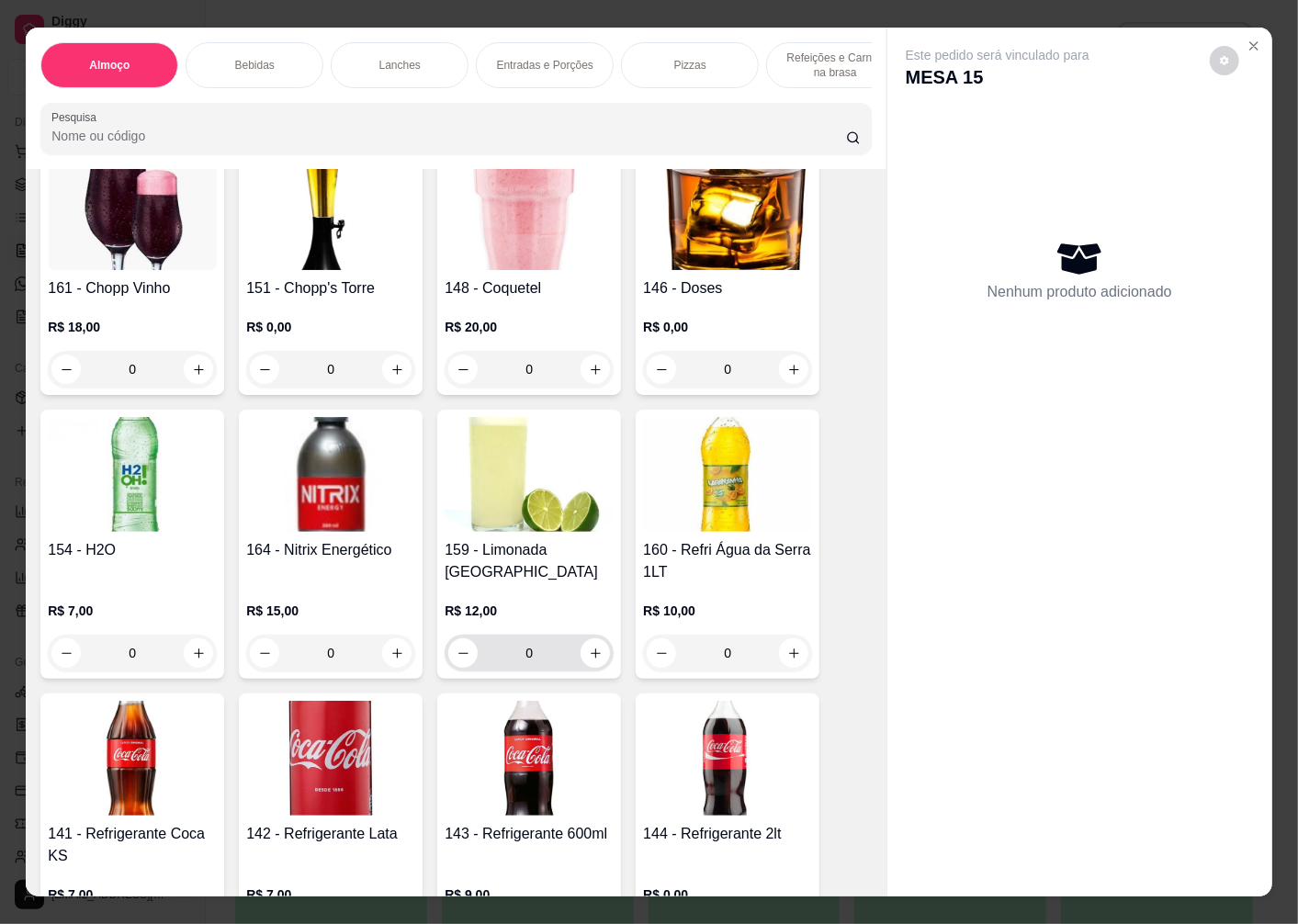
scroll to position [1837, 0]
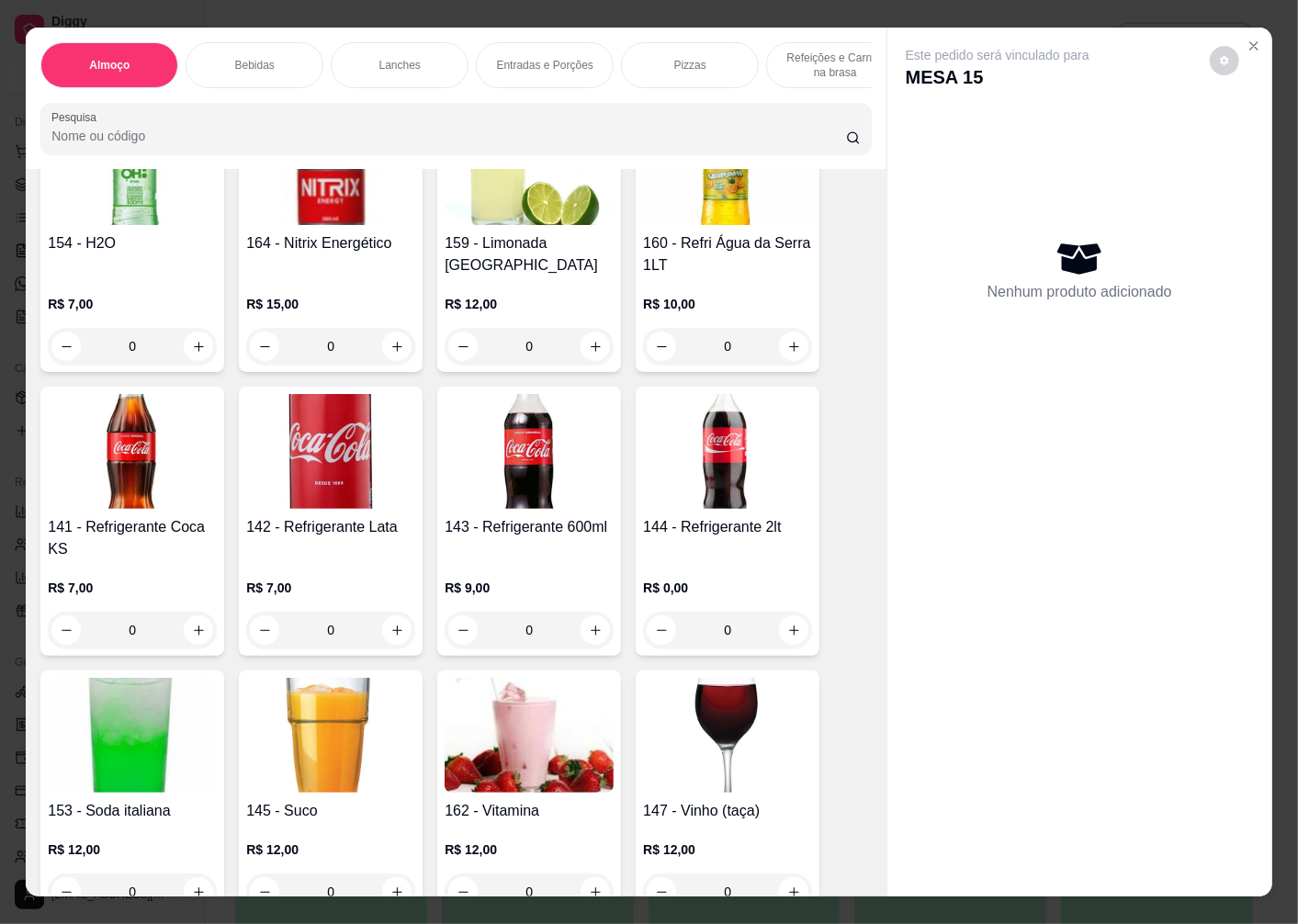
click at [791, 612] on div "0" at bounding box center [728, 629] width 169 height 36
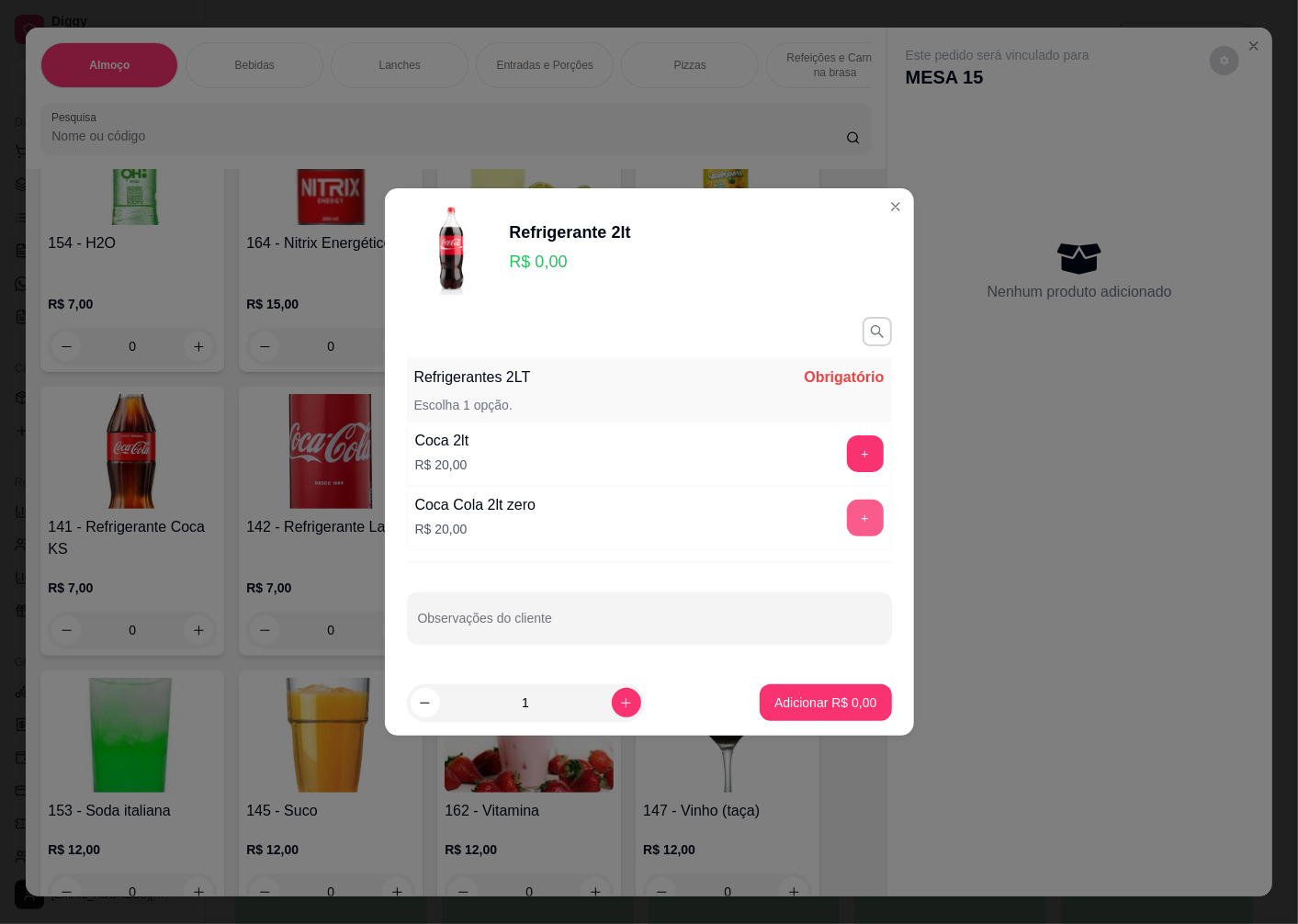
click at [850, 513] on button "+" at bounding box center [865, 517] width 36 height 36
click at [821, 698] on p "Adicionar R$ 20,00" at bounding box center [822, 702] width 107 height 18
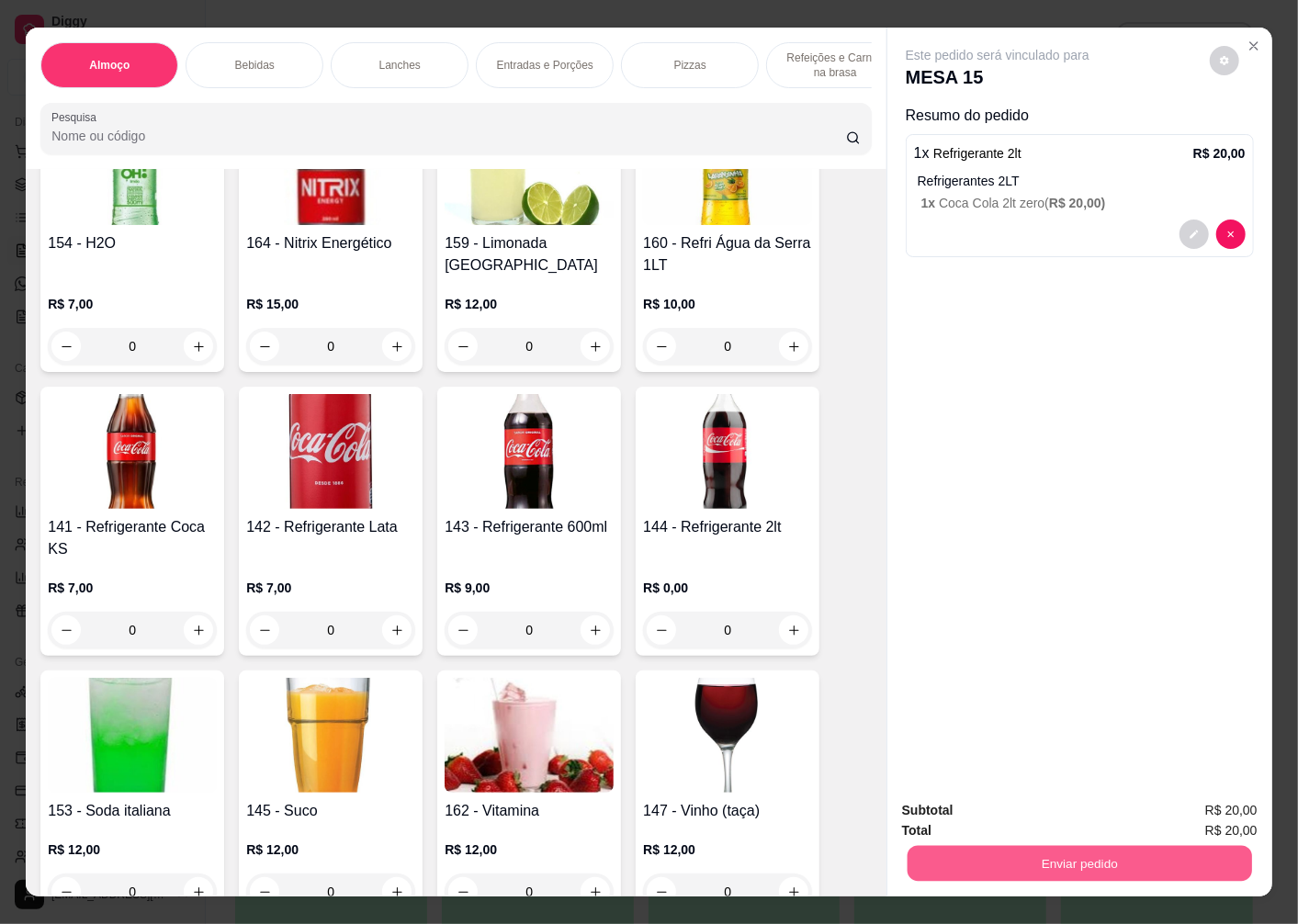
click at [1115, 845] on button "Enviar pedido" at bounding box center [1079, 863] width 345 height 35
click at [1194, 811] on button "Enviar pedido" at bounding box center [1210, 810] width 101 height 34
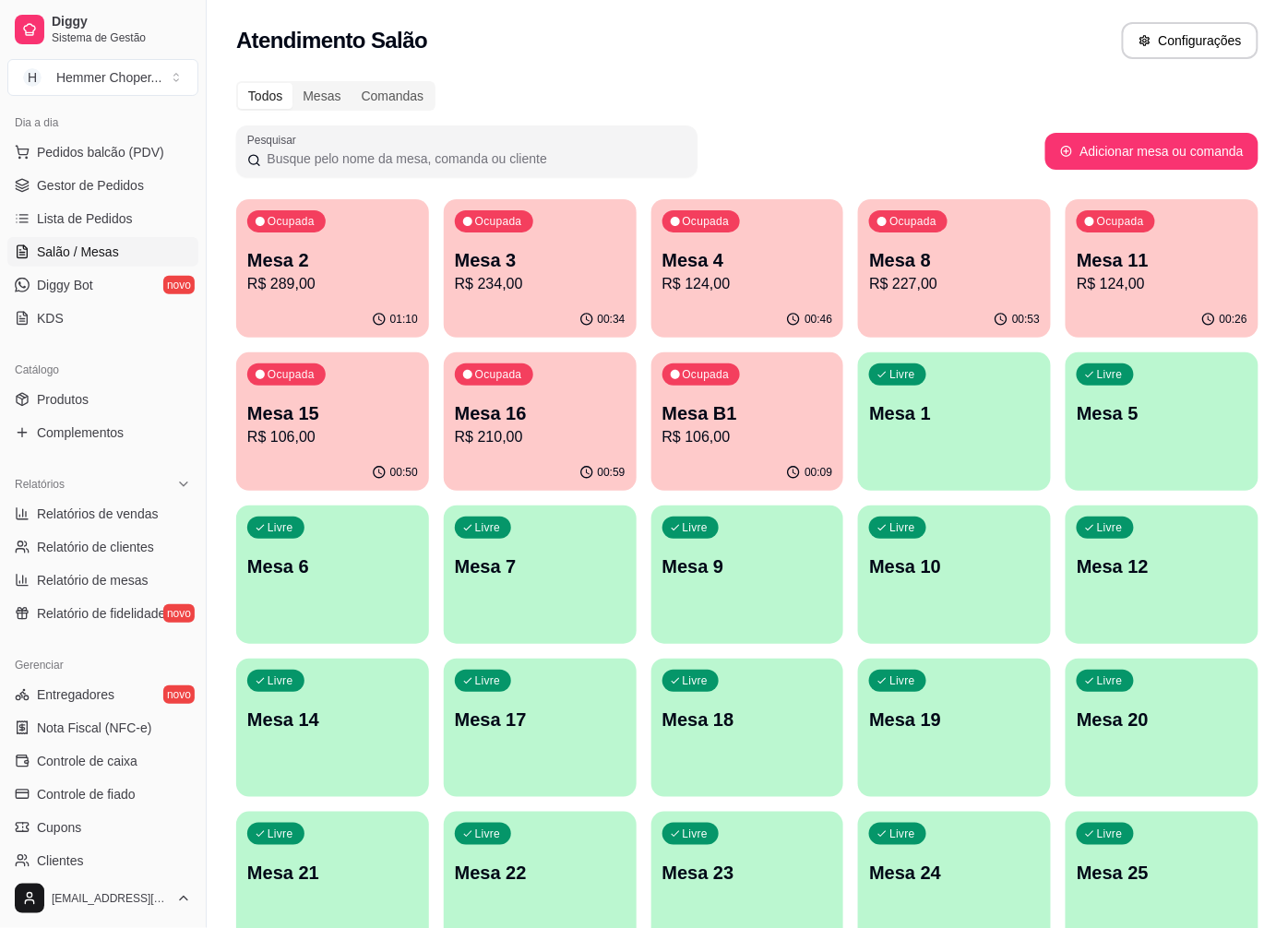
click at [741, 594] on div "Livre Mesa 9" at bounding box center [748, 564] width 193 height 116
click at [929, 274] on p "R$ 227,00" at bounding box center [954, 284] width 171 height 22
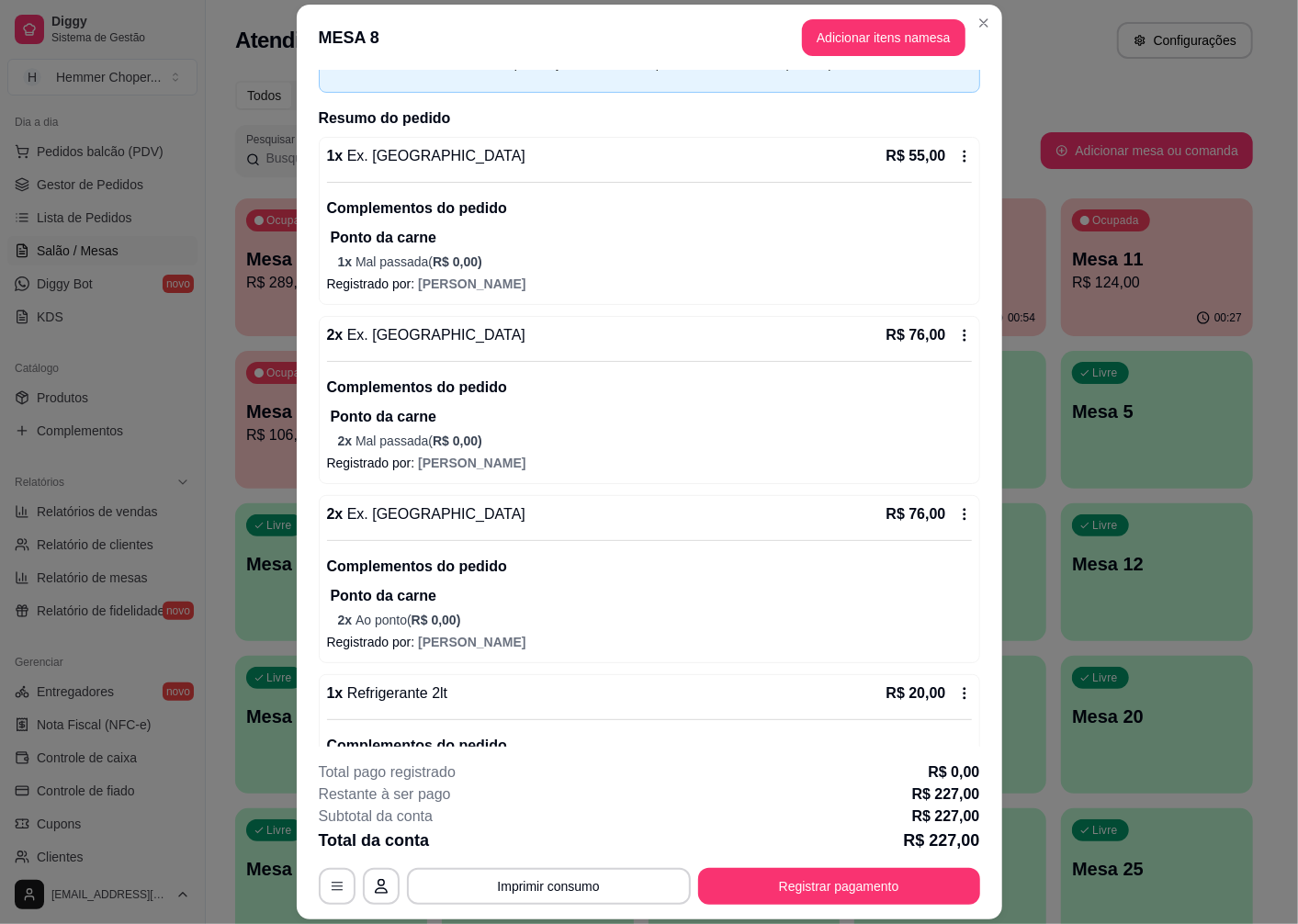
scroll to position [209, 0]
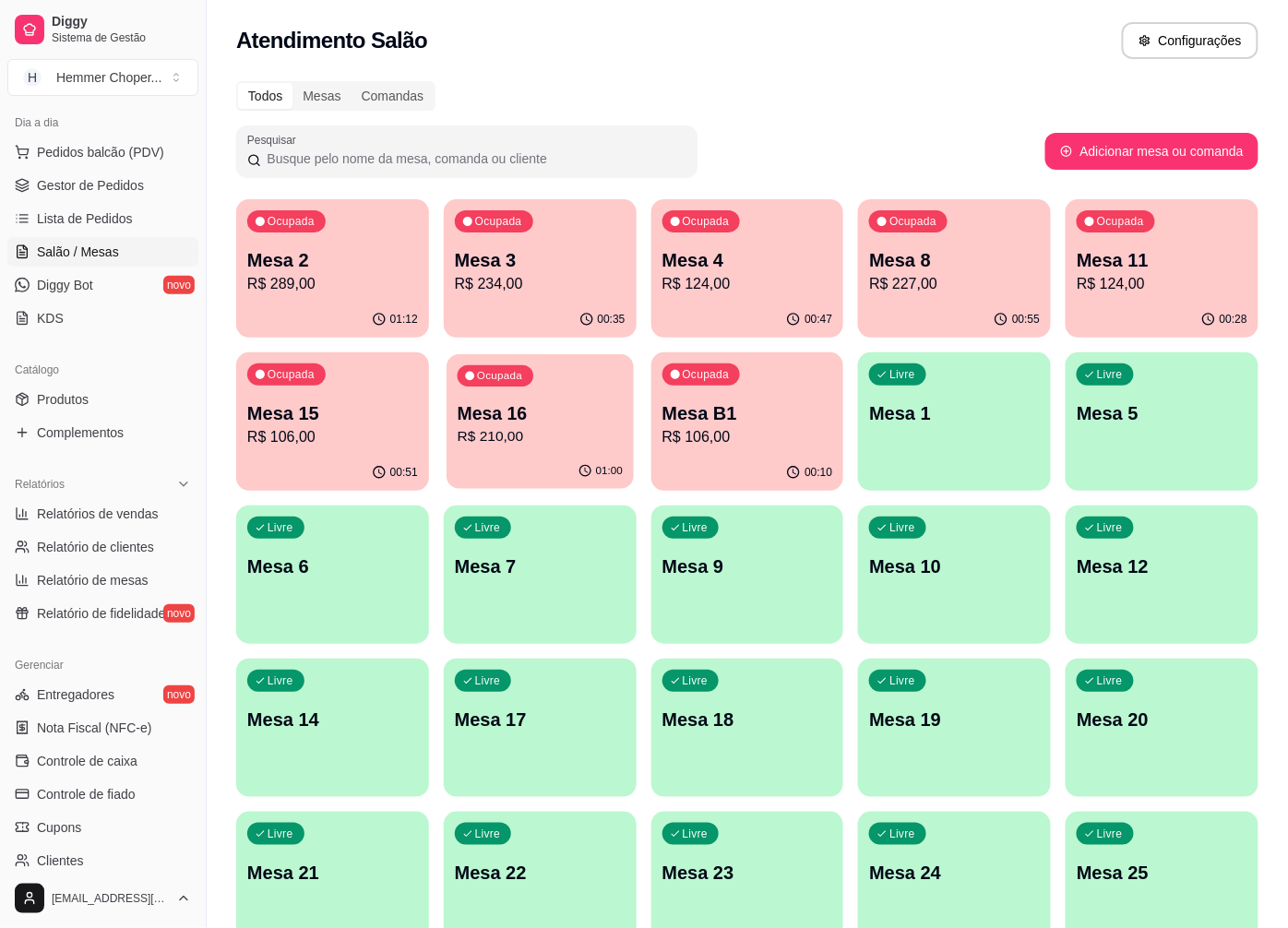
click at [508, 439] on p "R$ 210,00" at bounding box center [539, 437] width 165 height 22
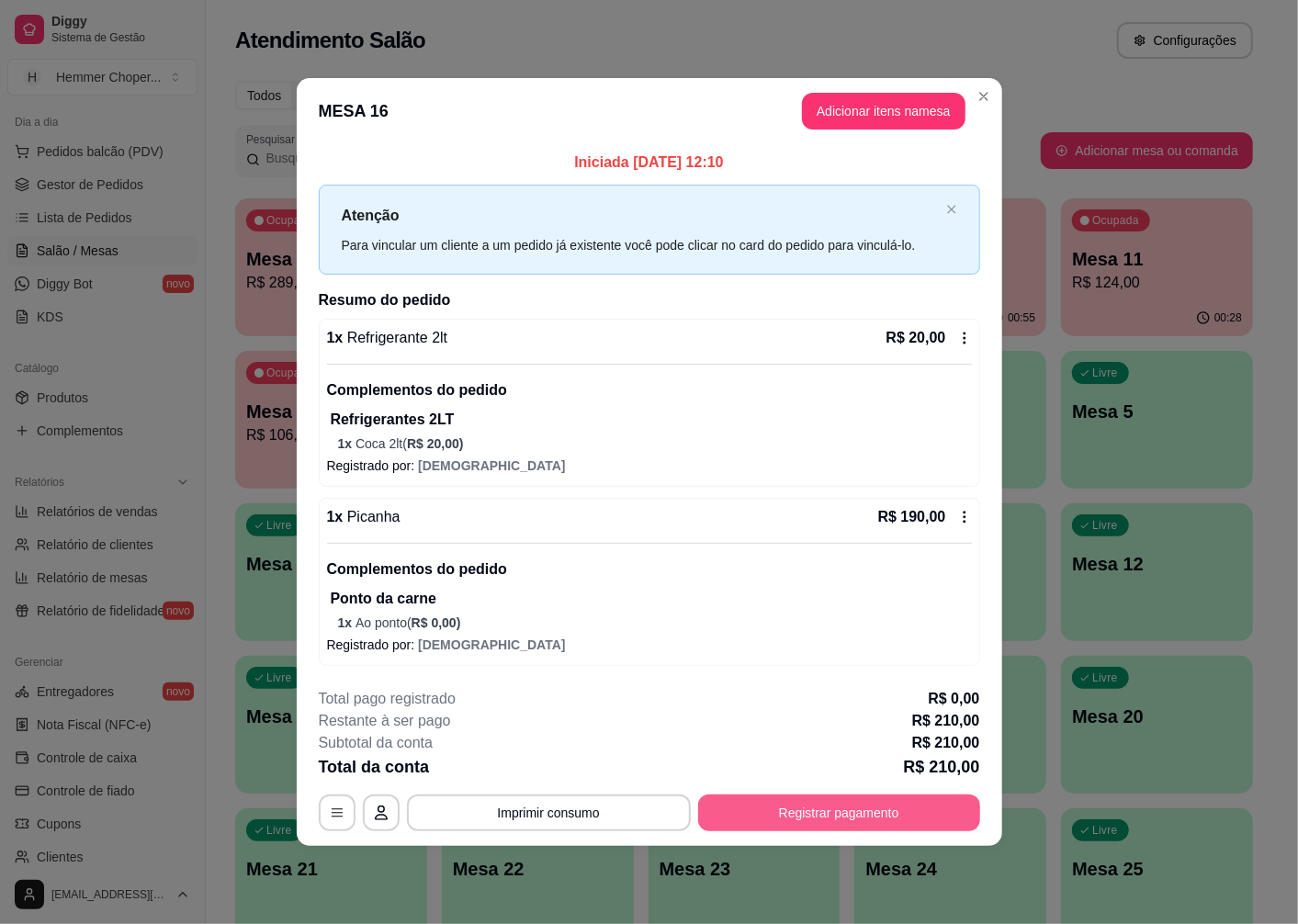
click at [878, 800] on button "Registrar pagamento" at bounding box center [838, 812] width 282 height 36
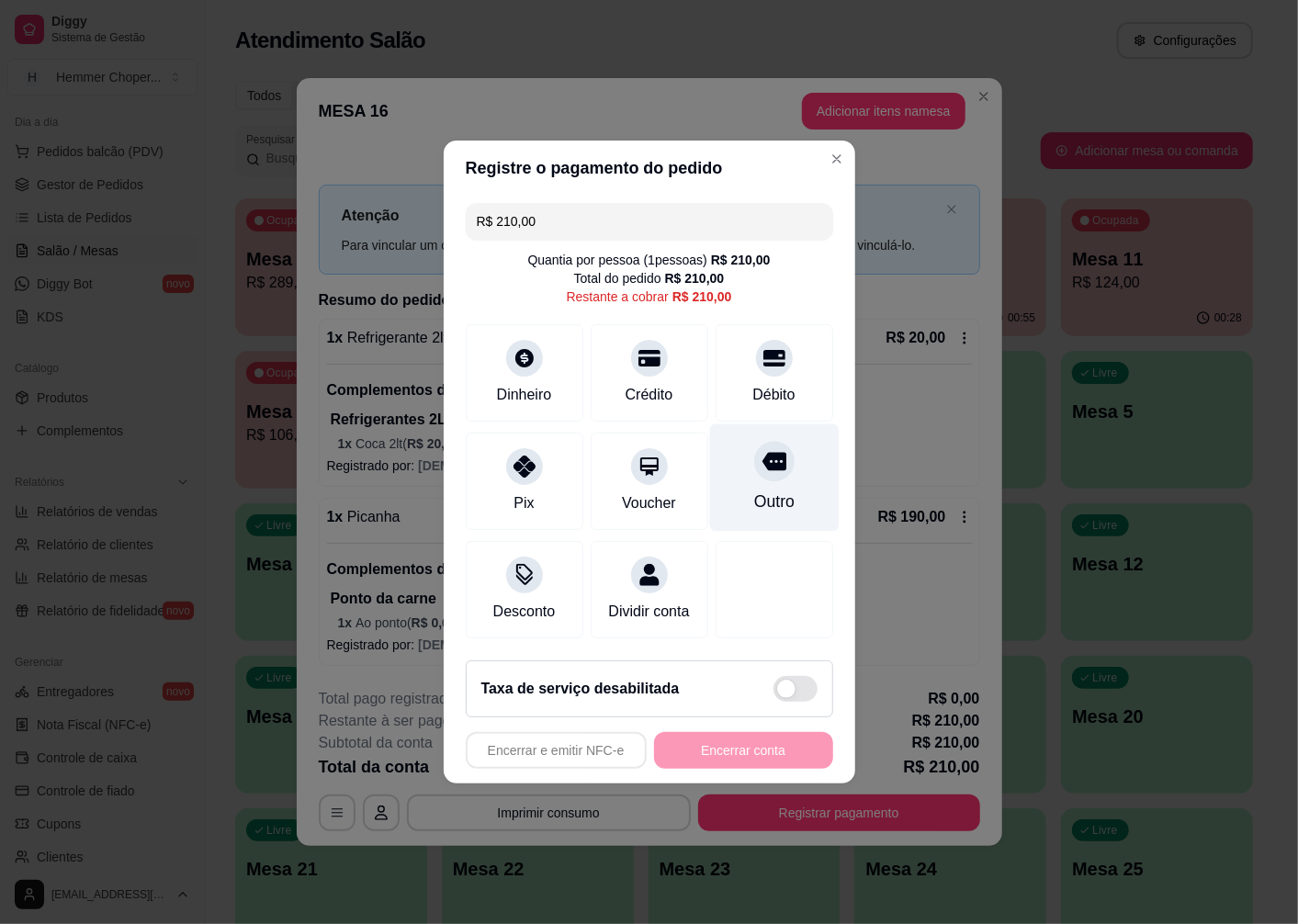
click at [762, 456] on icon at bounding box center [774, 462] width 24 height 19
type input "R$ 0,00"
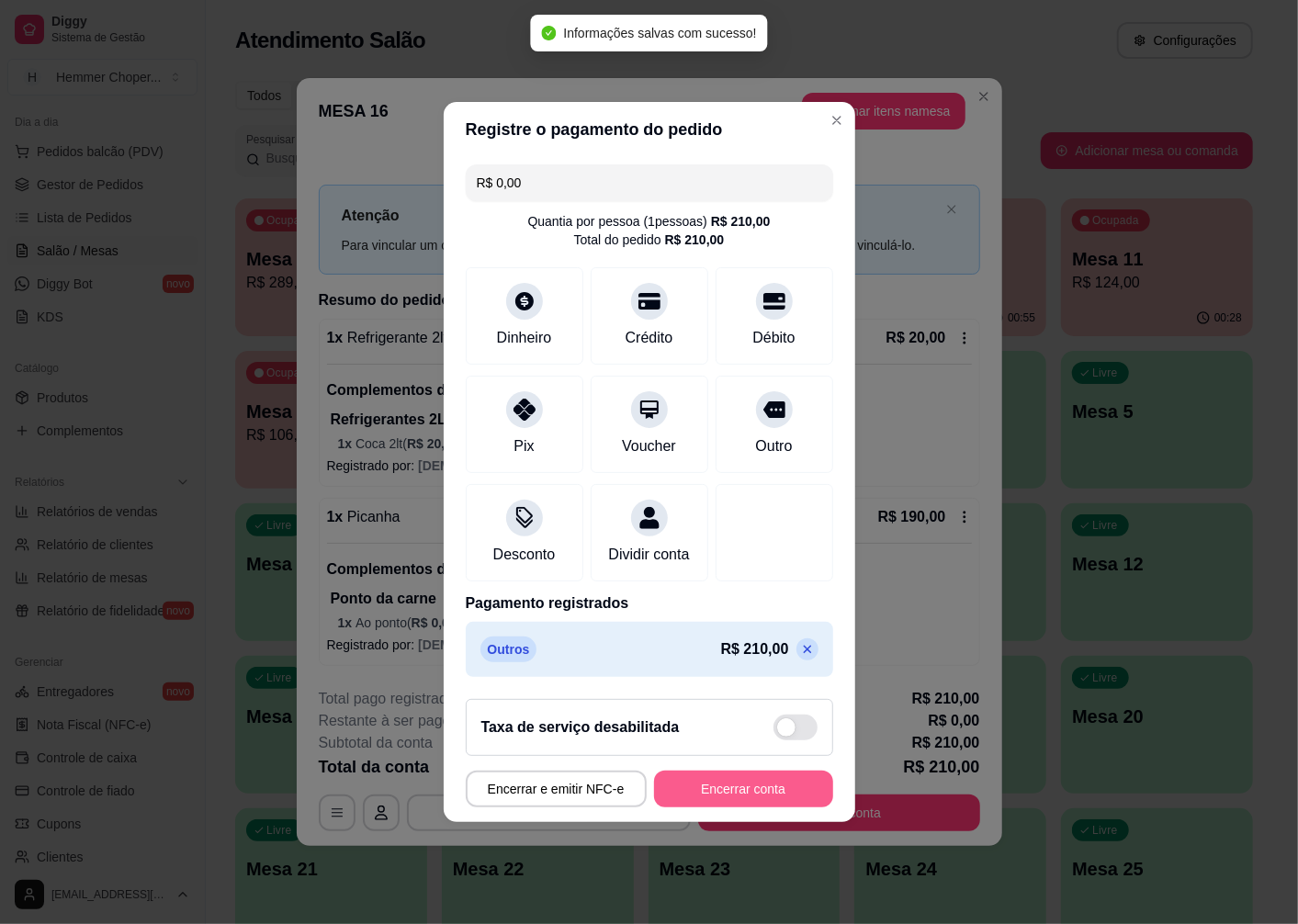
click at [754, 797] on button "Encerrar conta" at bounding box center [743, 788] width 179 height 36
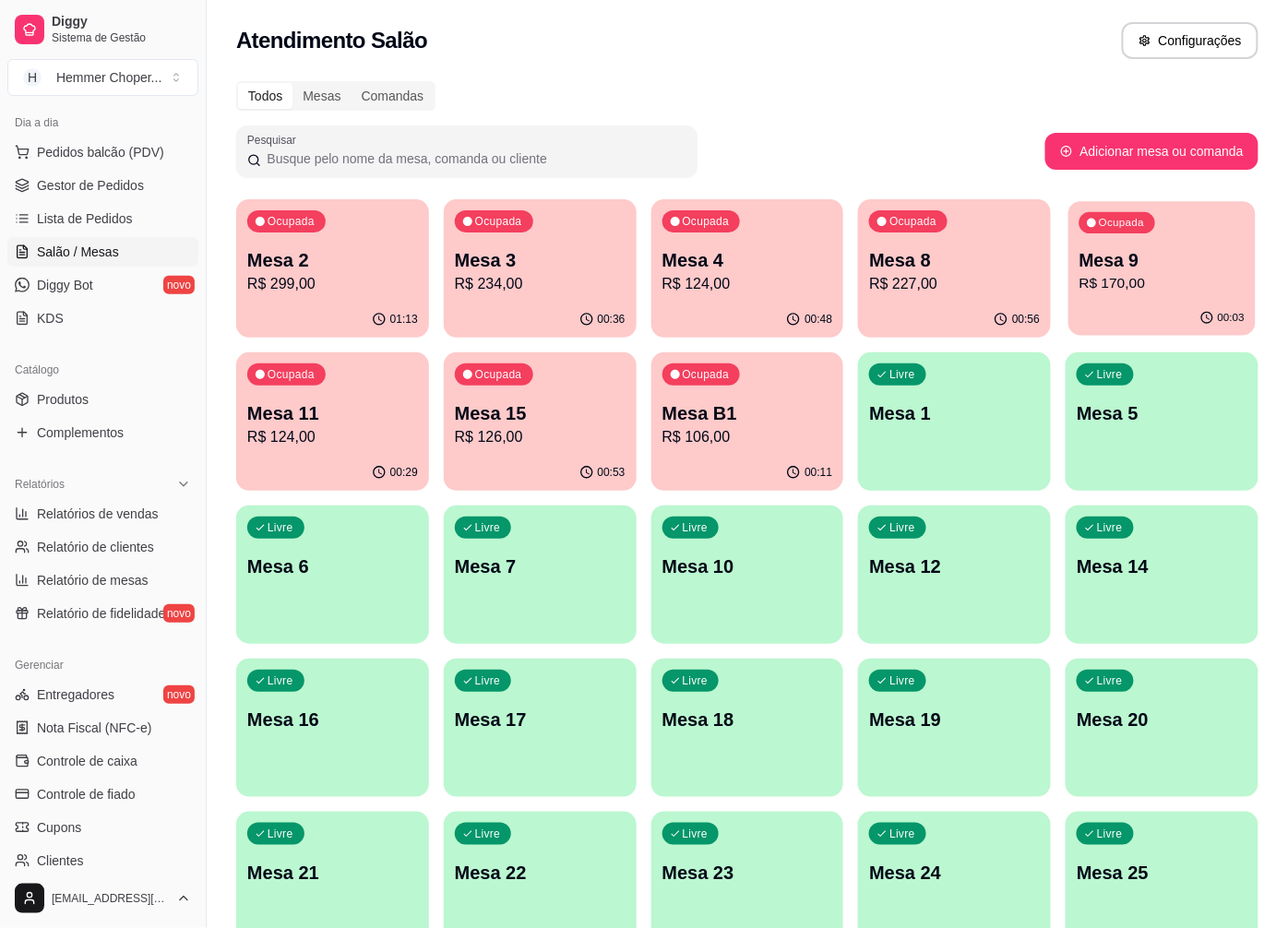
click at [1119, 283] on p "R$ 170,00" at bounding box center [1162, 284] width 165 height 22
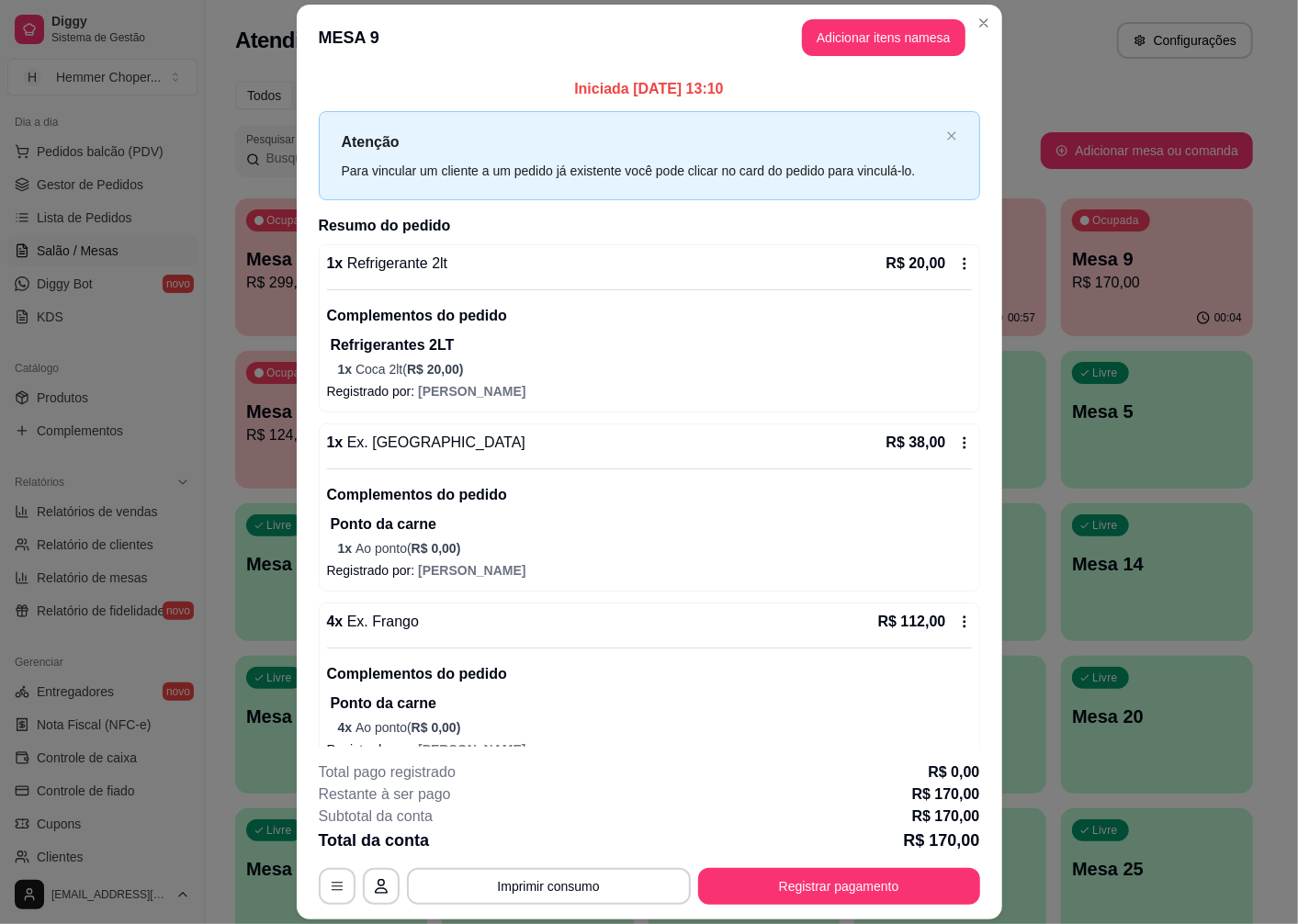
scroll to position [31, 0]
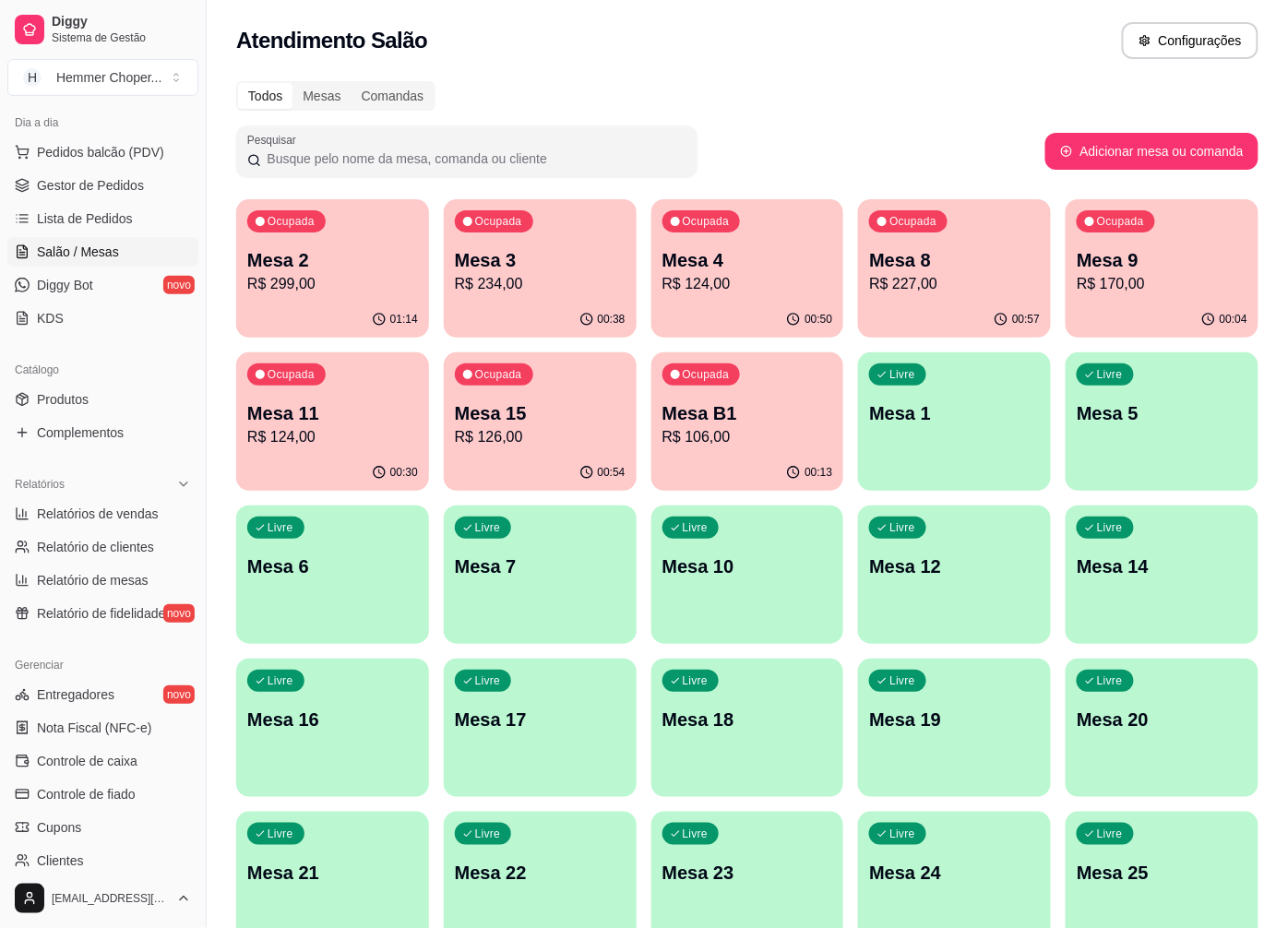
click at [968, 303] on div "00:57" at bounding box center [955, 320] width 193 height 36
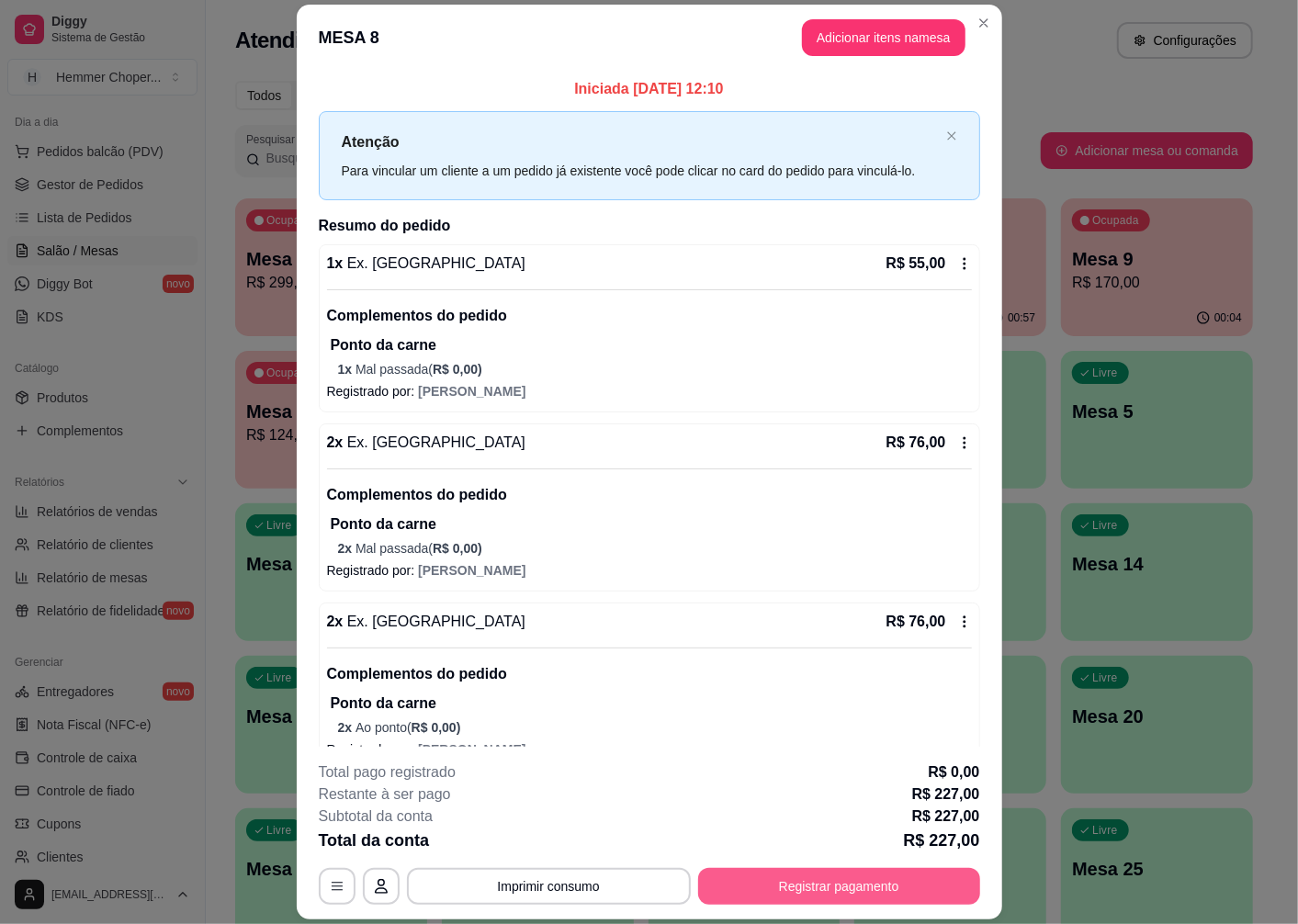
click at [877, 897] on button "Registrar pagamento" at bounding box center [838, 886] width 282 height 36
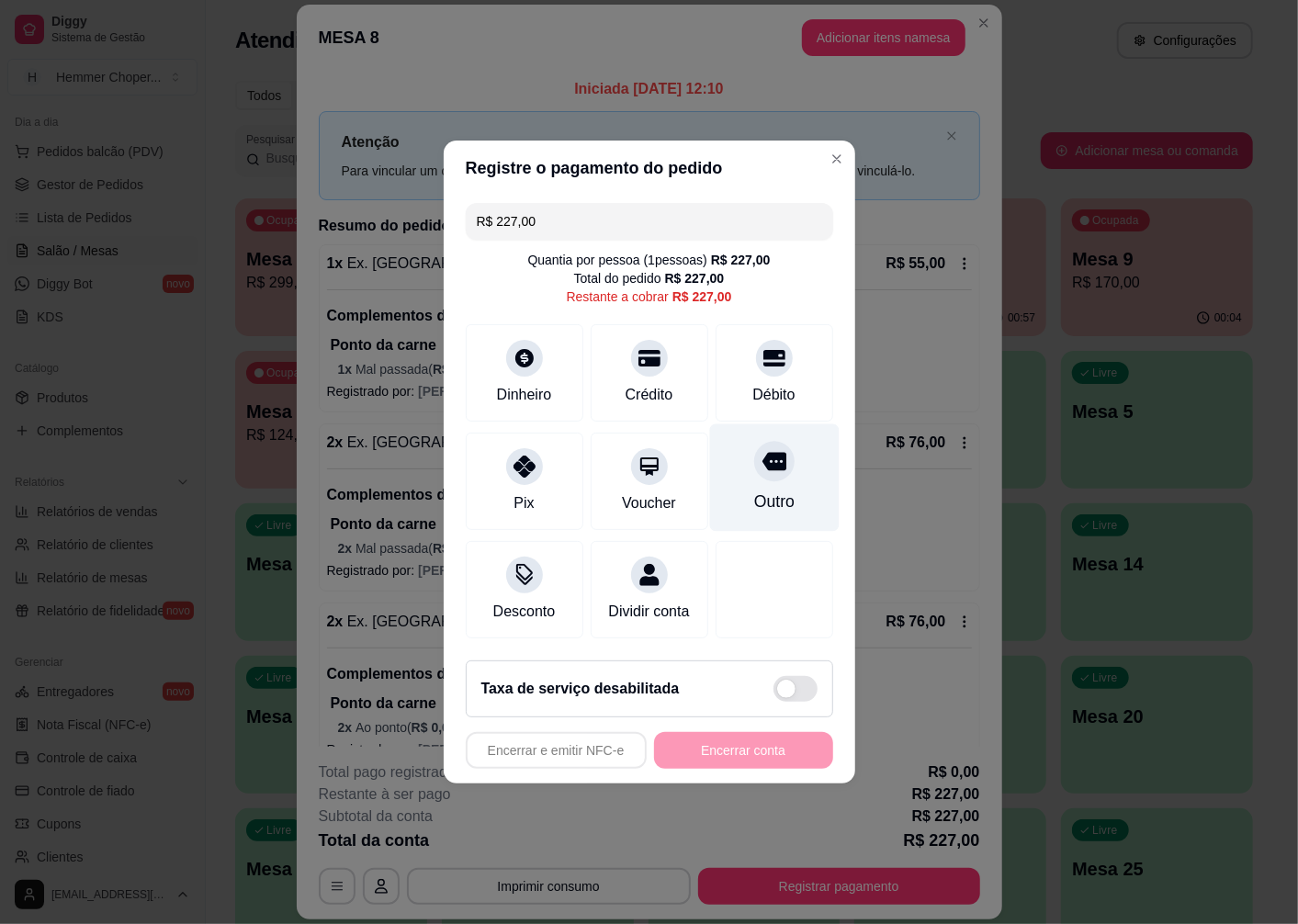
click at [762, 461] on icon at bounding box center [774, 461] width 24 height 24
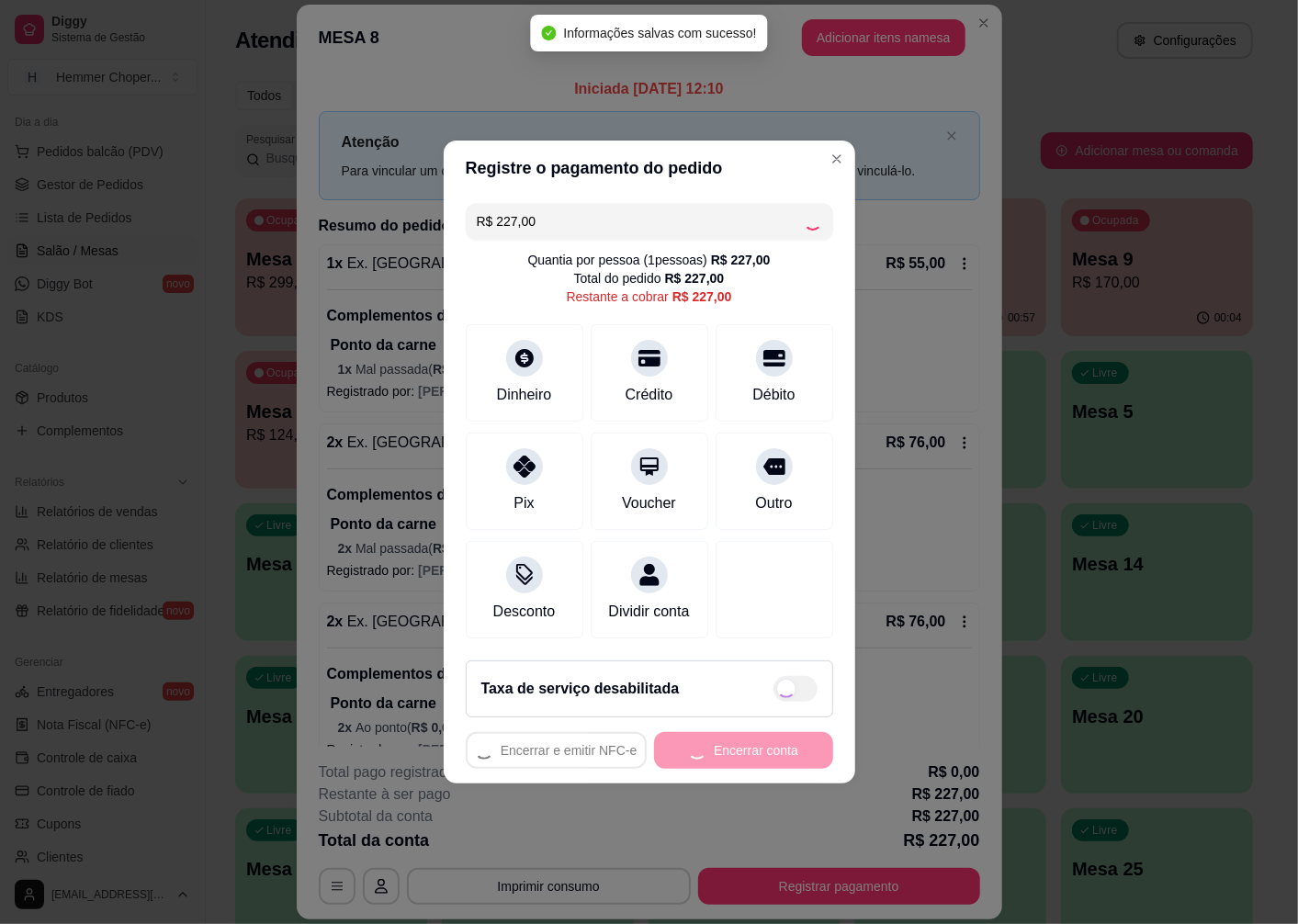
type input "R$ 0,00"
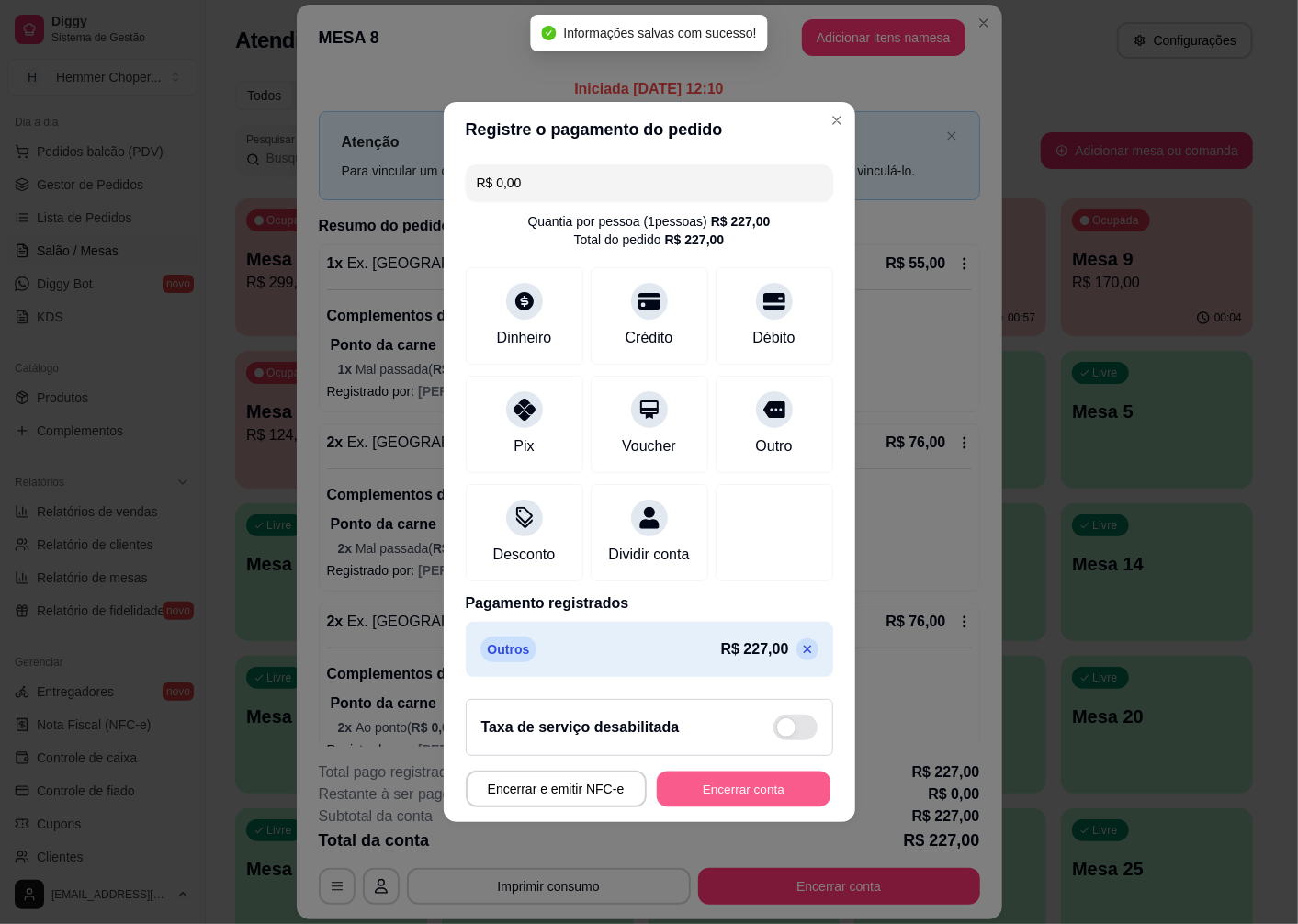
click at [754, 795] on button "Encerrar conta" at bounding box center [743, 789] width 174 height 35
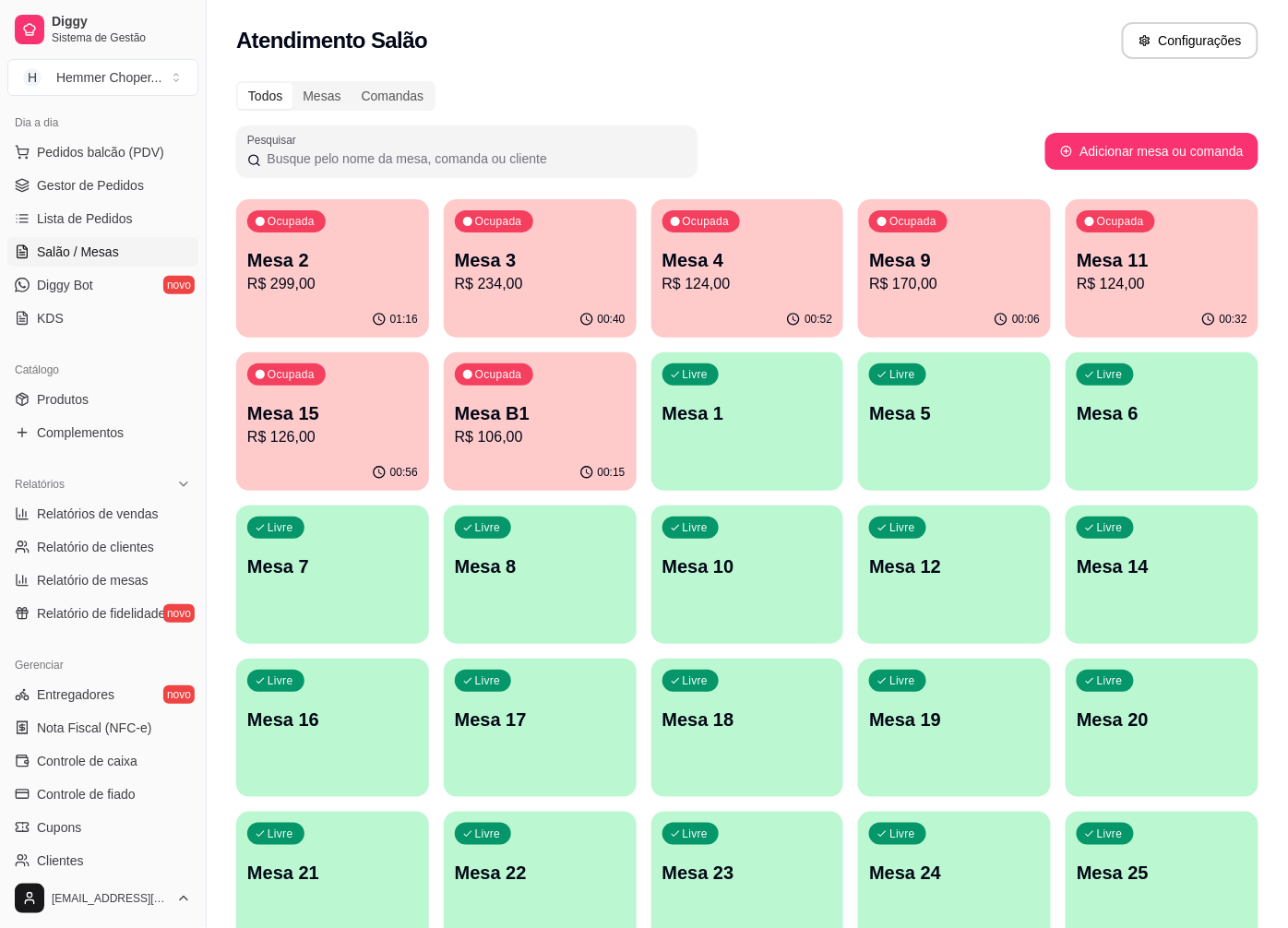
click at [960, 291] on p "R$ 170,00" at bounding box center [954, 284] width 171 height 22
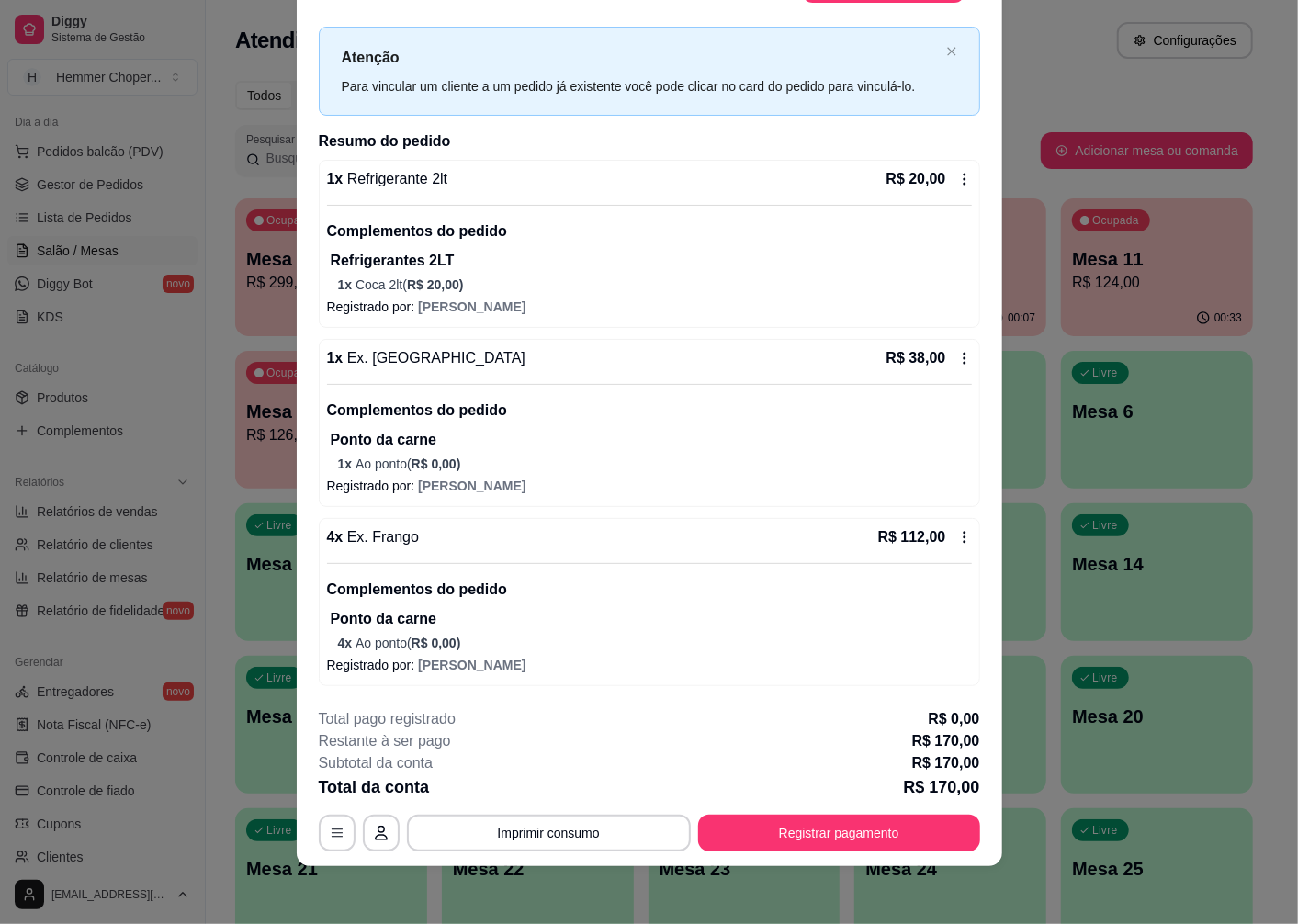
scroll to position [0, 0]
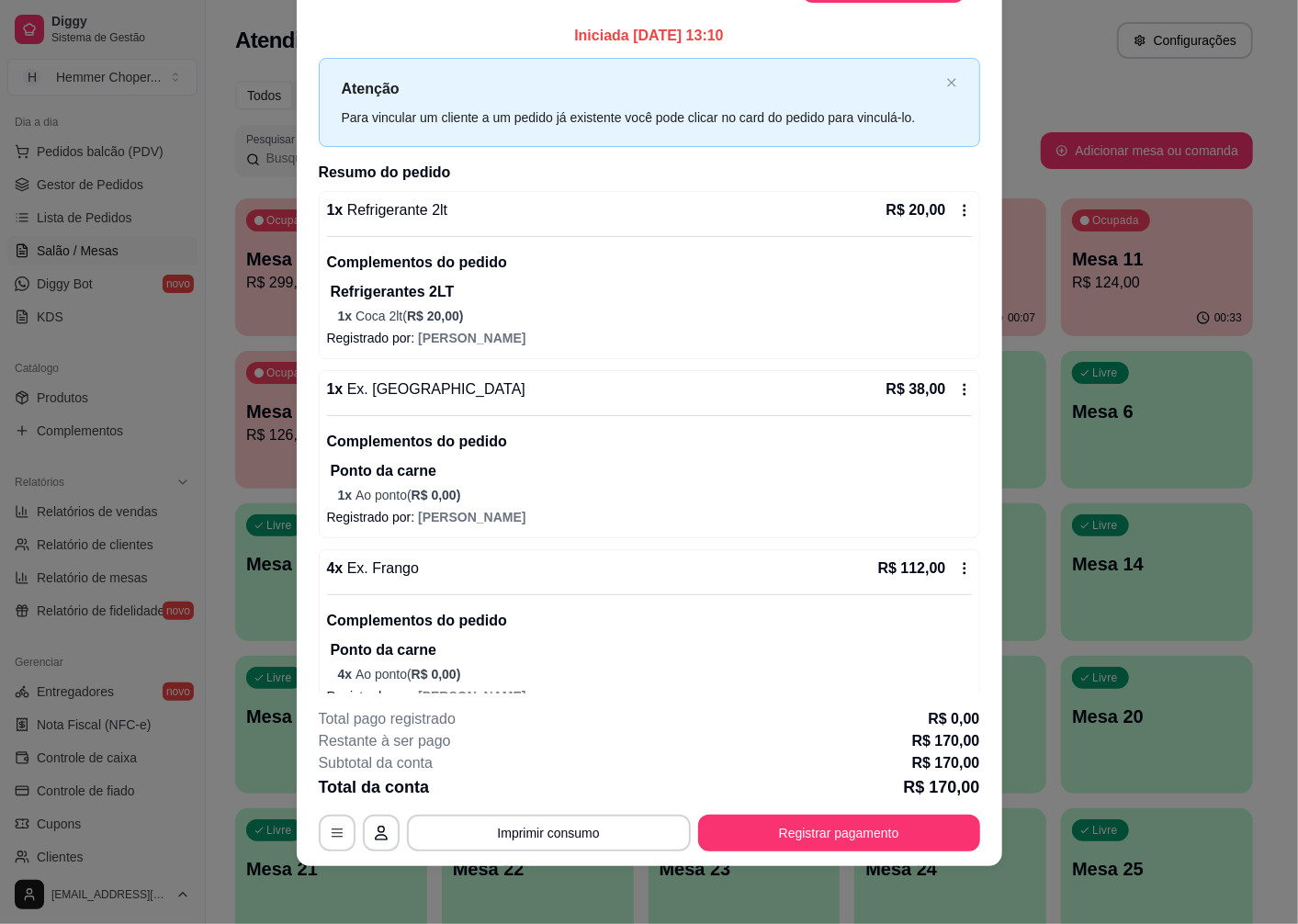
click at [957, 211] on icon at bounding box center [964, 210] width 15 height 15
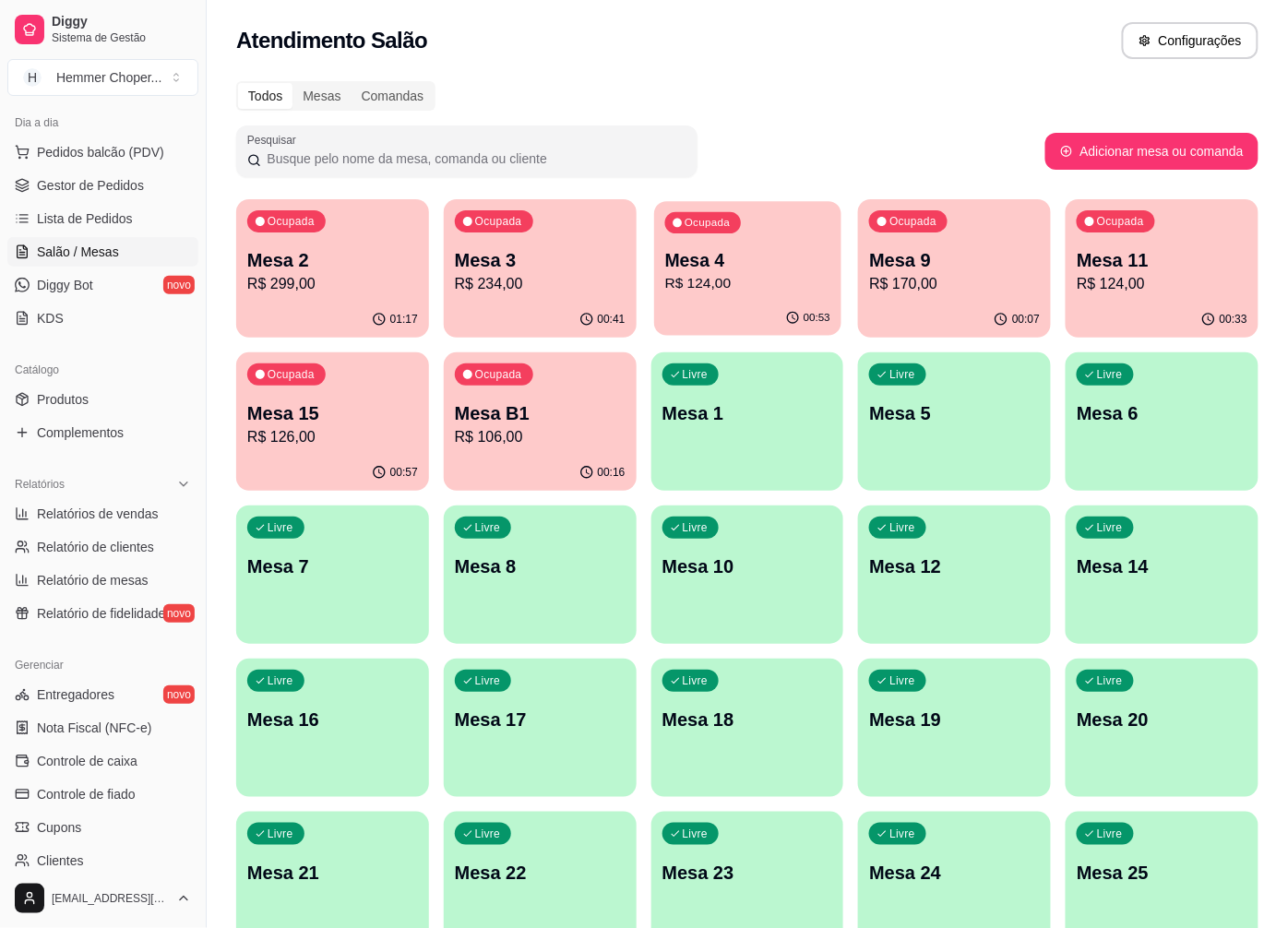
click at [775, 265] on p "Mesa 4" at bounding box center [747, 260] width 165 height 25
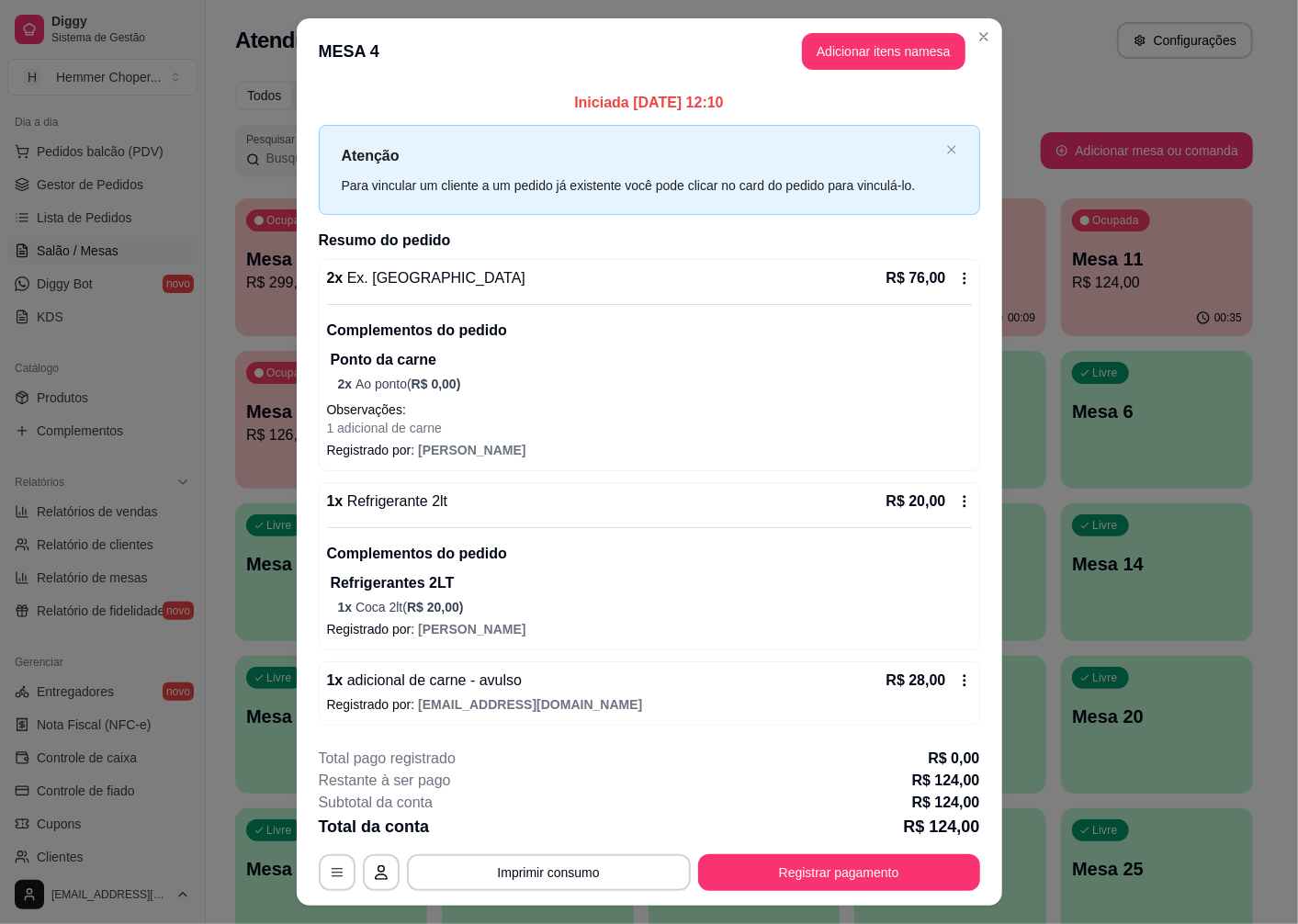
scroll to position [39, 0]
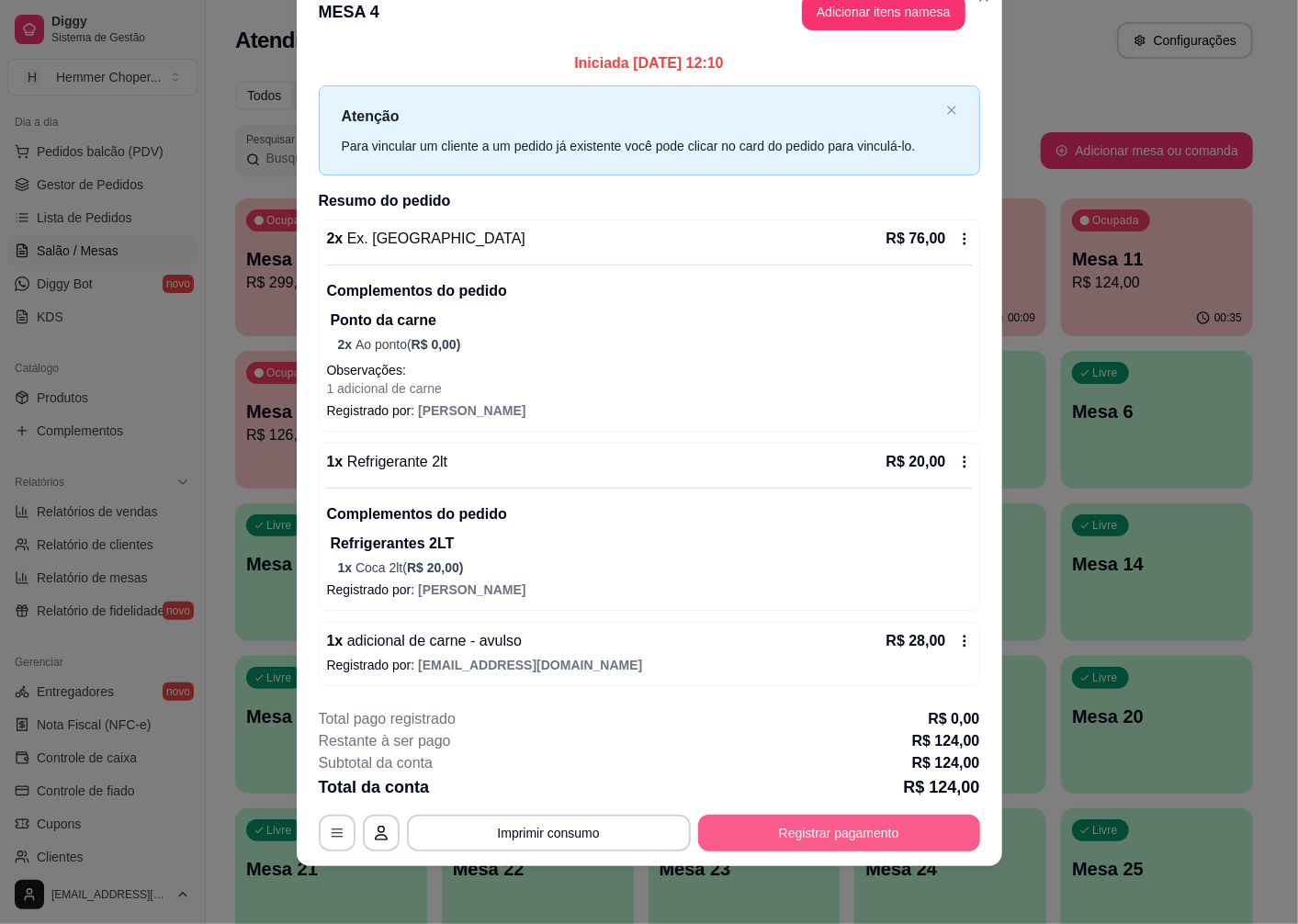
click at [888, 829] on button "Registrar pagamento" at bounding box center [838, 833] width 282 height 36
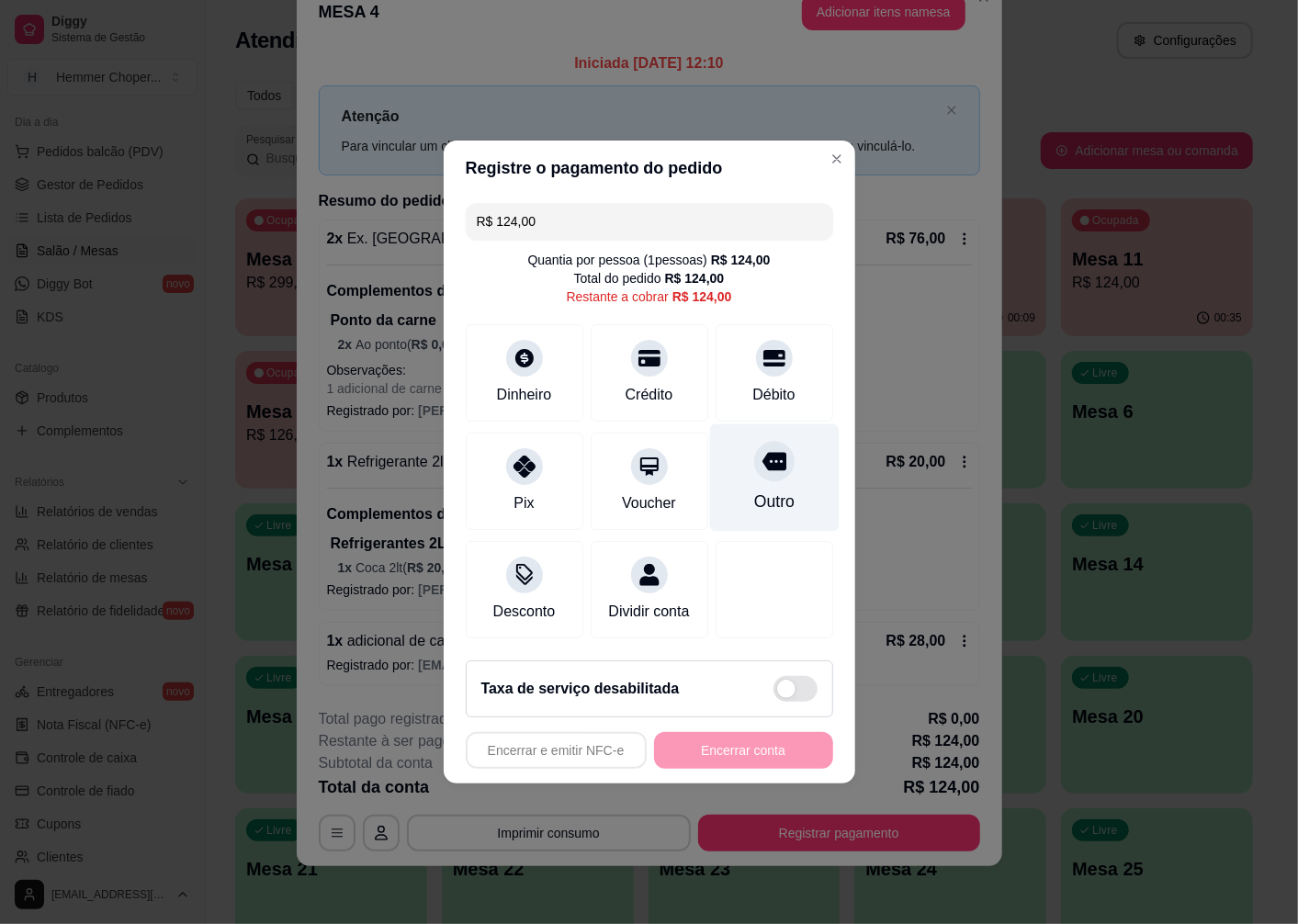
click at [754, 463] on div at bounding box center [774, 461] width 40 height 40
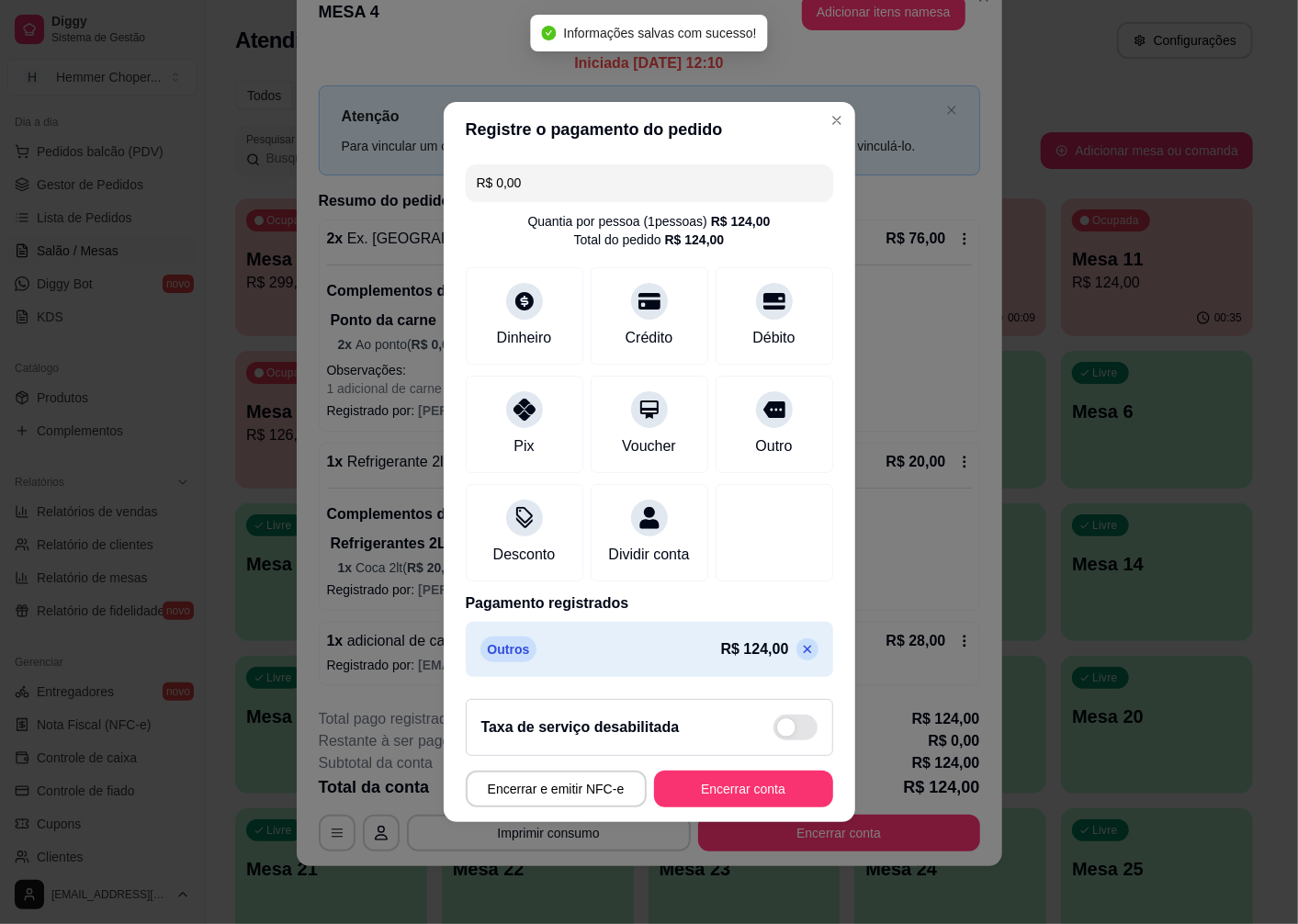
click at [800, 656] on icon at bounding box center [807, 649] width 15 height 15
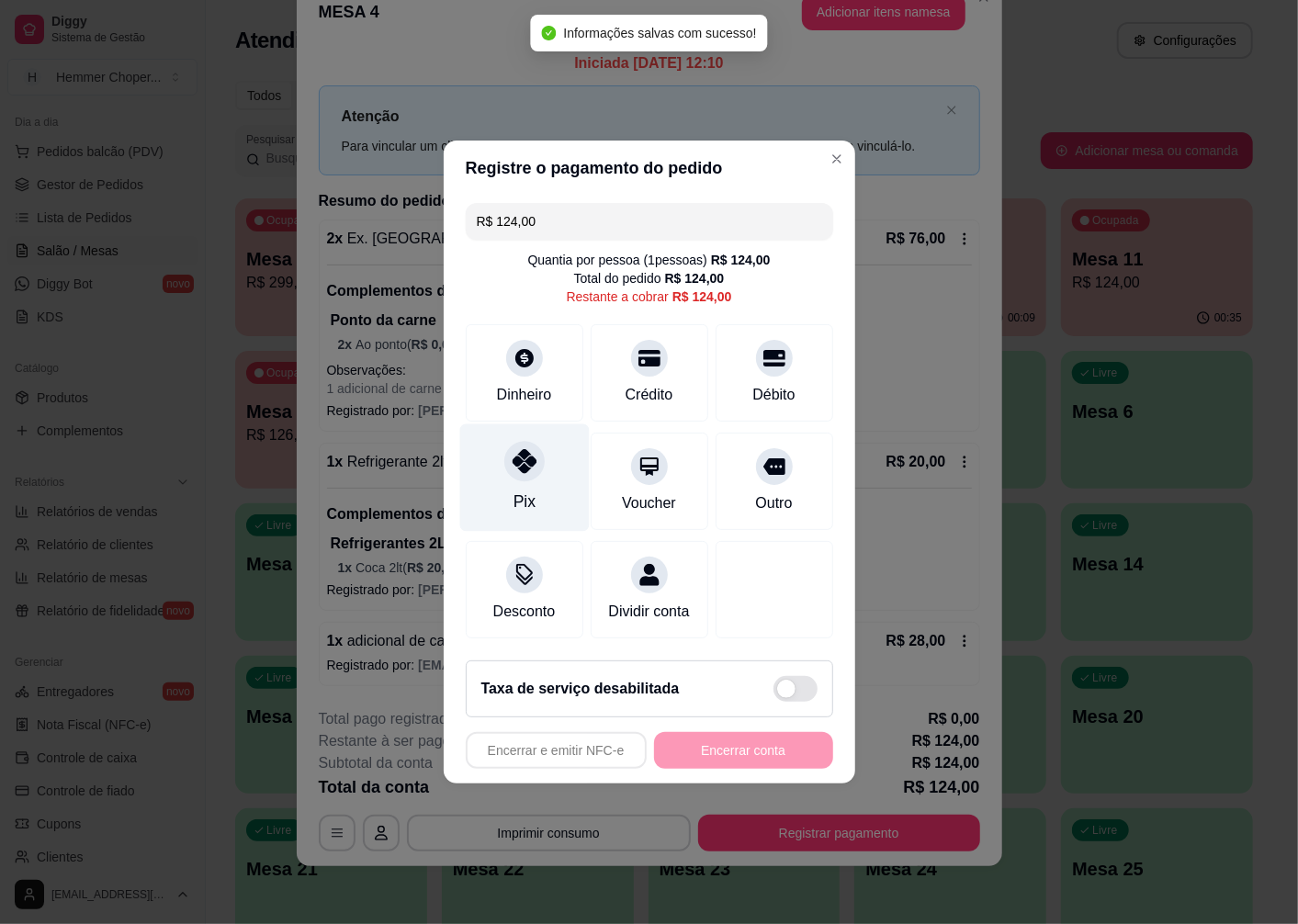
click at [510, 463] on div at bounding box center [524, 461] width 40 height 40
type input "R$ 0,00"
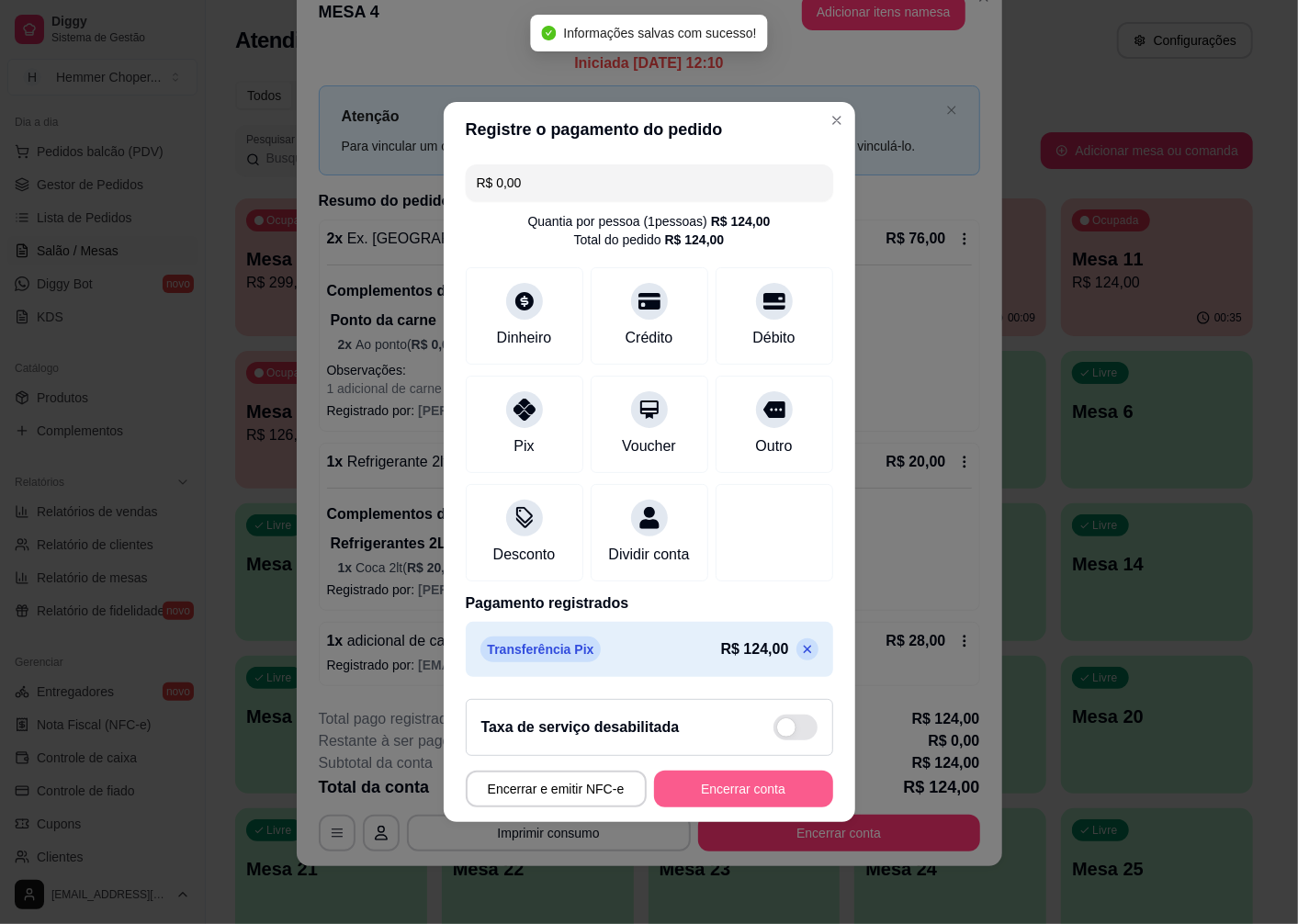
click at [748, 785] on button "Encerrar conta" at bounding box center [743, 788] width 179 height 36
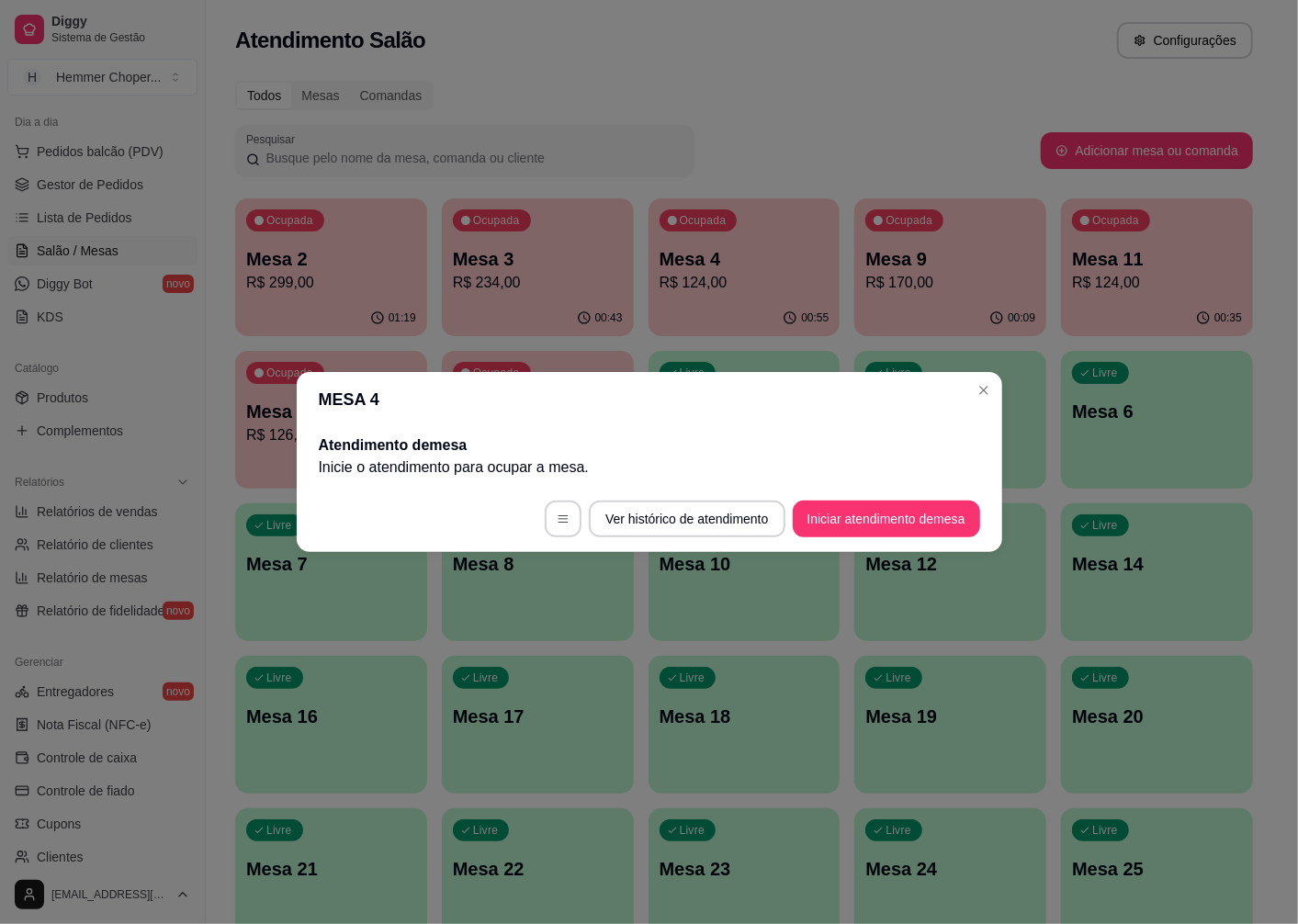
scroll to position [0, 0]
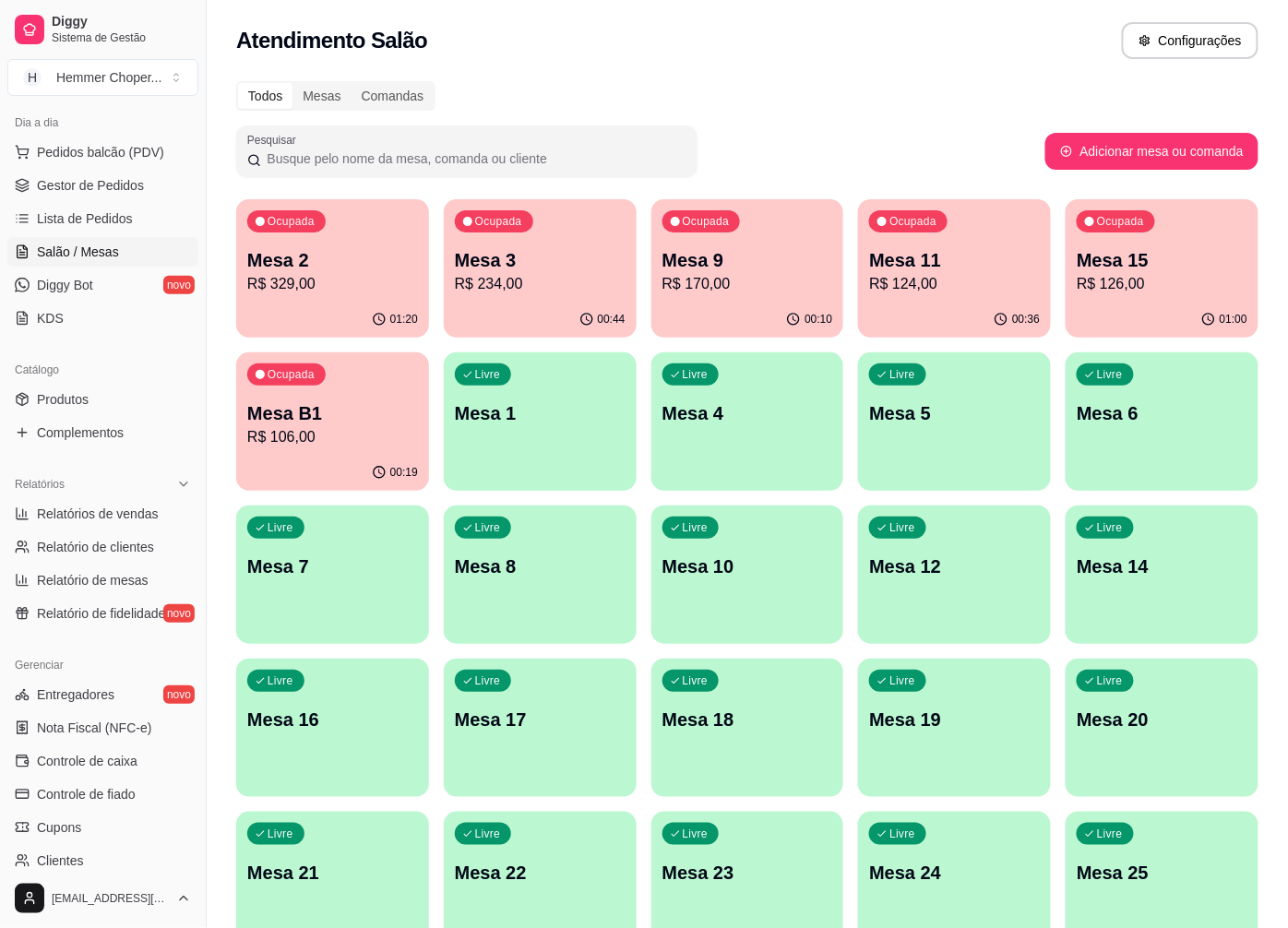
click at [577, 263] on p "Mesa 3" at bounding box center [539, 260] width 171 height 26
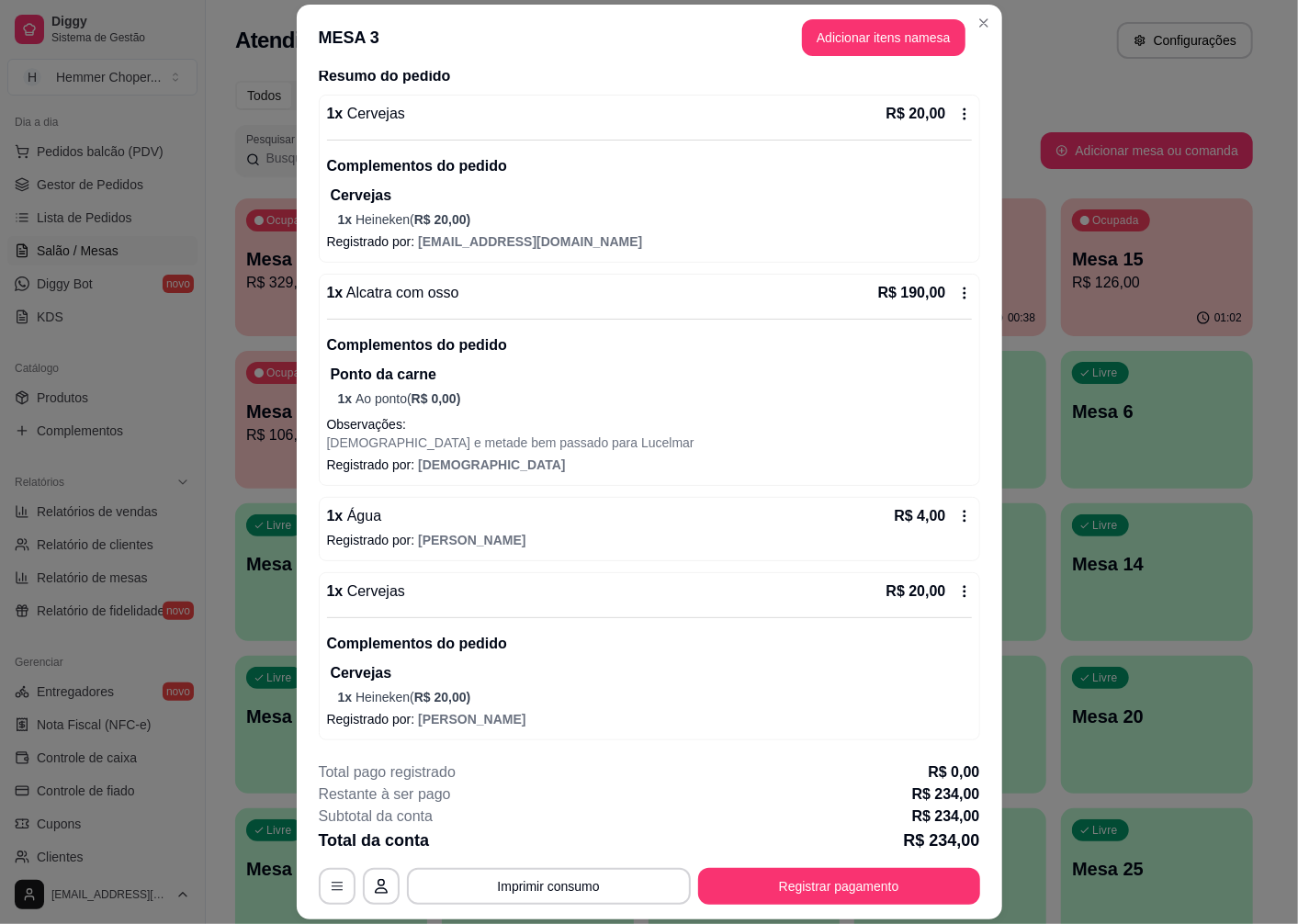
scroll to position [150, 0]
click at [806, 874] on button "Registrar pagamento" at bounding box center [838, 886] width 282 height 36
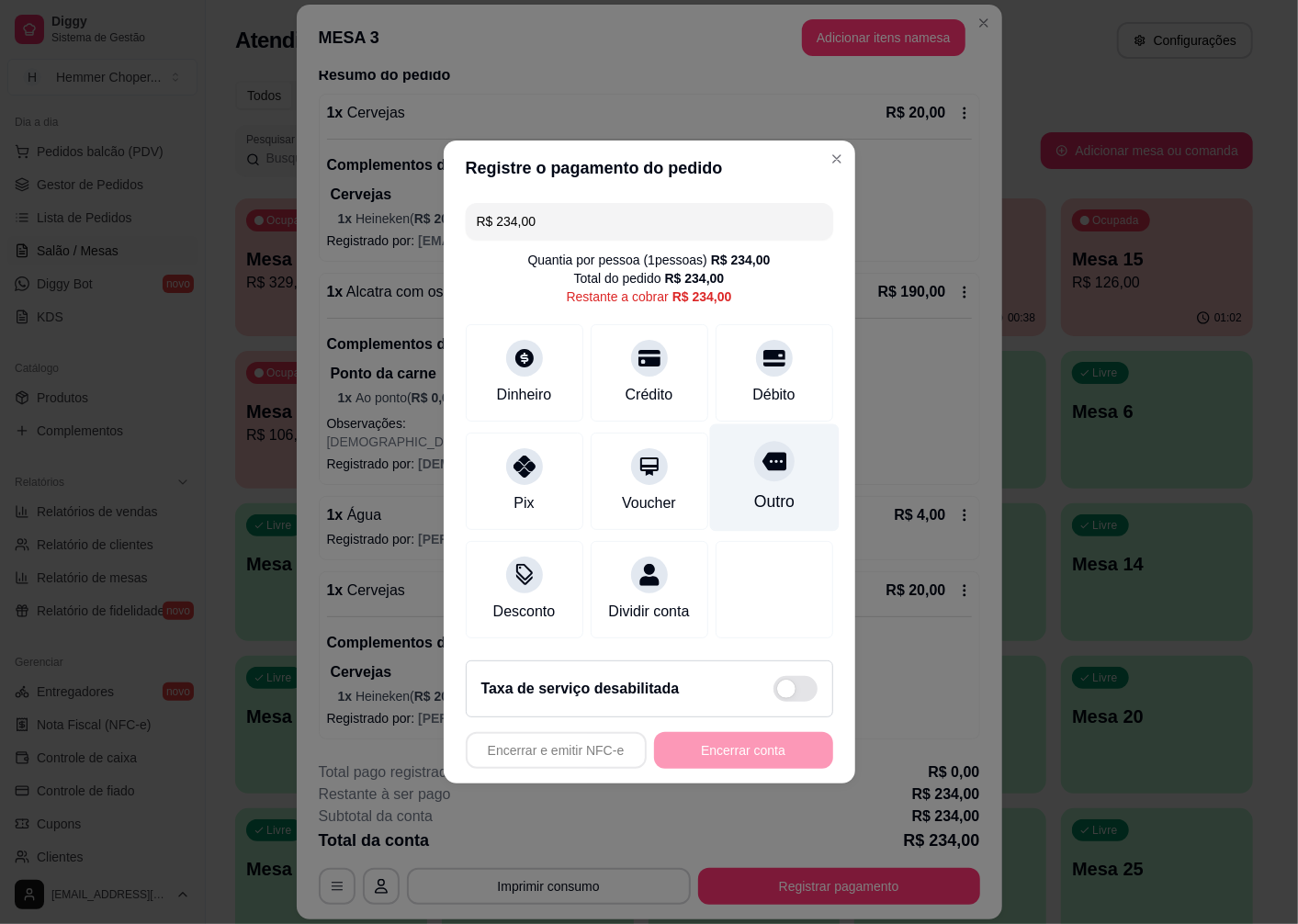
click at [767, 462] on icon at bounding box center [774, 461] width 24 height 24
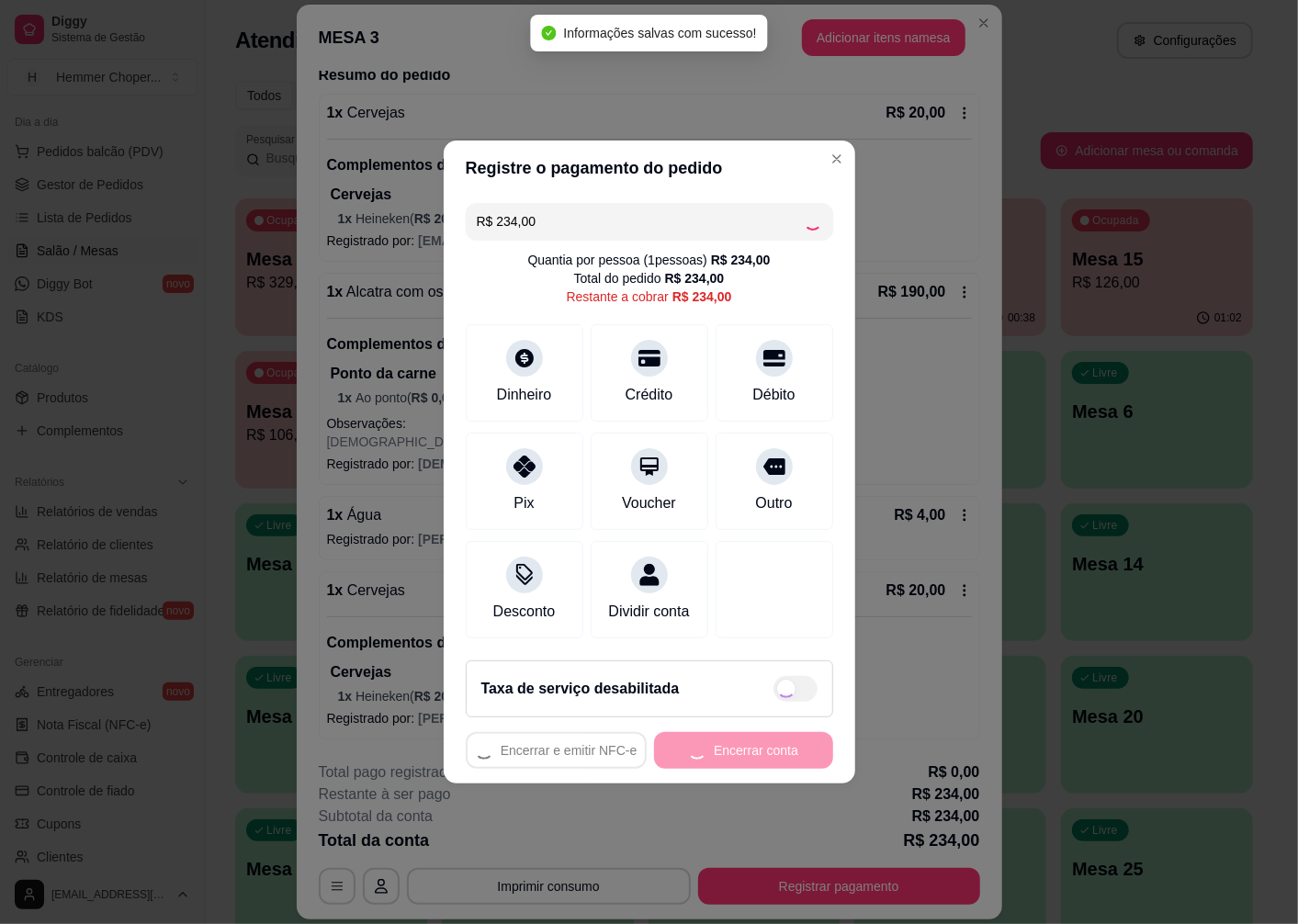
type input "R$ 0,00"
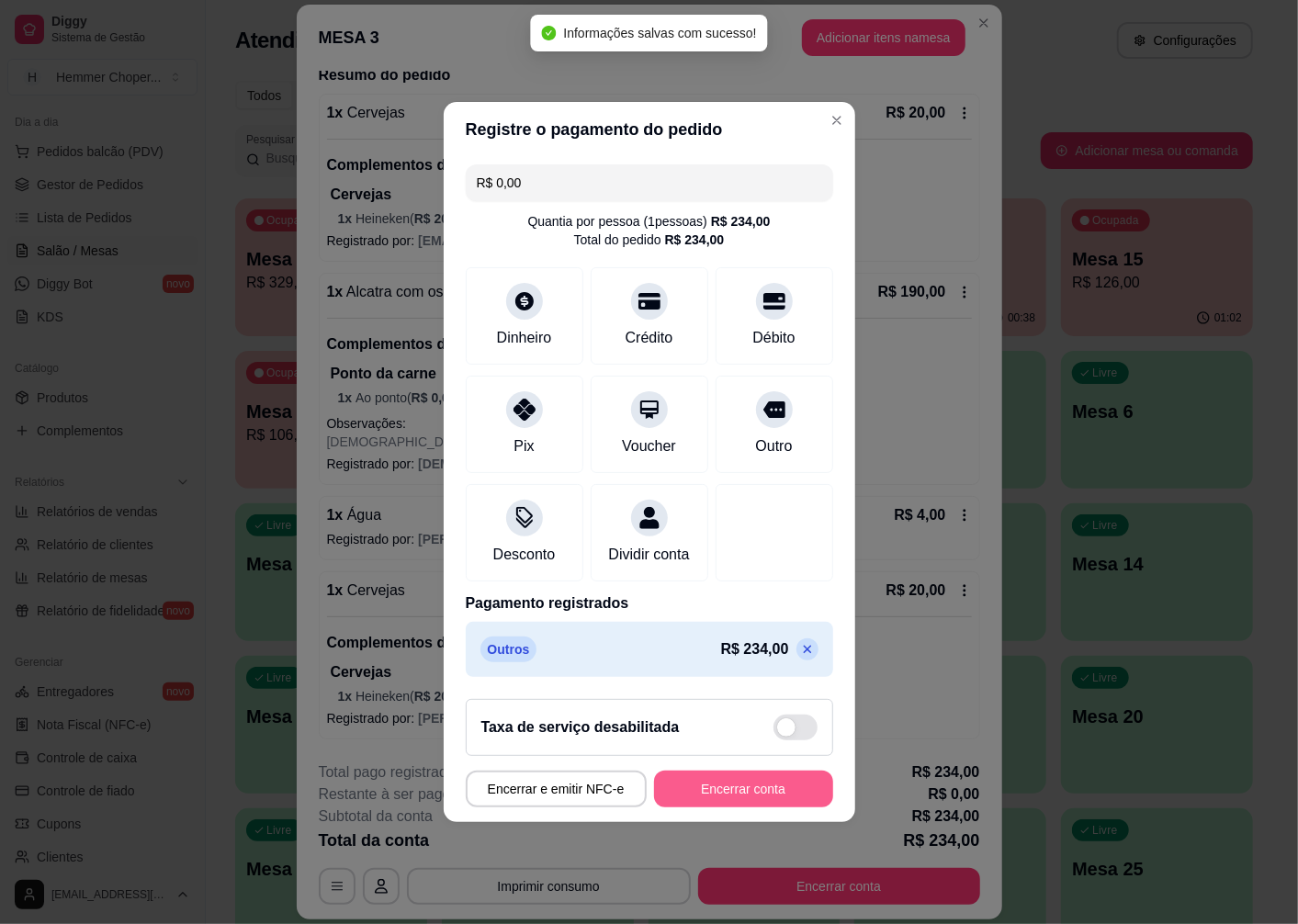
click at [786, 800] on button "Encerrar conta" at bounding box center [743, 788] width 179 height 36
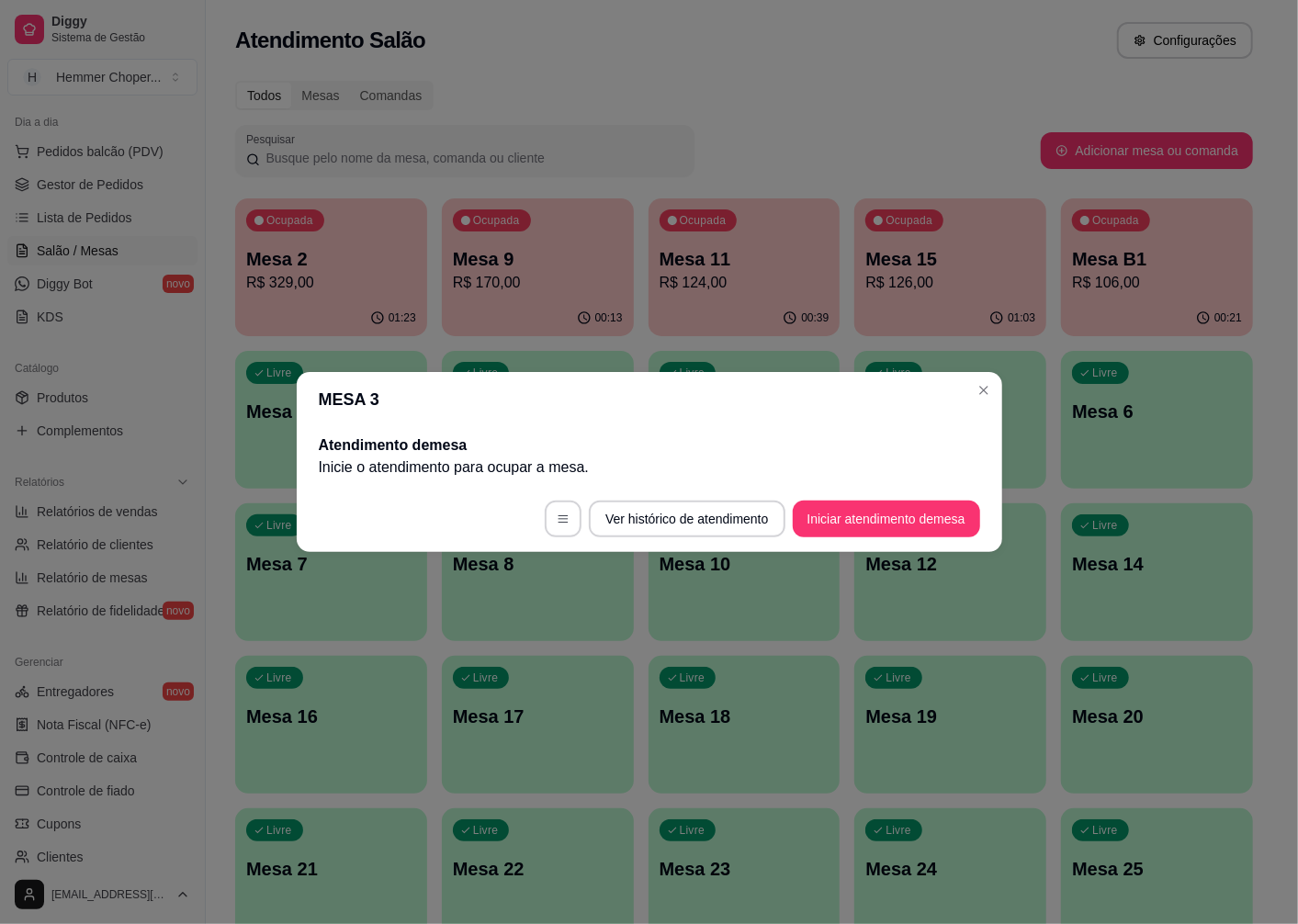
scroll to position [0, 0]
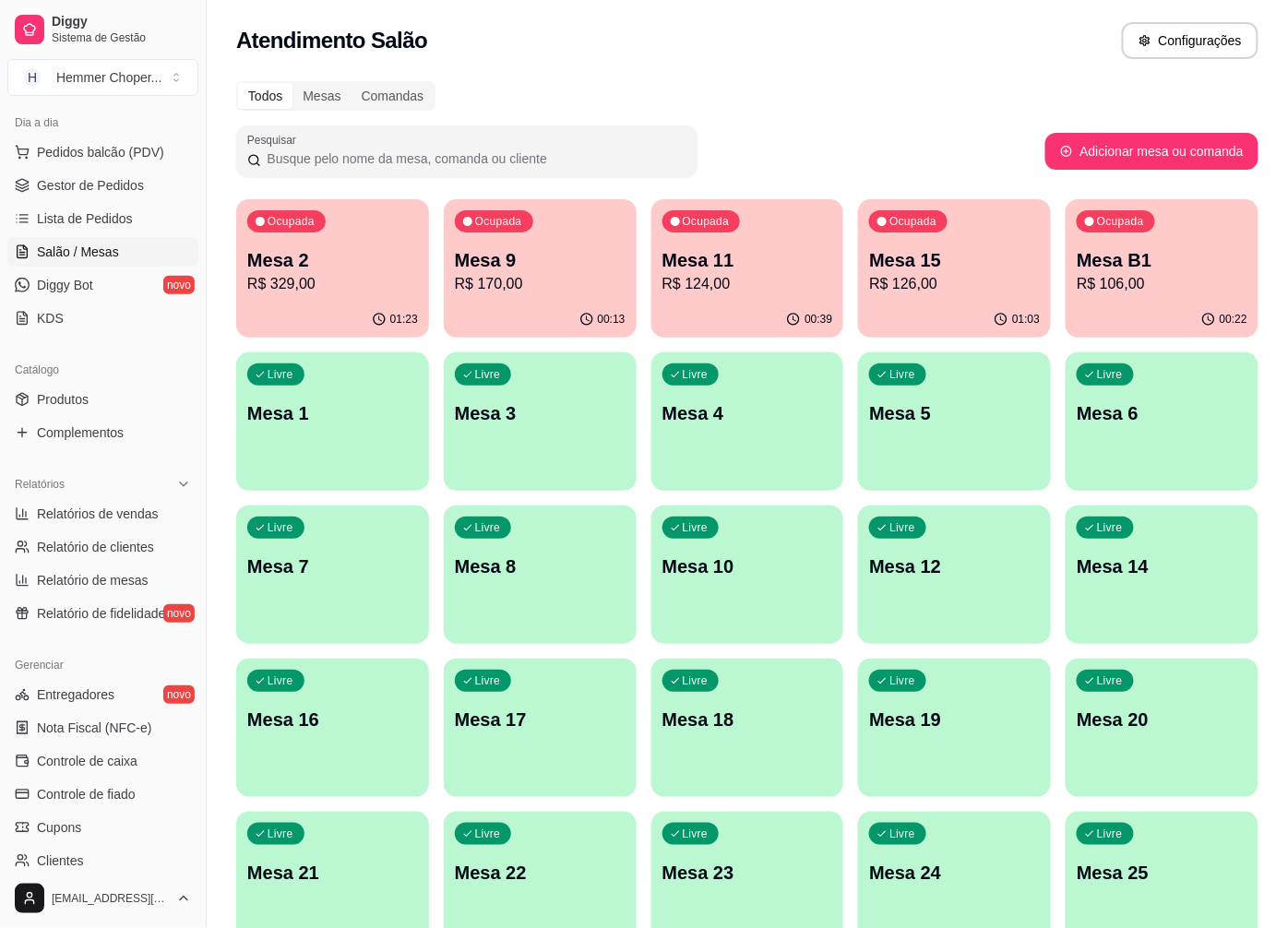
click at [394, 287] on p "R$ 329,00" at bounding box center [332, 284] width 171 height 22
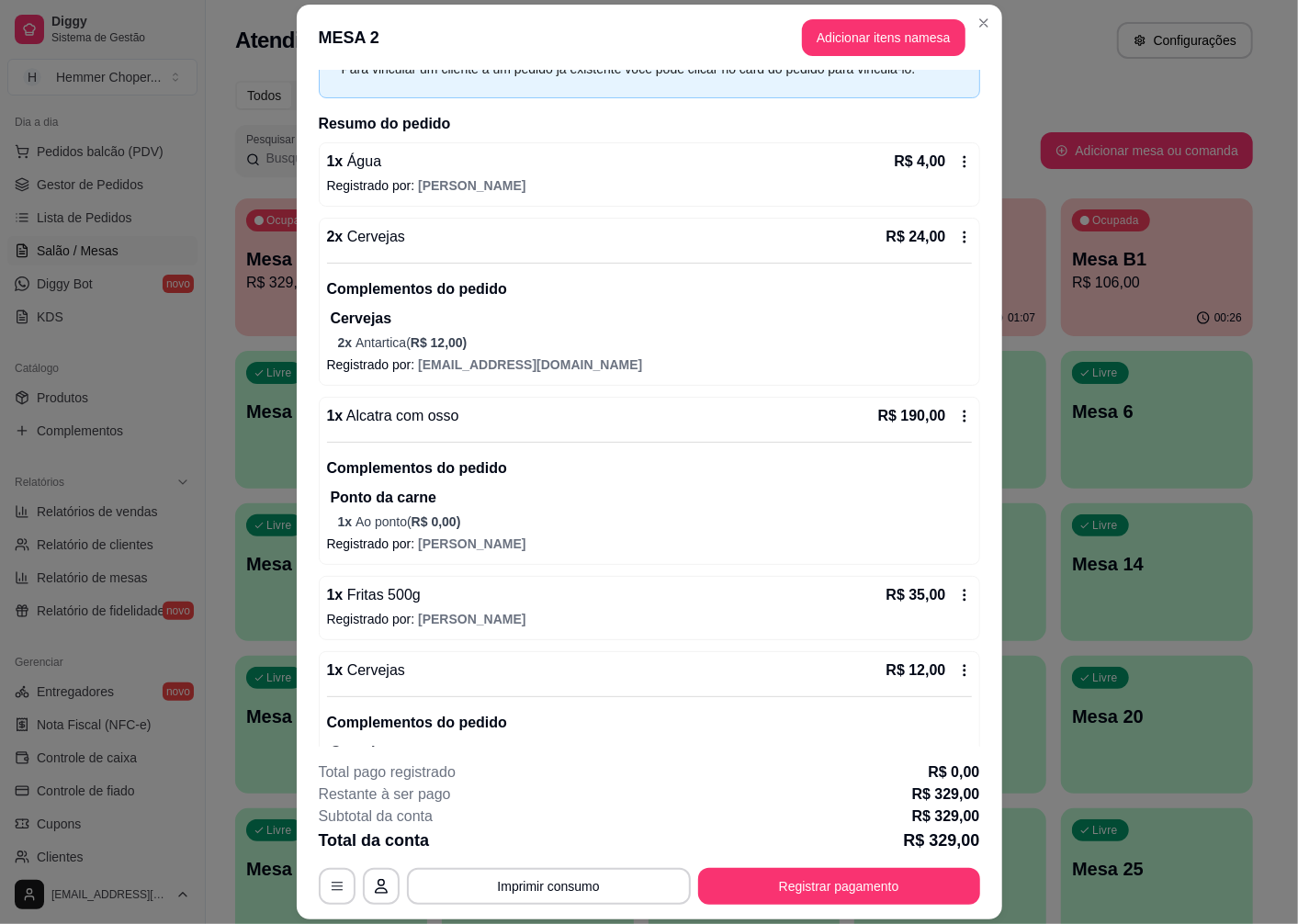
scroll to position [306, 0]
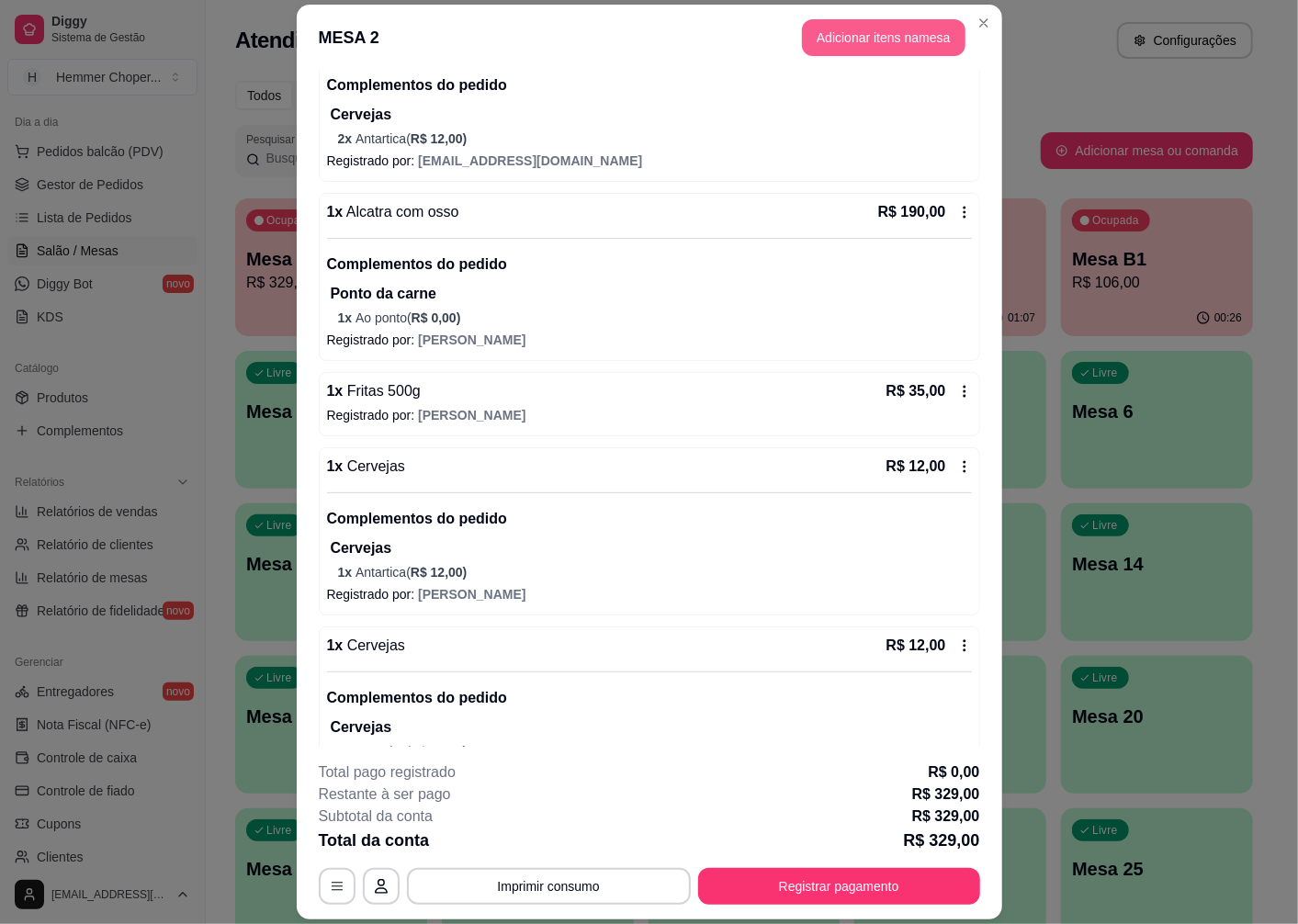
click at [919, 23] on button "Adicionar itens na mesa" at bounding box center [884, 37] width 164 height 36
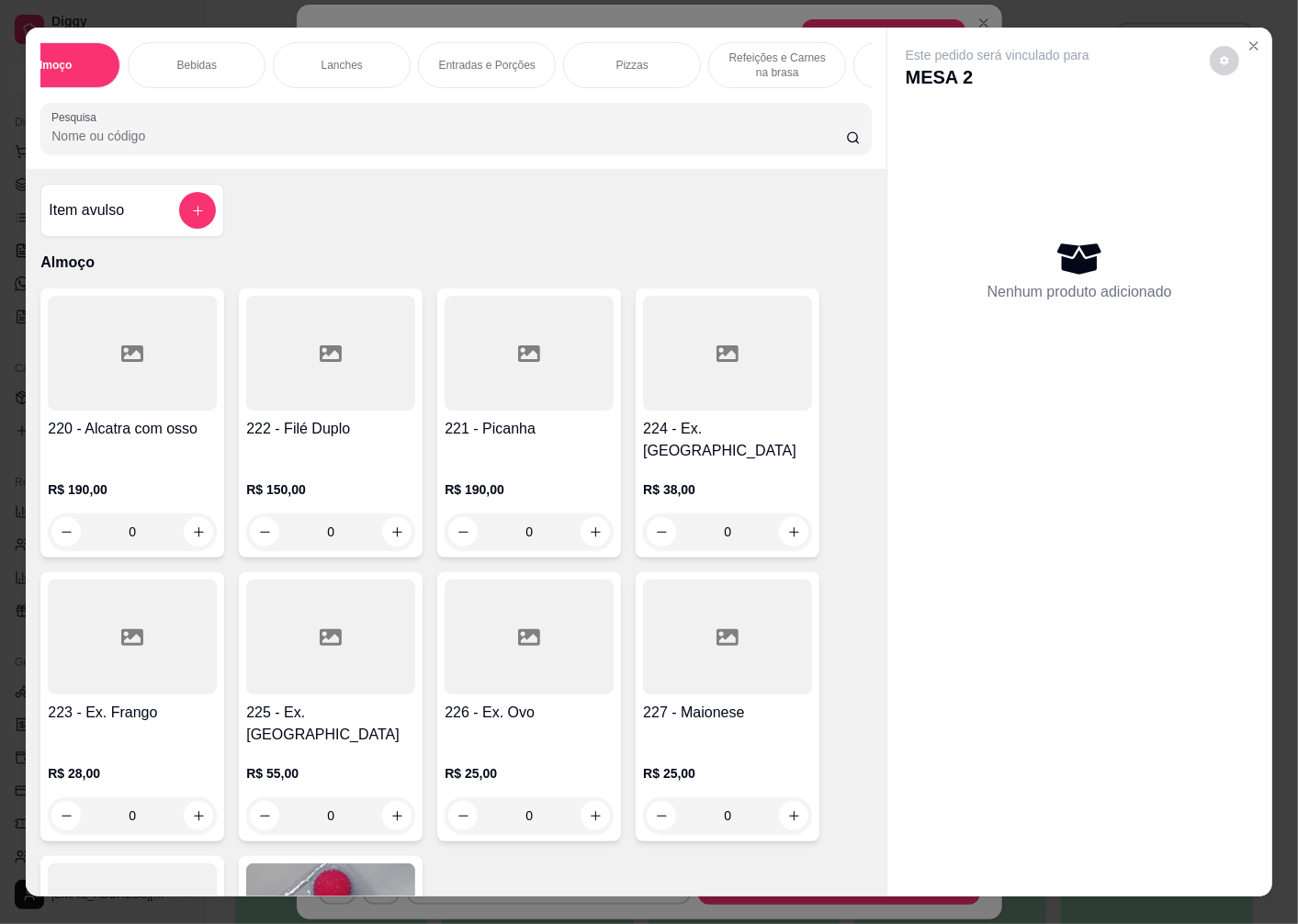
scroll to position [0, 177]
click at [784, 62] on p "Sobremesas" at bounding box center [804, 65] width 62 height 15
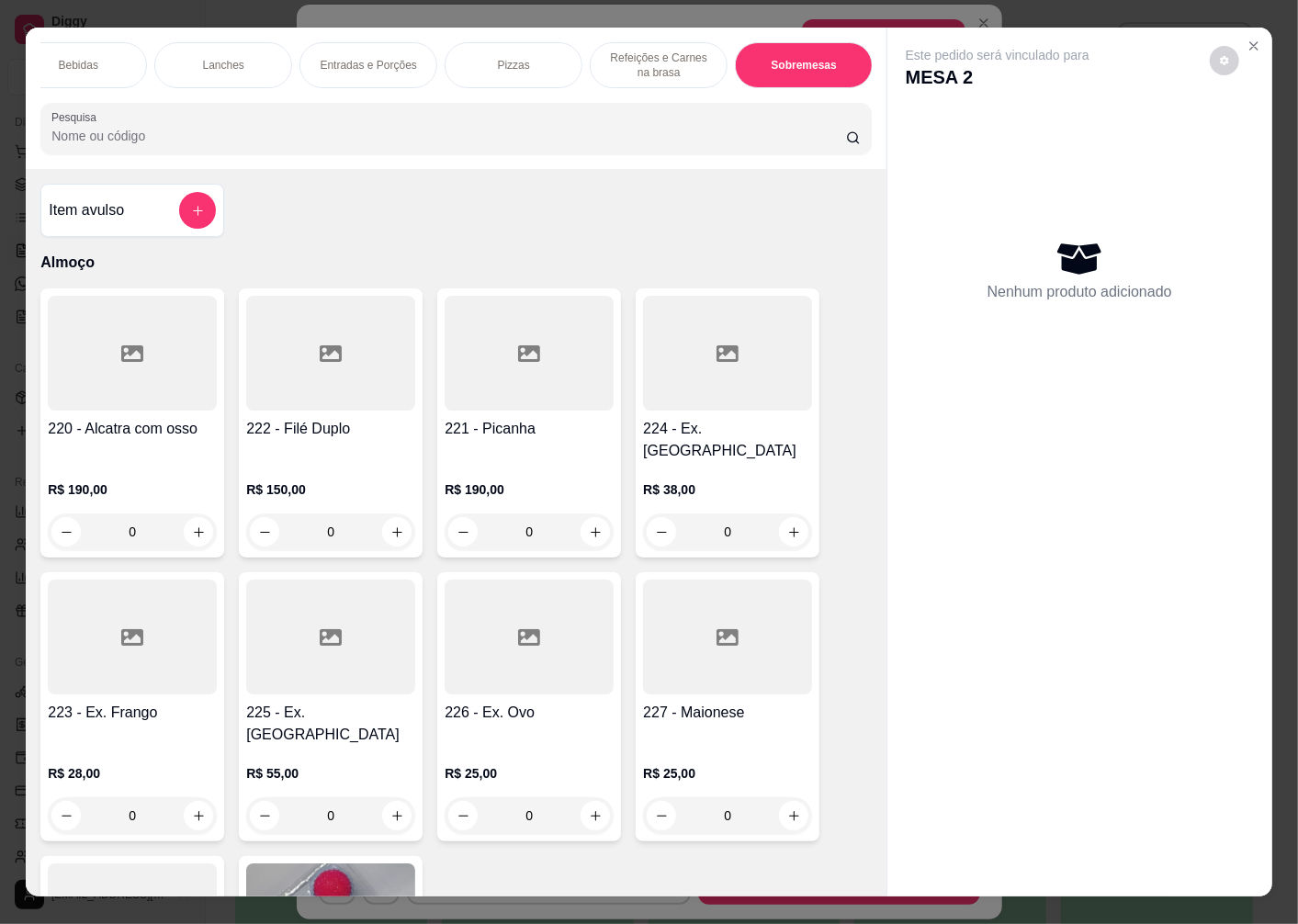
scroll to position [38, 0]
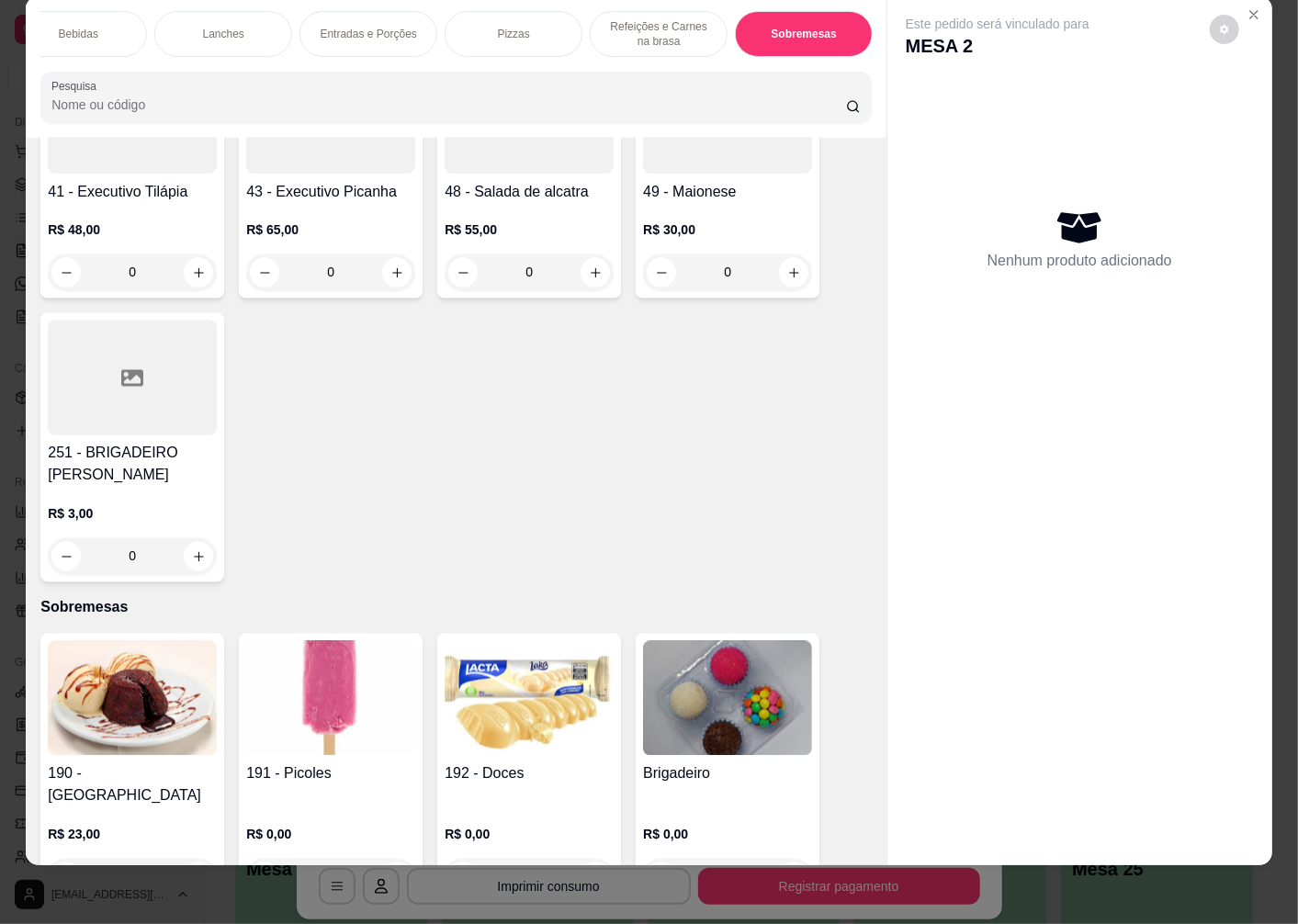
click at [786, 859] on div "0" at bounding box center [728, 877] width 169 height 36
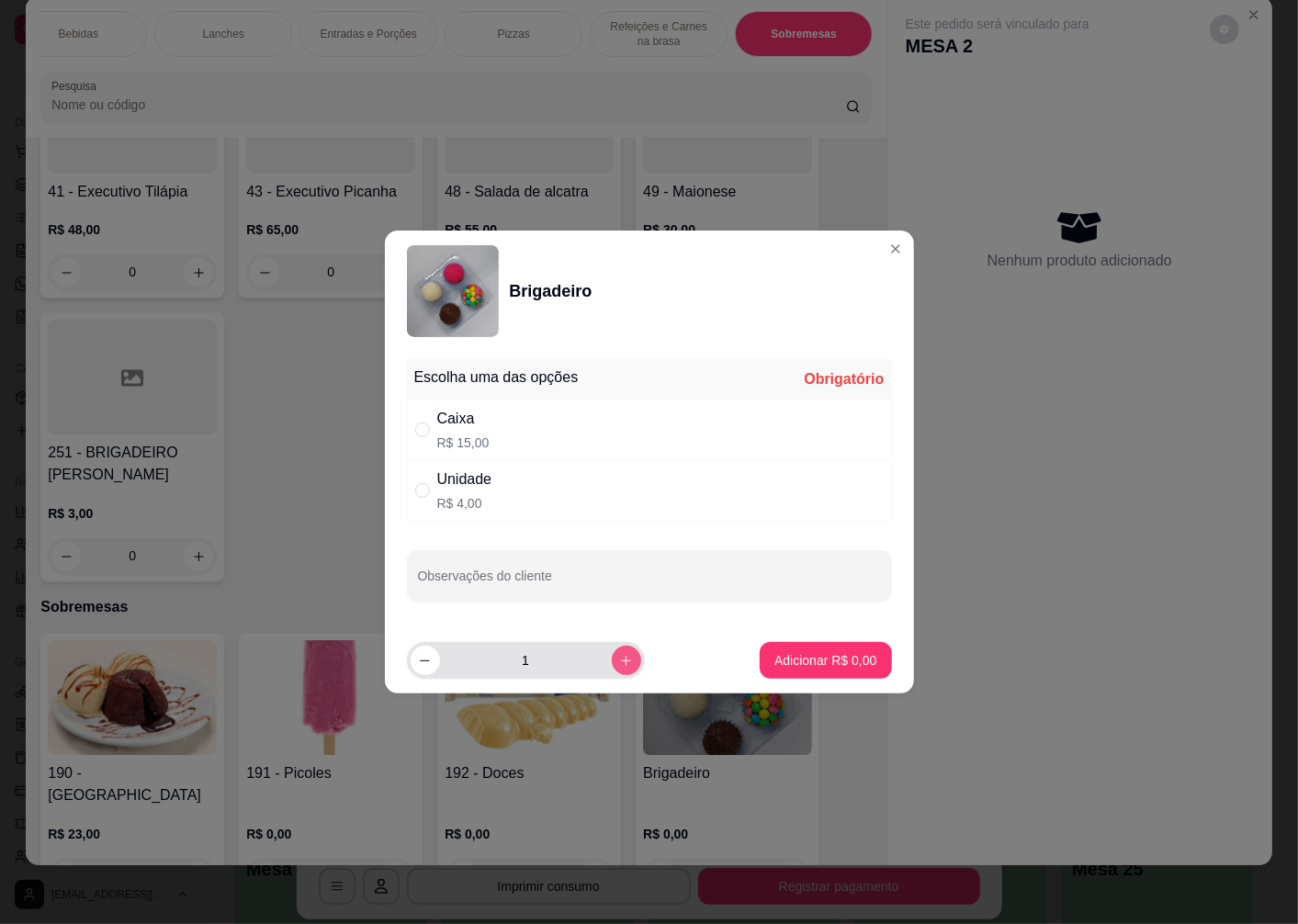
click at [620, 660] on icon "increase-product-quantity" at bounding box center [626, 661] width 14 height 14
type input "2"
click at [433, 439] on div "" at bounding box center [426, 430] width 22 height 21
radio input "true"
click at [620, 663] on icon "increase-product-quantity" at bounding box center [626, 661] width 14 height 14
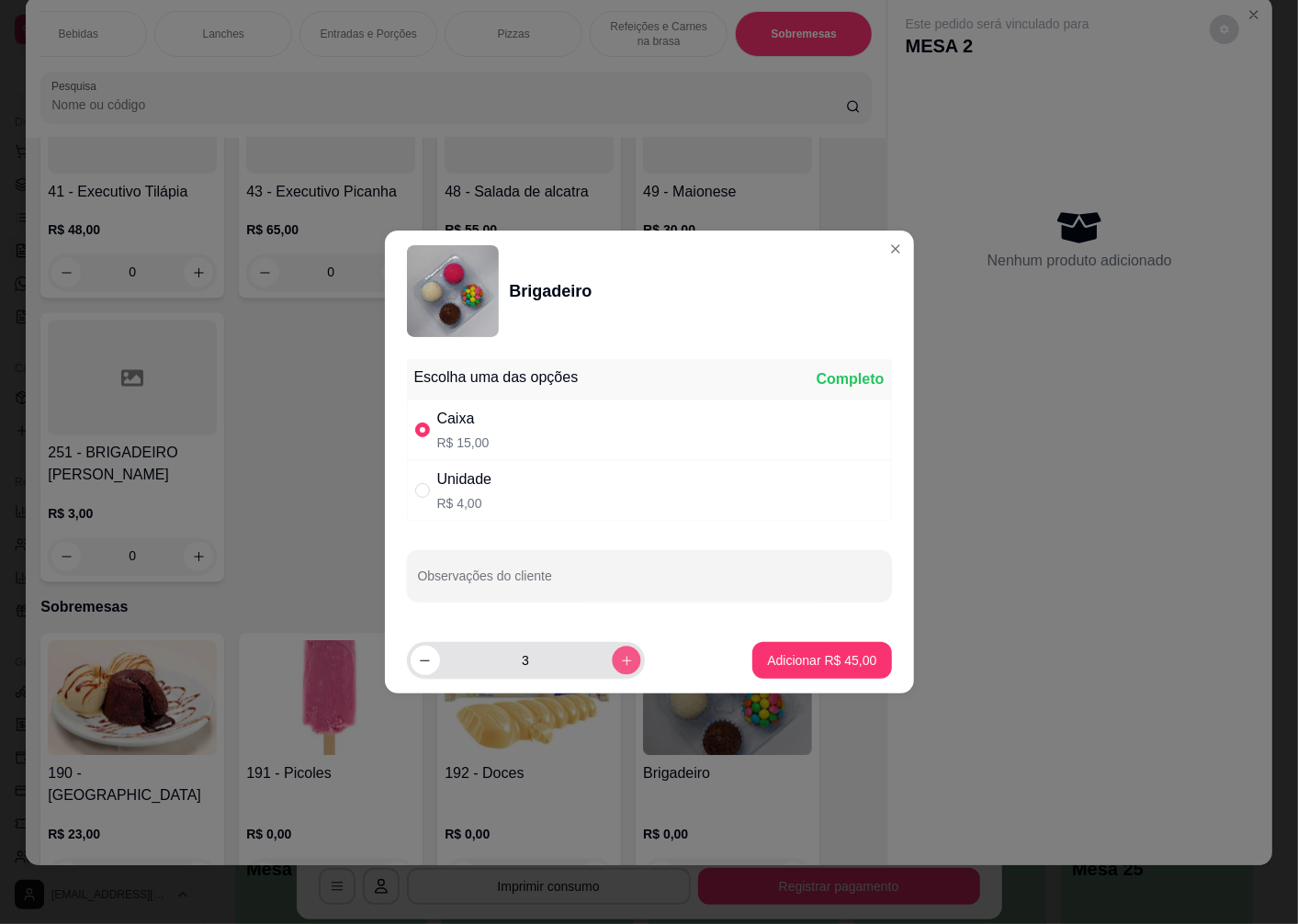
click at [620, 663] on icon "increase-product-quantity" at bounding box center [626, 661] width 14 height 14
type input "5"
click at [755, 671] on button "Adicionar R$ 75,00" at bounding box center [823, 661] width 135 height 35
type input "5"
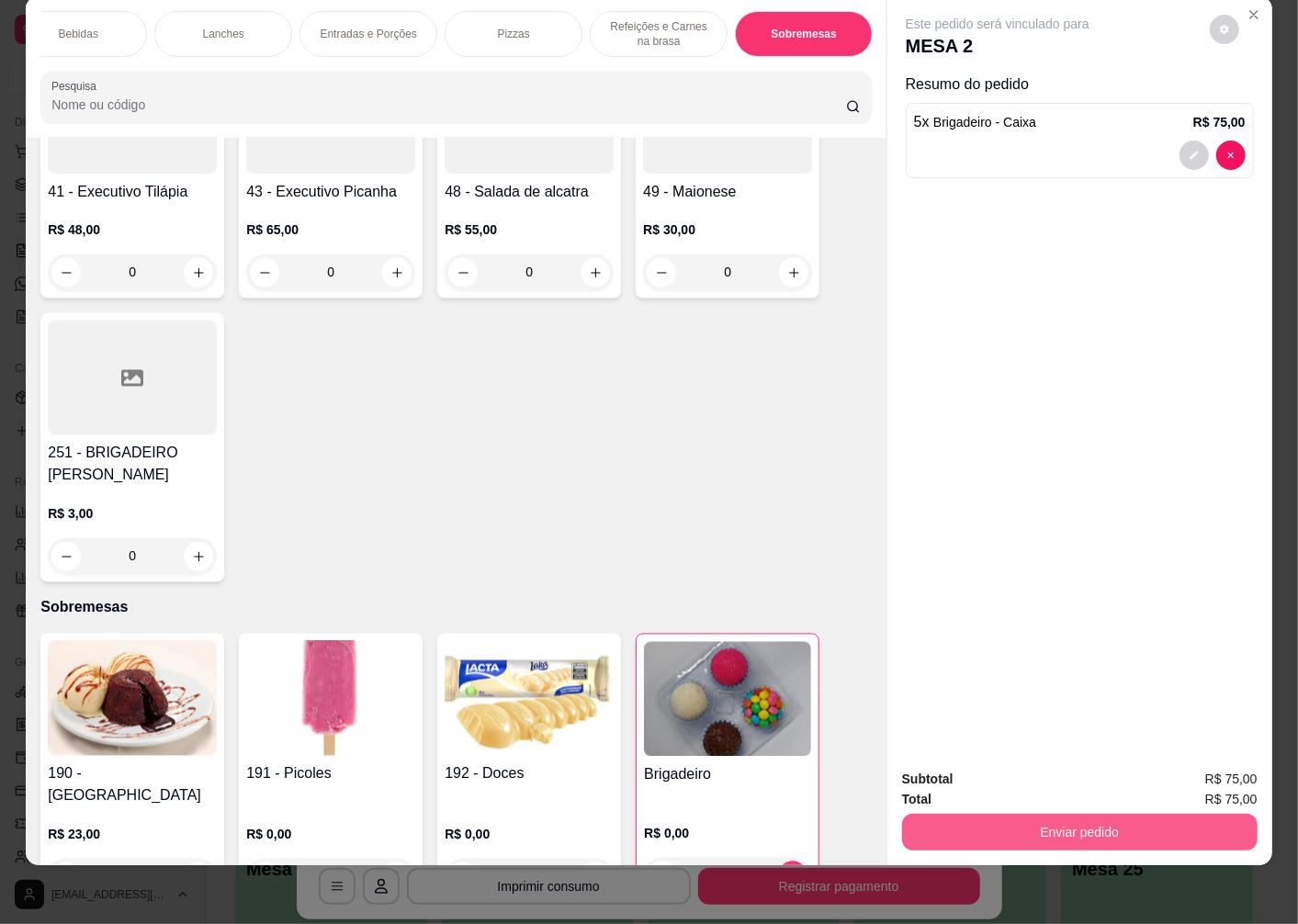
click at [1055, 833] on button "Enviar pedido" at bounding box center [1080, 832] width 355 height 36
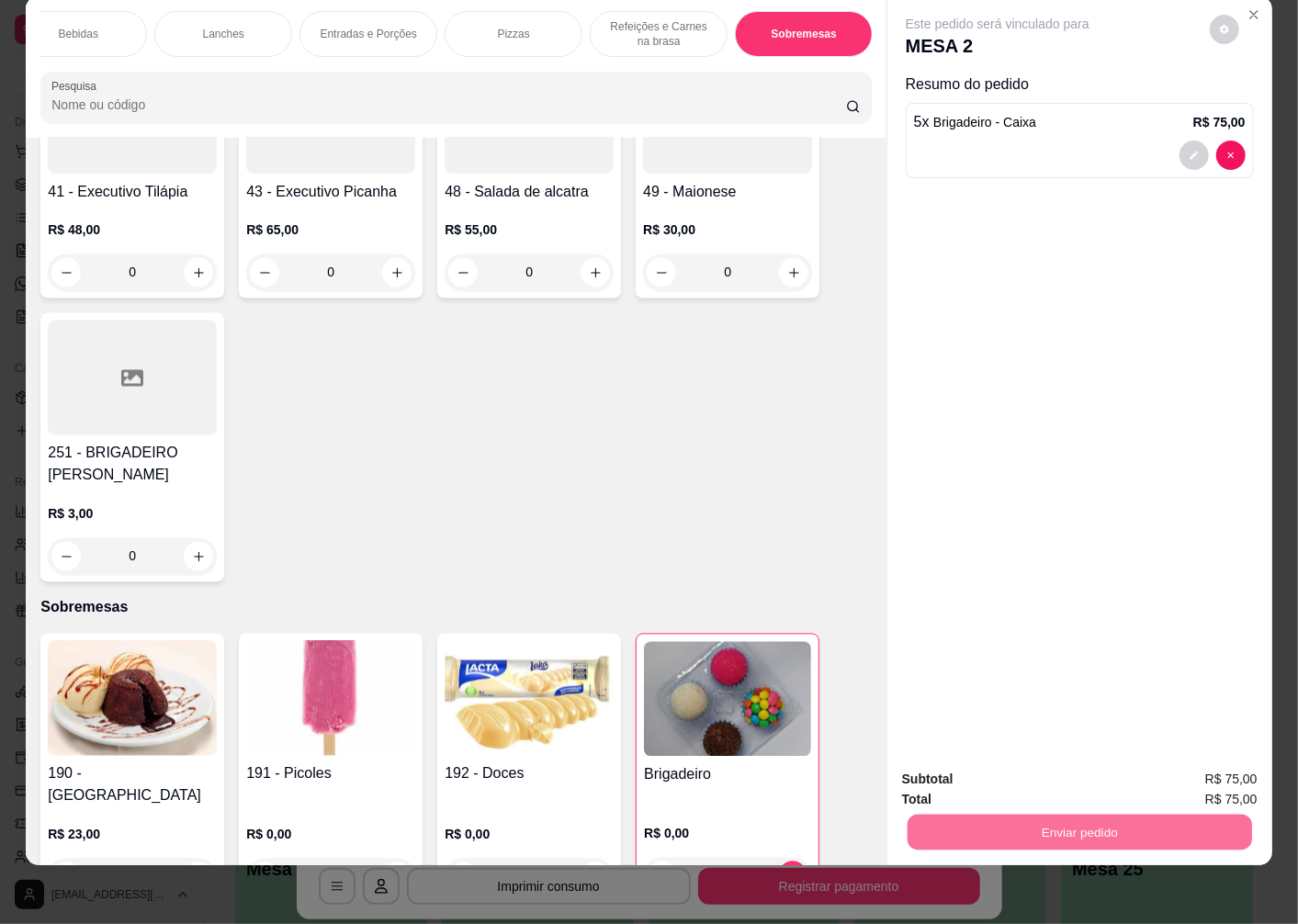
click at [1177, 773] on button "Enviar pedido" at bounding box center [1210, 771] width 101 height 34
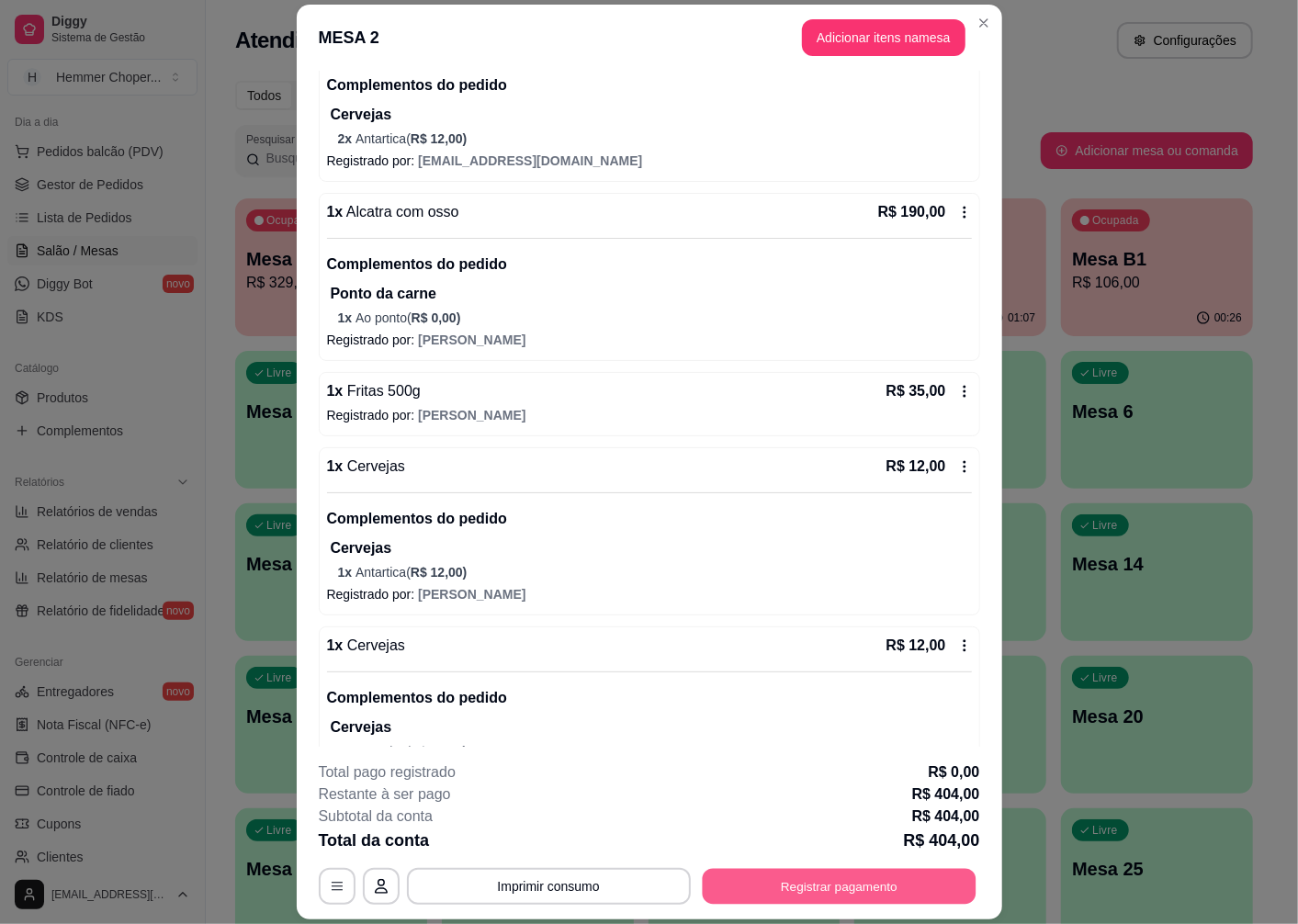
click at [856, 888] on button "Registrar pagamento" at bounding box center [838, 887] width 274 height 35
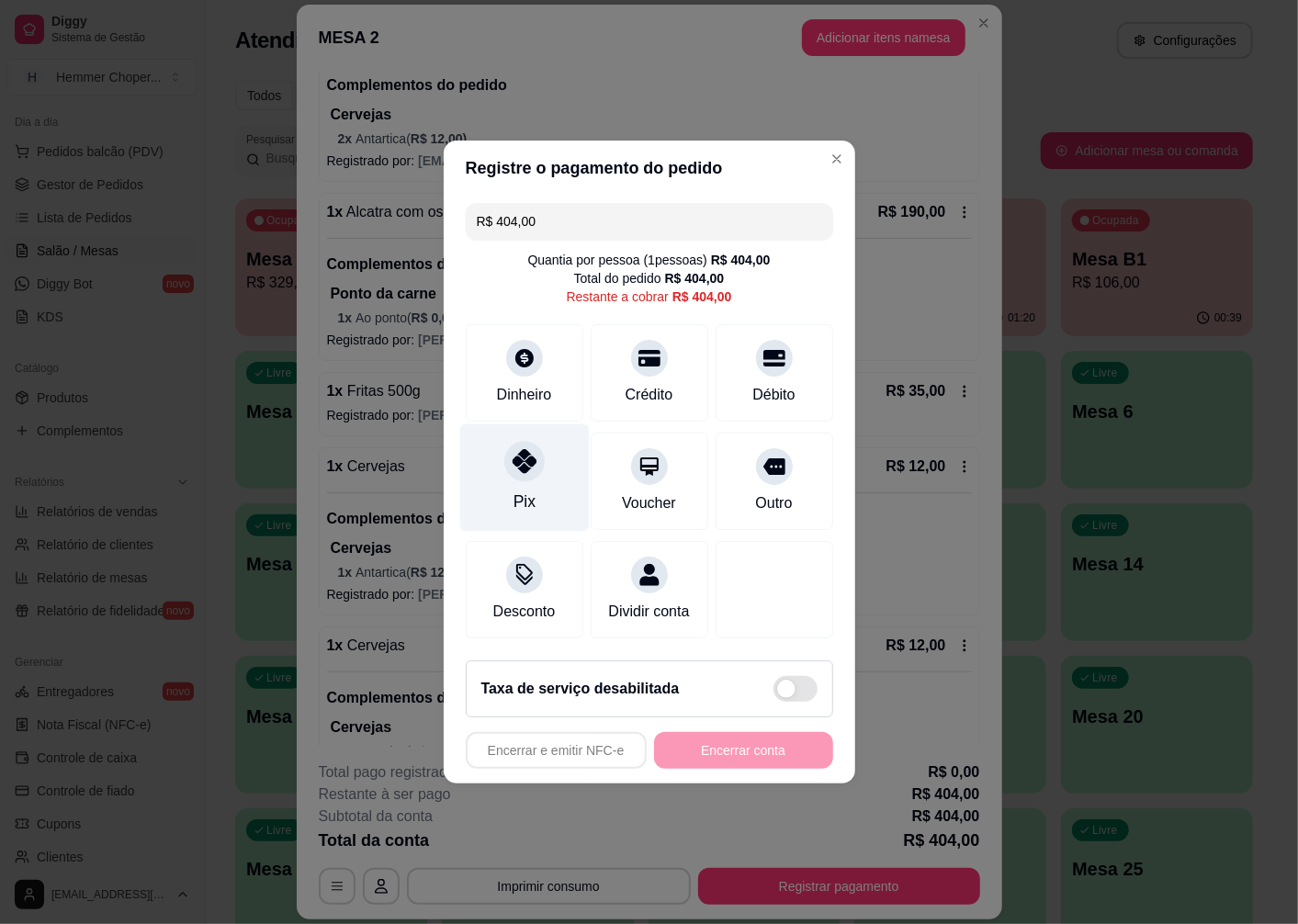
click at [494, 478] on div "Pix" at bounding box center [524, 477] width 130 height 107
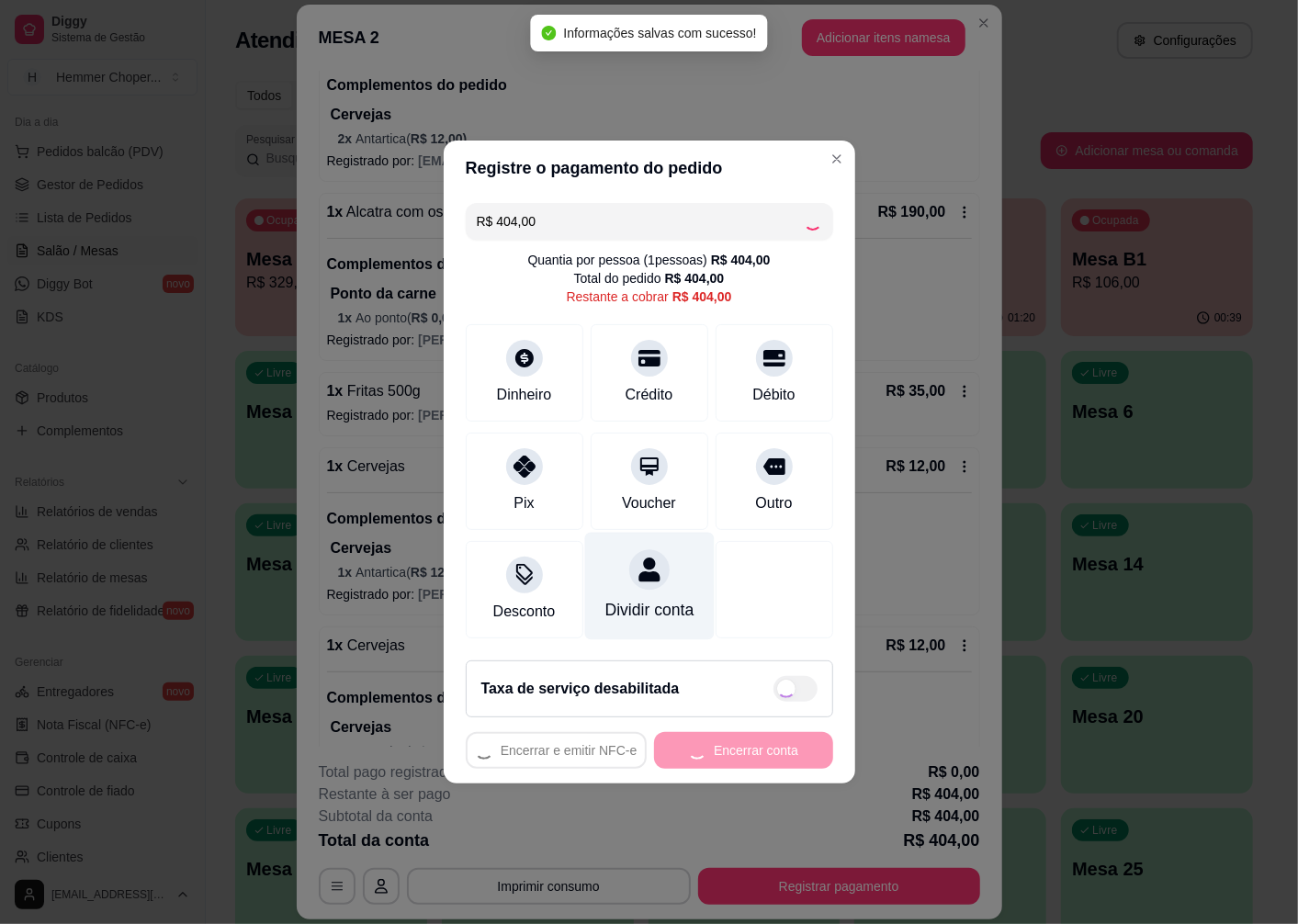
type input "R$ 0,00"
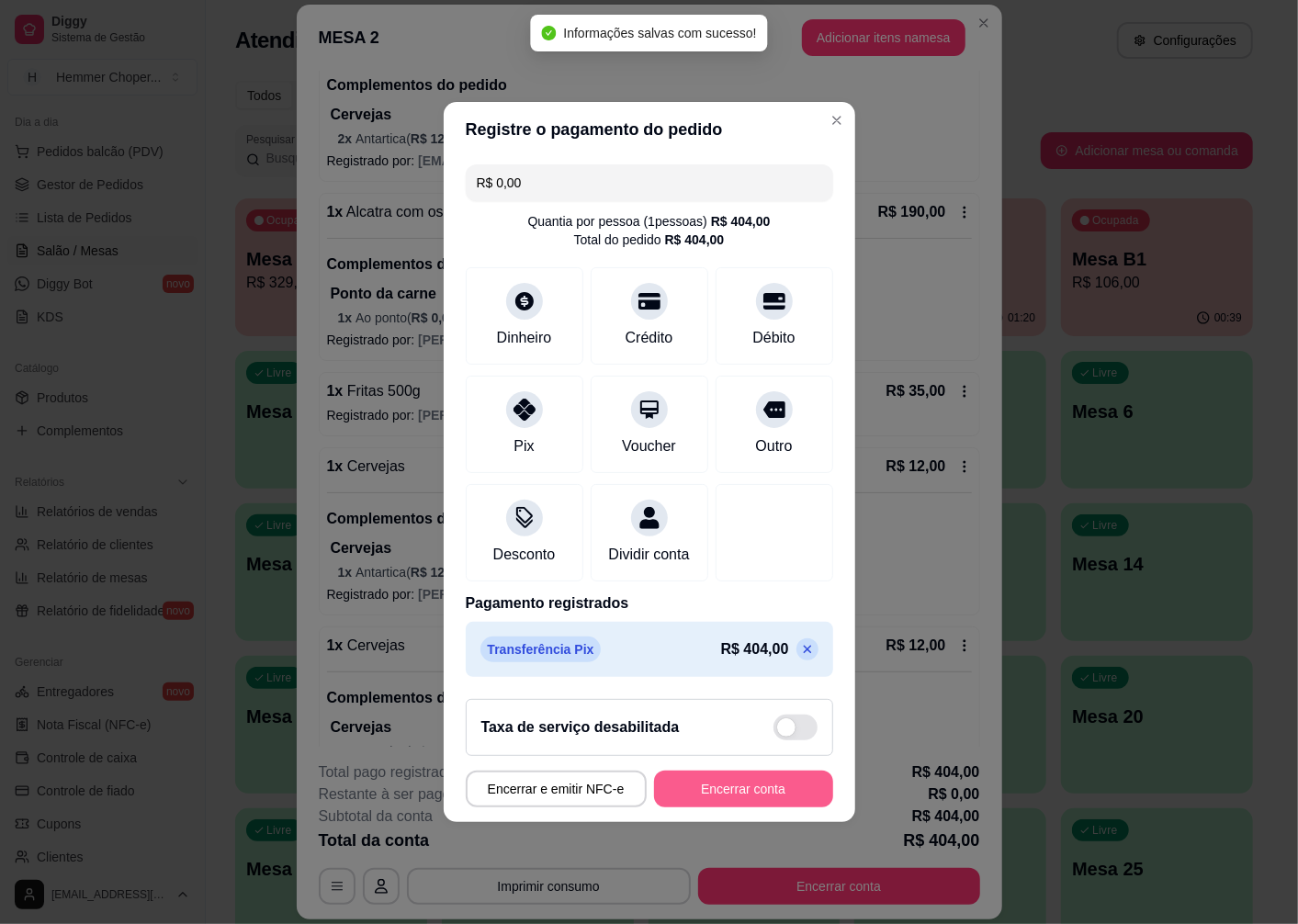
click at [719, 795] on button "Encerrar conta" at bounding box center [743, 788] width 179 height 36
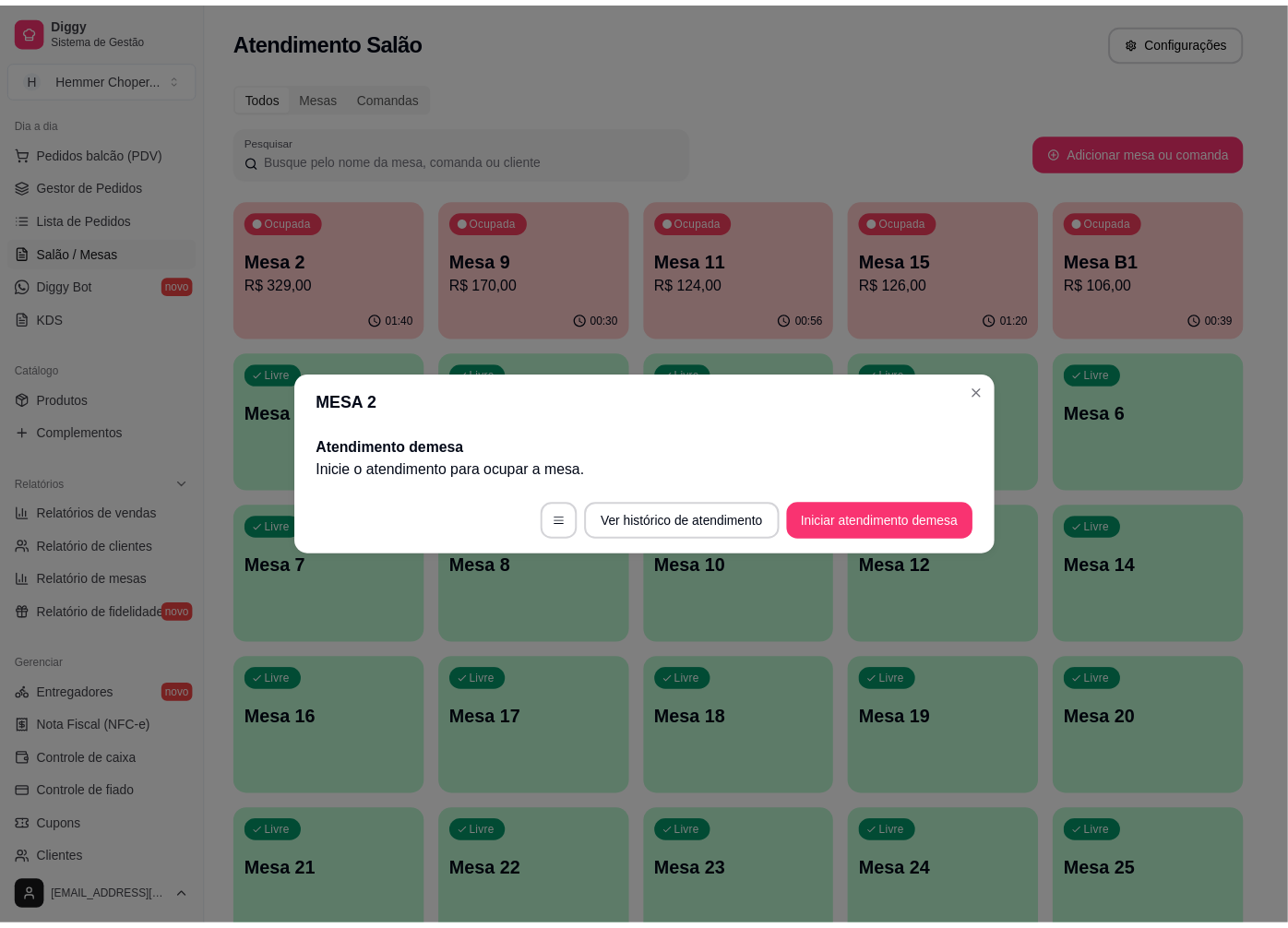
scroll to position [0, 0]
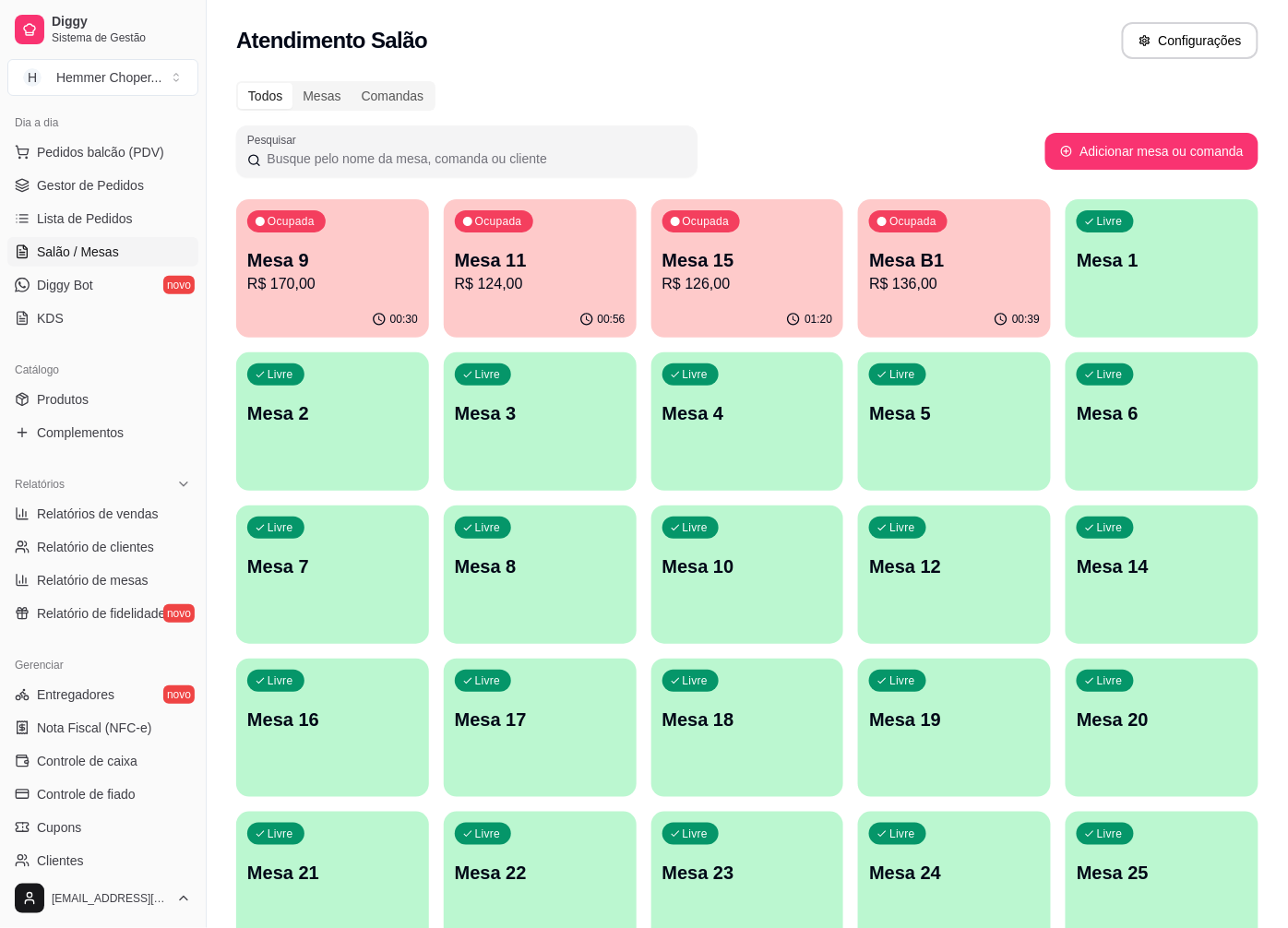
click at [492, 273] on p "R$ 124,00" at bounding box center [539, 284] width 171 height 22
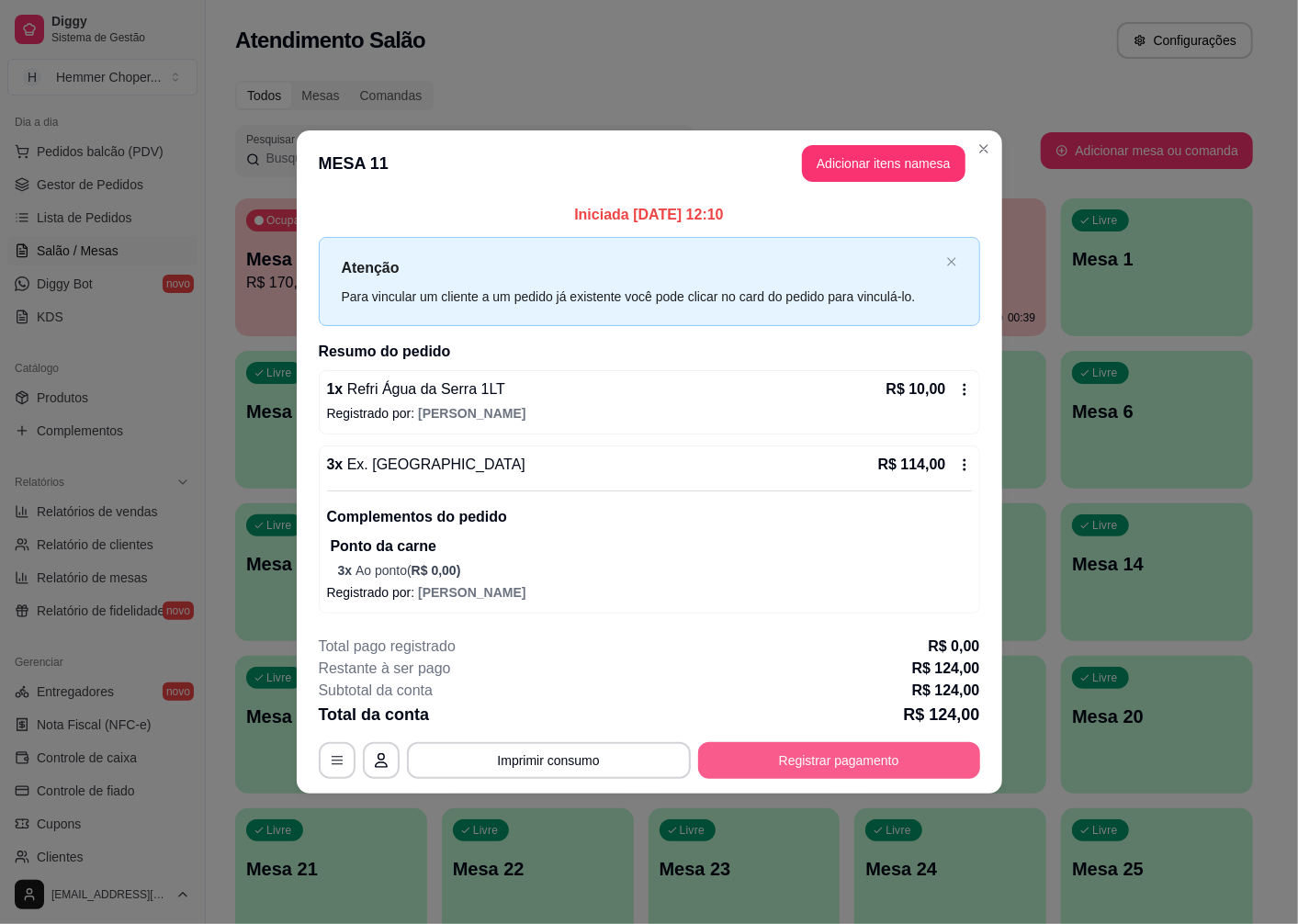
click at [864, 768] on button "Registrar pagamento" at bounding box center [838, 760] width 282 height 36
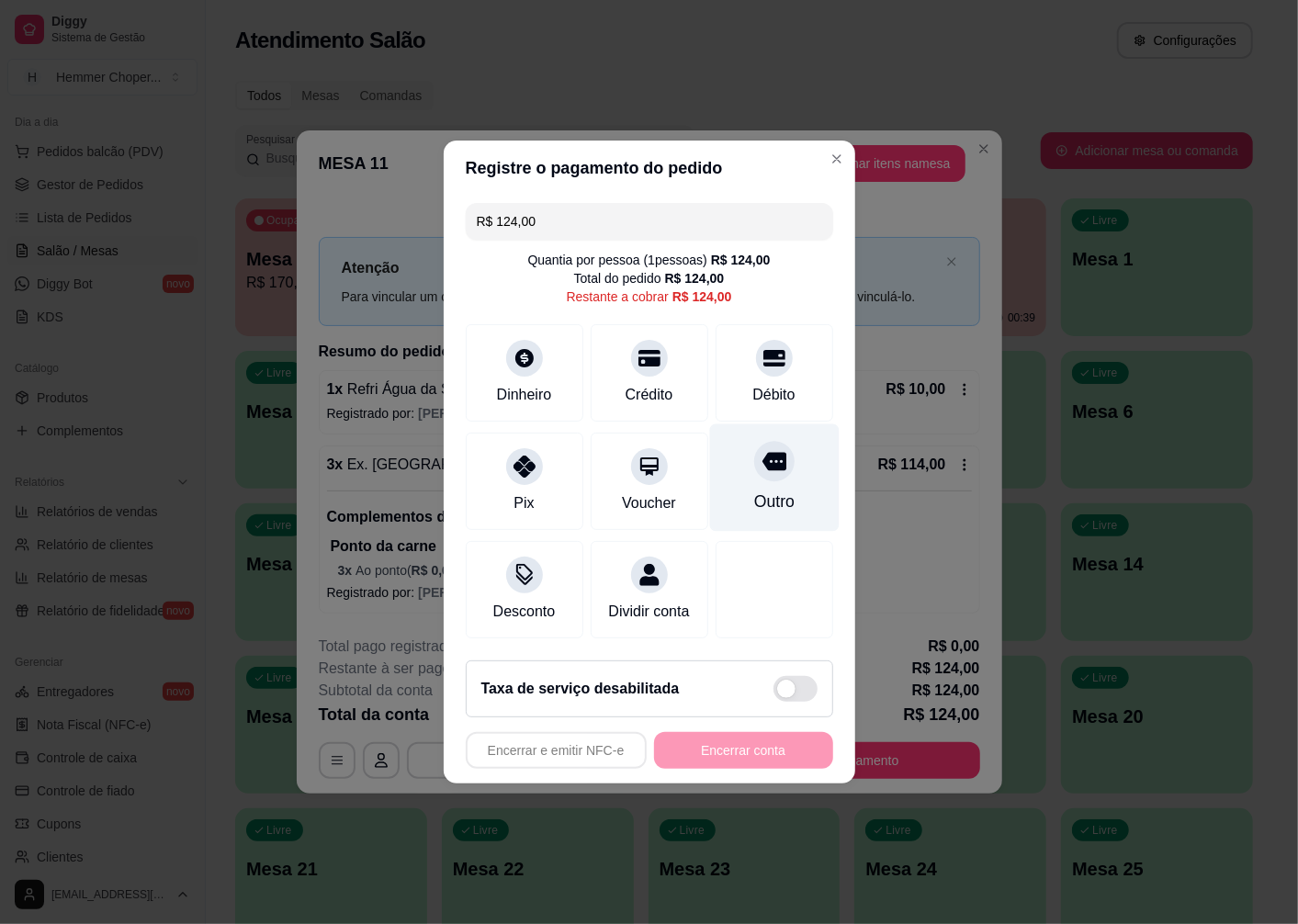
click at [774, 468] on div at bounding box center [774, 461] width 40 height 40
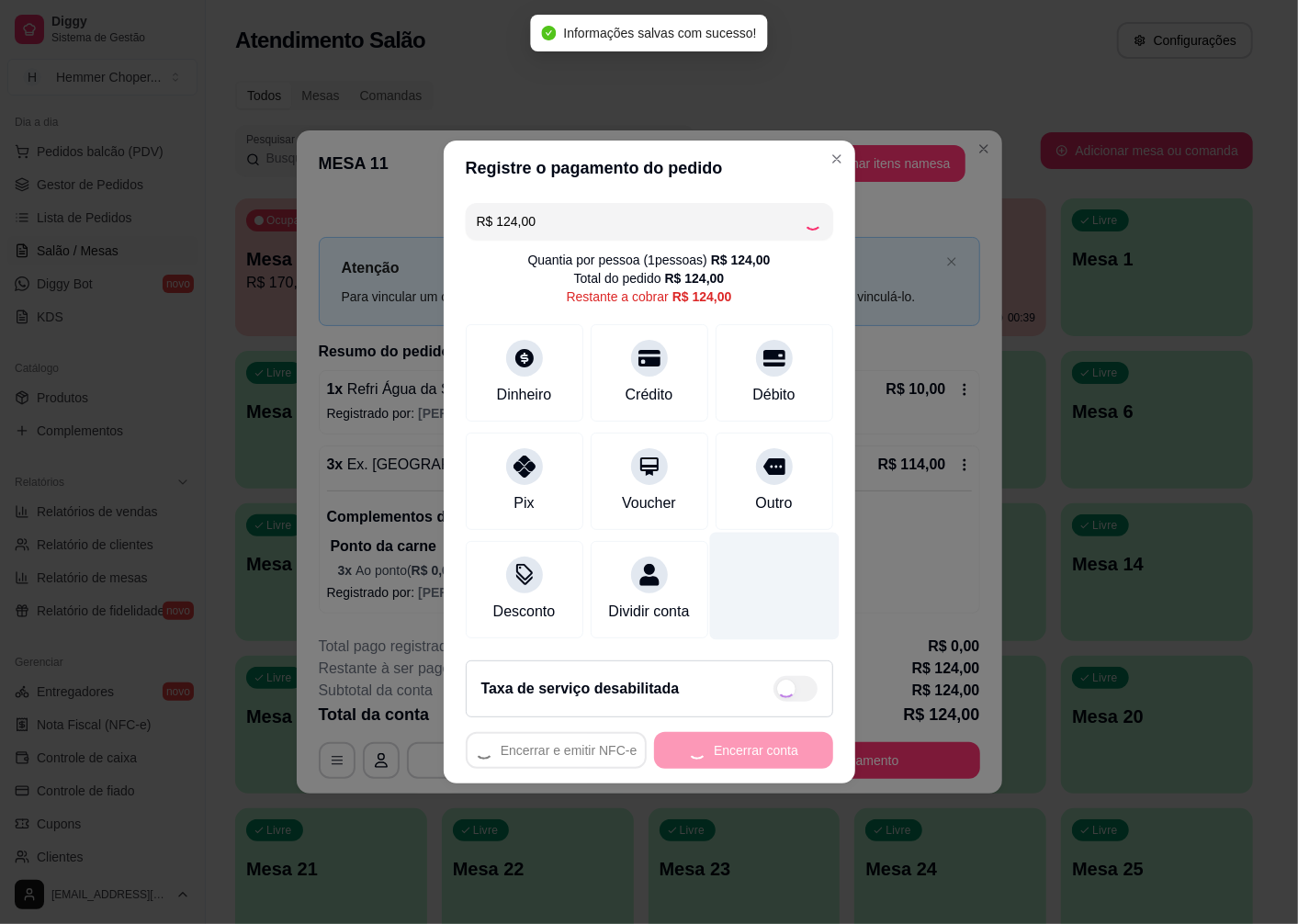
type input "R$ 0,00"
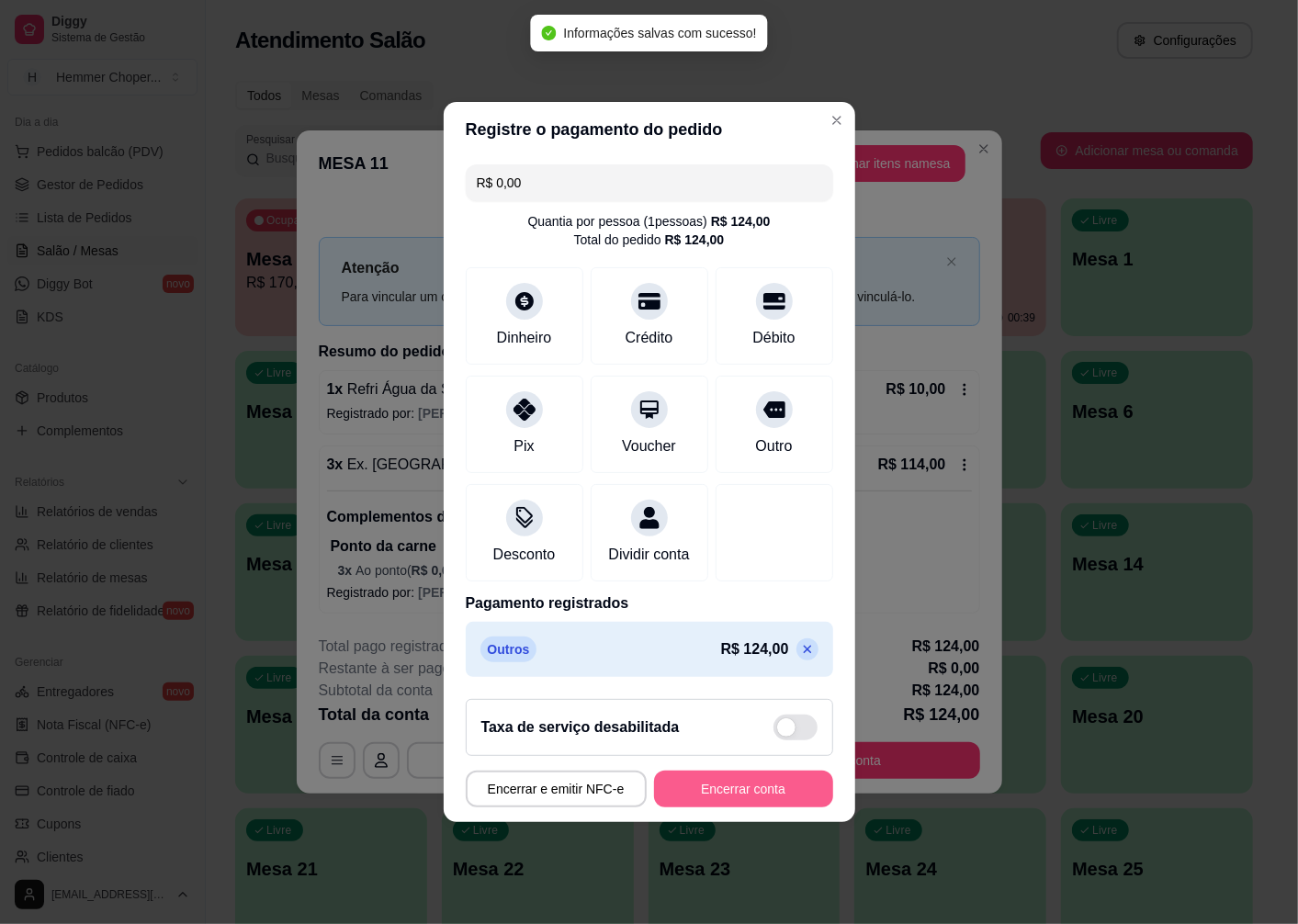
click at [717, 795] on button "Encerrar conta" at bounding box center [743, 788] width 179 height 36
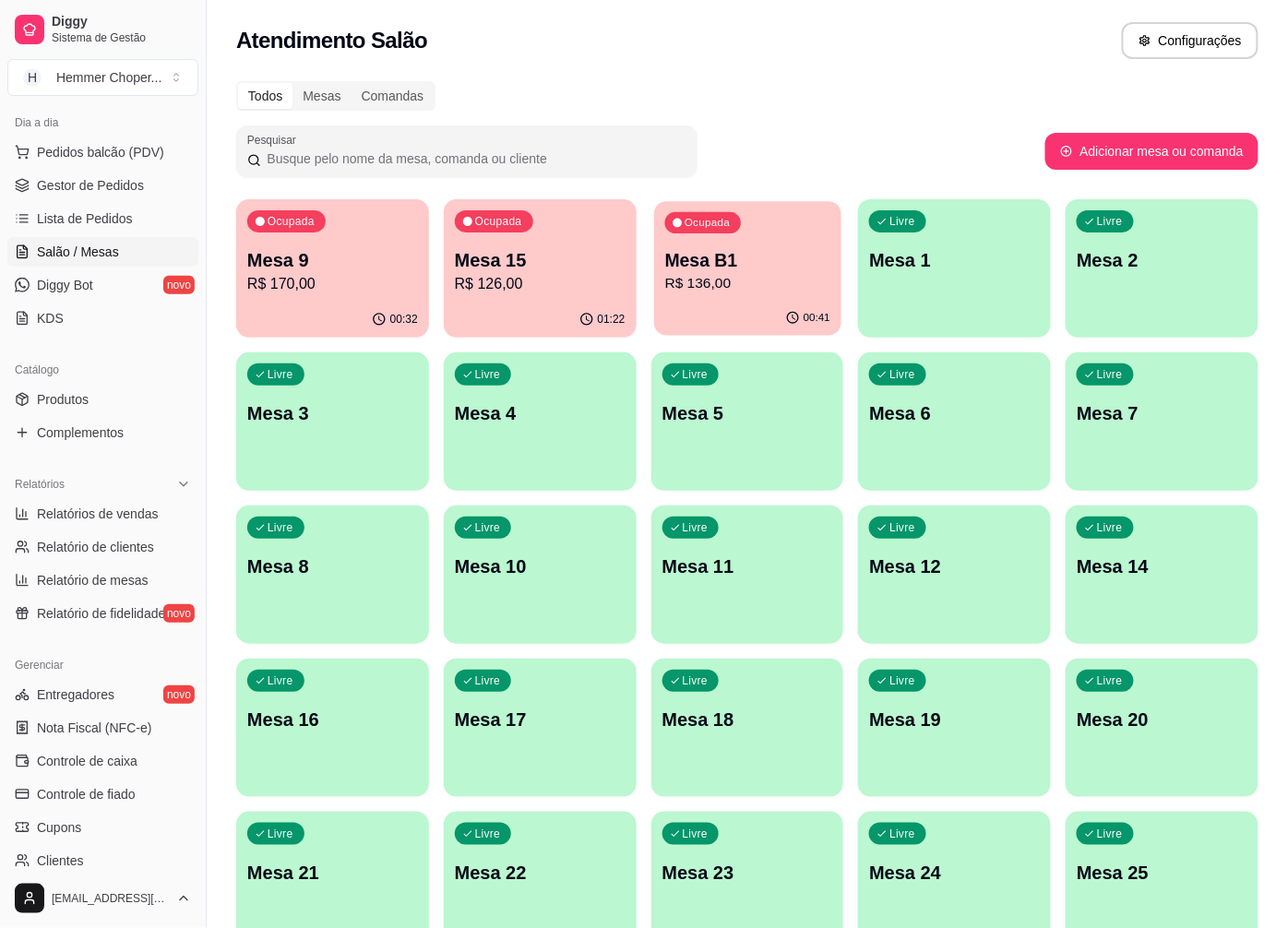
click at [725, 280] on p "R$ 136,00" at bounding box center [747, 284] width 165 height 22
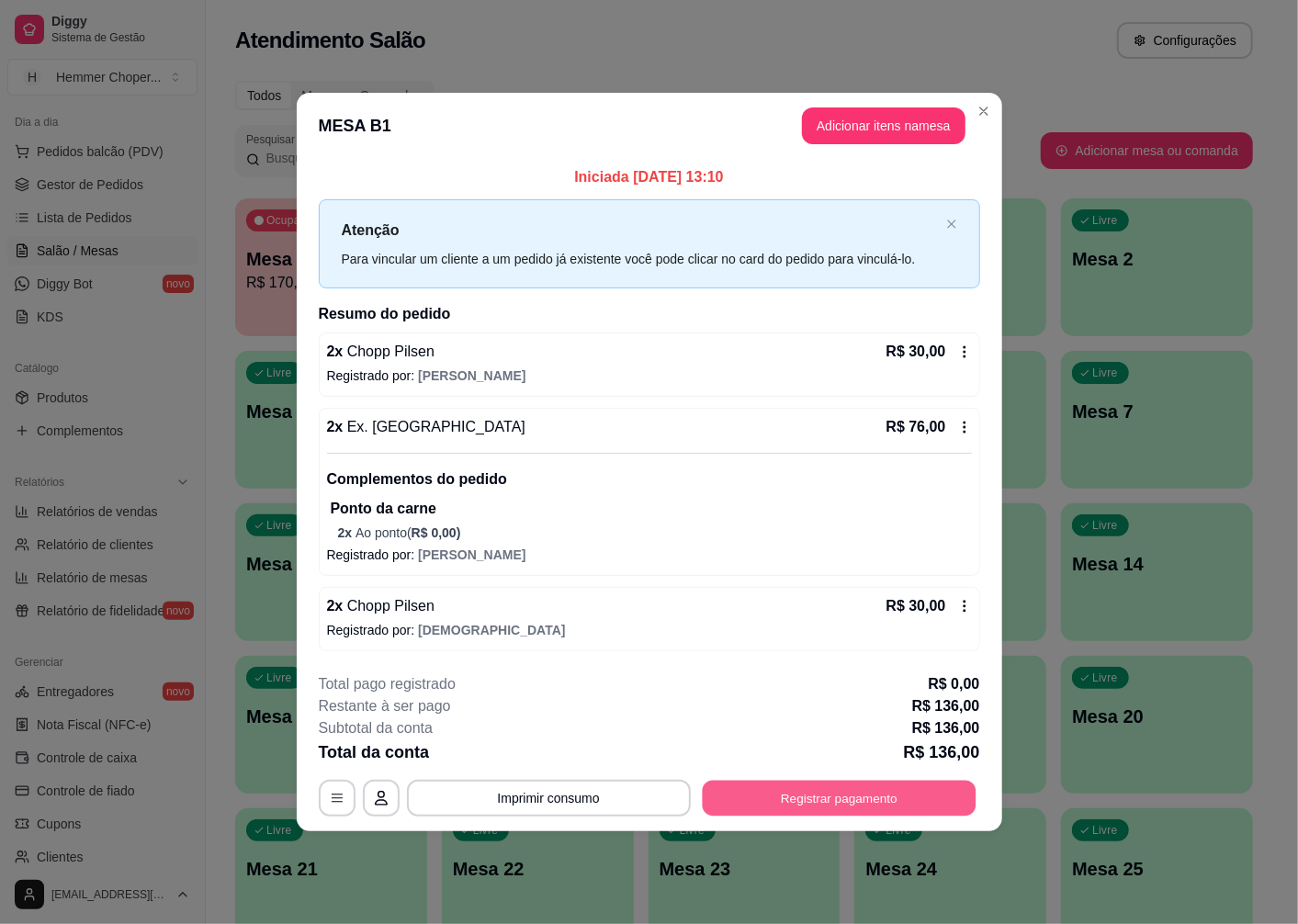
click at [856, 796] on button "Registrar pagamento" at bounding box center [838, 798] width 274 height 35
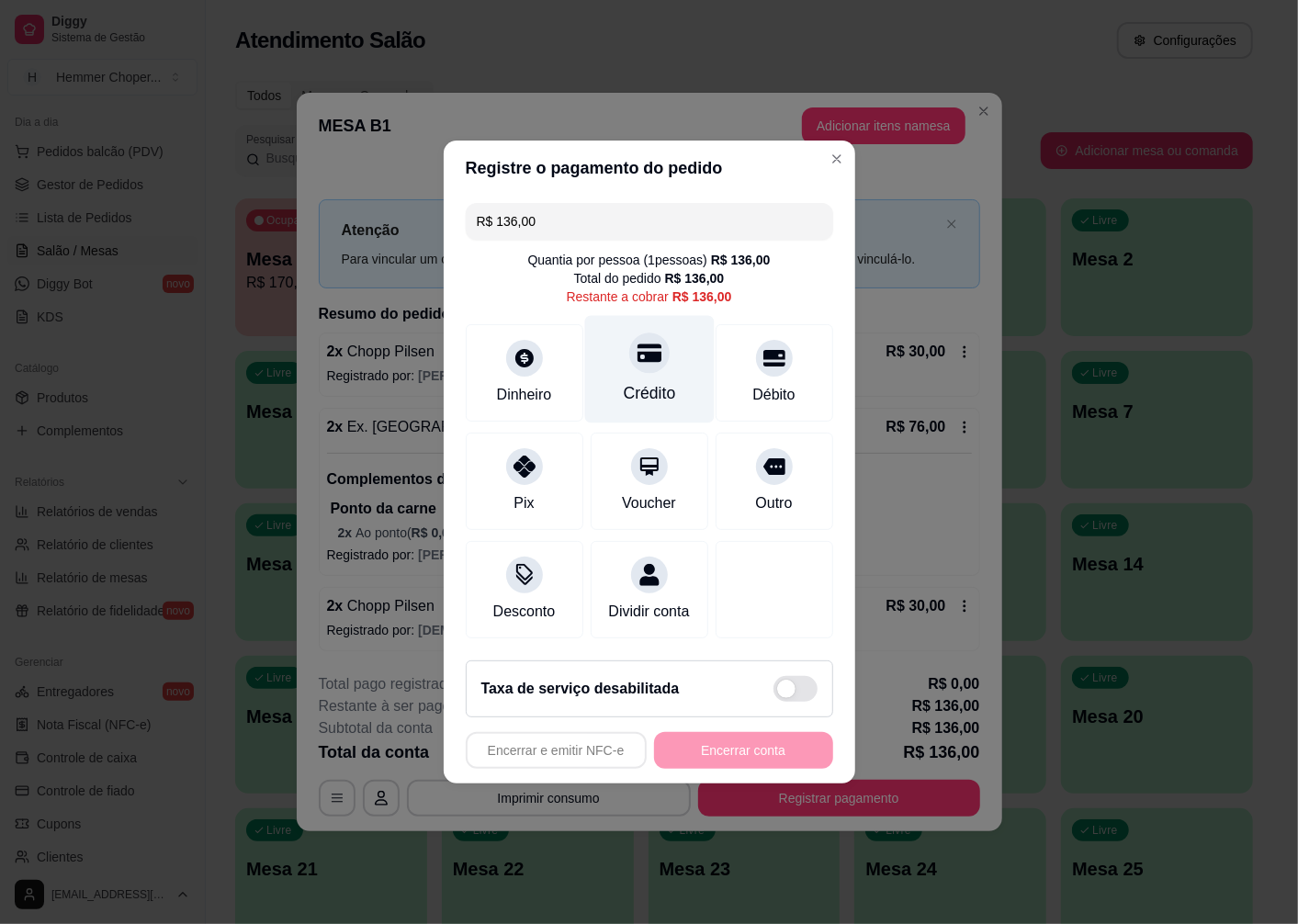
click at [629, 356] on div at bounding box center [649, 353] width 40 height 40
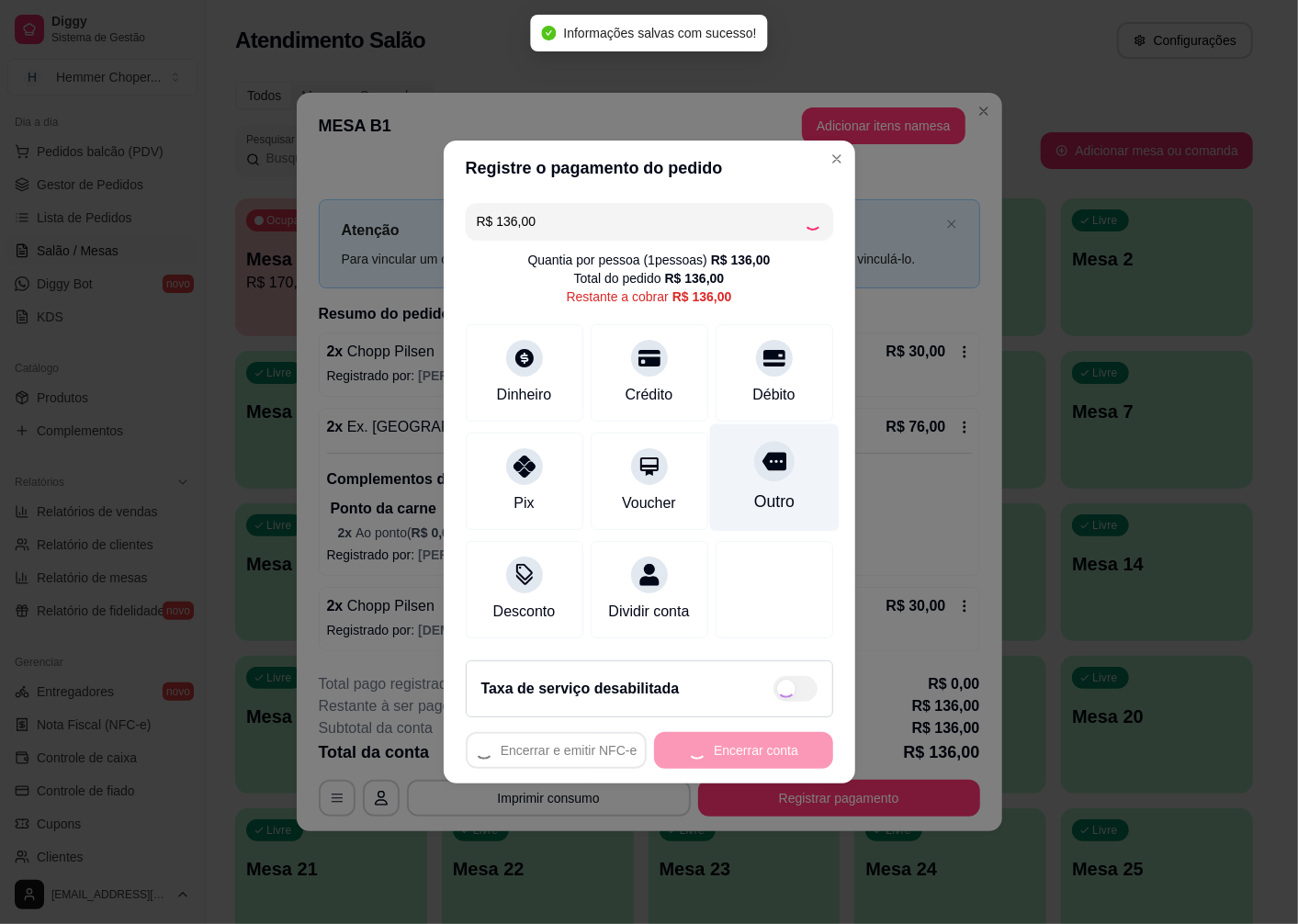
type input "R$ 0,00"
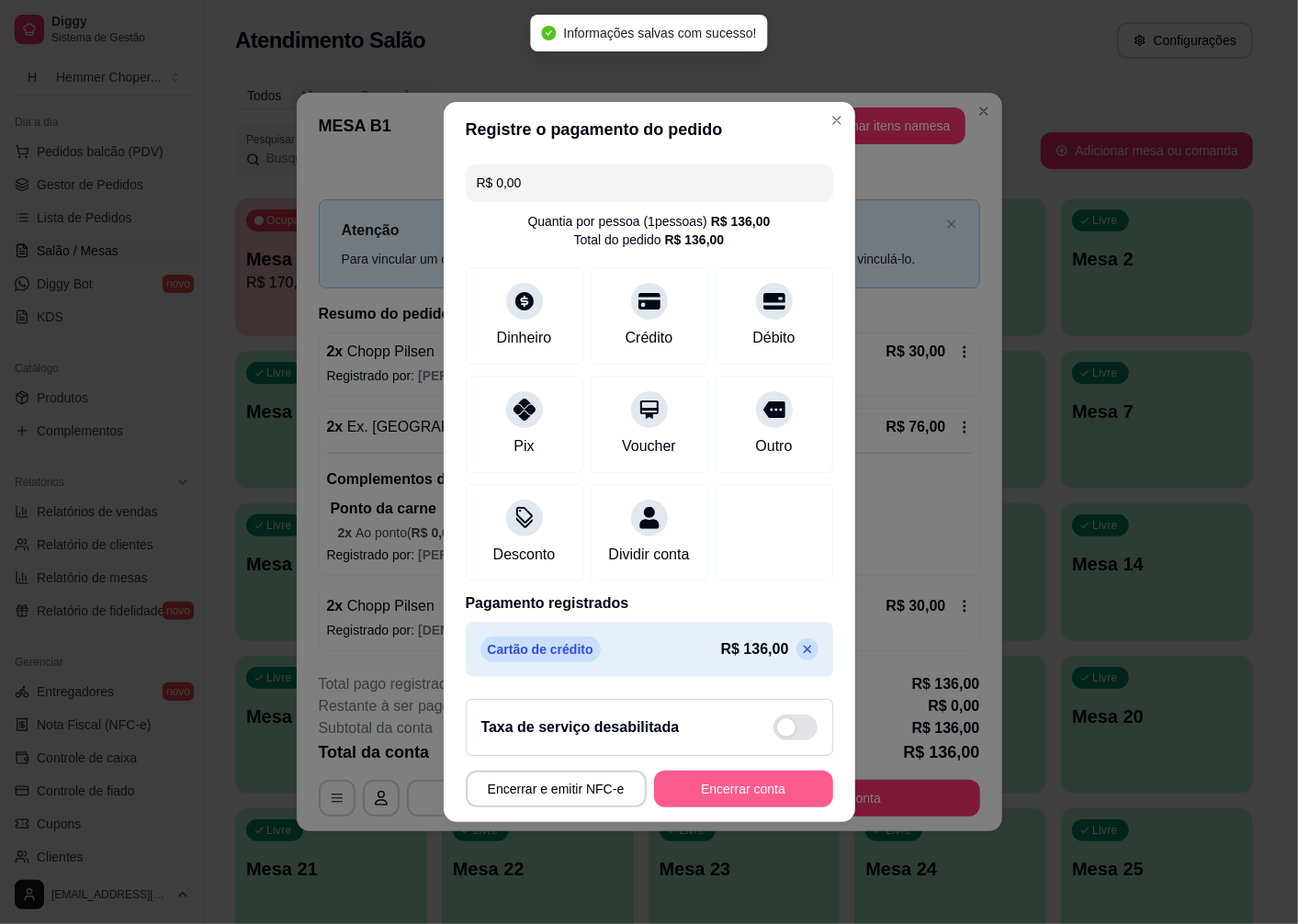
click at [732, 800] on button "Encerrar conta" at bounding box center [743, 788] width 179 height 36
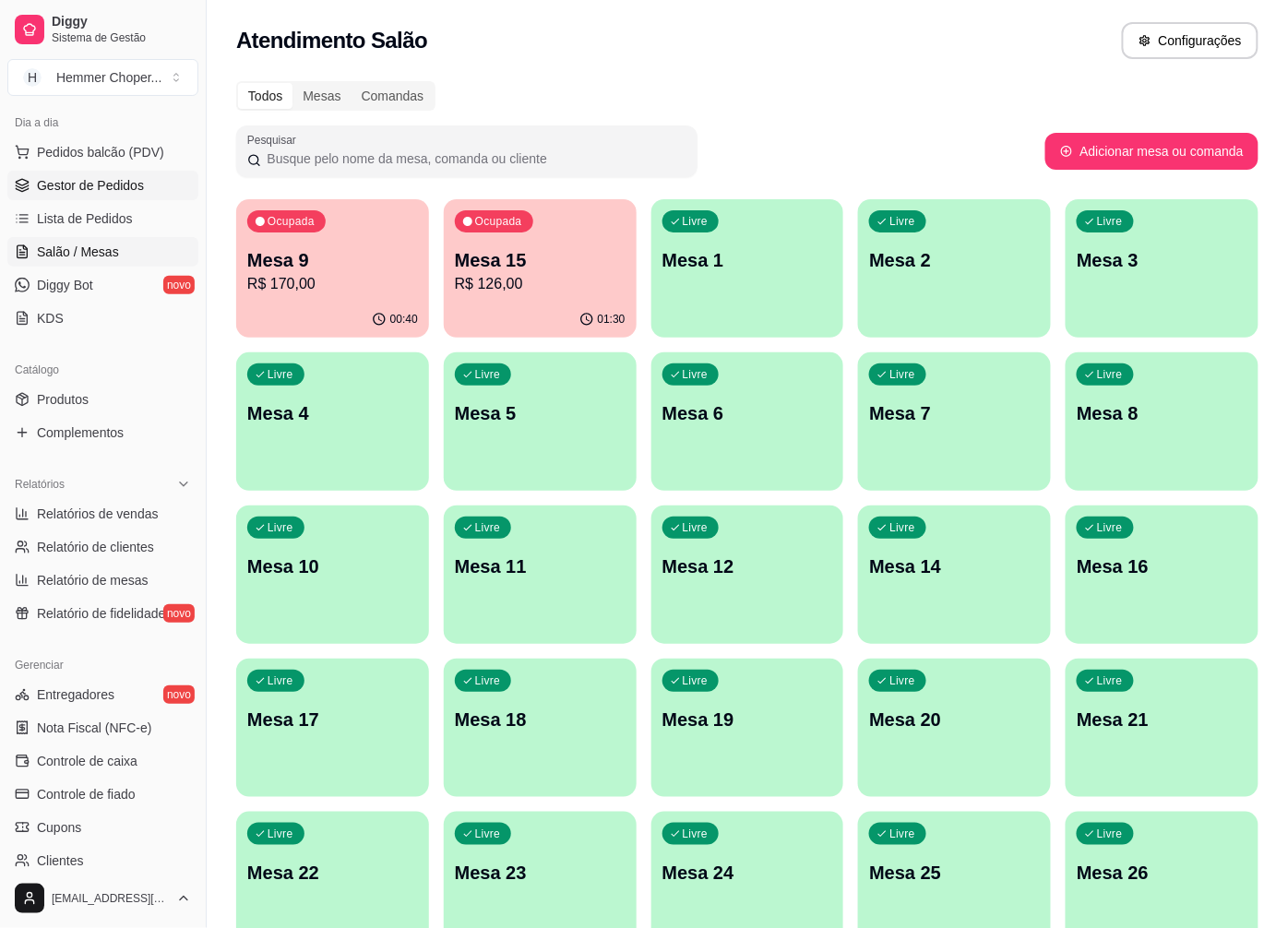
click at [112, 195] on link "Gestor de Pedidos" at bounding box center [103, 185] width 191 height 30
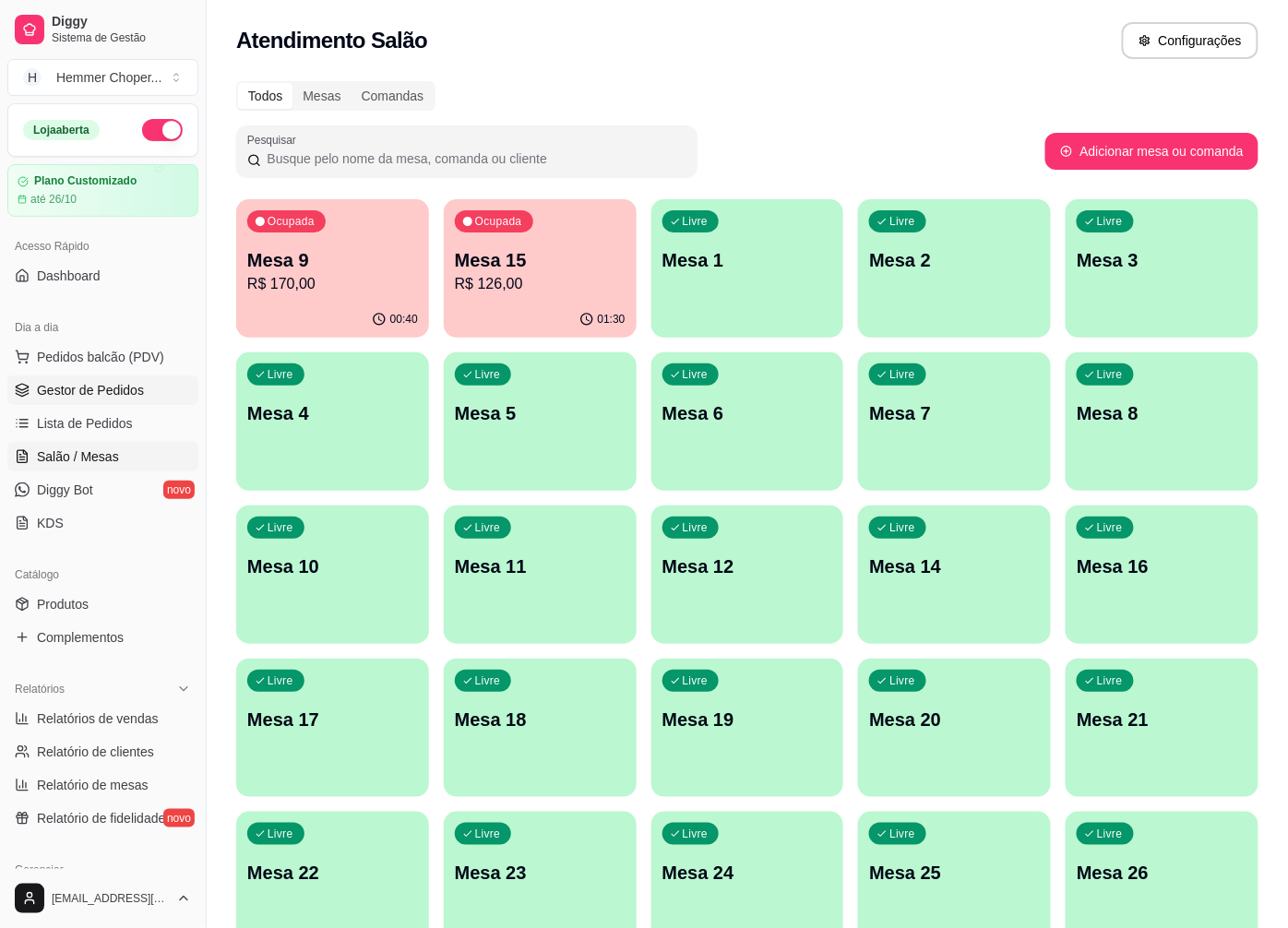
click at [108, 392] on span "Gestor de Pedidos" at bounding box center [90, 390] width 107 height 19
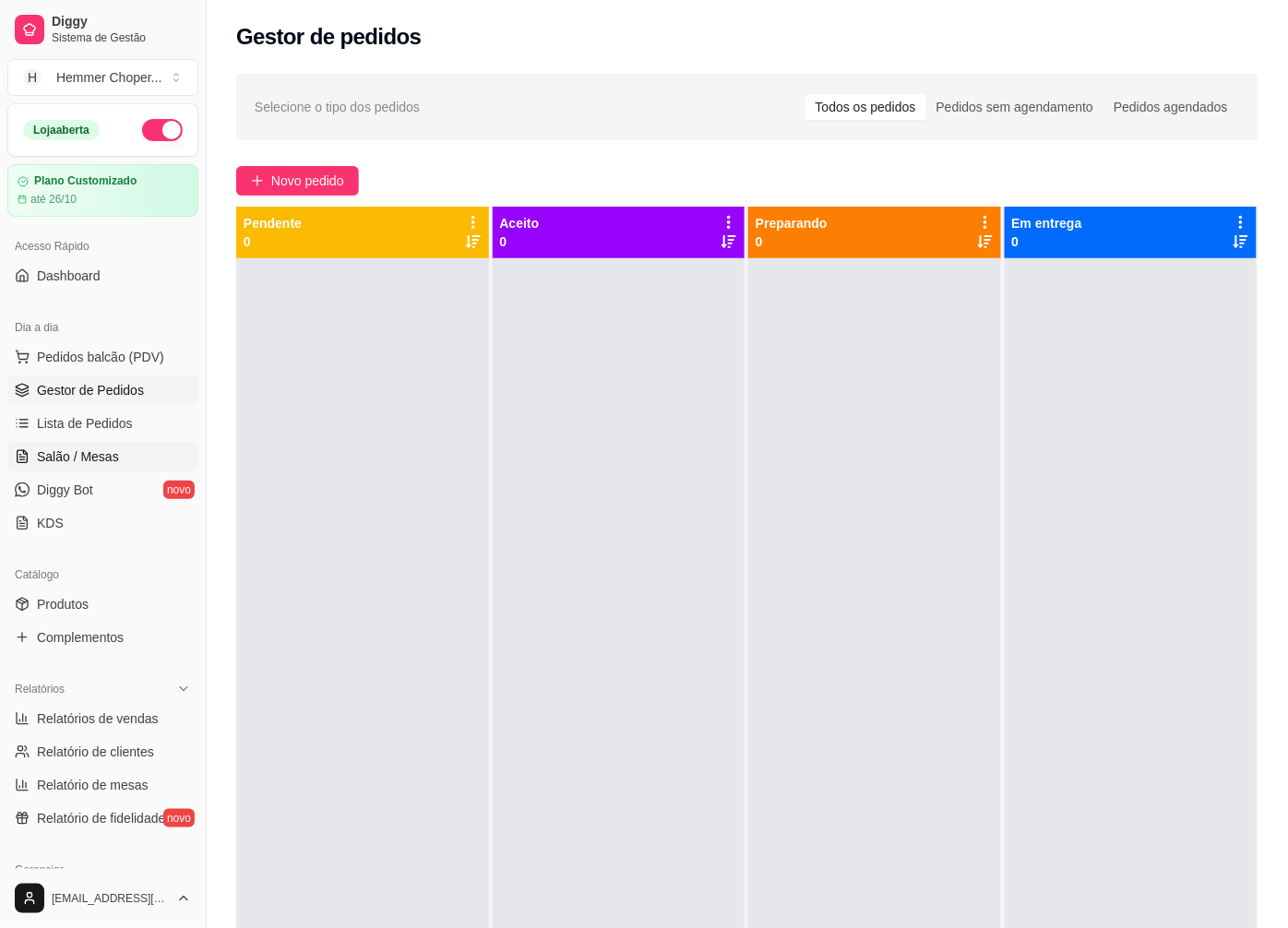
click at [126, 464] on link "Salão / Mesas" at bounding box center [103, 457] width 191 height 30
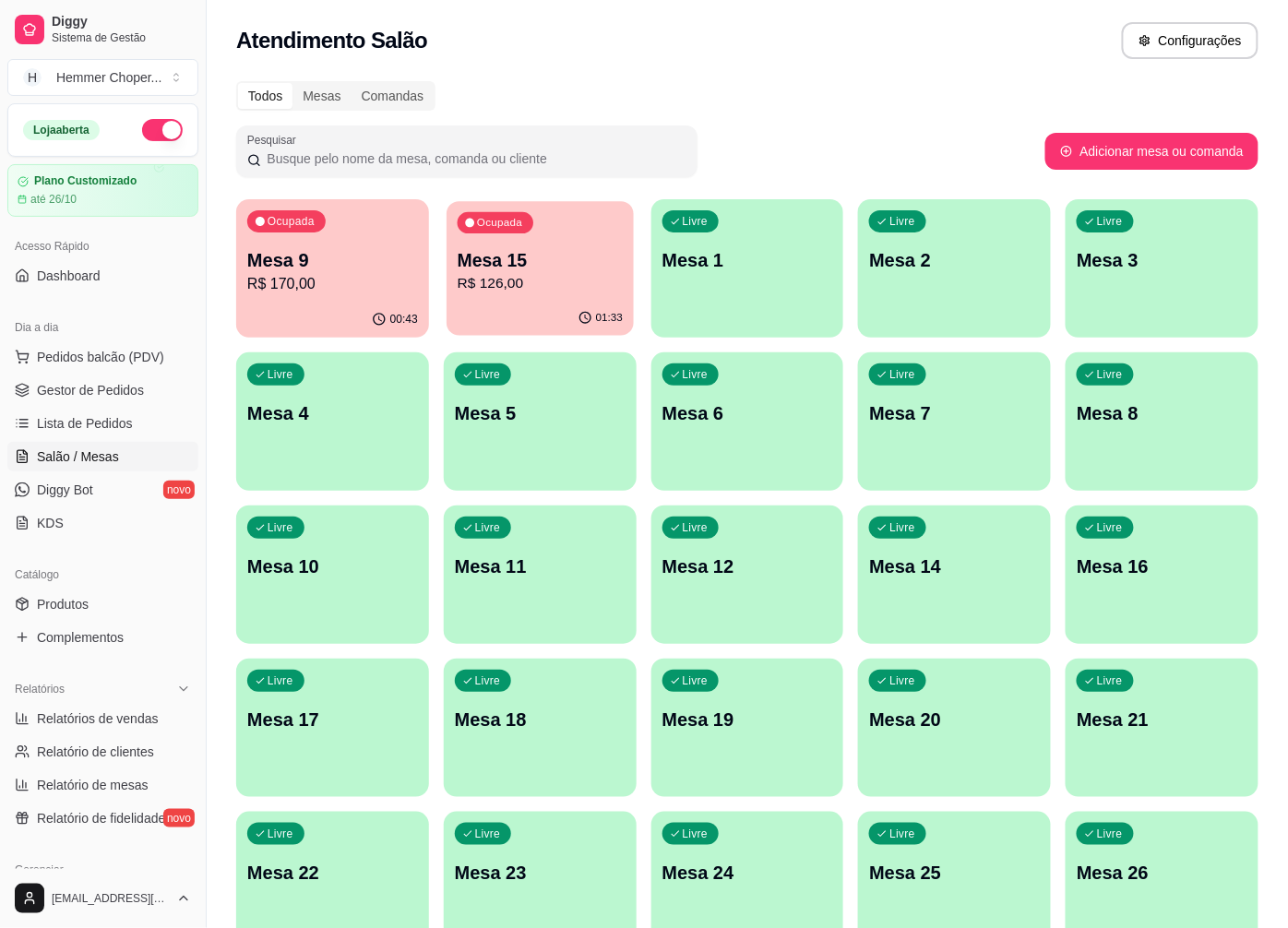
click at [539, 303] on div "01:33" at bounding box center [540, 319] width 187 height 36
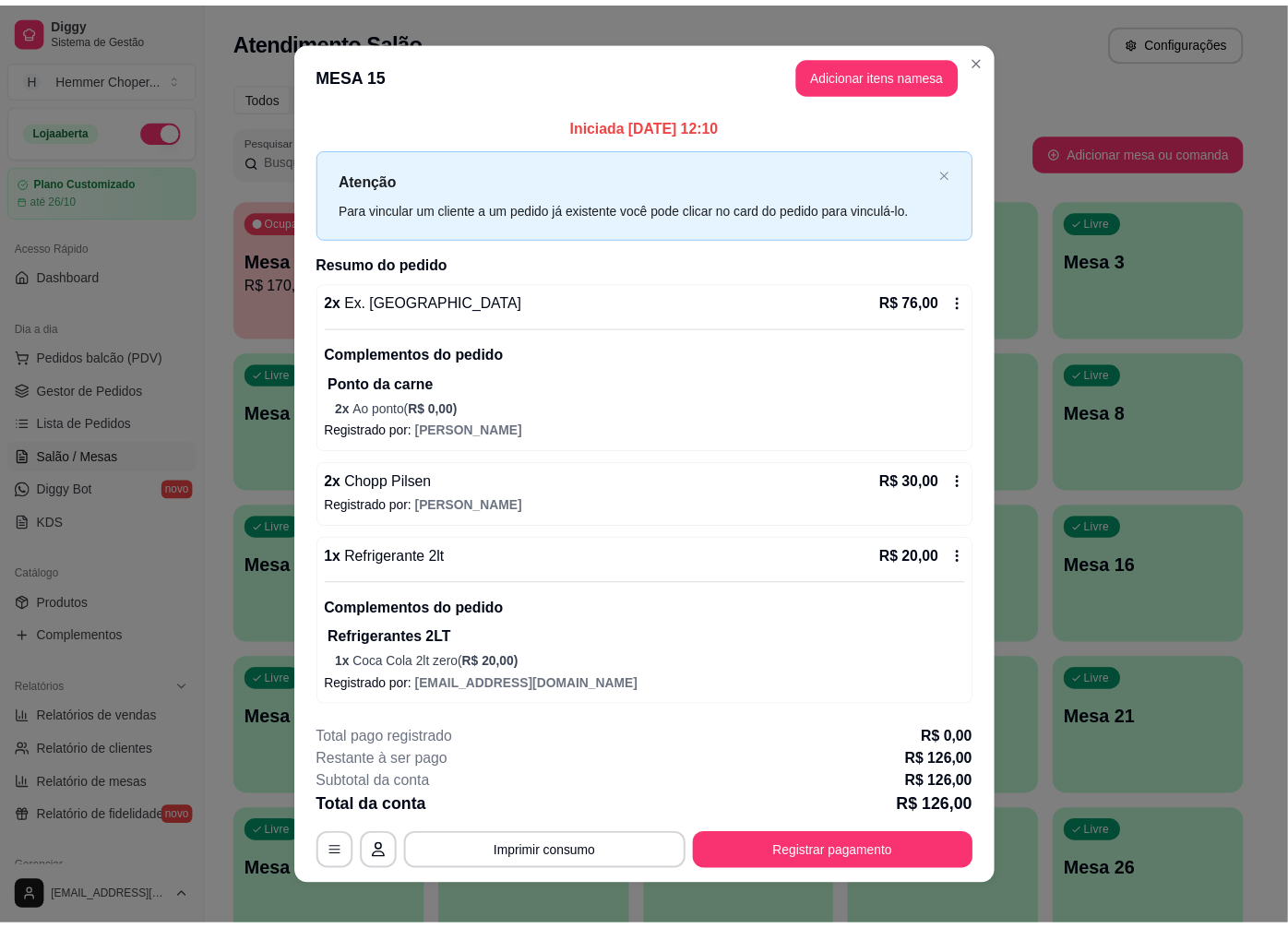
scroll to position [19, 0]
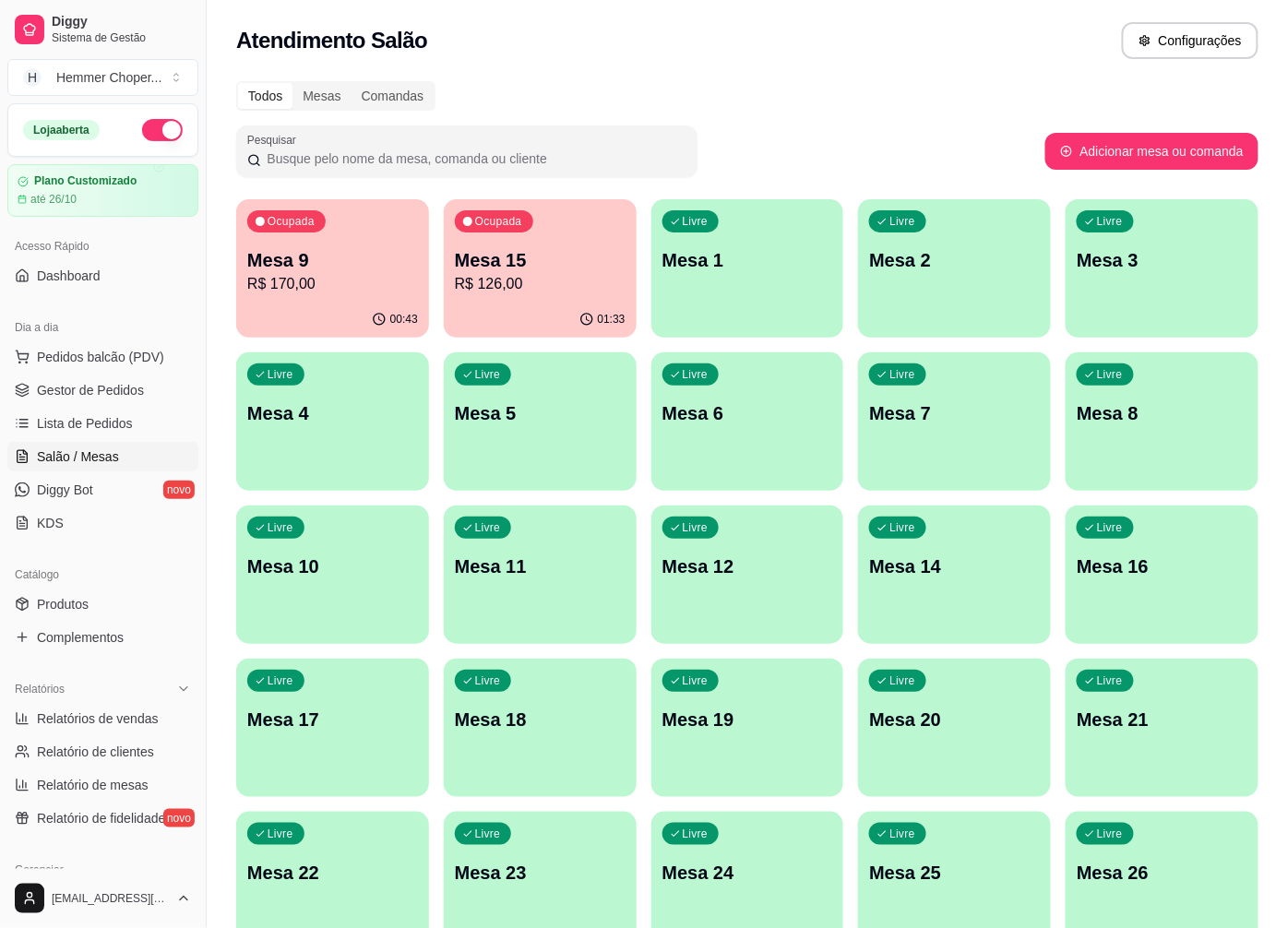
click at [377, 296] on div "Ocupada Mesa 9 R$ 170,00" at bounding box center [332, 250] width 193 height 103
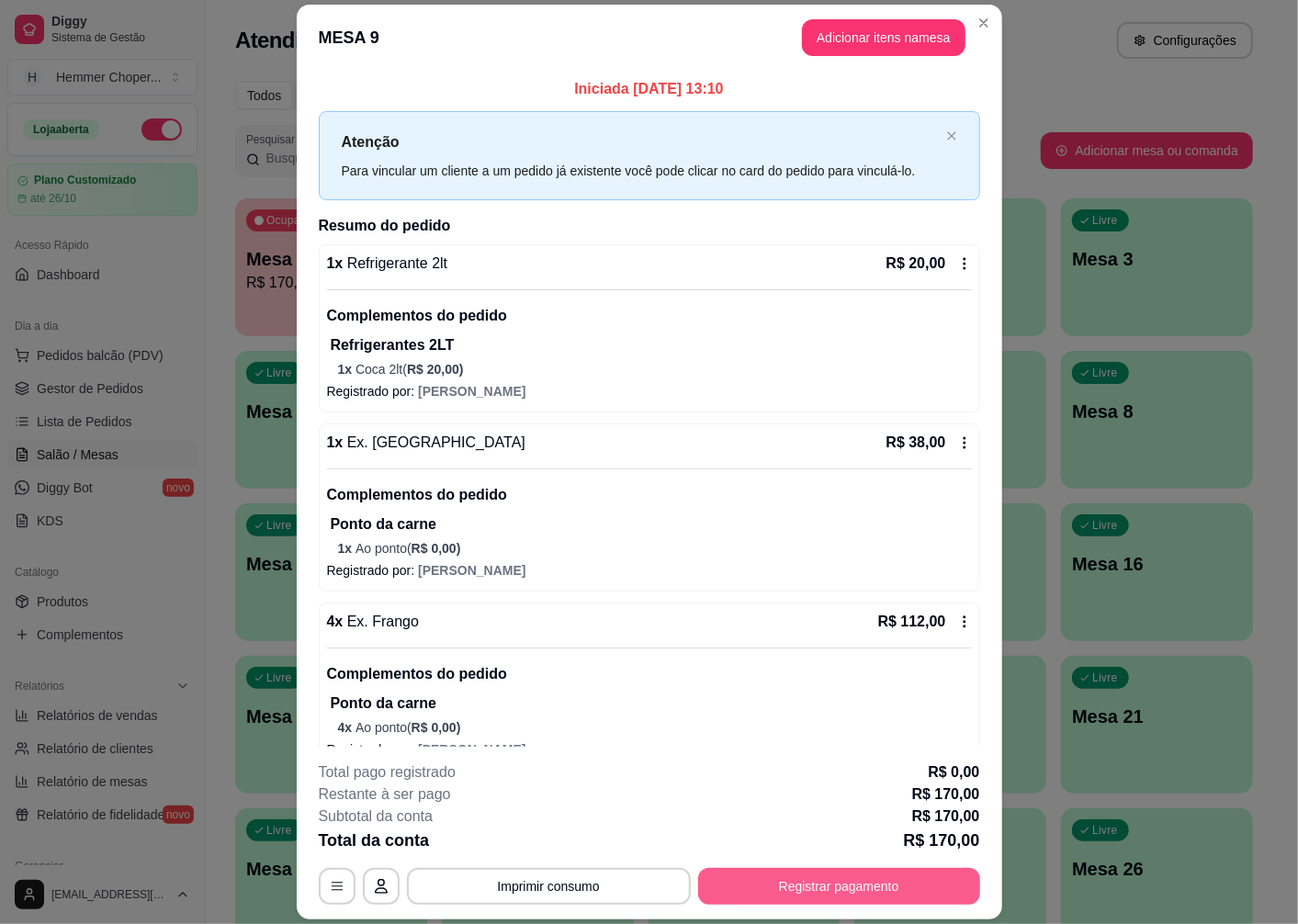
click at [855, 886] on button "Registrar pagamento" at bounding box center [838, 886] width 282 height 36
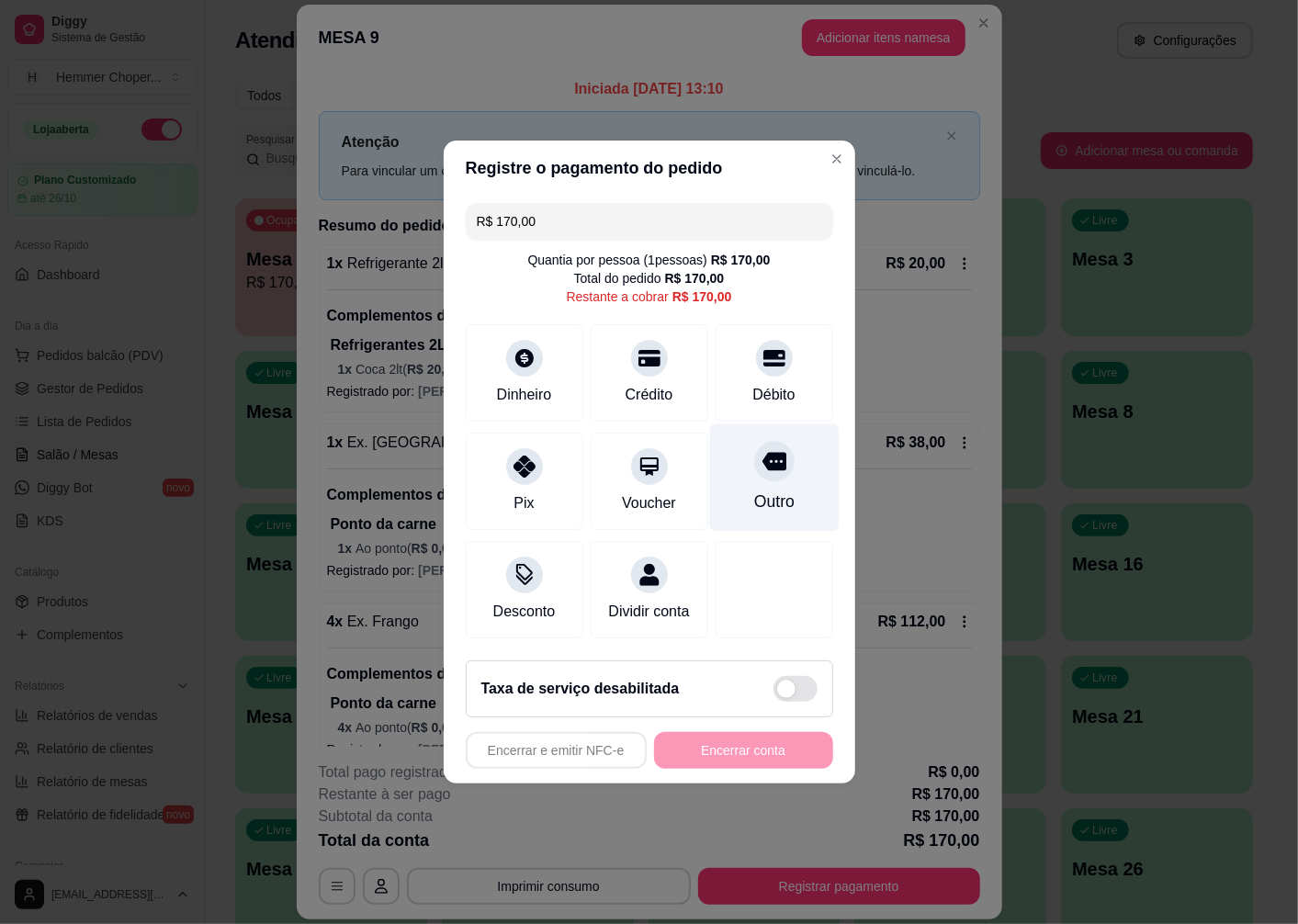
click at [758, 442] on div at bounding box center [774, 461] width 40 height 40
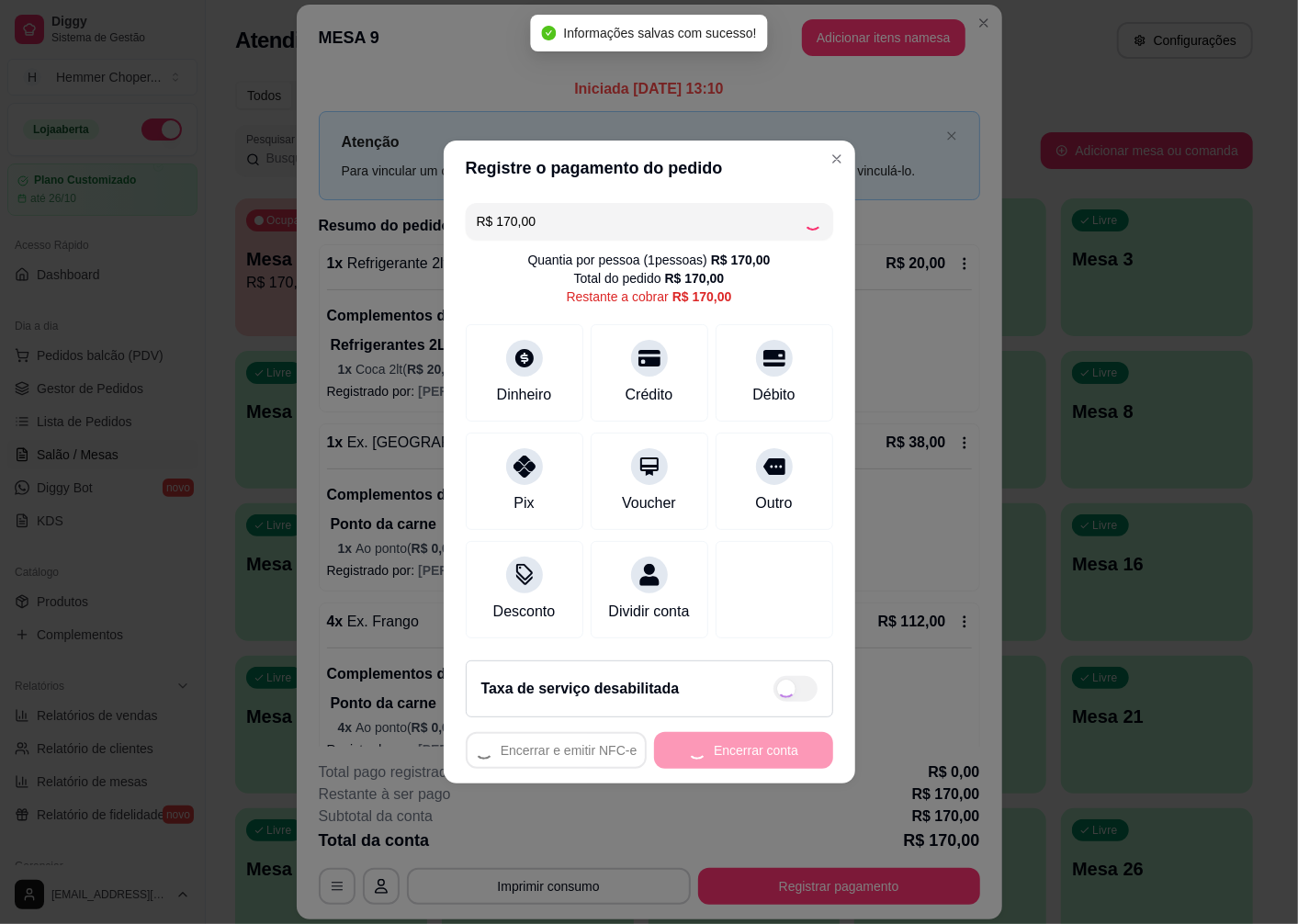
type input "R$ 0,00"
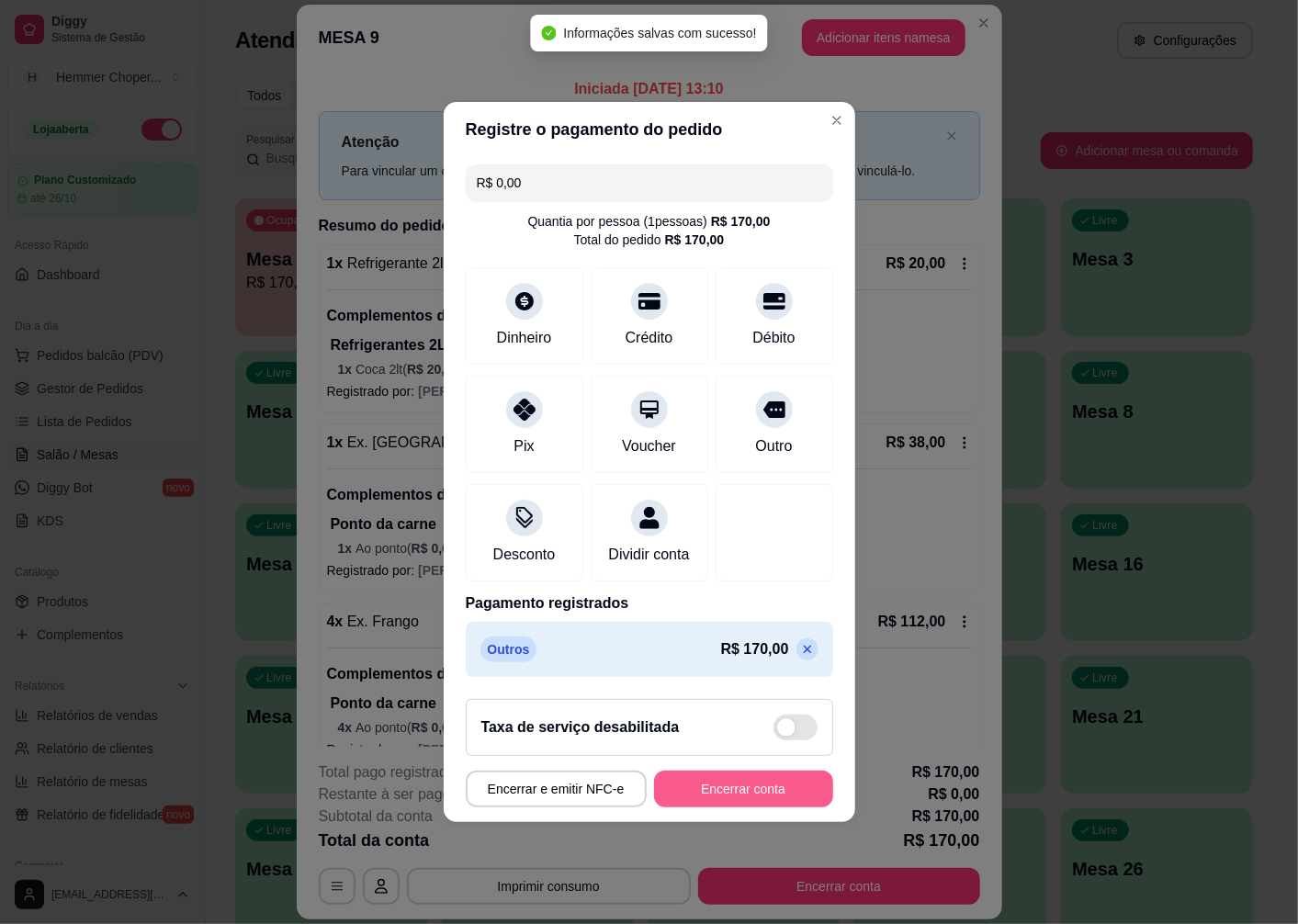
click at [768, 804] on button "Encerrar conta" at bounding box center [743, 788] width 179 height 36
